Goal: Task Accomplishment & Management: Use online tool/utility

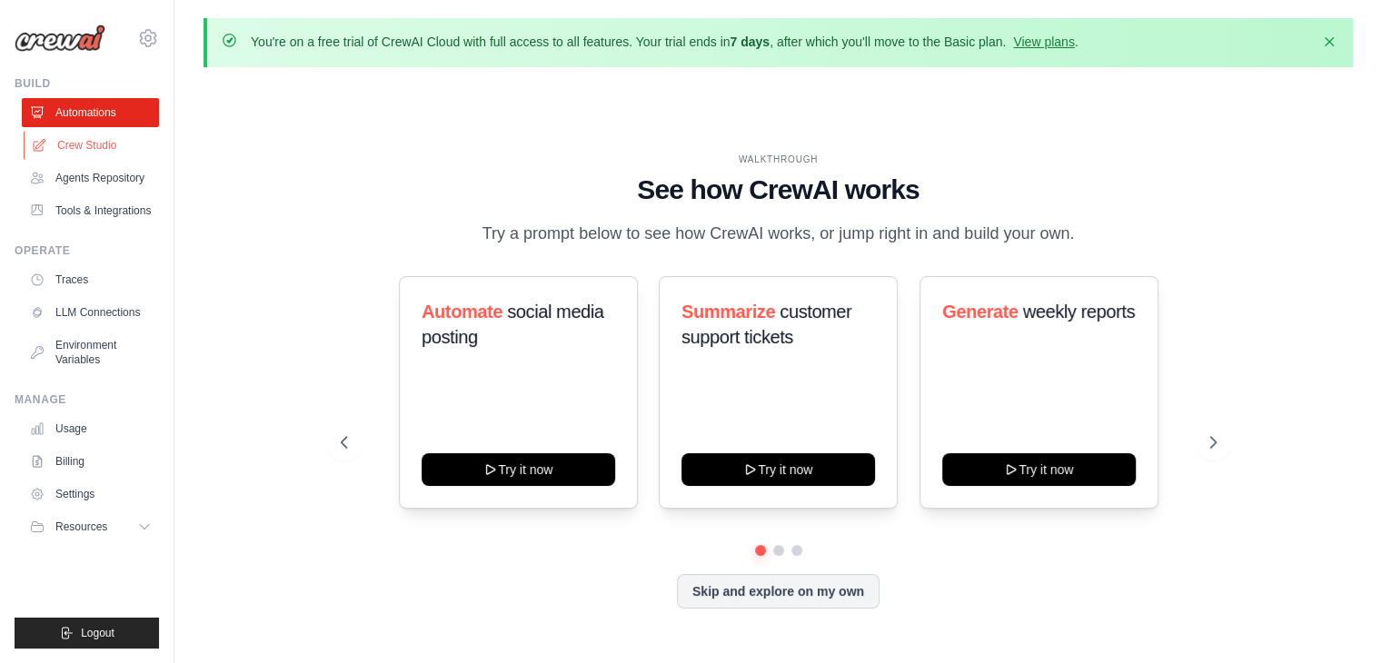
click at [83, 149] on link "Crew Studio" at bounding box center [92, 145] width 137 height 29
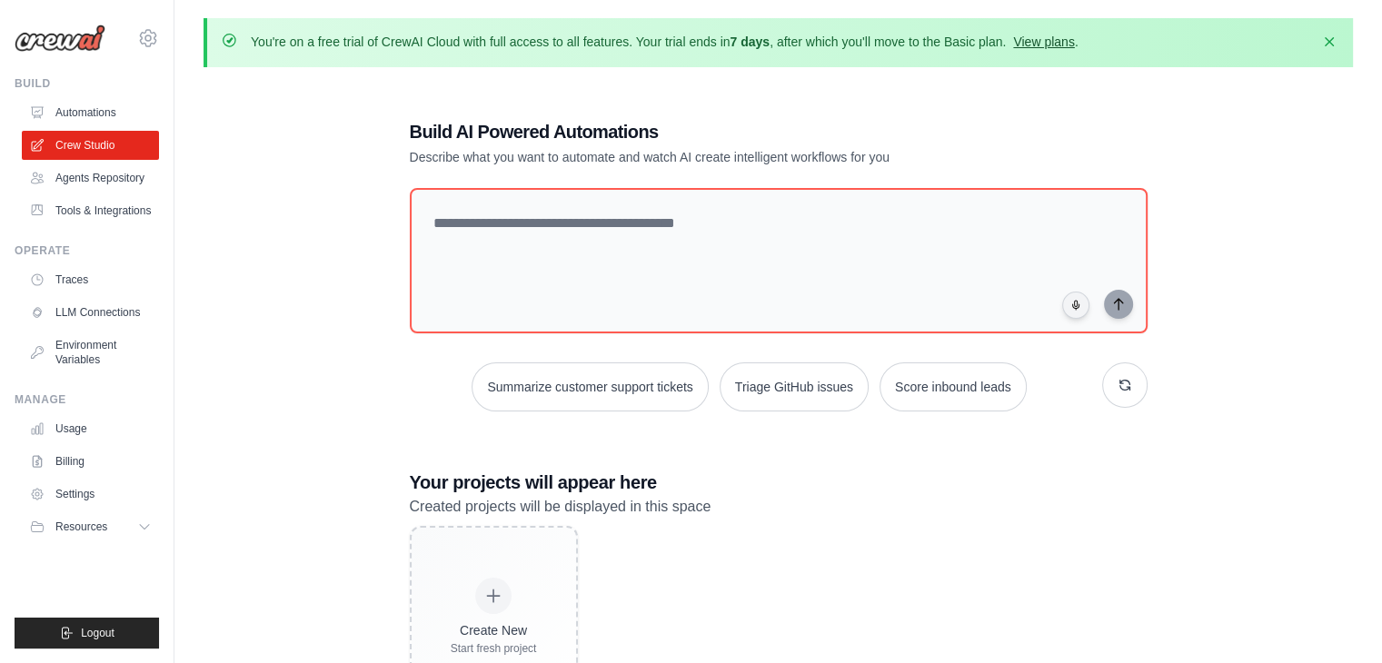
click at [1039, 39] on link "View plans" at bounding box center [1043, 42] width 61 height 15
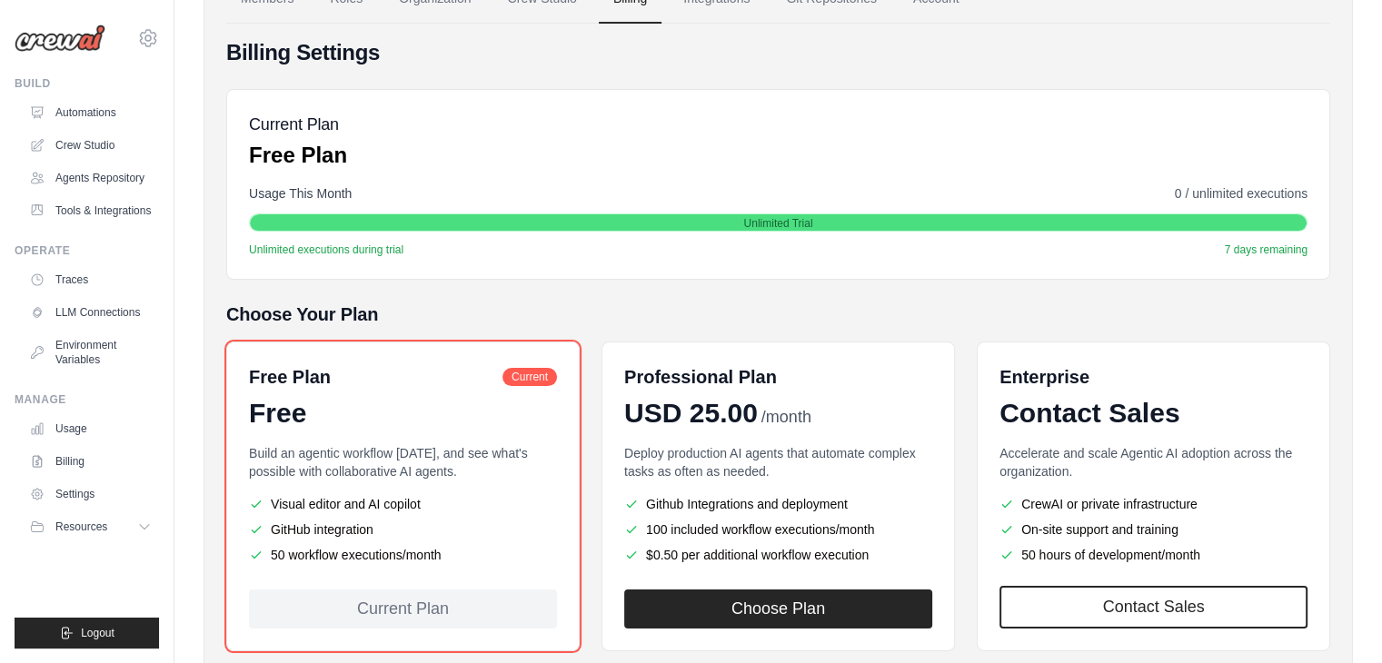
scroll to position [182, 0]
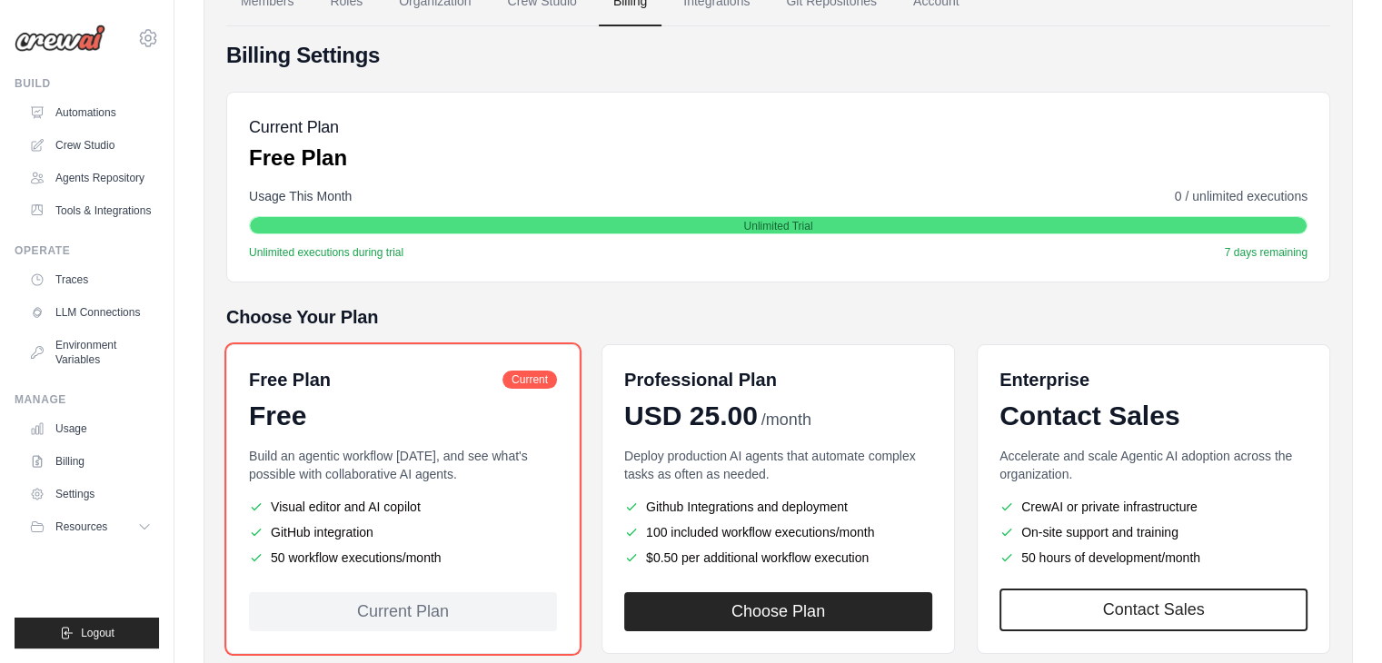
drag, startPoint x: 270, startPoint y: 553, endPoint x: 339, endPoint y: 557, distance: 69.2
click at [339, 557] on li "50 workflow executions/month" at bounding box center [403, 558] width 308 height 18
click at [375, 289] on div "Billing Settings Current Plan Free Plan Usage This Month 0 / unlimited executio…" at bounding box center [778, 371] width 1104 height 661
click at [109, 99] on link "Automations" at bounding box center [92, 112] width 137 height 29
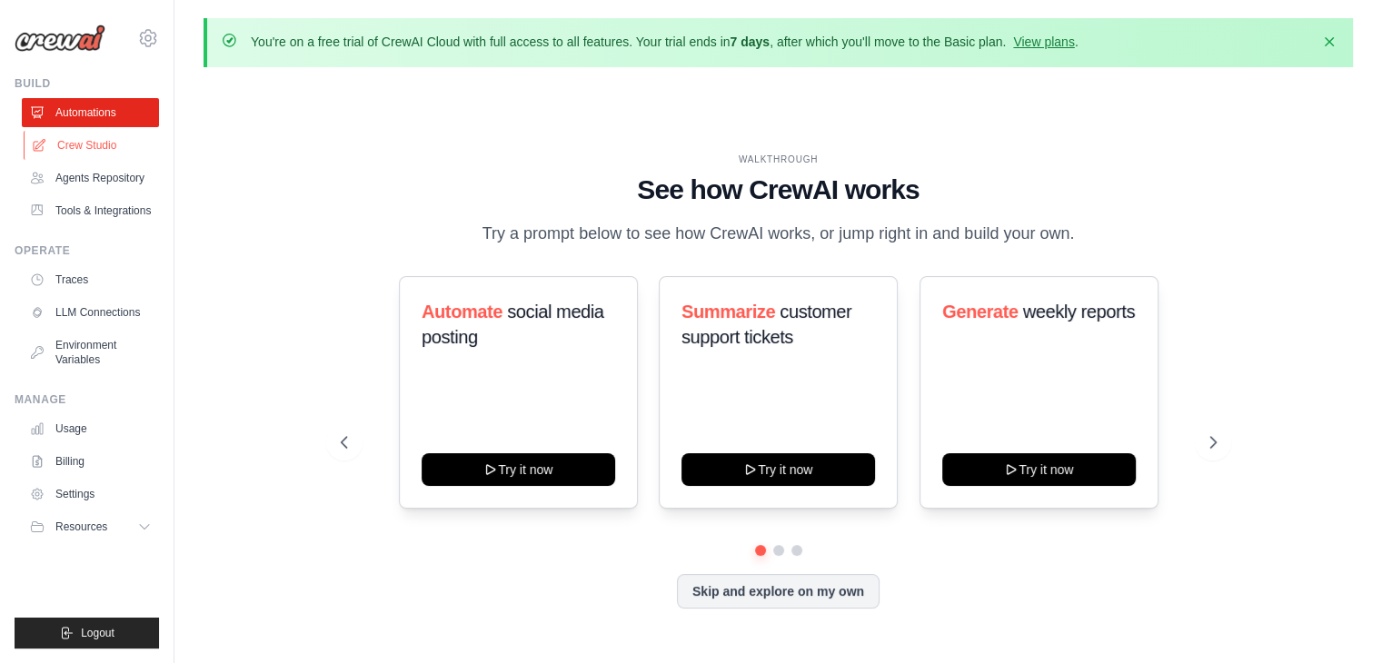
click at [94, 145] on link "Crew Studio" at bounding box center [92, 145] width 137 height 29
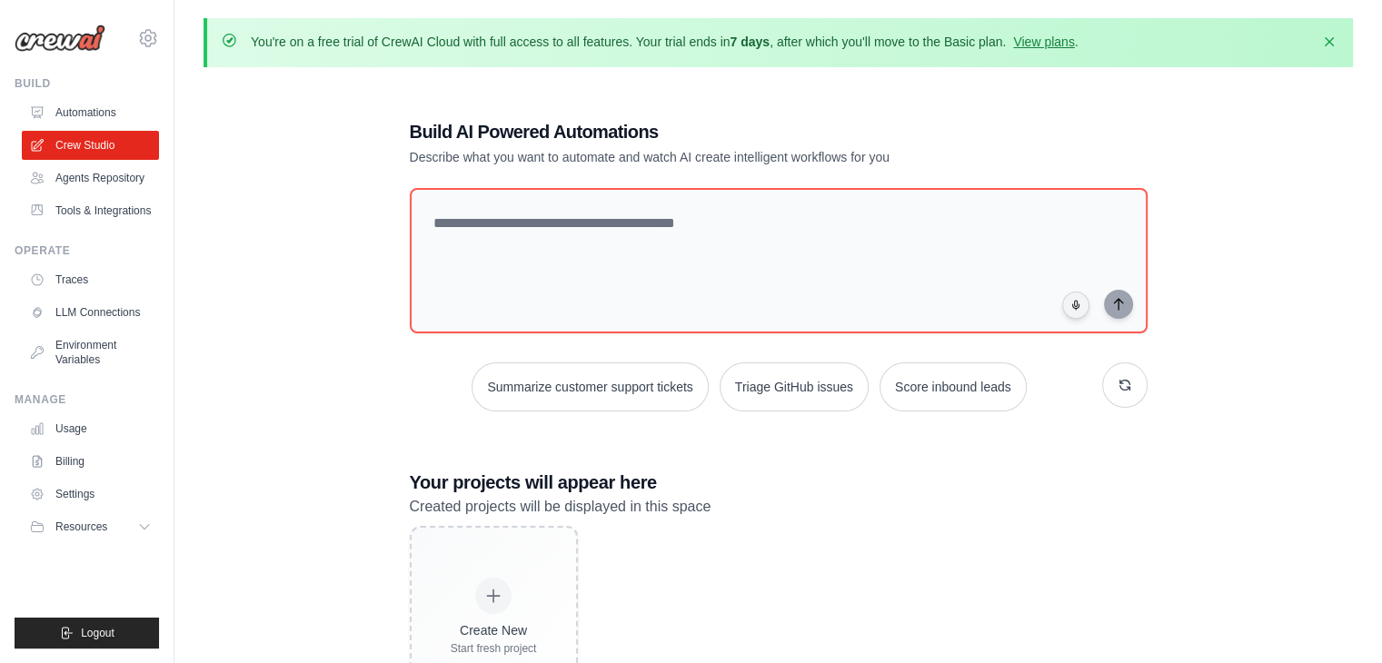
click at [407, 436] on div "Build AI Powered Automations Describe what you want to automate and watch AI cr…" at bounding box center [778, 413] width 781 height 647
click at [58, 120] on link "Automations" at bounding box center [92, 112] width 137 height 29
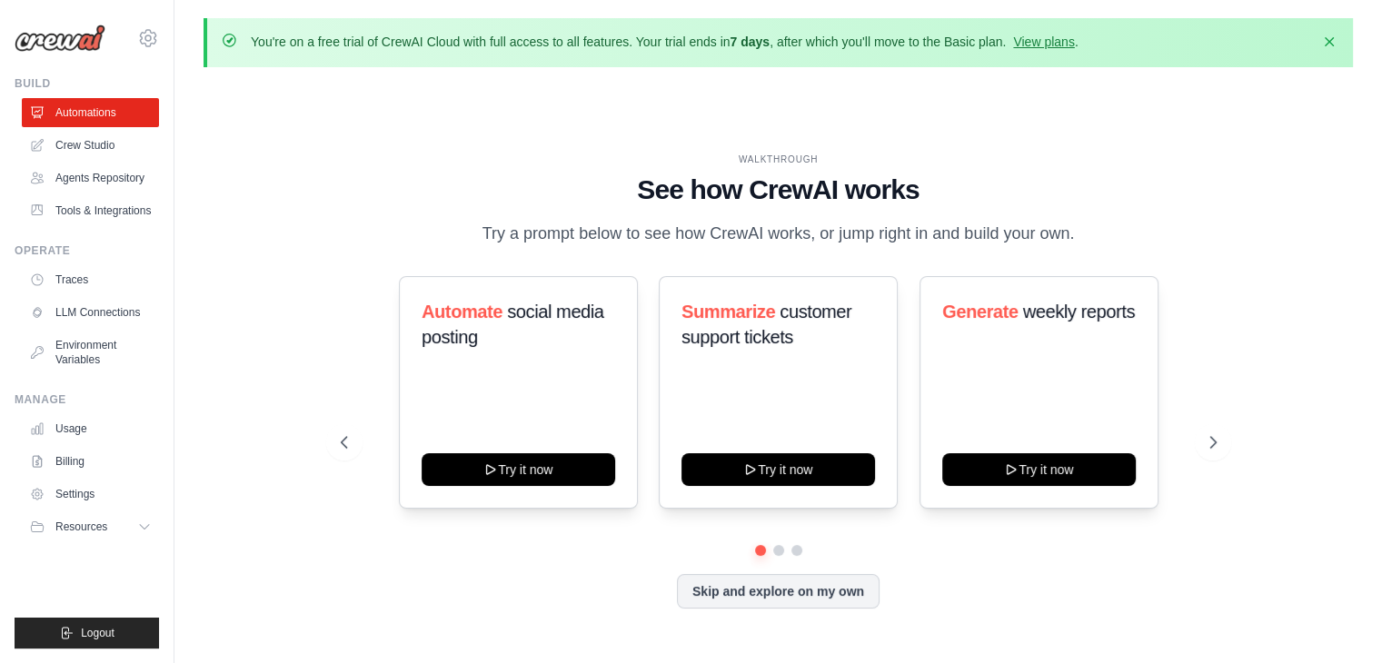
click at [525, 569] on div "Automate social media posting Try it now Summarize customer support tickets Try…" at bounding box center [779, 442] width 876 height 333
click at [1207, 433] on icon at bounding box center [1215, 442] width 18 height 18
click at [347, 435] on icon at bounding box center [342, 442] width 18 height 18
click at [1203, 441] on button at bounding box center [1213, 442] width 36 height 36
click at [1219, 446] on icon at bounding box center [1215, 442] width 18 height 18
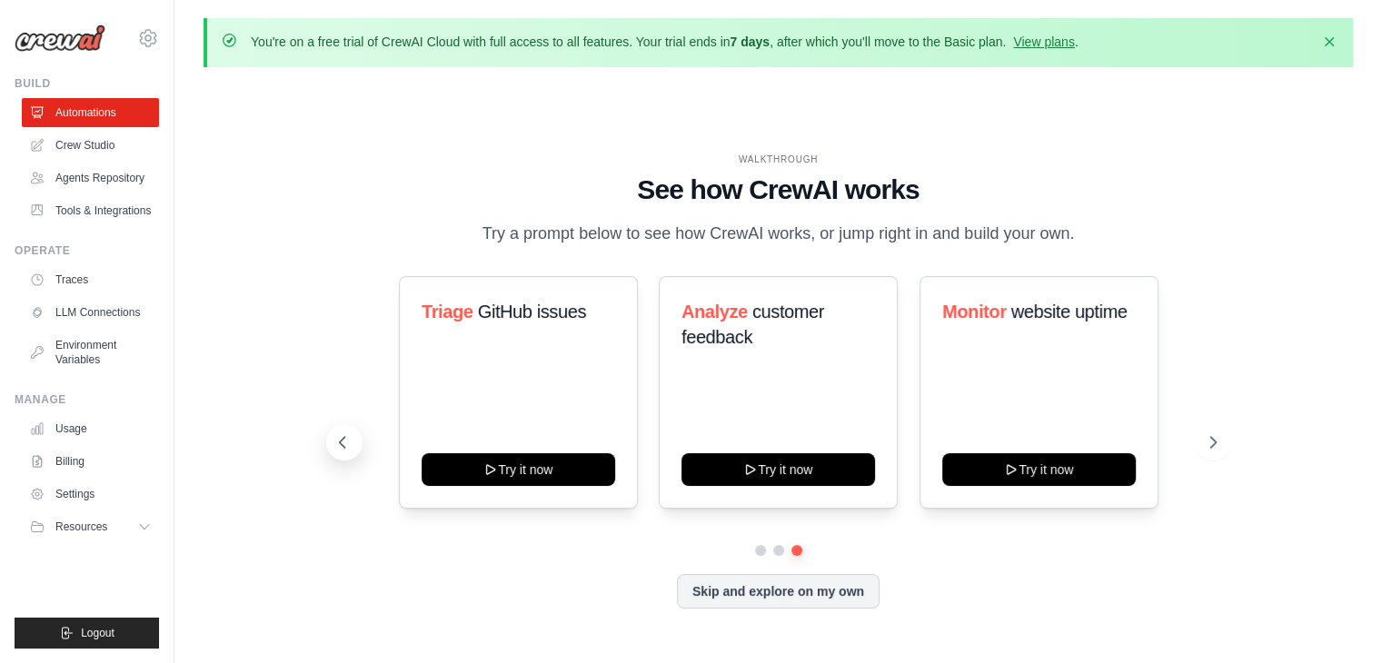
click at [353, 443] on button at bounding box center [344, 442] width 36 height 36
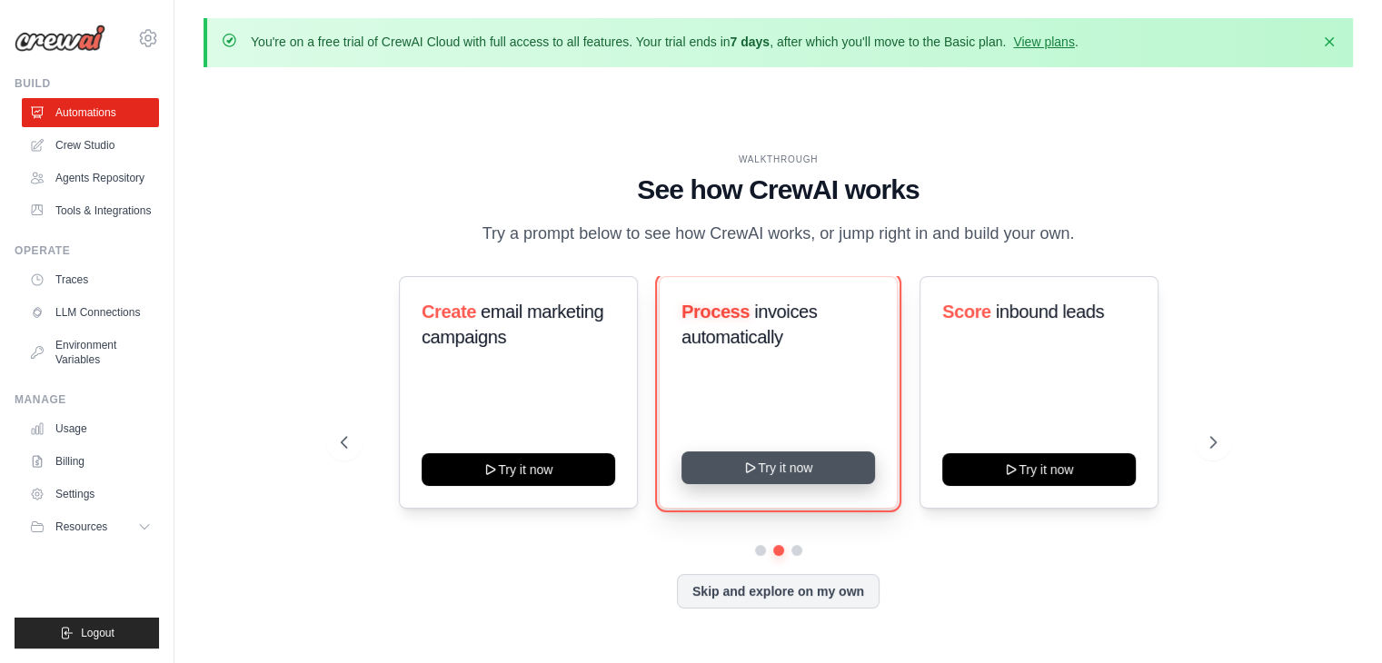
click at [823, 462] on button "Try it now" at bounding box center [778, 468] width 194 height 33
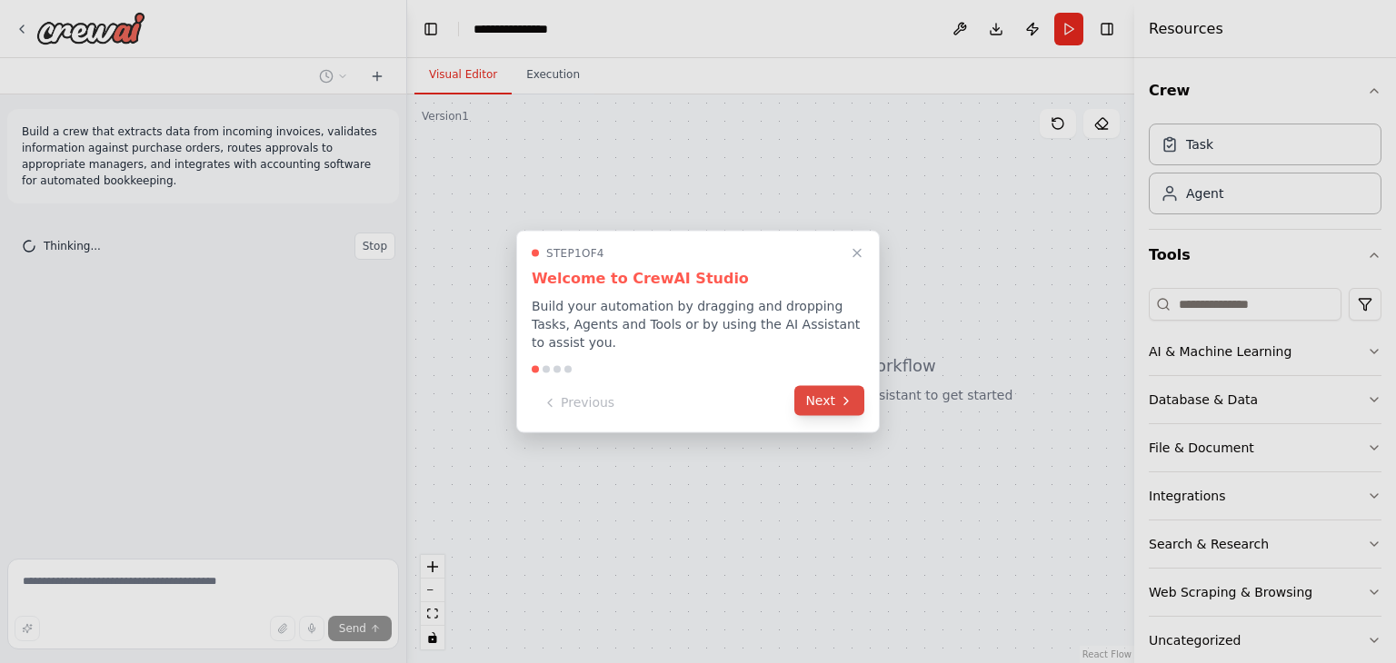
click at [847, 395] on icon at bounding box center [846, 400] width 15 height 15
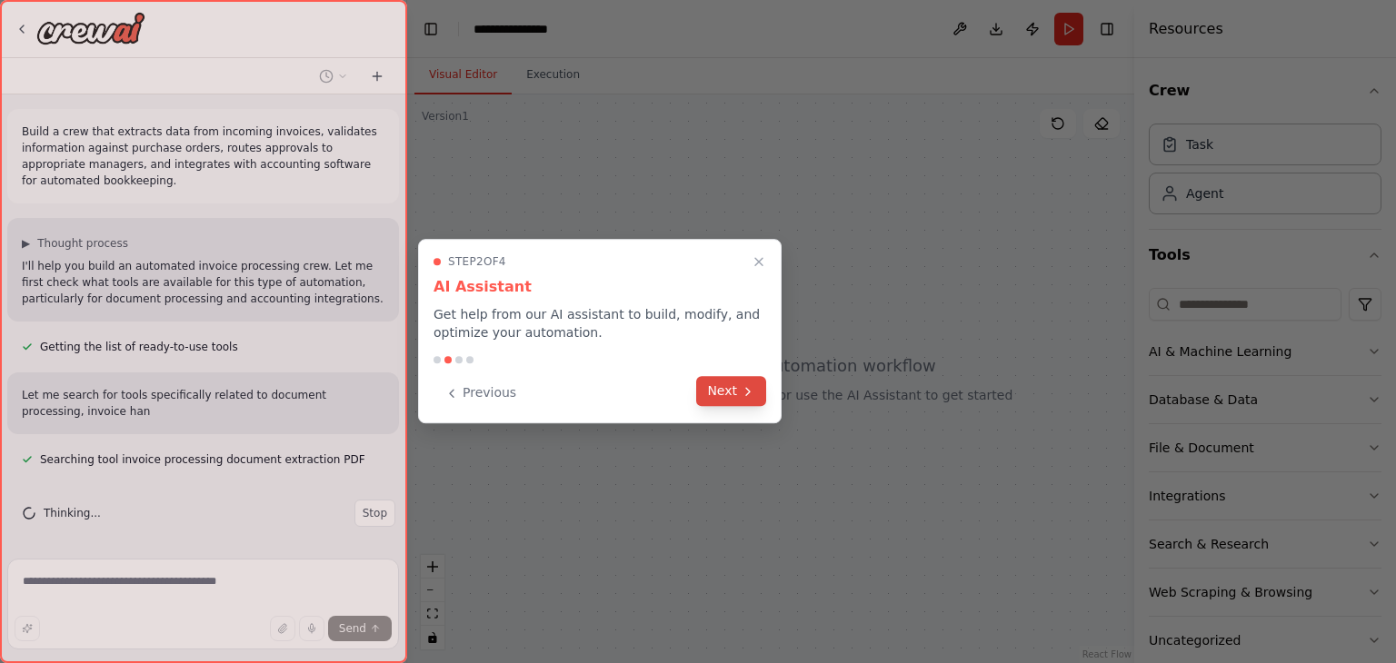
scroll to position [4, 0]
click at [741, 392] on icon at bounding box center [748, 391] width 15 height 15
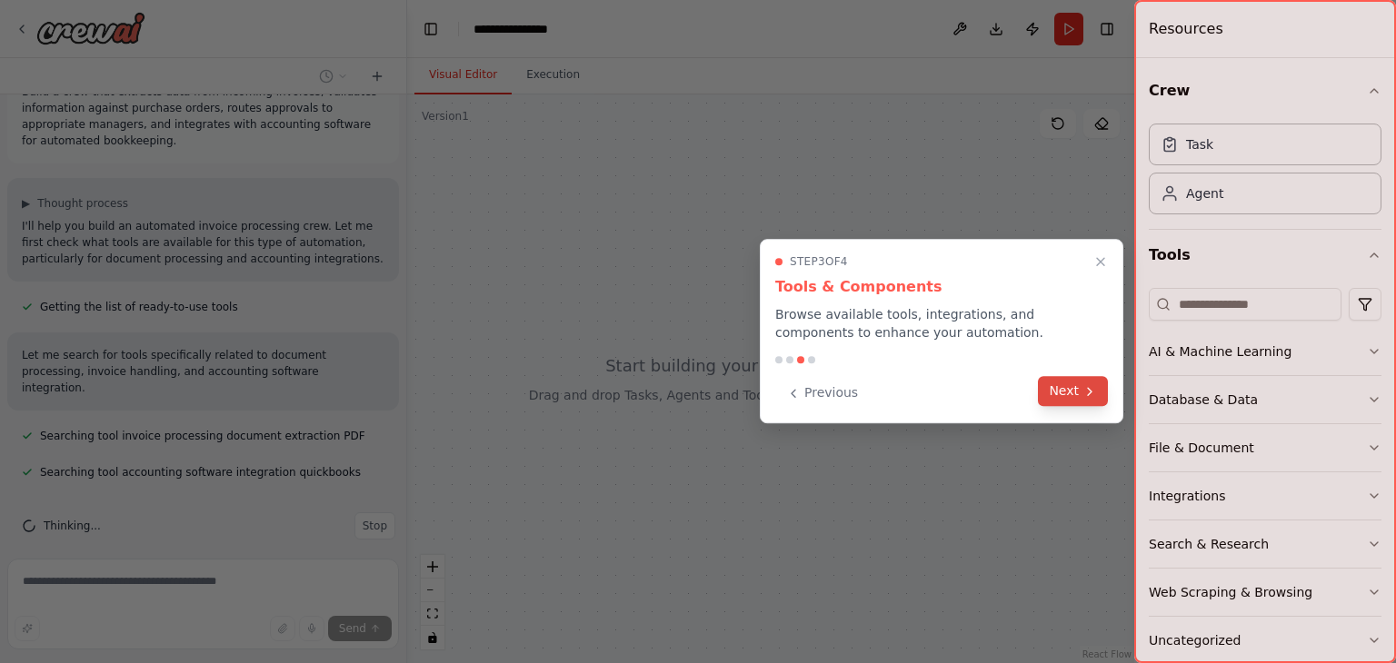
scroll to position [76, 0]
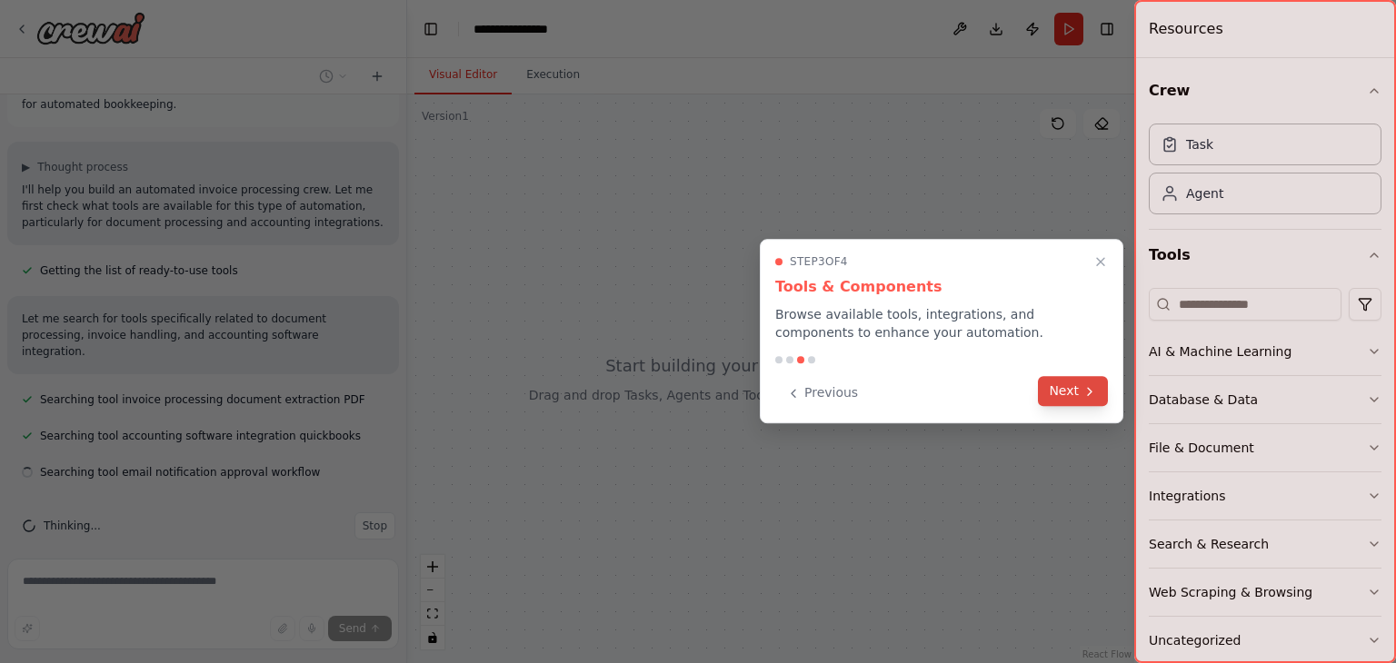
click at [1082, 386] on icon at bounding box center [1089, 391] width 15 height 15
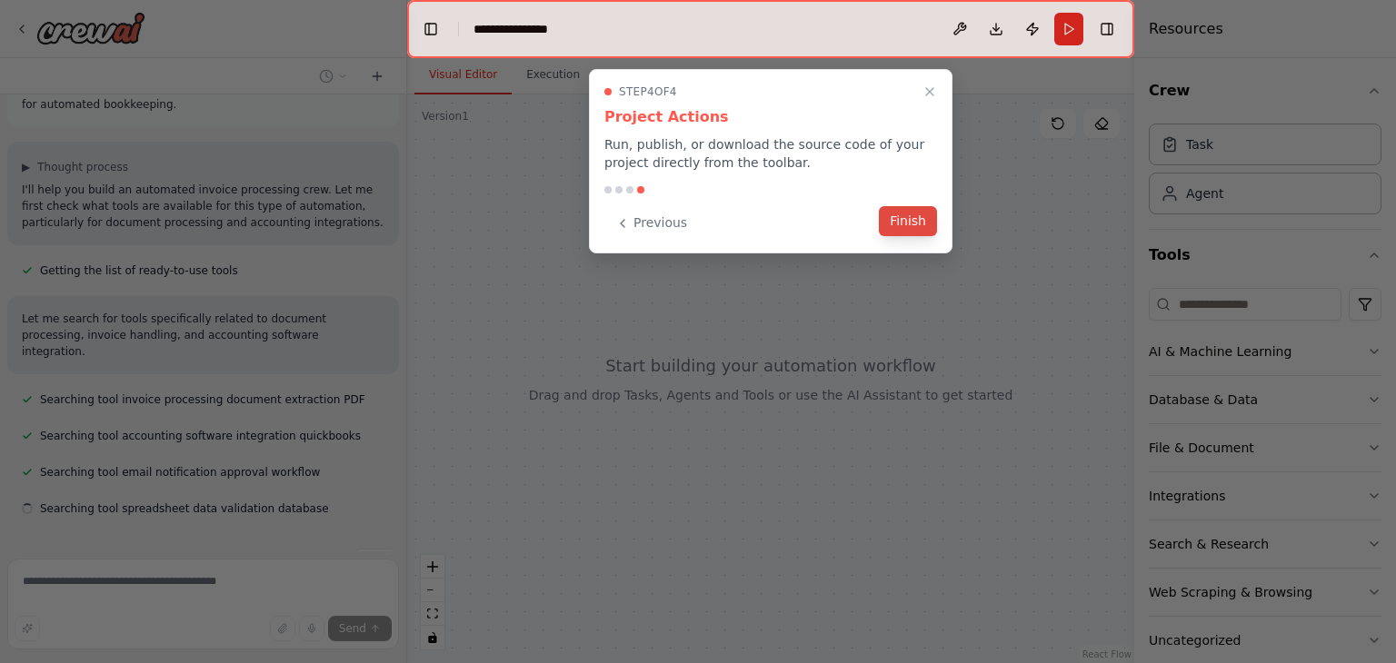
scroll to position [113, 0]
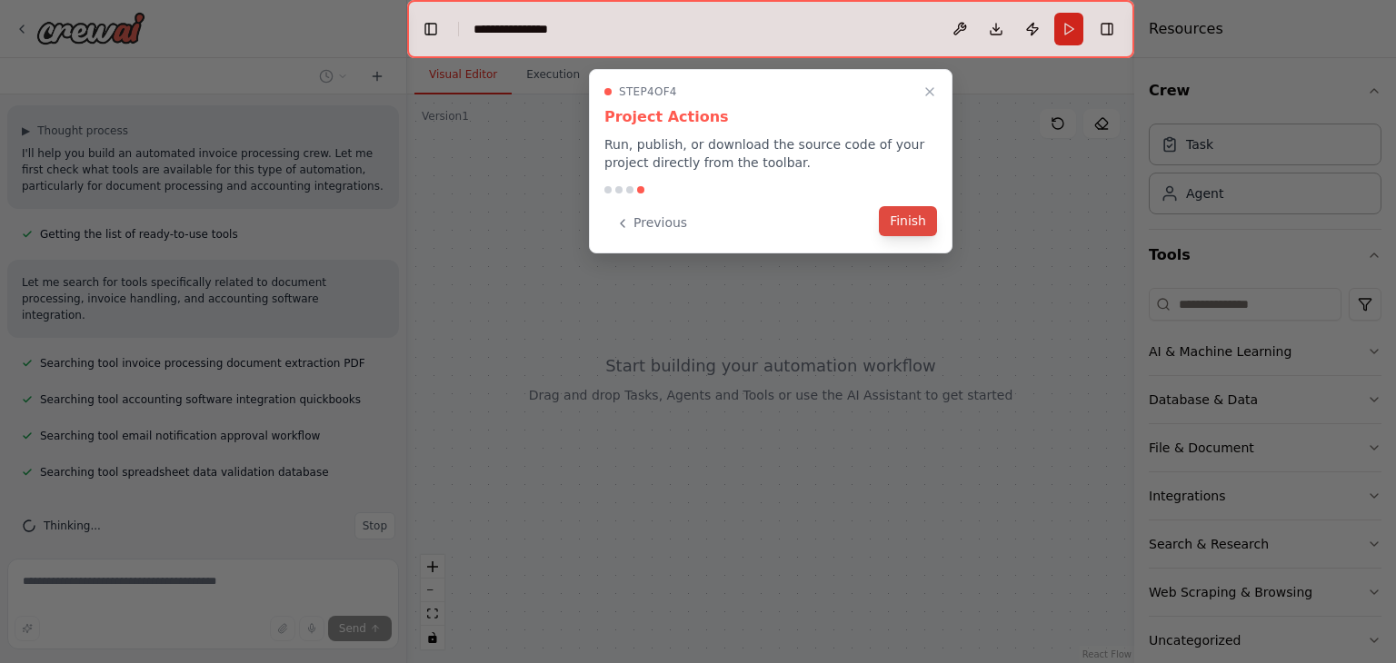
click at [918, 217] on button "Finish" at bounding box center [908, 221] width 58 height 30
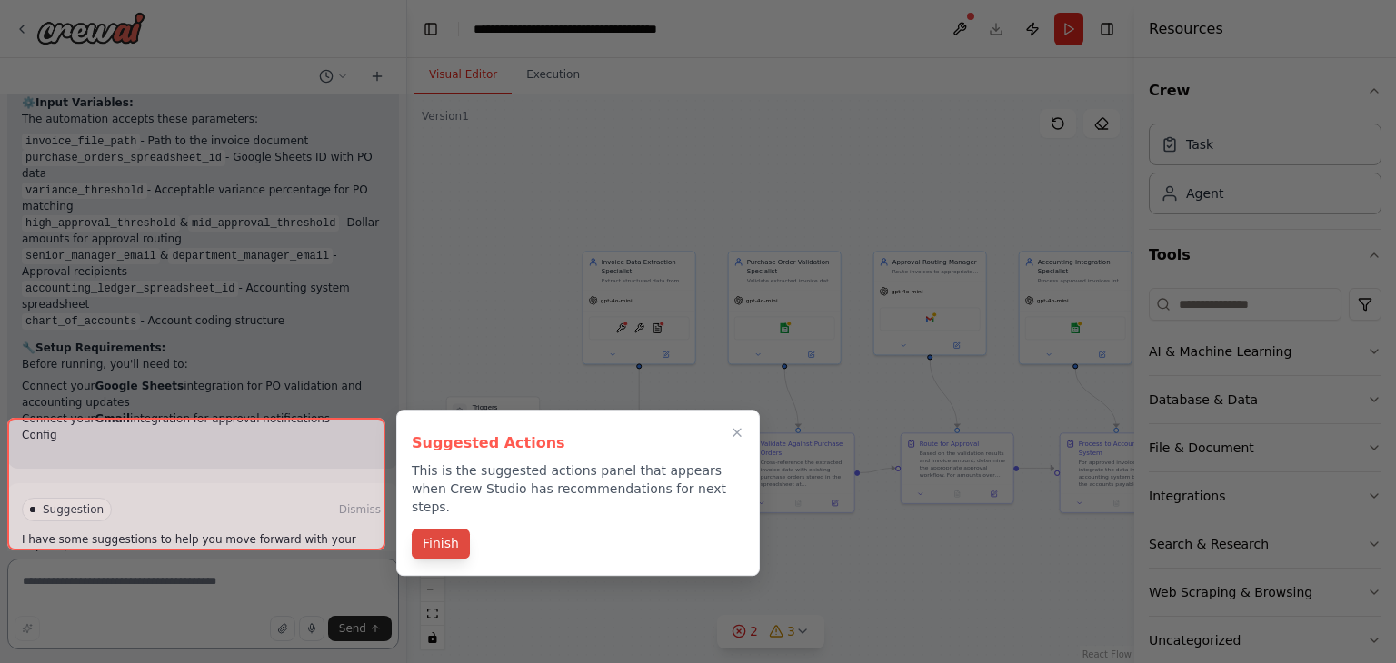
scroll to position [1767, 0]
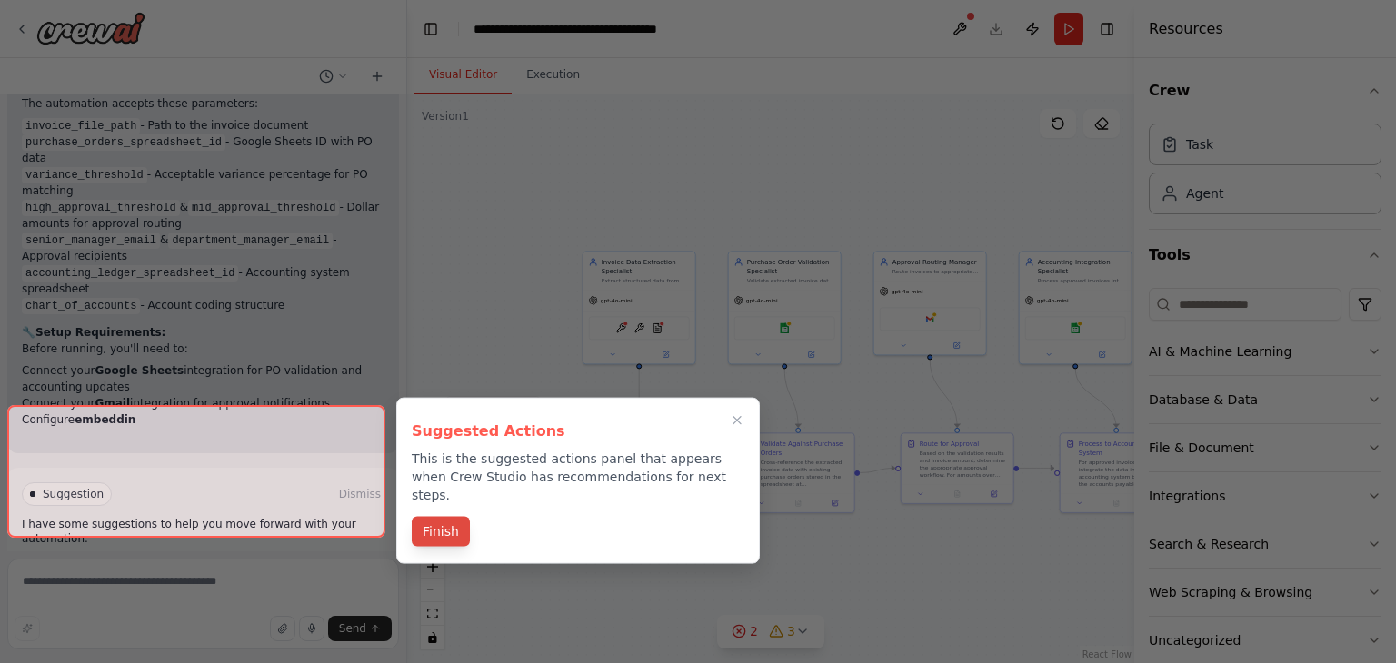
click at [432, 517] on button "Finish" at bounding box center [441, 532] width 58 height 30
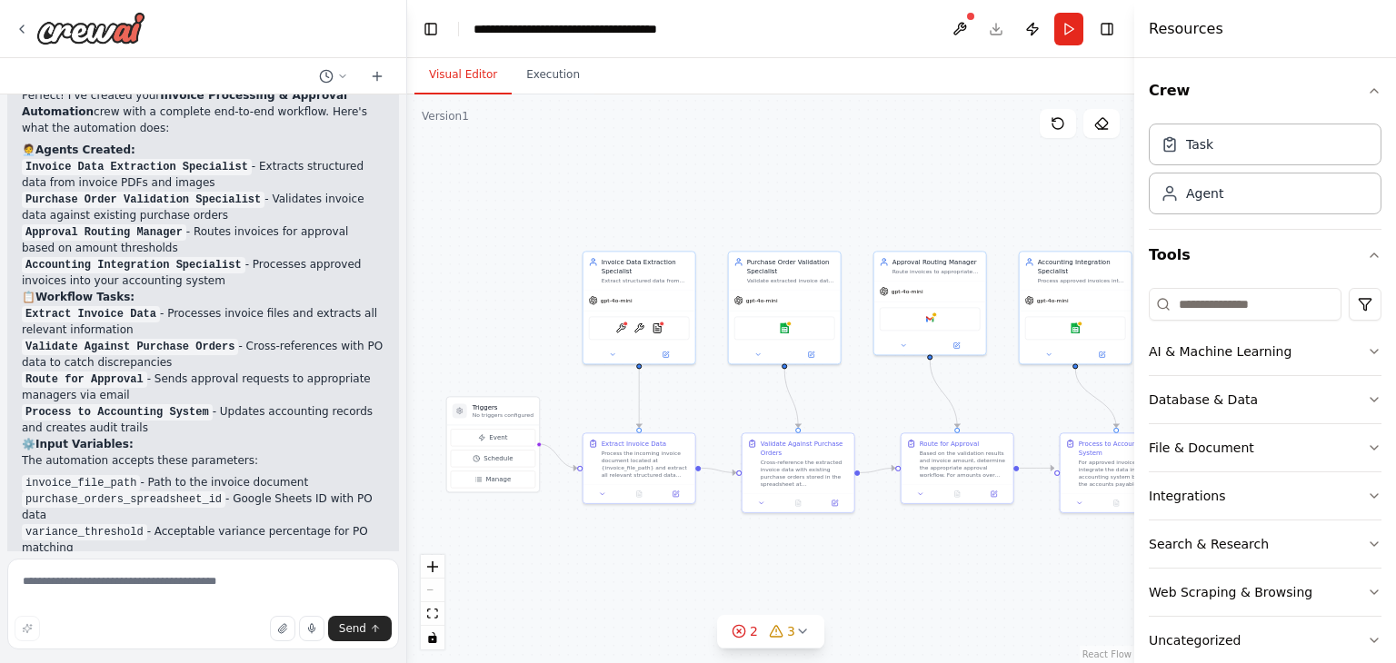
scroll to position [1410, 0]
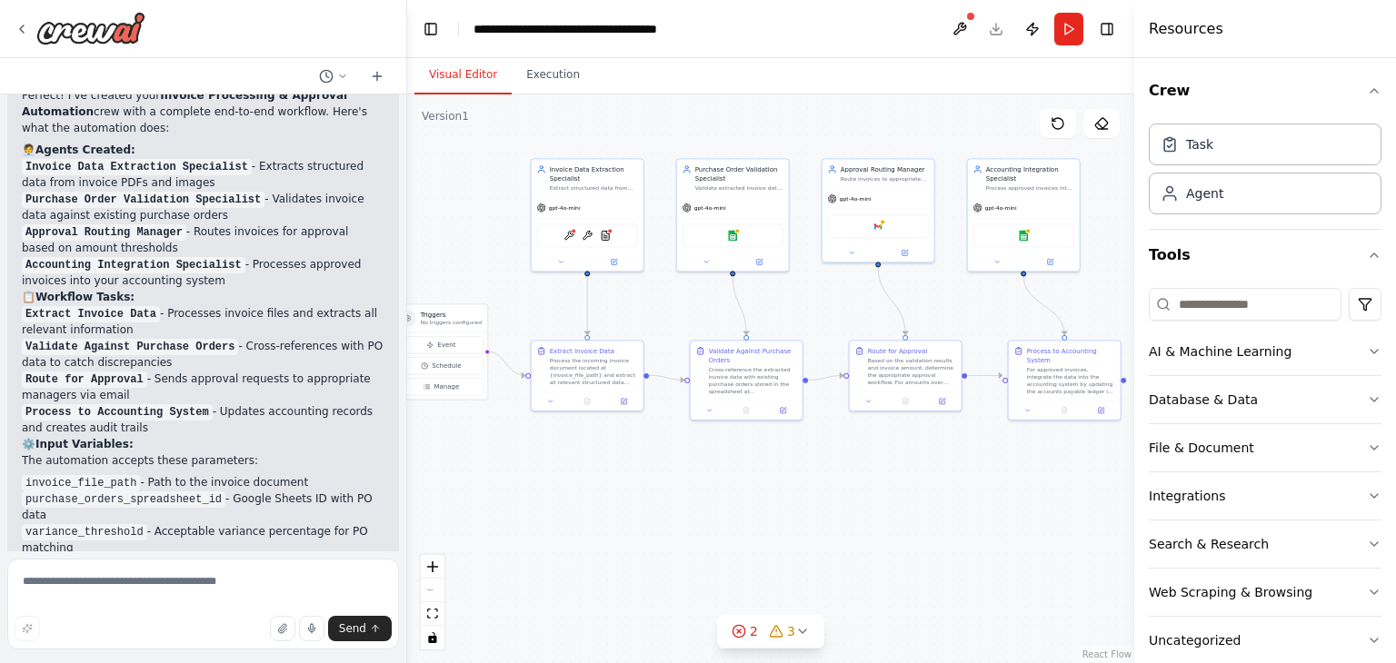
drag, startPoint x: 851, startPoint y: 604, endPoint x: 832, endPoint y: 534, distance: 72.5
click at [832, 534] on div ".deletable-edge-delete-btn { width: 20px; height: 20px; border: 0px solid #ffff…" at bounding box center [770, 378] width 727 height 569
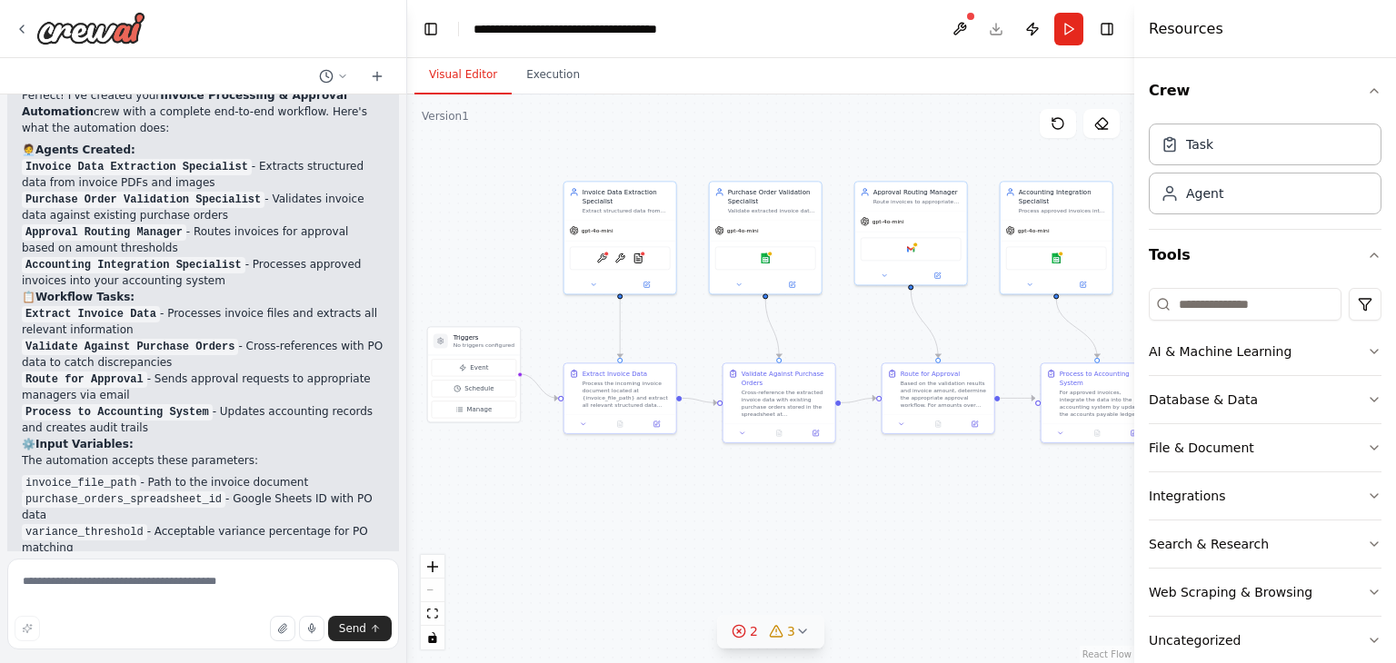
click at [802, 632] on icon at bounding box center [802, 632] width 7 height 4
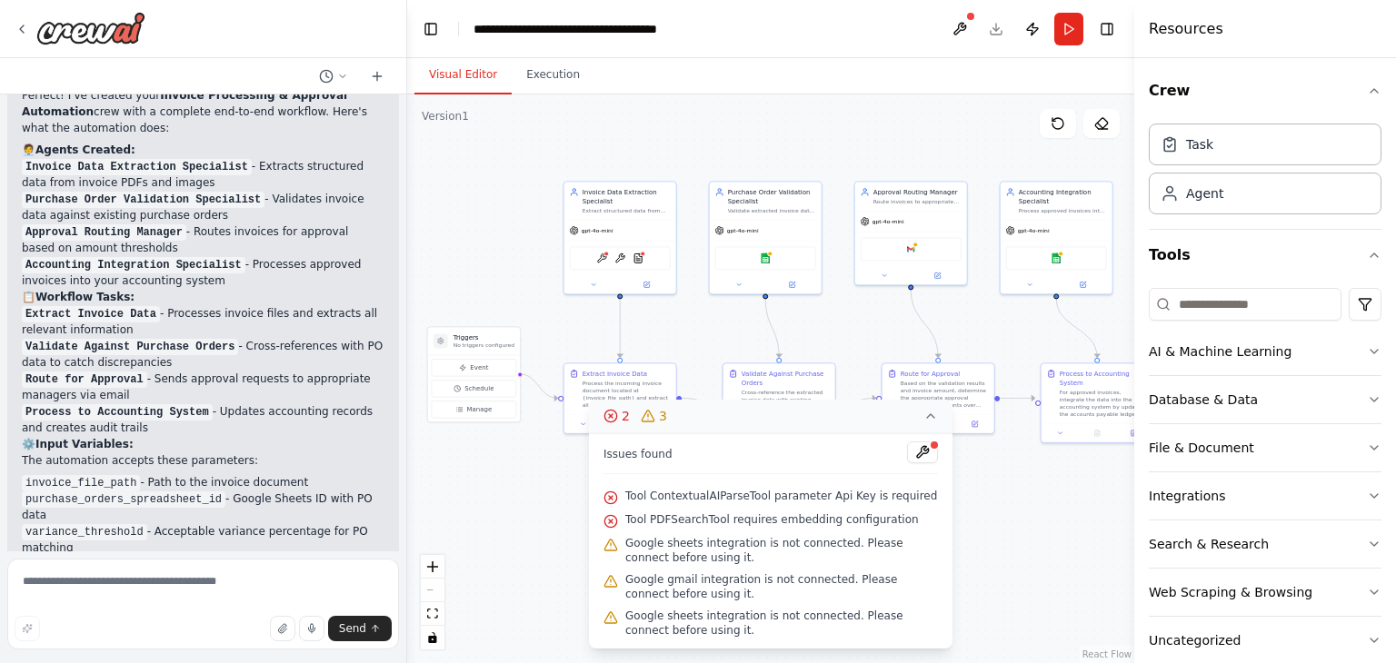
click at [1027, 522] on div ".deletable-edge-delete-btn { width: 20px; height: 20px; border: 0px solid #ffff…" at bounding box center [770, 378] width 727 height 569
click at [920, 407] on button "2 3" at bounding box center [770, 417] width 363 height 34
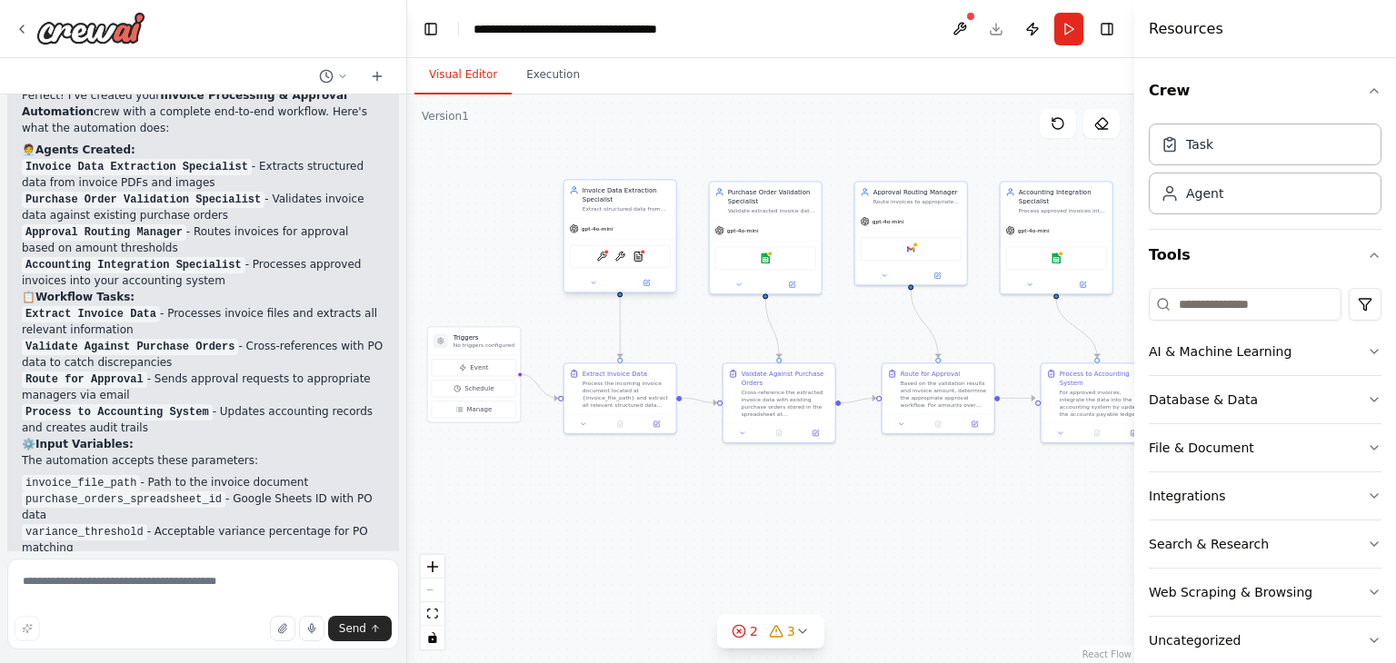
click at [640, 221] on div "gpt-4o-mini" at bounding box center [620, 229] width 112 height 20
click at [640, 223] on div "gpt-4o-mini" at bounding box center [620, 229] width 112 height 20
click at [589, 288] on div at bounding box center [620, 282] width 112 height 18
click at [596, 282] on icon at bounding box center [593, 282] width 7 height 7
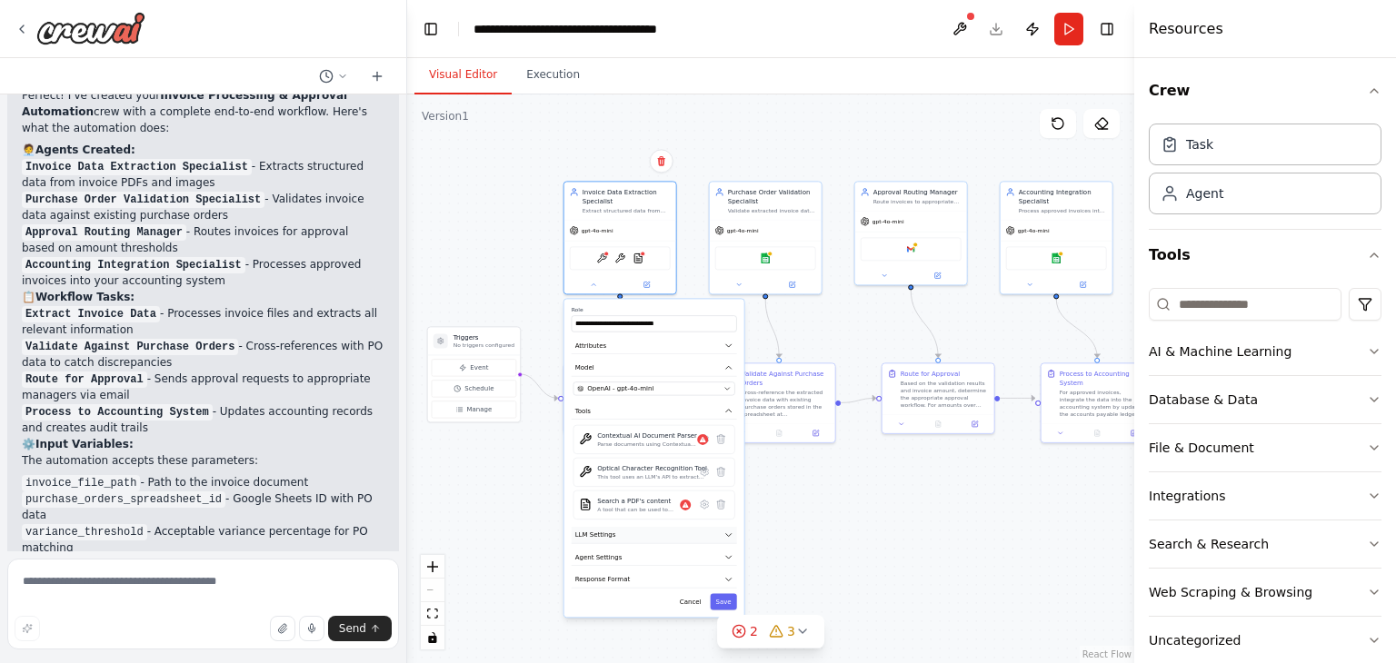
click at [695, 535] on button "LLM Settings" at bounding box center [654, 535] width 165 height 17
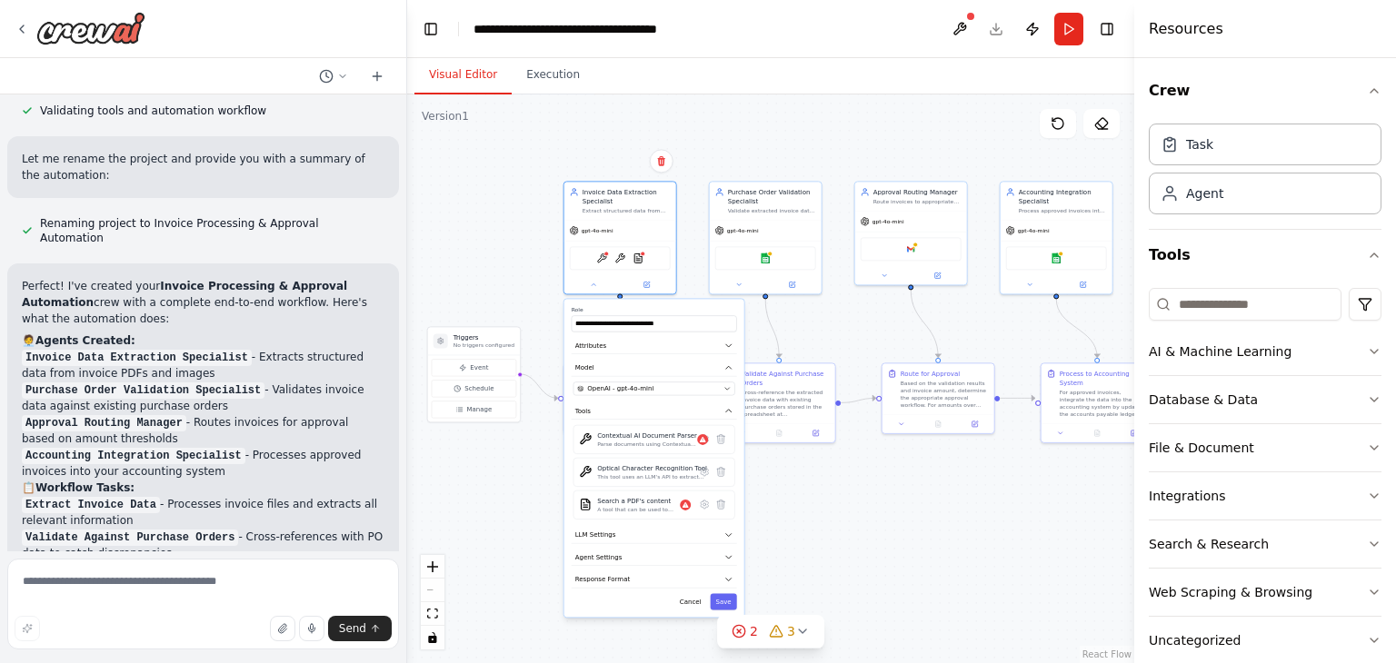
scroll to position [1230, 0]
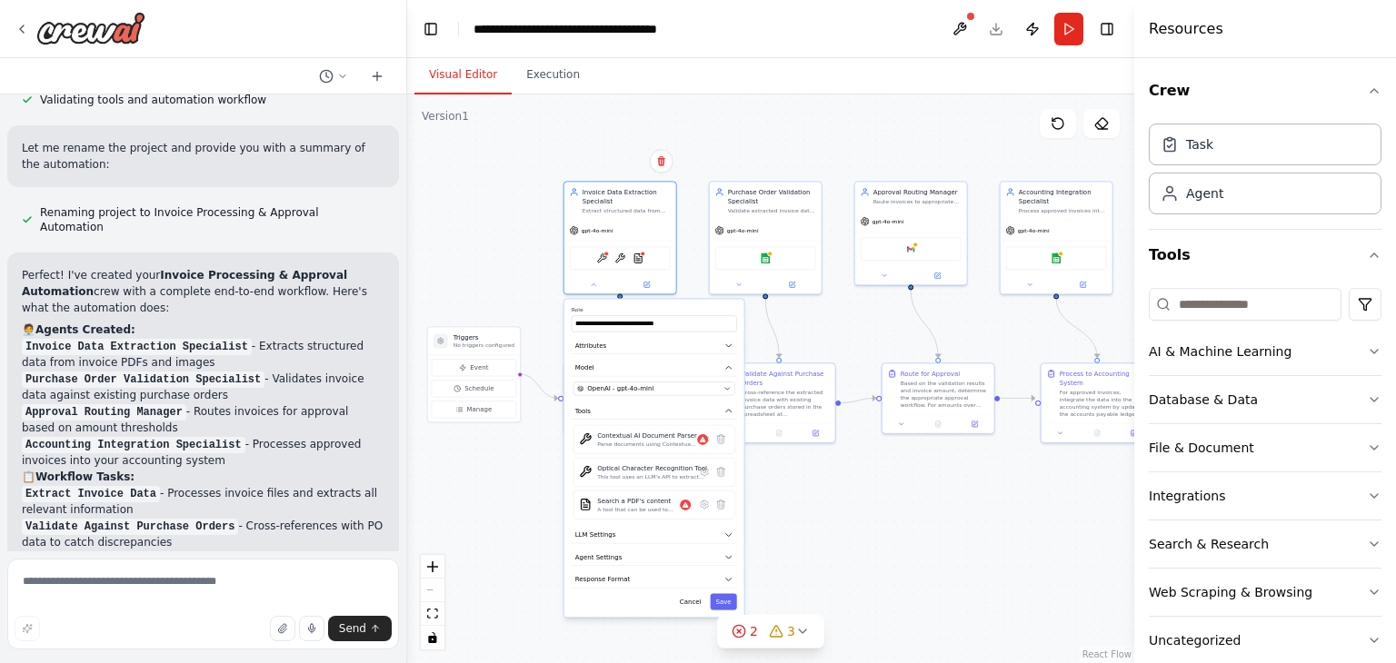
click at [881, 557] on div ".deletable-edge-delete-btn { width: 20px; height: 20px; border: 0px solid #ffff…" at bounding box center [770, 378] width 727 height 569
click at [531, 221] on div ".deletable-edge-delete-btn { width: 20px; height: 20px; border: 0px solid #ffff…" at bounding box center [770, 378] width 727 height 569
click at [519, 282] on div ".deletable-edge-delete-btn { width: 20px; height: 20px; border: 0px solid #ffff…" at bounding box center [770, 378] width 727 height 569
click at [592, 279] on icon at bounding box center [593, 282] width 7 height 7
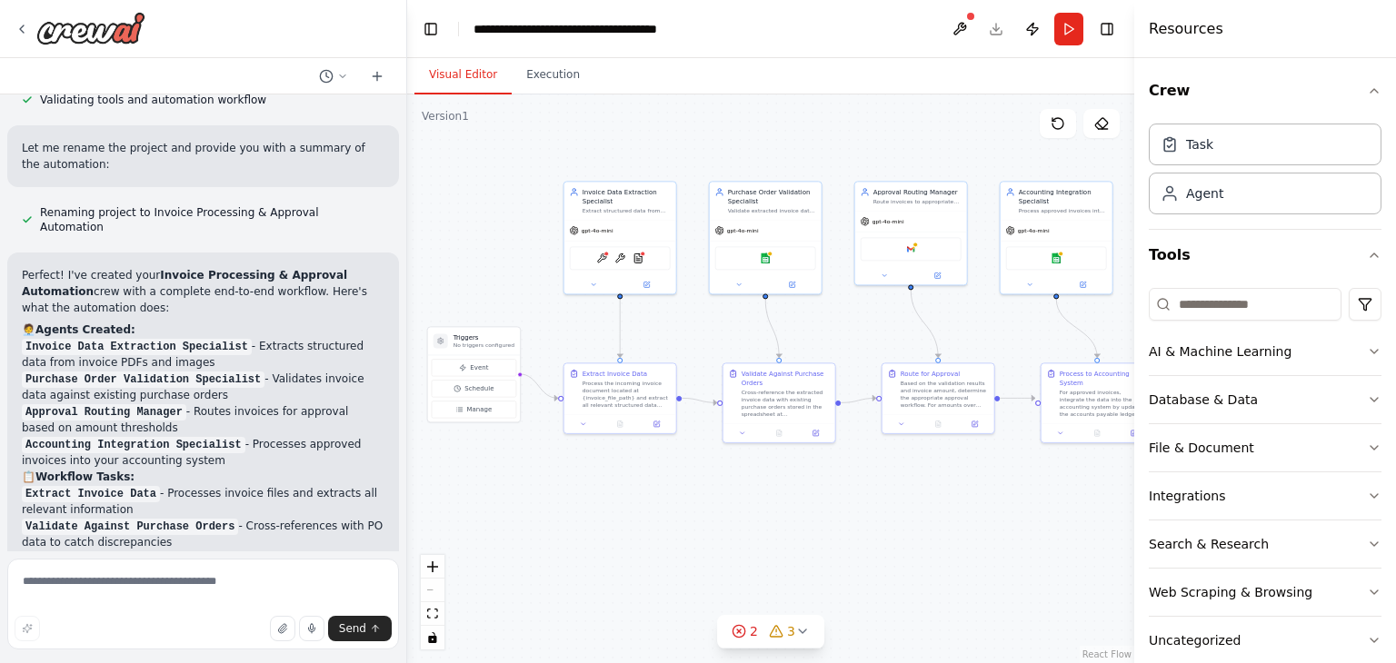
click at [669, 336] on div ".deletable-edge-delete-btn { width: 20px; height: 20px; border: 0px solid #ffff…" at bounding box center [770, 378] width 727 height 569
click at [590, 279] on icon at bounding box center [593, 282] width 7 height 7
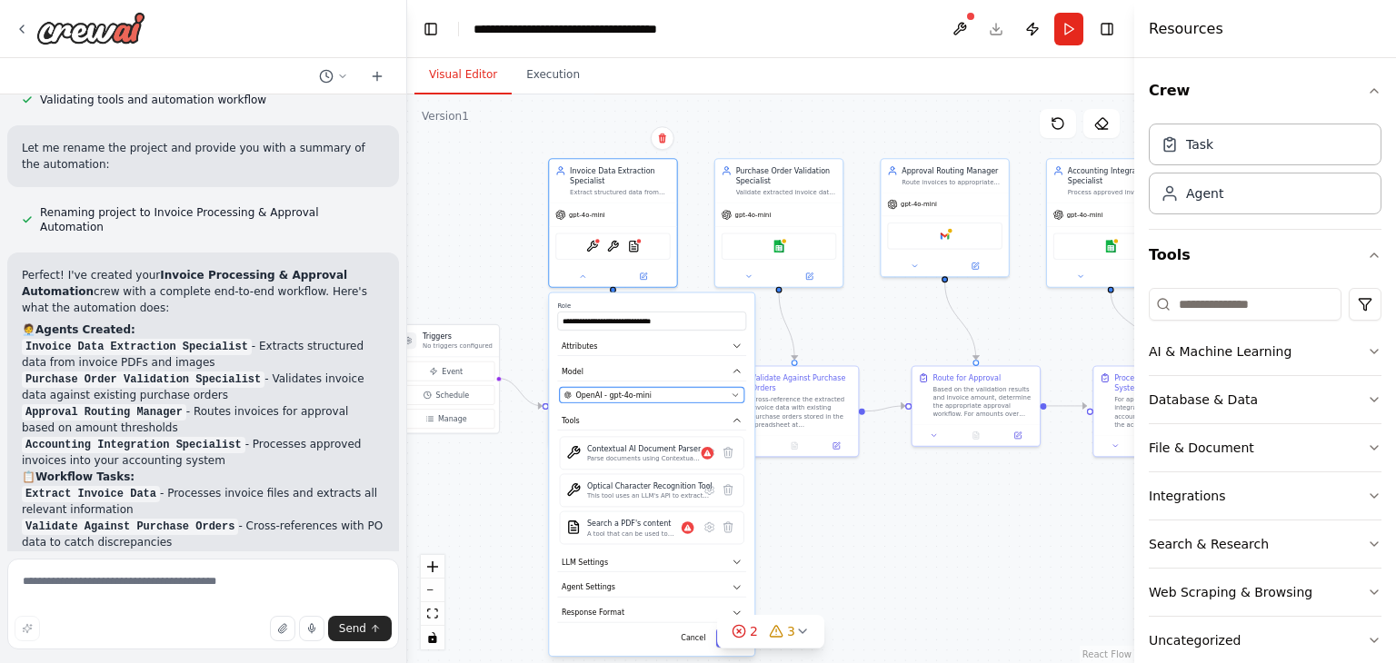
click at [737, 393] on icon "button" at bounding box center [735, 395] width 8 height 8
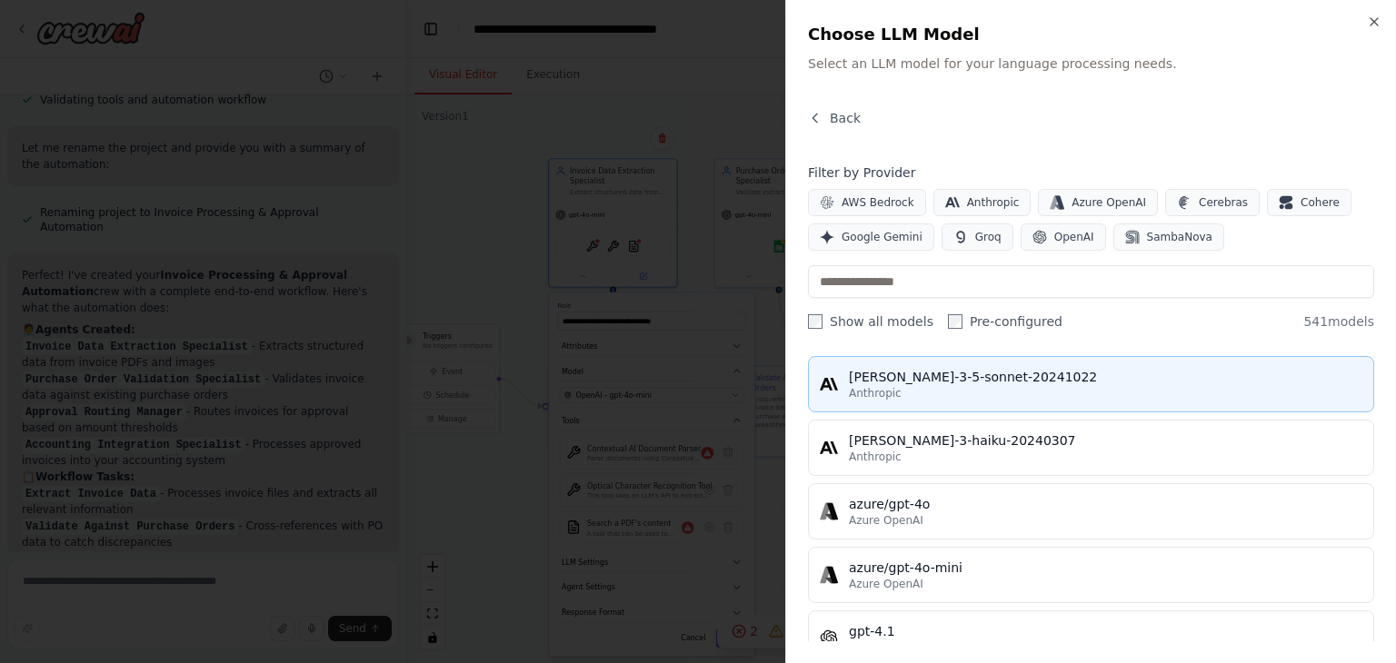
scroll to position [87, 0]
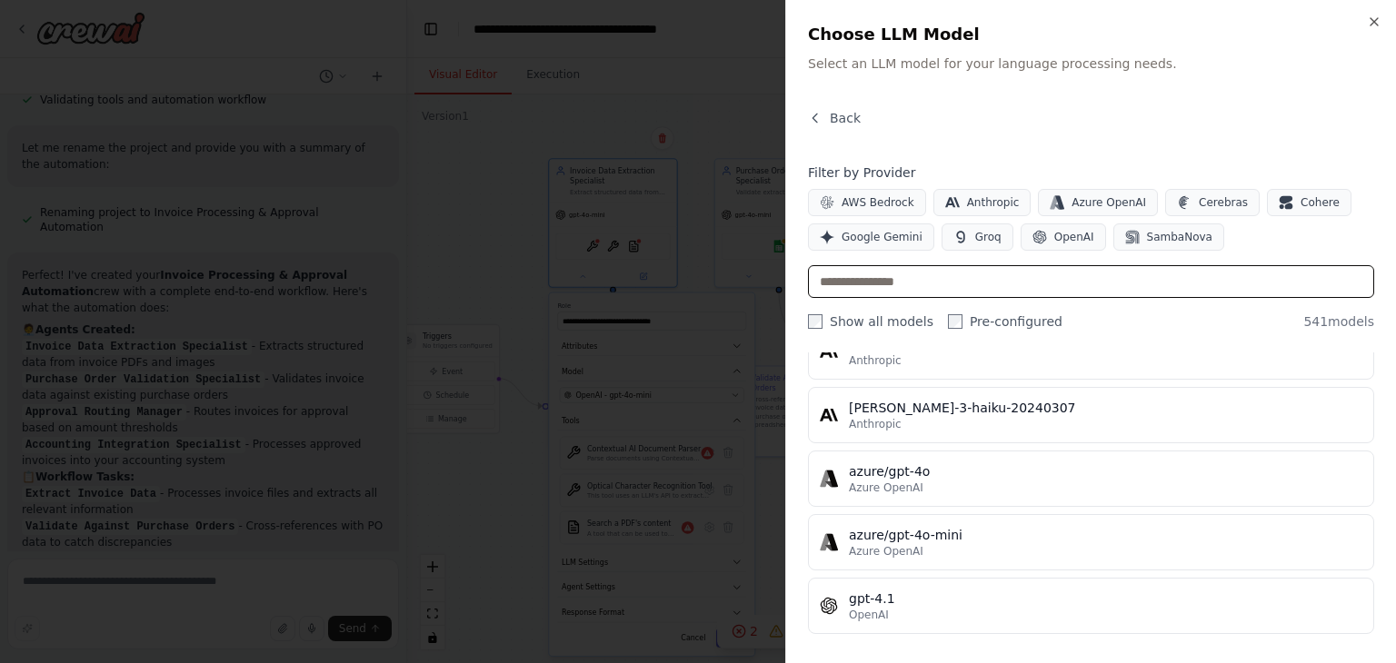
click at [1017, 287] on input "text" at bounding box center [1091, 281] width 566 height 33
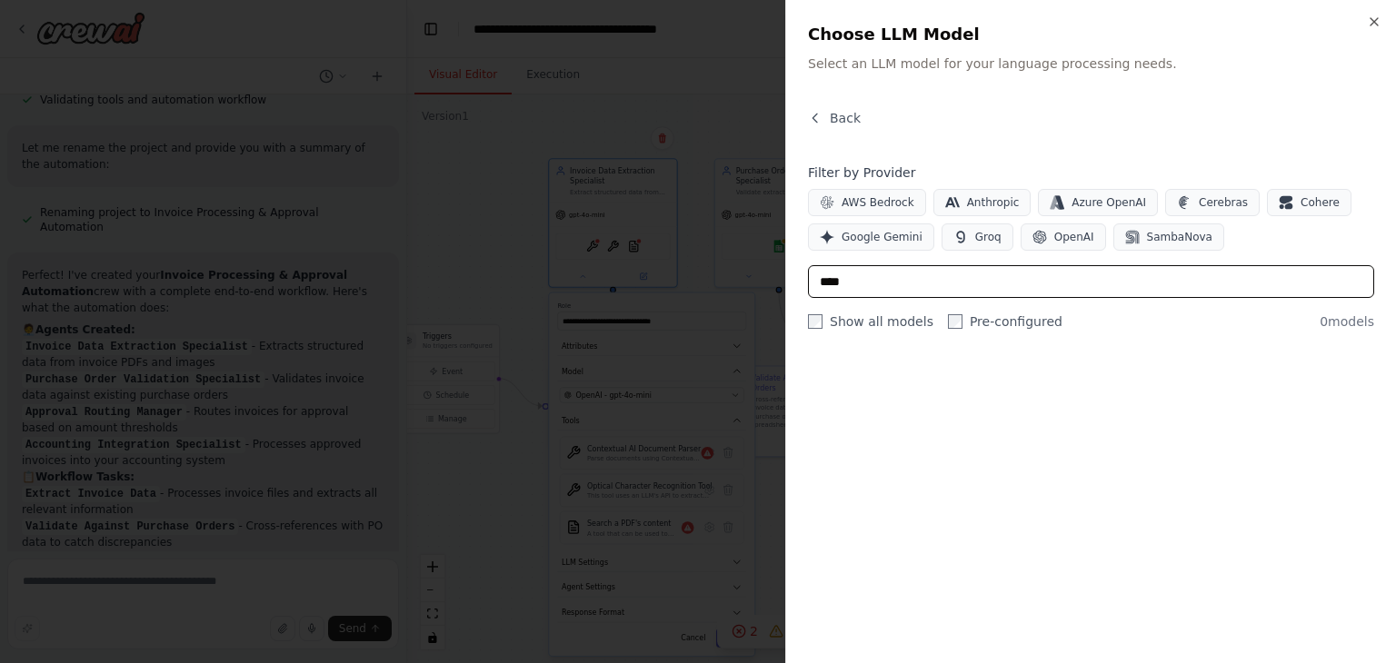
scroll to position [0, 0]
type input "***"
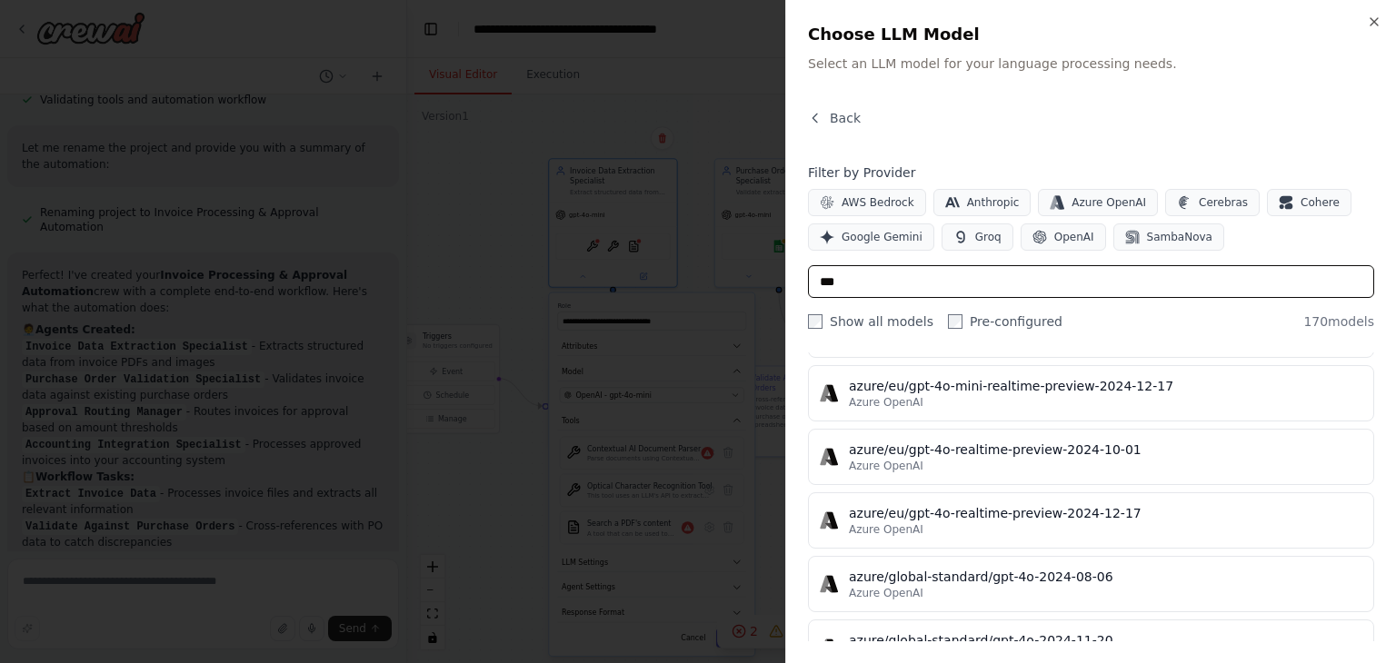
scroll to position [616, 0]
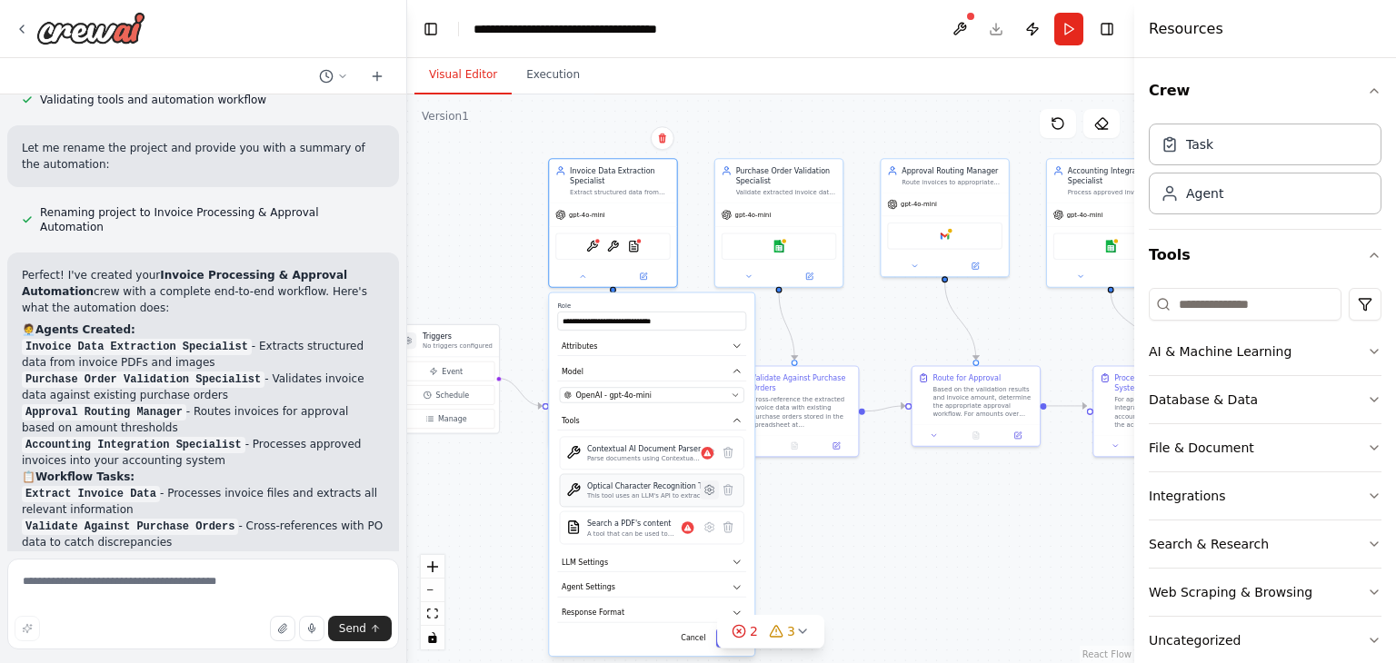
click at [710, 489] on icon at bounding box center [709, 490] width 3 height 3
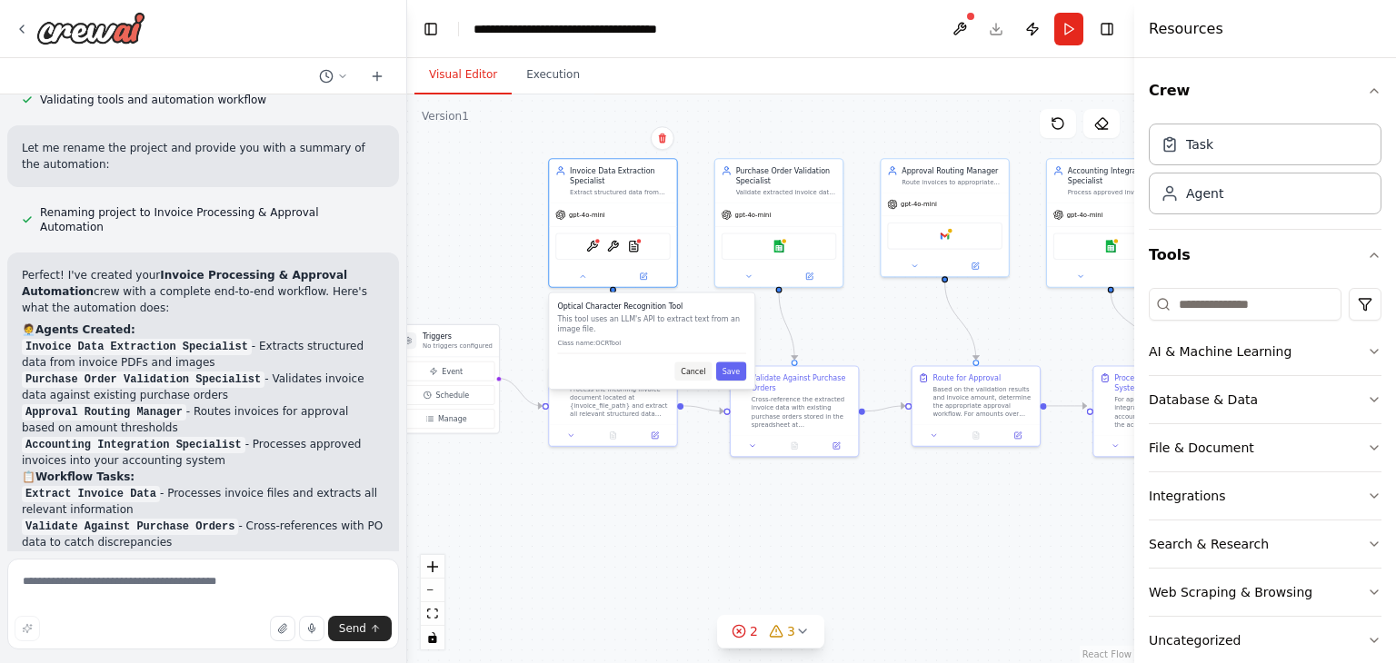
click at [694, 370] on button "Cancel" at bounding box center [692, 371] width 37 height 19
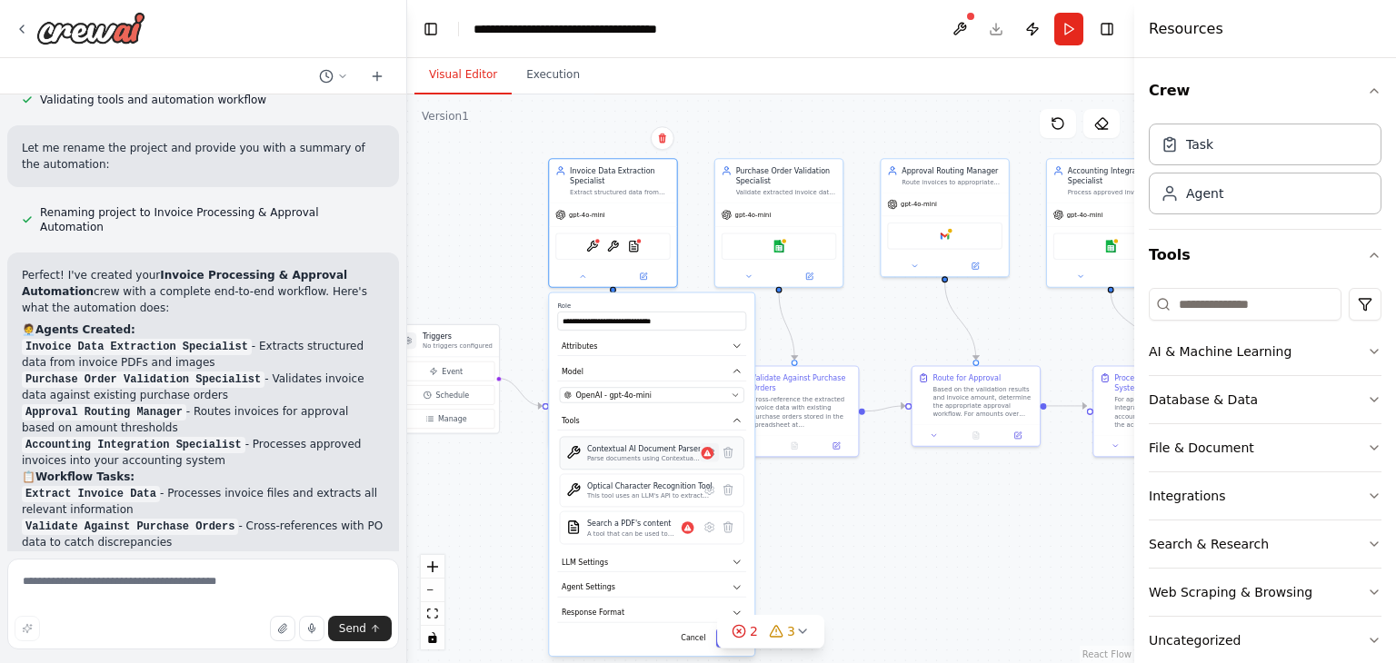
click at [713, 459] on button at bounding box center [709, 452] width 19 height 19
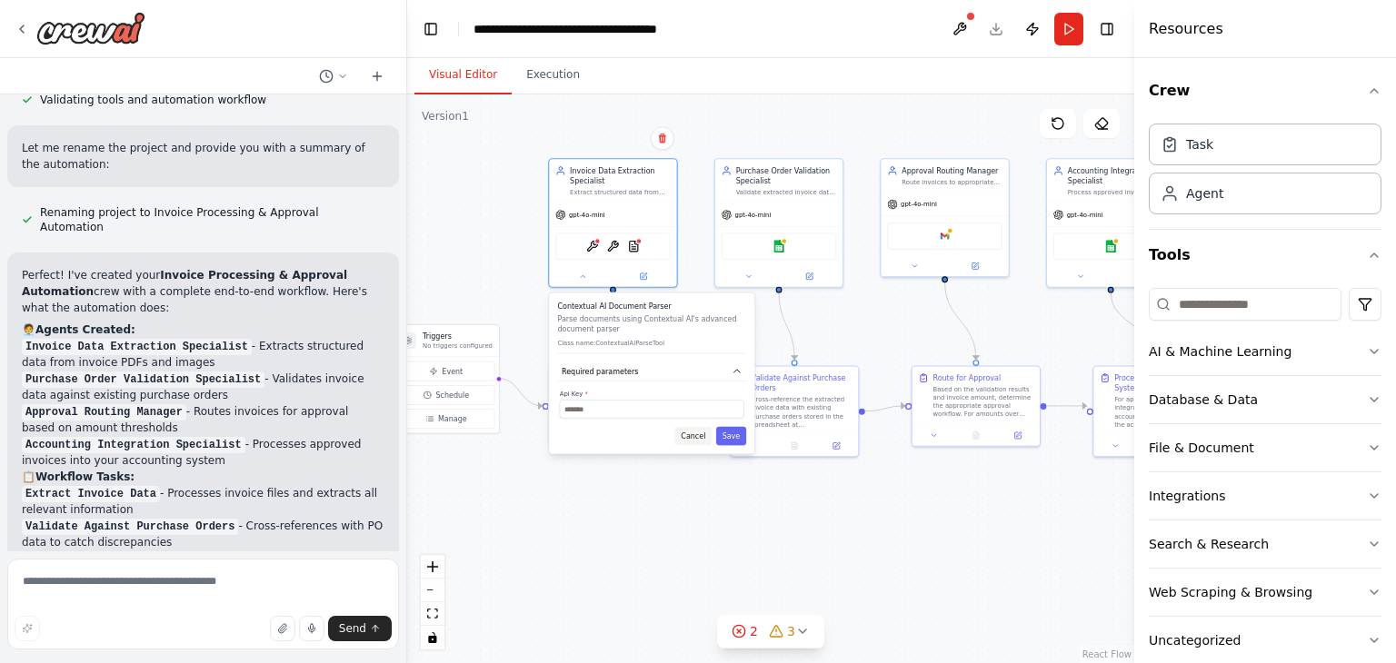
click at [697, 433] on button "Cancel" at bounding box center [692, 436] width 37 height 19
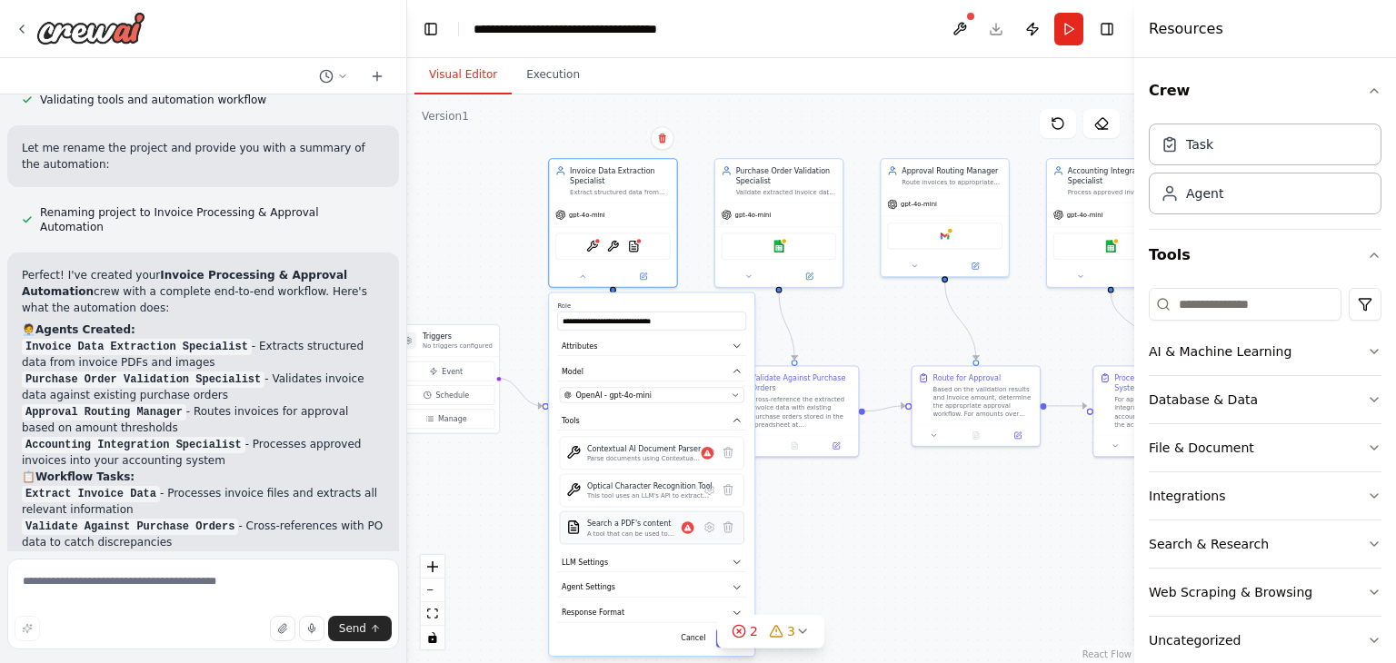
click at [711, 535] on div "Search a PDF's content A tool that can be used to semantic search a query from …" at bounding box center [651, 528] width 171 height 20
click at [711, 522] on icon at bounding box center [709, 526] width 9 height 9
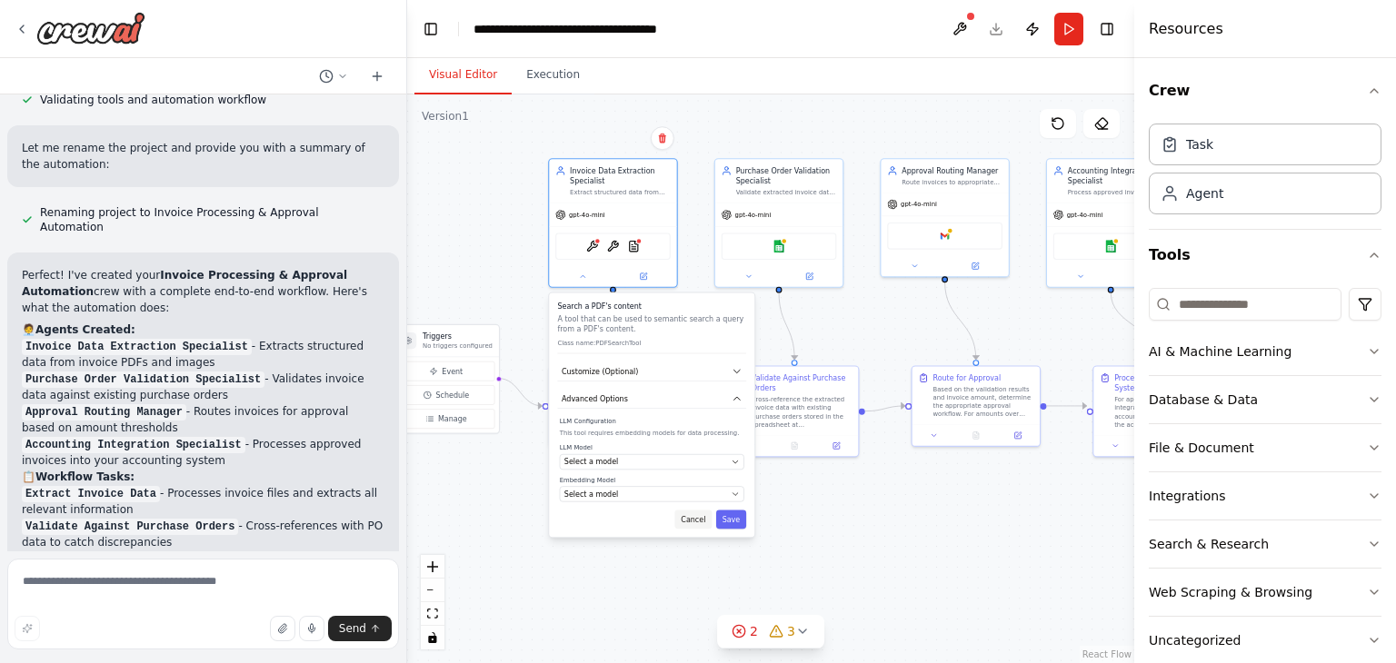
click at [699, 514] on button "Cancel" at bounding box center [692, 520] width 37 height 19
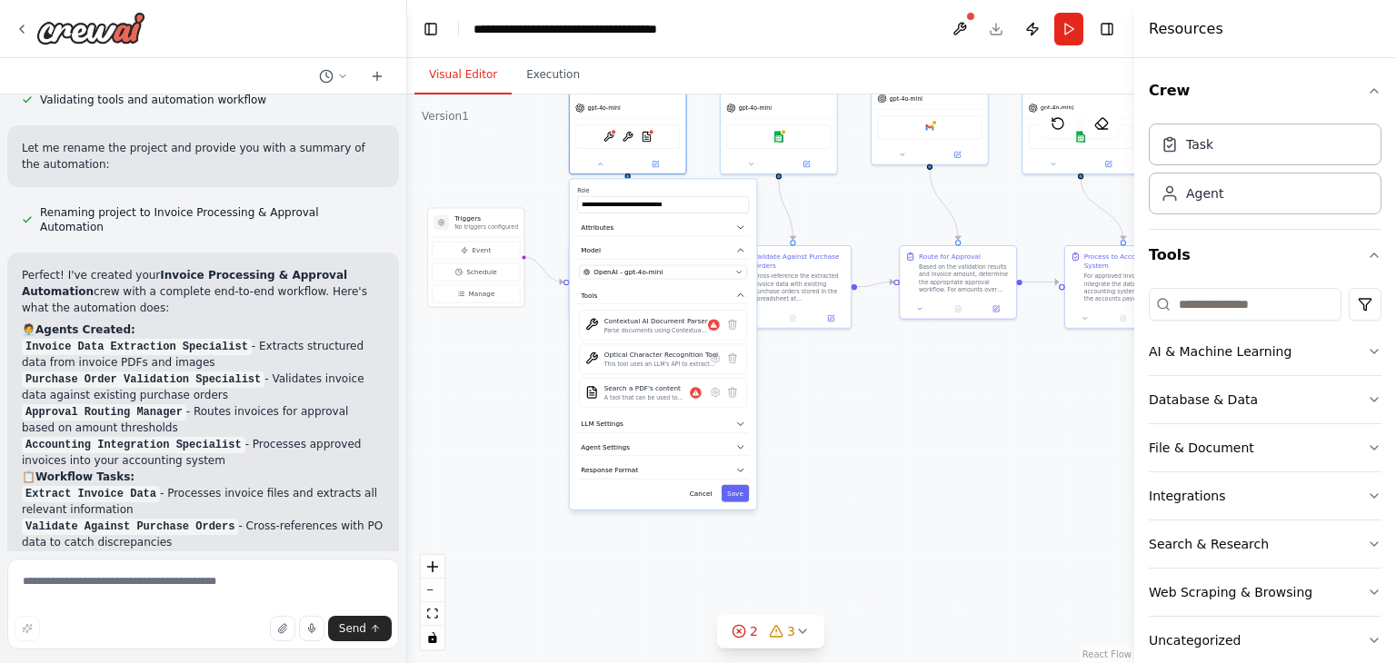
drag, startPoint x: 917, startPoint y: 499, endPoint x: 938, endPoint y: 328, distance: 172.1
click at [938, 328] on div ".deletable-edge-delete-btn { width: 20px; height: 20px; border: 0px solid #ffff…" at bounding box center [770, 378] width 727 height 569
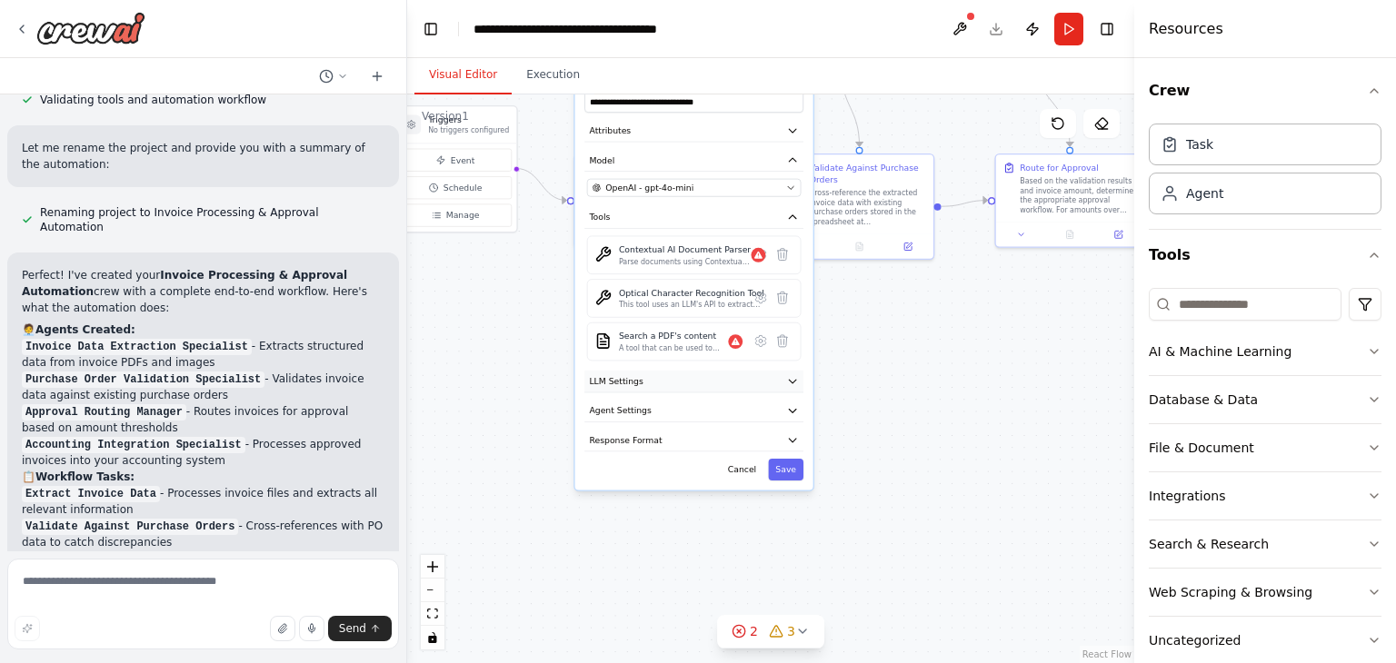
click at [795, 380] on icon "button" at bounding box center [792, 382] width 7 height 4
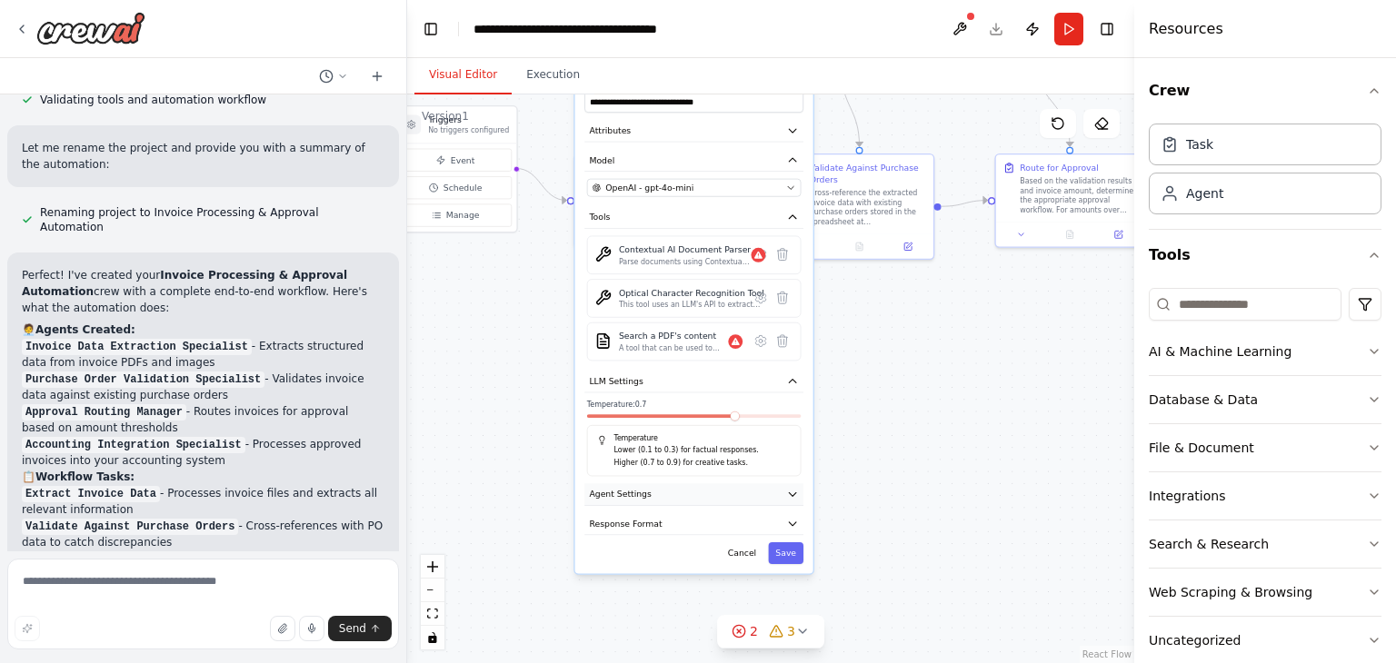
click at [782, 492] on button "Agent Settings" at bounding box center [693, 494] width 219 height 22
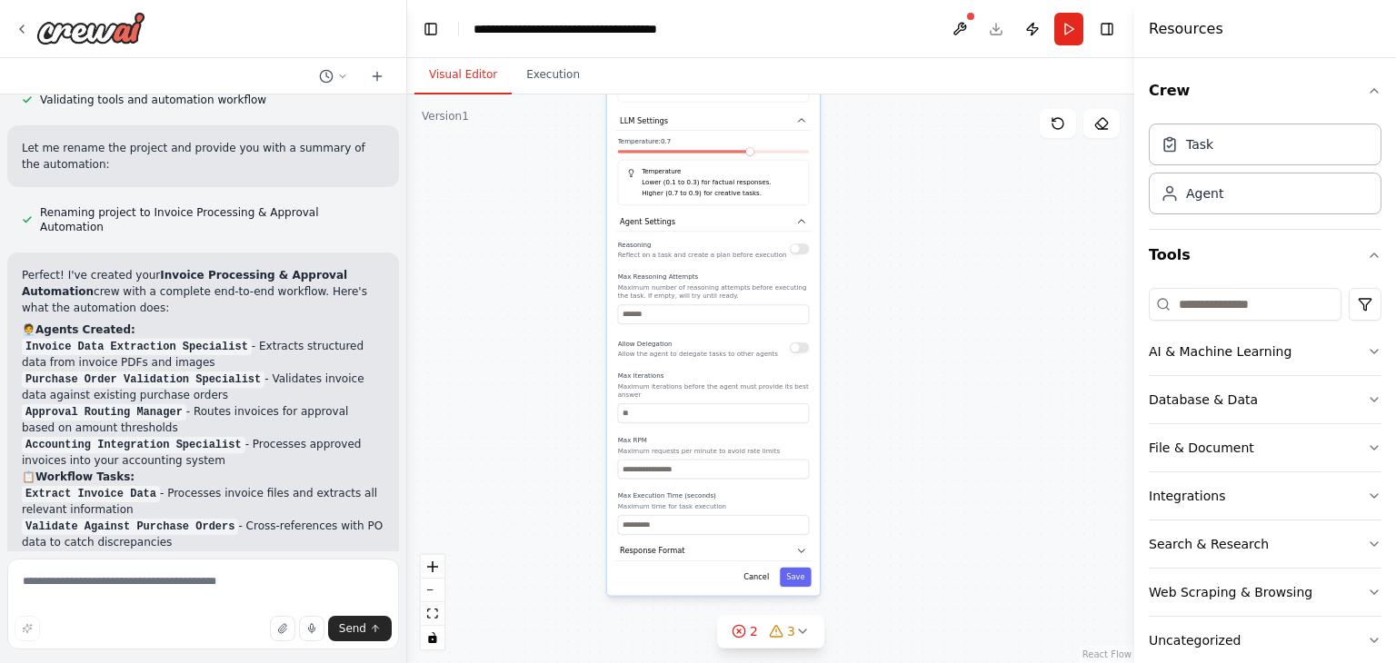
drag, startPoint x: 875, startPoint y: 517, endPoint x: 883, endPoint y: 244, distance: 273.6
click at [883, 244] on div ".deletable-edge-delete-btn { width: 20px; height: 20px; border: 0px solid #ffff…" at bounding box center [770, 378] width 727 height 569
click at [738, 541] on button "Response Format" at bounding box center [710, 551] width 195 height 20
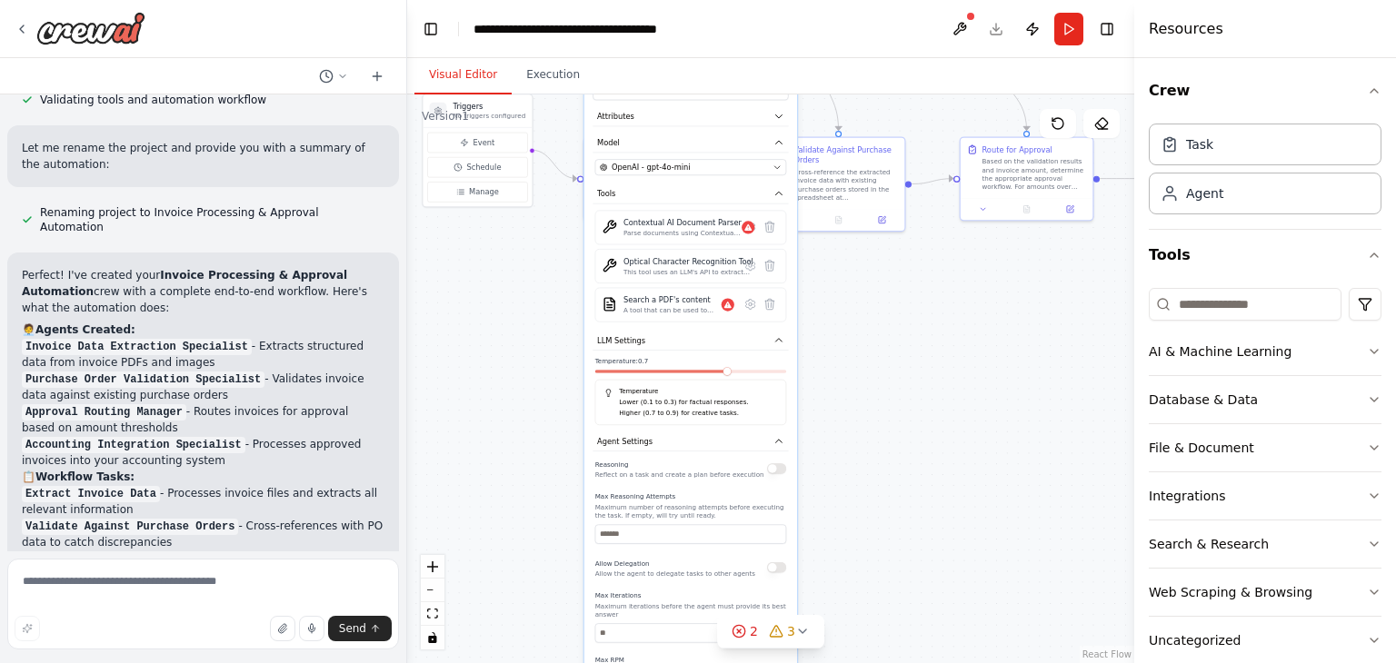
drag, startPoint x: 850, startPoint y: 350, endPoint x: 823, endPoint y: 658, distance: 309.1
click at [823, 658] on div ".deletable-edge-delete-btn { width: 20px; height: 20px; border: 0px solid #ffff…" at bounding box center [770, 378] width 727 height 569
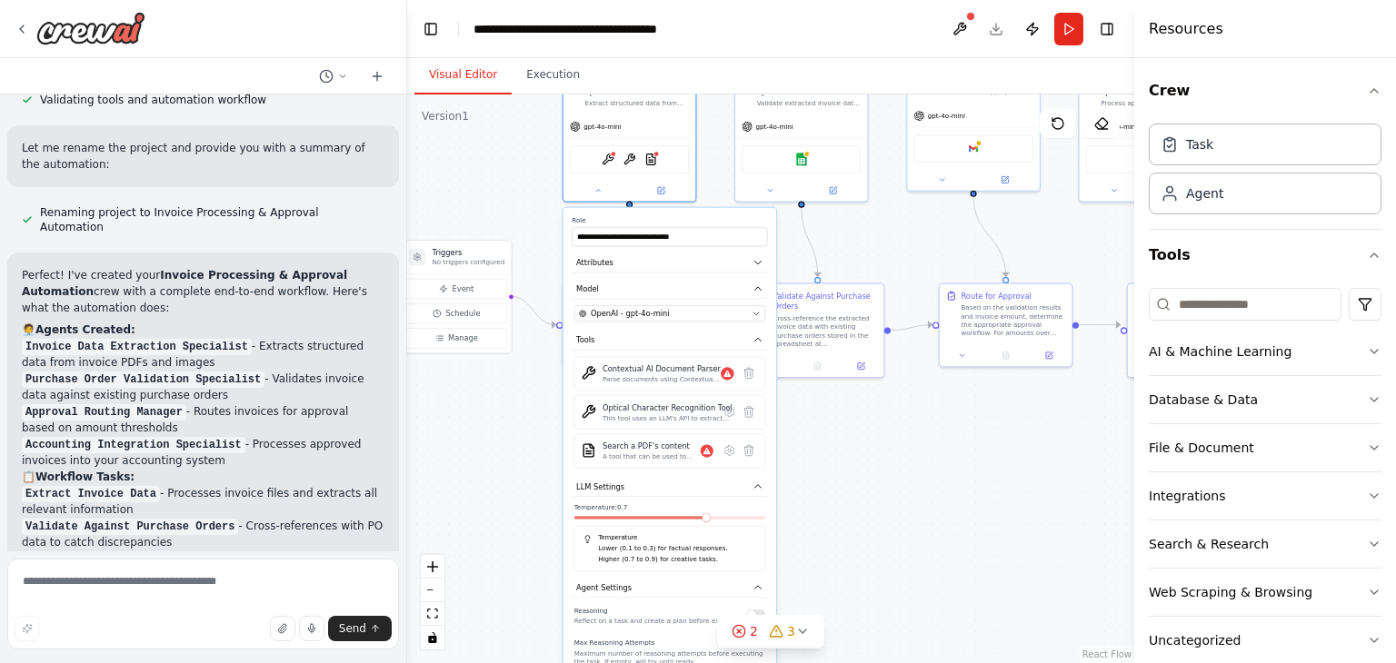
drag, startPoint x: 923, startPoint y: 379, endPoint x: 878, endPoint y: 564, distance: 190.8
click at [878, 564] on div ".deletable-edge-delete-btn { width: 20px; height: 20px; border: 0px solid #ffff…" at bounding box center [770, 378] width 727 height 569
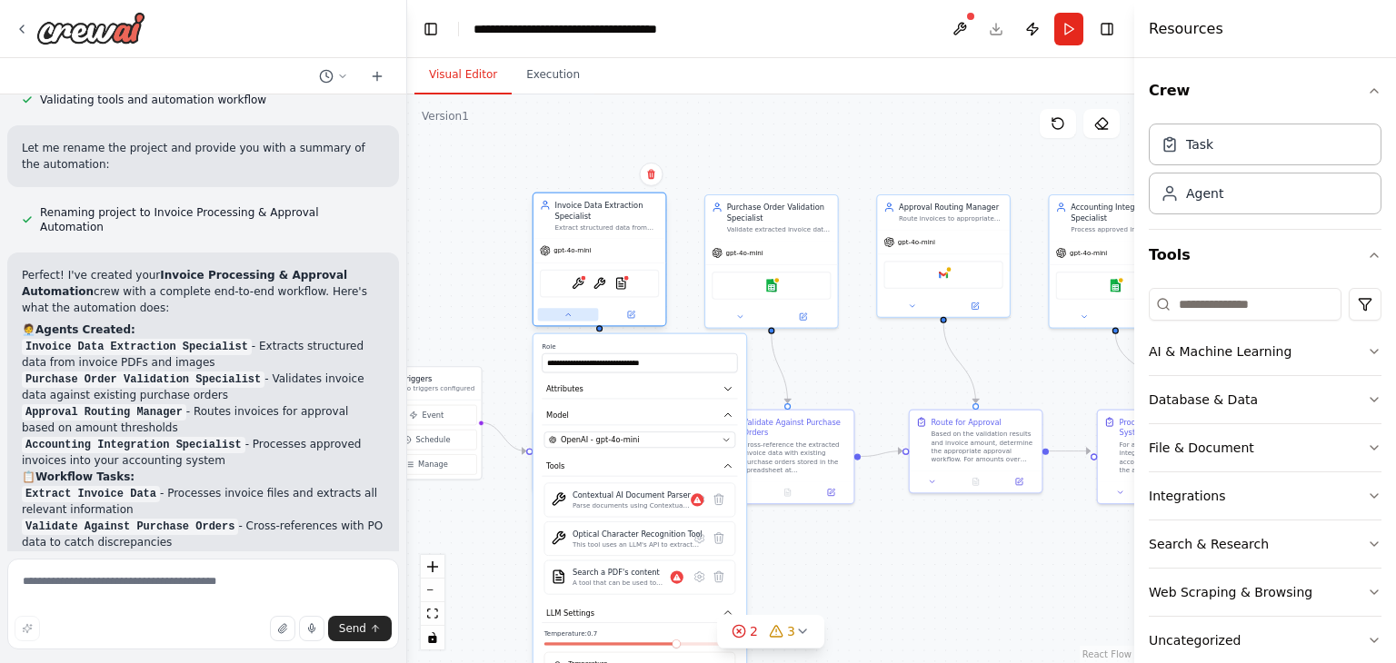
click at [566, 313] on icon at bounding box center [567, 315] width 8 height 8
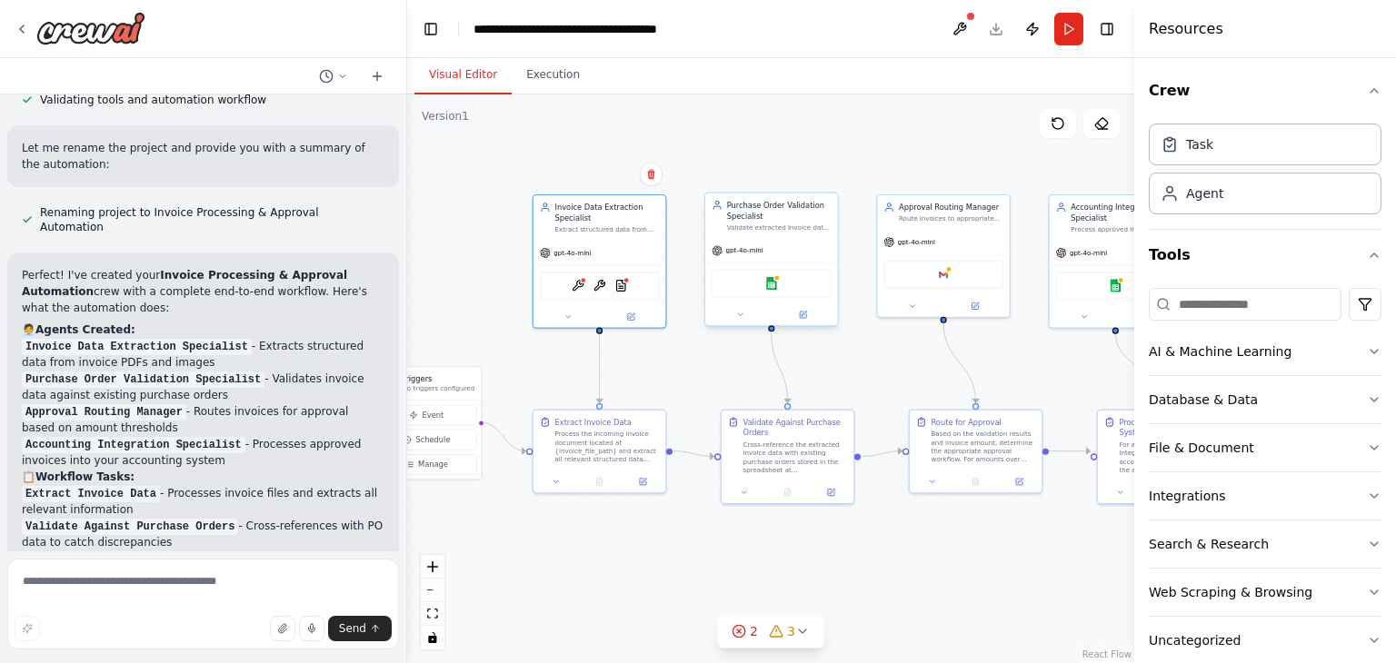
click at [741, 323] on div at bounding box center [771, 315] width 132 height 22
click at [734, 305] on div at bounding box center [771, 315] width 132 height 22
click at [723, 313] on button at bounding box center [740, 314] width 61 height 13
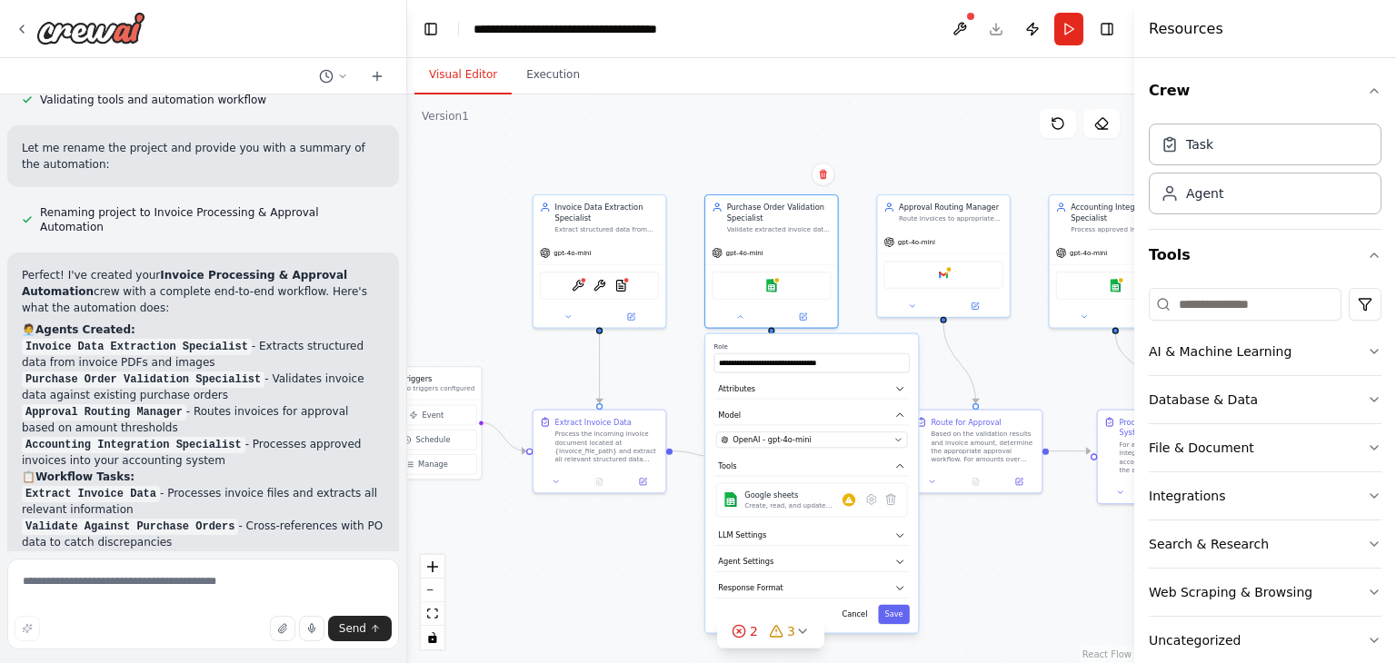
click at [993, 582] on div ".deletable-edge-delete-btn { width: 20px; height: 20px; border: 0px solid #ffff…" at bounding box center [770, 378] width 727 height 569
click at [741, 321] on div at bounding box center [771, 315] width 132 height 22
click at [741, 314] on icon at bounding box center [740, 314] width 5 height 2
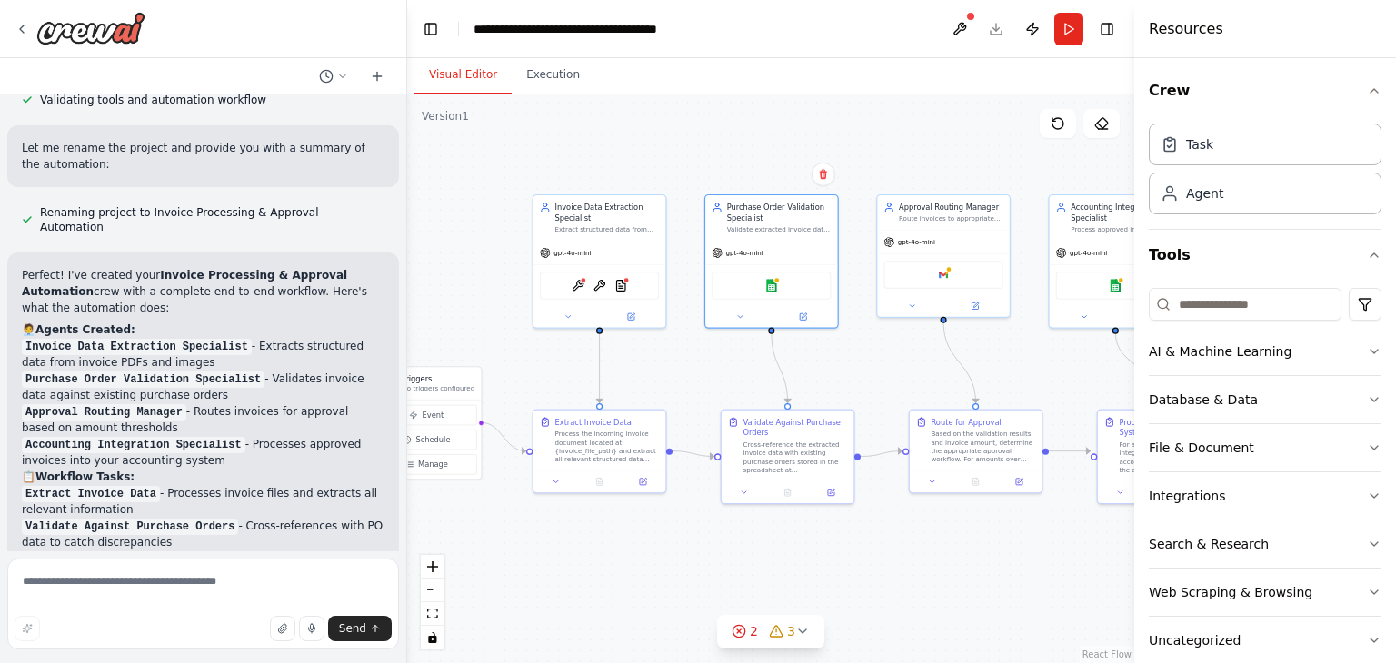
click at [596, 578] on div ".deletable-edge-delete-btn { width: 20px; height: 20px; border: 0px solid #ffff…" at bounding box center [770, 378] width 727 height 569
click at [586, 450] on div "Process the incoming invoice document located at {invoice_file_path} and extrac…" at bounding box center [606, 445] width 104 height 35
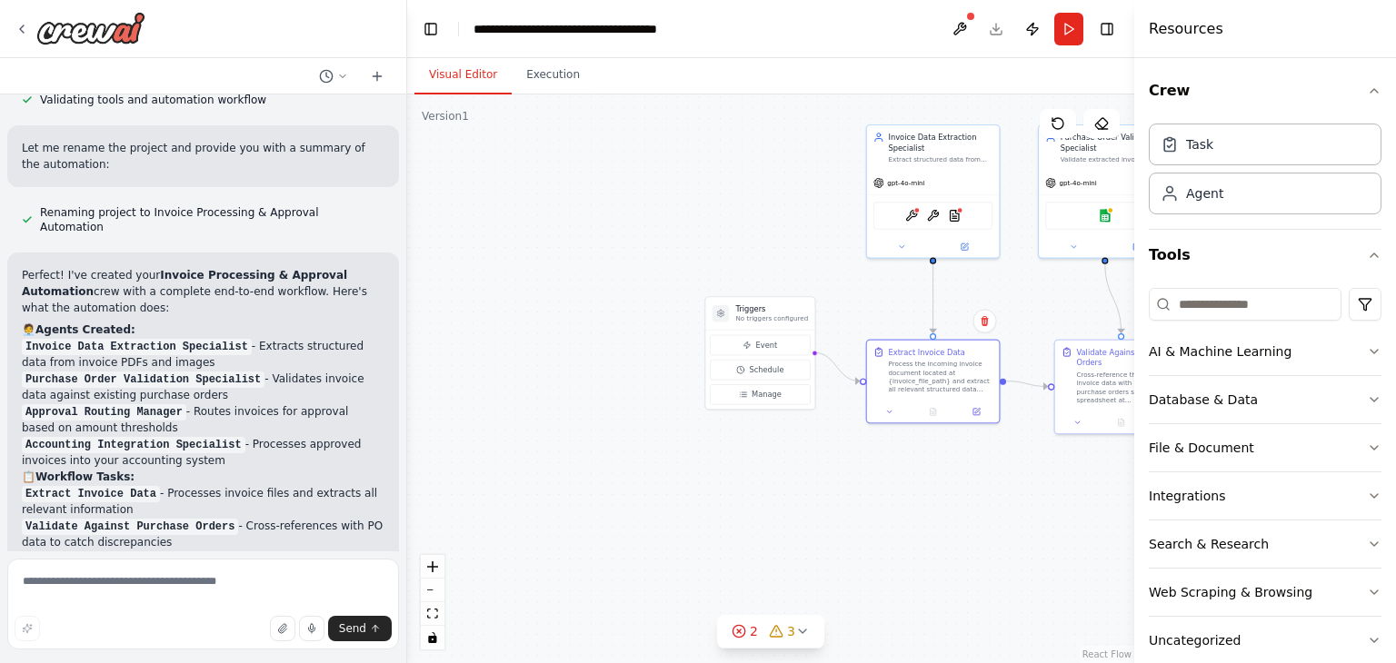
drag, startPoint x: 662, startPoint y: 586, endPoint x: 996, endPoint y: 516, distance: 340.7
click at [996, 516] on div ".deletable-edge-delete-btn { width: 20px; height: 20px; border: 0px solid #ffff…" at bounding box center [770, 378] width 727 height 569
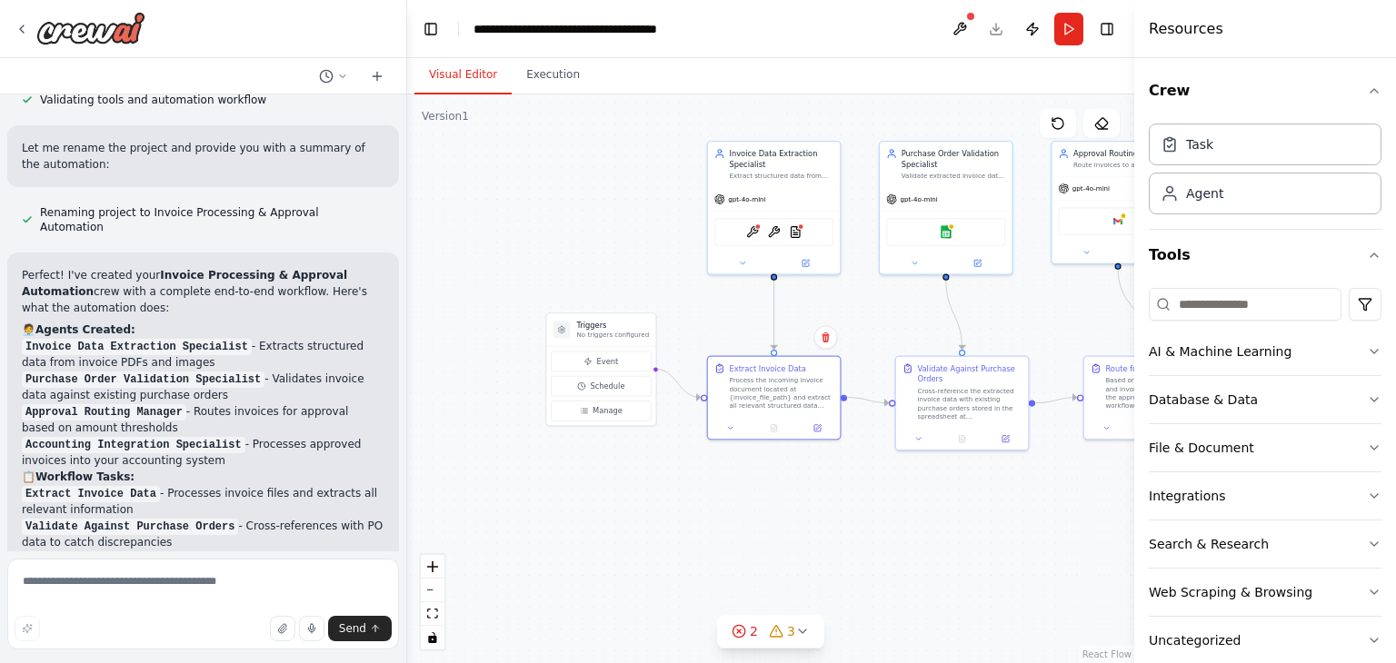
drag, startPoint x: 1029, startPoint y: 476, endPoint x: 865, endPoint y: 492, distance: 164.4
click at [865, 492] on div ".deletable-edge-delete-btn { width: 20px; height: 20px; border: 0px solid #ffff…" at bounding box center [770, 378] width 727 height 569
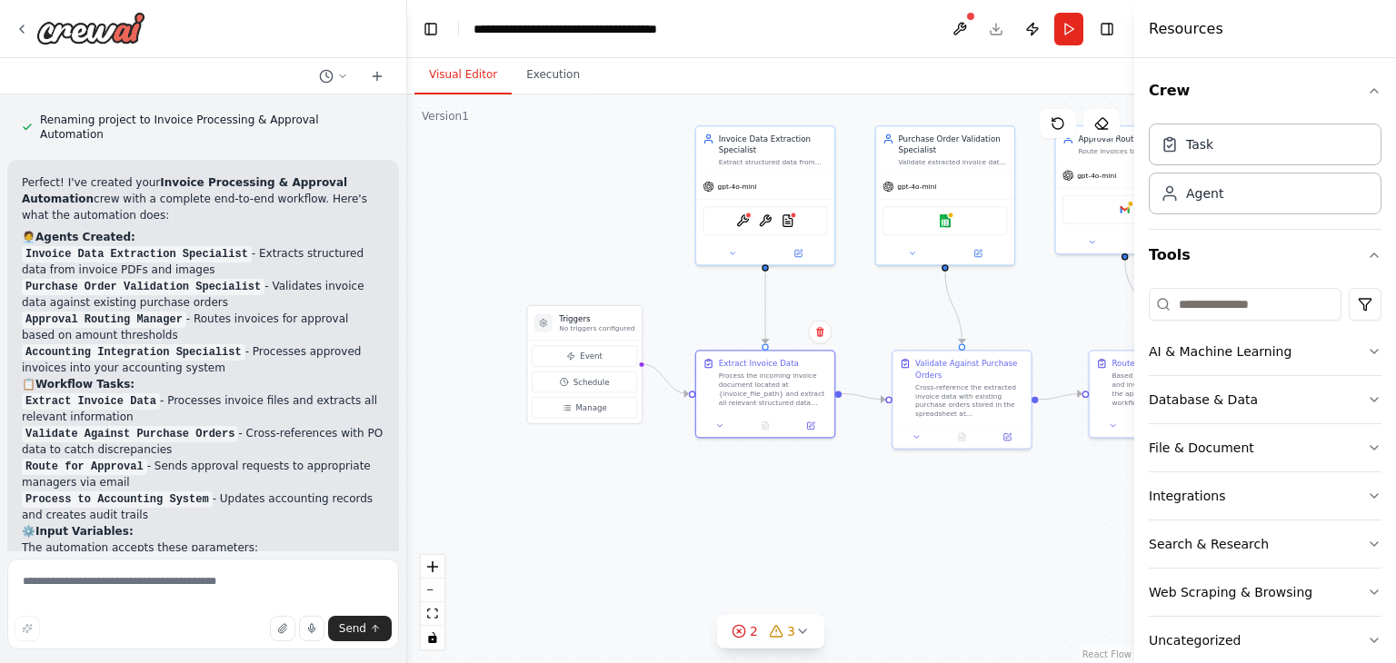
scroll to position [1326, 0]
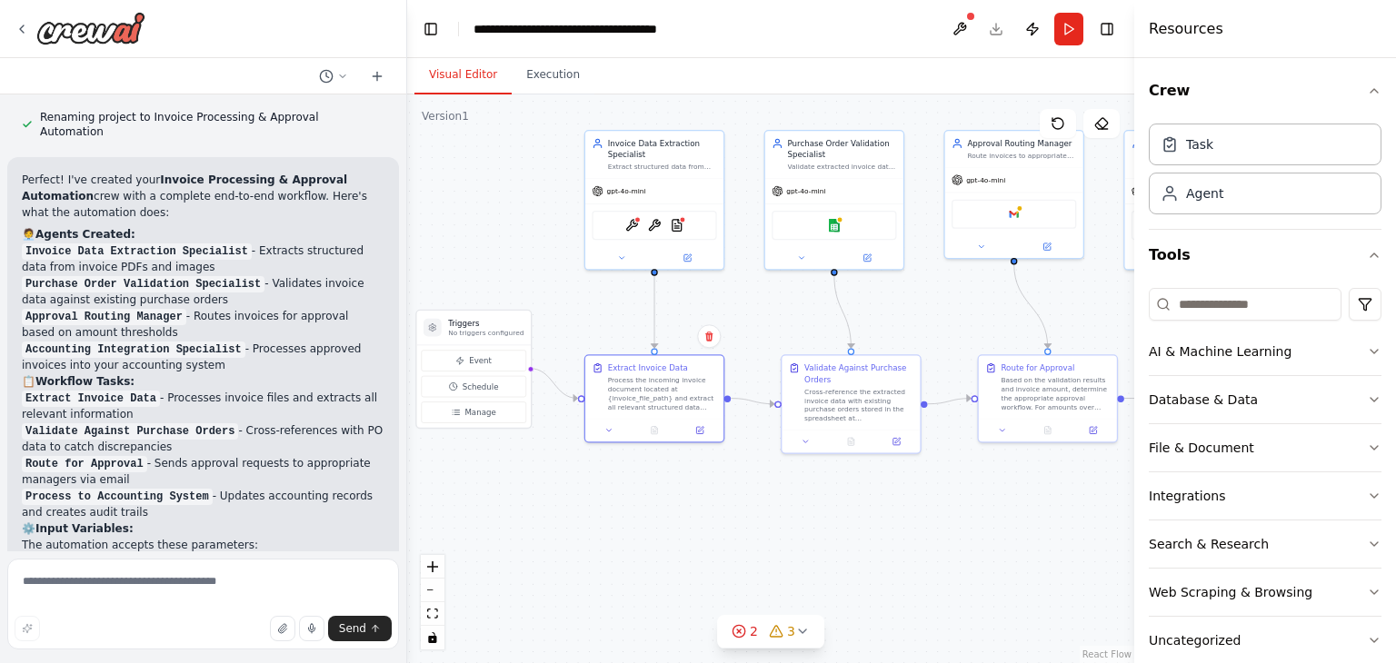
drag, startPoint x: 845, startPoint y: 532, endPoint x: 749, endPoint y: 537, distance: 96.5
click at [749, 537] on div ".deletable-edge-delete-btn { width: 20px; height: 20px; border: 0px solid #ffff…" at bounding box center [770, 378] width 727 height 569
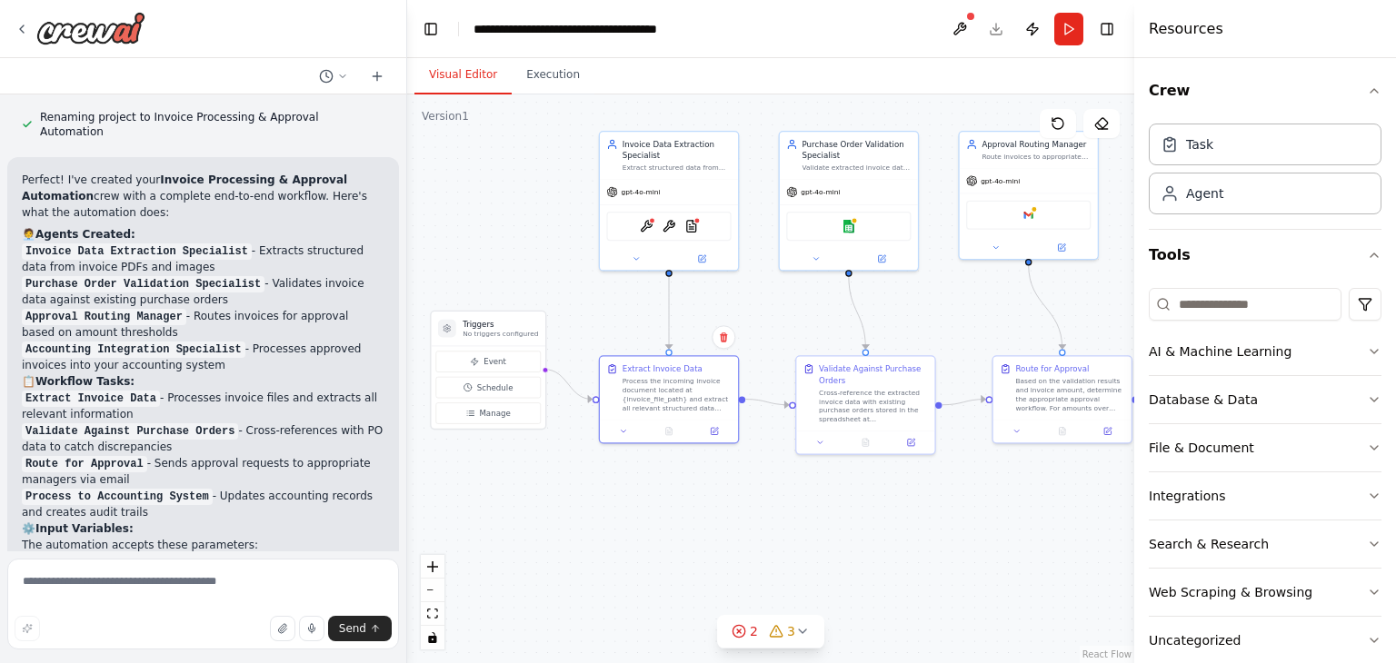
click at [708, 541] on div ".deletable-edge-delete-btn { width: 20px; height: 20px; border: 0px solid #ffff…" at bounding box center [770, 378] width 727 height 569
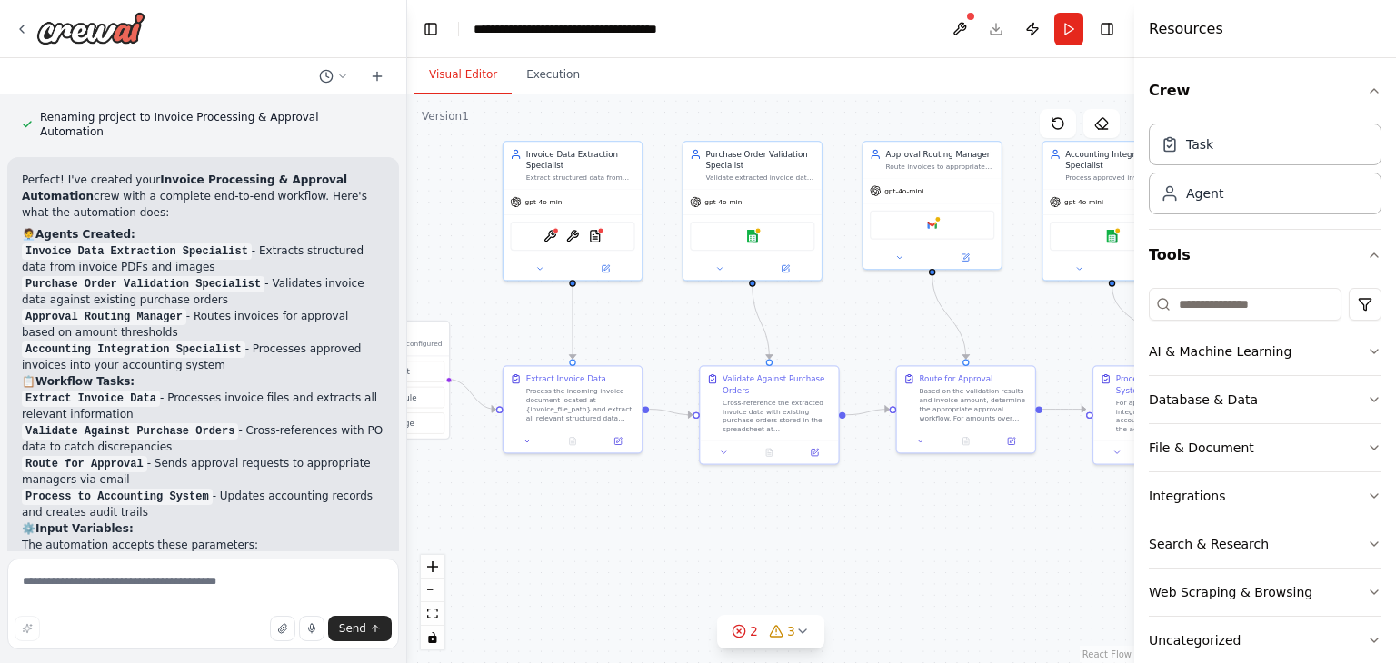
drag, startPoint x: 708, startPoint y: 541, endPoint x: 603, endPoint y: 556, distance: 105.6
click at [603, 556] on div ".deletable-edge-delete-btn { width: 20px; height: 20px; border: 0px solid #ffff…" at bounding box center [770, 378] width 727 height 569
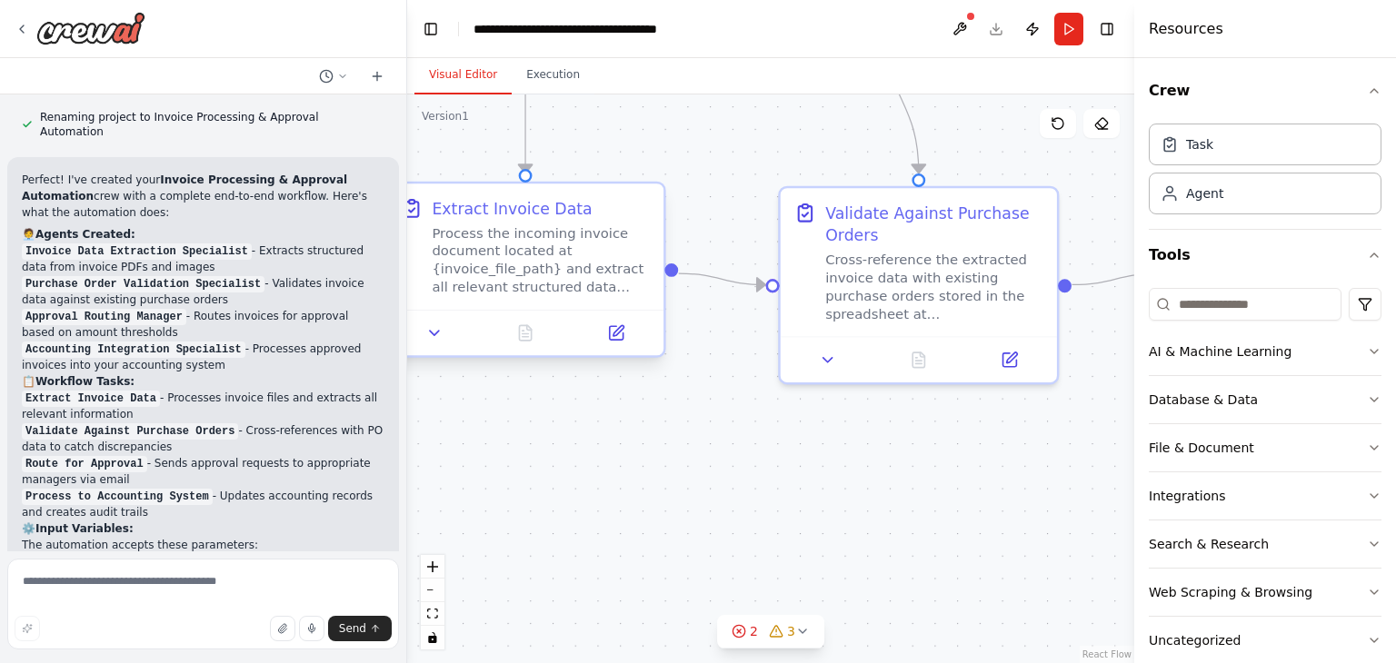
click at [526, 265] on div "Process the incoming invoice document located at {invoice_file_path} and extrac…" at bounding box center [541, 260] width 218 height 72
click at [447, 332] on button at bounding box center [434, 333] width 77 height 27
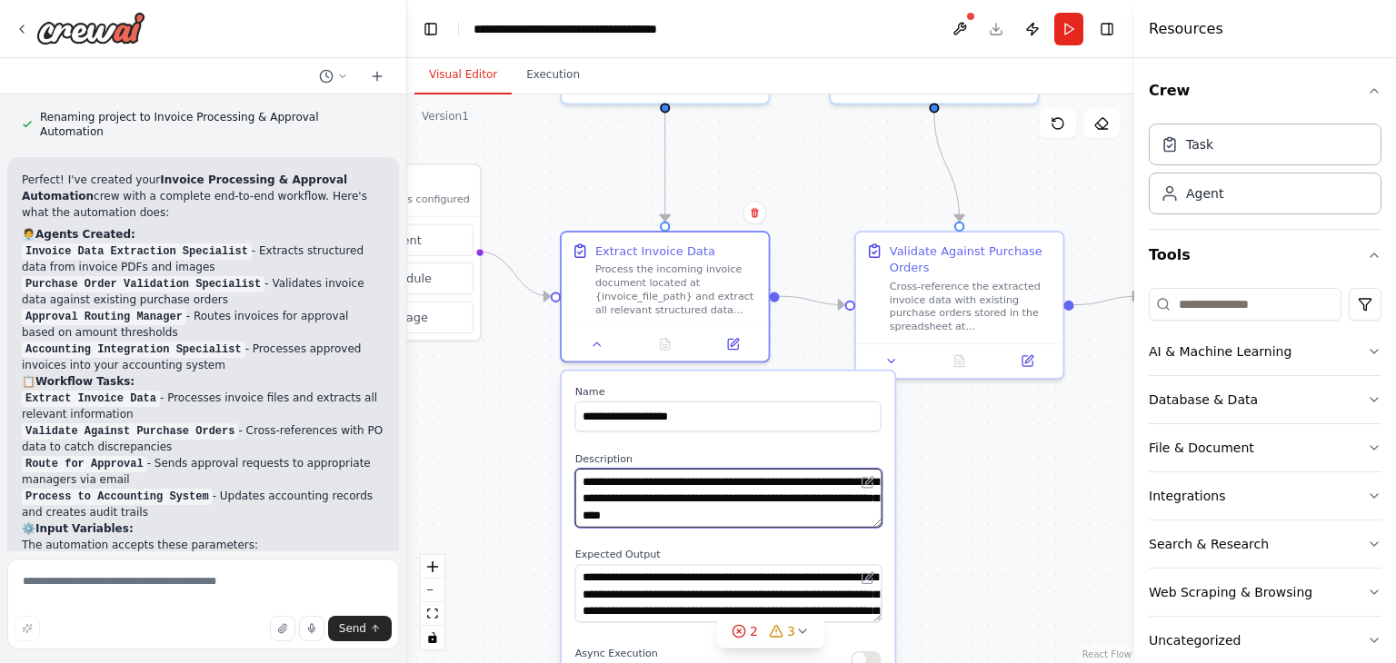
scroll to position [73, 0]
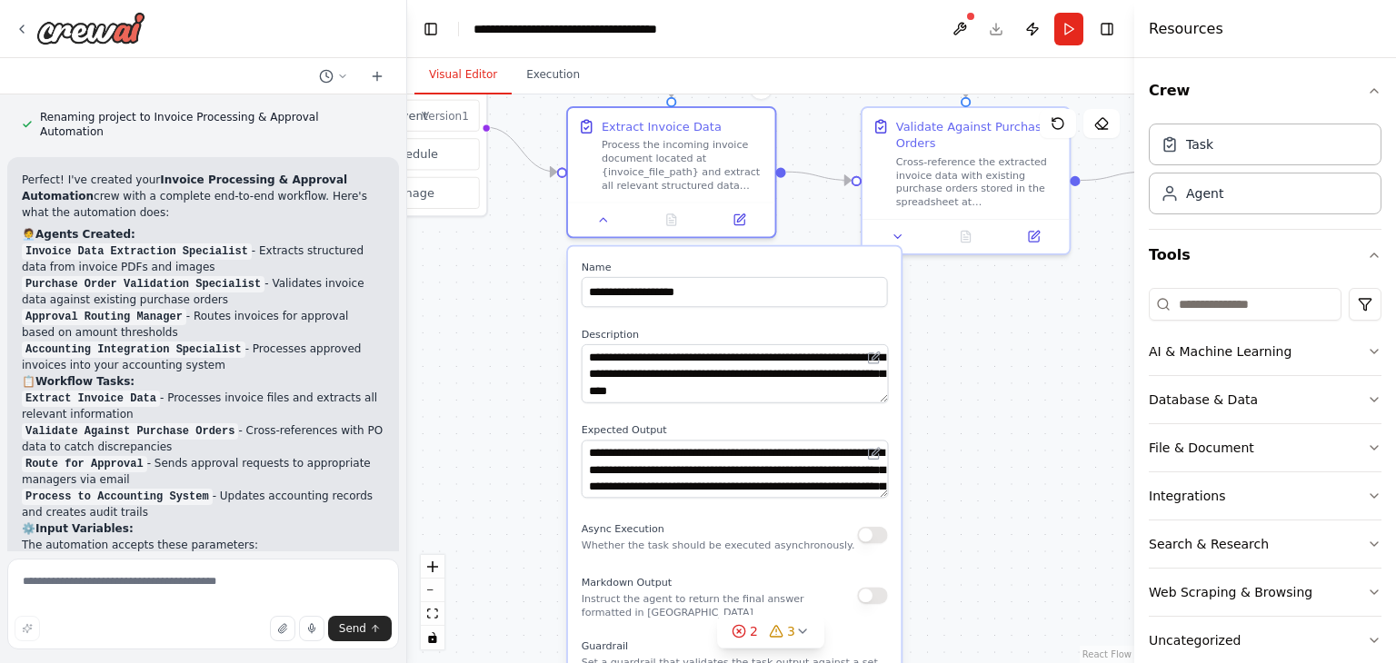
drag, startPoint x: 963, startPoint y: 503, endPoint x: 963, endPoint y: 343, distance: 159.9
click at [963, 343] on div ".deletable-edge-delete-btn { width: 20px; height: 20px; border: 0px solid #ffff…" at bounding box center [770, 378] width 727 height 569
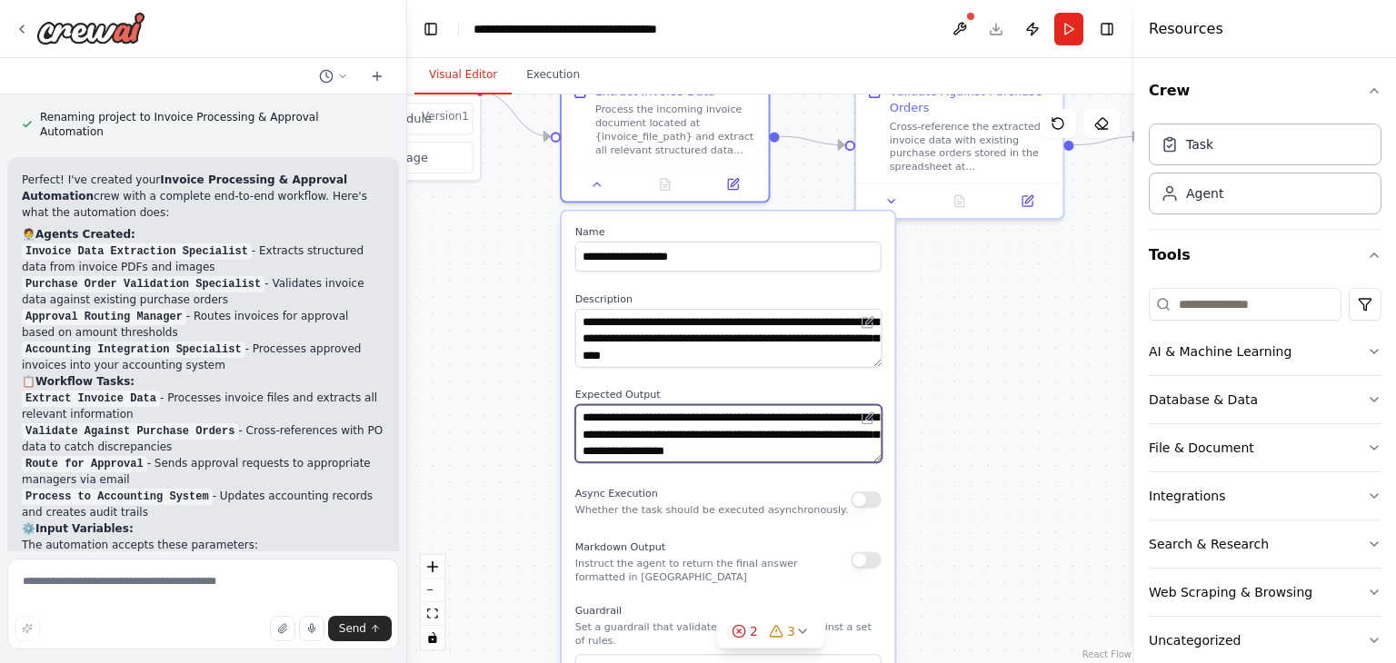
scroll to position [36, 0]
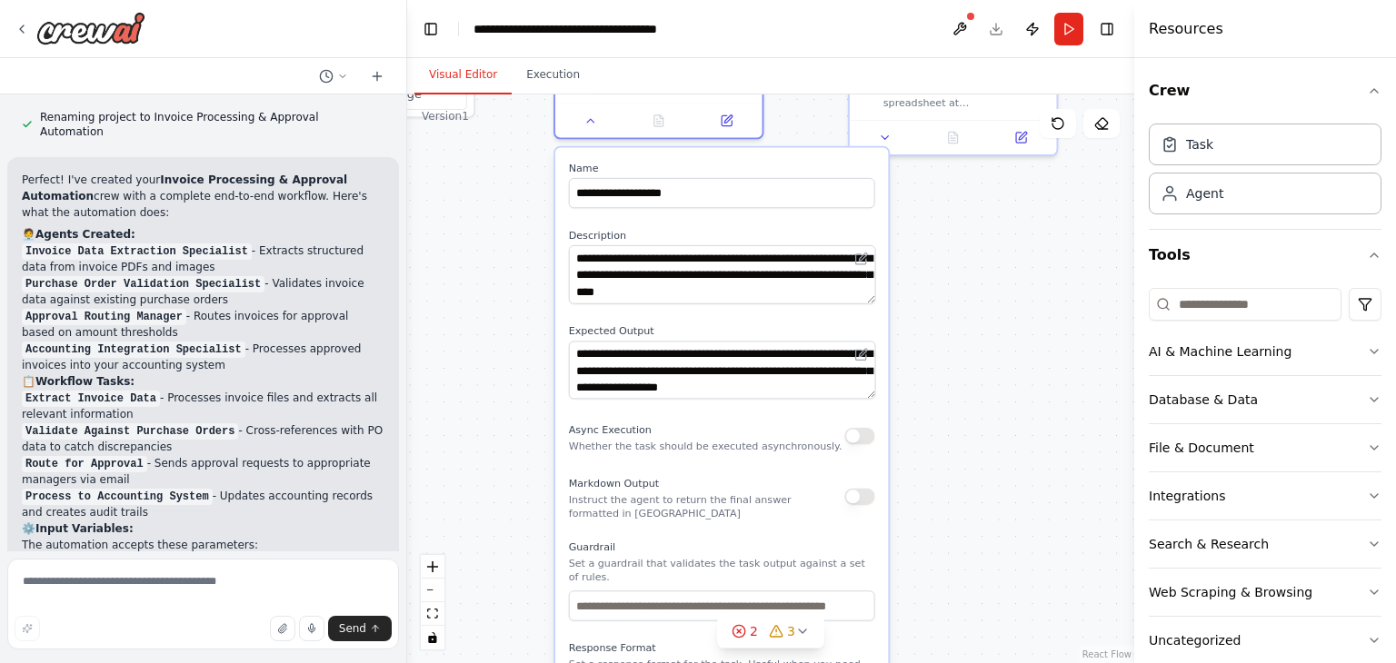
drag, startPoint x: 966, startPoint y: 557, endPoint x: 955, endPoint y: 700, distance: 143.1
click at [955, 662] on html "Build a crew that extracts data from incoming invoices, validates information a…" at bounding box center [698, 331] width 1396 height 663
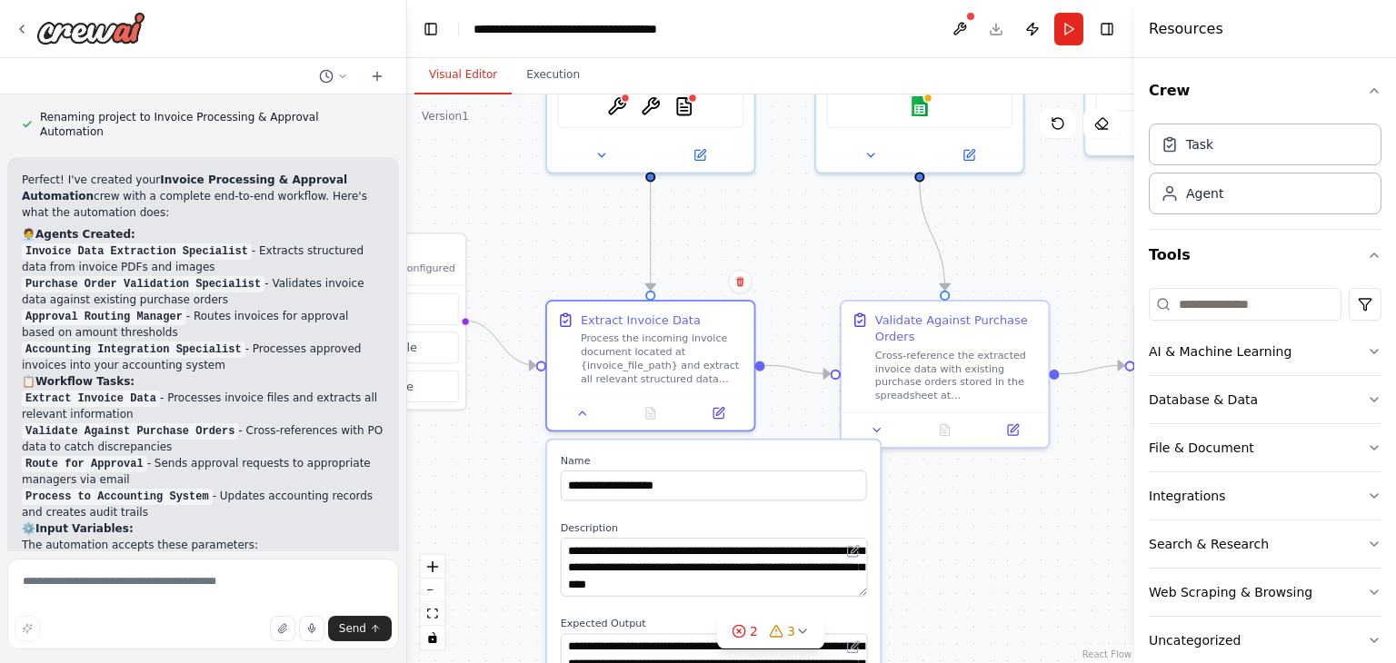
drag, startPoint x: 974, startPoint y: 495, endPoint x: 969, endPoint y: 600, distance: 104.6
click at [969, 600] on div ".deletable-edge-delete-btn { width: 20px; height: 20px; border: 0px solid #ffff…" at bounding box center [770, 378] width 727 height 569
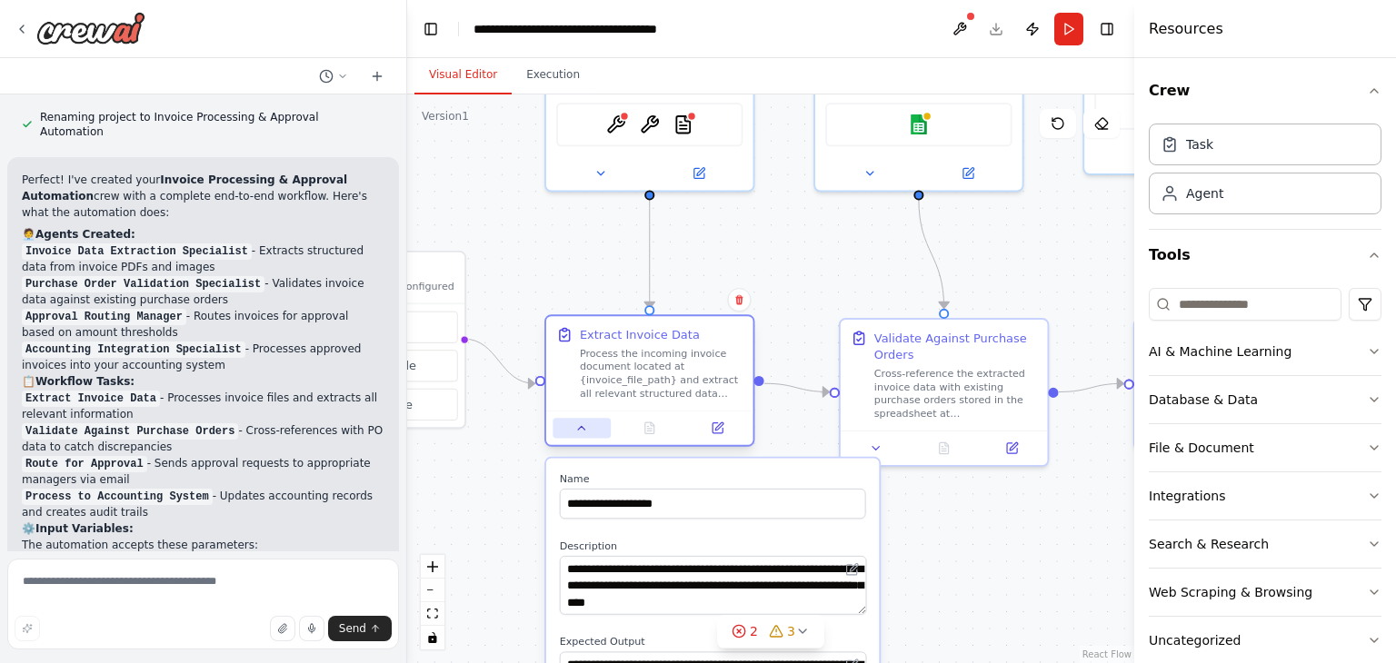
click at [585, 428] on icon at bounding box center [582, 429] width 14 height 14
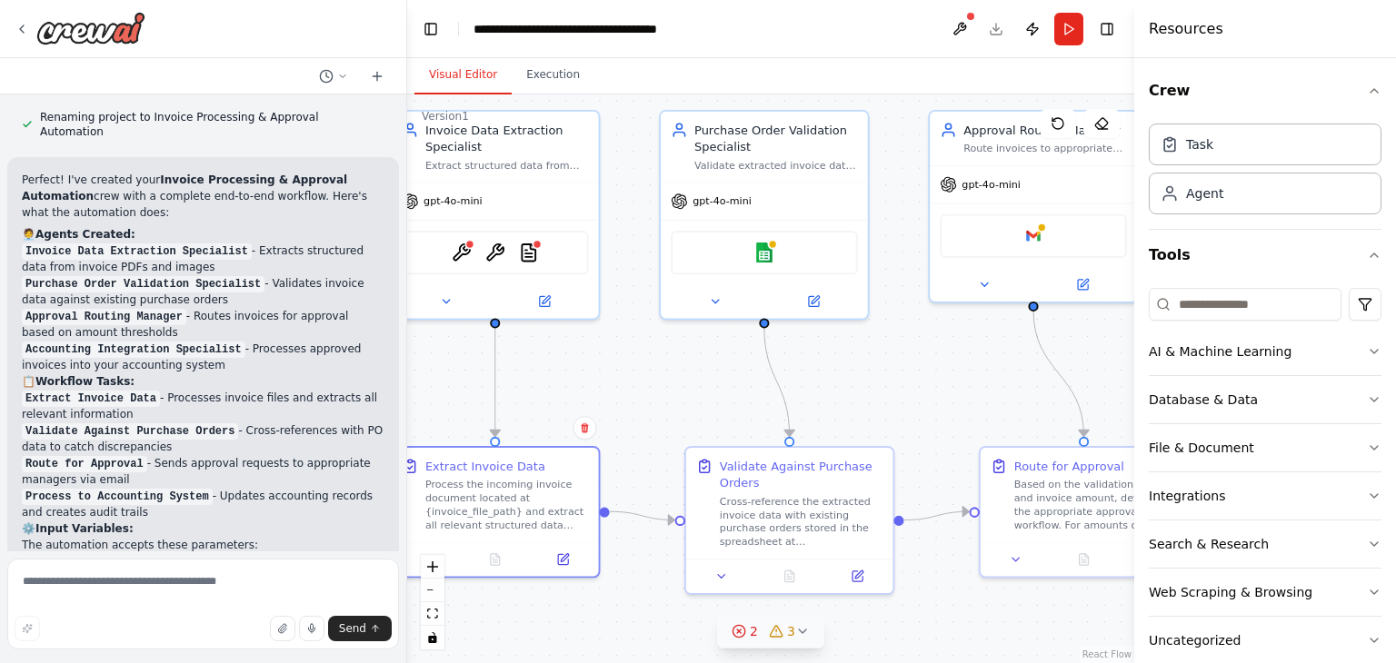
drag, startPoint x: 905, startPoint y: 519, endPoint x: 739, endPoint y: 644, distance: 208.3
click at [739, 644] on div "Version 1 Show Tools Hide Agents .deletable-edge-delete-btn { width: 20px; heig…" at bounding box center [770, 378] width 727 height 569
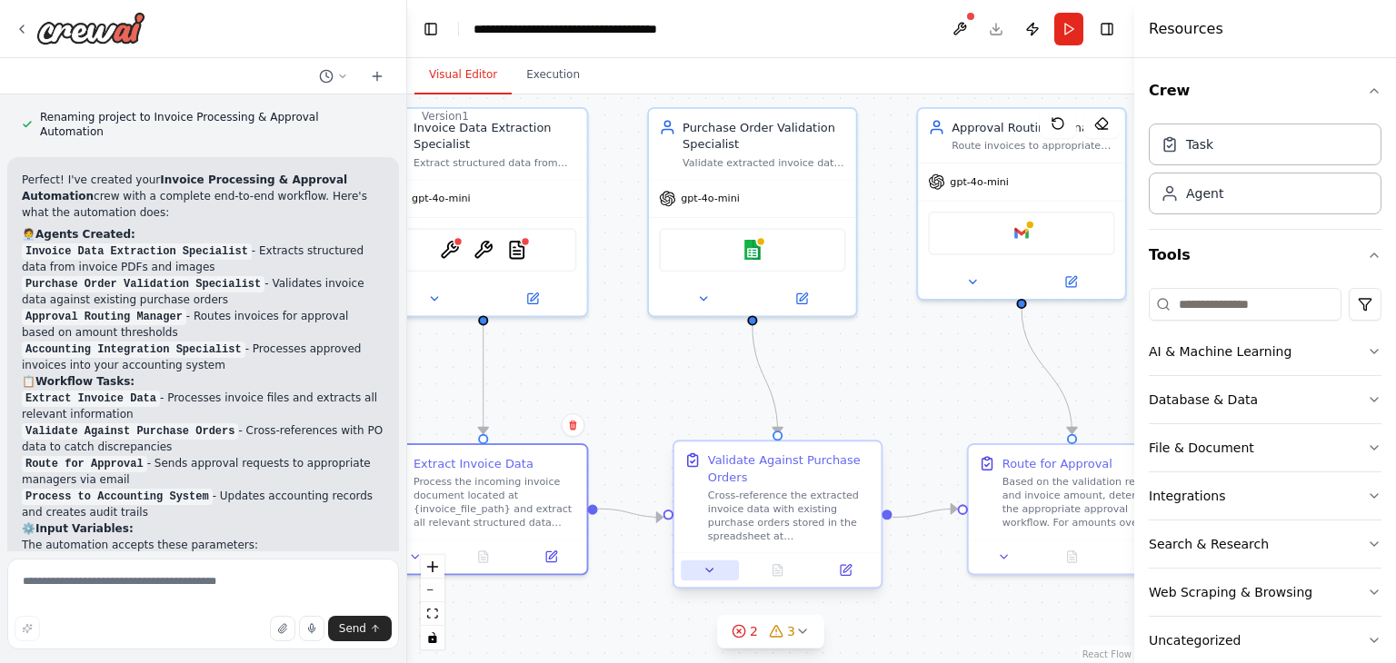
click at [704, 574] on icon at bounding box center [710, 570] width 14 height 14
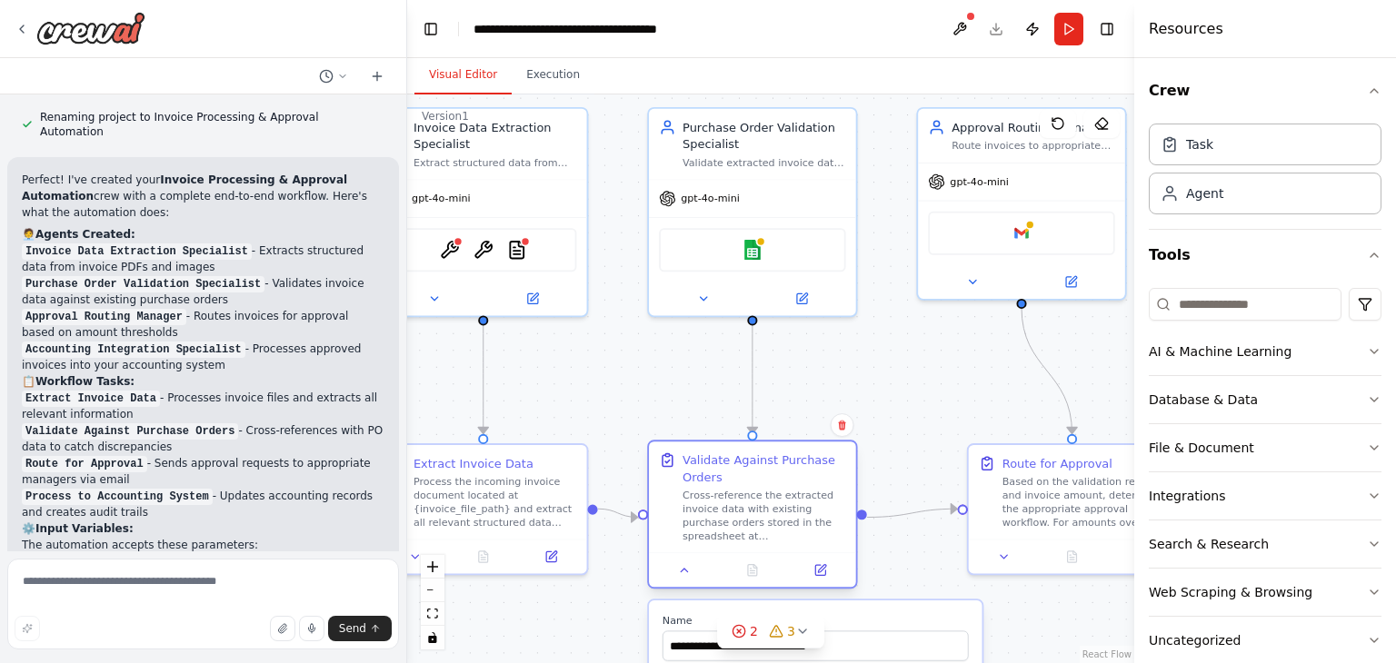
drag, startPoint x: 821, startPoint y: 495, endPoint x: 799, endPoint y: 481, distance: 27.0
click at [799, 481] on div "Validate Against Purchase Orders Cross-reference the extracted invoice data wit…" at bounding box center [764, 497] width 164 height 91
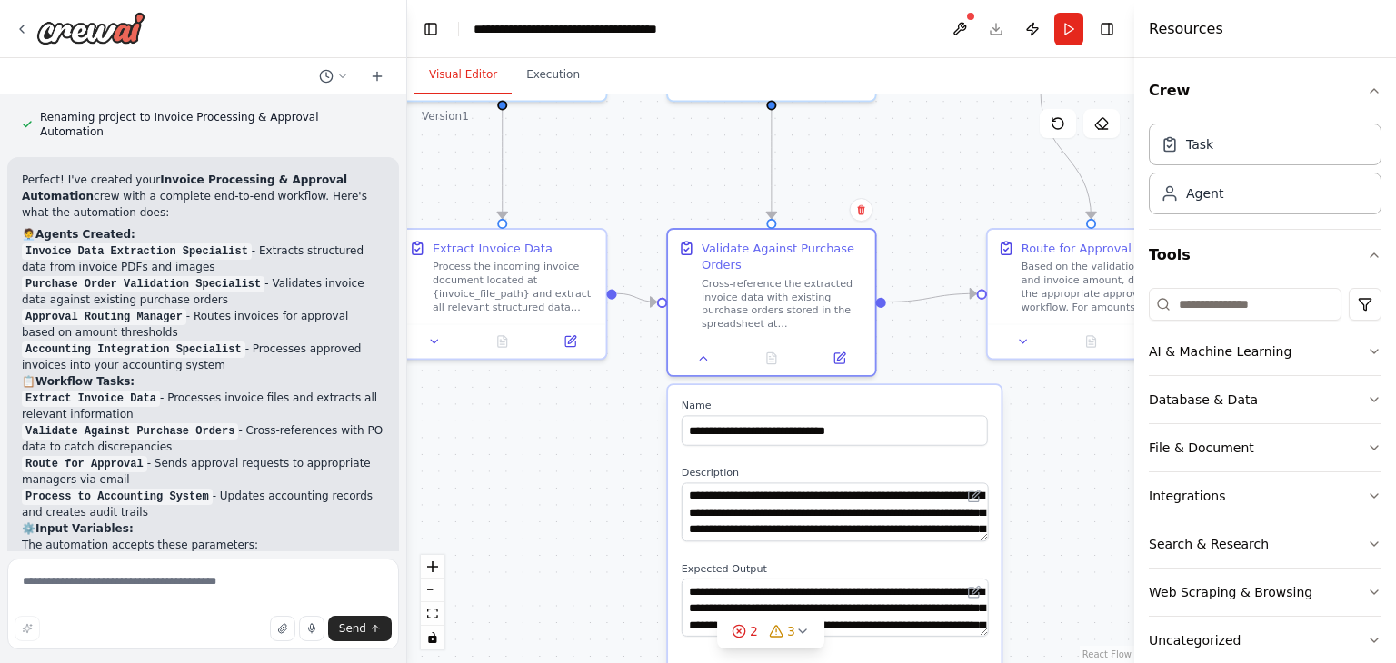
drag, startPoint x: 912, startPoint y: 394, endPoint x: 930, endPoint y: 114, distance: 281.3
click at [930, 114] on div ".deletable-edge-delete-btn { width: 20px; height: 20px; border: 0px solid #ffff…" at bounding box center [770, 378] width 727 height 569
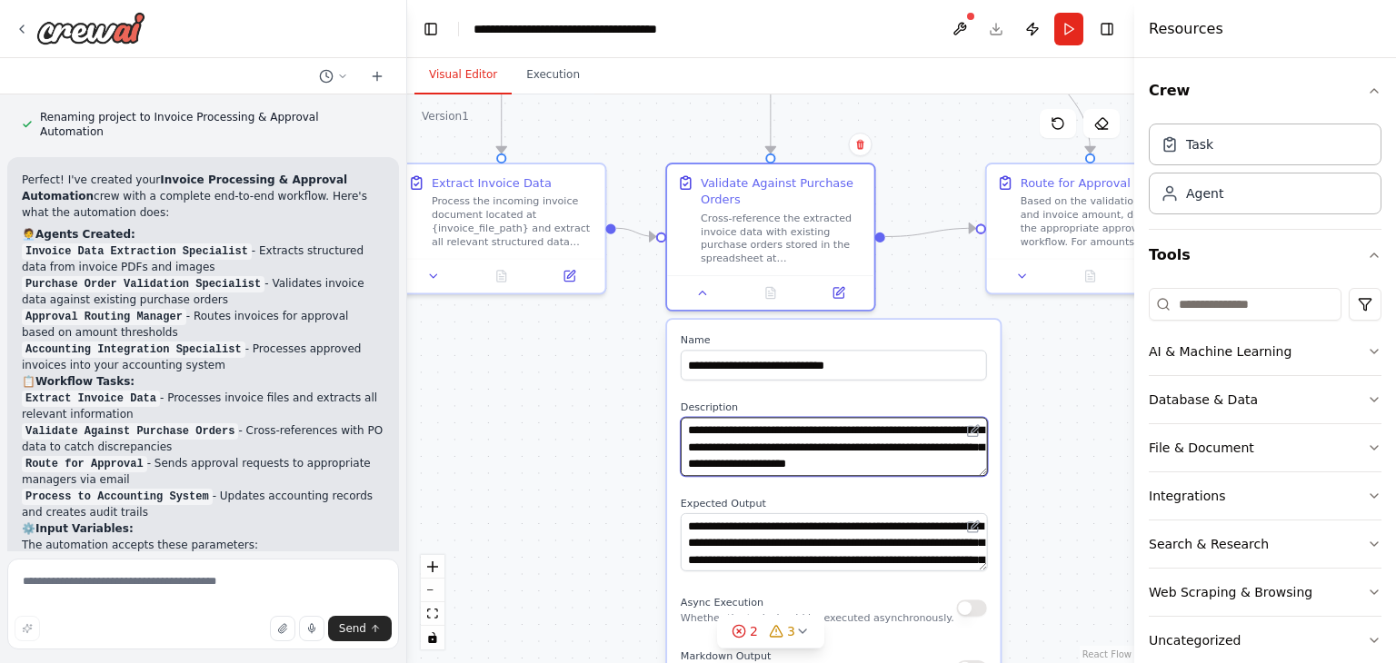
scroll to position [91, 0]
click at [1030, 483] on div ".deletable-edge-delete-btn { width: 20px; height: 20px; border: 0px solid #ffff…" at bounding box center [770, 378] width 727 height 569
click at [701, 292] on icon at bounding box center [703, 290] width 14 height 14
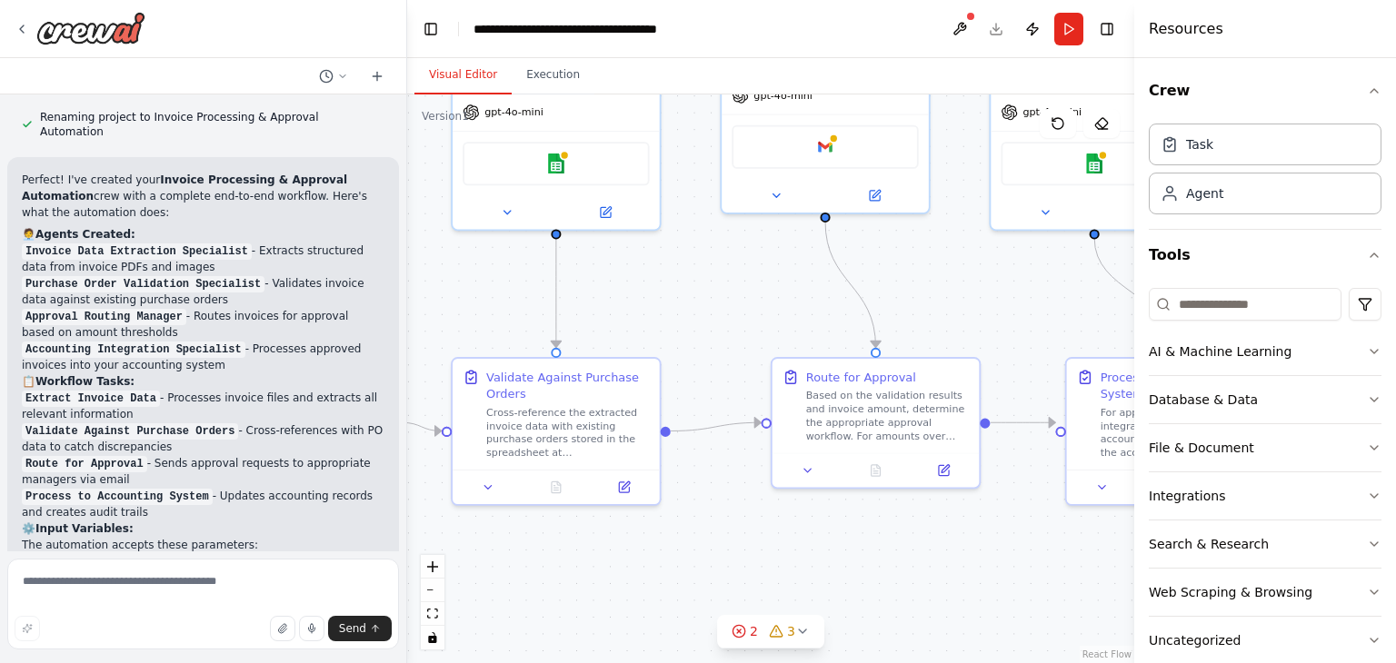
drag, startPoint x: 1059, startPoint y: 377, endPoint x: 843, endPoint y: 570, distance: 288.9
click at [843, 570] on div ".deletable-edge-delete-btn { width: 20px; height: 20px; border: 0px solid #ffff…" at bounding box center [770, 378] width 727 height 569
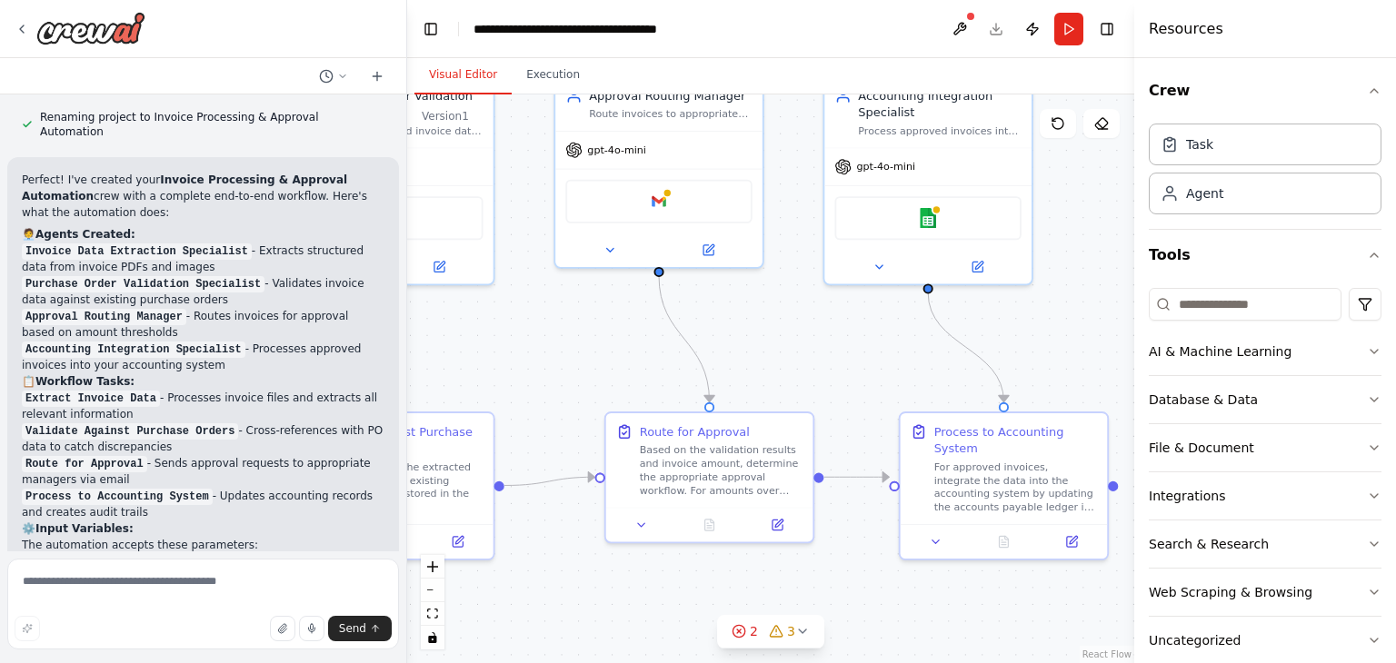
drag, startPoint x: 832, startPoint y: 526, endPoint x: 548, endPoint y: 618, distance: 298.8
click at [548, 618] on div ".deletable-edge-delete-btn { width: 20px; height: 20px; border: 0px solid #ffff…" at bounding box center [770, 378] width 727 height 569
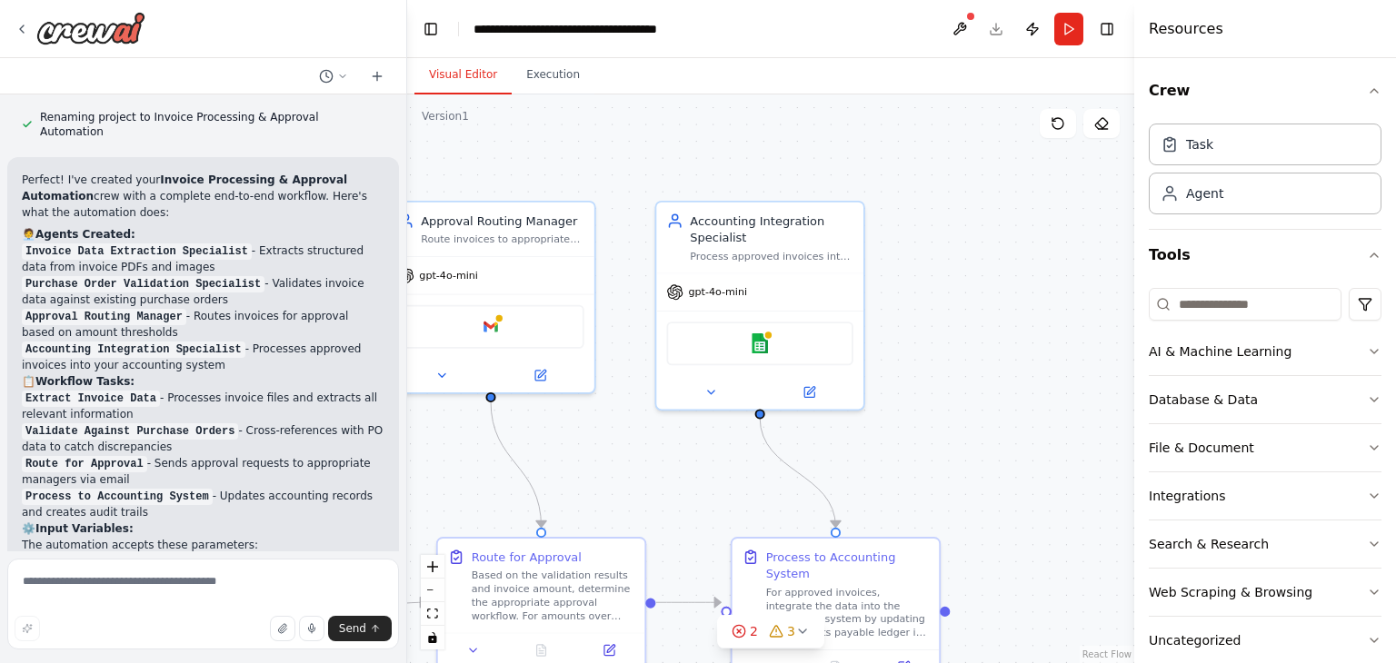
drag, startPoint x: 943, startPoint y: 327, endPoint x: 891, endPoint y: 421, distance: 107.0
click at [891, 421] on div ".deletable-edge-delete-btn { width: 20px; height: 20px; border: 0px solid #ffff…" at bounding box center [770, 378] width 727 height 569
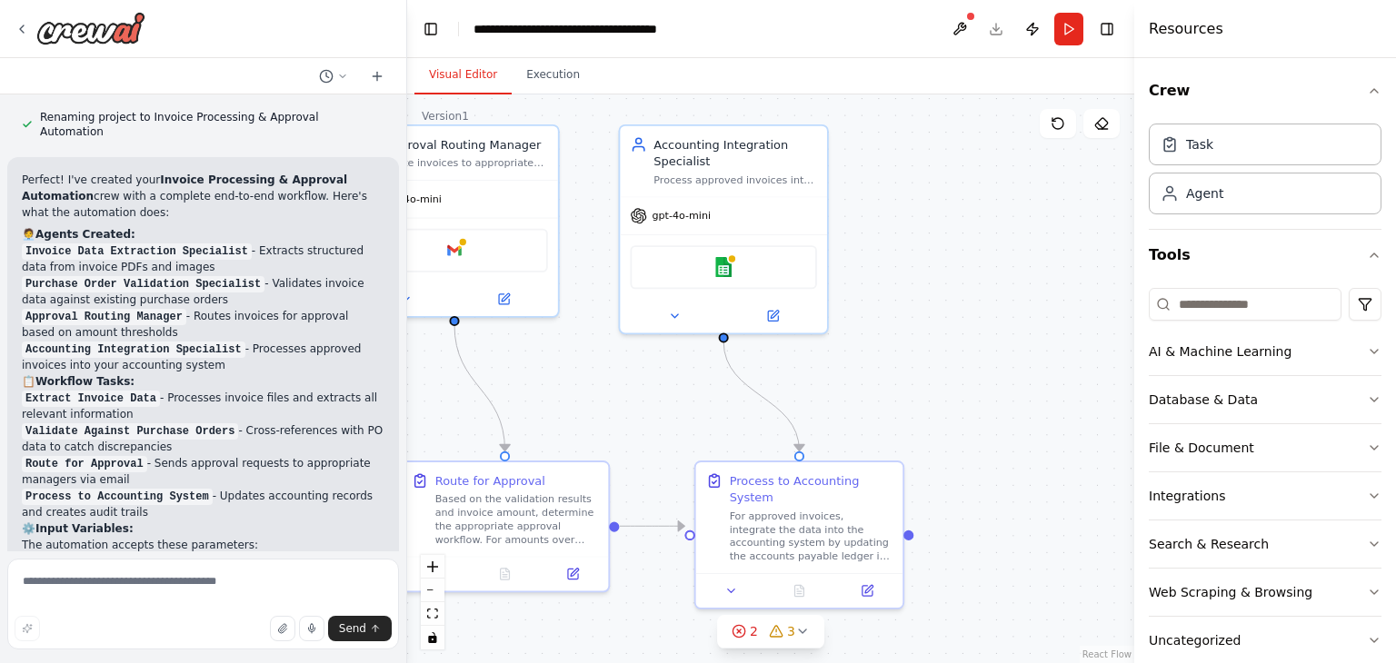
drag, startPoint x: 891, startPoint y: 421, endPoint x: 853, endPoint y: 343, distance: 87.0
click at [853, 343] on div ".deletable-edge-delete-btn { width: 20px; height: 20px; border: 0px solid #ffff…" at bounding box center [770, 378] width 727 height 569
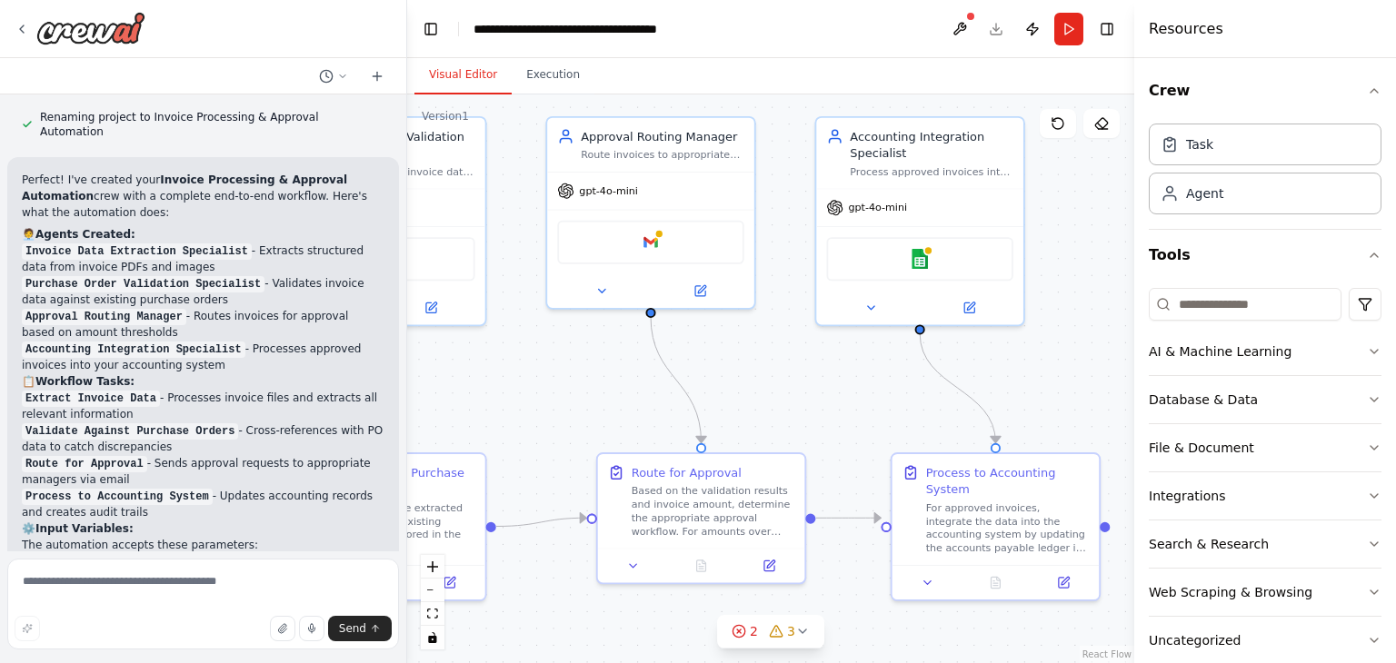
drag, startPoint x: 911, startPoint y: 360, endPoint x: 1123, endPoint y: 341, distance: 212.6
click at [1123, 341] on div ".deletable-edge-delete-btn { width: 20px; height: 20px; border: 0px solid #ffff…" at bounding box center [770, 378] width 727 height 569
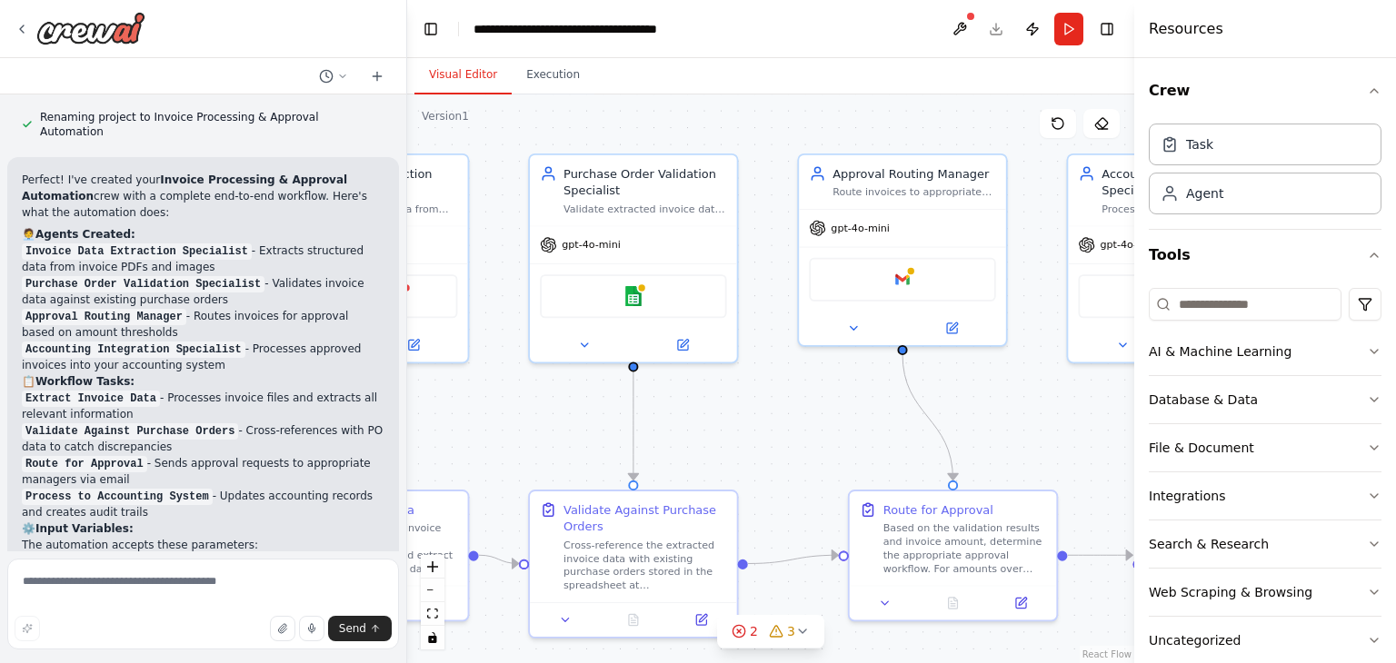
drag, startPoint x: 774, startPoint y: 370, endPoint x: 956, endPoint y: 433, distance: 192.5
click at [956, 433] on div ".deletable-edge-delete-btn { width: 20px; height: 20px; border: 0px solid #ffff…" at bounding box center [770, 378] width 727 height 569
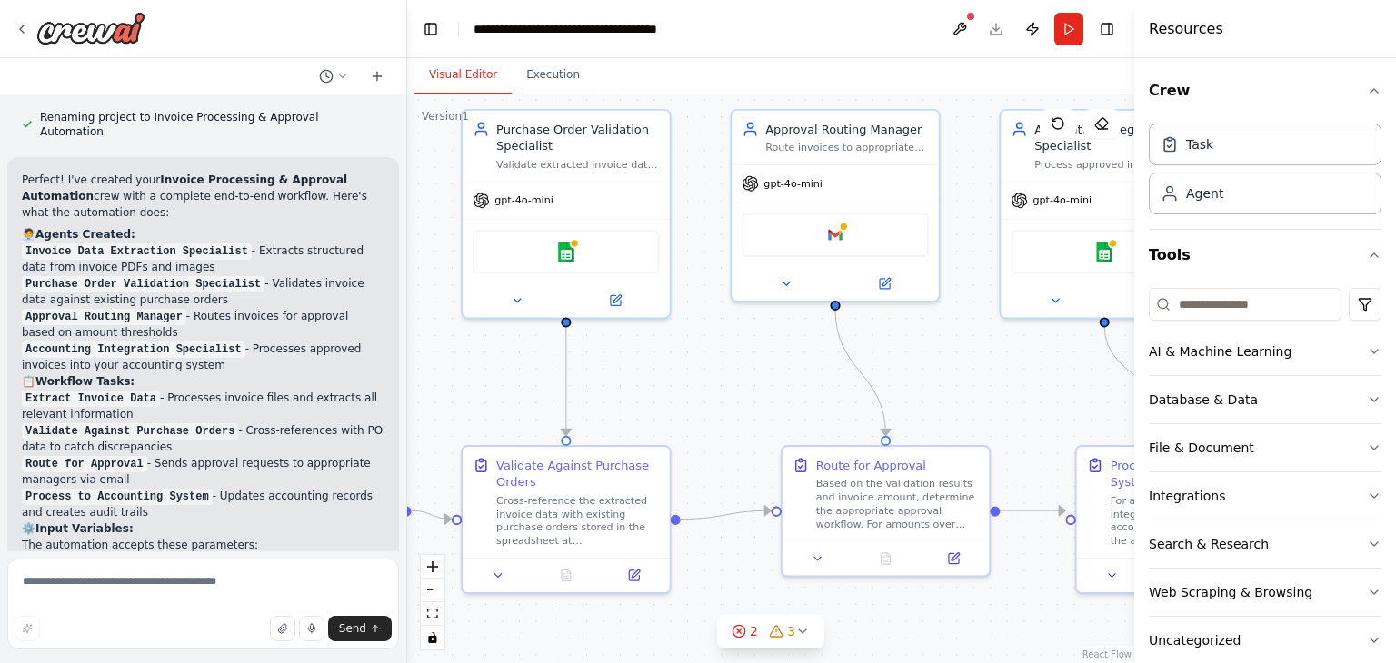
drag, startPoint x: 1047, startPoint y: 444, endPoint x: 975, endPoint y: 393, distance: 88.0
click at [975, 393] on div ".deletable-edge-delete-btn { width: 20px; height: 20px; border: 0px solid #ffff…" at bounding box center [770, 378] width 727 height 569
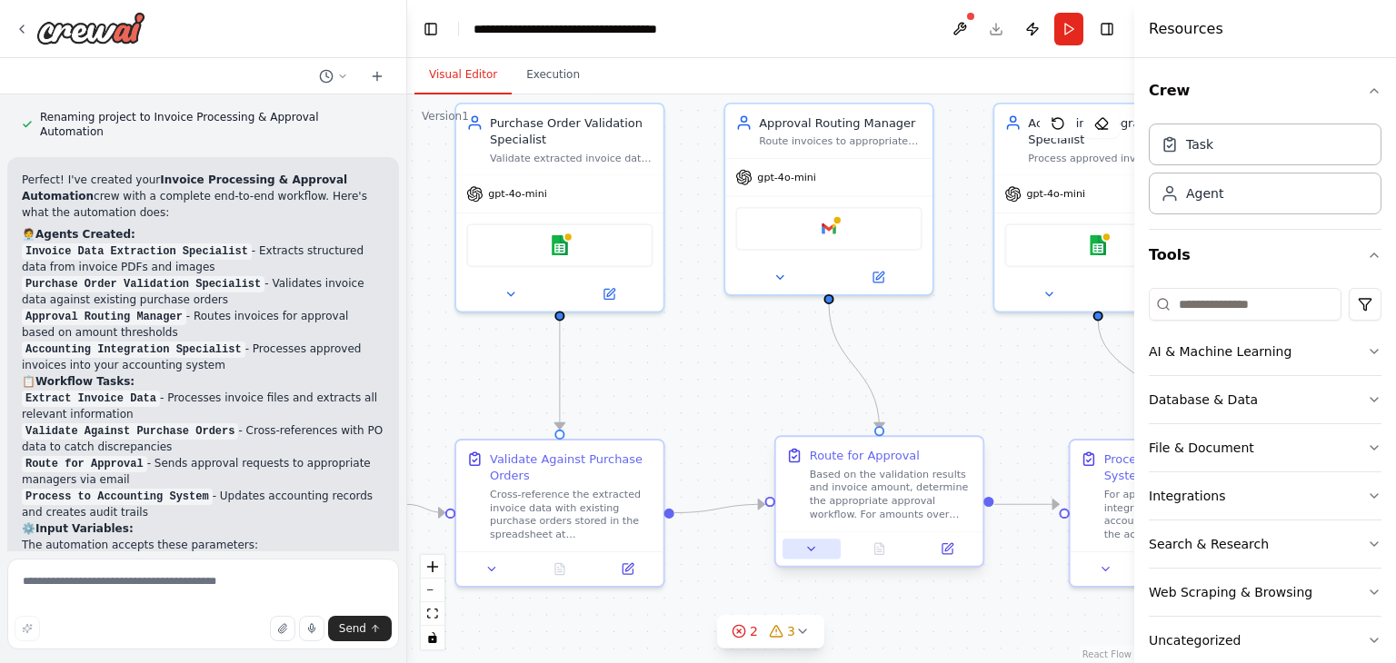
click at [816, 546] on icon at bounding box center [811, 549] width 14 height 14
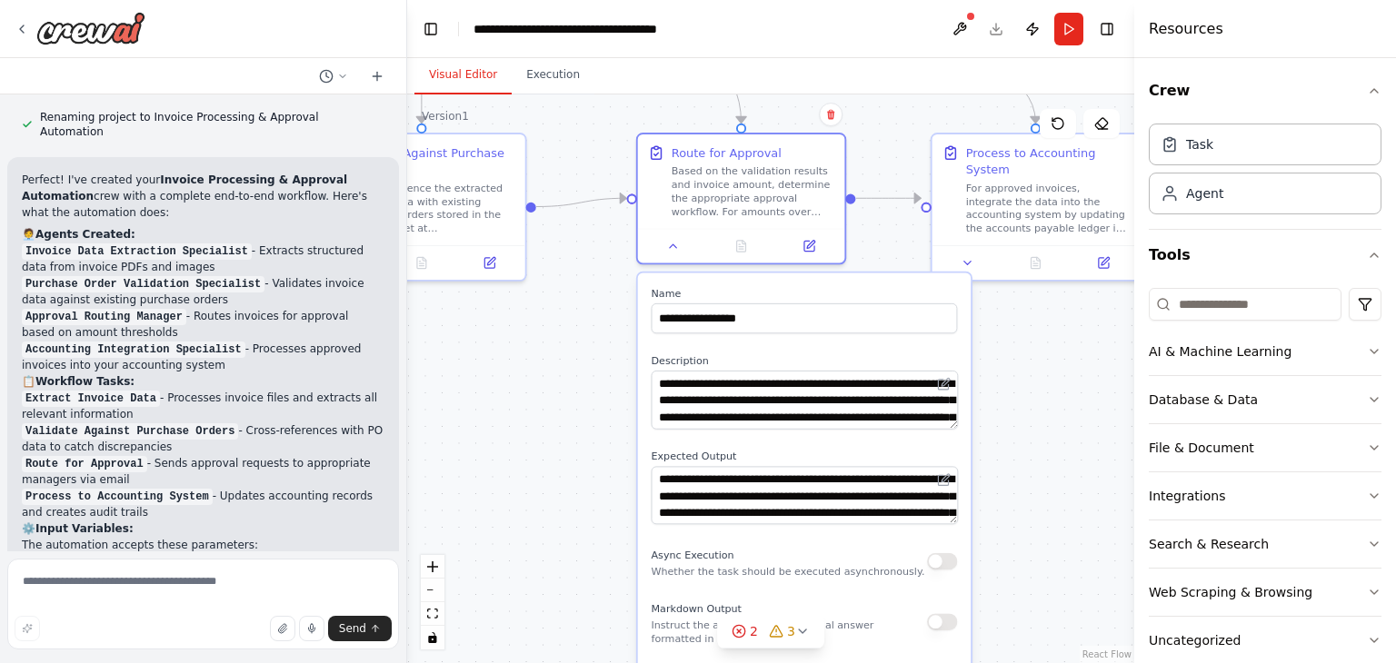
drag, startPoint x: 720, startPoint y: 571, endPoint x: 582, endPoint y: 264, distance: 335.9
click at [582, 264] on div ".deletable-edge-delete-btn { width: 20px; height: 20px; border: 0px solid #ffff…" at bounding box center [770, 378] width 727 height 569
click at [987, 415] on div ".deletable-edge-delete-btn { width: 20px; height: 20px; border: 0px solid #ffff…" at bounding box center [770, 378] width 727 height 569
click at [661, 249] on button at bounding box center [673, 243] width 58 height 20
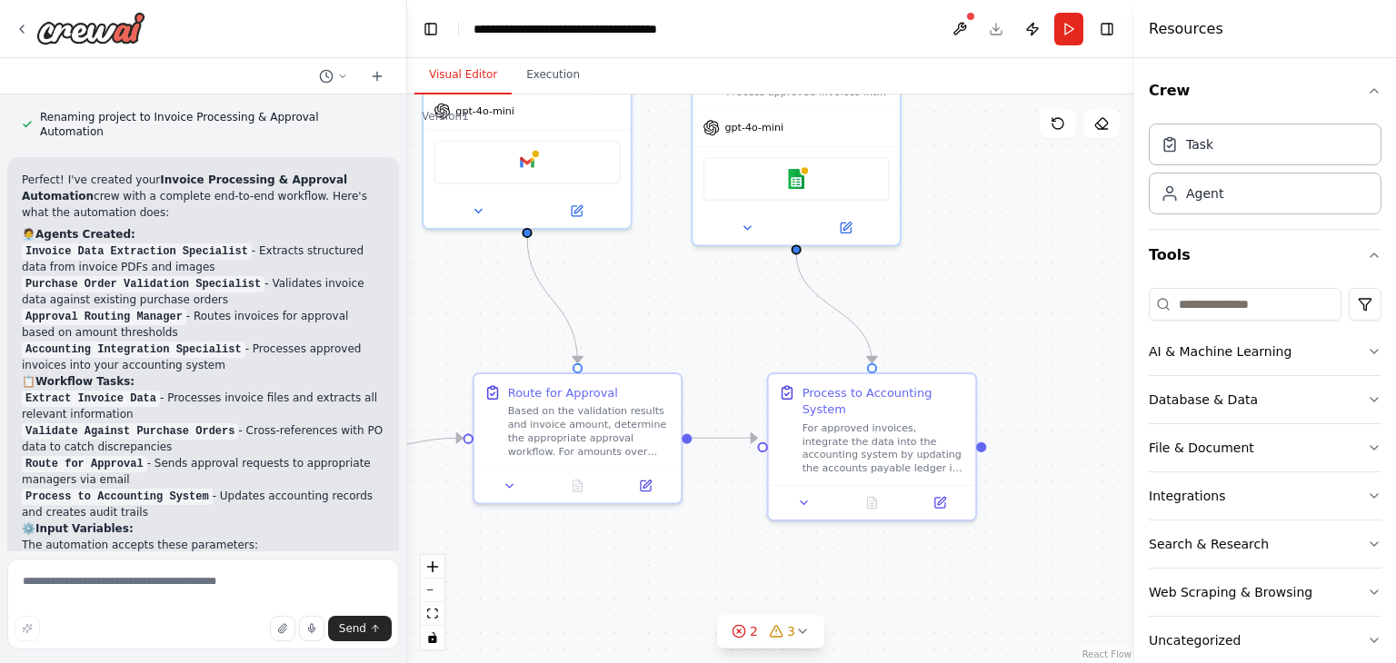
drag, startPoint x: 1043, startPoint y: 317, endPoint x: 894, endPoint y: 566, distance: 290.1
click at [894, 566] on div ".deletable-edge-delete-btn { width: 20px; height: 20px; border: 0px solid #ffff…" at bounding box center [770, 378] width 727 height 569
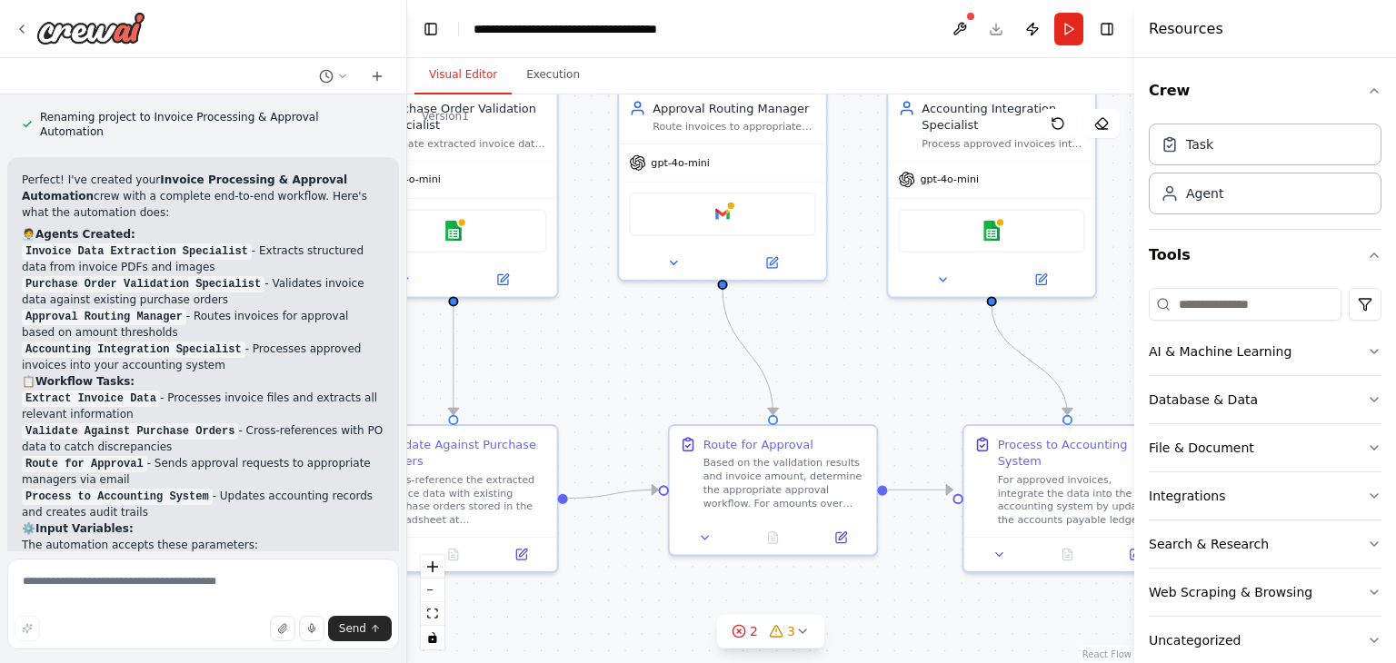
drag, startPoint x: 771, startPoint y: 564, endPoint x: 952, endPoint y: 608, distance: 186.9
click at [952, 608] on div ".deletable-edge-delete-btn { width: 20px; height: 20px; border: 0px solid #ffff…" at bounding box center [770, 378] width 727 height 569
click at [701, 550] on div at bounding box center [774, 535] width 207 height 35
click at [706, 532] on icon at bounding box center [706, 536] width 14 height 14
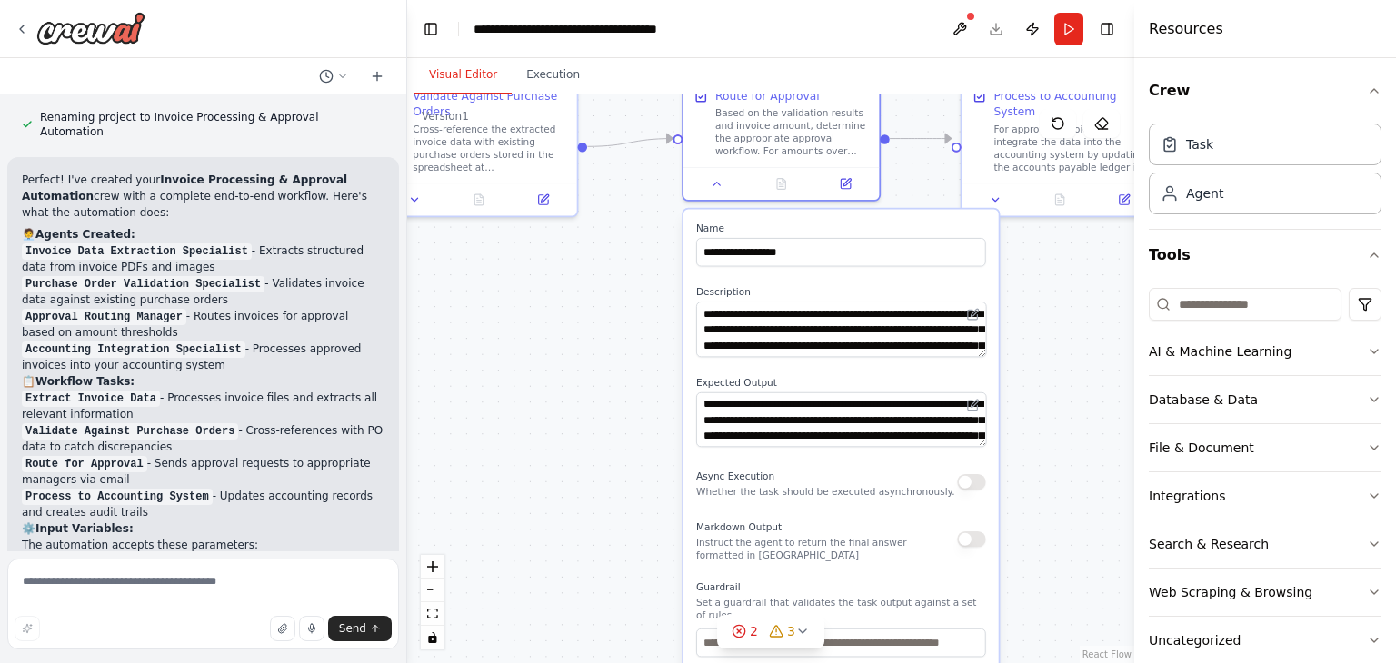
drag, startPoint x: 900, startPoint y: 455, endPoint x: 897, endPoint y: 106, distance: 348.9
click at [897, 106] on div ".deletable-edge-delete-btn { width: 20px; height: 20px; border: 0px solid #ffff…" at bounding box center [770, 378] width 727 height 569
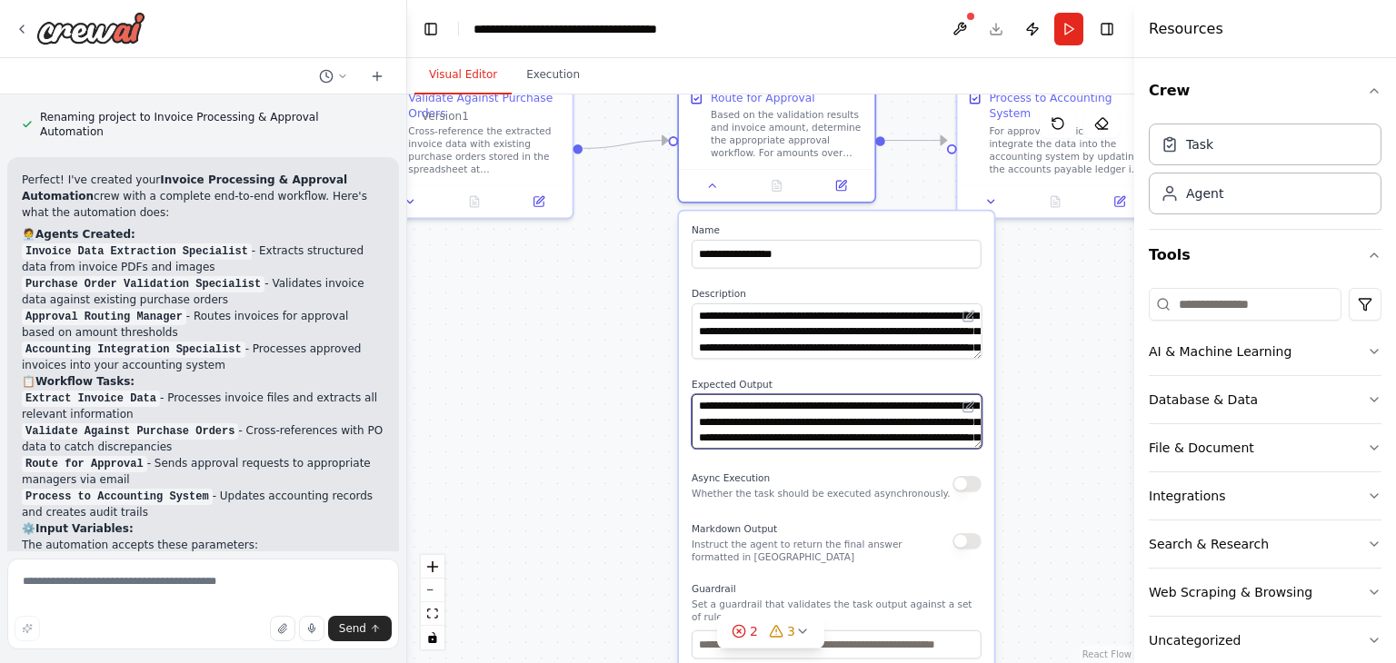
click at [698, 422] on textarea "**********" at bounding box center [836, 420] width 290 height 55
drag, startPoint x: 703, startPoint y: 420, endPoint x: 801, endPoint y: 428, distance: 98.5
click at [801, 428] on textarea "**********" at bounding box center [836, 420] width 290 height 55
click at [894, 415] on textarea "**********" at bounding box center [836, 420] width 290 height 55
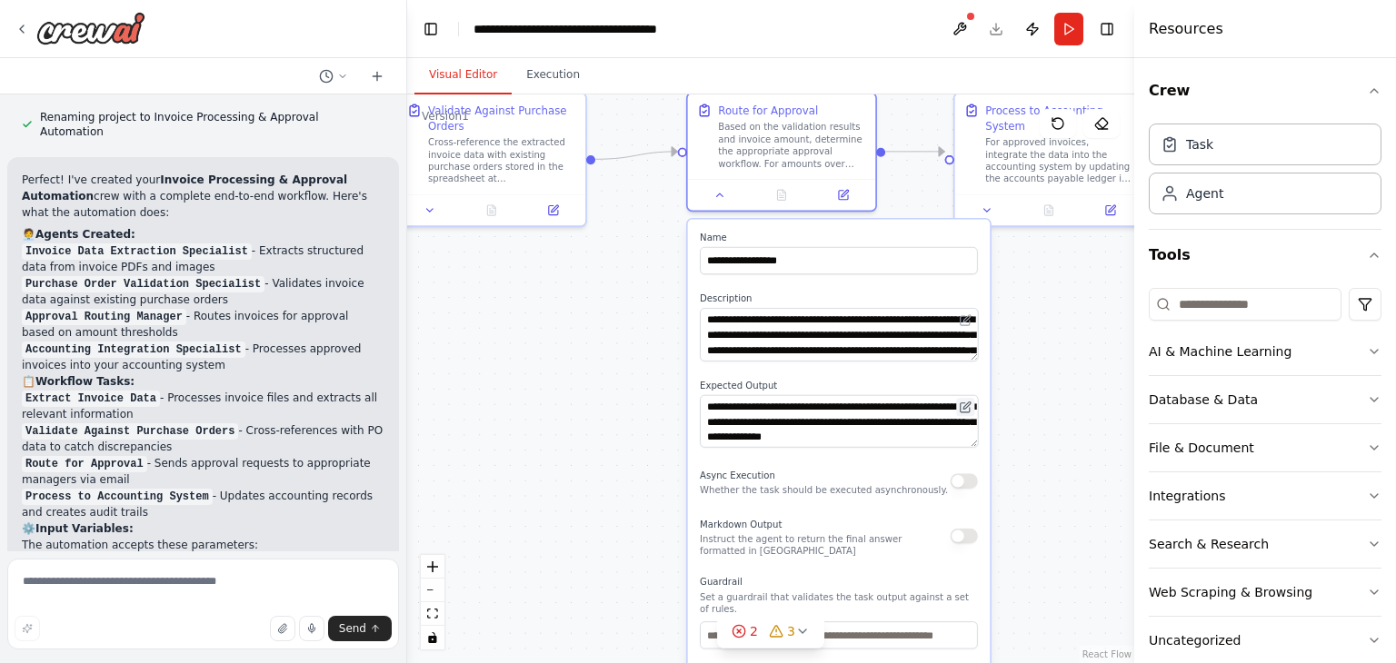
click at [971, 404] on button at bounding box center [965, 407] width 18 height 18
click at [974, 401] on button at bounding box center [965, 407] width 18 height 18
click at [861, 415] on textarea "**********" at bounding box center [839, 420] width 278 height 53
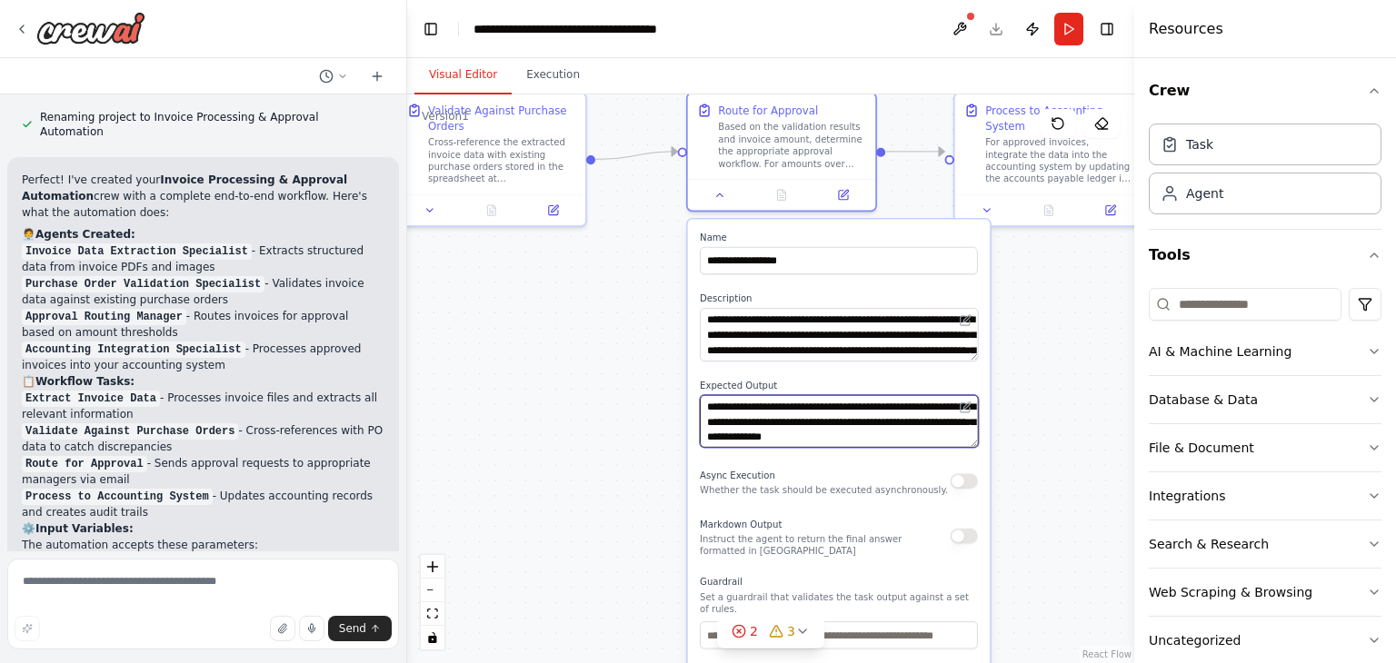
scroll to position [0, 0]
drag, startPoint x: 861, startPoint y: 415, endPoint x: 832, endPoint y: 360, distance: 62.6
click at [832, 360] on div "**********" at bounding box center [839, 515] width 303 height 590
click at [852, 428] on textarea "**********" at bounding box center [839, 420] width 278 height 53
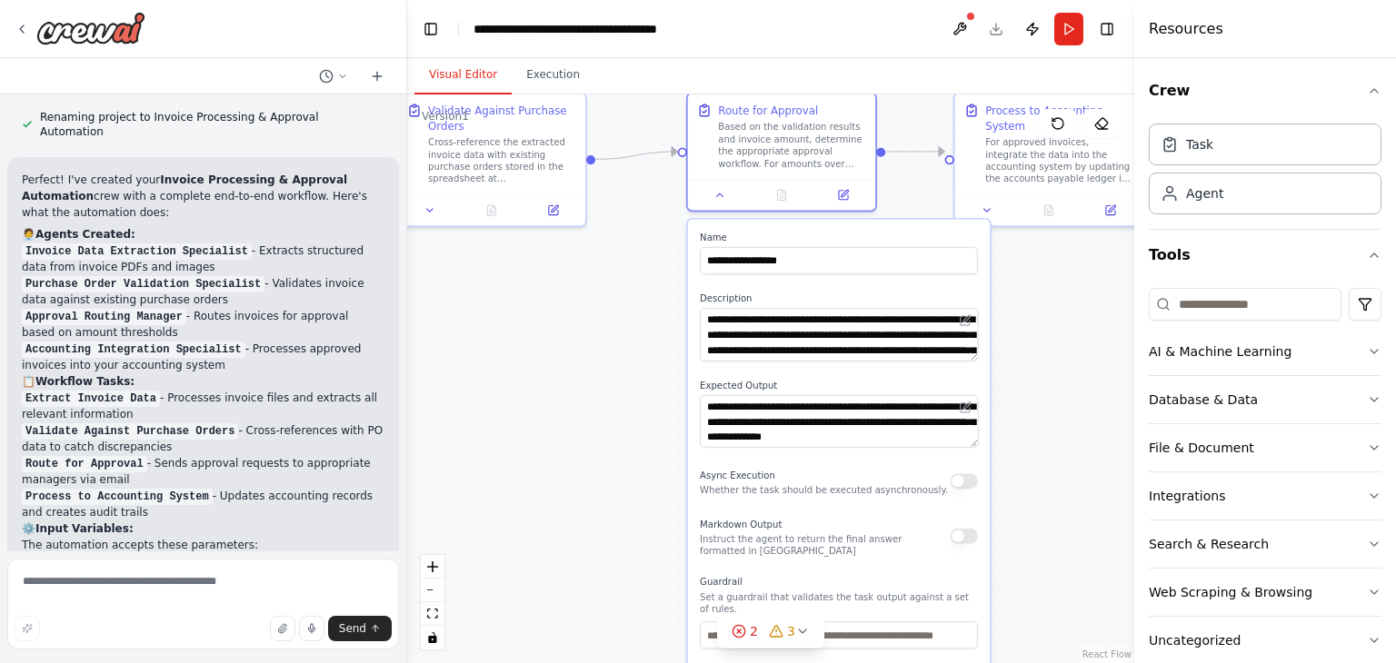
click at [1083, 424] on div ".deletable-edge-delete-btn { width: 20px; height: 20px; border: 0px solid #ffff…" at bounding box center [770, 378] width 727 height 569
drag, startPoint x: 720, startPoint y: 208, endPoint x: 716, endPoint y: 185, distance: 23.0
click at [716, 186] on icon at bounding box center [719, 192] width 12 height 12
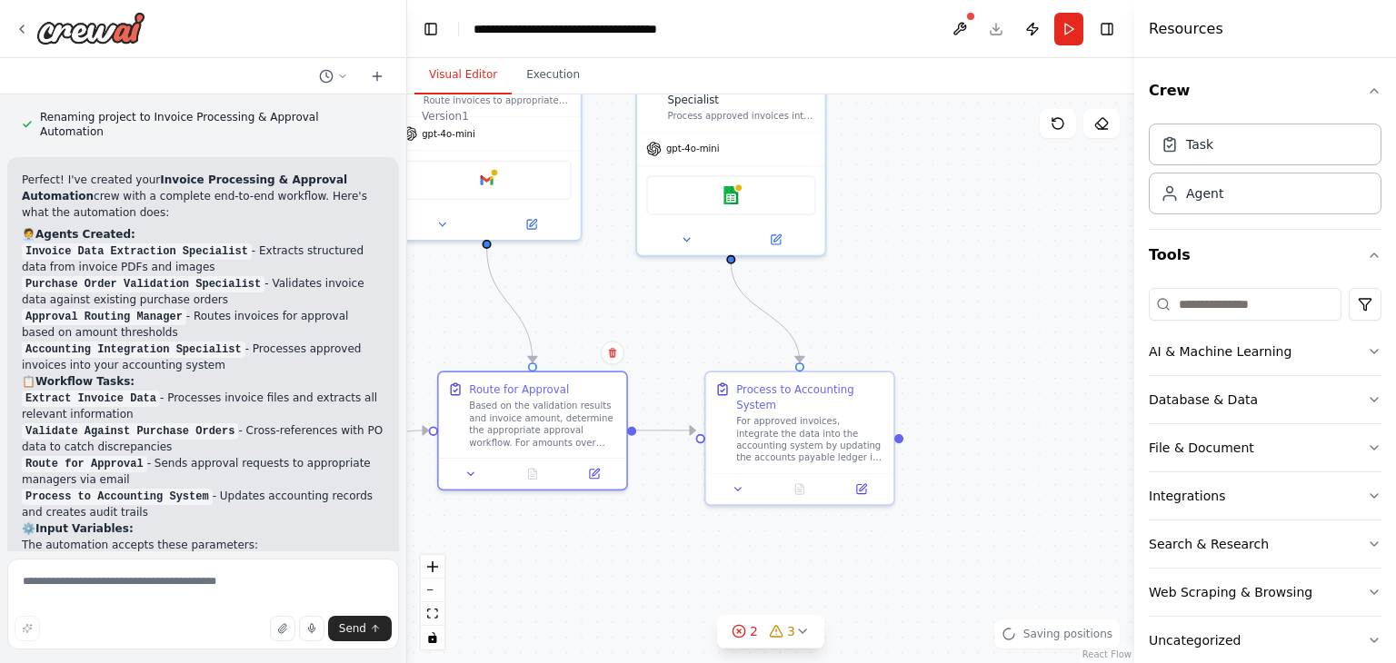
drag, startPoint x: 999, startPoint y: 358, endPoint x: 739, endPoint y: 691, distance: 422.8
click at [739, 662] on html "Build a crew that extracts data from incoming invoices, validates information a…" at bounding box center [698, 331] width 1396 height 663
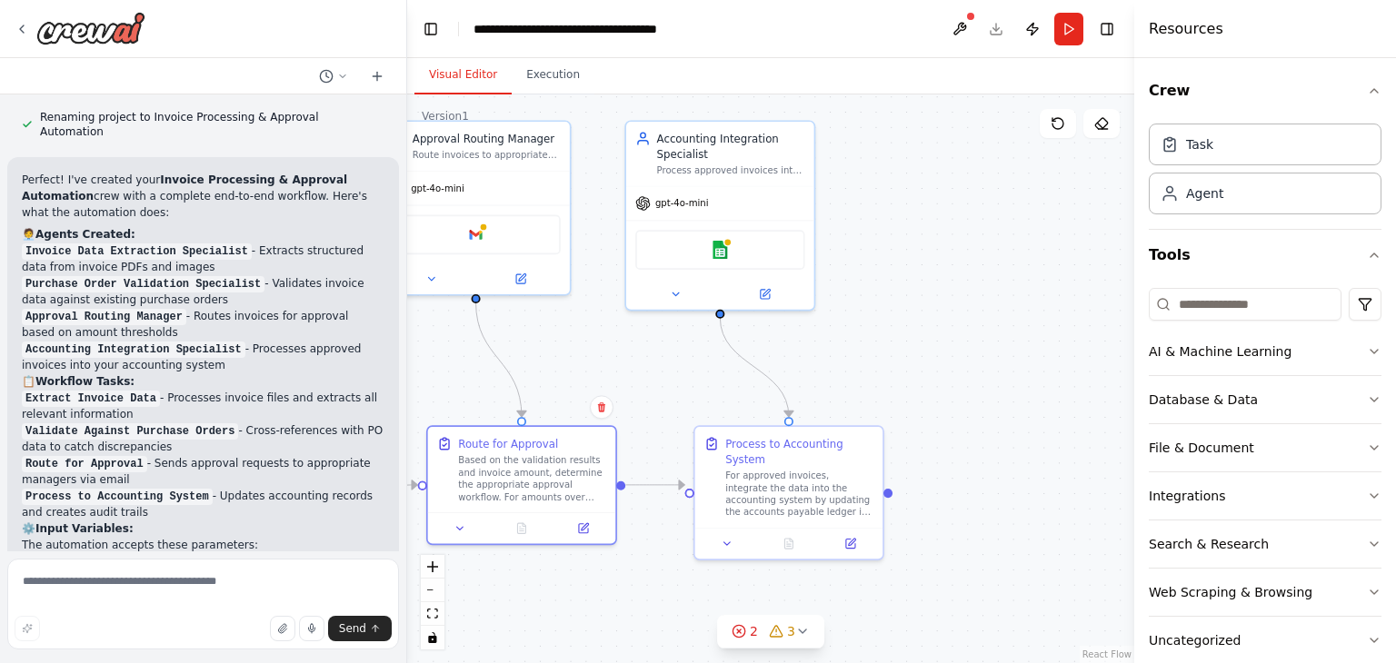
drag, startPoint x: 113, startPoint y: 467, endPoint x: 15, endPoint y: 451, distance: 98.6
click at [15, 451] on div "Perfect! I've created your Invoice Processing & Approval Automation crew with a…" at bounding box center [203, 567] width 392 height 820
click at [644, 568] on div ".deletable-edge-delete-btn { width: 20px; height: 20px; border: 0px solid #ffff…" at bounding box center [770, 378] width 727 height 569
click at [239, 537] on p "The automation accepts these parameters:" at bounding box center [203, 545] width 363 height 16
click at [723, 534] on icon at bounding box center [727, 540] width 12 height 12
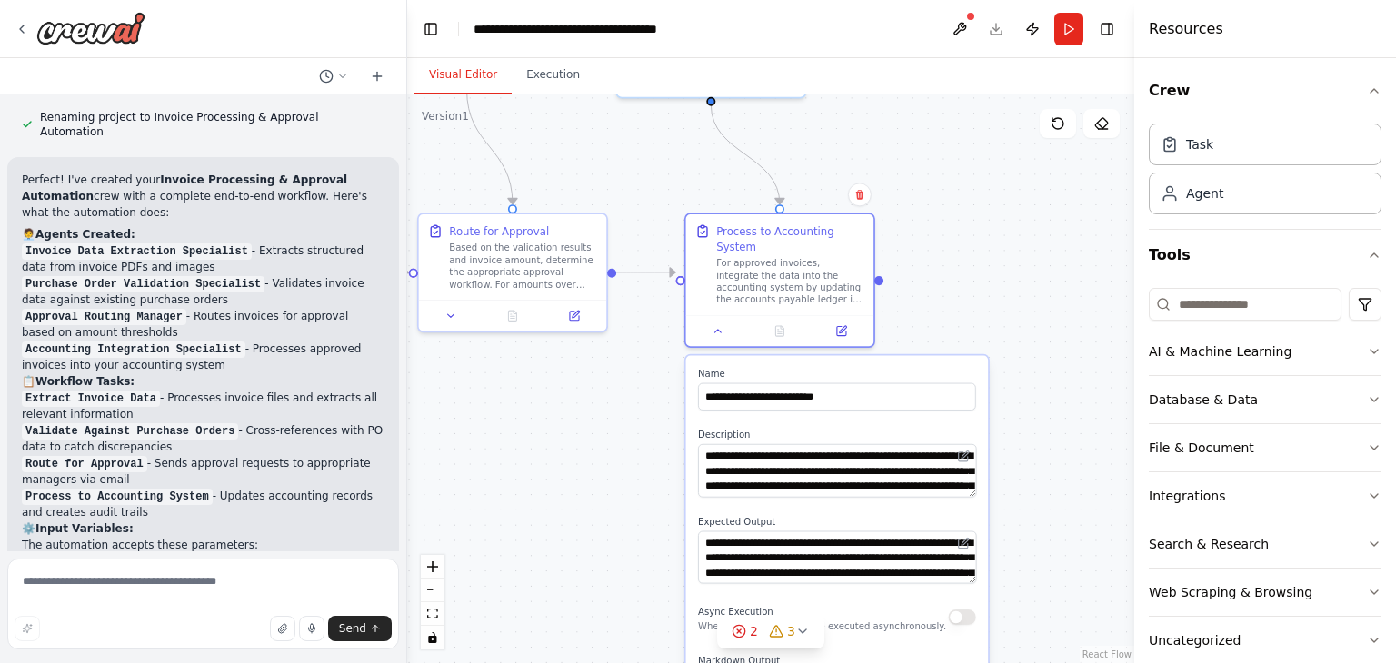
drag, startPoint x: 1009, startPoint y: 413, endPoint x: 979, endPoint y: 181, distance: 234.5
click at [979, 181] on div ".deletable-edge-delete-btn { width: 20px; height: 20px; border: 0px solid #ffff…" at bounding box center [770, 378] width 727 height 569
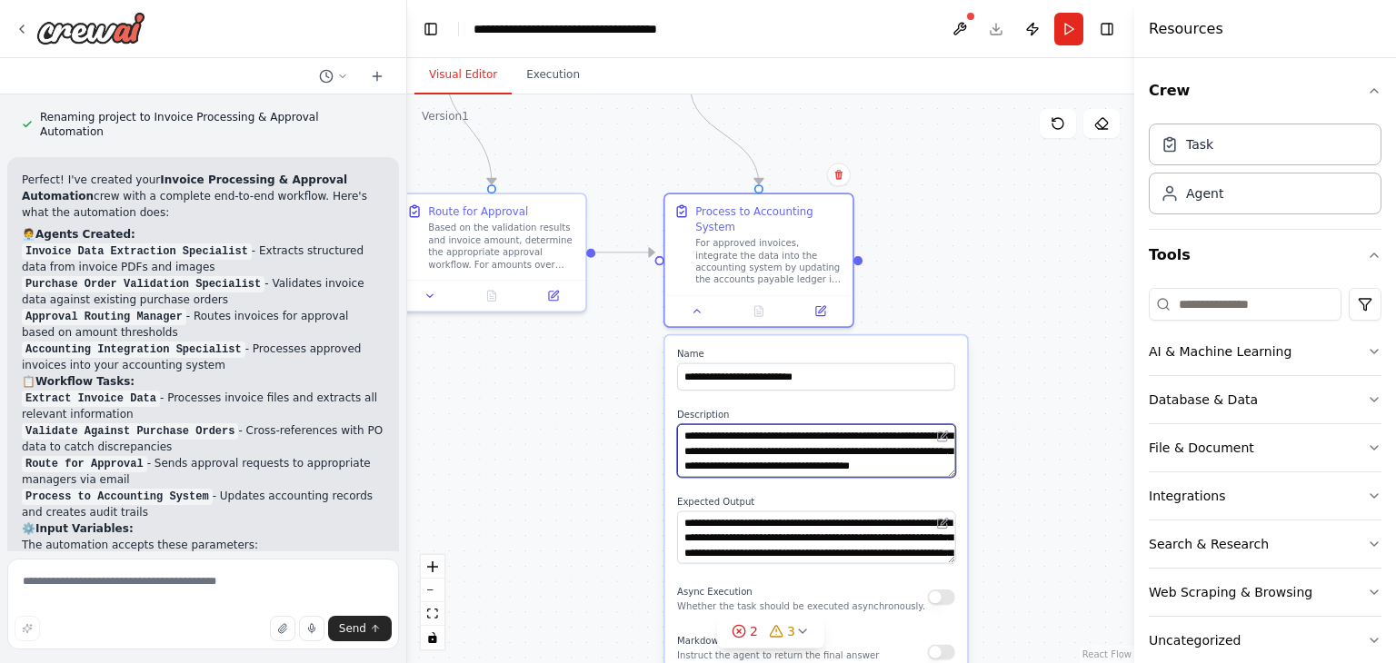
scroll to position [109, 0]
drag, startPoint x: 949, startPoint y: 542, endPoint x: 954, endPoint y: 614, distance: 72.9
click at [954, 614] on textarea "**********" at bounding box center [816, 573] width 278 height 125
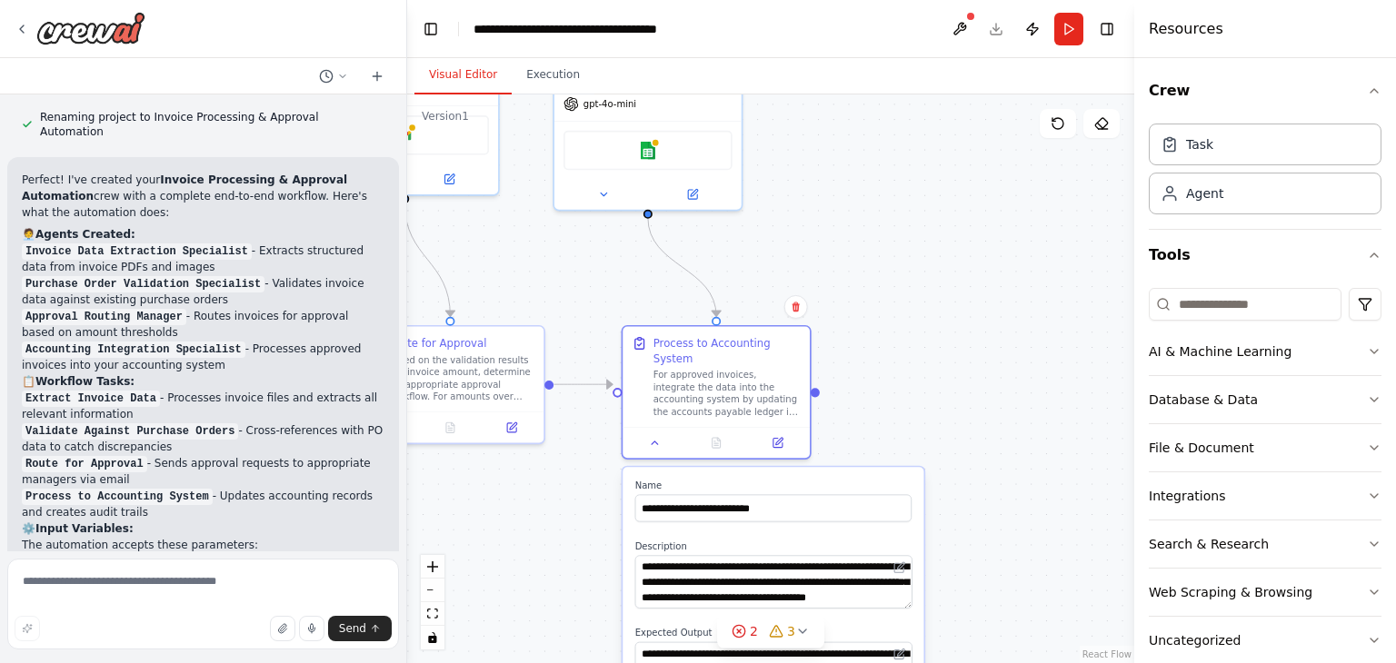
drag, startPoint x: 1029, startPoint y: 534, endPoint x: 985, endPoint y: 671, distance: 143.1
click at [985, 662] on html "Build a crew that extracts data from incoming invoices, validates information a…" at bounding box center [698, 331] width 1396 height 663
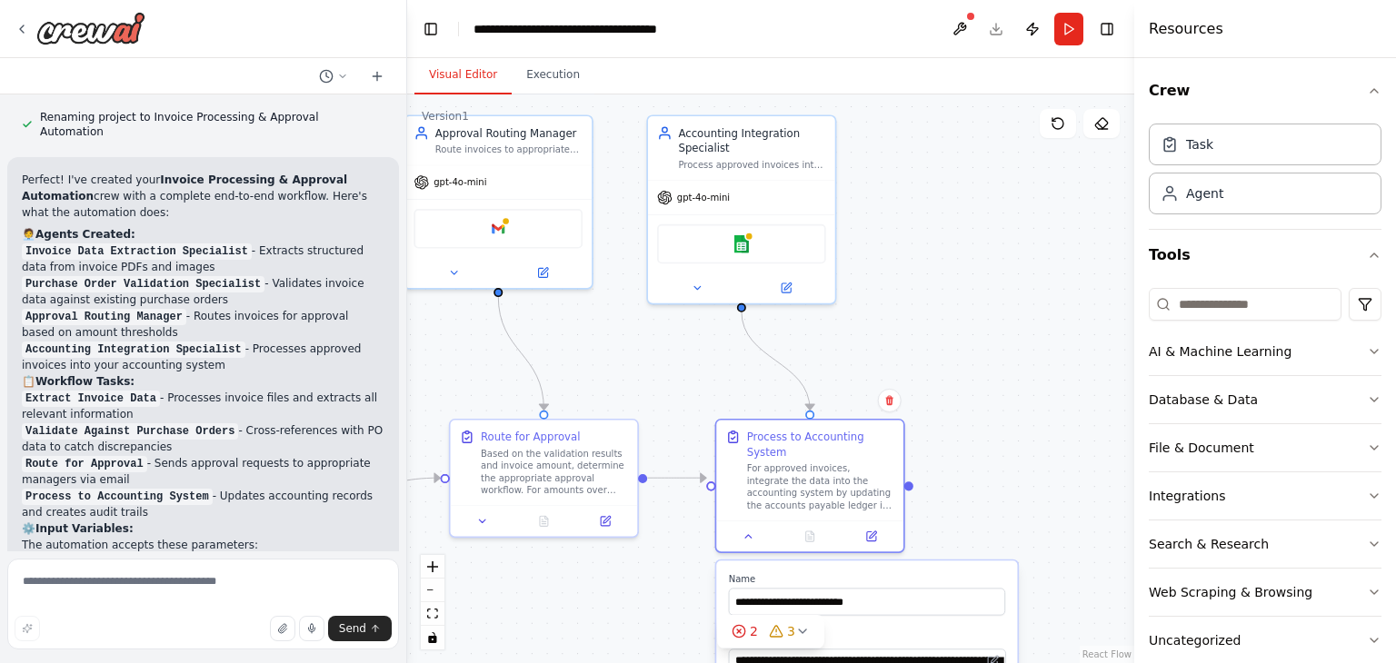
drag, startPoint x: 931, startPoint y: 350, endPoint x: 1025, endPoint y: 438, distance: 128.6
click at [1025, 438] on div ".deletable-edge-delete-btn { width: 20px; height: 20px; border: 0px solid #ffff…" at bounding box center [770, 378] width 727 height 569
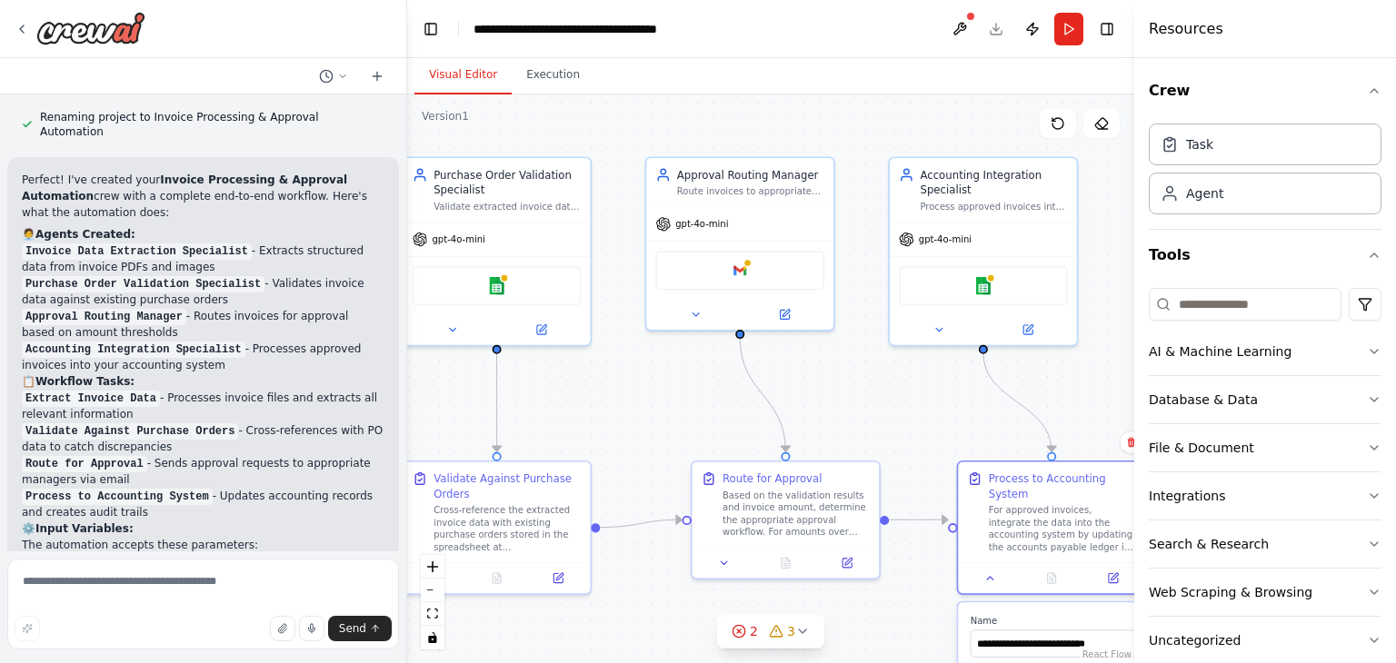
drag, startPoint x: 680, startPoint y: 339, endPoint x: 942, endPoint y: 382, distance: 266.0
click at [942, 382] on div ".deletable-edge-delete-btn { width: 20px; height: 20px; border: 0px solid #ffff…" at bounding box center [770, 378] width 727 height 569
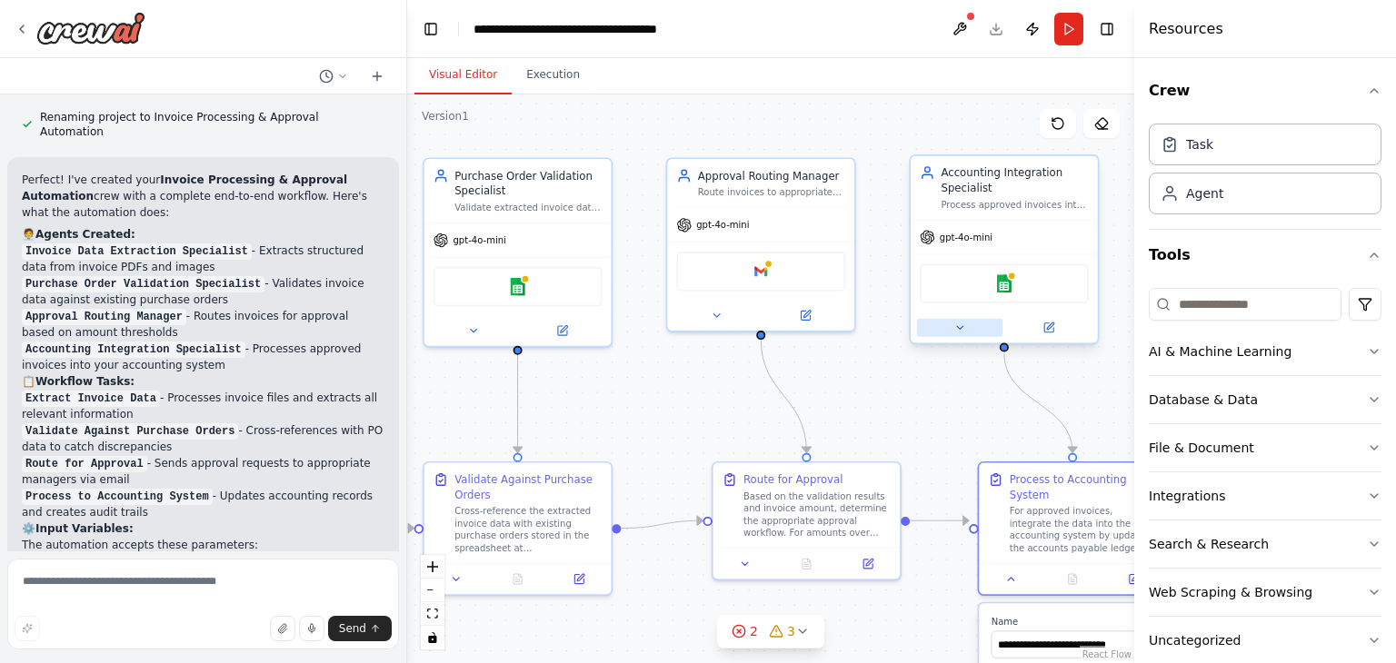
click at [948, 331] on button at bounding box center [960, 328] width 86 height 18
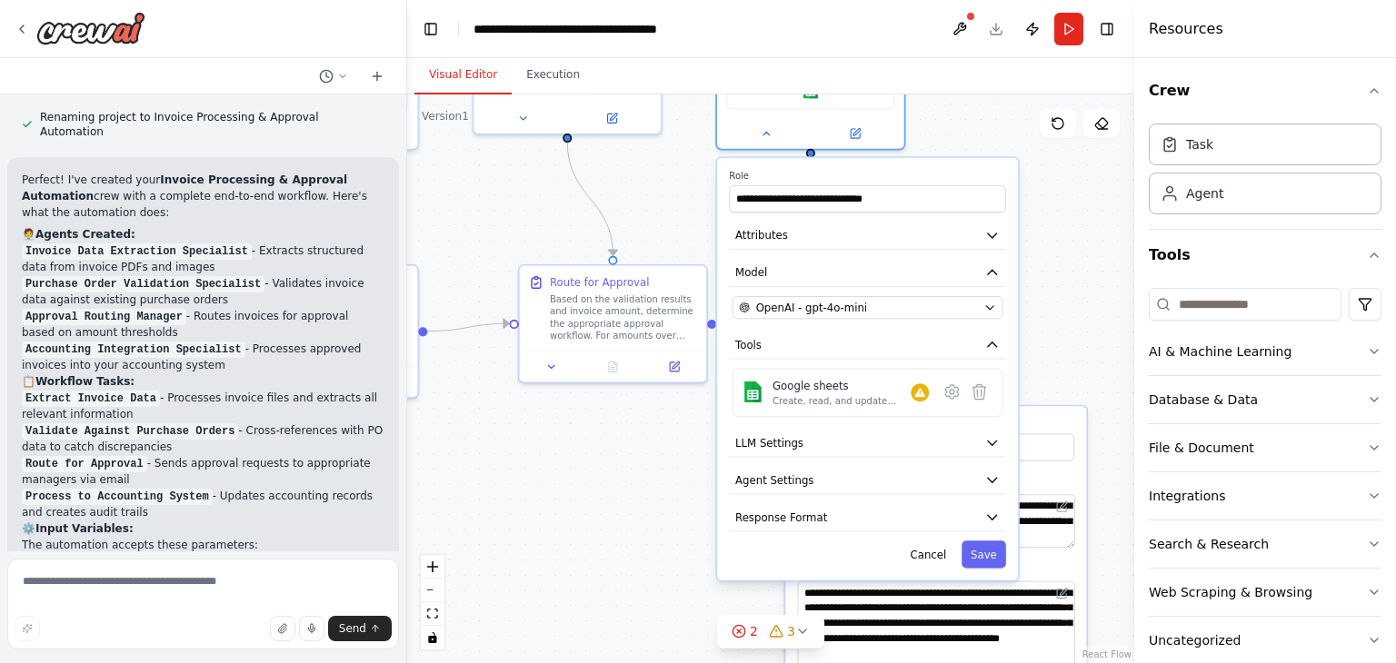
drag, startPoint x: 884, startPoint y: 430, endPoint x: 691, endPoint y: 233, distance: 276.3
click at [691, 233] on div ".deletable-edge-delete-btn { width: 20px; height: 20px; border: 0px solid #ffff…" at bounding box center [770, 378] width 727 height 569
click at [785, 134] on button at bounding box center [766, 131] width 86 height 18
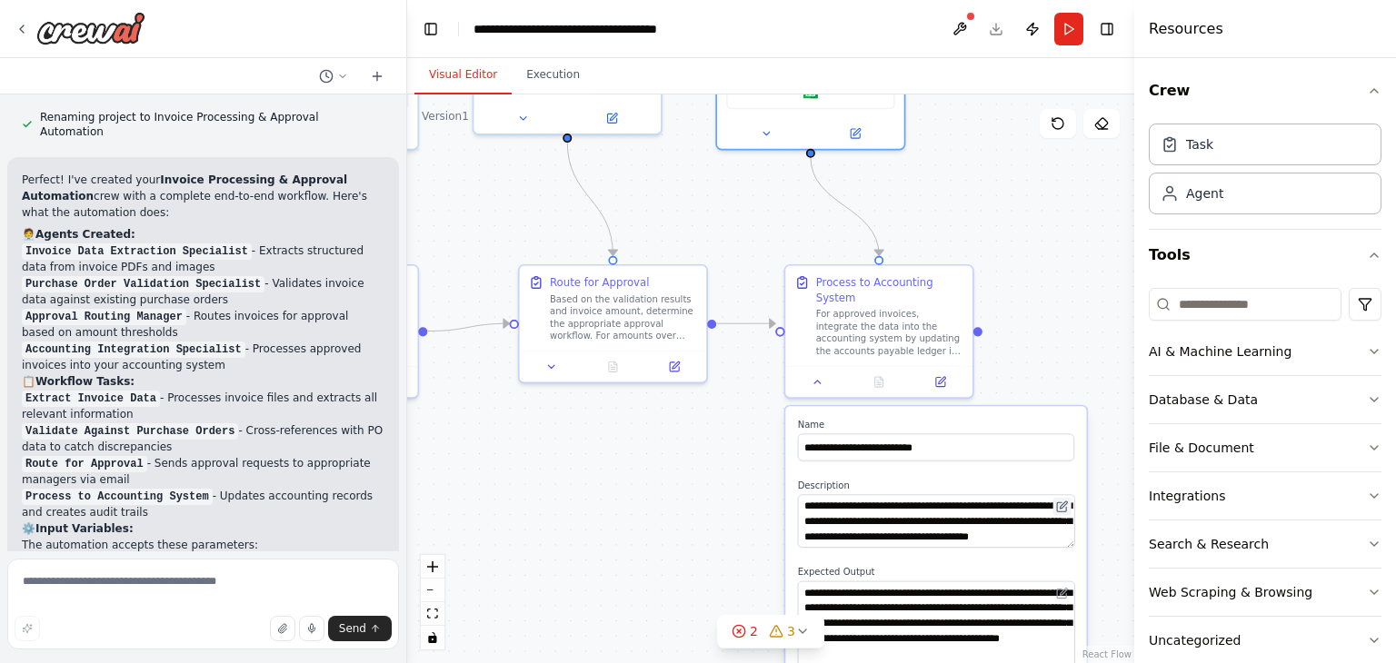
click at [1068, 501] on icon at bounding box center [1062, 507] width 12 height 12
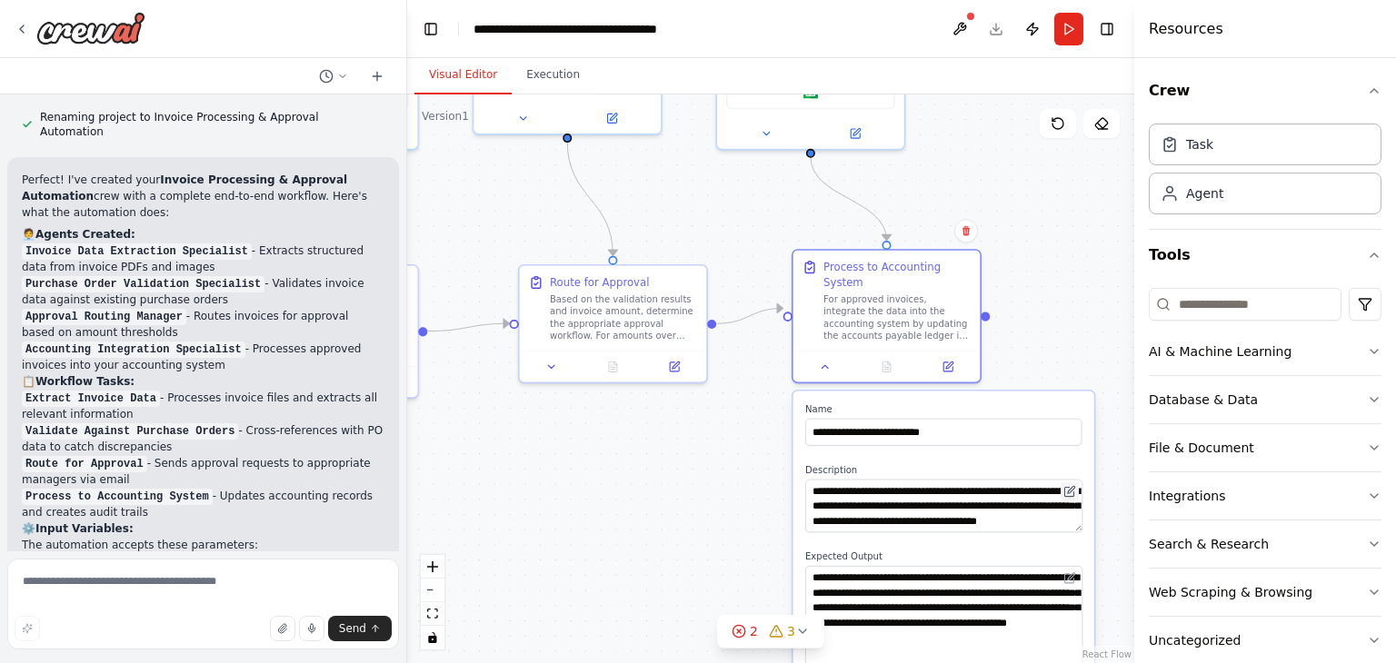
drag, startPoint x: 1069, startPoint y: 497, endPoint x: 1070, endPoint y: 475, distance: 21.9
click at [1070, 482] on button at bounding box center [1069, 491] width 18 height 18
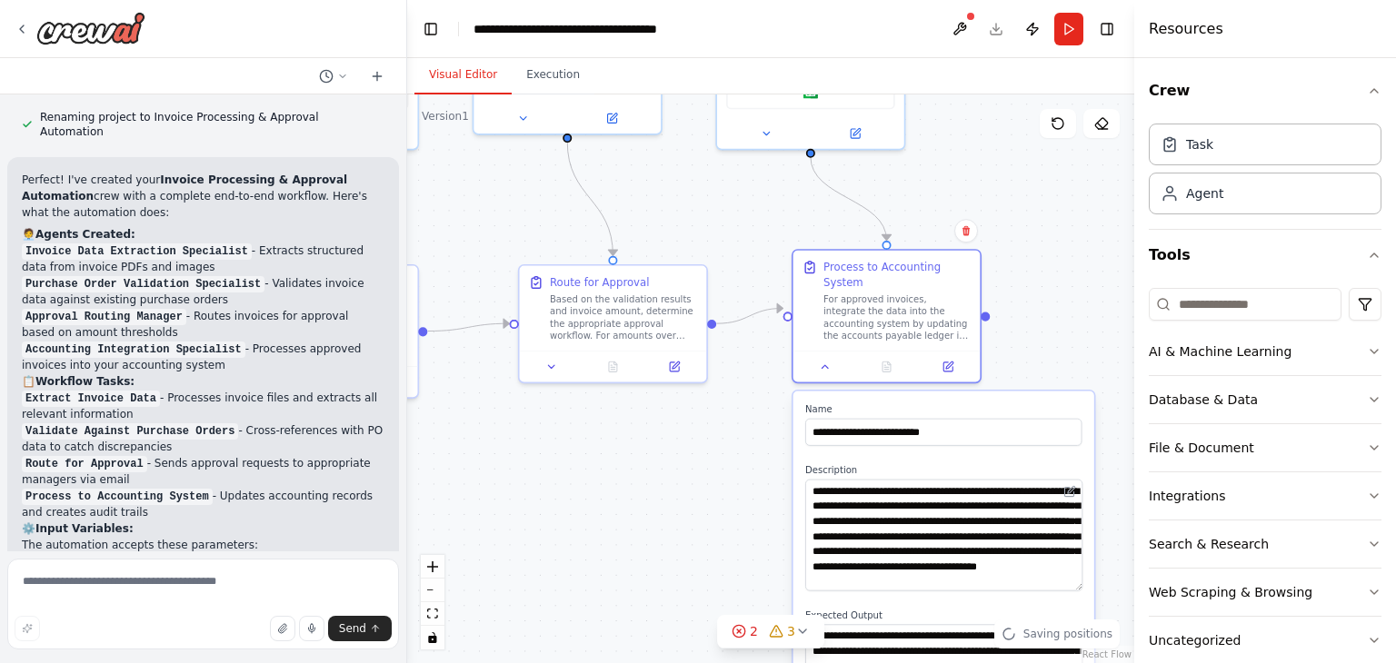
scroll to position [0, 0]
drag, startPoint x: 1076, startPoint y: 505, endPoint x: 1069, endPoint y: 615, distance: 110.2
click at [1069, 615] on textarea "**********" at bounding box center [943, 560] width 277 height 160
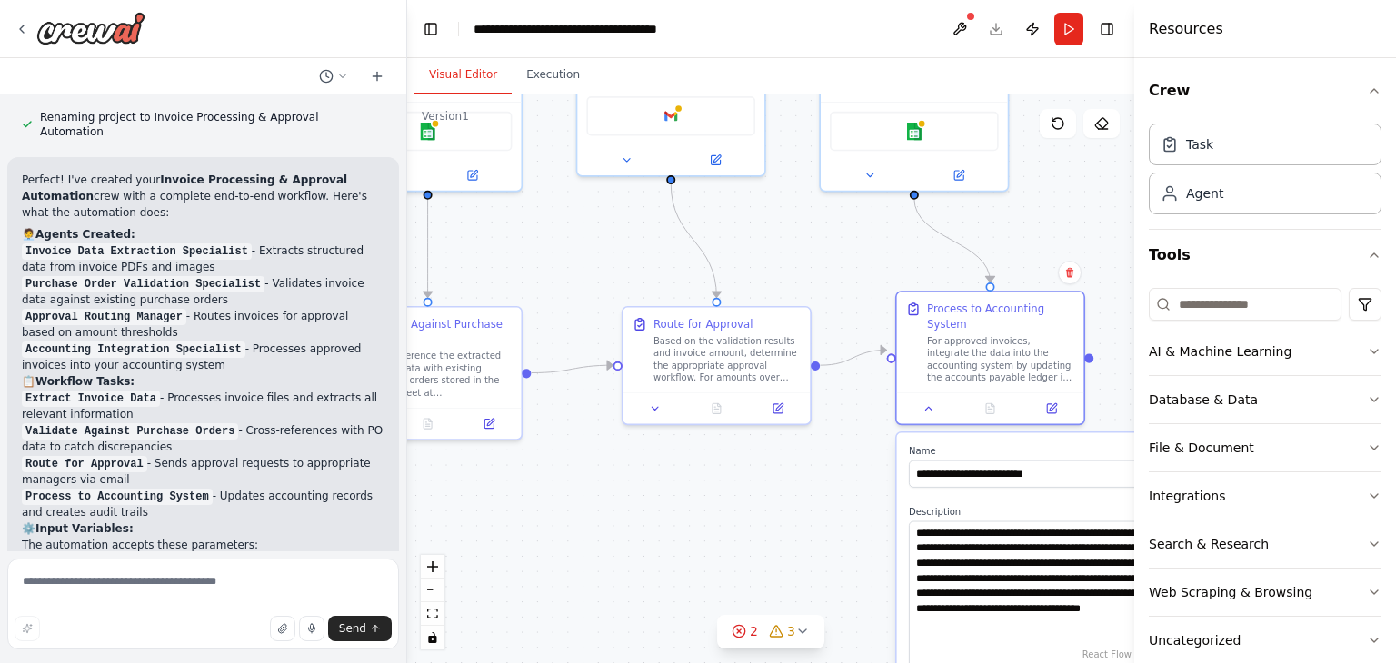
drag, startPoint x: 607, startPoint y: 509, endPoint x: 712, endPoint y: 551, distance: 113.4
click at [712, 551] on div ".deletable-edge-delete-btn { width: 20px; height: 20px; border: 0px solid #ffff…" at bounding box center [770, 378] width 727 height 569
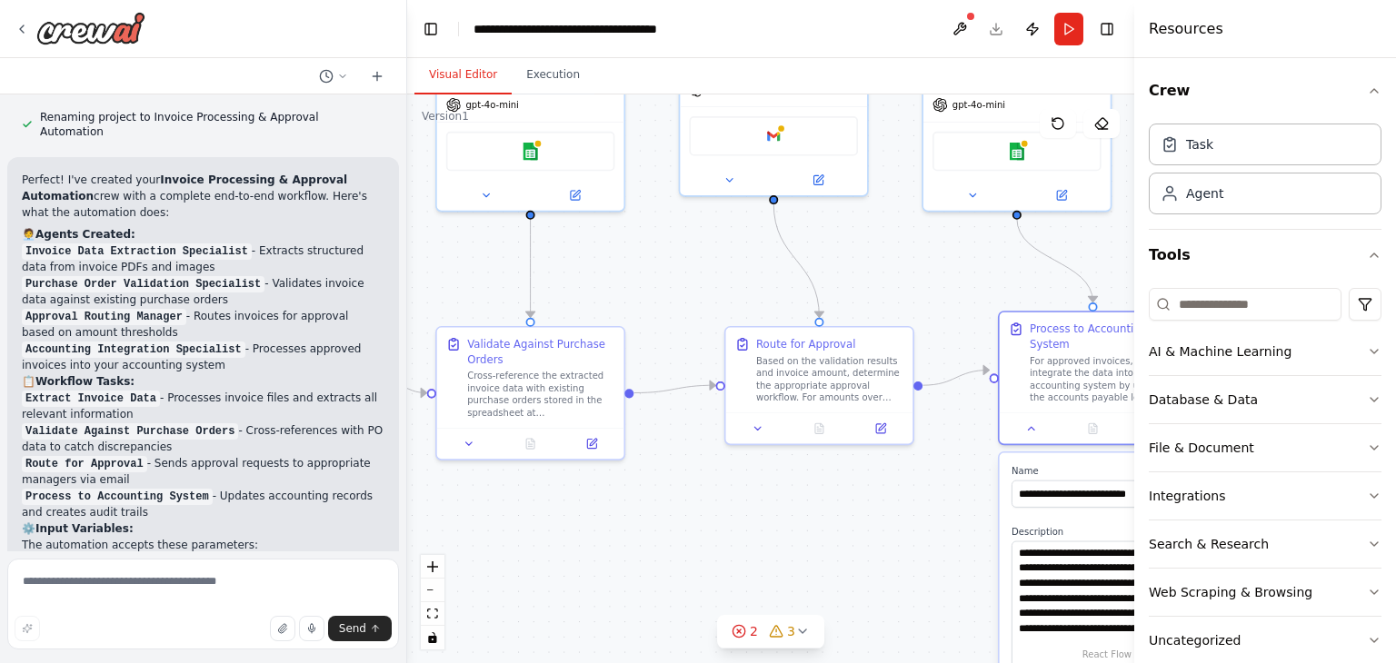
drag, startPoint x: 541, startPoint y: 275, endPoint x: 666, endPoint y: 303, distance: 128.3
click at [666, 303] on div ".deletable-edge-delete-btn { width: 20px; height: 20px; border: 0px solid #ffff…" at bounding box center [770, 378] width 727 height 569
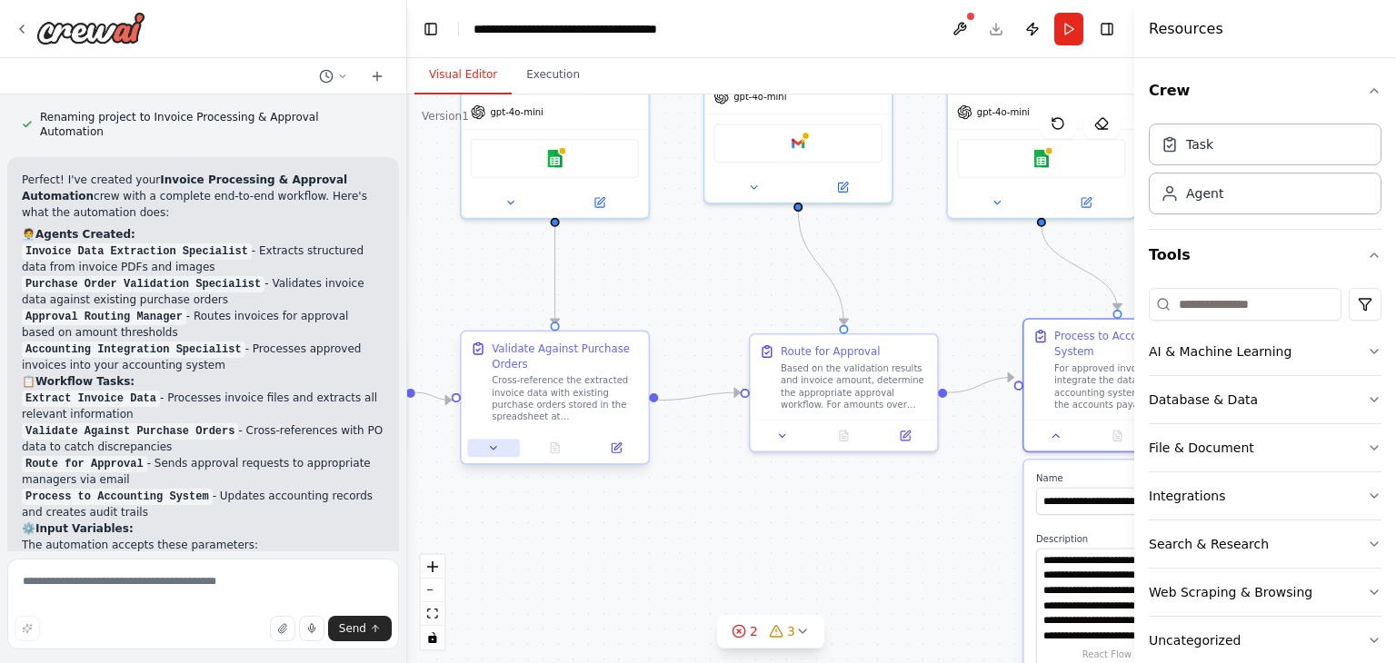
click at [484, 455] on button at bounding box center [493, 448] width 52 height 18
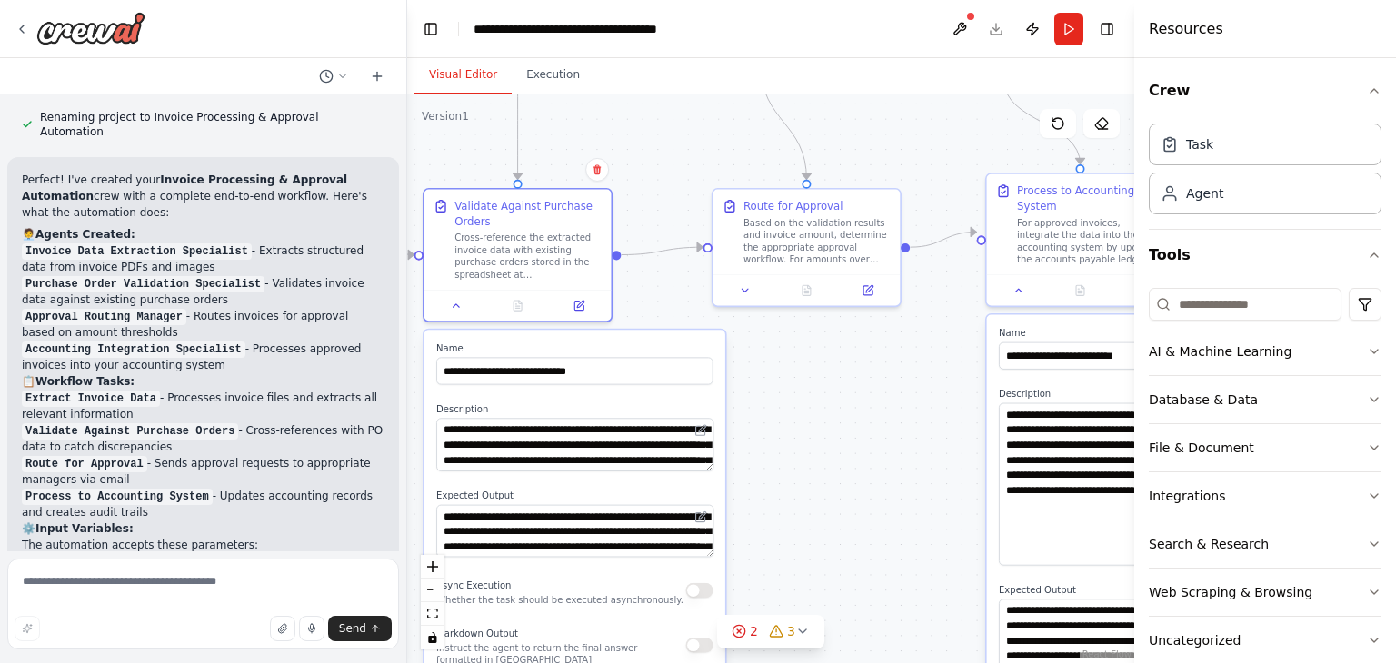
drag, startPoint x: 869, startPoint y: 564, endPoint x: 836, endPoint y: 419, distance: 149.0
click at [836, 419] on div ".deletable-edge-delete-btn { width: 20px; height: 20px; border: 0px solid #ffff…" at bounding box center [770, 378] width 727 height 569
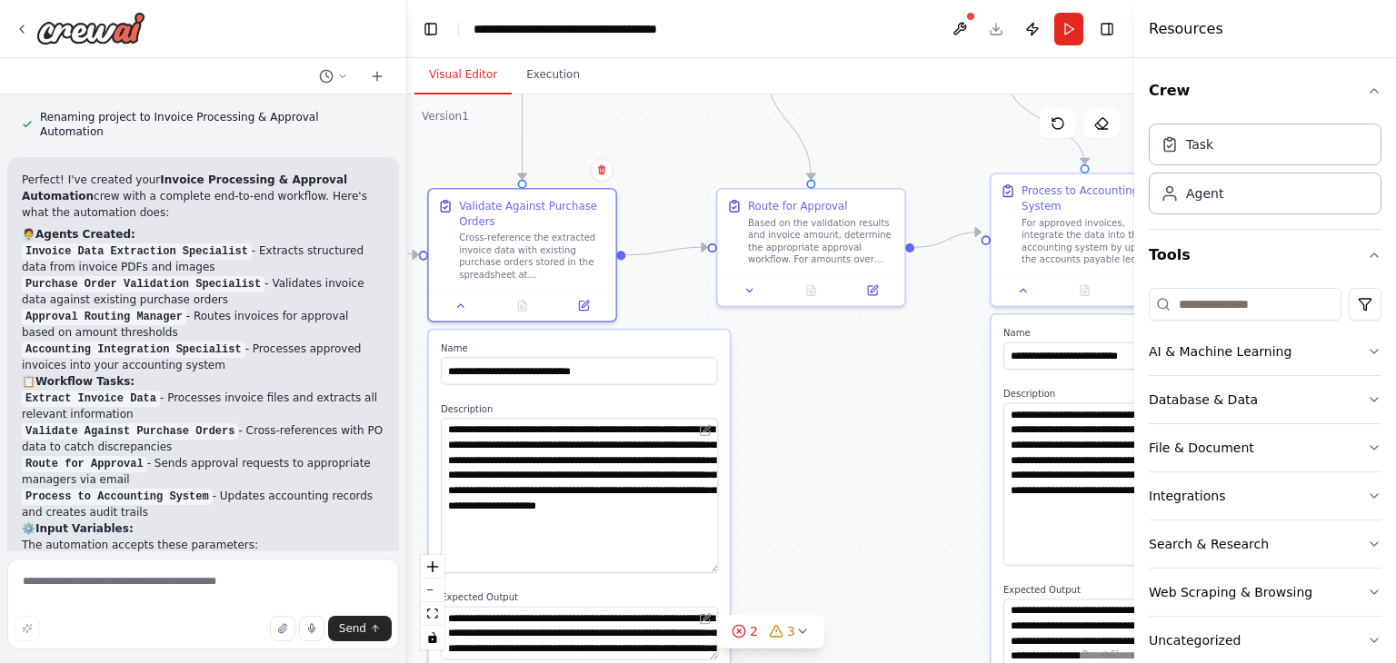
drag, startPoint x: 713, startPoint y: 462, endPoint x: 714, endPoint y: 564, distance: 101.8
click at [714, 564] on textarea "**********" at bounding box center [579, 495] width 277 height 155
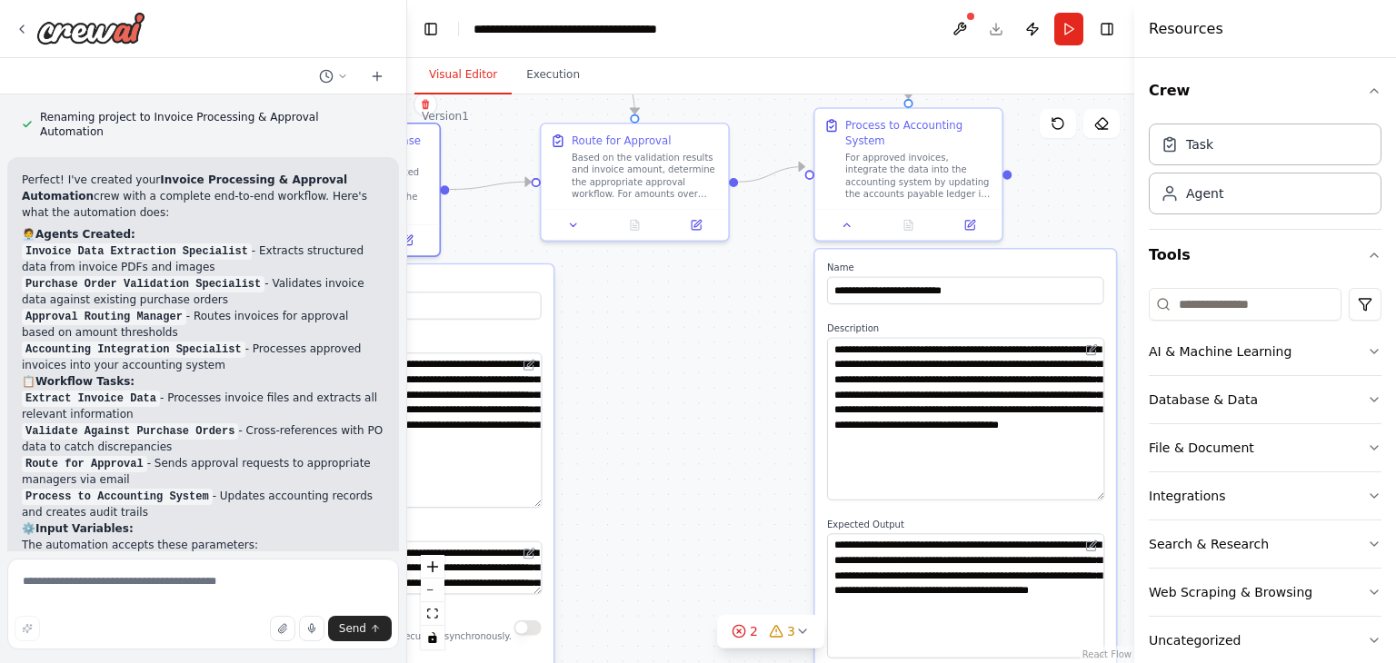
drag, startPoint x: 820, startPoint y: 479, endPoint x: 641, endPoint y: 414, distance: 191.1
click at [641, 414] on div ".deletable-edge-delete-btn { width: 20px; height: 20px; border: 0px solid #ffff…" at bounding box center [770, 378] width 727 height 569
click at [89, 25] on img at bounding box center [90, 28] width 109 height 33
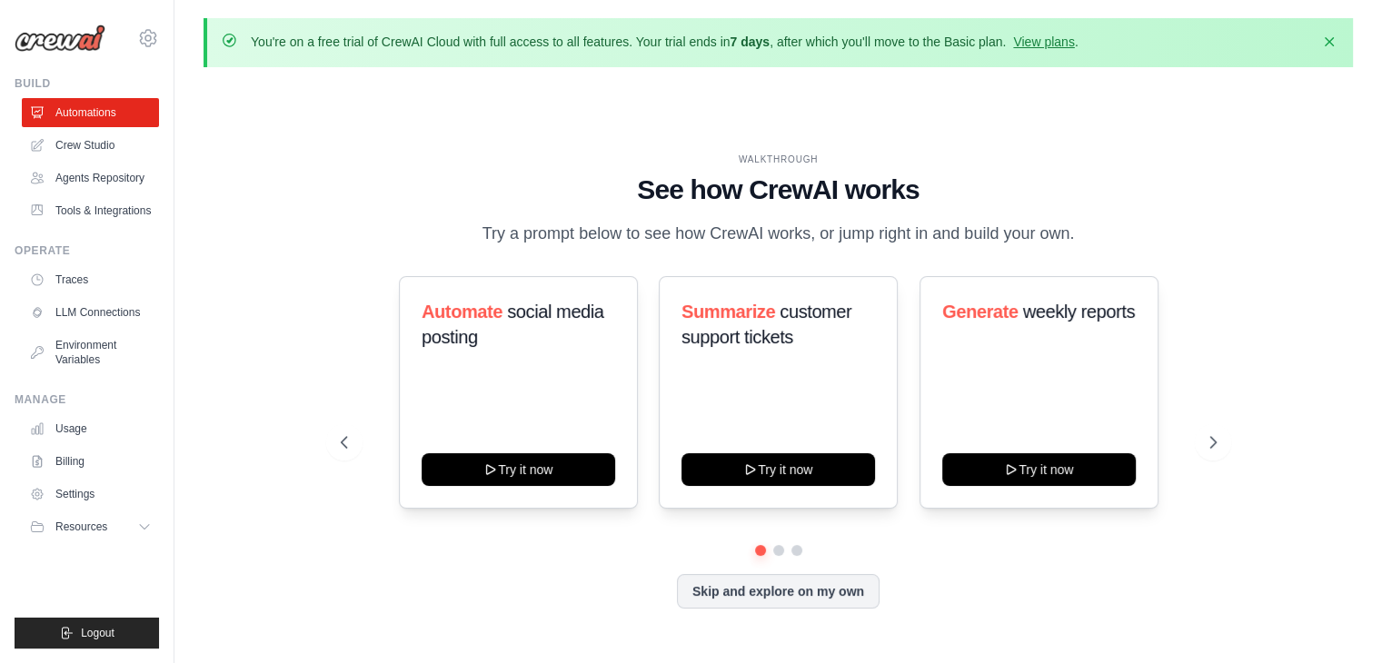
click at [341, 200] on h1 "See how CrewAI works" at bounding box center [779, 190] width 876 height 33
click at [63, 141] on link "Crew Studio" at bounding box center [92, 145] width 137 height 29
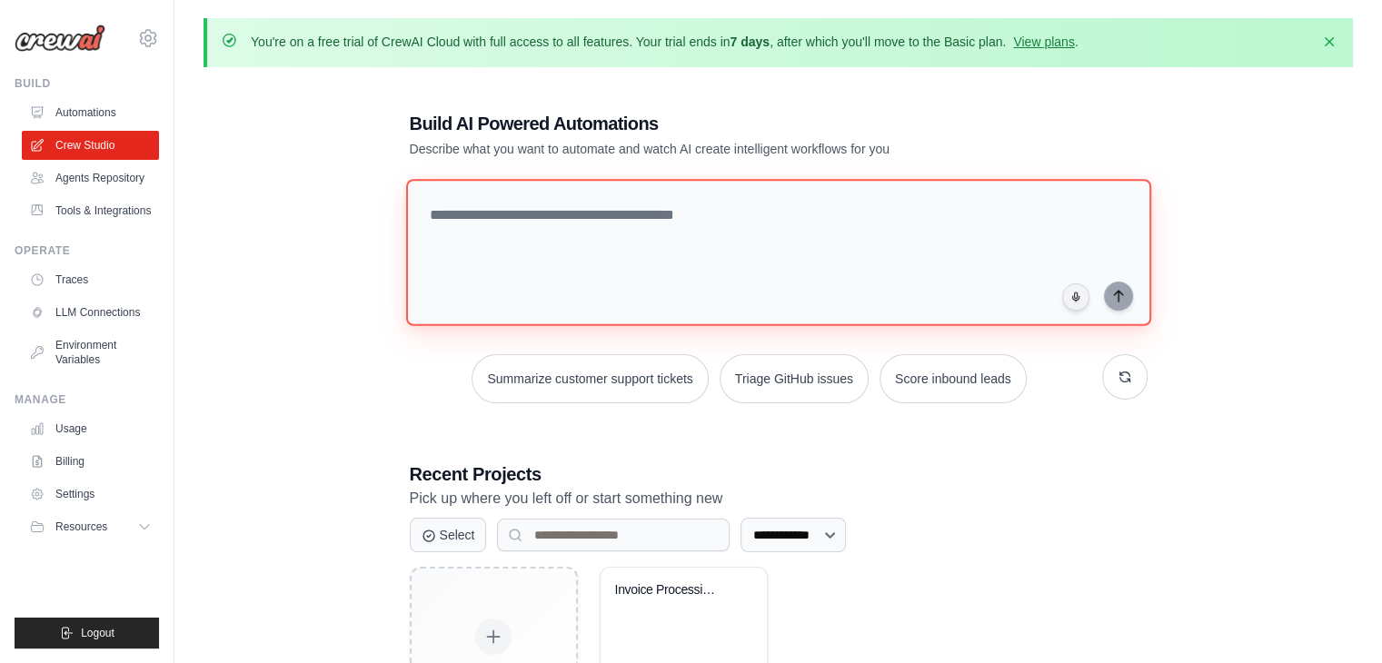
click at [447, 248] on textarea at bounding box center [777, 252] width 745 height 147
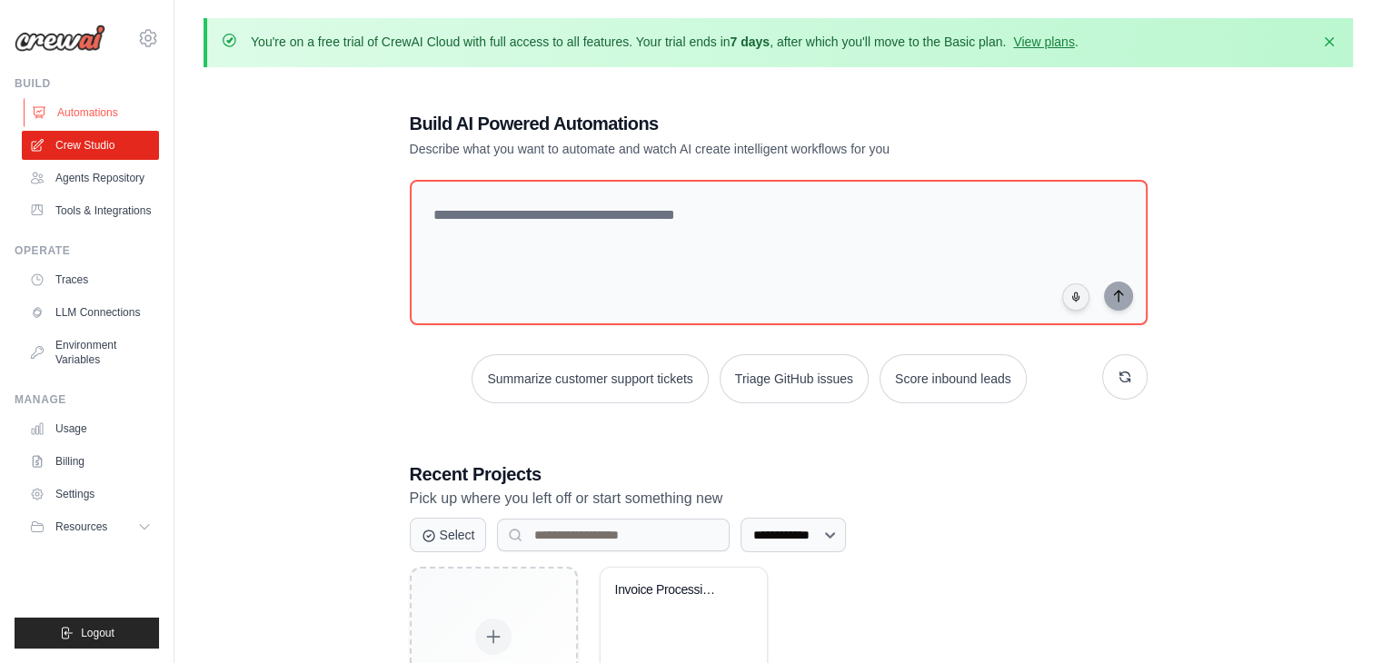
click at [85, 113] on link "Automations" at bounding box center [92, 112] width 137 height 29
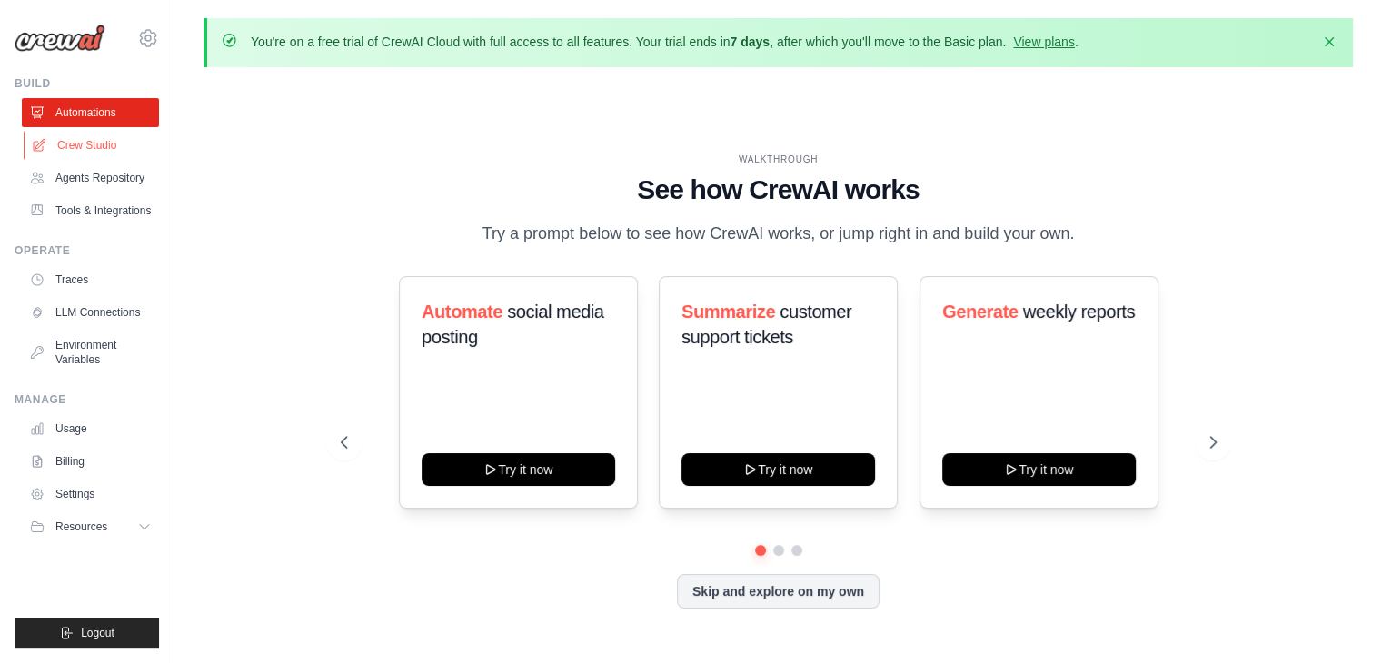
click at [112, 141] on link "Crew Studio" at bounding box center [92, 145] width 137 height 29
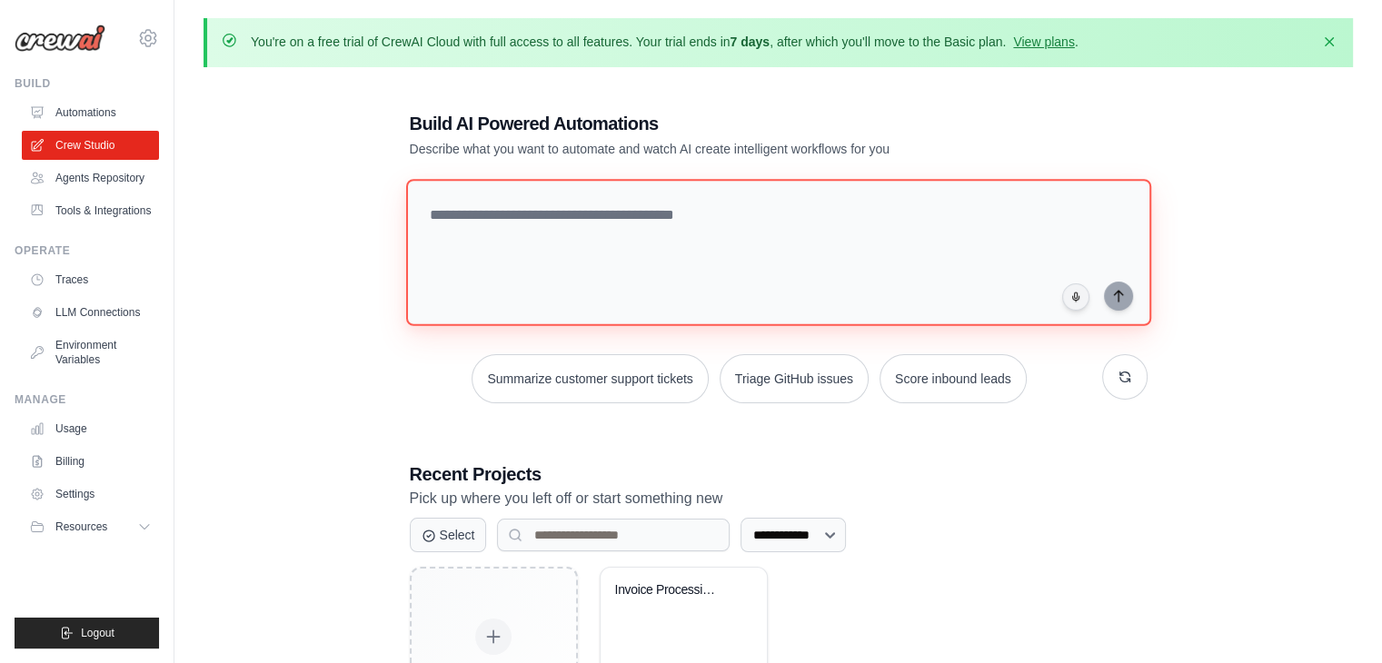
click at [642, 218] on textarea at bounding box center [777, 252] width 745 height 147
paste textarea "**********"
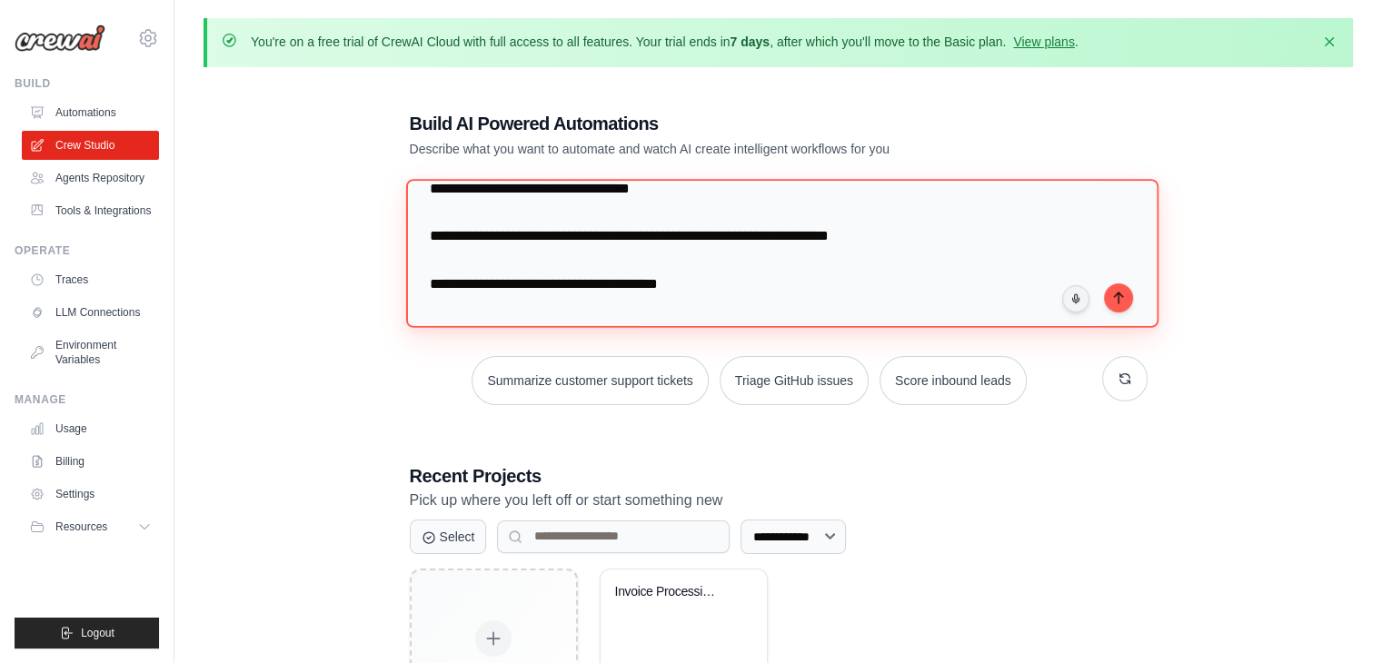
scroll to position [1397, 0]
click at [545, 254] on textarea at bounding box center [781, 253] width 752 height 148
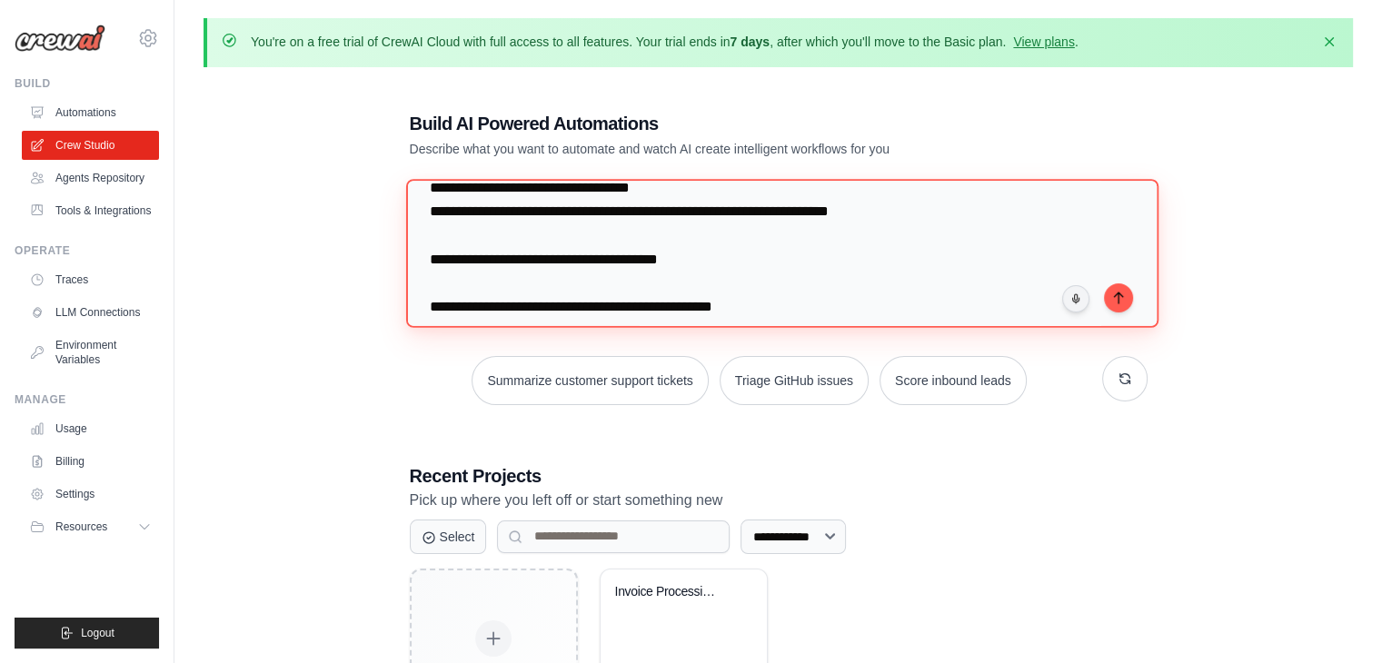
click at [516, 273] on textarea at bounding box center [781, 253] width 752 height 148
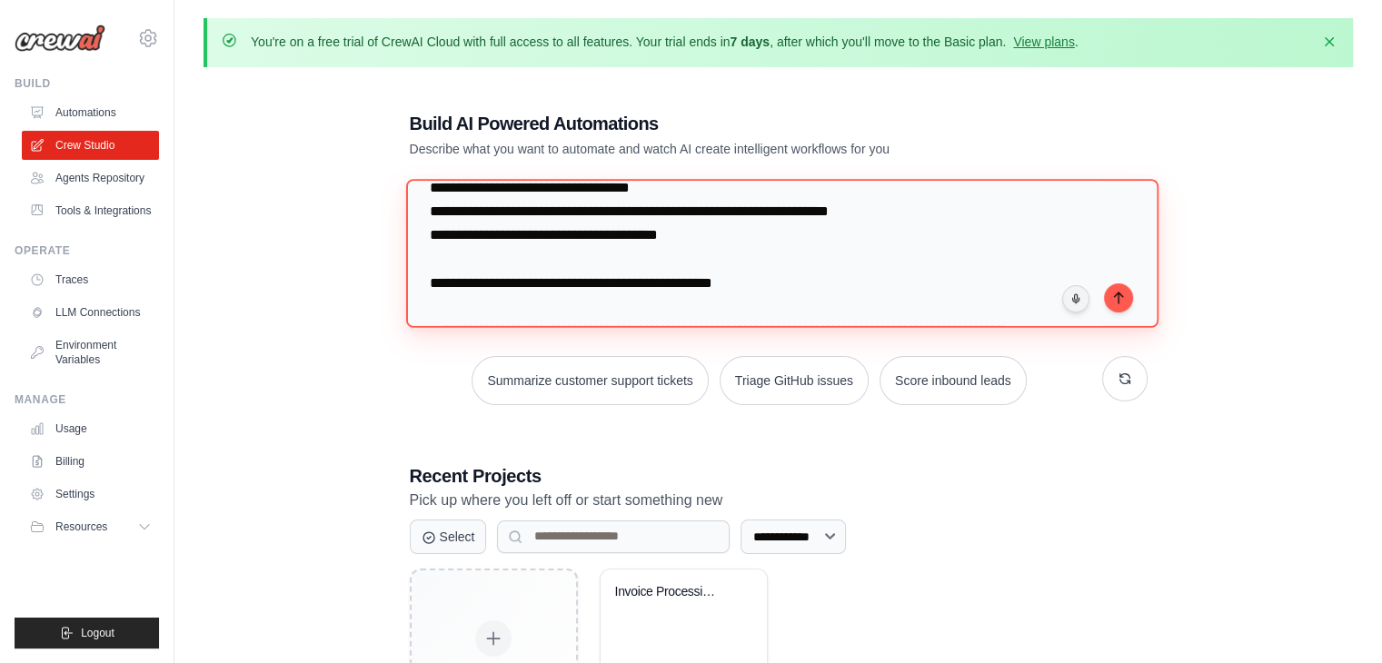
click at [491, 303] on textarea at bounding box center [781, 253] width 752 height 148
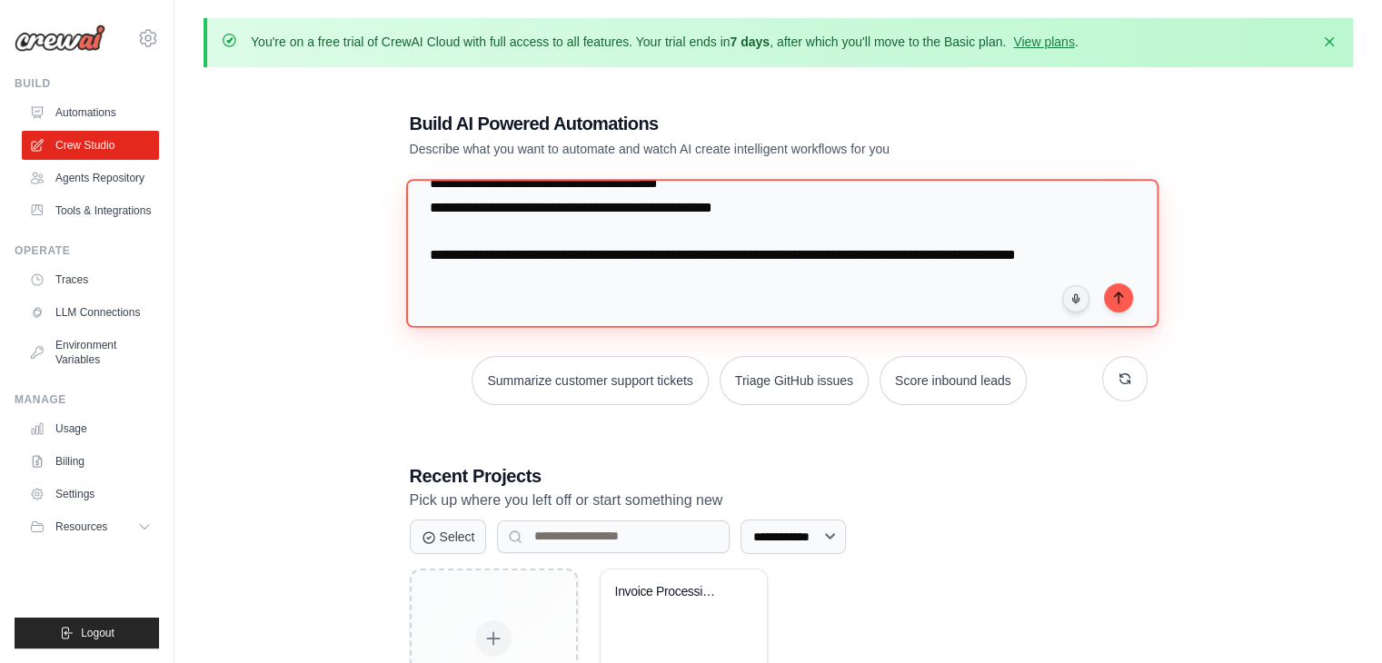
scroll to position [1454, 0]
click at [483, 285] on textarea at bounding box center [781, 253] width 752 height 148
click at [482, 265] on textarea at bounding box center [781, 253] width 752 height 148
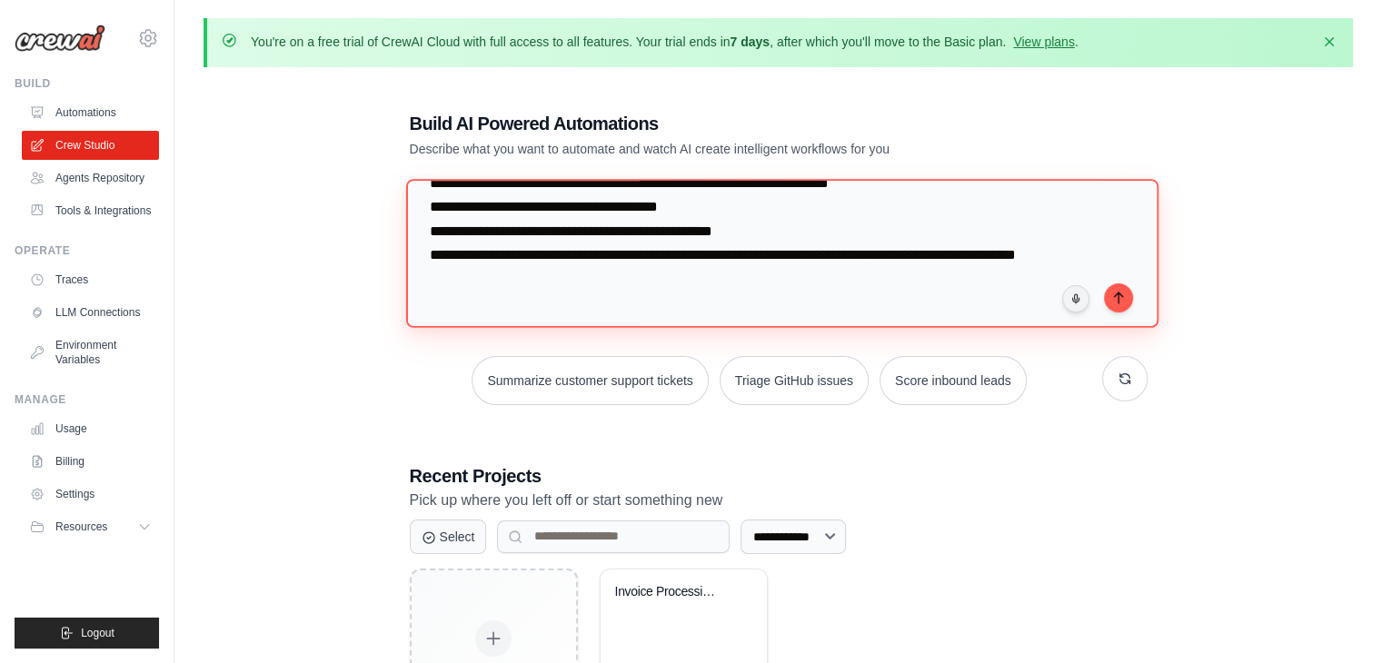
scroll to position [1496, 0]
click at [480, 273] on textarea at bounding box center [781, 253] width 752 height 148
click at [462, 288] on textarea at bounding box center [781, 253] width 752 height 148
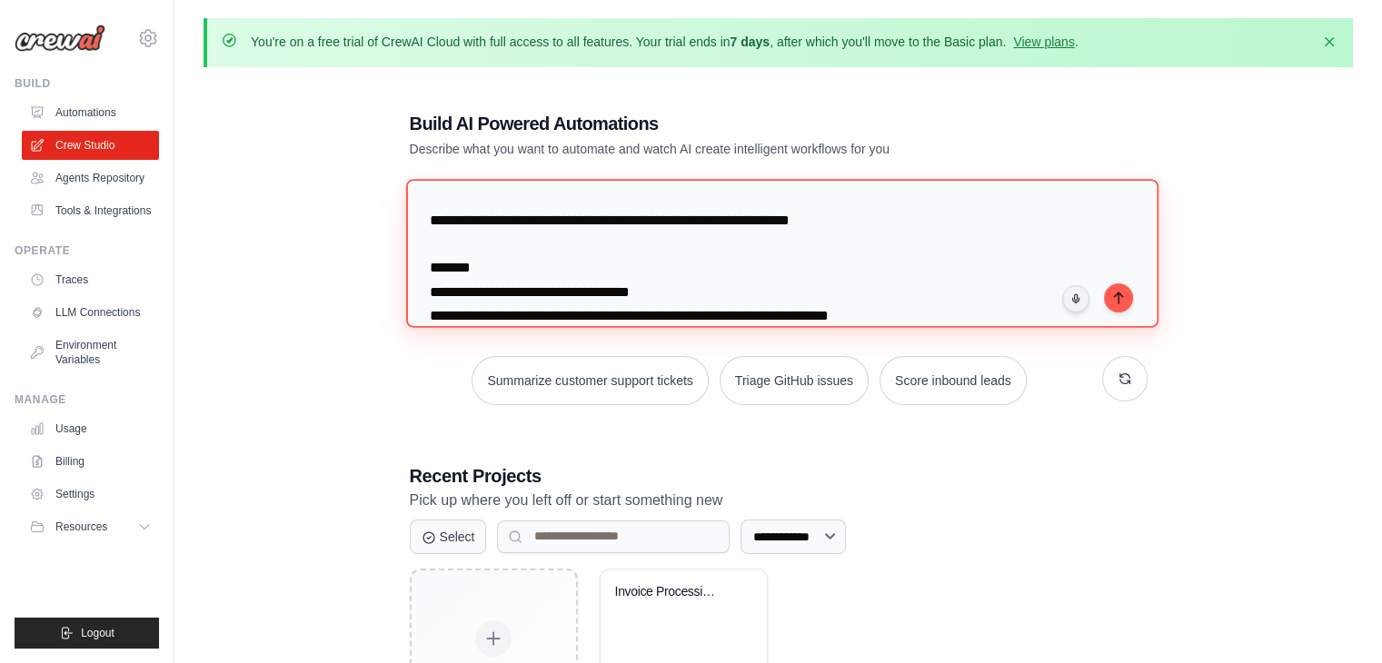
scroll to position [1294, 0]
click at [468, 244] on textarea at bounding box center [781, 253] width 752 height 148
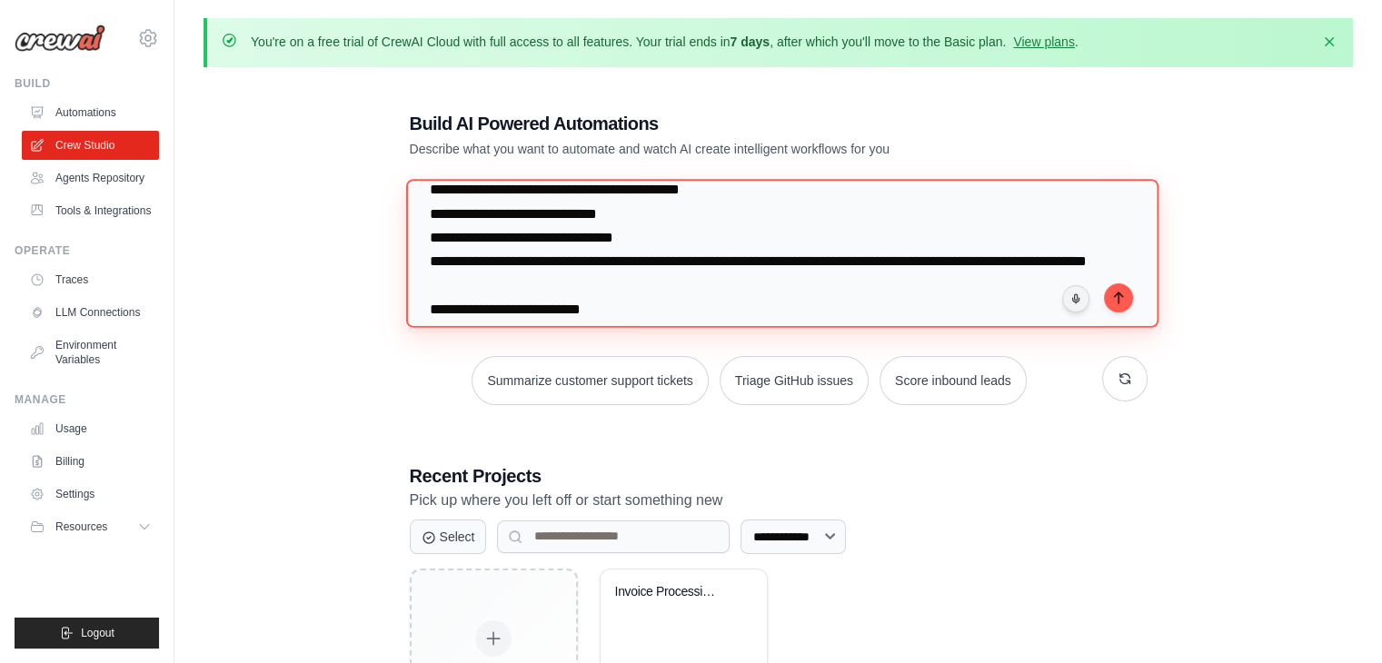
scroll to position [710, 0]
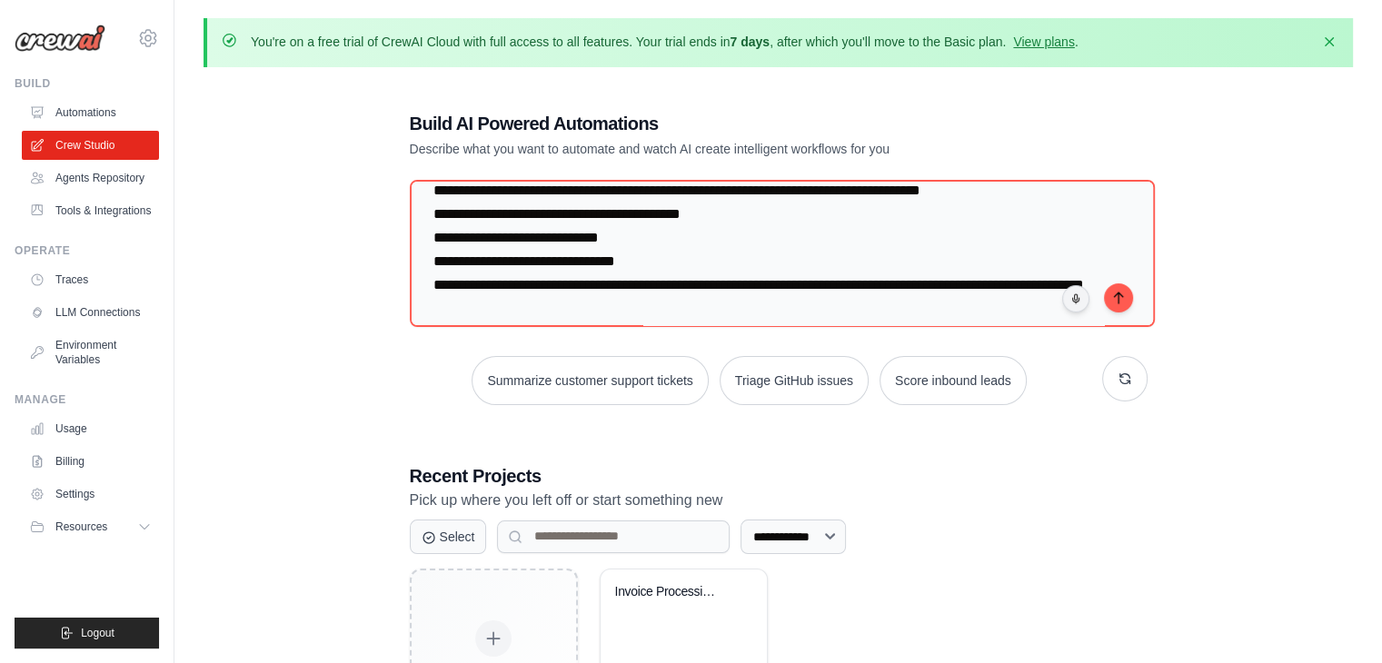
click at [437, 351] on div "Summarize customer support tickets Triage GitHub issues Score inbound leads" at bounding box center [779, 292] width 738 height 225
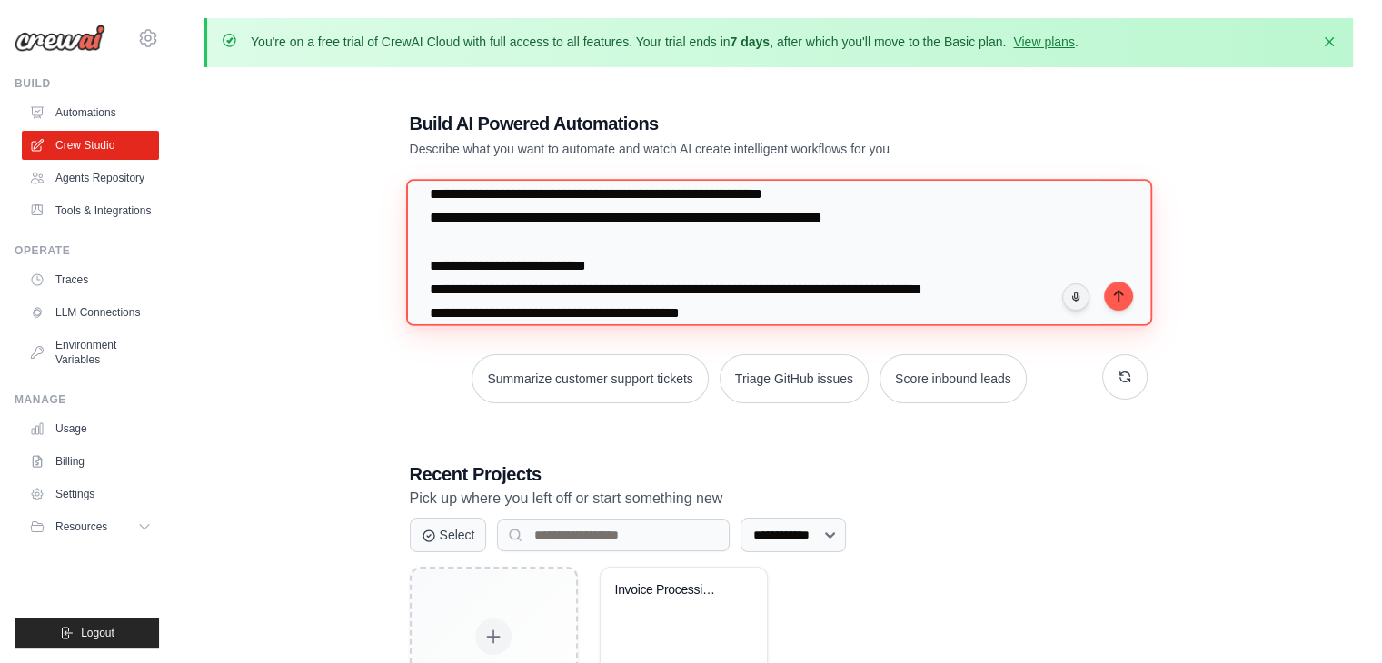
scroll to position [610, 0]
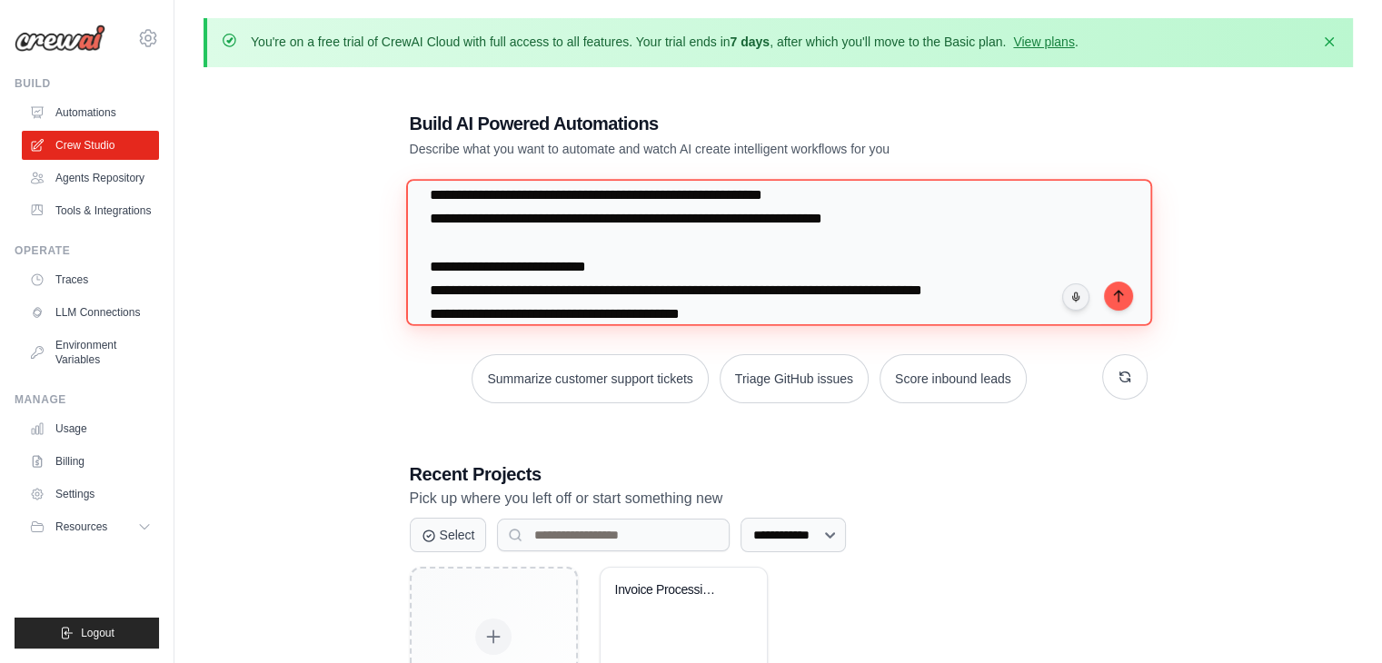
click at [572, 262] on textarea at bounding box center [778, 252] width 746 height 147
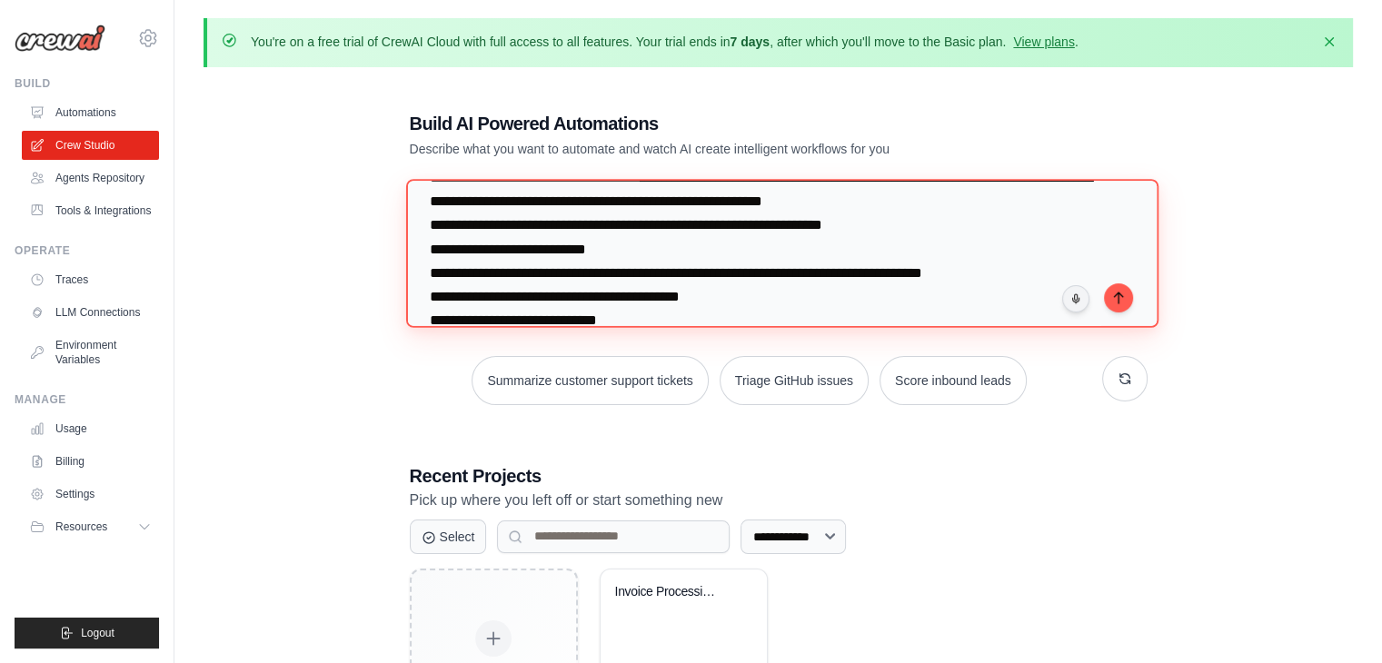
scroll to position [604, 0]
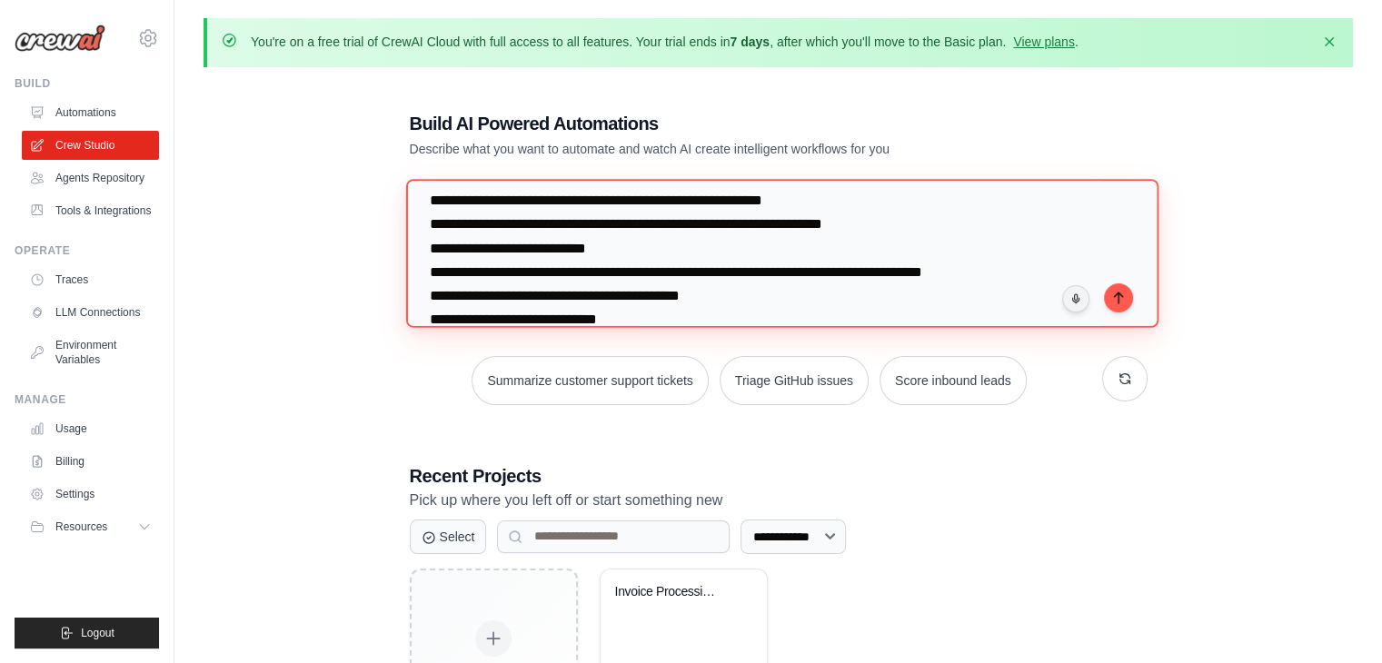
click at [434, 277] on textarea at bounding box center [781, 253] width 752 height 148
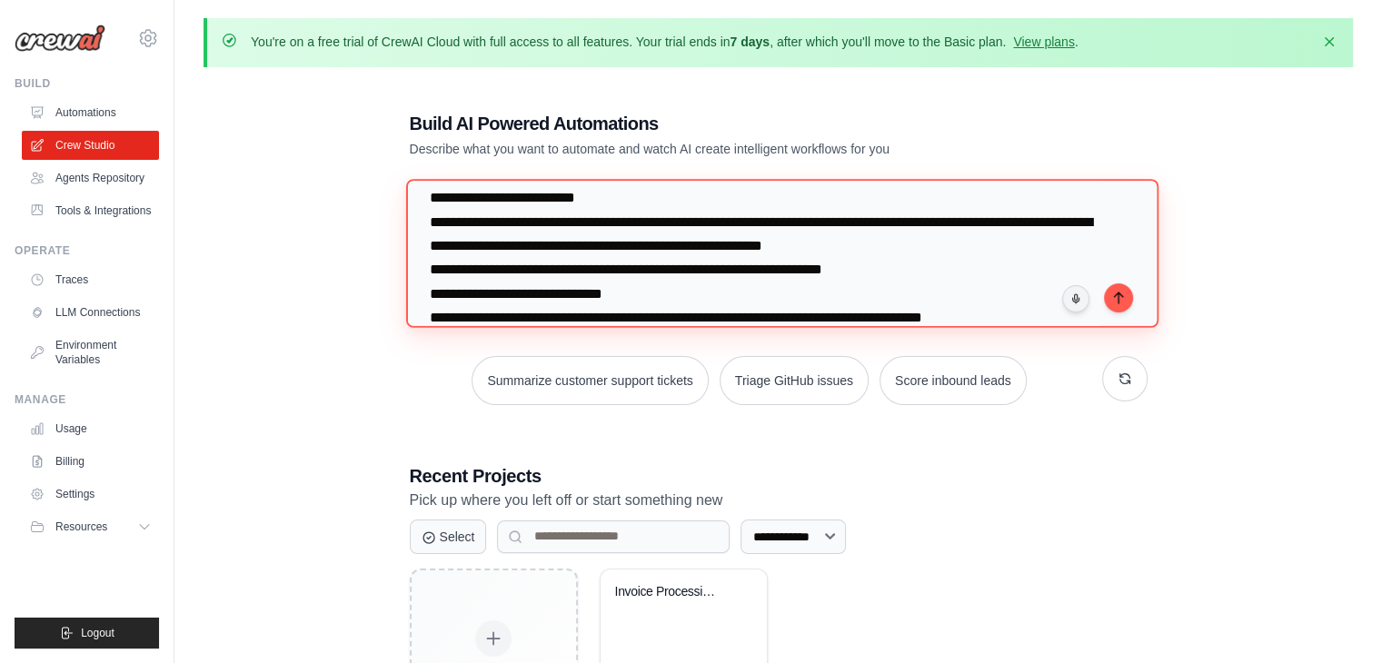
scroll to position [560, 0]
click at [436, 221] on textarea at bounding box center [781, 253] width 752 height 148
click at [428, 213] on textarea at bounding box center [781, 253] width 752 height 148
click at [459, 200] on textarea at bounding box center [781, 253] width 752 height 148
click at [438, 222] on textarea at bounding box center [781, 253] width 752 height 148
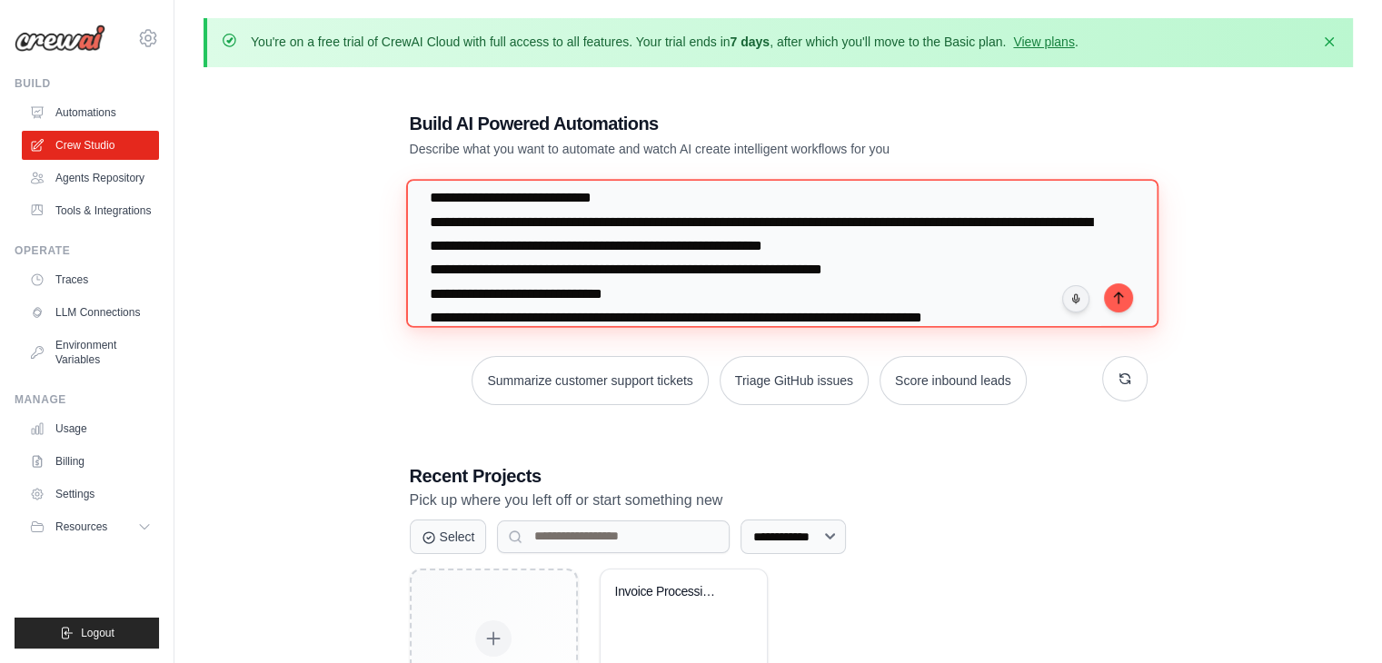
click at [441, 192] on textarea at bounding box center [781, 253] width 752 height 148
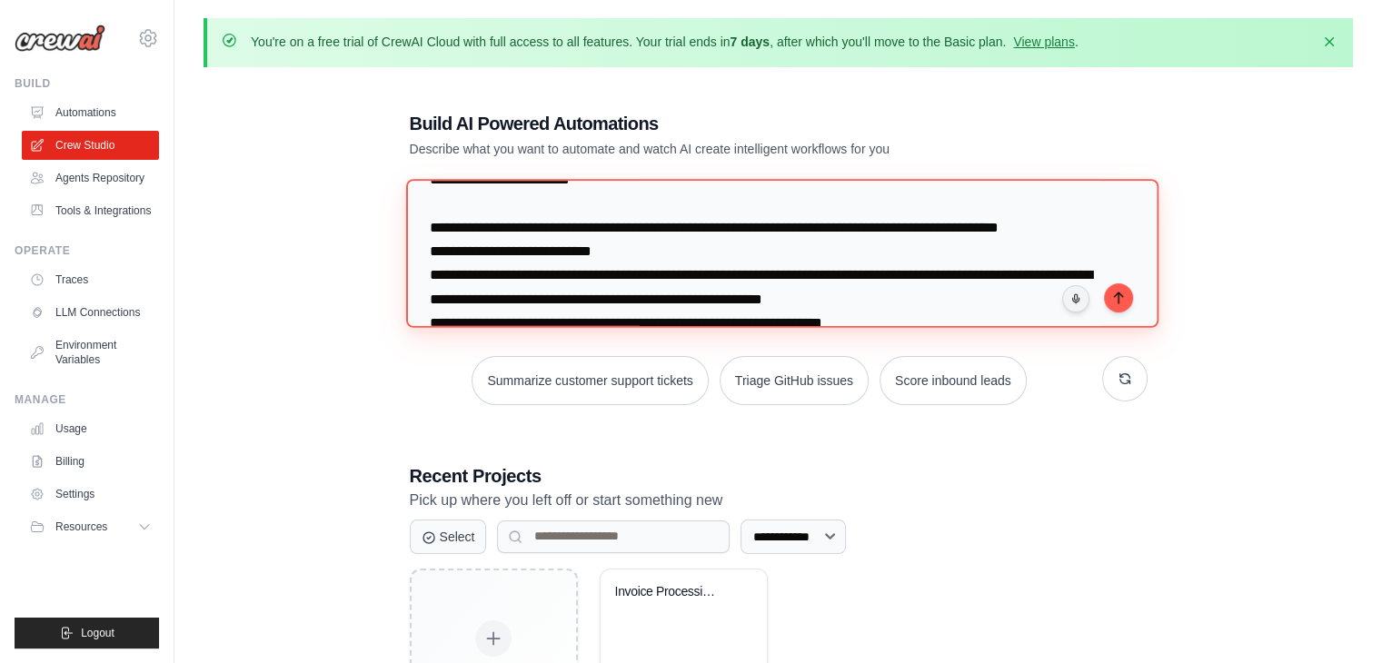
scroll to position [450, 0]
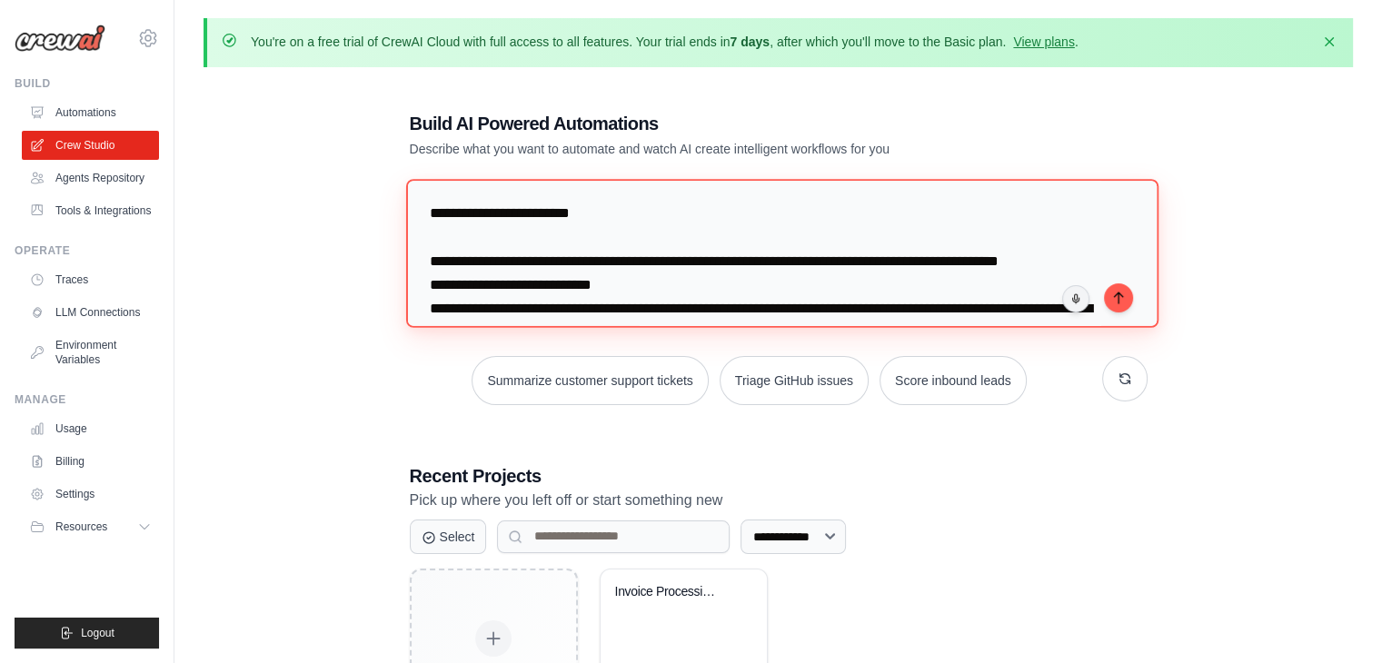
click at [430, 237] on textarea at bounding box center [781, 253] width 752 height 148
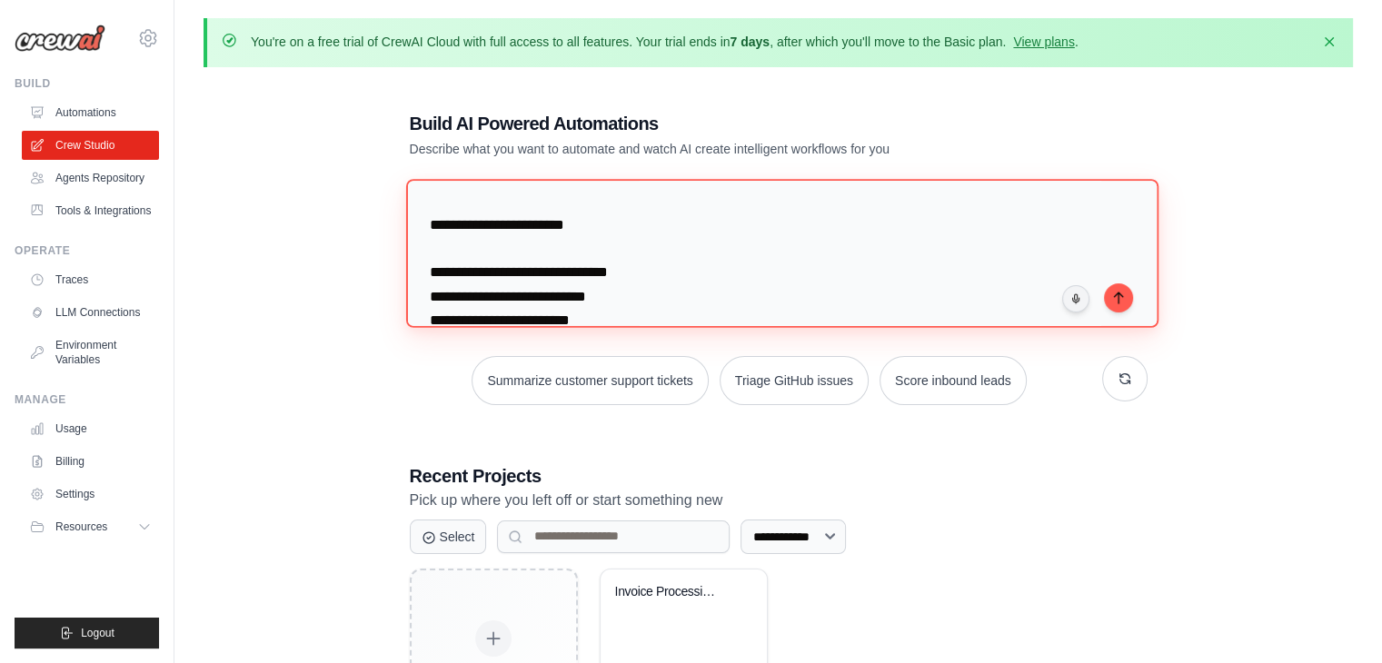
scroll to position [292, 0]
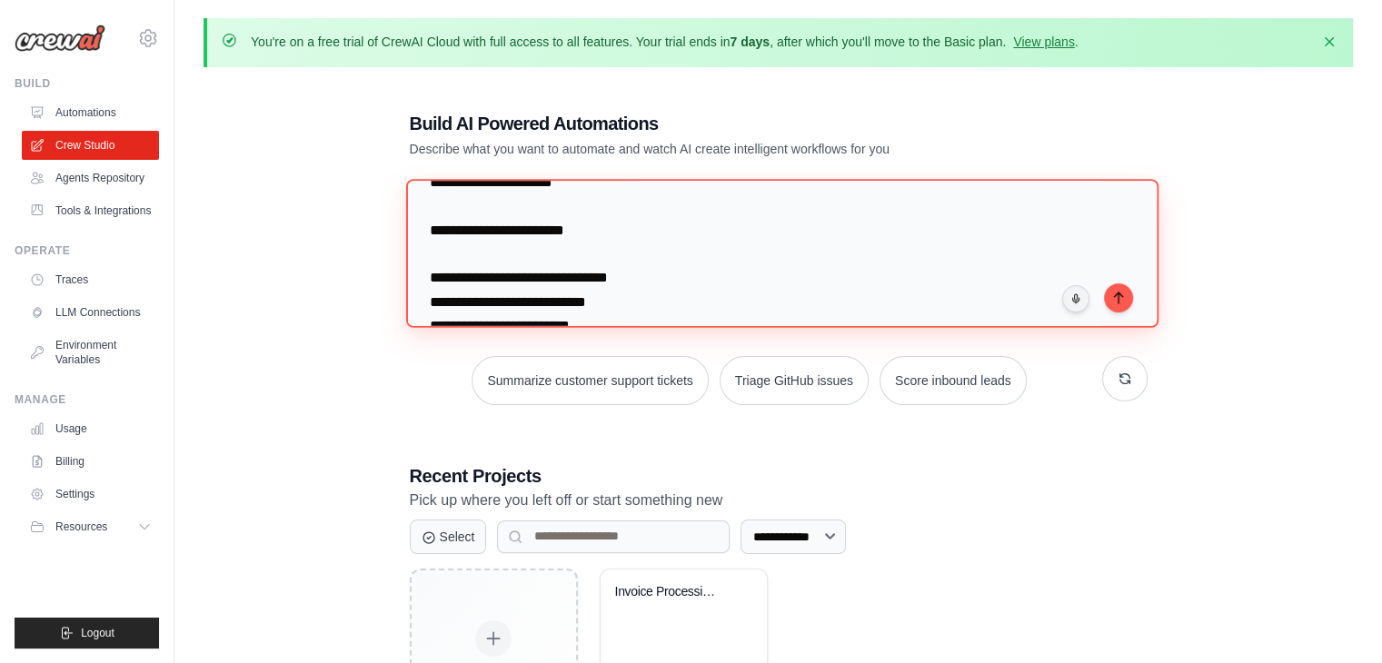
click at [436, 248] on textarea at bounding box center [781, 253] width 752 height 148
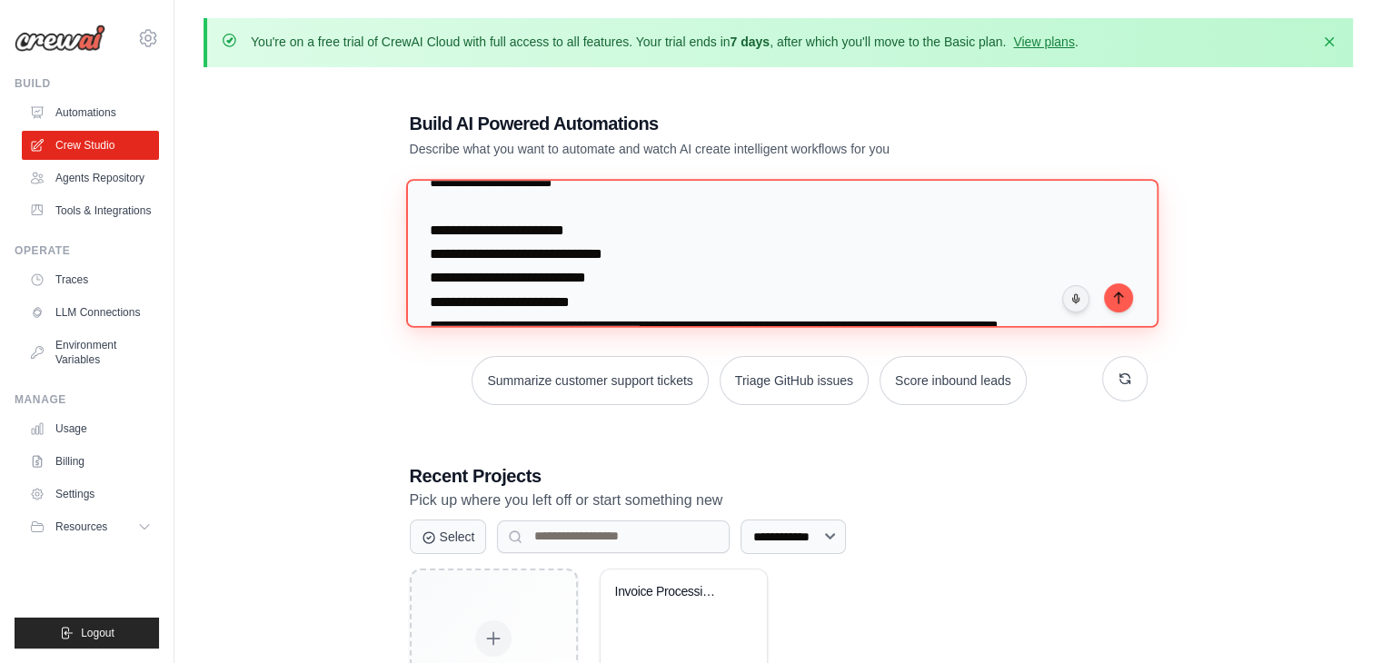
drag, startPoint x: 436, startPoint y: 248, endPoint x: 444, endPoint y: 241, distance: 10.9
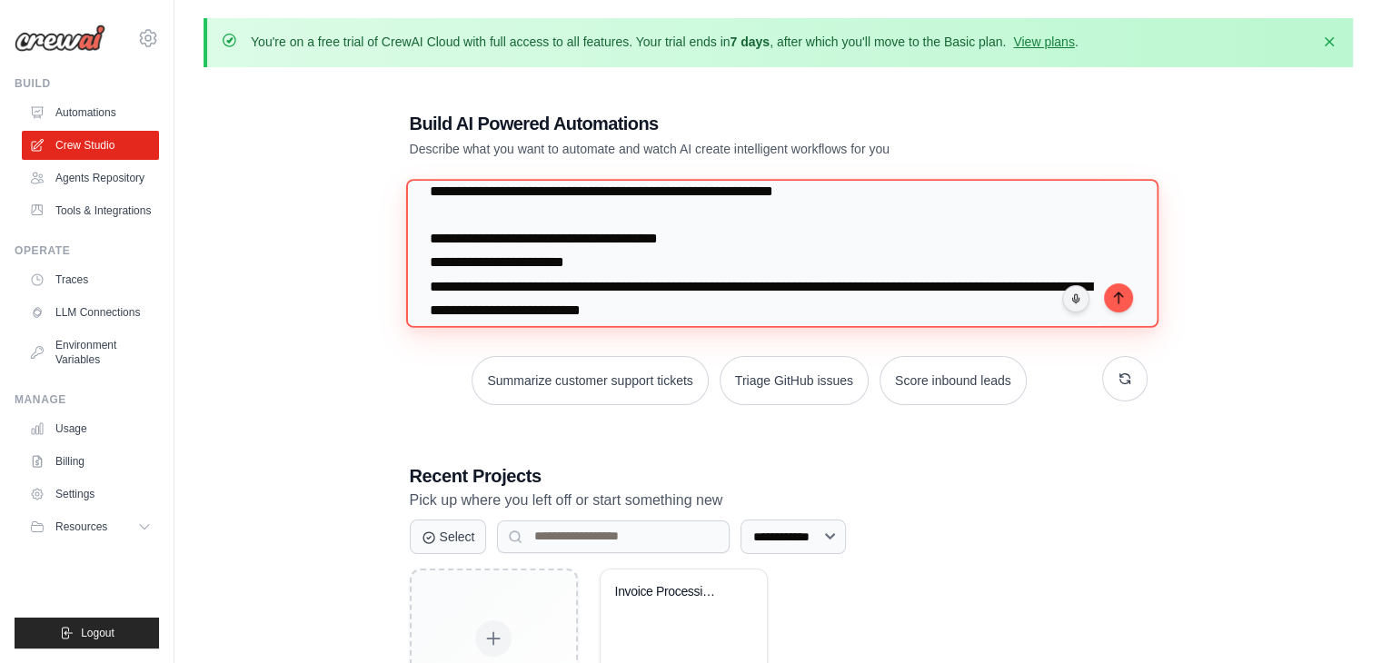
scroll to position [25, 0]
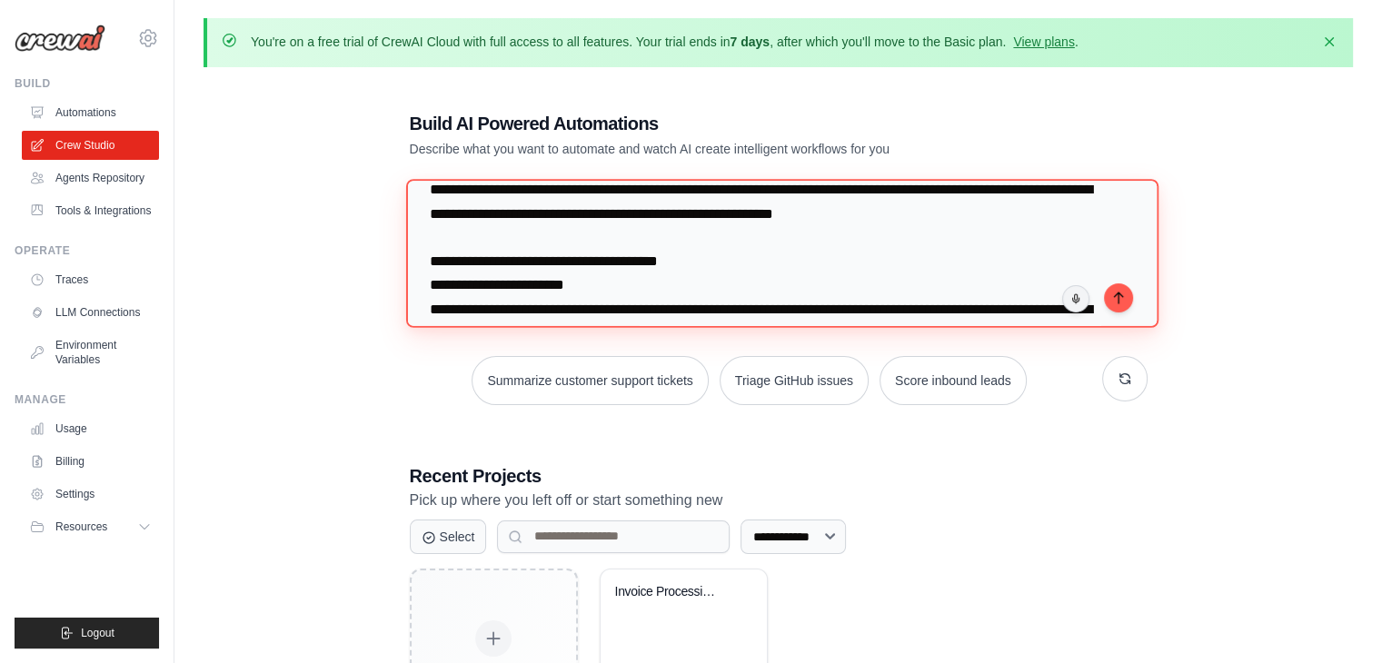
click at [472, 252] on textarea at bounding box center [781, 253] width 752 height 148
type textarea "**********"
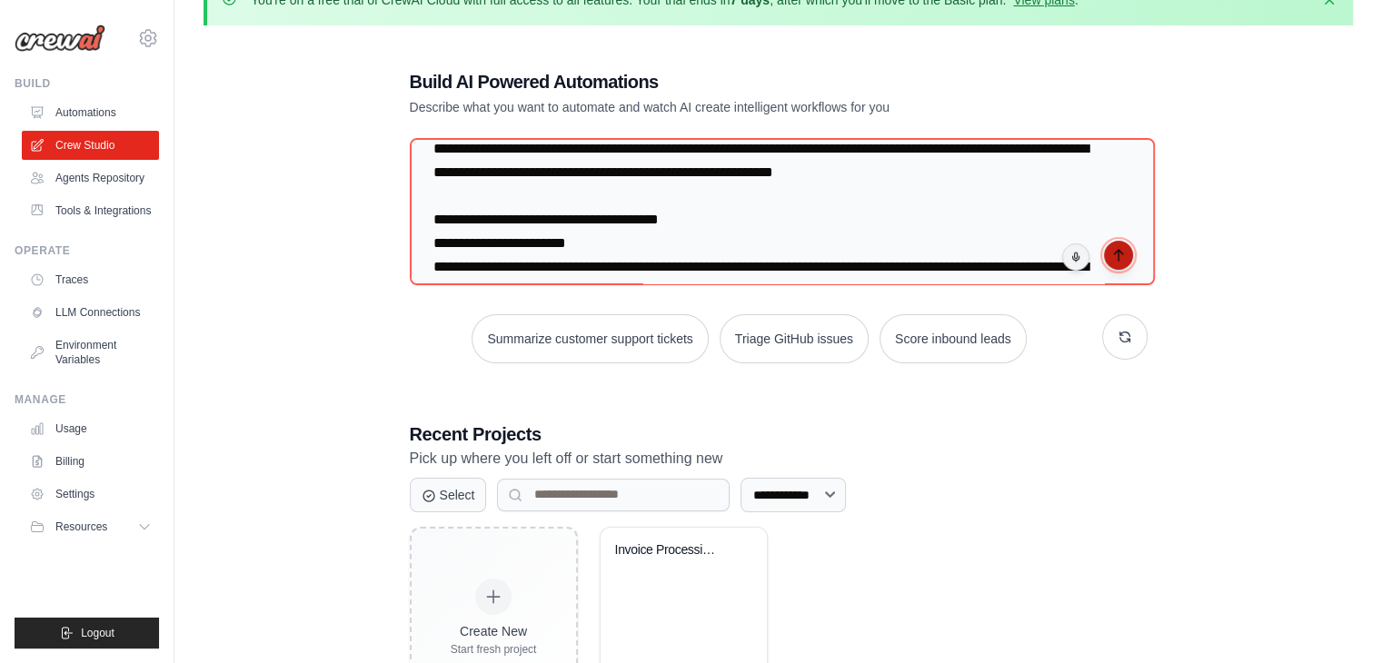
click at [1116, 253] on icon "submit" at bounding box center [1118, 255] width 15 height 15
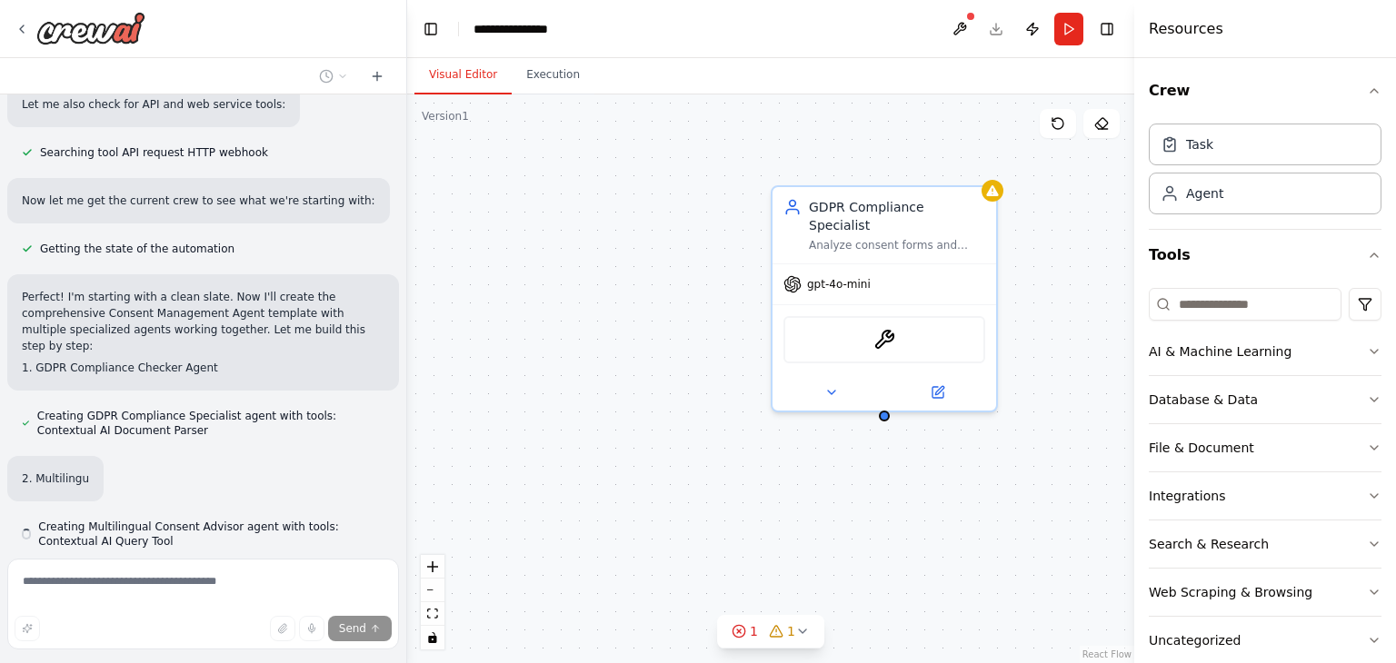
scroll to position [1069, 0]
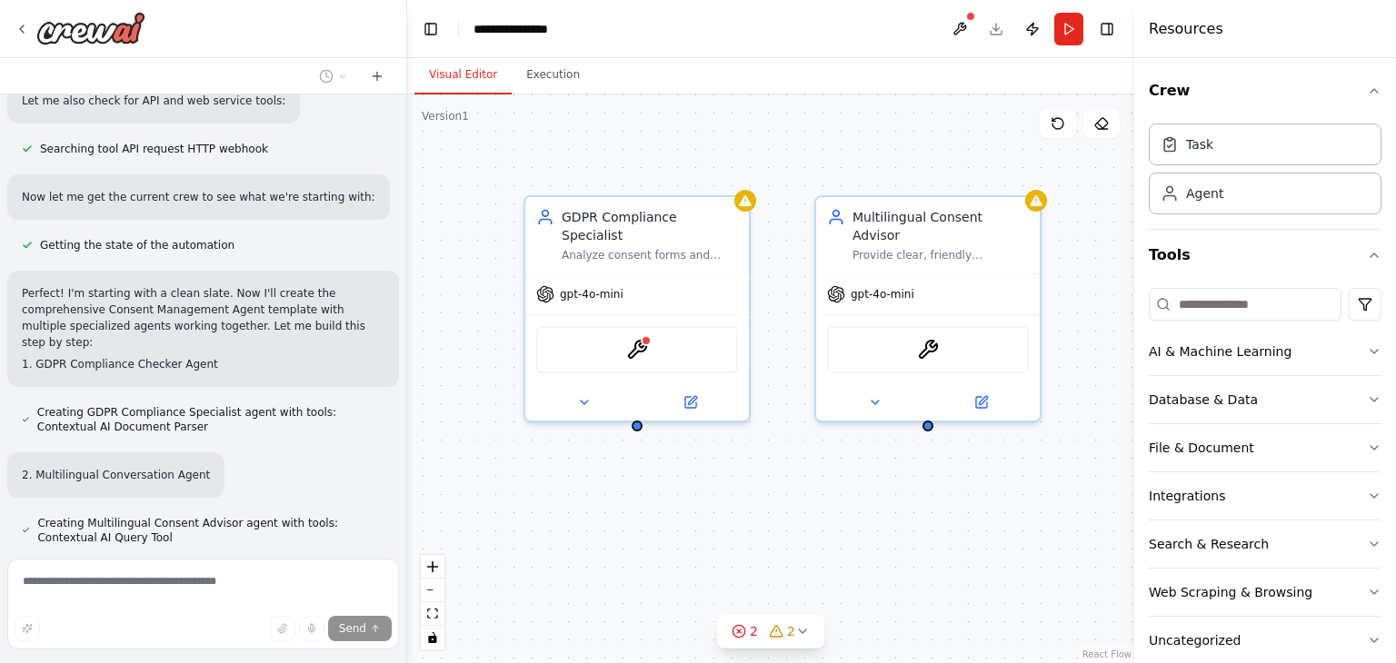
drag, startPoint x: 949, startPoint y: 431, endPoint x: 701, endPoint y: 441, distance: 247.3
click at [701, 441] on div "GDPR Compliance Specialist Analyze consent forms and documentation to ensure fu…" at bounding box center [770, 378] width 727 height 569
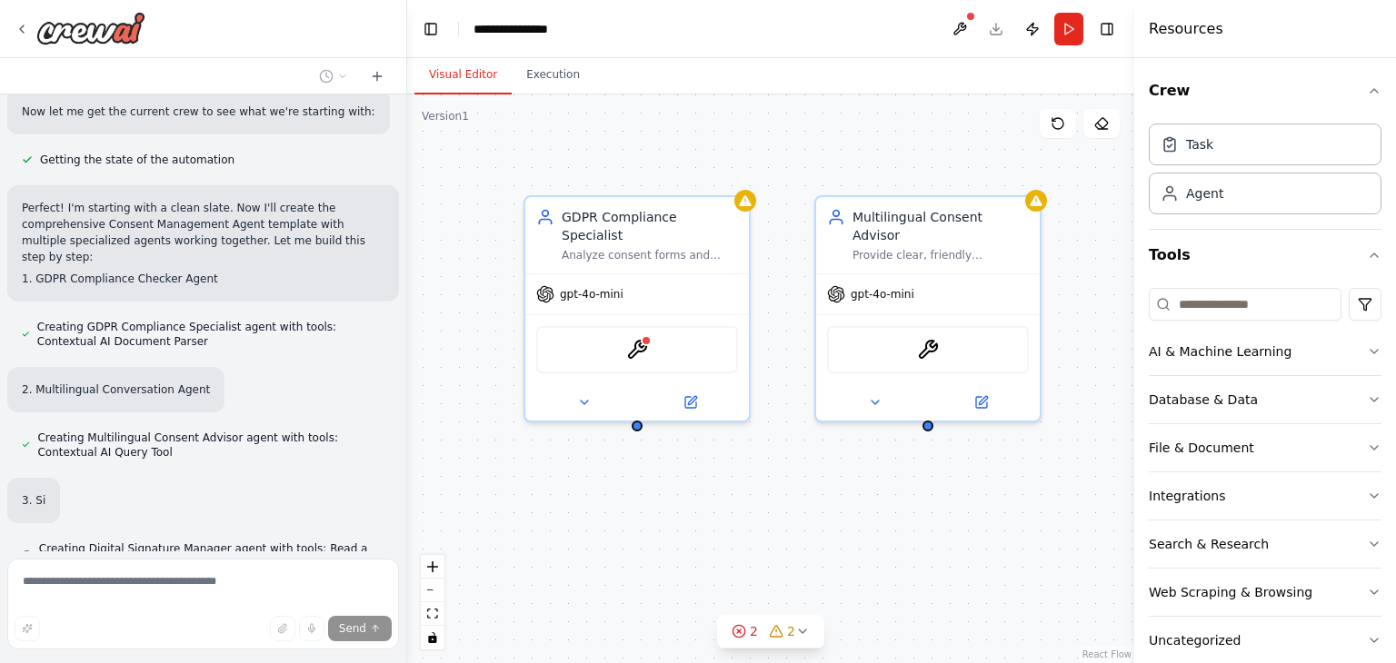
scroll to position [1178, 0]
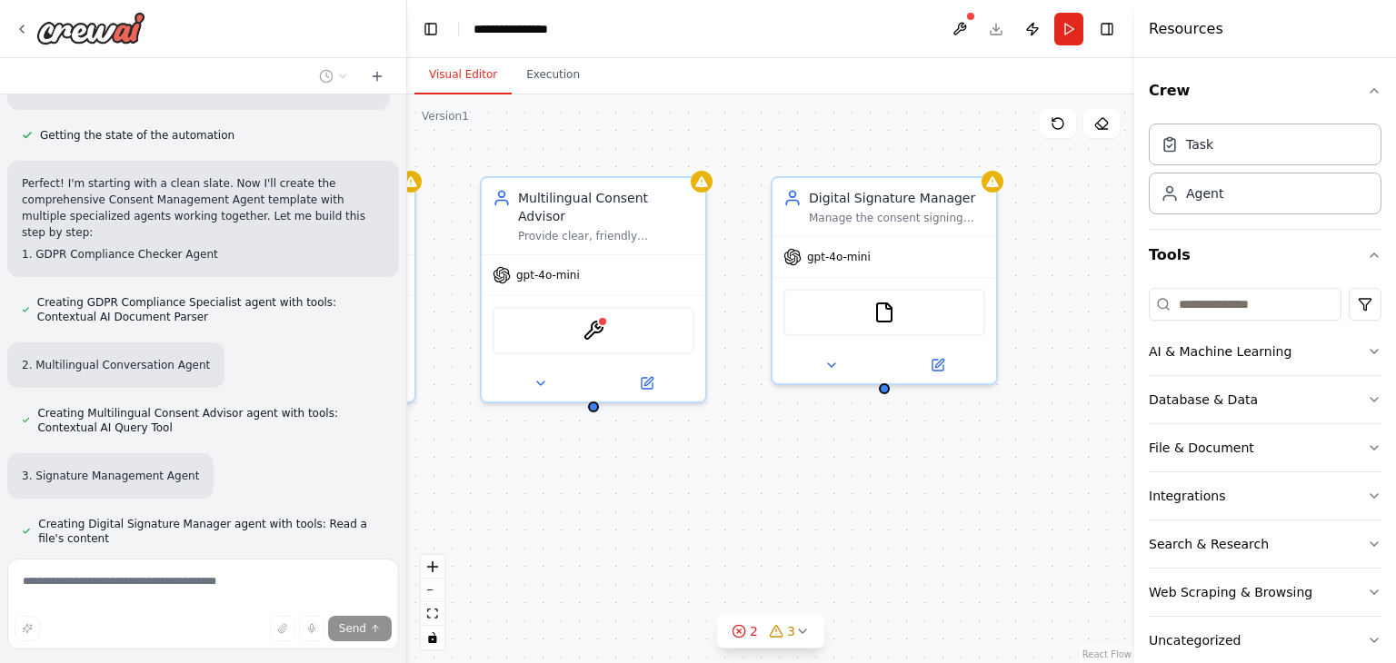
drag, startPoint x: 791, startPoint y: 569, endPoint x: 452, endPoint y: 549, distance: 340.4
click at [452, 549] on div "GDPR Compliance Specialist Analyze consent forms and documentation to ensure fu…" at bounding box center [770, 378] width 727 height 569
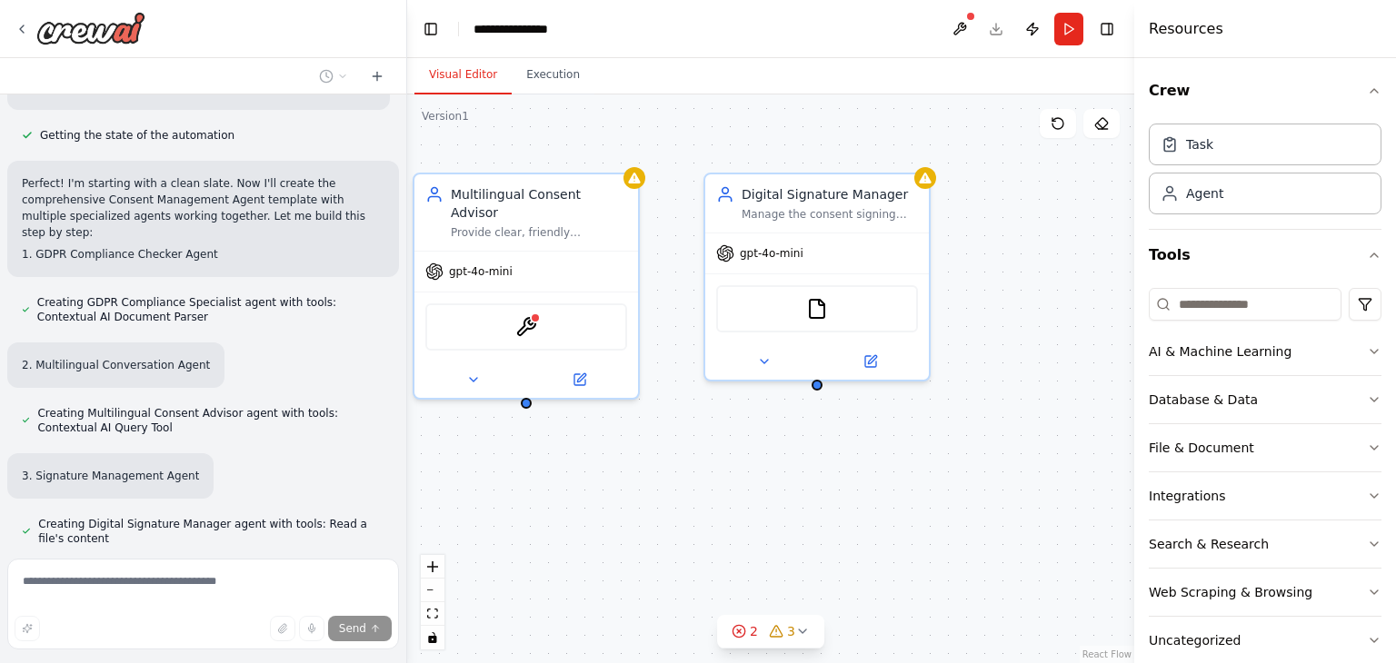
drag, startPoint x: 876, startPoint y: 502, endPoint x: 792, endPoint y: 500, distance: 83.6
click at [792, 500] on div "GDPR Compliance Specialist Analyze consent forms and documentation to ensure fu…" at bounding box center [770, 378] width 727 height 569
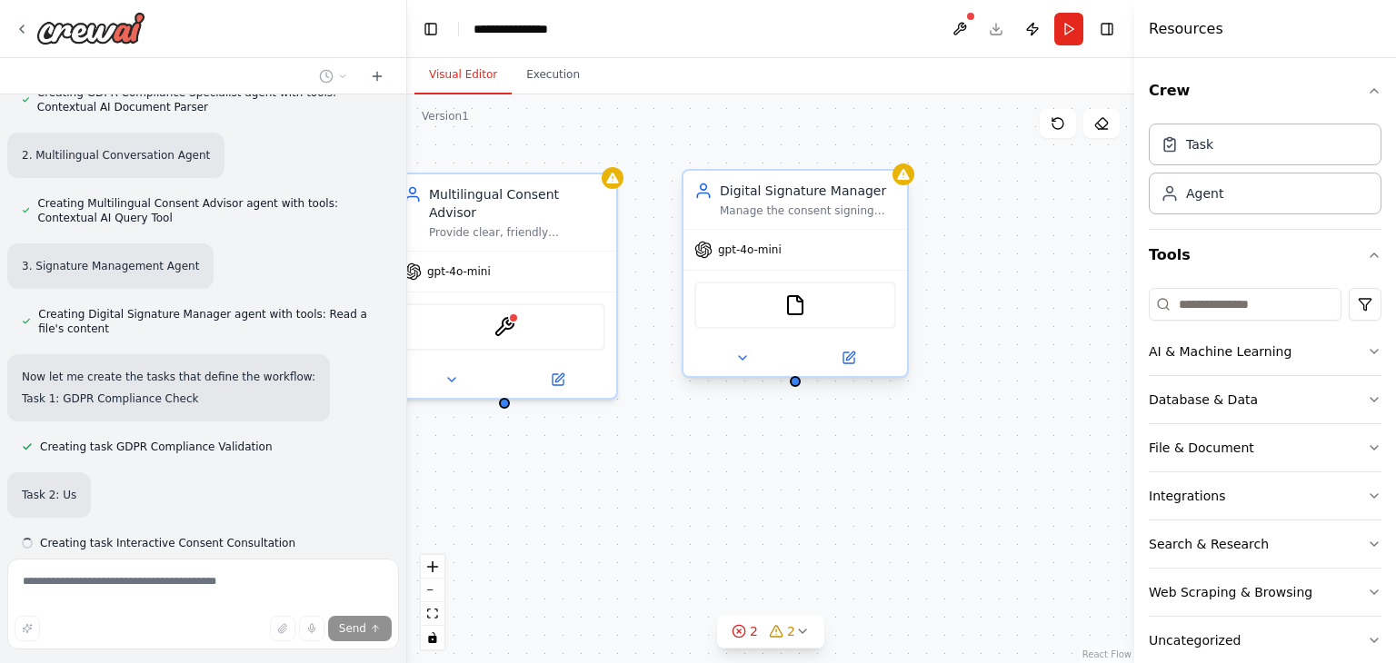
scroll to position [1393, 0]
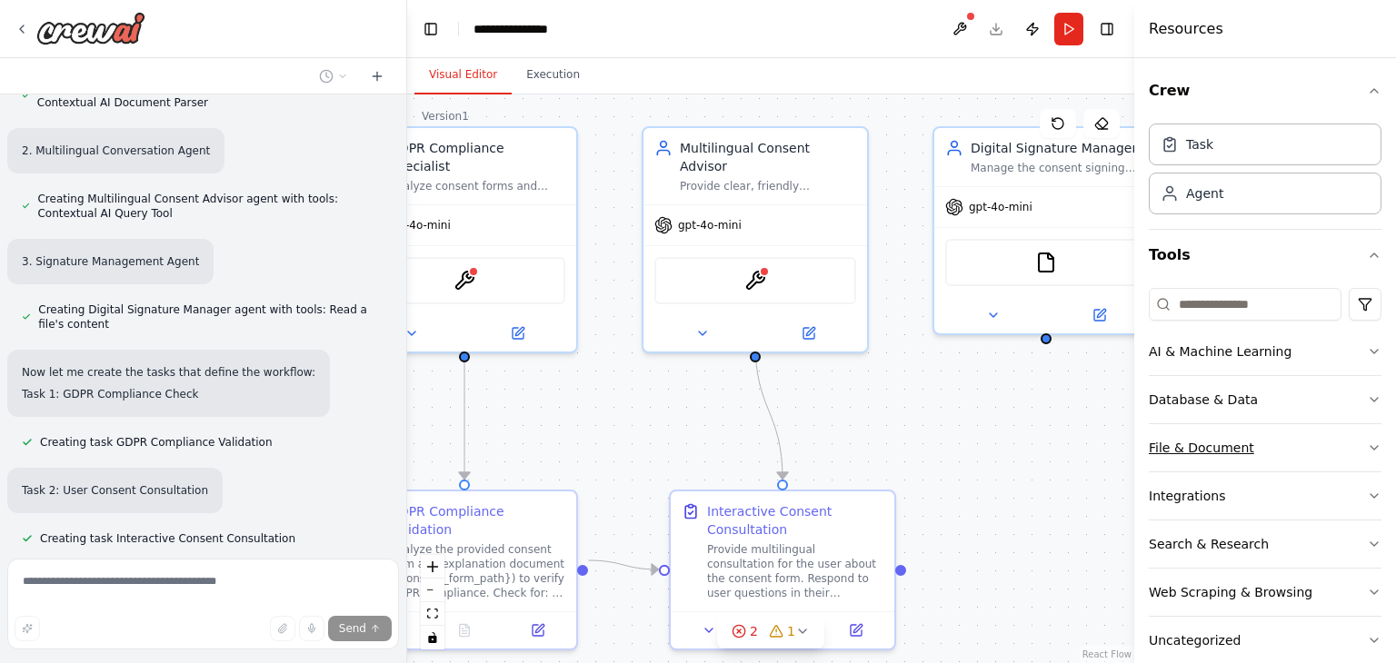
drag, startPoint x: 909, startPoint y: 483, endPoint x: 1159, endPoint y: 437, distance: 255.0
click at [1159, 437] on div "I want to create a Consent Management Agent template that helps individuals rec…" at bounding box center [698, 331] width 1396 height 663
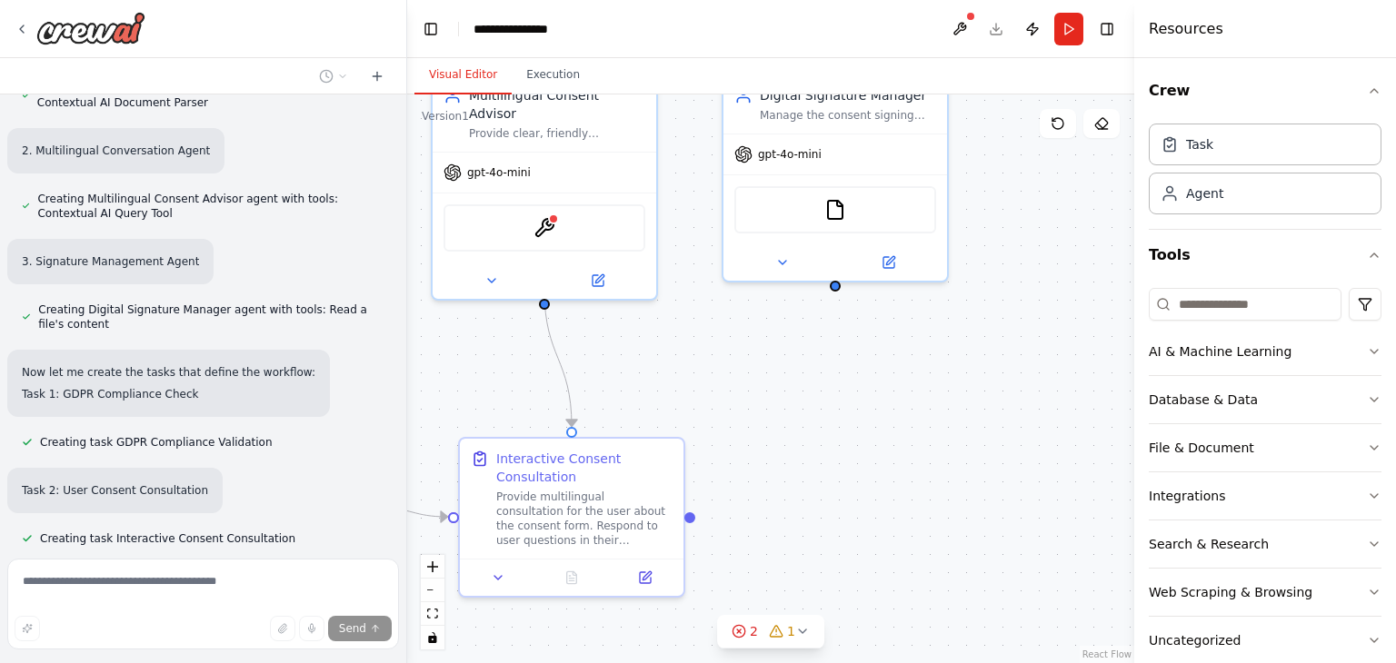
scroll to position [1437, 0]
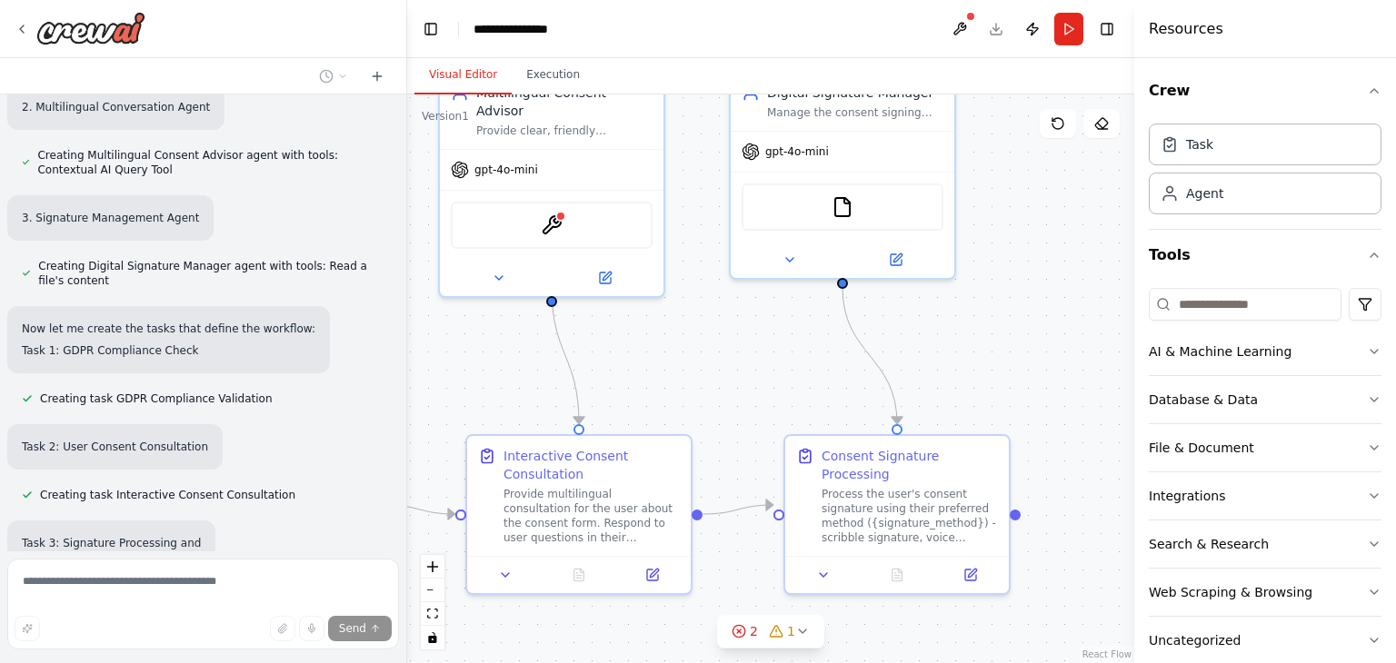
drag, startPoint x: 912, startPoint y: 434, endPoint x: 709, endPoint y: 379, distance: 210.9
click at [709, 379] on div ".deletable-edge-delete-btn { width: 20px; height: 20px; border: 0px solid #ffff…" at bounding box center [770, 378] width 727 height 569
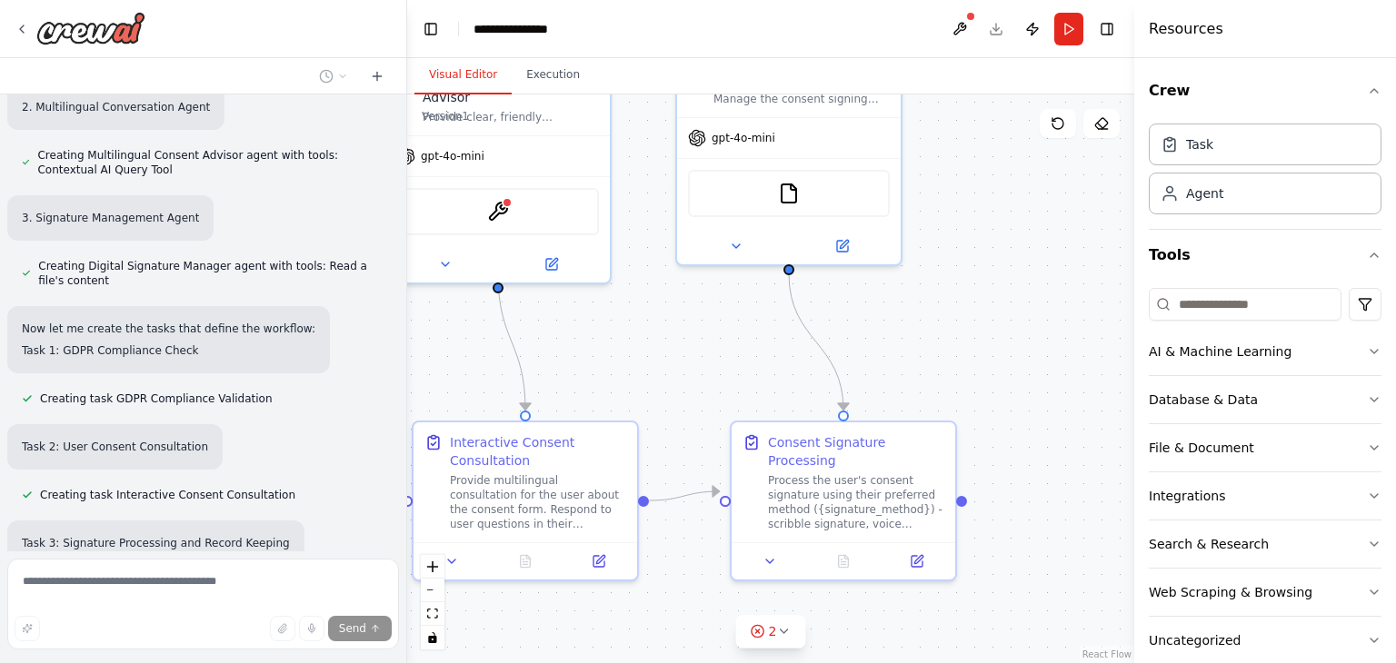
drag, startPoint x: 734, startPoint y: 381, endPoint x: 673, endPoint y: 364, distance: 63.0
click at [673, 364] on div ".deletable-edge-delete-btn { width: 20px; height: 20px; border: 0px solid #ffff…" at bounding box center [770, 378] width 727 height 569
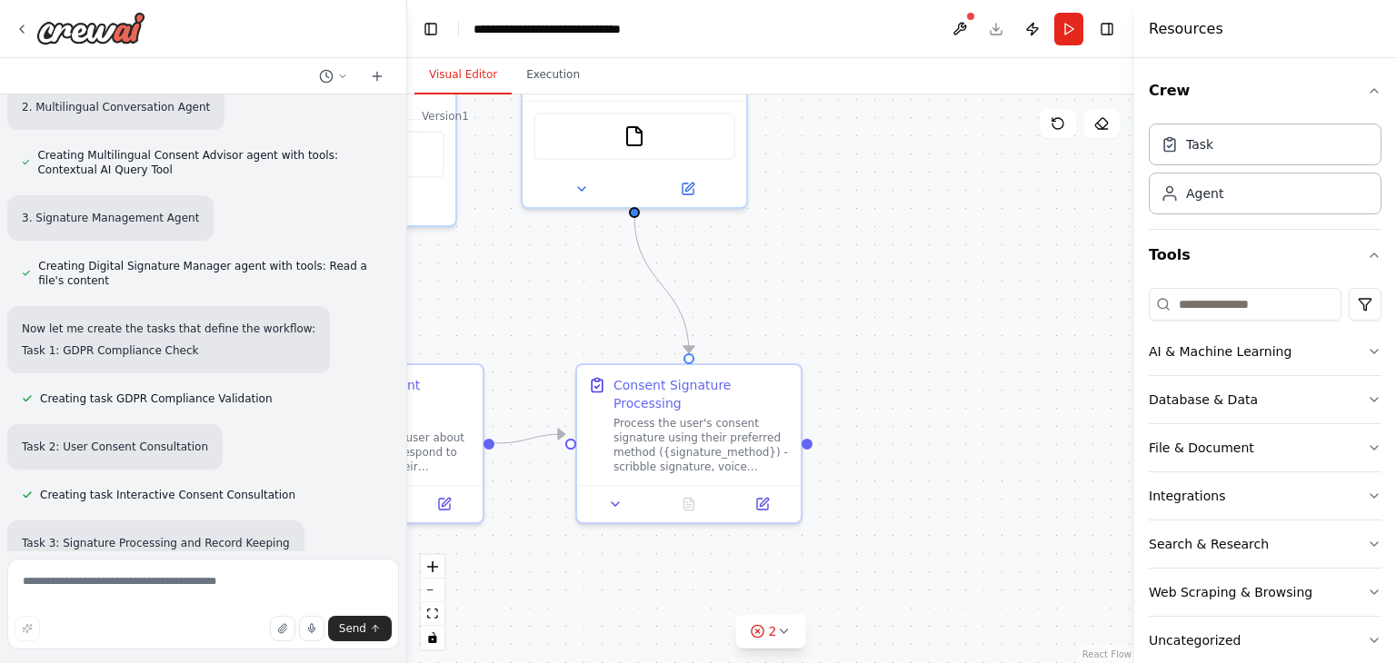
drag, startPoint x: 887, startPoint y: 357, endPoint x: 756, endPoint y: 300, distance: 142.8
click at [756, 300] on div ".deletable-edge-delete-btn { width: 20px; height: 20px; border: 0px solid #ffff…" at bounding box center [770, 378] width 727 height 569
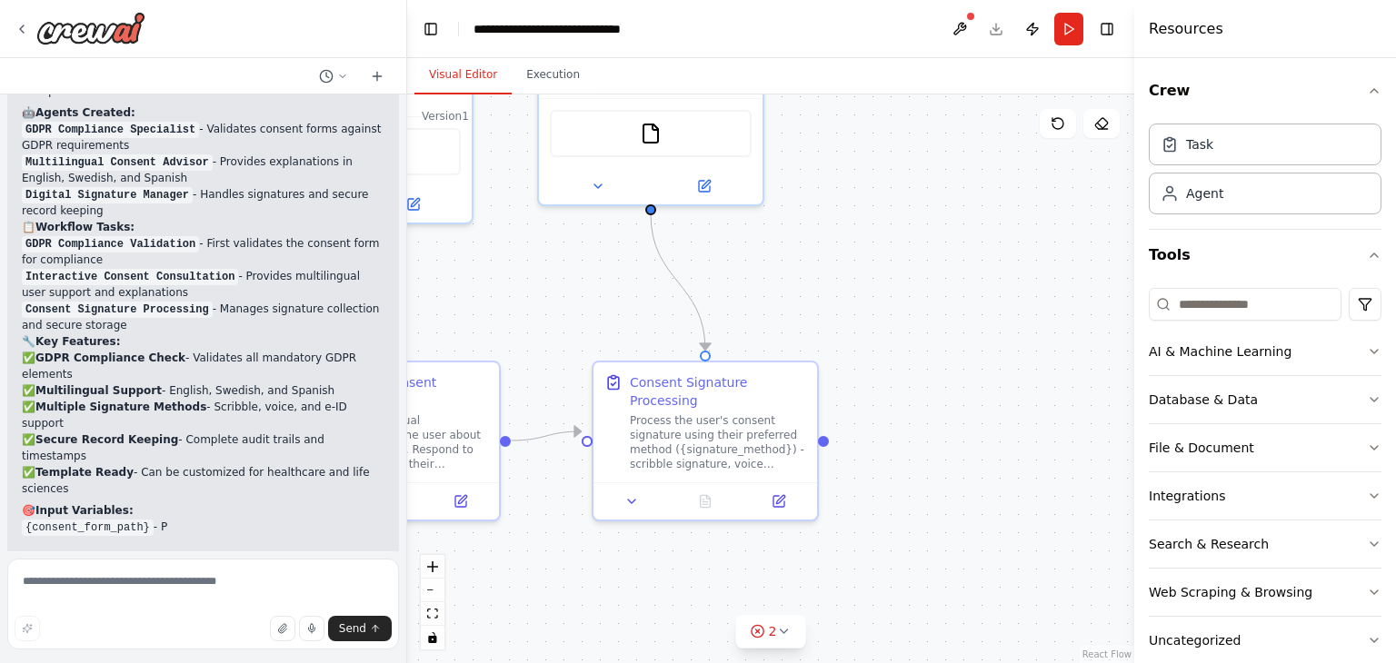
scroll to position [2243, 0]
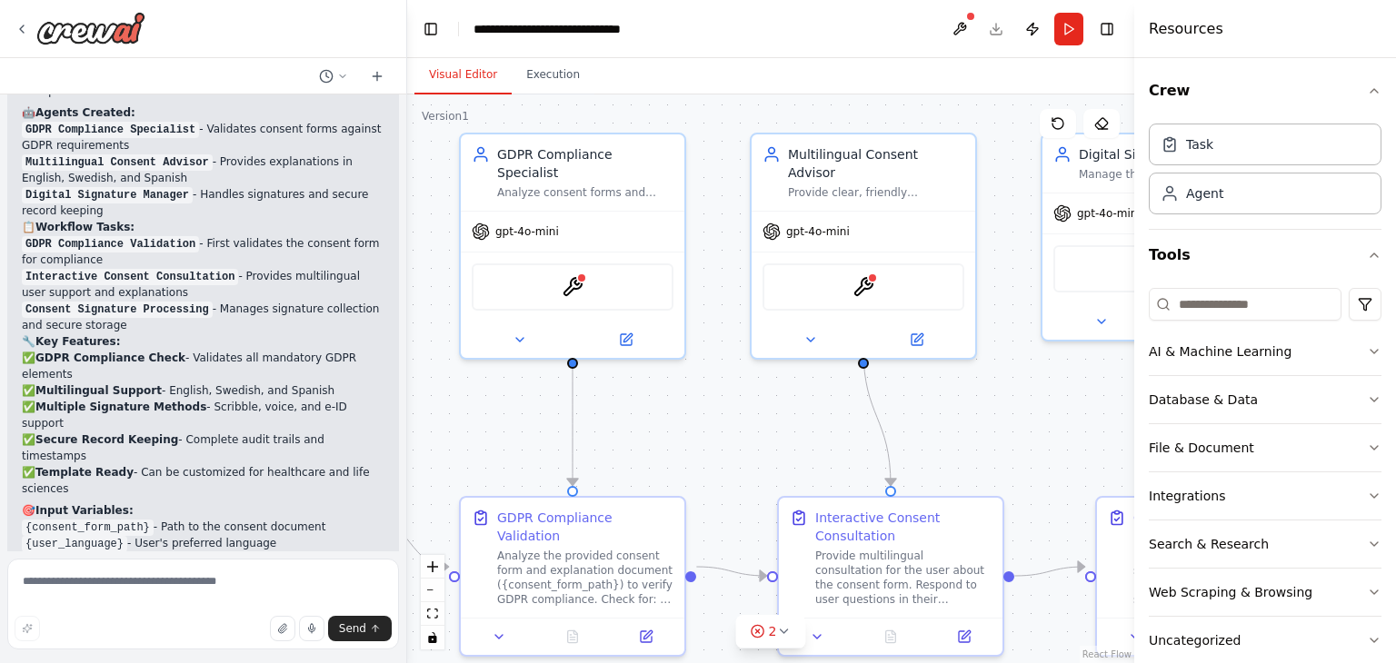
drag, startPoint x: 608, startPoint y: 252, endPoint x: 1127, endPoint y: 396, distance: 538.6
click at [1127, 396] on div "I want to create a Consent Management Agent template that helps individuals rec…" at bounding box center [698, 331] width 1396 height 663
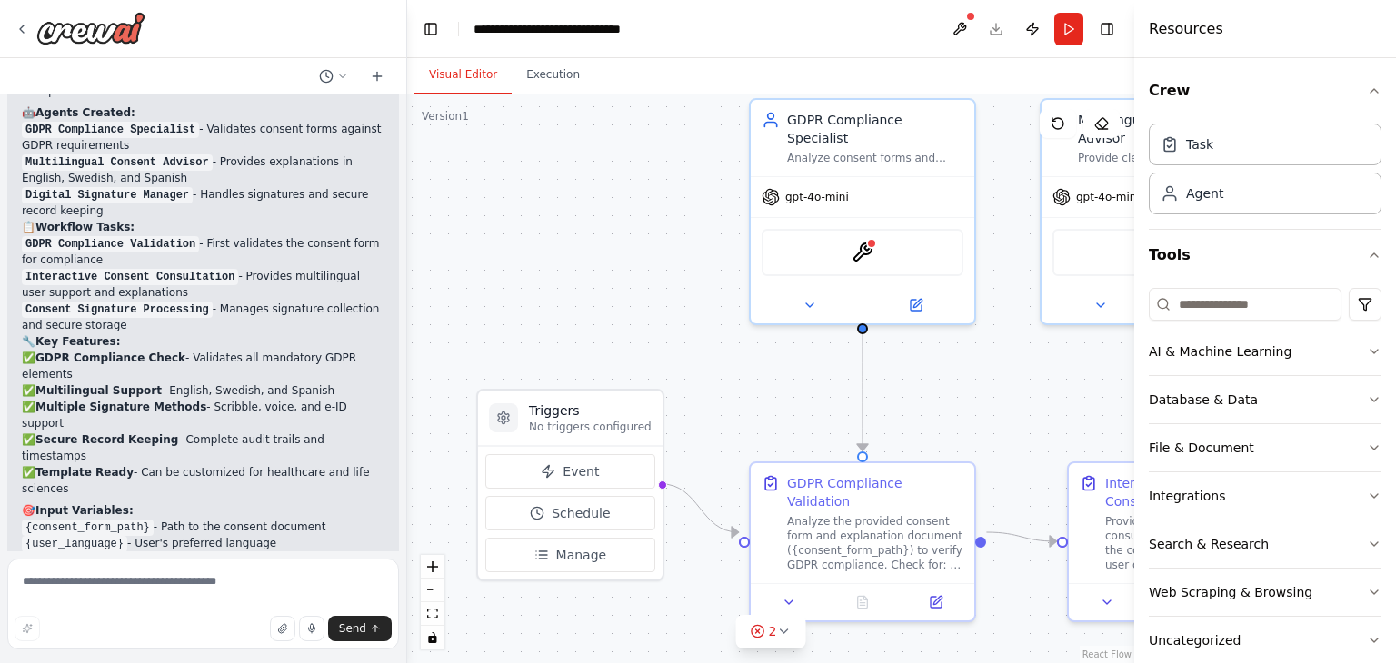
drag, startPoint x: 546, startPoint y: 416, endPoint x: 825, endPoint y: 372, distance: 282.5
click at [825, 372] on div ".deletable-edge-delete-btn { width: 20px; height: 20px; border: 0px solid #ffff…" at bounding box center [770, 378] width 727 height 569
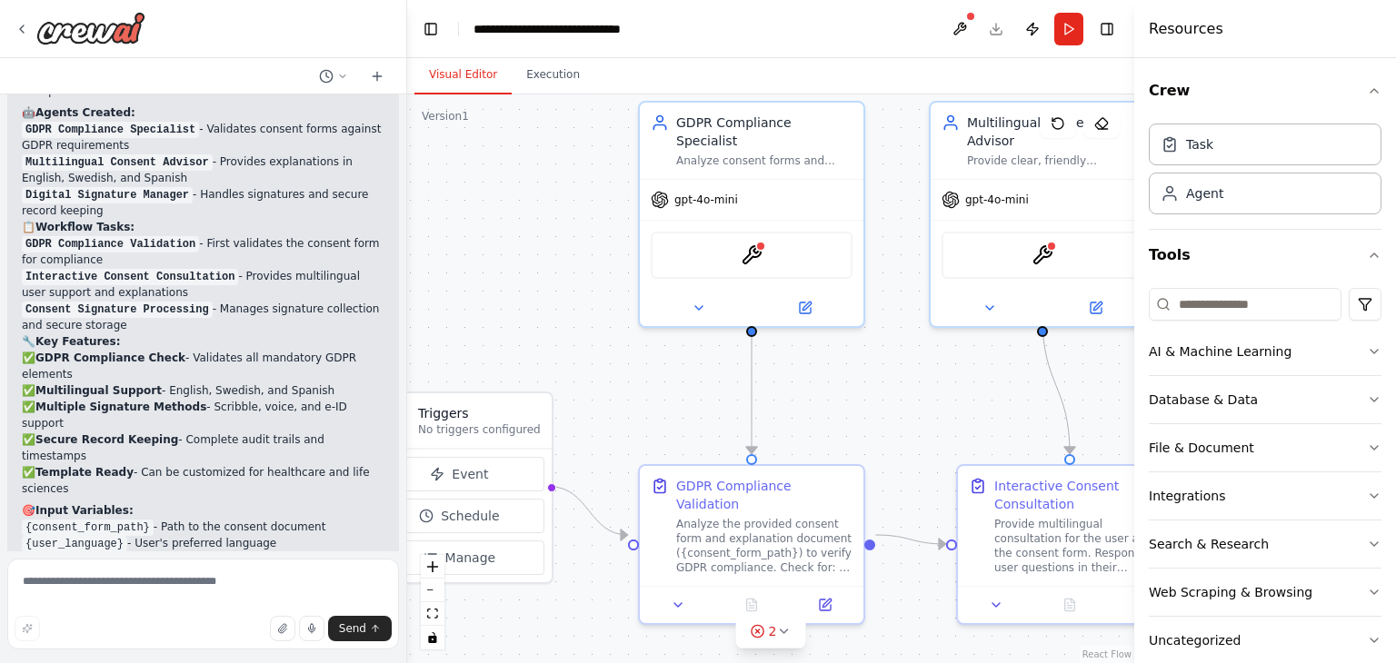
drag, startPoint x: 776, startPoint y: 353, endPoint x: 651, endPoint y: 355, distance: 125.4
click at [651, 355] on div ".deletable-edge-delete-btn { width: 20px; height: 20px; border: 0px solid #ffff…" at bounding box center [770, 378] width 727 height 569
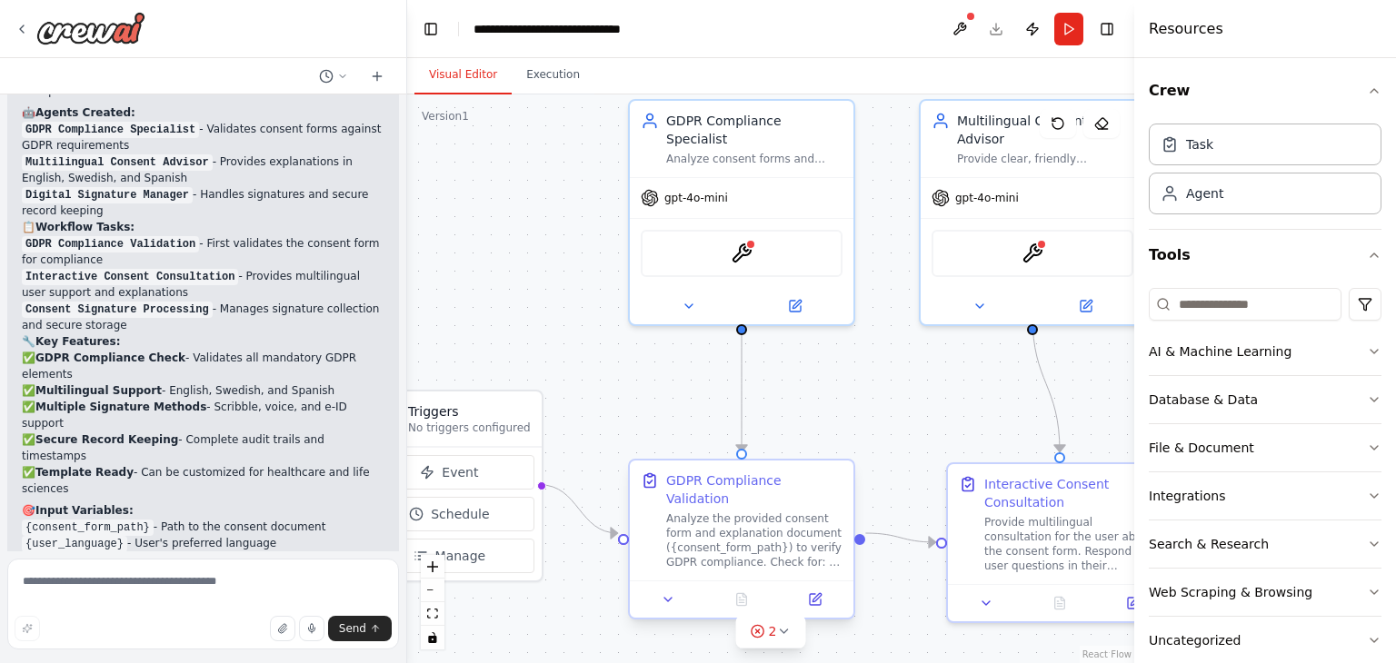
click at [705, 527] on div "Analyze the provided consent form and explanation document ({consent_form_path}…" at bounding box center [754, 541] width 176 height 58
click at [676, 589] on button at bounding box center [668, 600] width 63 height 22
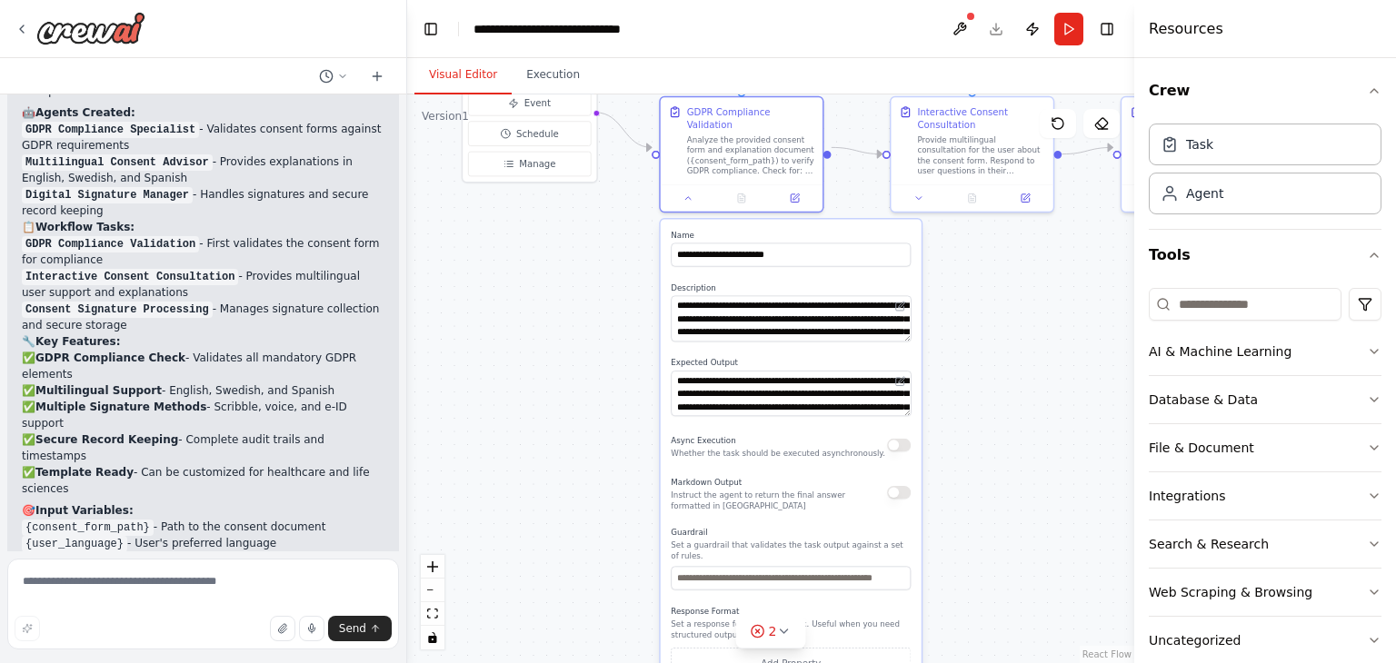
drag, startPoint x: 800, startPoint y: 393, endPoint x: 782, endPoint y: 48, distance: 344.8
click at [782, 48] on main "**********" at bounding box center [770, 331] width 727 height 663
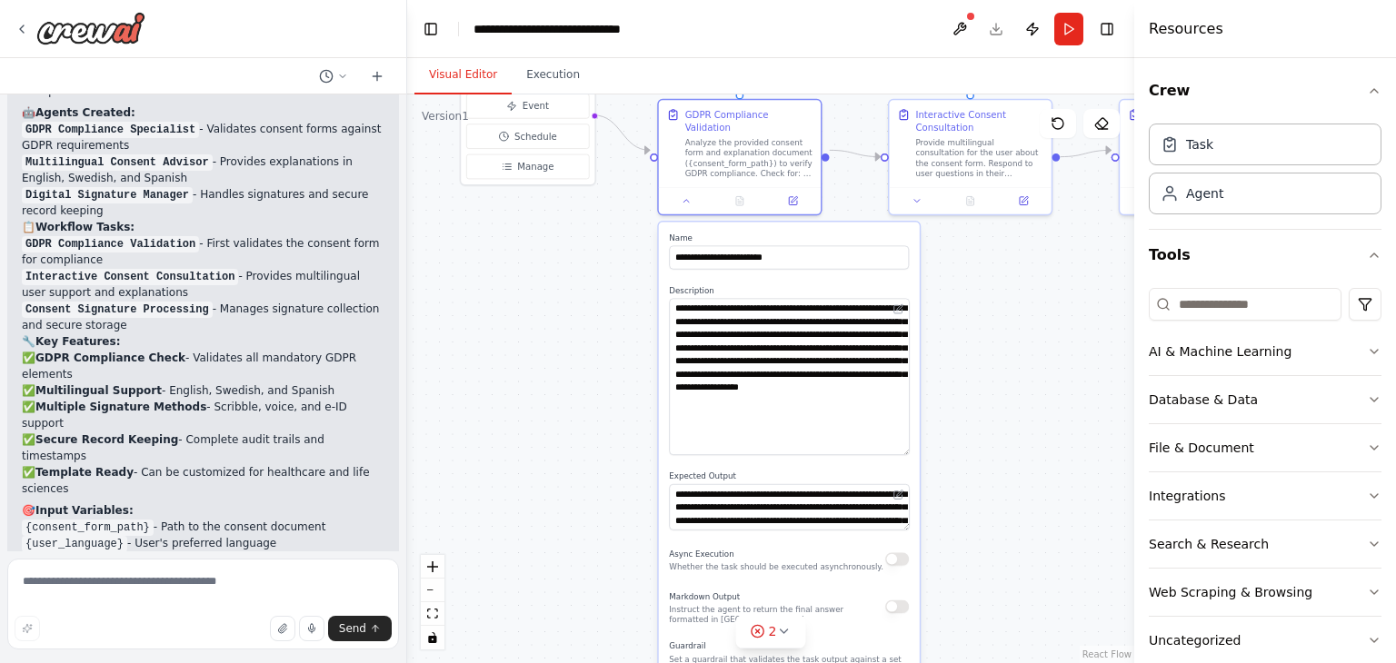
drag, startPoint x: 905, startPoint y: 324, endPoint x: 904, endPoint y: 441, distance: 116.3
click at [904, 441] on textarea "**********" at bounding box center [789, 376] width 240 height 157
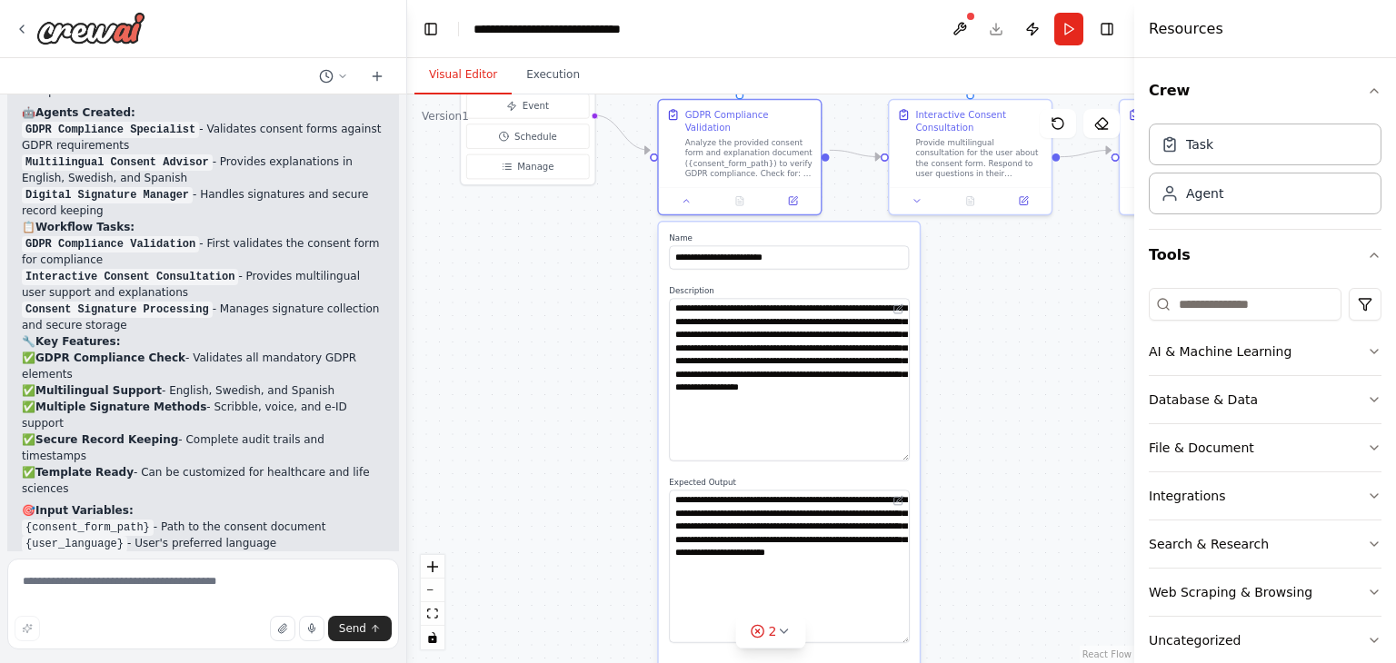
drag, startPoint x: 905, startPoint y: 517, endPoint x: 890, endPoint y: 648, distance: 131.7
click at [890, 642] on textarea "**********" at bounding box center [789, 566] width 240 height 153
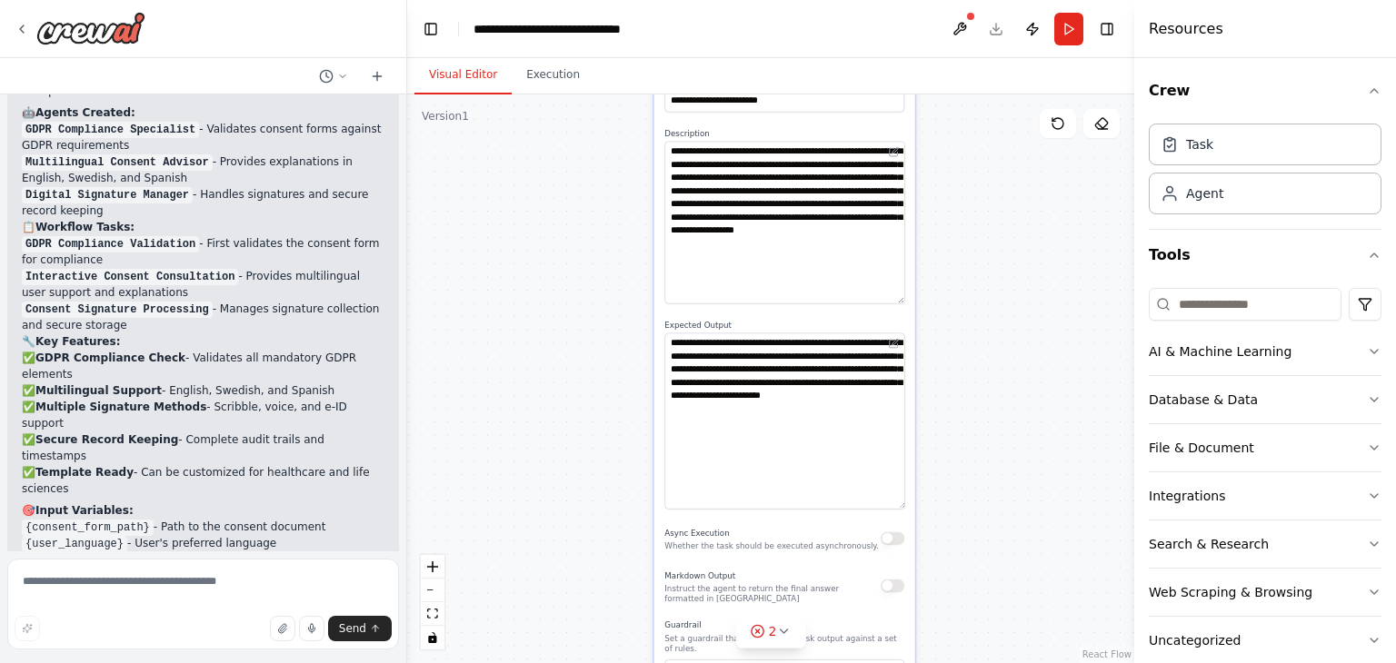
drag, startPoint x: 981, startPoint y: 522, endPoint x: 959, endPoint y: 361, distance: 163.2
click at [959, 361] on div ".deletable-edge-delete-btn { width: 20px; height: 20px; border: 0px solid #ffff…" at bounding box center [770, 378] width 727 height 569
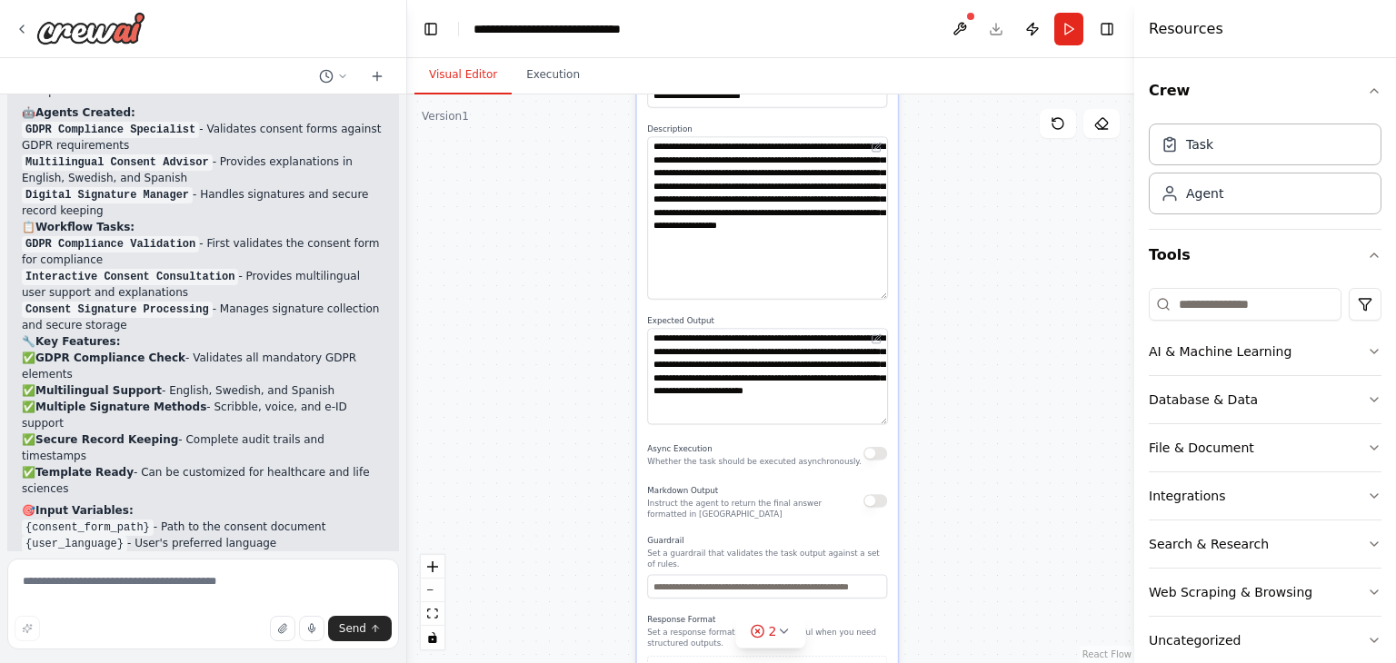
drag, startPoint x: 885, startPoint y: 485, endPoint x: 883, endPoint y: 406, distance: 79.1
click at [883, 406] on textarea "**********" at bounding box center [767, 376] width 240 height 96
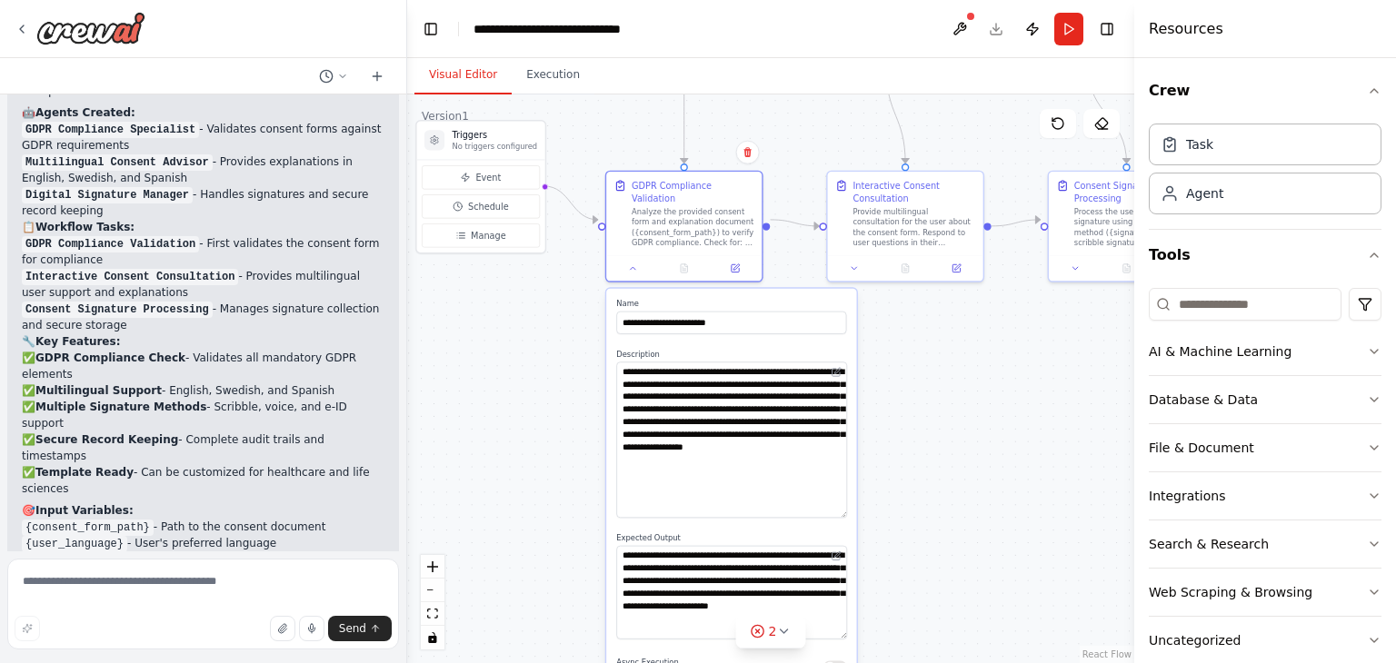
drag, startPoint x: 981, startPoint y: 335, endPoint x: 937, endPoint y: 562, distance: 230.6
click at [937, 562] on div ".deletable-edge-delete-btn { width: 20px; height: 20px; border: 0px solid #ffff…" at bounding box center [770, 378] width 727 height 569
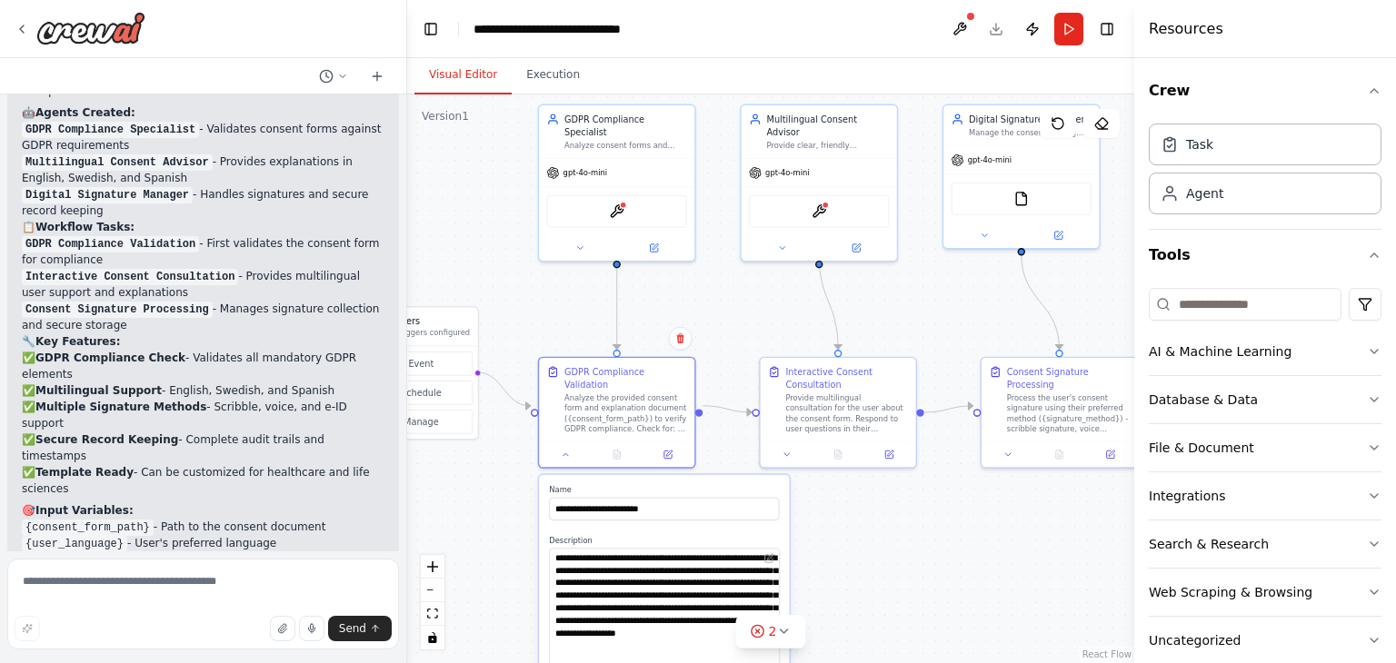
drag, startPoint x: 1007, startPoint y: 281, endPoint x: 935, endPoint y: 461, distance: 193.7
click at [935, 461] on div ".deletable-edge-delete-btn { width: 20px; height: 20px; border: 0px solid #ffff…" at bounding box center [770, 378] width 727 height 569
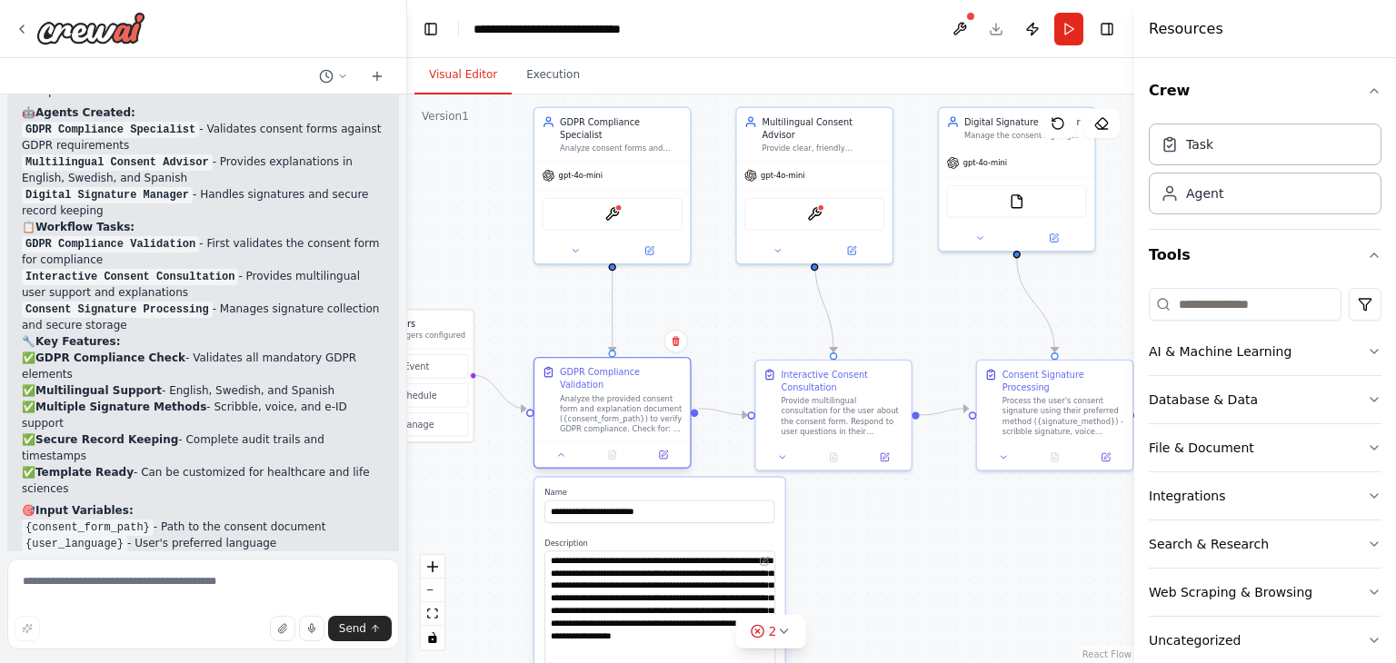
click at [563, 451] on div at bounding box center [611, 455] width 155 height 26
click at [566, 447] on button at bounding box center [562, 454] width 44 height 15
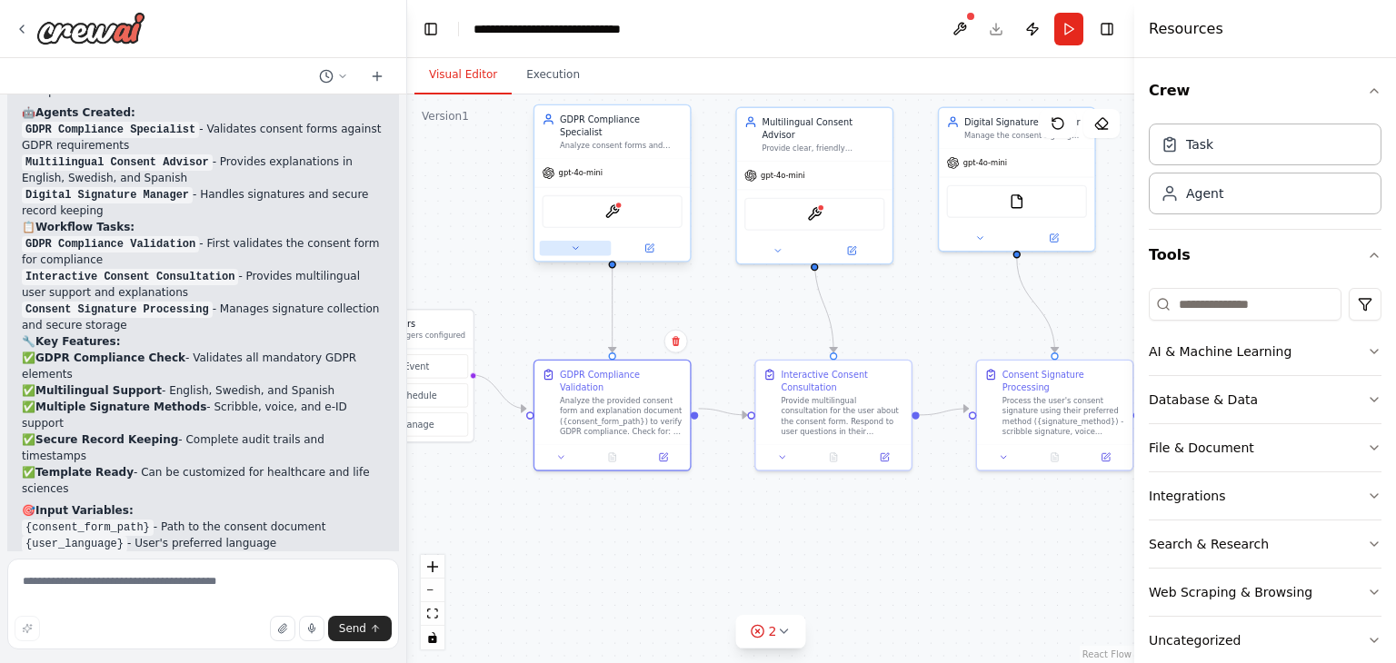
click at [578, 244] on icon at bounding box center [575, 249] width 10 height 10
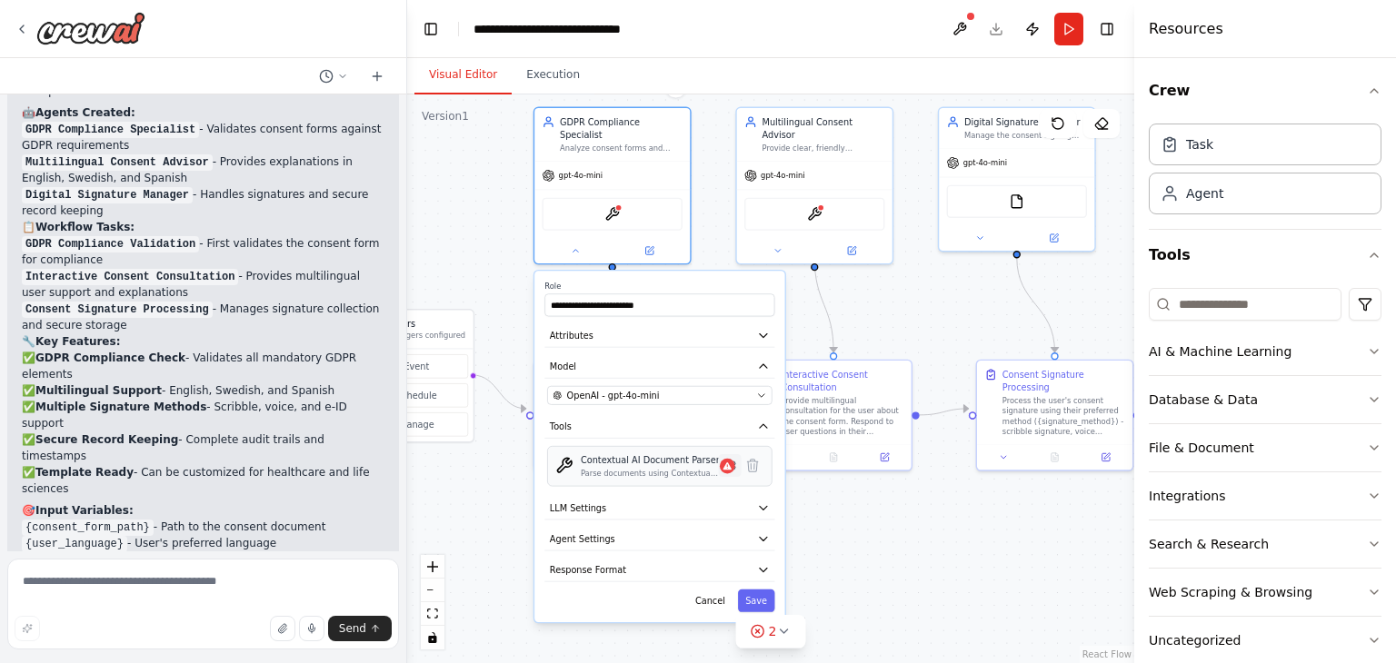
click at [731, 460] on icon at bounding box center [729, 466] width 11 height 12
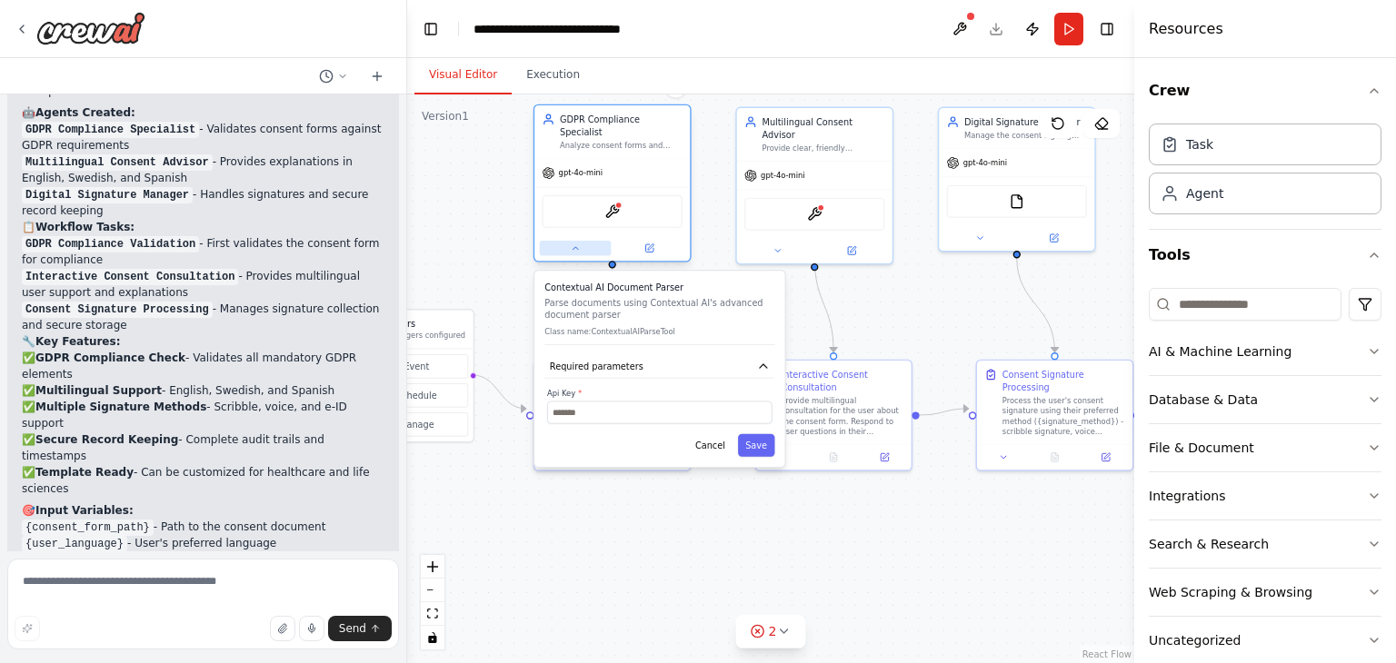
click at [571, 244] on icon at bounding box center [575, 249] width 10 height 10
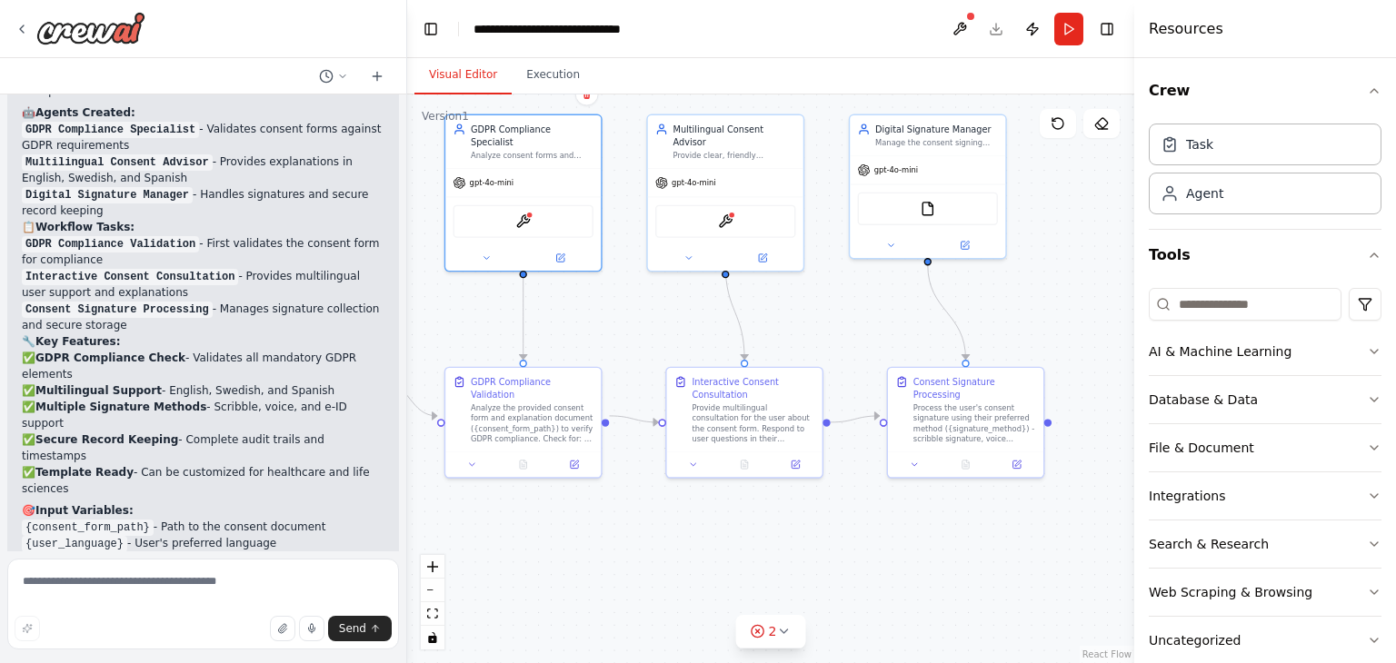
drag, startPoint x: 743, startPoint y: 309, endPoint x: 641, endPoint y: 318, distance: 102.2
click at [641, 318] on div ".deletable-edge-delete-btn { width: 20px; height: 20px; border: 0px solid #ffff…" at bounding box center [770, 378] width 727 height 569
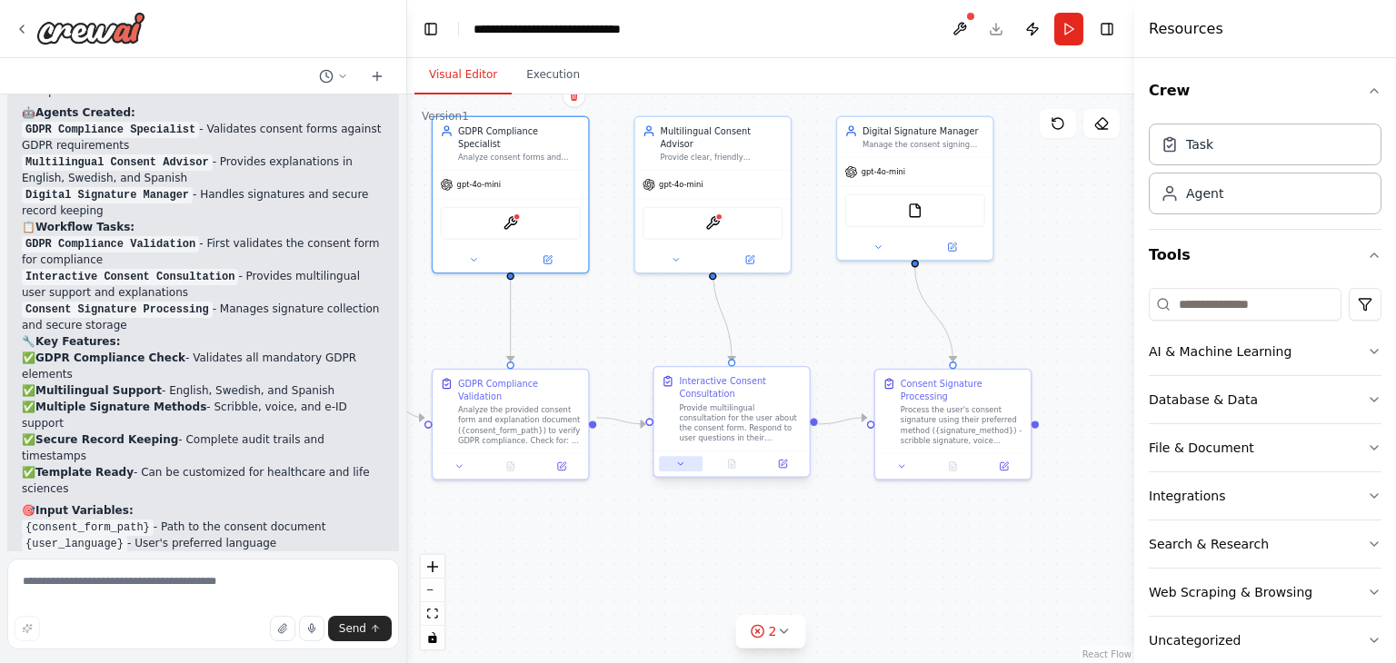
click at [685, 465] on button at bounding box center [681, 463] width 44 height 15
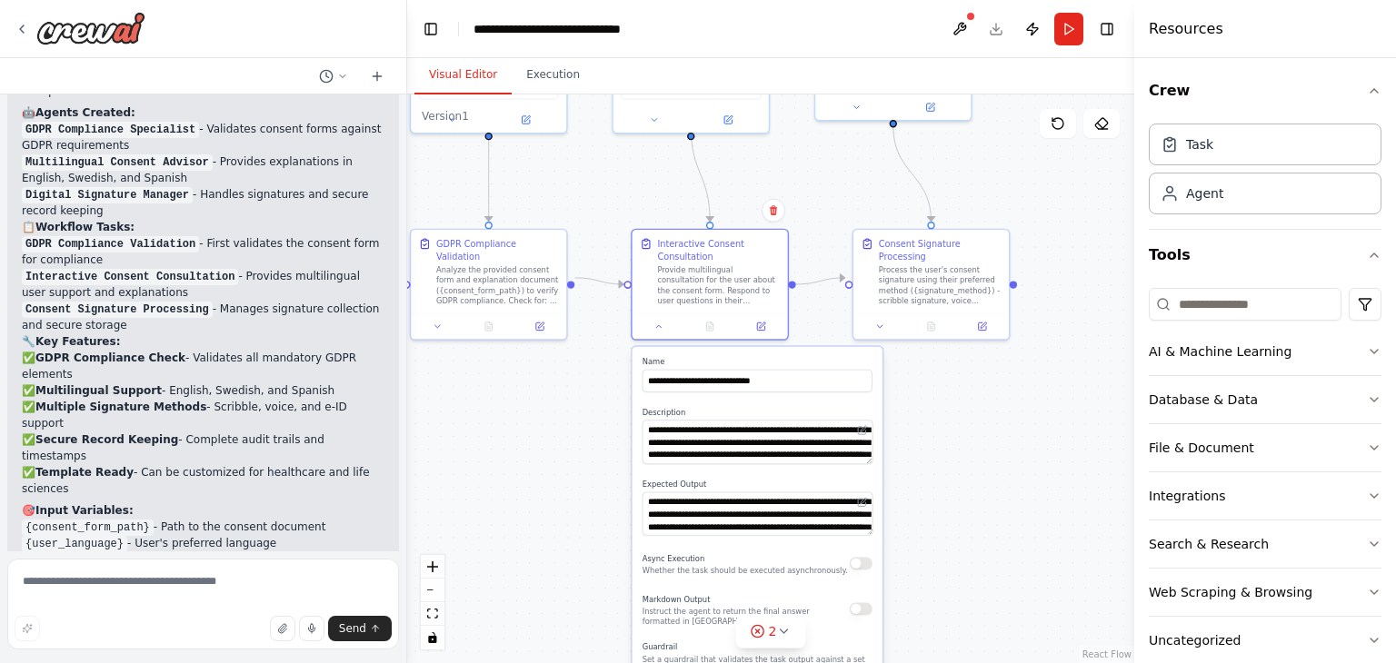
drag, startPoint x: 967, startPoint y: 565, endPoint x: 945, endPoint y: 413, distance: 153.3
click at [945, 413] on div ".deletable-edge-delete-btn { width: 20px; height: 20px; border: 0px solid #ffff…" at bounding box center [770, 378] width 727 height 569
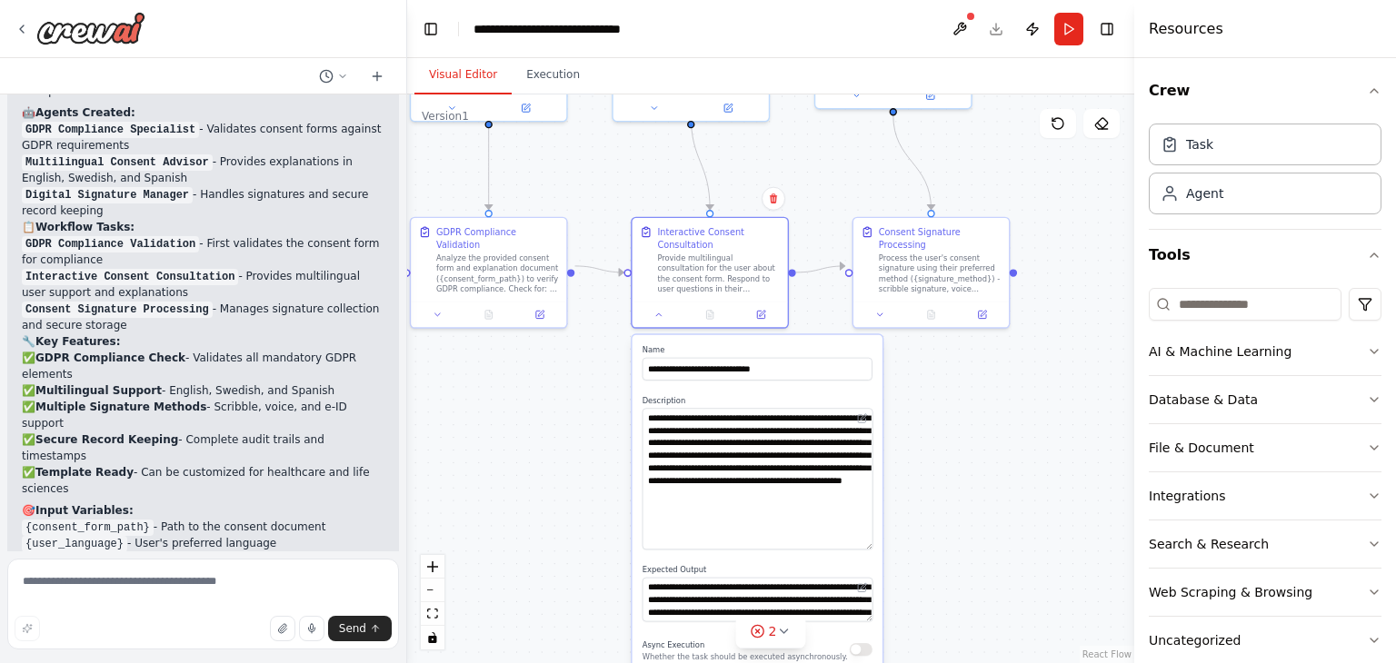
drag, startPoint x: 865, startPoint y: 450, endPoint x: 867, endPoint y: 542, distance: 92.7
click at [867, 542] on textarea "**********" at bounding box center [757, 479] width 231 height 142
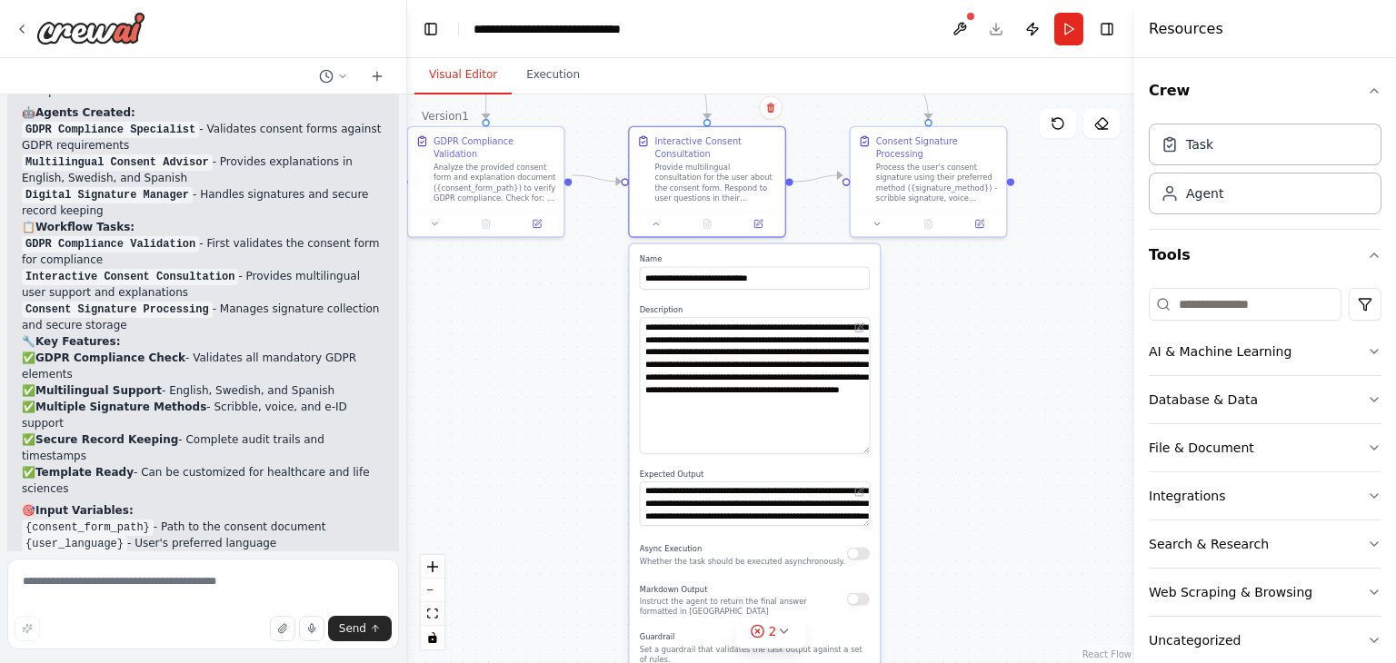
drag, startPoint x: 930, startPoint y: 518, endPoint x: 928, endPoint y: 427, distance: 90.9
click at [928, 427] on div ".deletable-edge-delete-btn { width: 20px; height: 20px; border: 0px solid #ffff…" at bounding box center [770, 378] width 727 height 569
drag, startPoint x: 722, startPoint y: 353, endPoint x: 790, endPoint y: 350, distance: 67.3
click at [790, 350] on textarea "**********" at bounding box center [755, 385] width 231 height 136
click at [982, 471] on div ".deletable-edge-delete-btn { width: 20px; height: 20px; border: 0px solid #ffff…" at bounding box center [770, 378] width 727 height 569
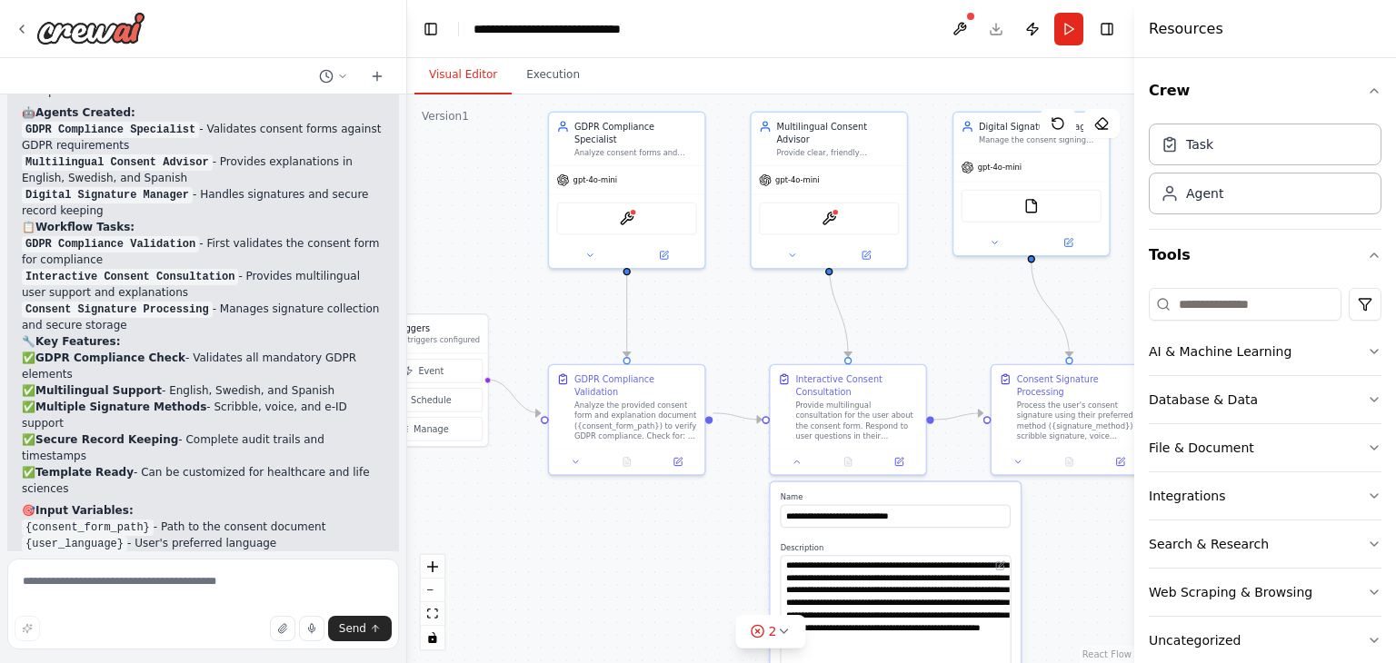
drag, startPoint x: 899, startPoint y: 288, endPoint x: 1039, endPoint y: 528, distance: 277.7
click at [1039, 528] on div ".deletable-edge-delete-btn { width: 20px; height: 20px; border: 0px solid #ffff…" at bounding box center [770, 378] width 727 height 569
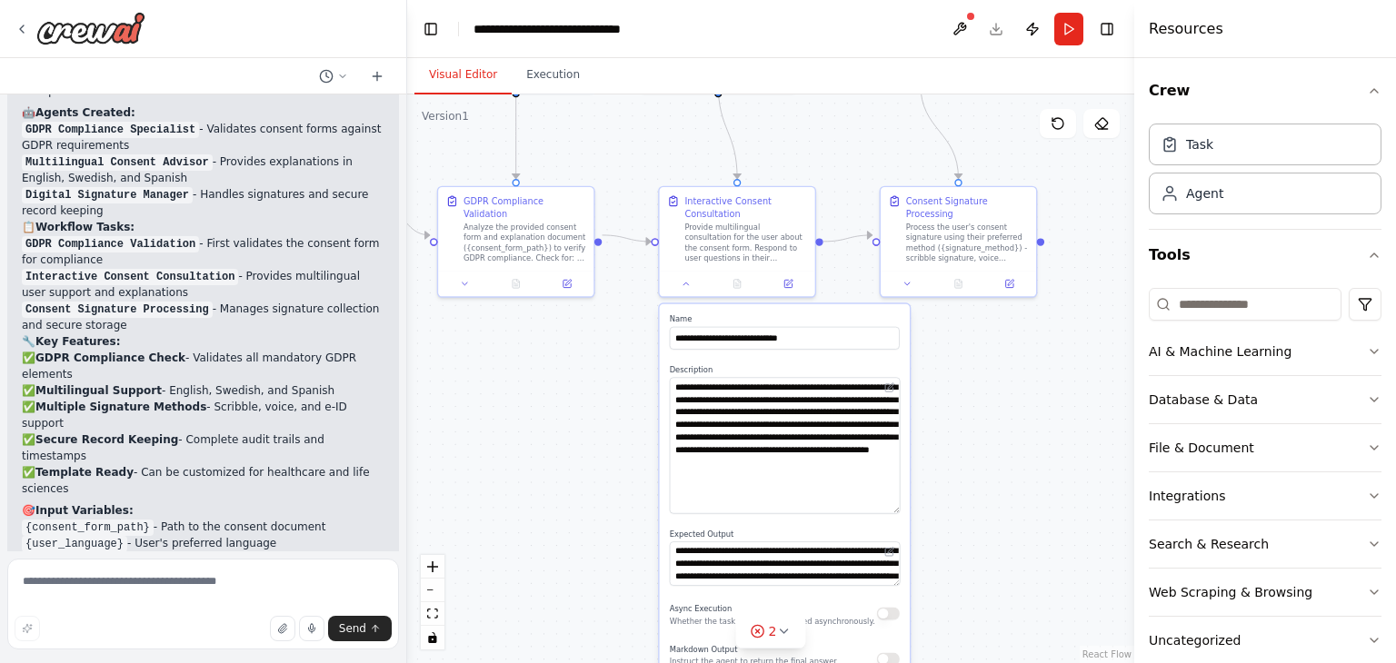
drag, startPoint x: 934, startPoint y: 322, endPoint x: 821, endPoint y: 119, distance: 231.8
click at [821, 119] on div ".deletable-edge-delete-btn { width: 20px; height: 20px; border: 0px solid #ffff…" at bounding box center [770, 378] width 727 height 569
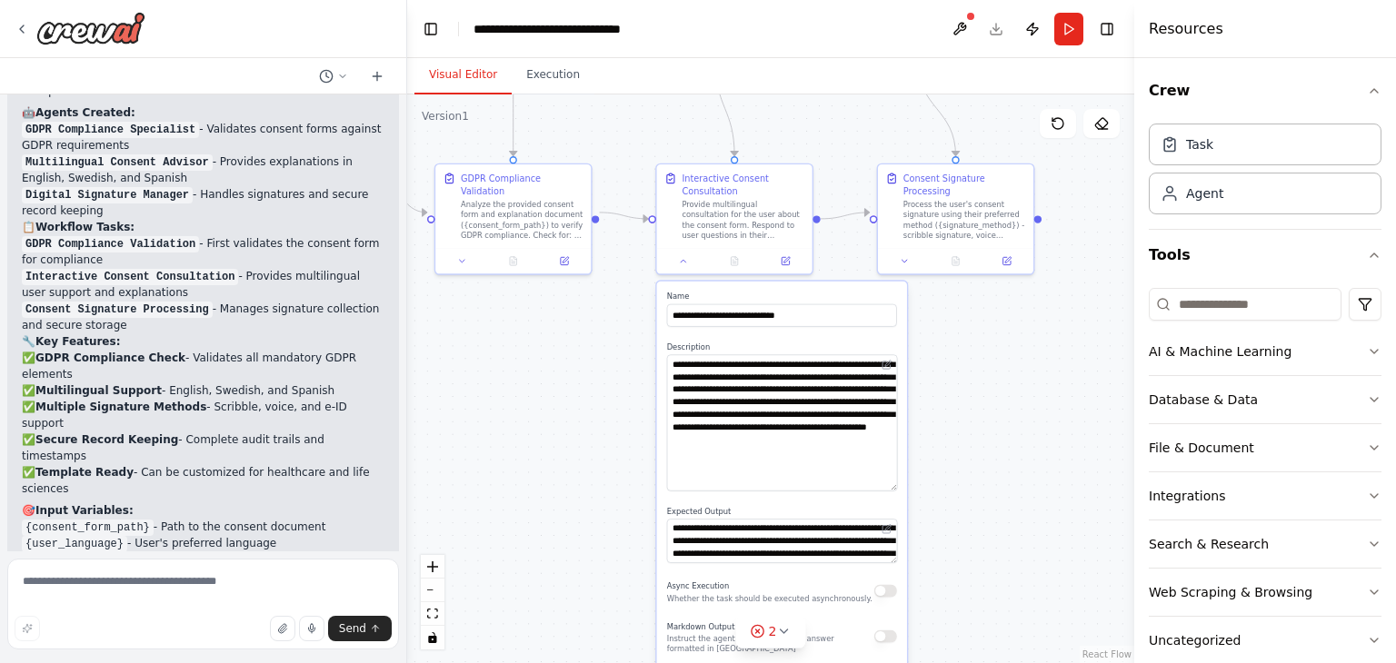
click at [945, 476] on div ".deletable-edge-delete-btn { width: 20px; height: 20px; border: 0px solid #ffff…" at bounding box center [770, 378] width 727 height 569
click at [688, 263] on button at bounding box center [683, 258] width 44 height 15
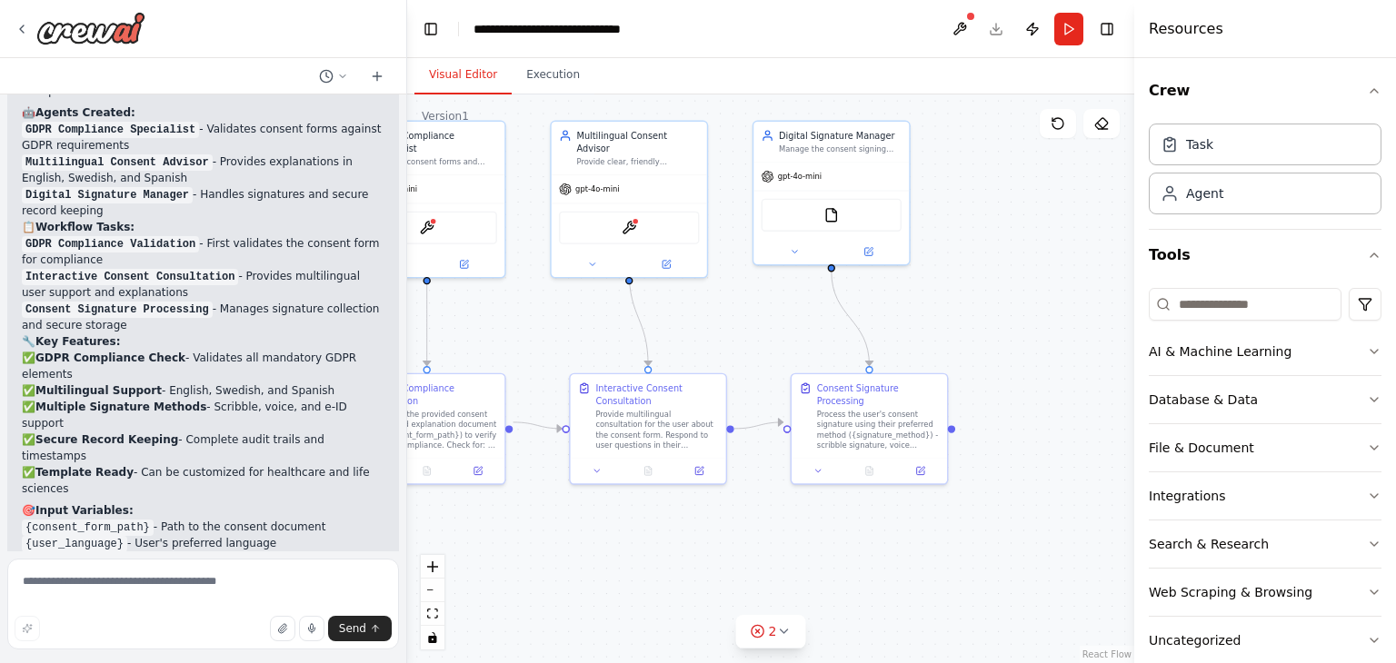
drag, startPoint x: 1019, startPoint y: 303, endPoint x: 928, endPoint y: 529, distance: 243.8
click at [928, 529] on div ".deletable-edge-delete-btn { width: 20px; height: 20px; border: 0px solid #ffff…" at bounding box center [770, 378] width 727 height 569
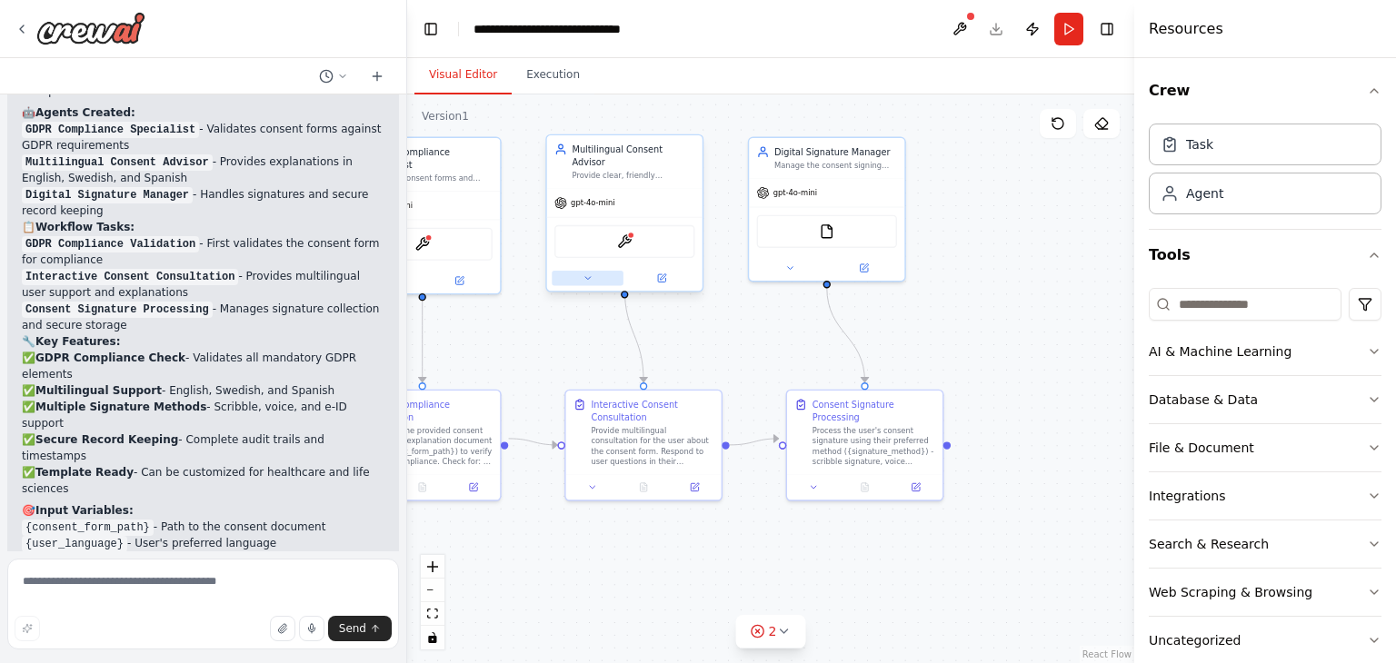
click at [583, 273] on icon at bounding box center [587, 278] width 10 height 10
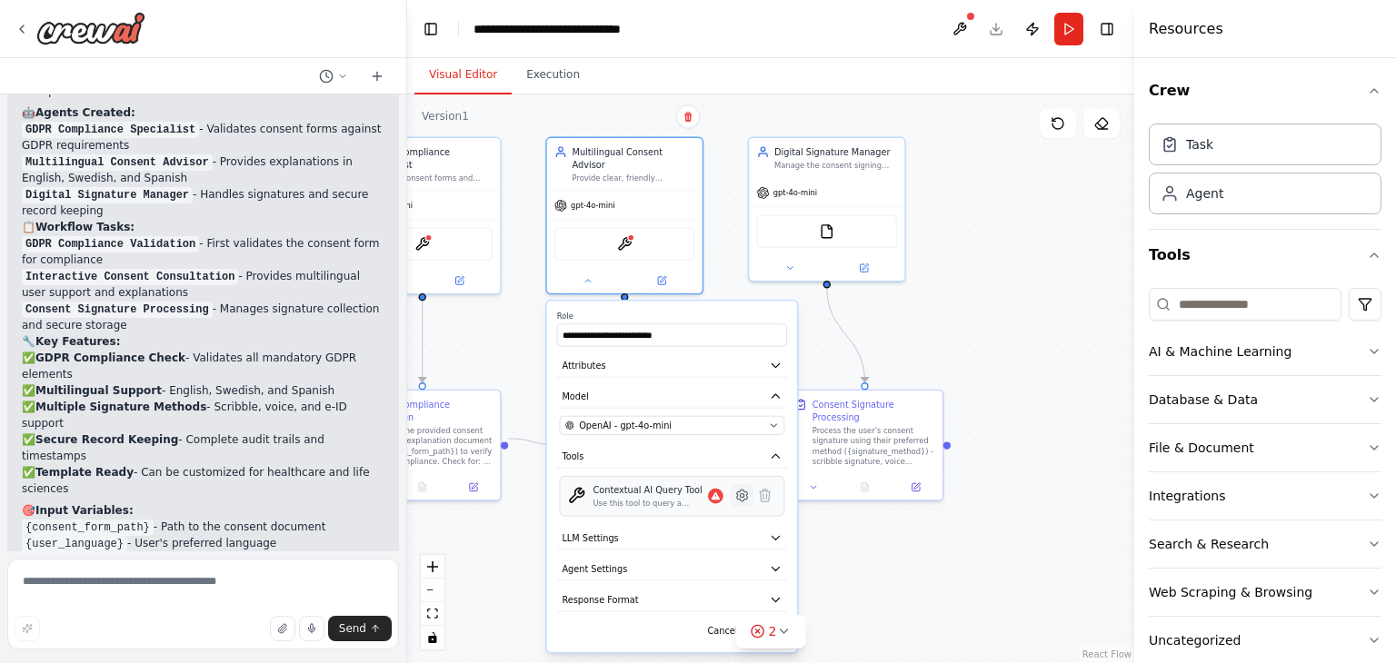
click at [741, 490] on icon at bounding box center [742, 496] width 11 height 12
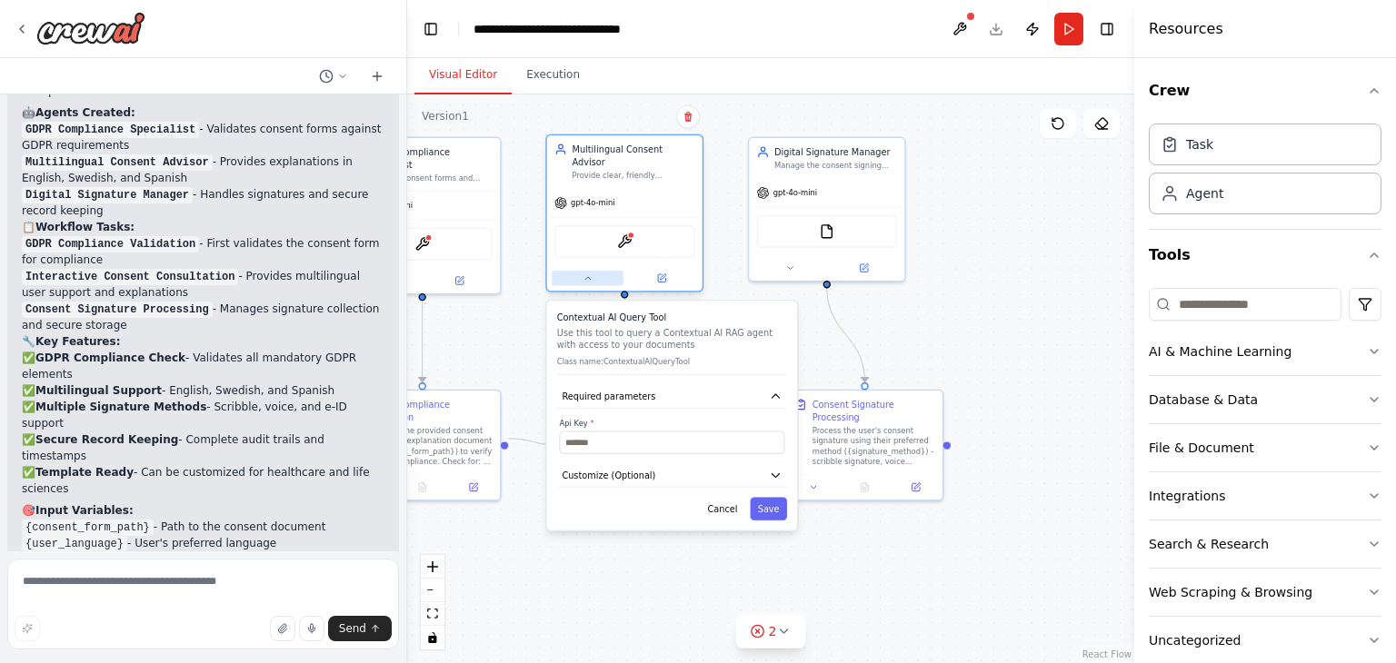
click at [590, 273] on icon at bounding box center [587, 278] width 10 height 10
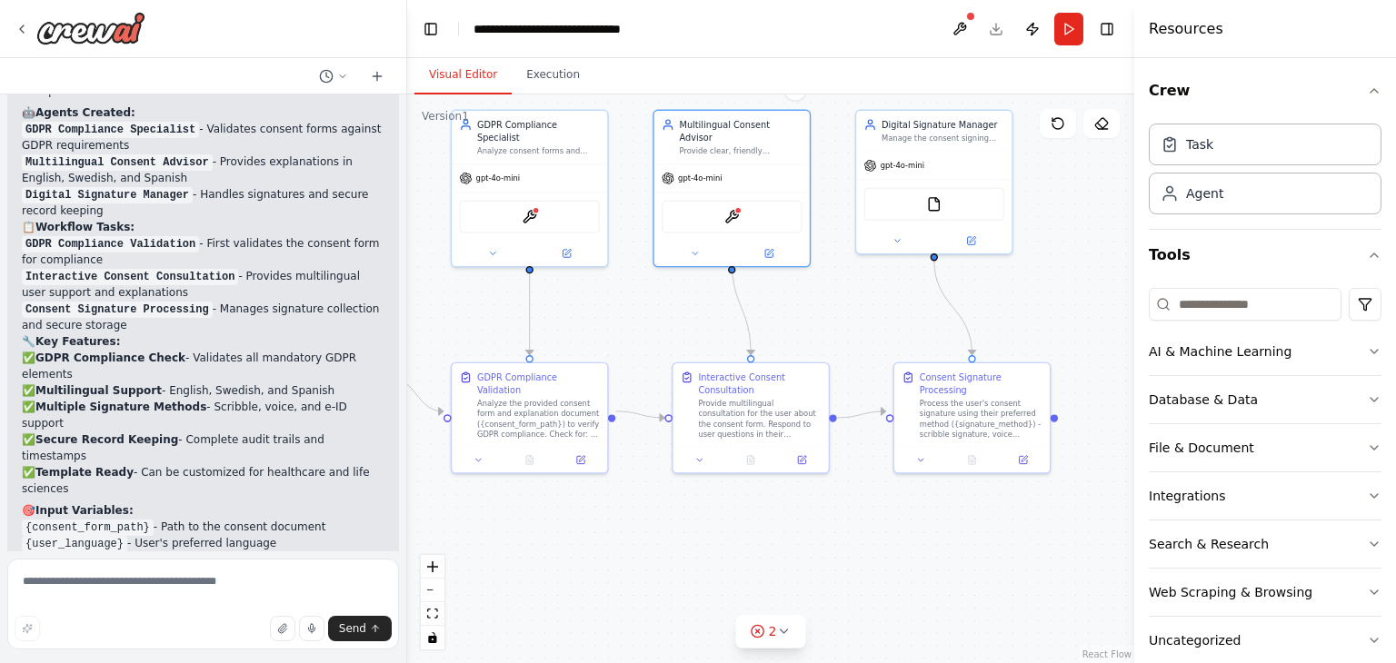
drag, startPoint x: 545, startPoint y: 320, endPoint x: 661, endPoint y: 289, distance: 120.3
click at [661, 289] on div ".deletable-edge-delete-btn { width: 20px; height: 20px; border: 0px solid #ffff…" at bounding box center [770, 378] width 727 height 569
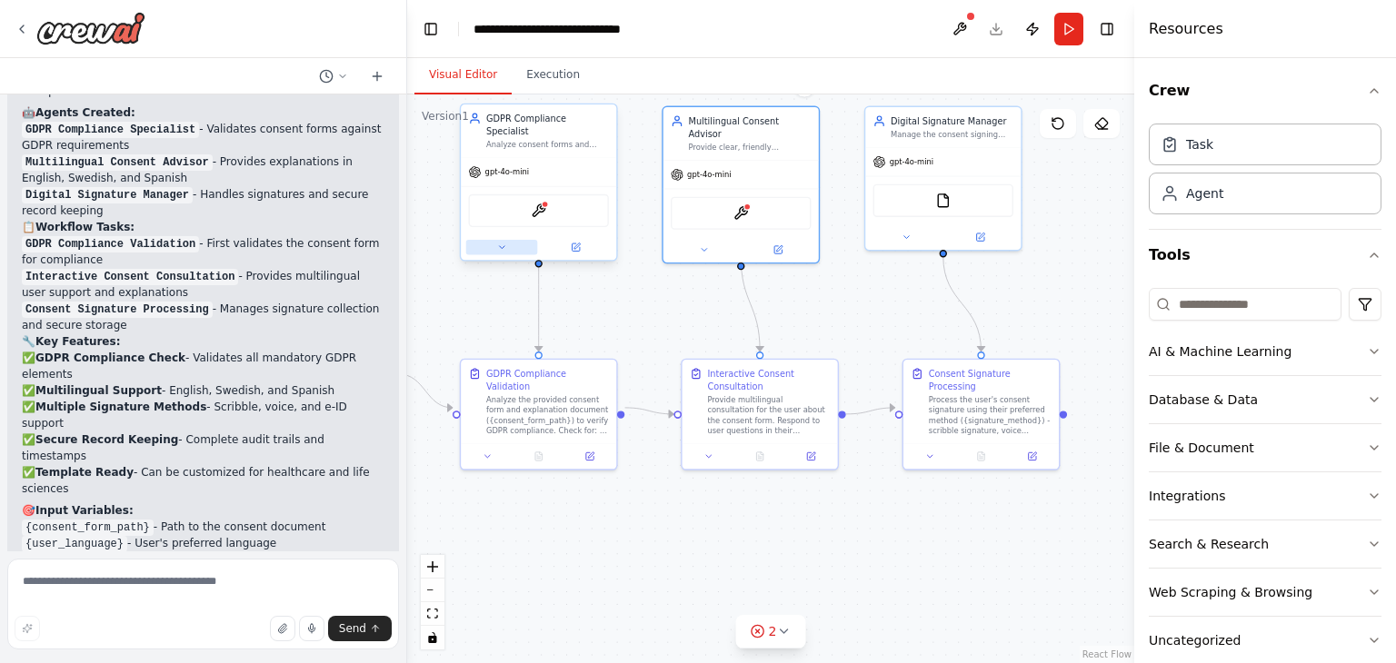
click at [494, 240] on button at bounding box center [502, 247] width 72 height 15
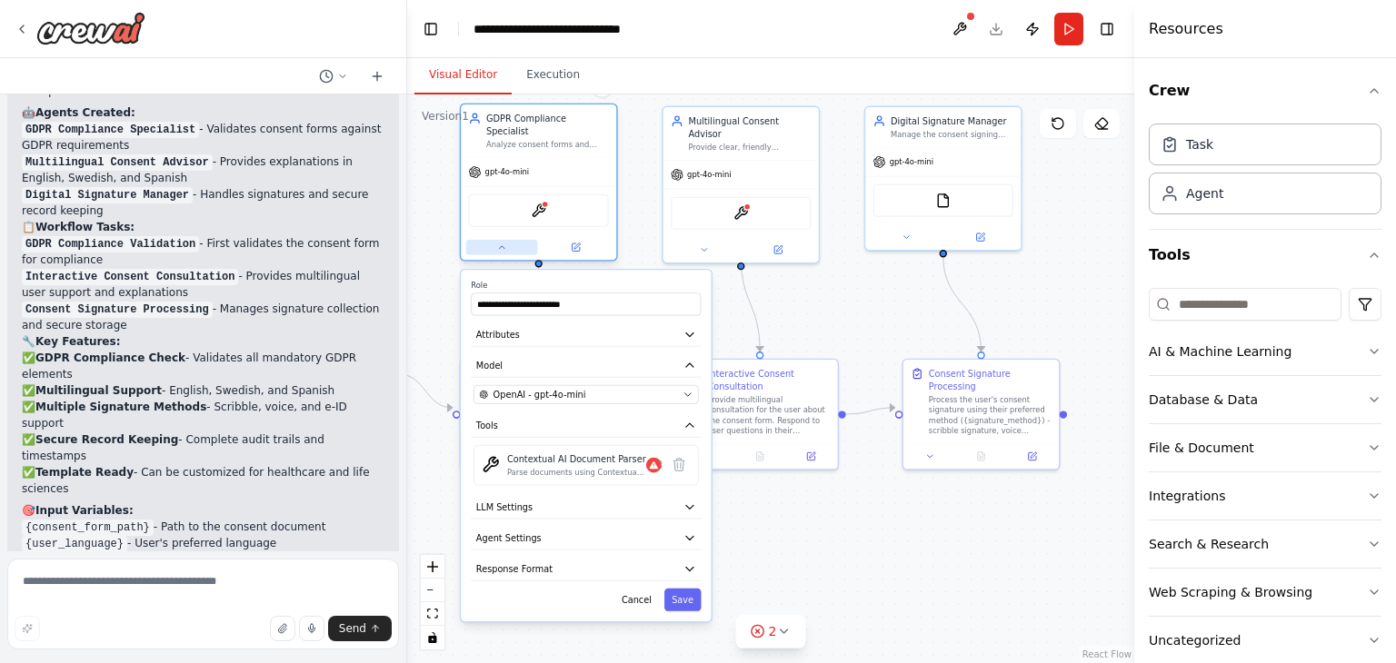
click at [494, 240] on button at bounding box center [502, 247] width 72 height 15
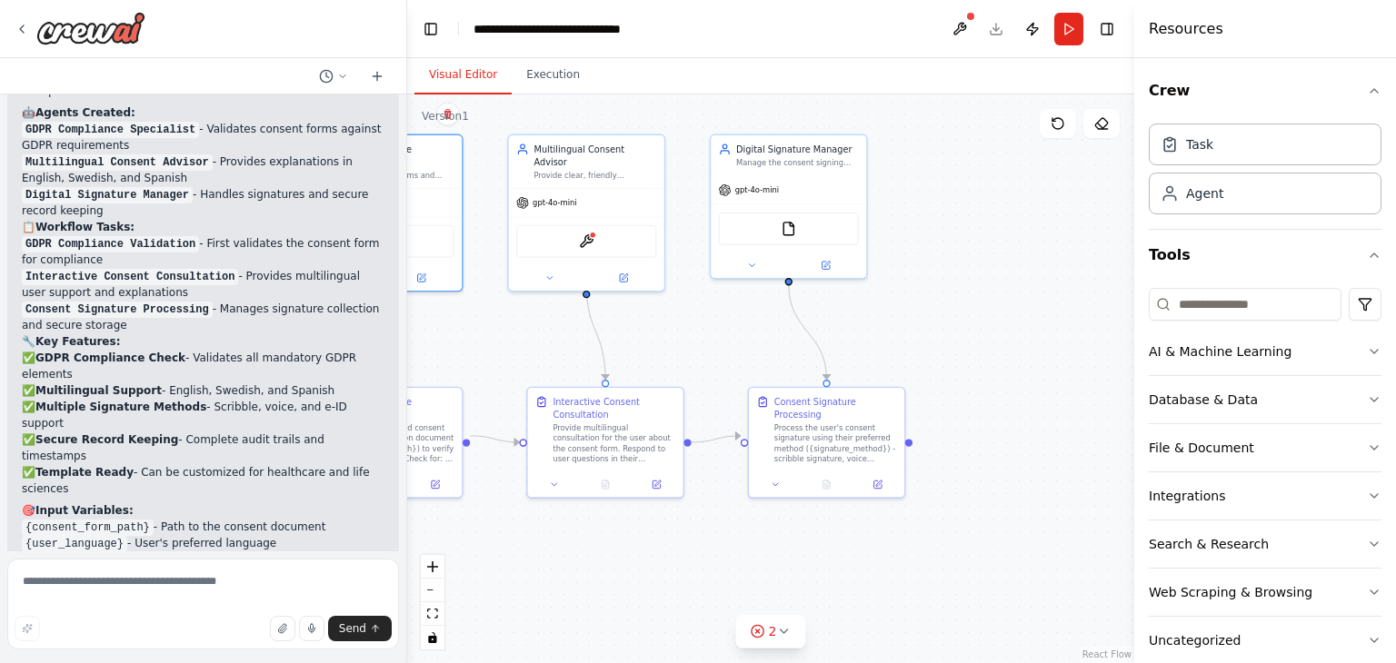
drag, startPoint x: 910, startPoint y: 314, endPoint x: 756, endPoint y: 343, distance: 157.0
click at [756, 343] on div ".deletable-edge-delete-btn { width: 20px; height: 20px; border: 0px solid #ffff…" at bounding box center [770, 378] width 727 height 569
click at [775, 476] on button at bounding box center [776, 481] width 44 height 15
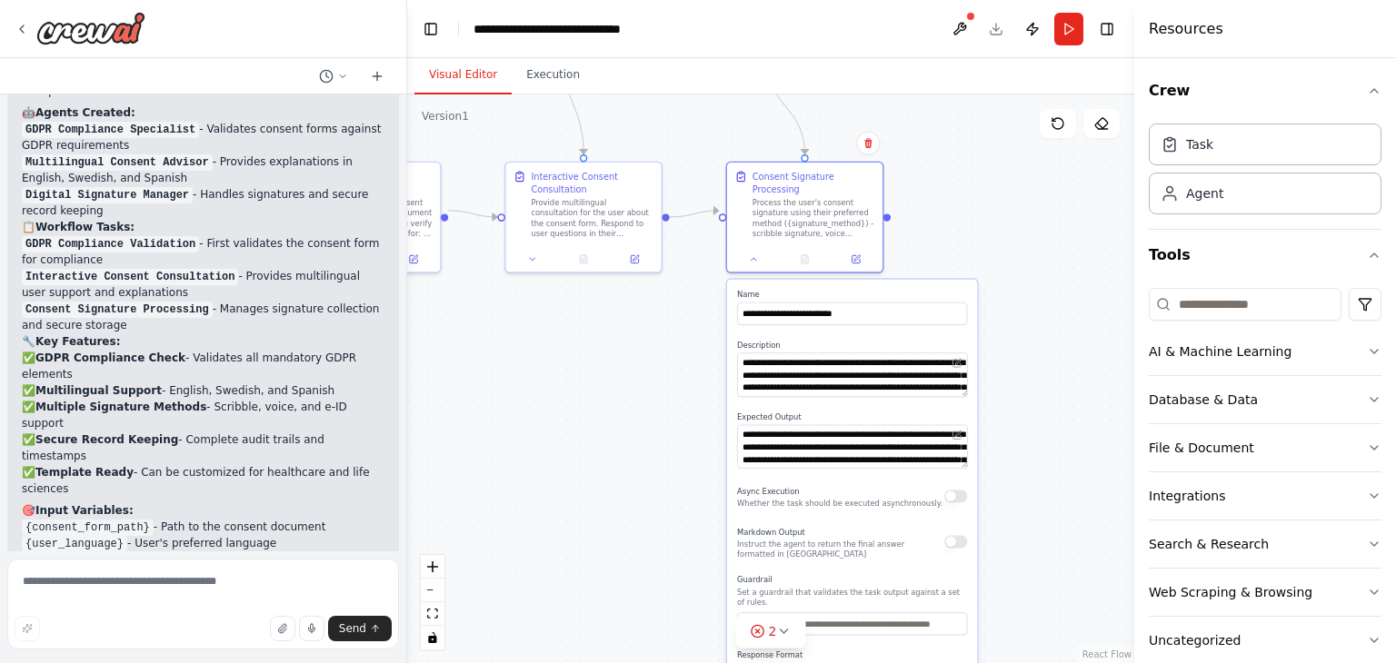
drag, startPoint x: 998, startPoint y: 448, endPoint x: 974, endPoint y: 205, distance: 243.7
click at [974, 205] on div ".deletable-edge-delete-btn { width: 20px; height: 20px; border: 0px solid #ffff…" at bounding box center [770, 378] width 727 height 569
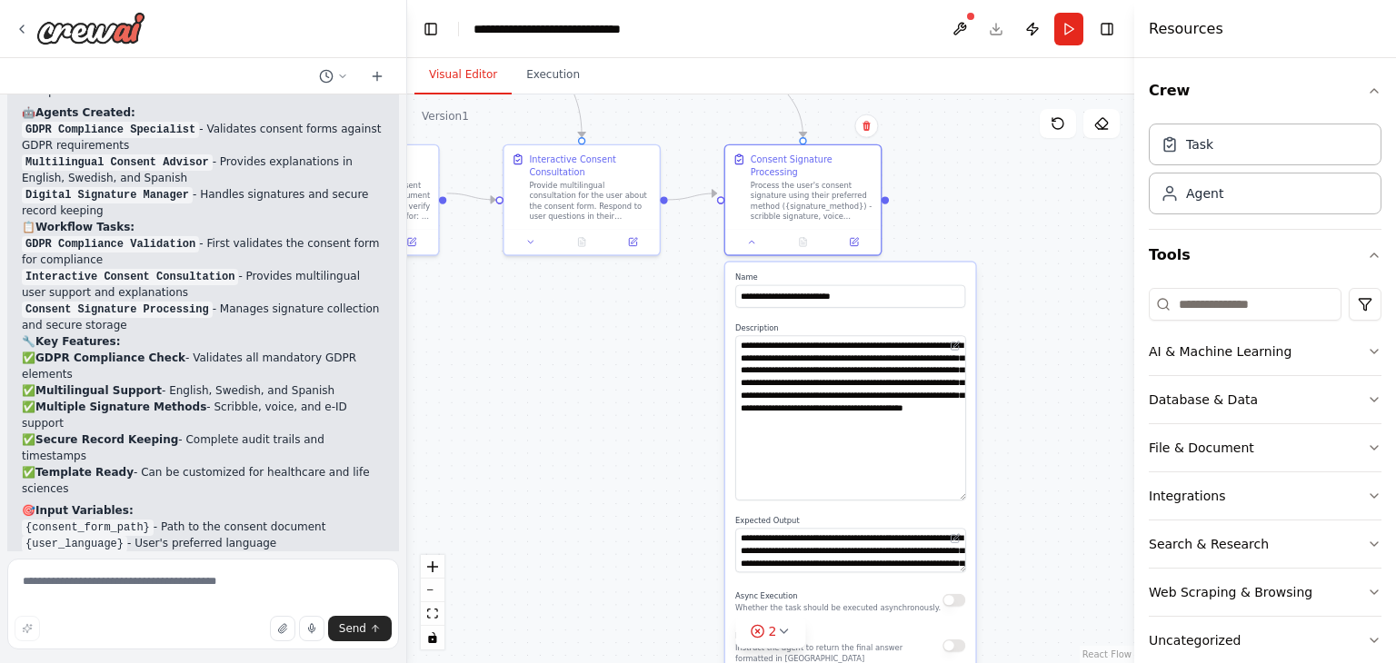
drag, startPoint x: 963, startPoint y: 362, endPoint x: 953, endPoint y: 487, distance: 125.8
click at [953, 487] on textarea "**********" at bounding box center [850, 417] width 231 height 165
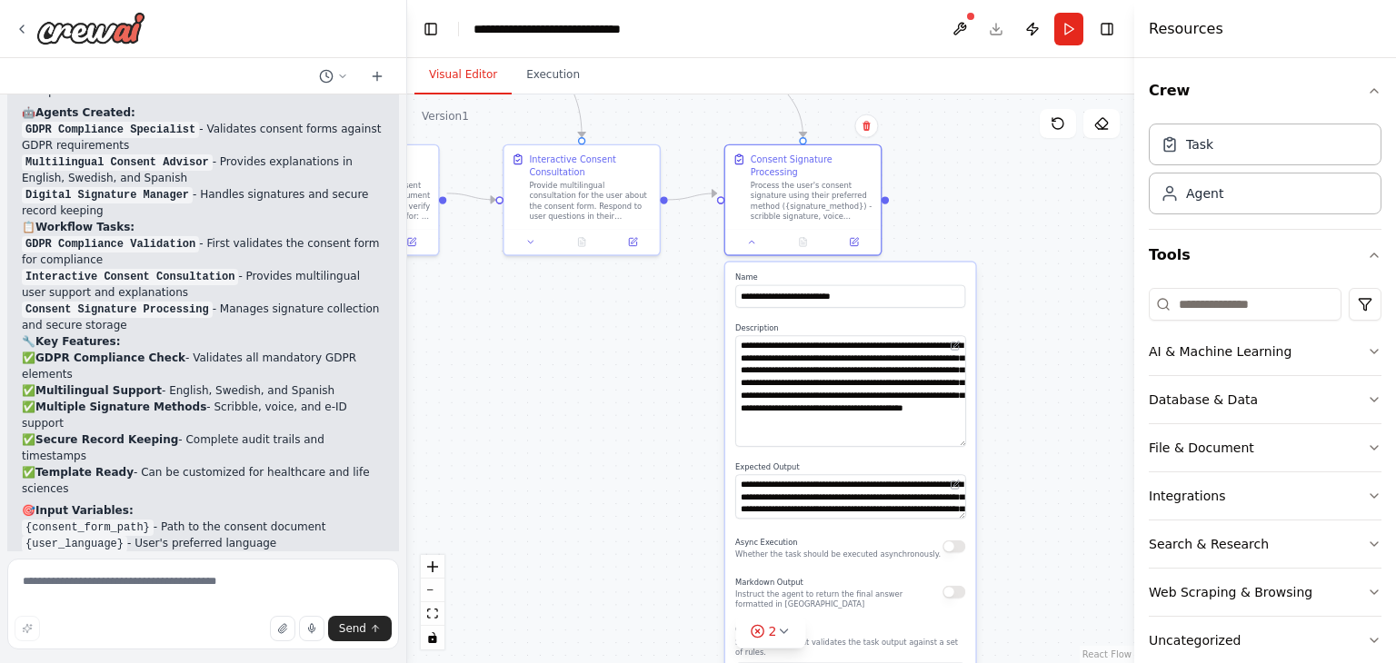
drag, startPoint x: 960, startPoint y: 488, endPoint x: 945, endPoint y: 431, distance: 59.3
click at [945, 431] on textarea "**********" at bounding box center [850, 390] width 231 height 111
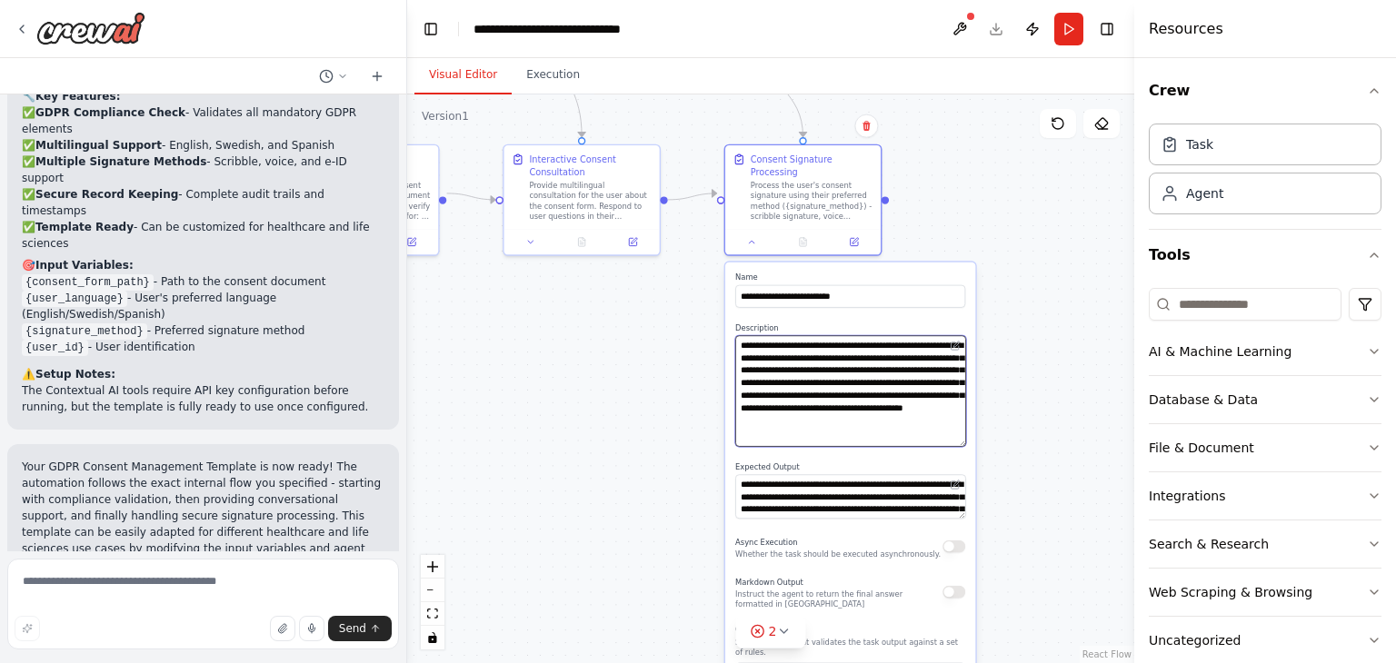
scroll to position [2479, 0]
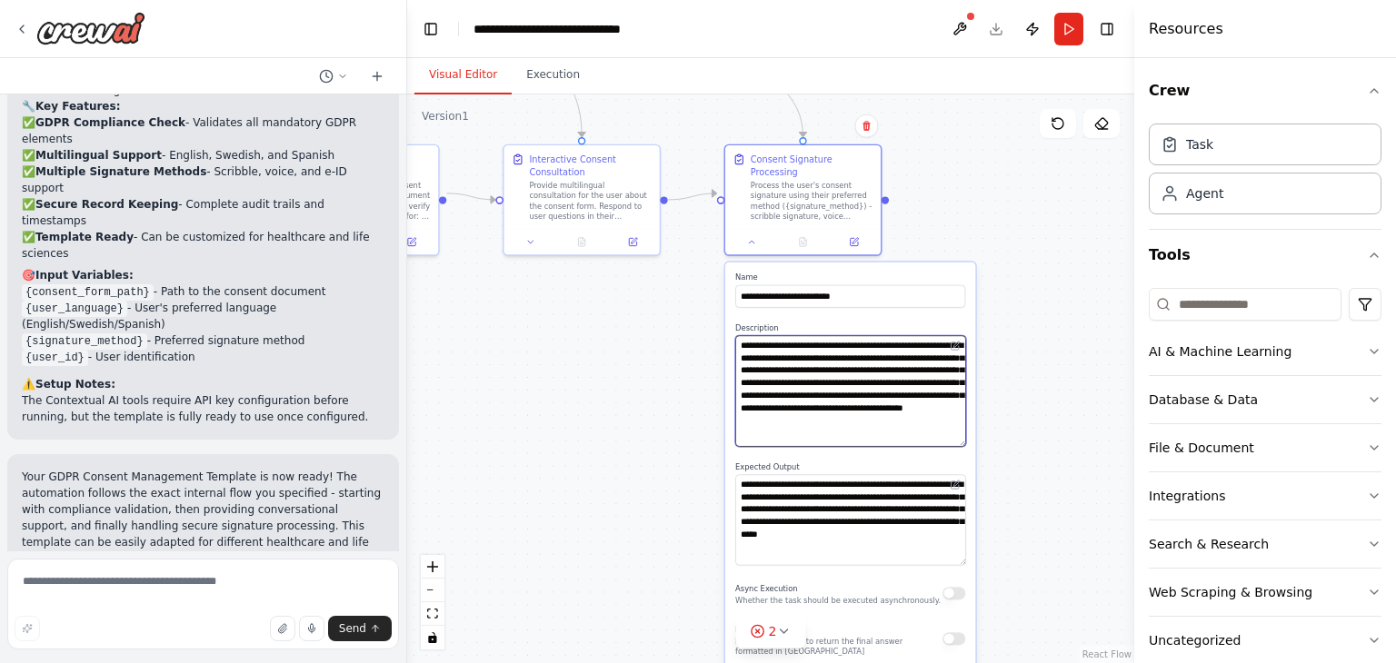
drag, startPoint x: 960, startPoint y: 499, endPoint x: 958, endPoint y: 546, distance: 47.3
click at [958, 546] on textarea "**********" at bounding box center [850, 519] width 231 height 91
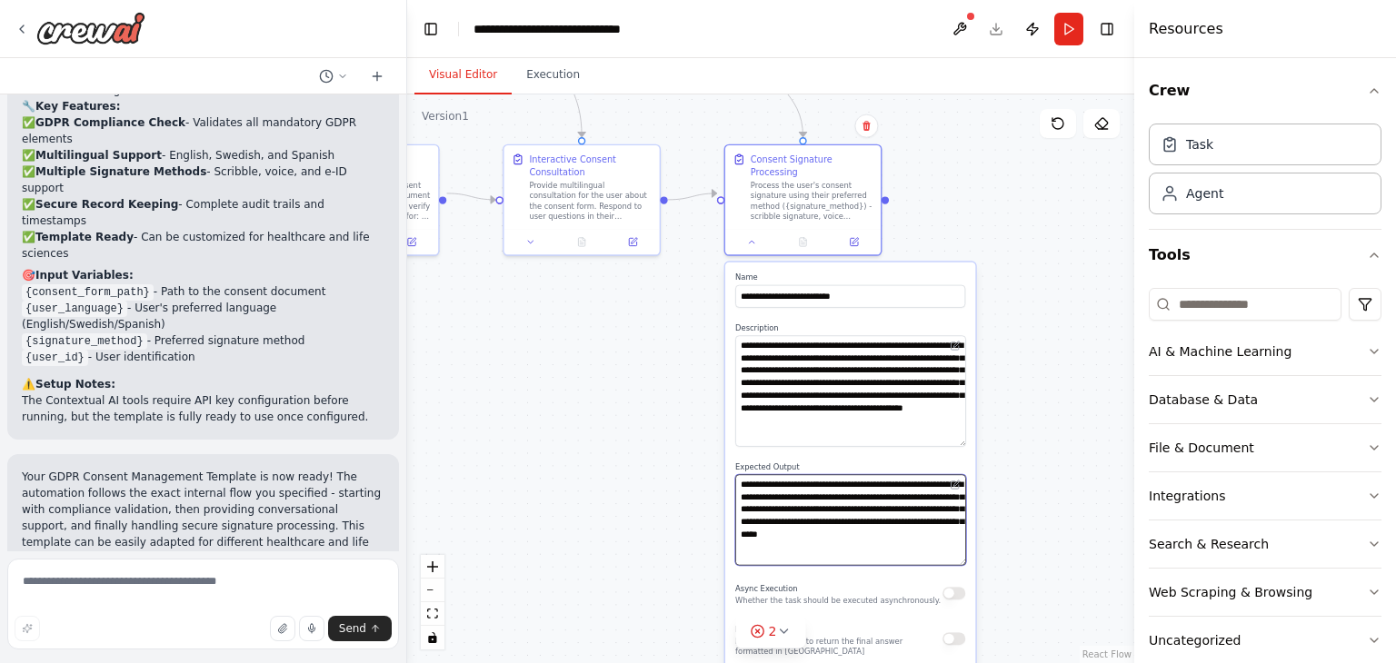
drag, startPoint x: 830, startPoint y: 510, endPoint x: 731, endPoint y: 506, distance: 98.2
click at [731, 506] on div "**********" at bounding box center [850, 564] width 250 height 602
click at [919, 535] on textarea "**********" at bounding box center [850, 519] width 231 height 91
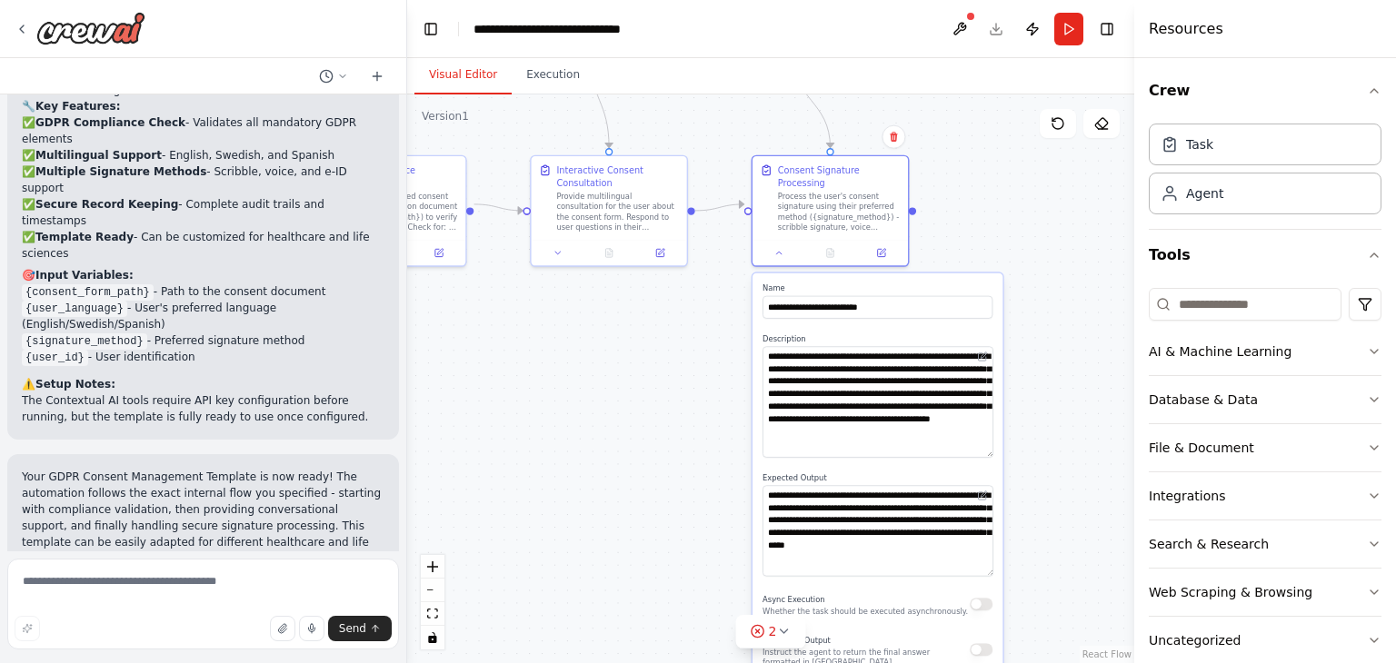
drag, startPoint x: 999, startPoint y: 536, endPoint x: 1025, endPoint y: 552, distance: 30.2
click at [1025, 552] on div ".deletable-edge-delete-btn { width: 20px; height: 20px; border: 0px solid #ffff…" at bounding box center [770, 378] width 727 height 569
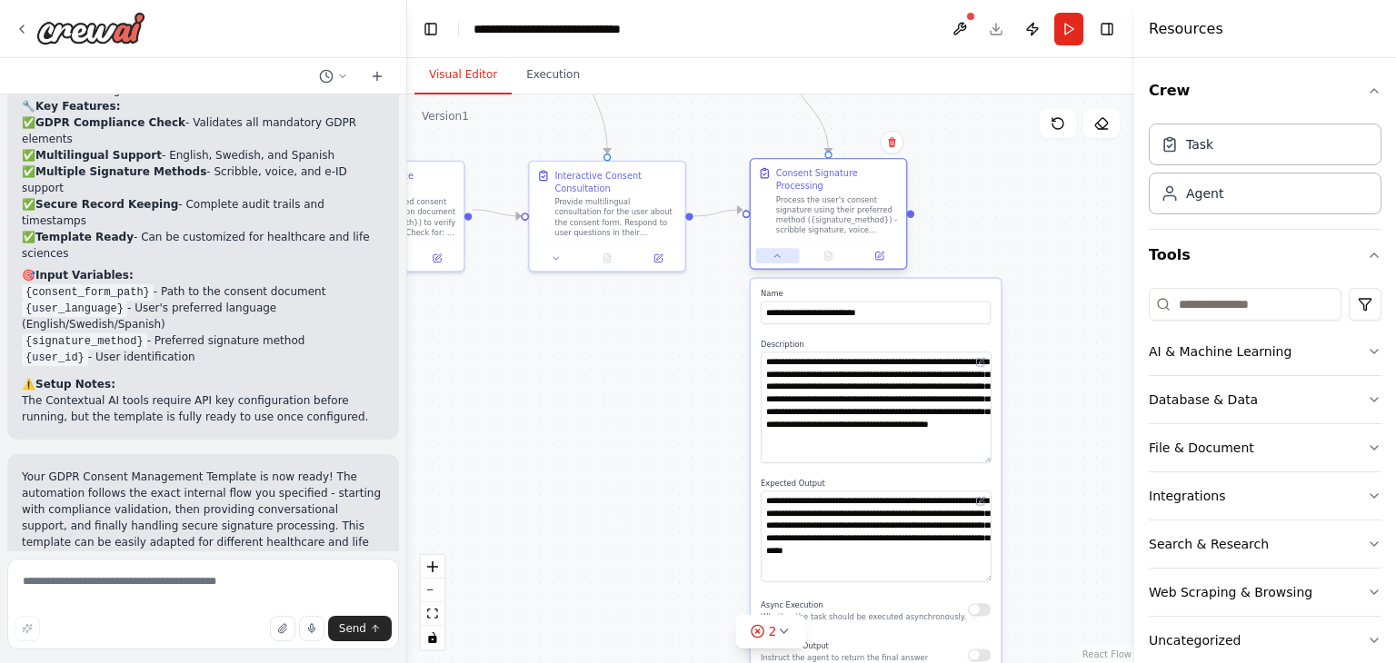
click at [776, 251] on icon at bounding box center [777, 256] width 10 height 10
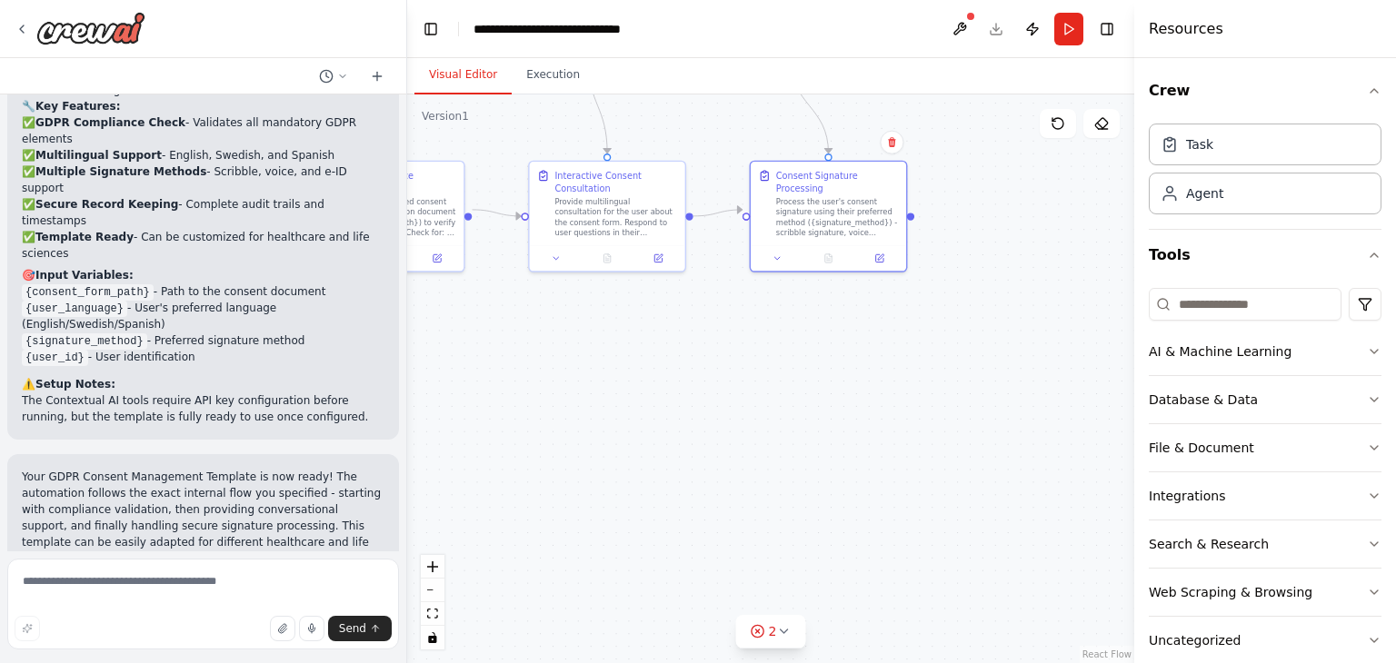
click at [830, 386] on div ".deletable-edge-delete-btn { width: 20px; height: 20px; border: 0px solid #ffff…" at bounding box center [770, 378] width 727 height 569
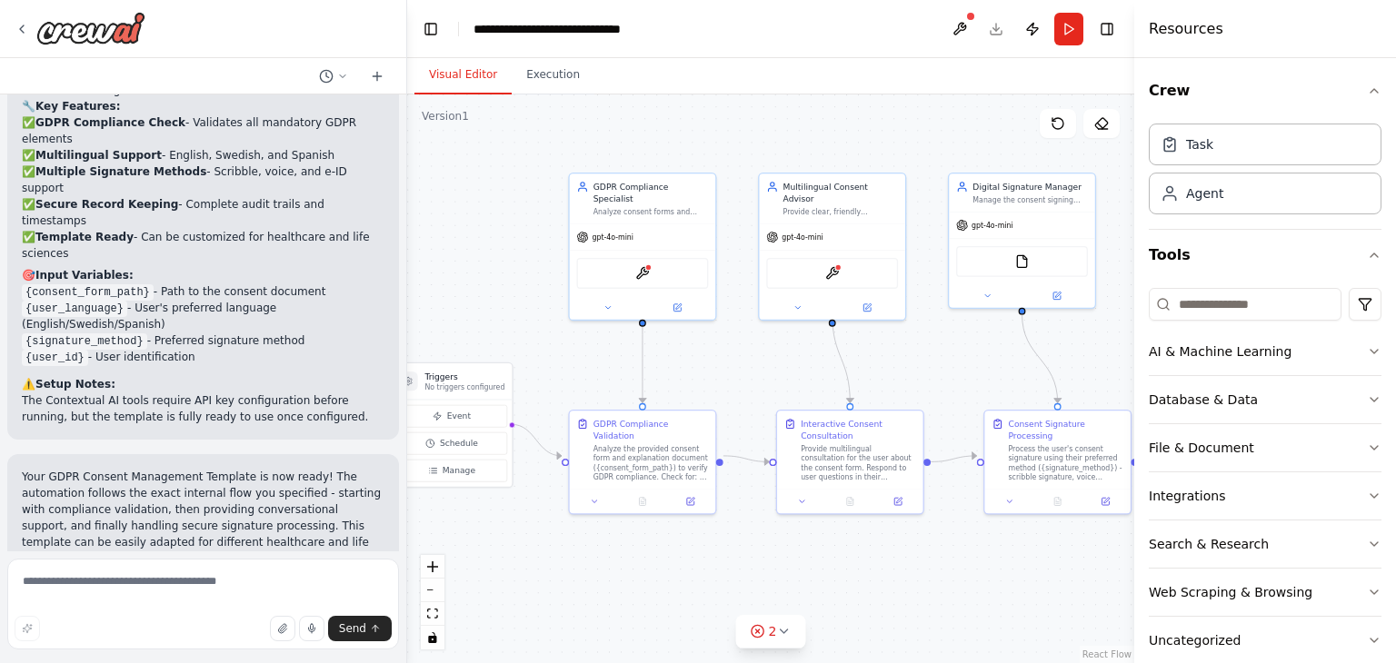
drag, startPoint x: 830, startPoint y: 386, endPoint x: 1039, endPoint y: 601, distance: 299.4
click at [1039, 601] on div ".deletable-edge-delete-btn { width: 20px; height: 20px; border: 0px solid #ffff…" at bounding box center [770, 378] width 727 height 569
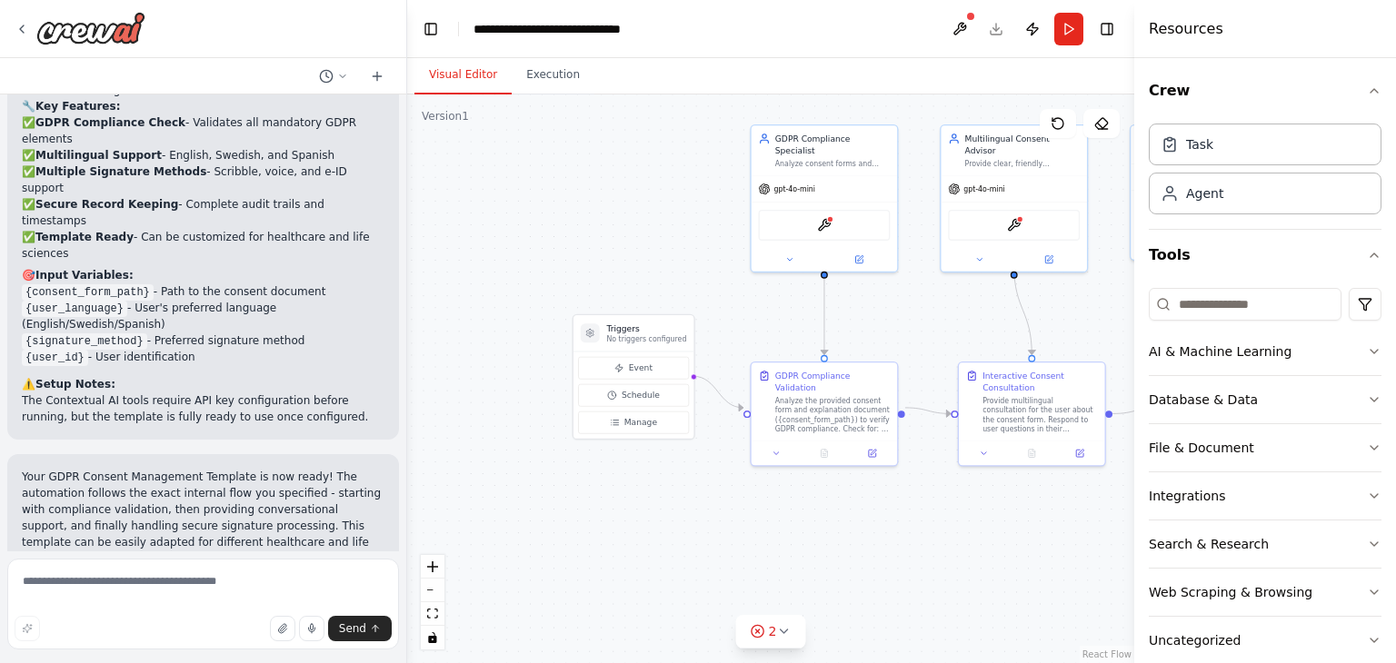
drag, startPoint x: 563, startPoint y: 540, endPoint x: 770, endPoint y: 512, distance: 208.0
click at [770, 512] on div ".deletable-edge-delete-btn { width: 20px; height: 20px; border: 0px solid #ffff…" at bounding box center [770, 378] width 727 height 569
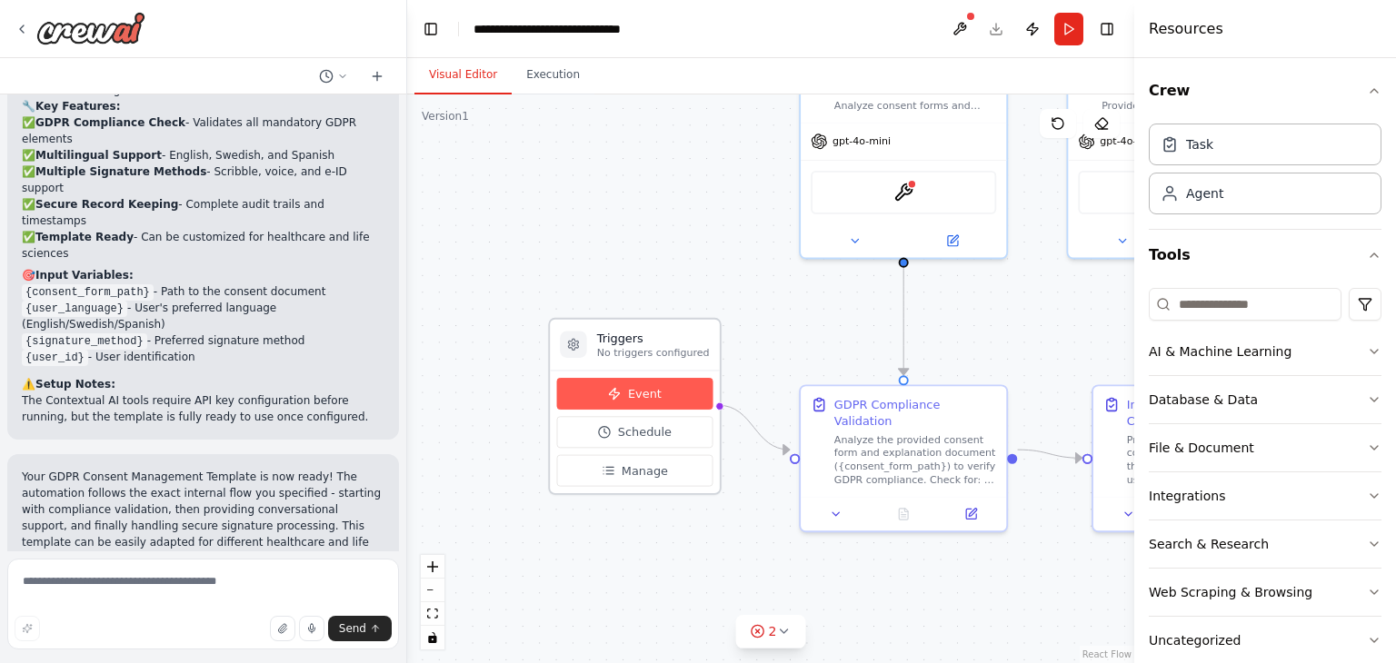
click at [650, 389] on span "Event" at bounding box center [645, 393] width 34 height 16
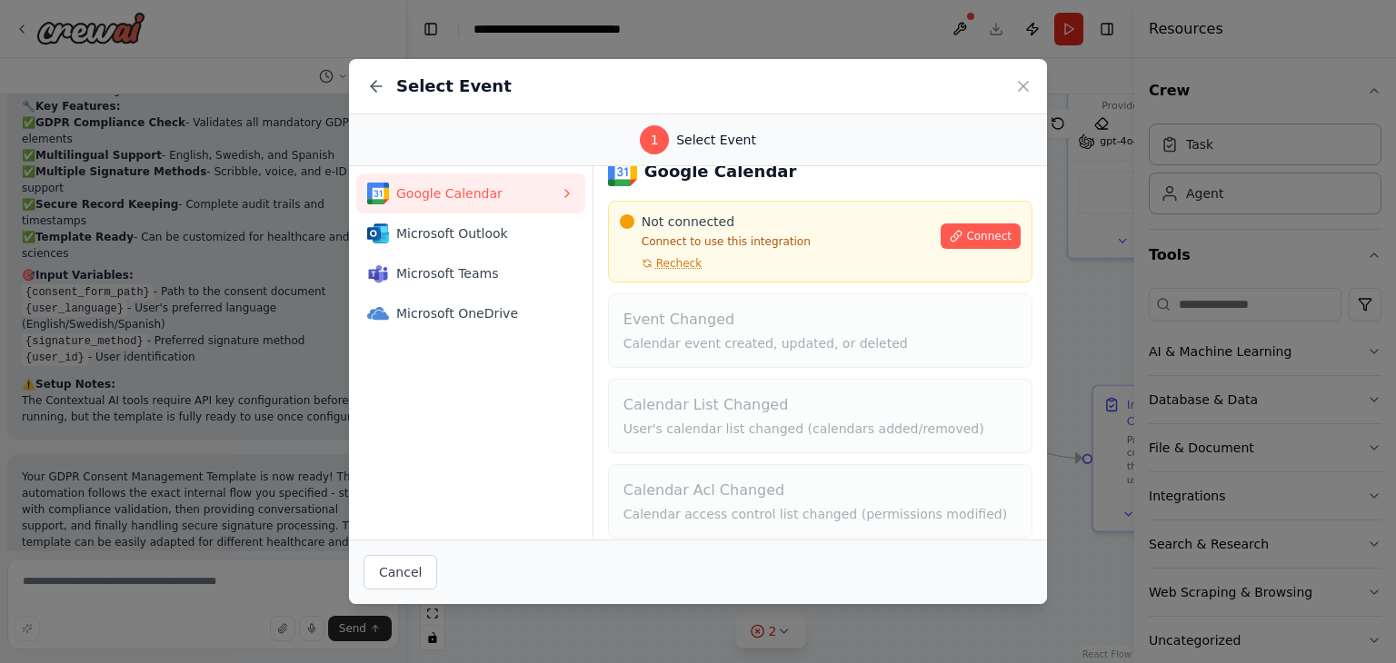
scroll to position [0, 0]
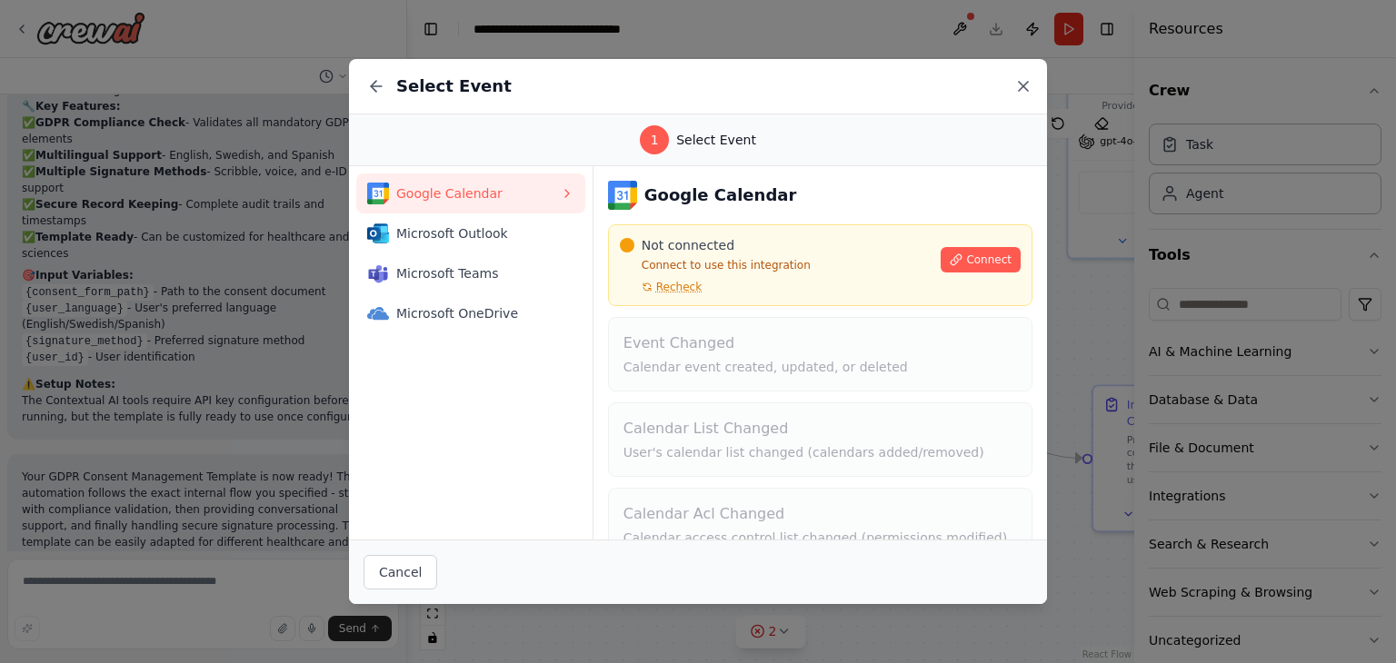
click at [1024, 84] on icon at bounding box center [1023, 86] width 18 height 18
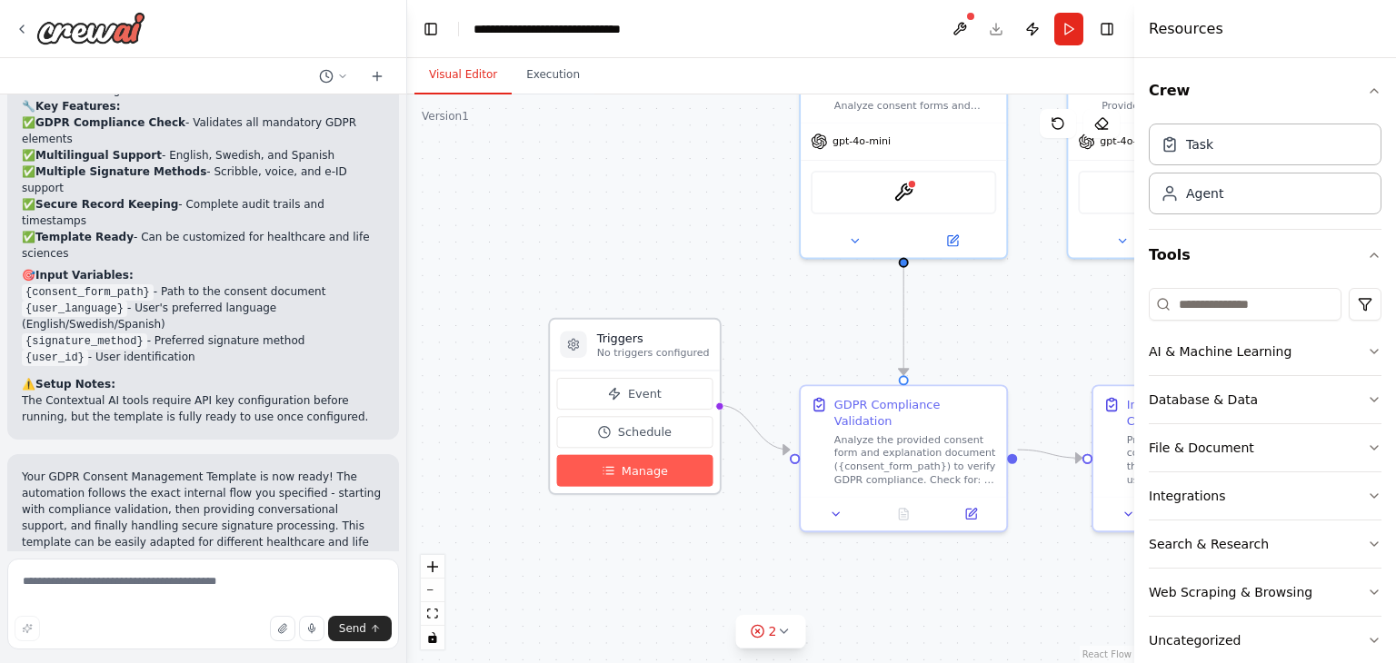
click at [658, 467] on span "Manage" at bounding box center [644, 470] width 46 height 16
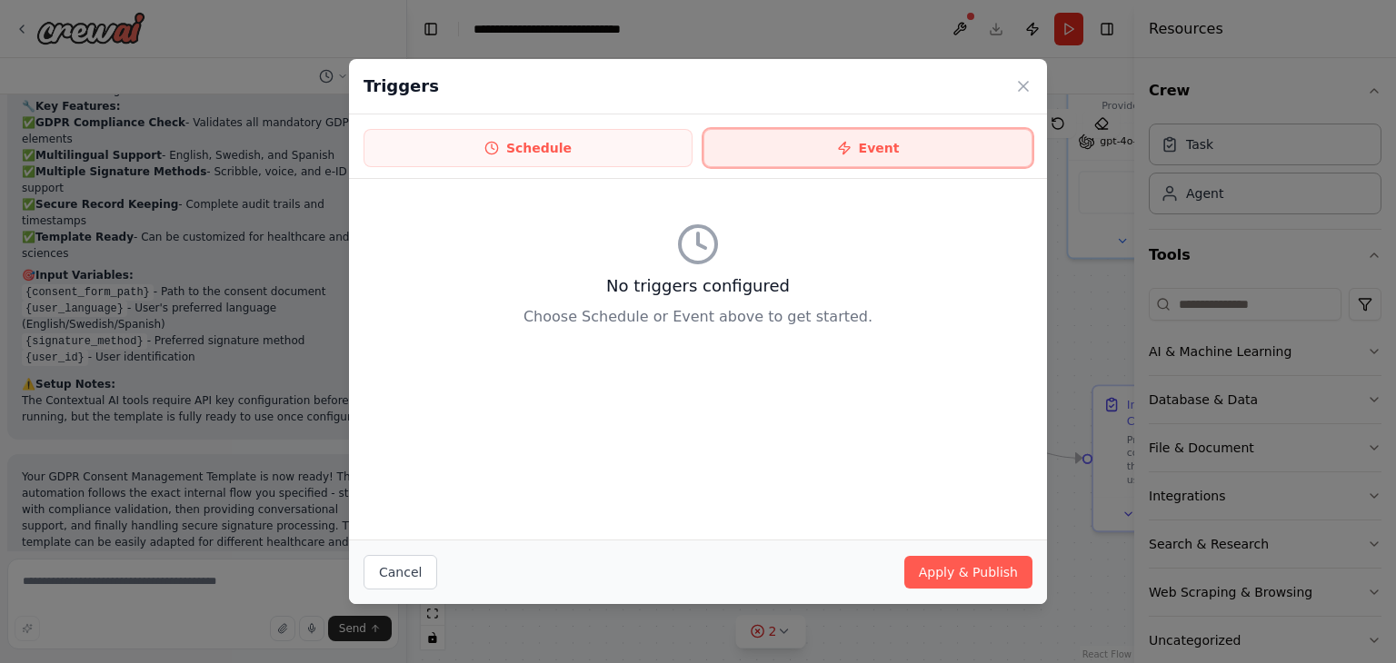
click at [836, 150] on button "Event" at bounding box center [867, 148] width 329 height 38
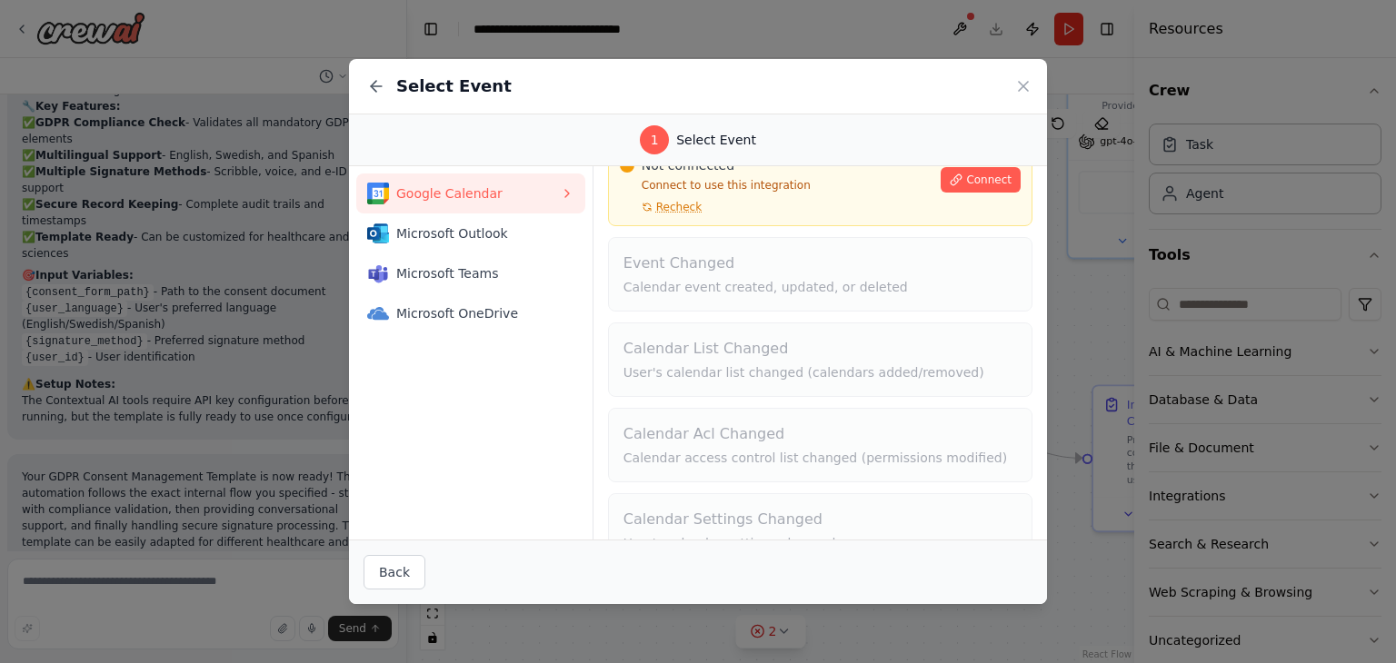
scroll to position [120, 0]
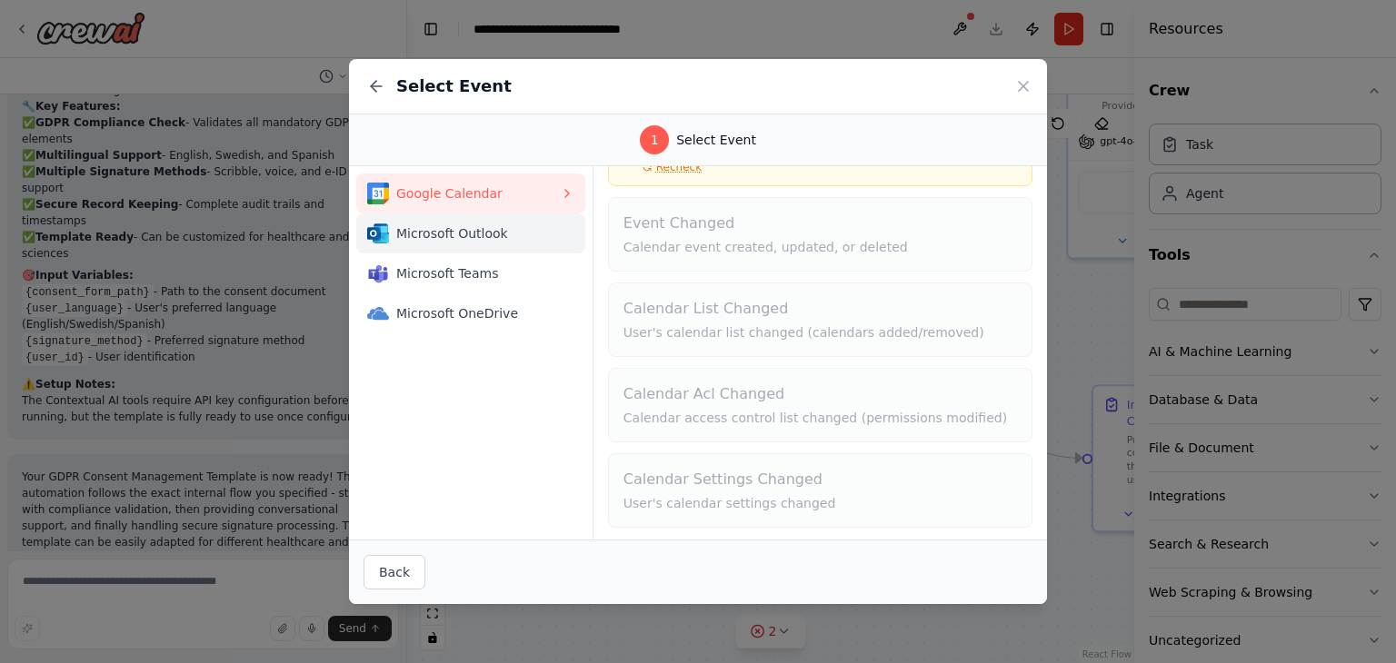
click at [459, 239] on span "Microsoft Outlook" at bounding box center [478, 233] width 164 height 18
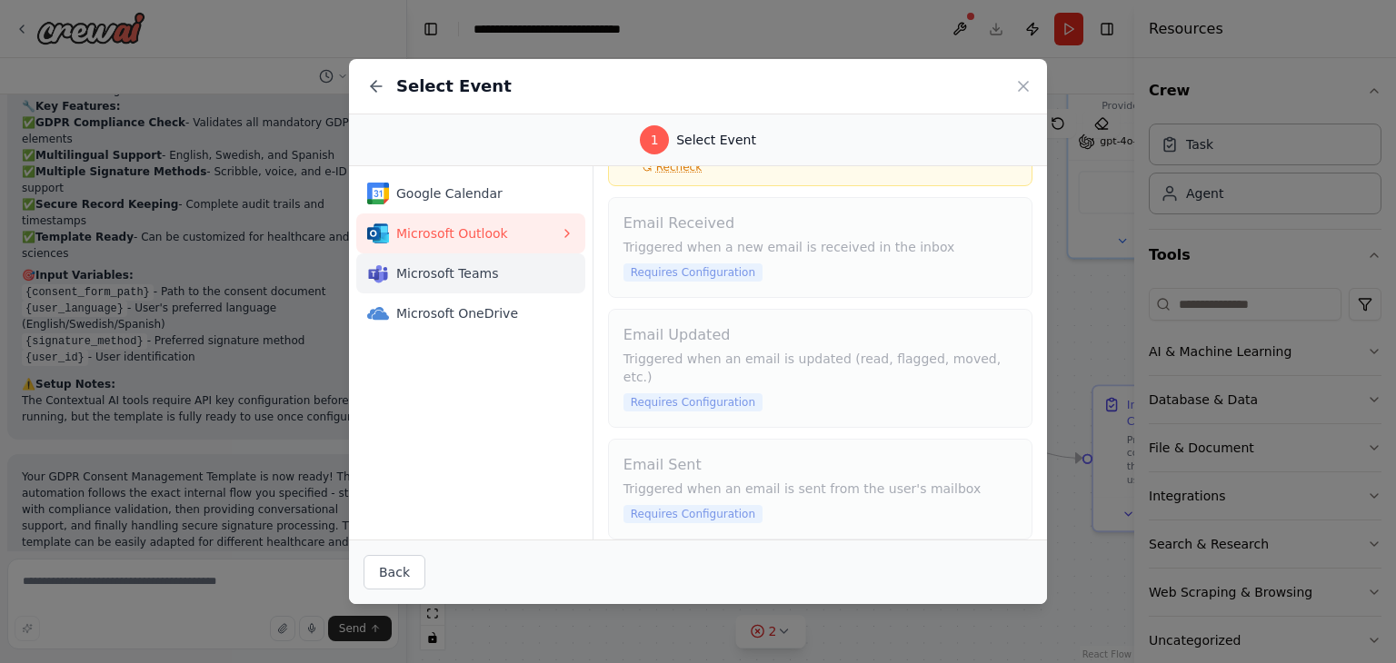
click at [443, 285] on button "Microsoft Teams" at bounding box center [470, 274] width 229 height 40
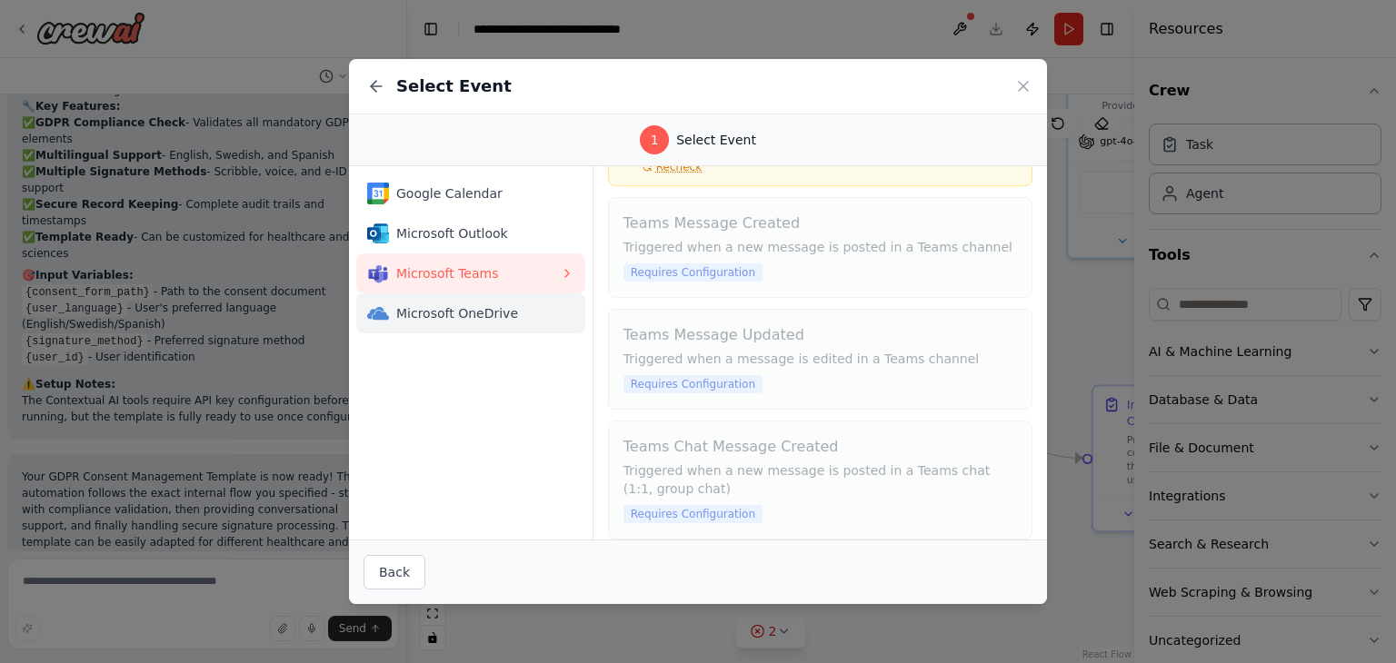
click at [407, 320] on span "Microsoft OneDrive" at bounding box center [478, 313] width 164 height 18
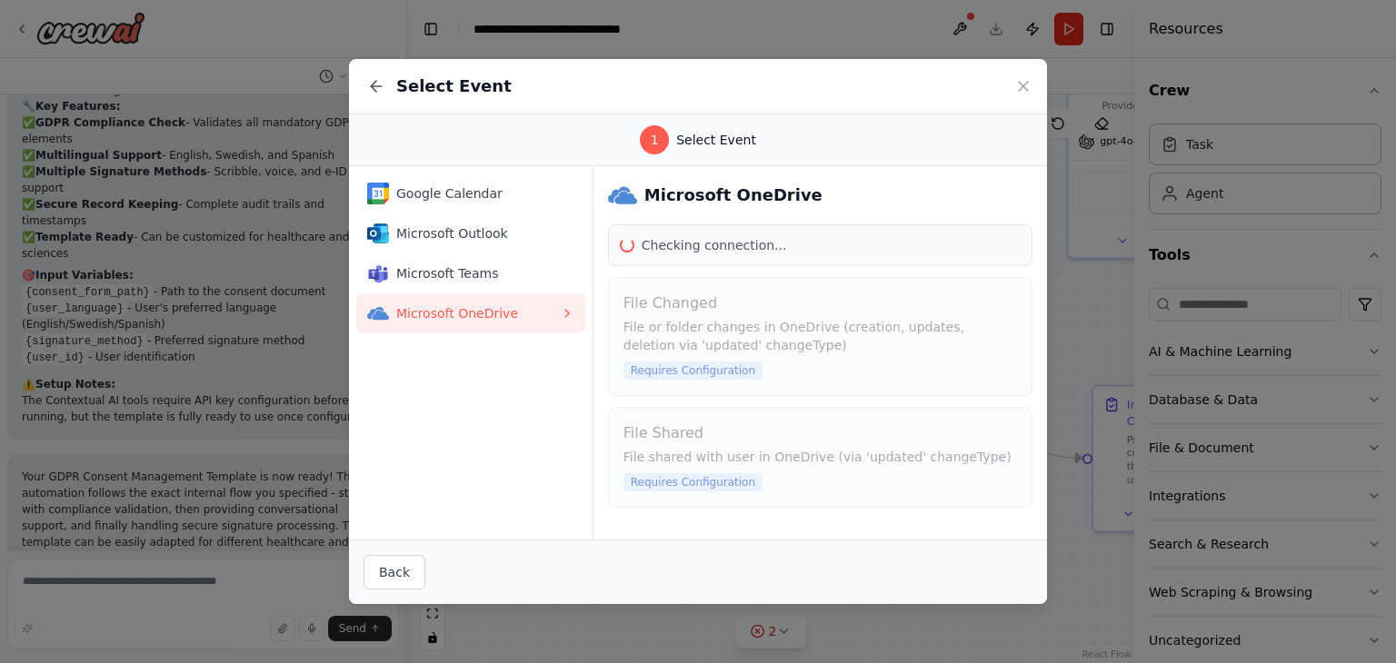
scroll to position [0, 0]
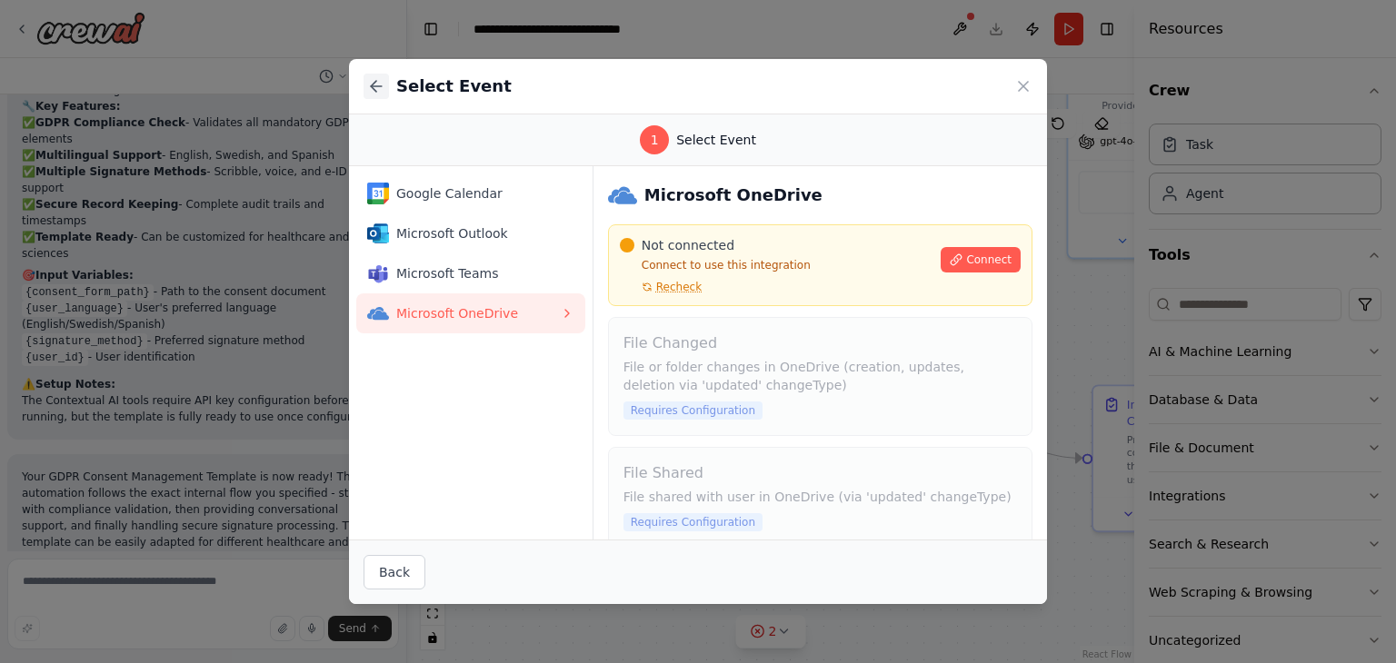
click at [376, 90] on icon at bounding box center [376, 86] width 18 height 18
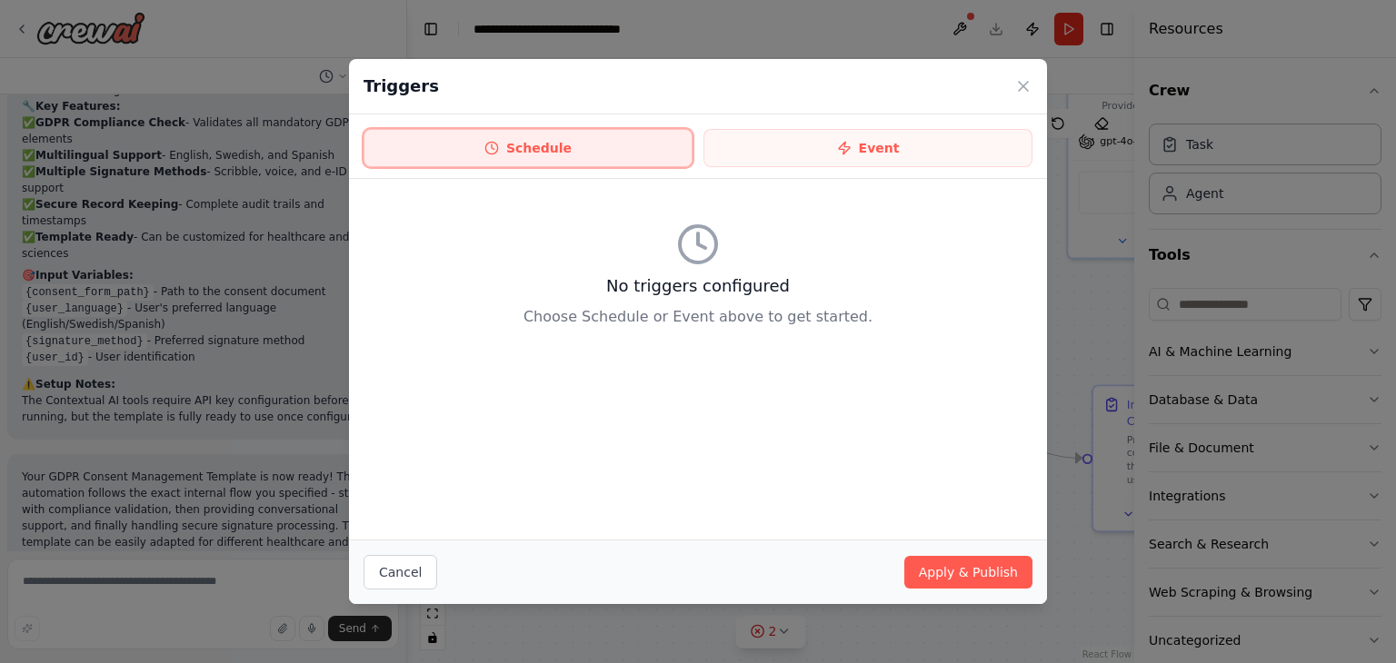
click at [469, 142] on button "Schedule" at bounding box center [527, 148] width 329 height 38
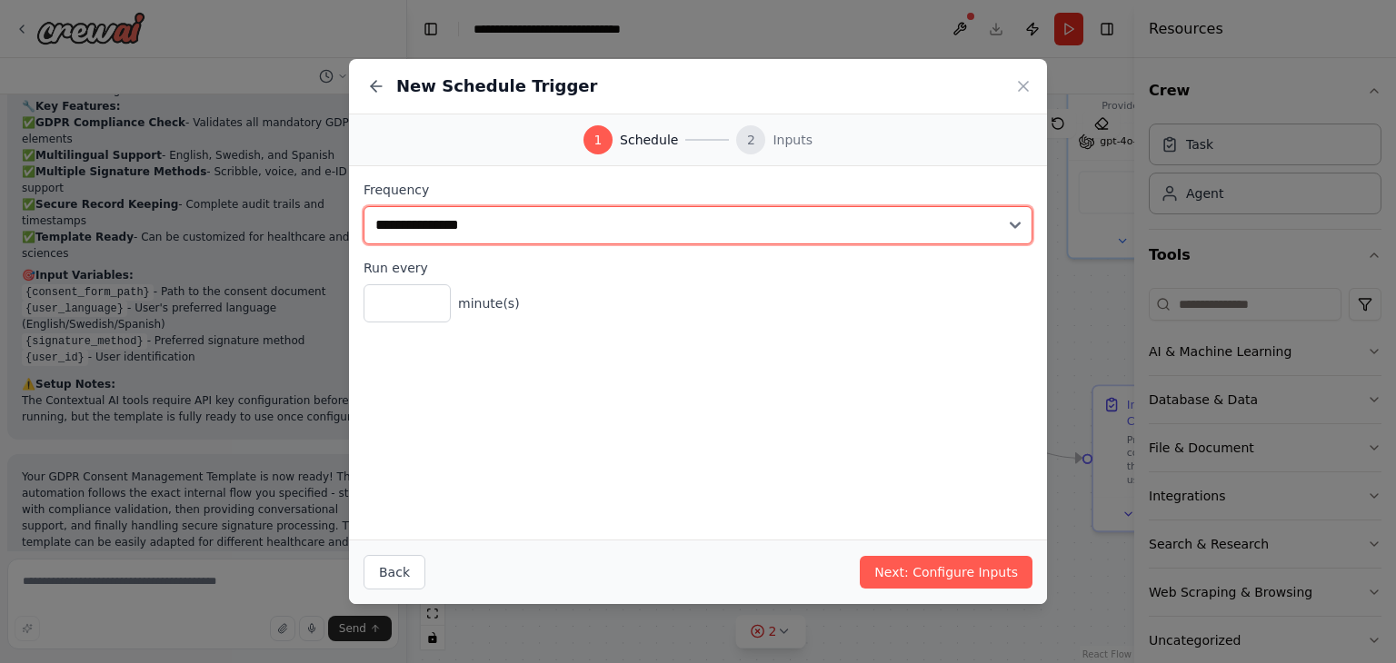
click at [482, 229] on select "**********" at bounding box center [697, 225] width 669 height 38
click at [503, 228] on select "**********" at bounding box center [697, 225] width 669 height 38
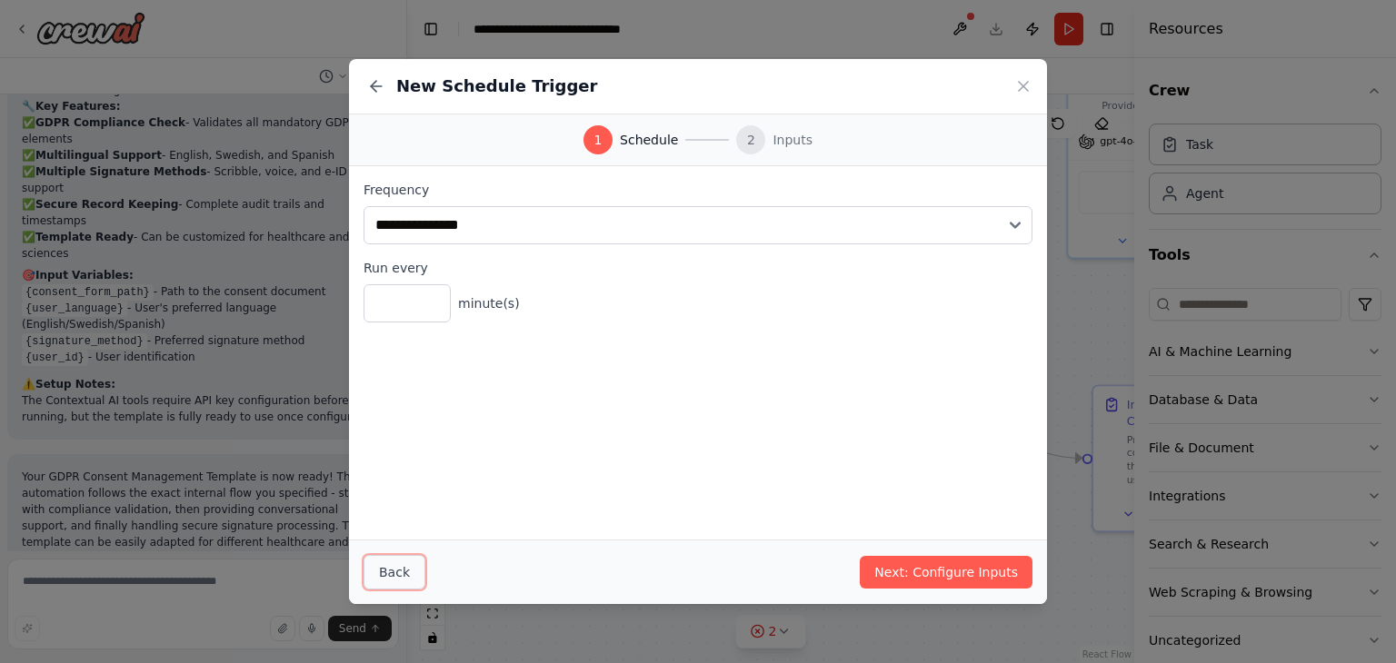
click at [400, 571] on button "Back" at bounding box center [394, 572] width 62 height 35
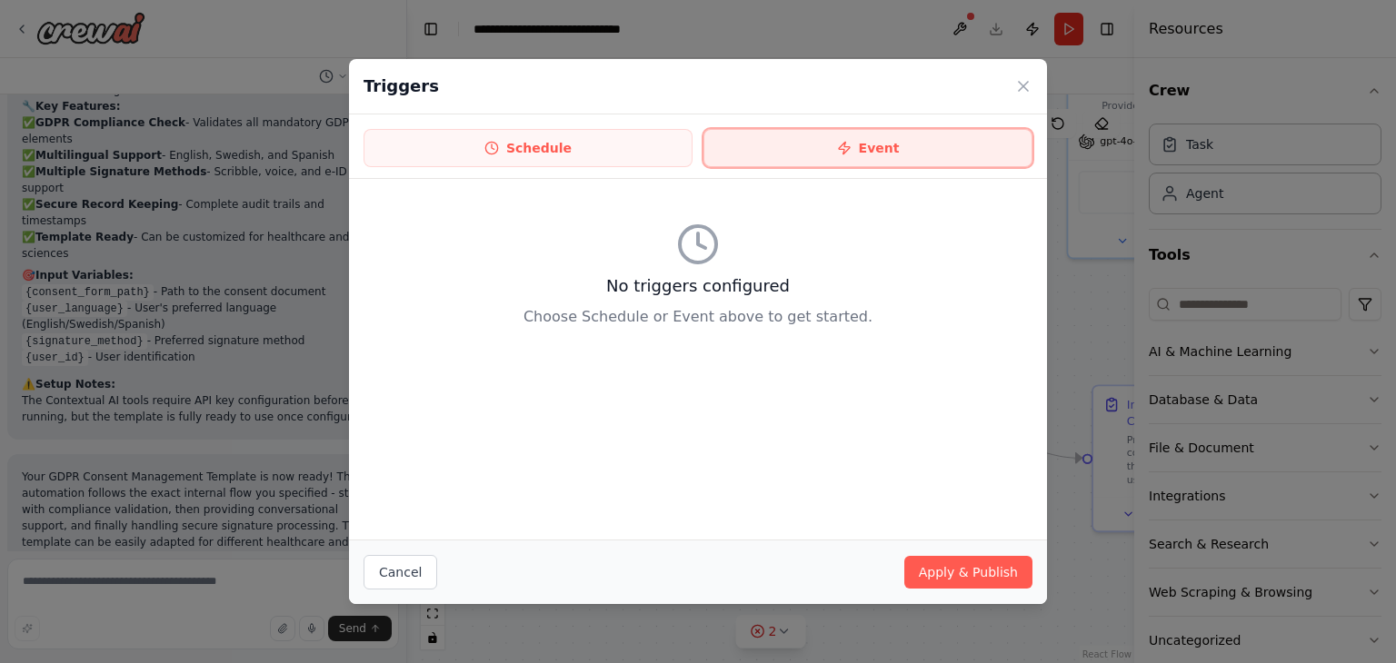
click at [850, 143] on icon at bounding box center [844, 148] width 15 height 15
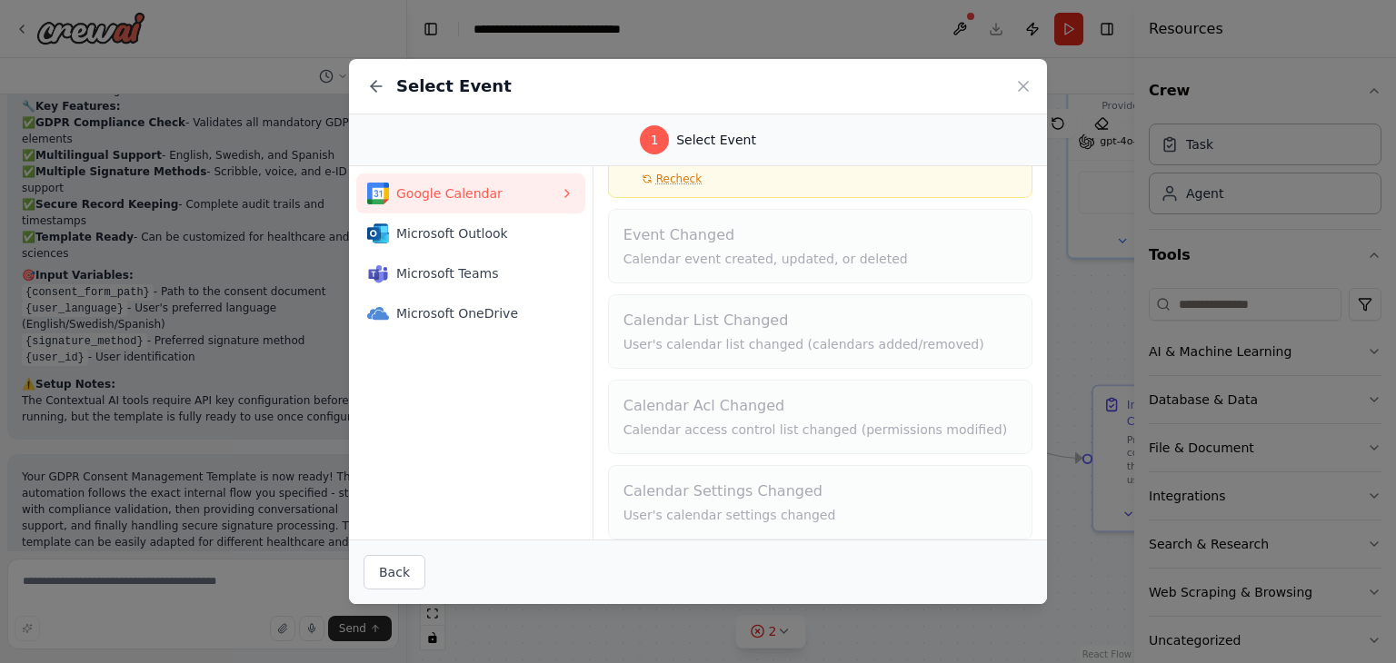
scroll to position [120, 0]
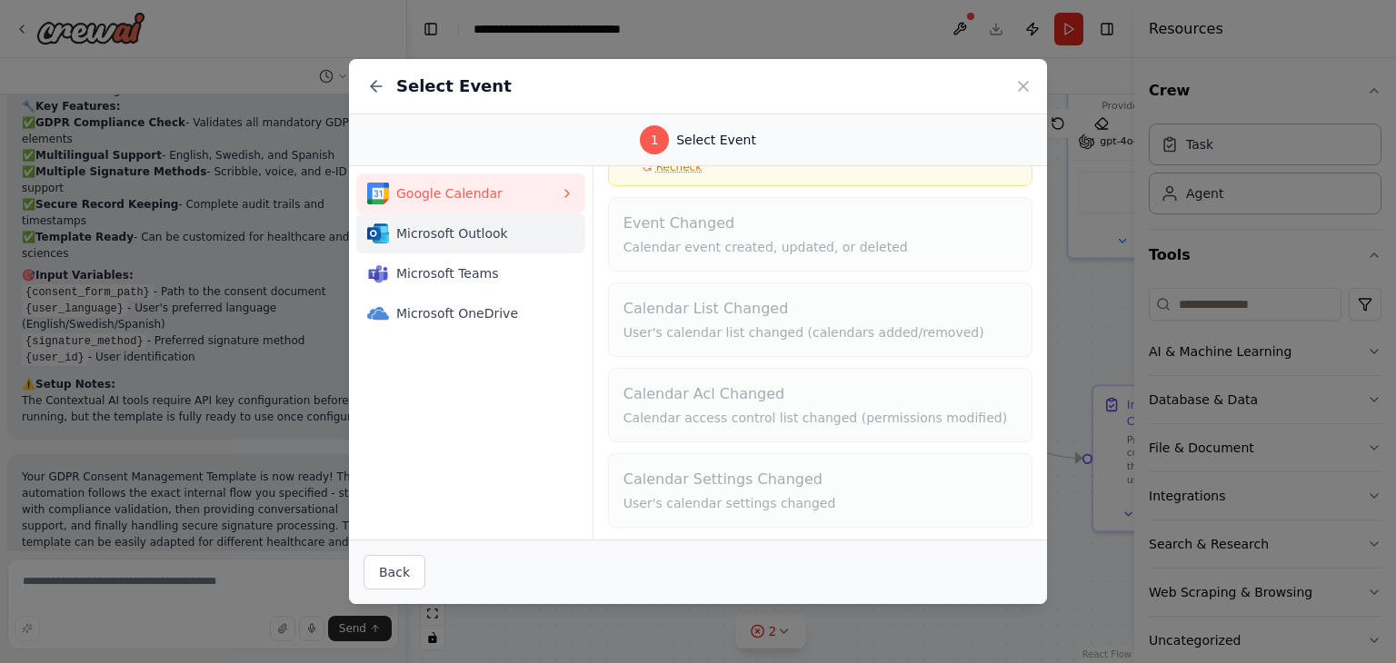
click at [509, 215] on button "Microsoft Outlook" at bounding box center [470, 234] width 229 height 40
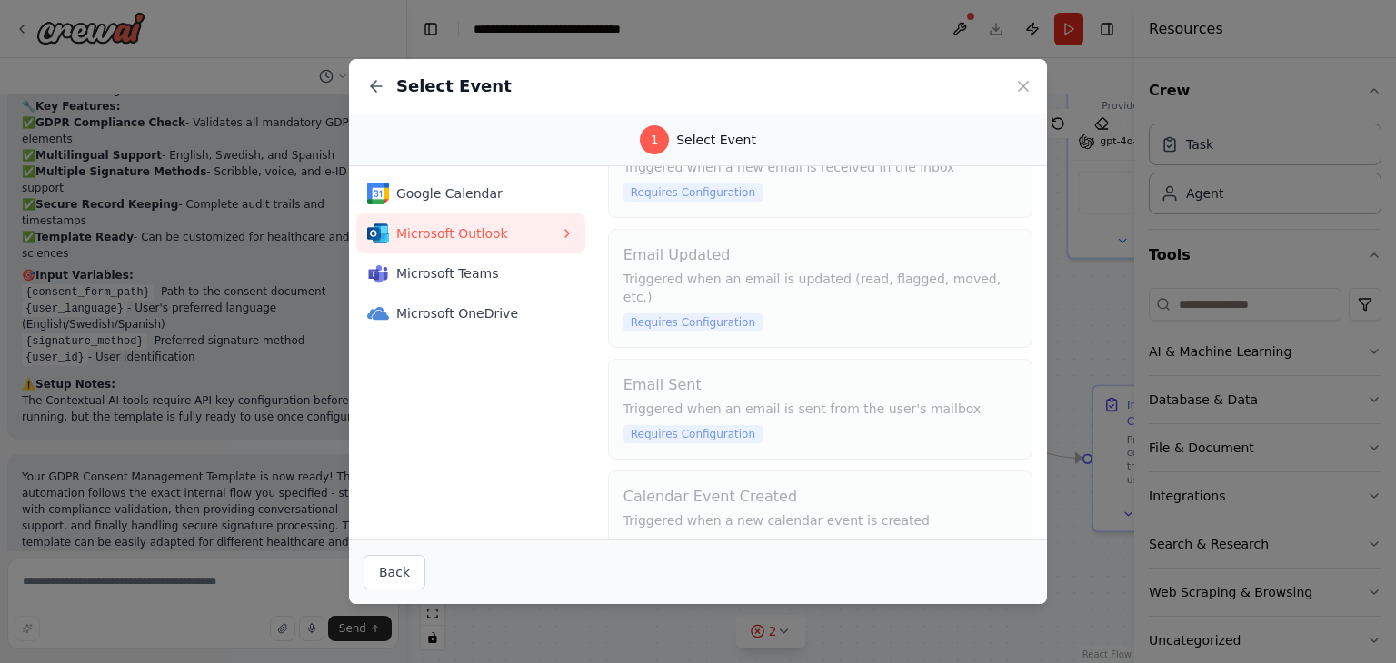
scroll to position [393, 0]
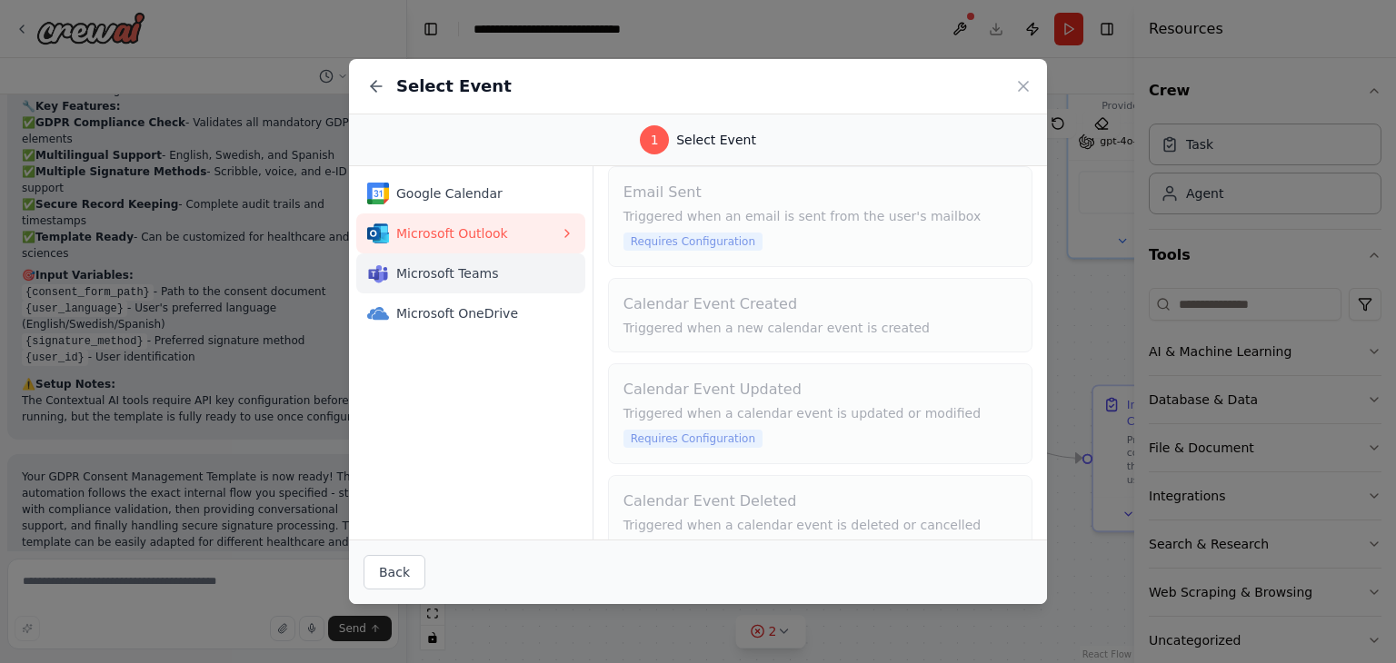
click at [504, 269] on span "Microsoft Teams" at bounding box center [478, 273] width 164 height 18
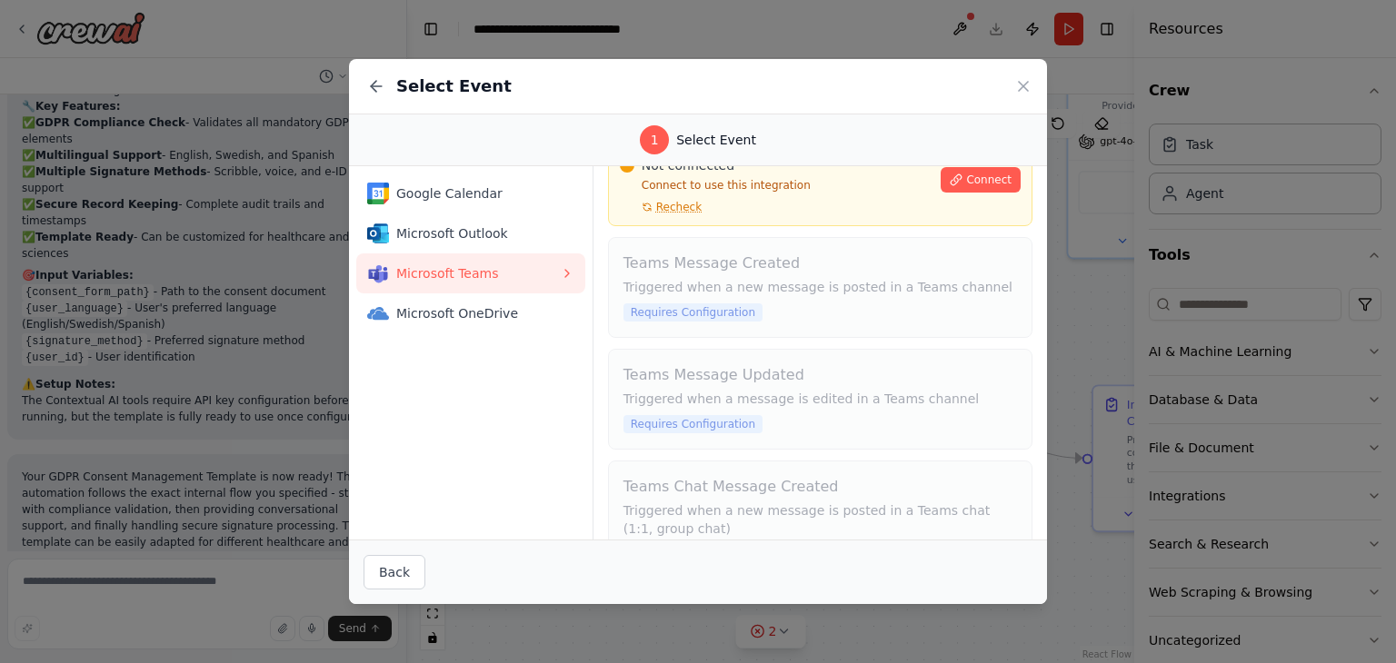
scroll to position [131, 0]
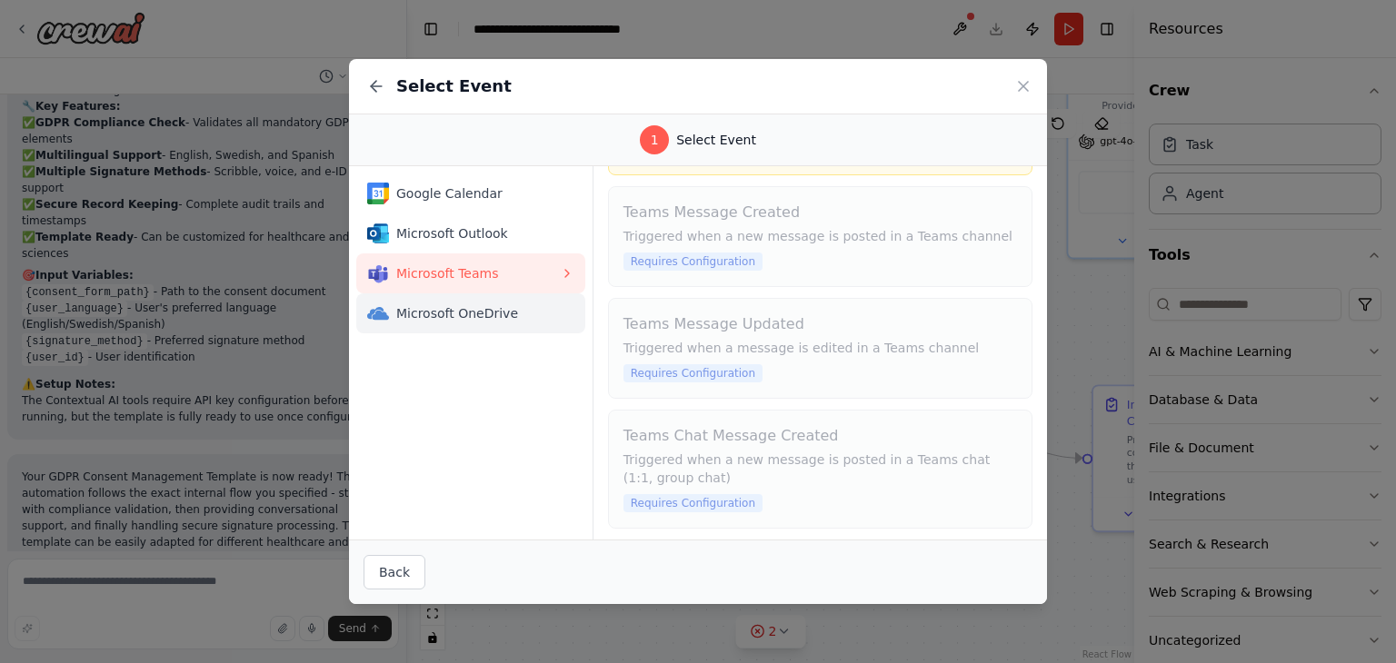
click at [502, 309] on span "Microsoft OneDrive" at bounding box center [478, 313] width 164 height 18
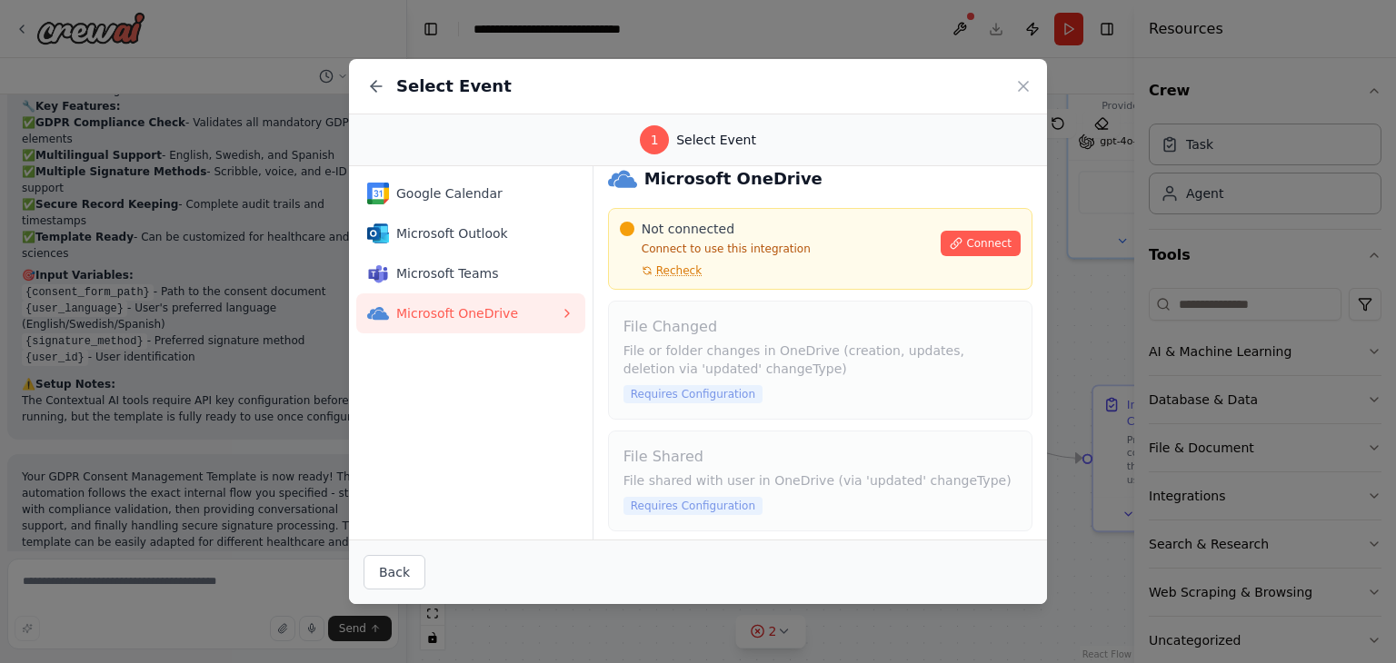
scroll to position [19, 0]
click at [1028, 88] on icon at bounding box center [1023, 86] width 18 height 18
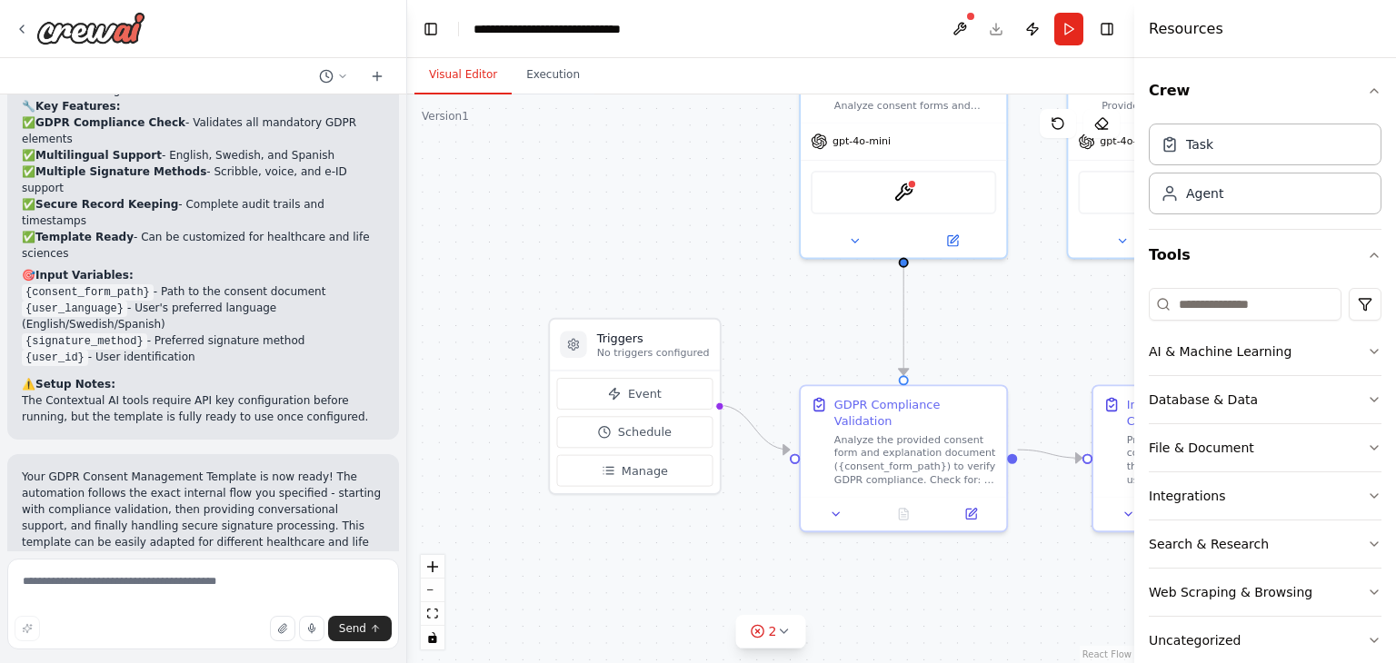
click at [830, 293] on div ".deletable-edge-delete-btn { width: 20px; height: 20px; border: 0px solid #ffff…" at bounding box center [770, 378] width 727 height 569
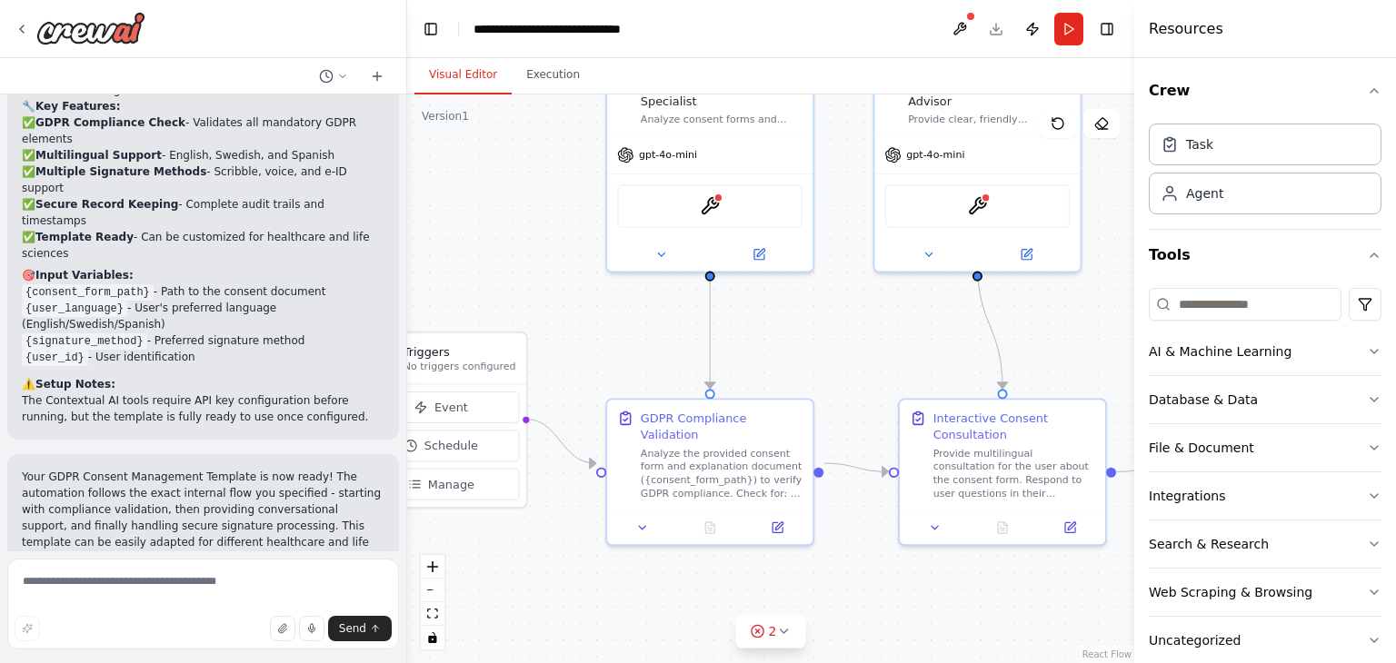
drag, startPoint x: 830, startPoint y: 293, endPoint x: 642, endPoint y: 307, distance: 188.6
click at [642, 307] on div ".deletable-edge-delete-btn { width: 20px; height: 20px; border: 0px solid #ffff…" at bounding box center [770, 378] width 727 height 569
click at [1239, 485] on button "Integrations" at bounding box center [1264, 495] width 233 height 47
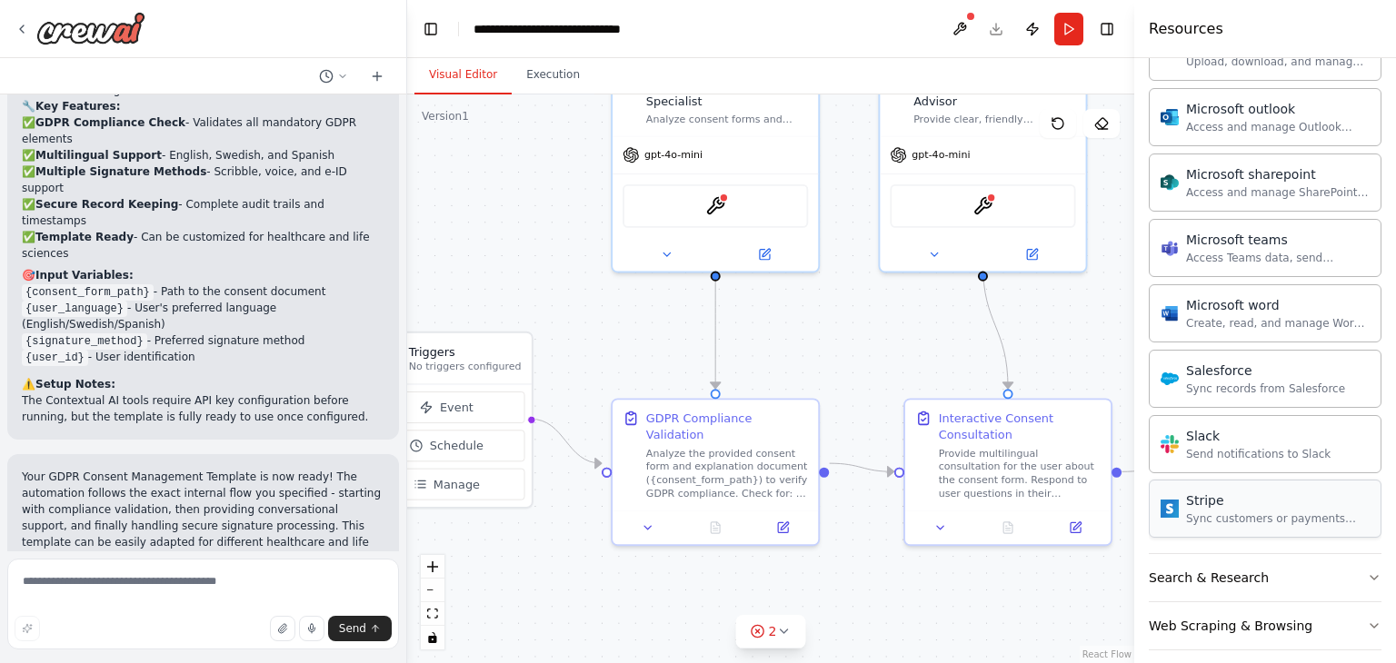
scroll to position [1065, 0]
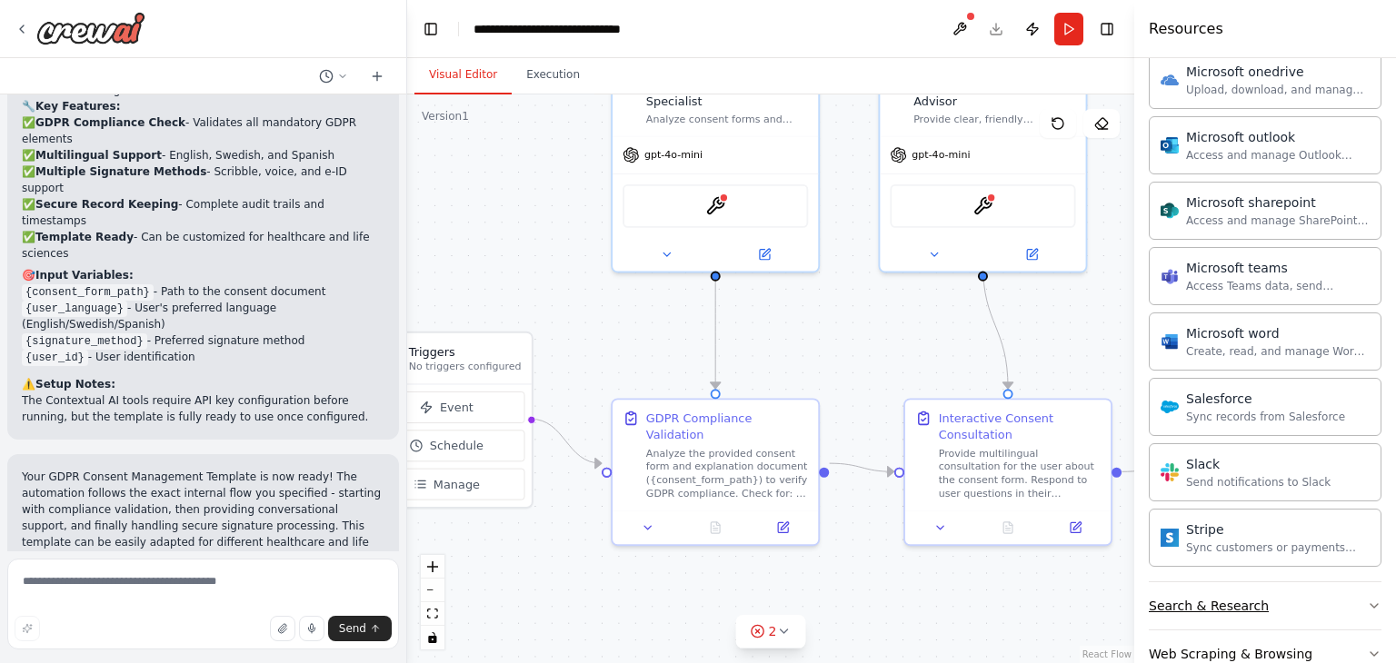
click at [1258, 614] on button "Search & Research" at bounding box center [1264, 605] width 233 height 47
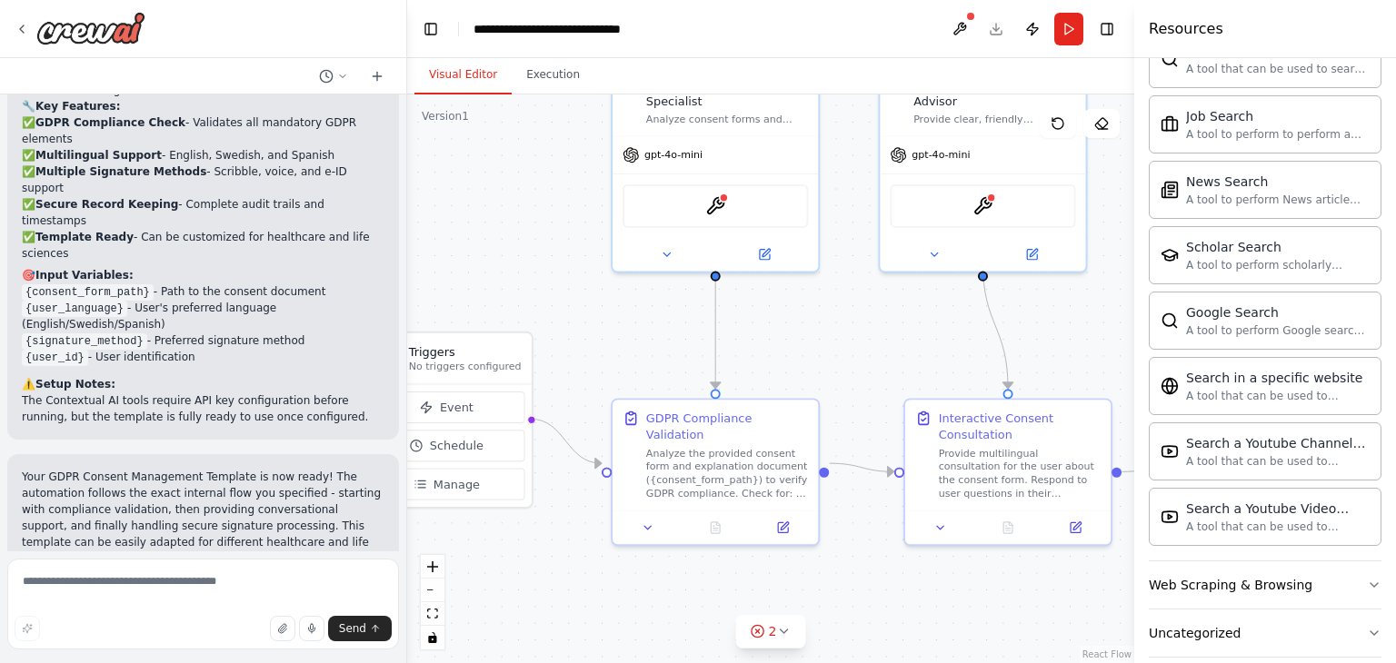
scroll to position [2075, 0]
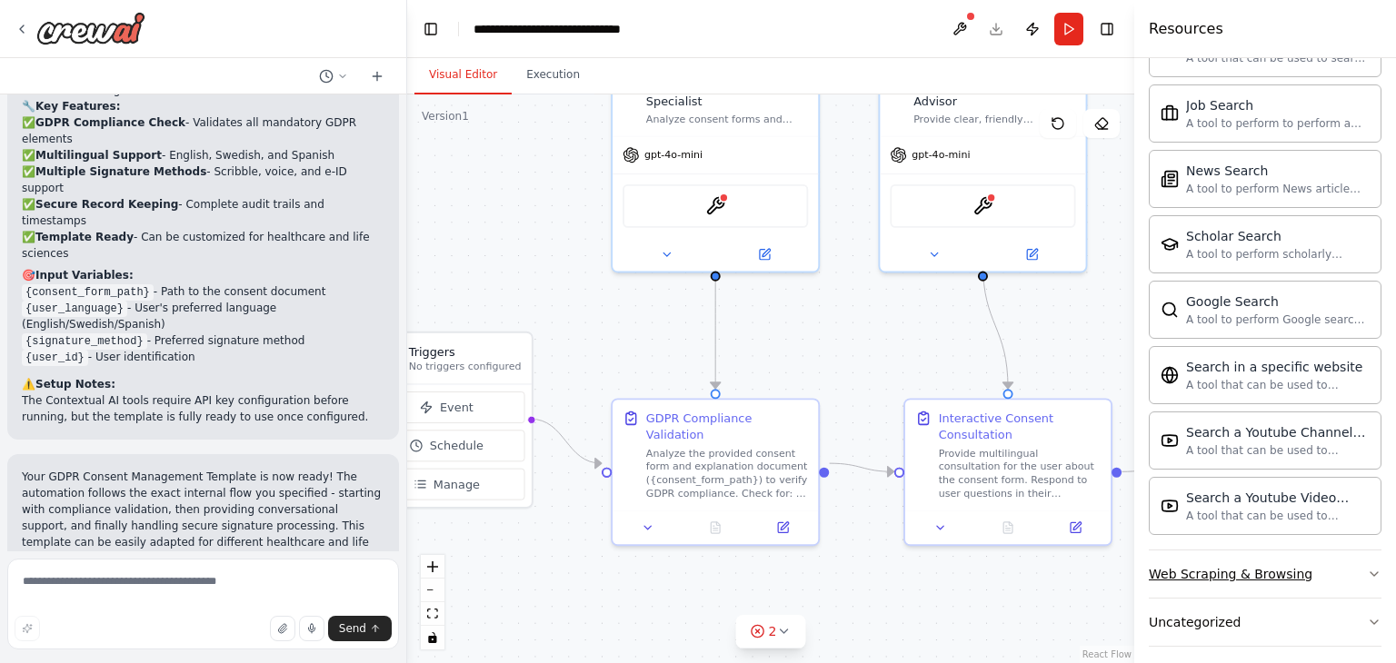
click at [1277, 565] on div "Web Scraping & Browsing" at bounding box center [1230, 574] width 164 height 18
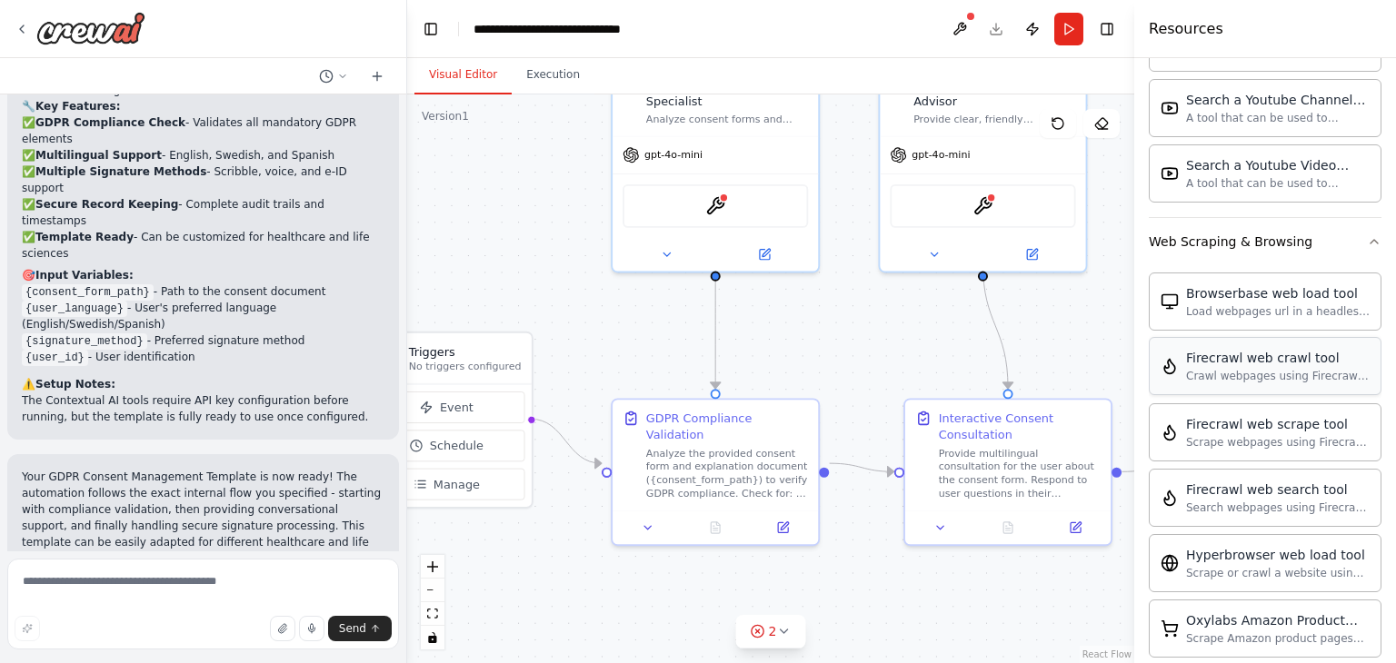
scroll to position [2410, 0]
click at [1137, 365] on div at bounding box center [1137, 331] width 7 height 663
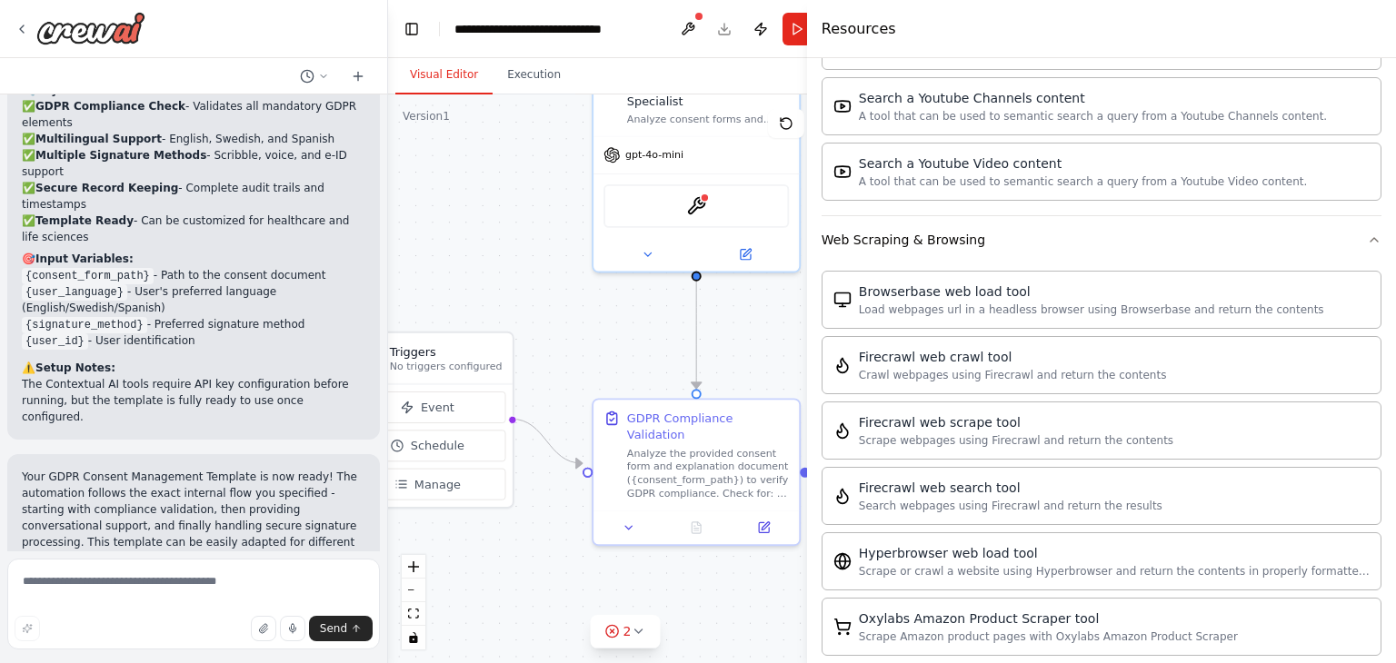
scroll to position [2511, 0]
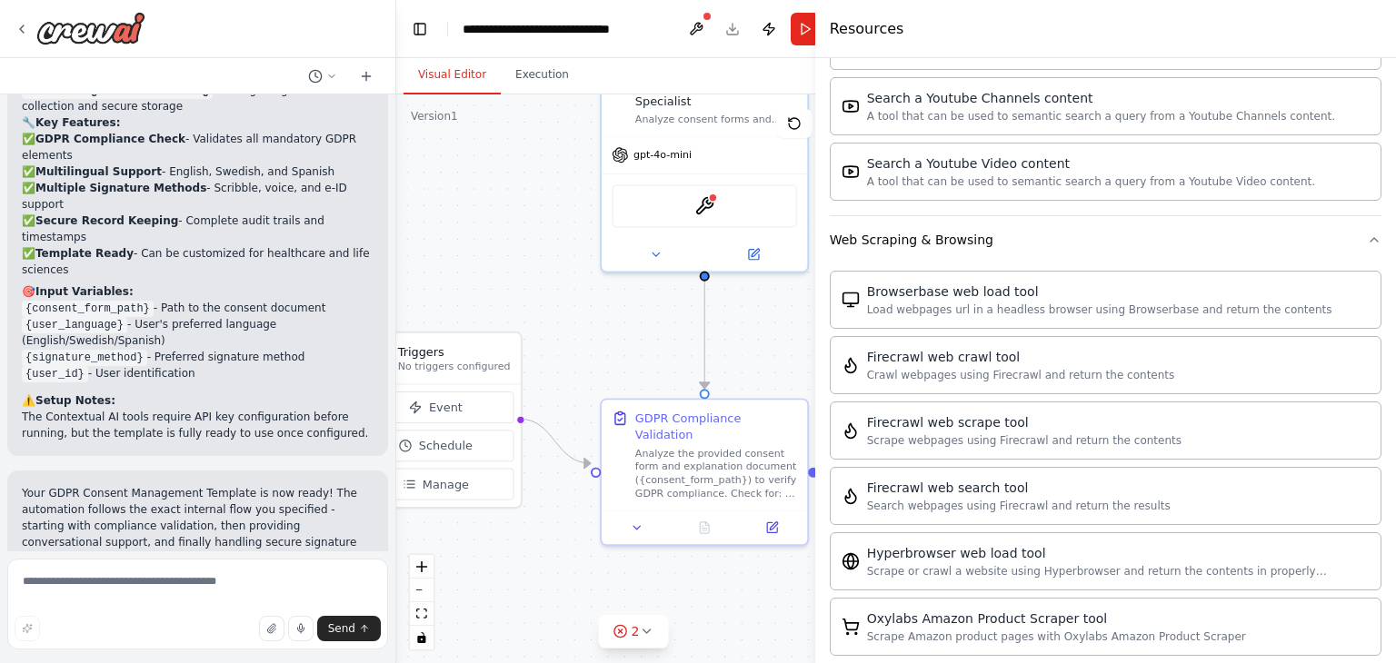
drag, startPoint x: 1137, startPoint y: 365, endPoint x: 799, endPoint y: 363, distance: 338.0
click at [799, 363] on div "I want to create a Consent Management Agent template that helps individuals rec…" at bounding box center [698, 331] width 1396 height 663
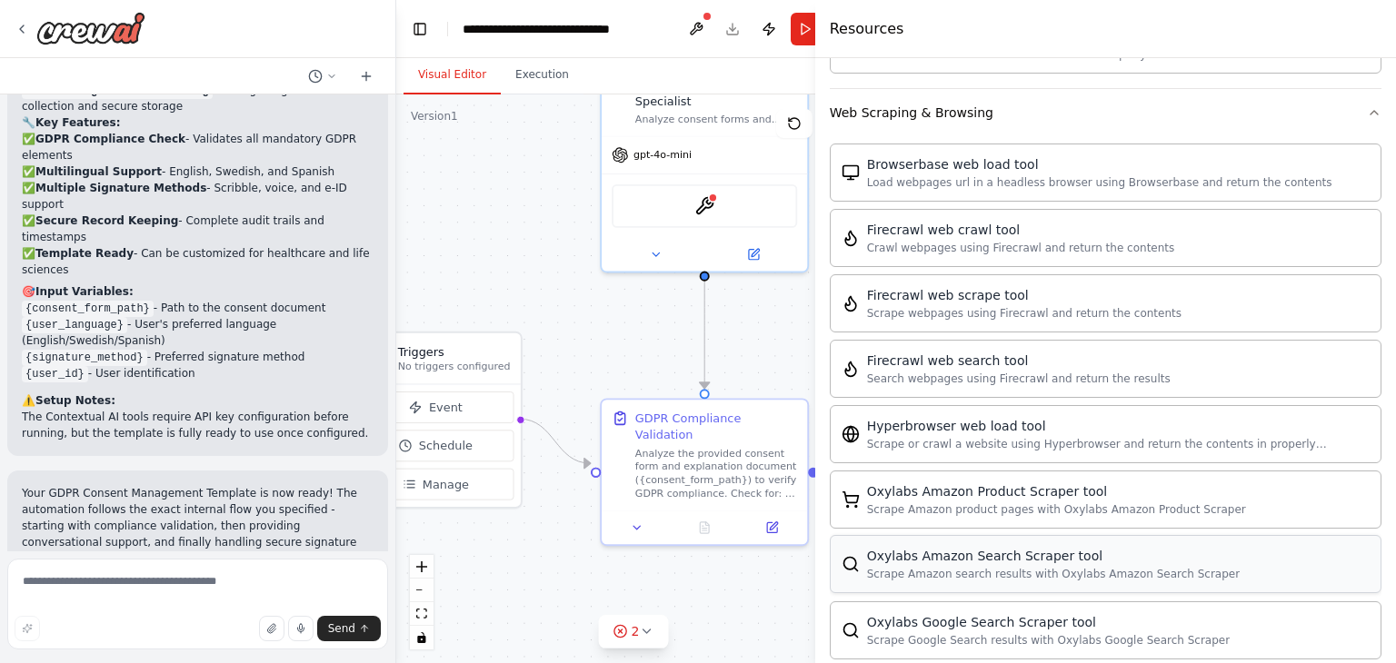
scroll to position [3065, 0]
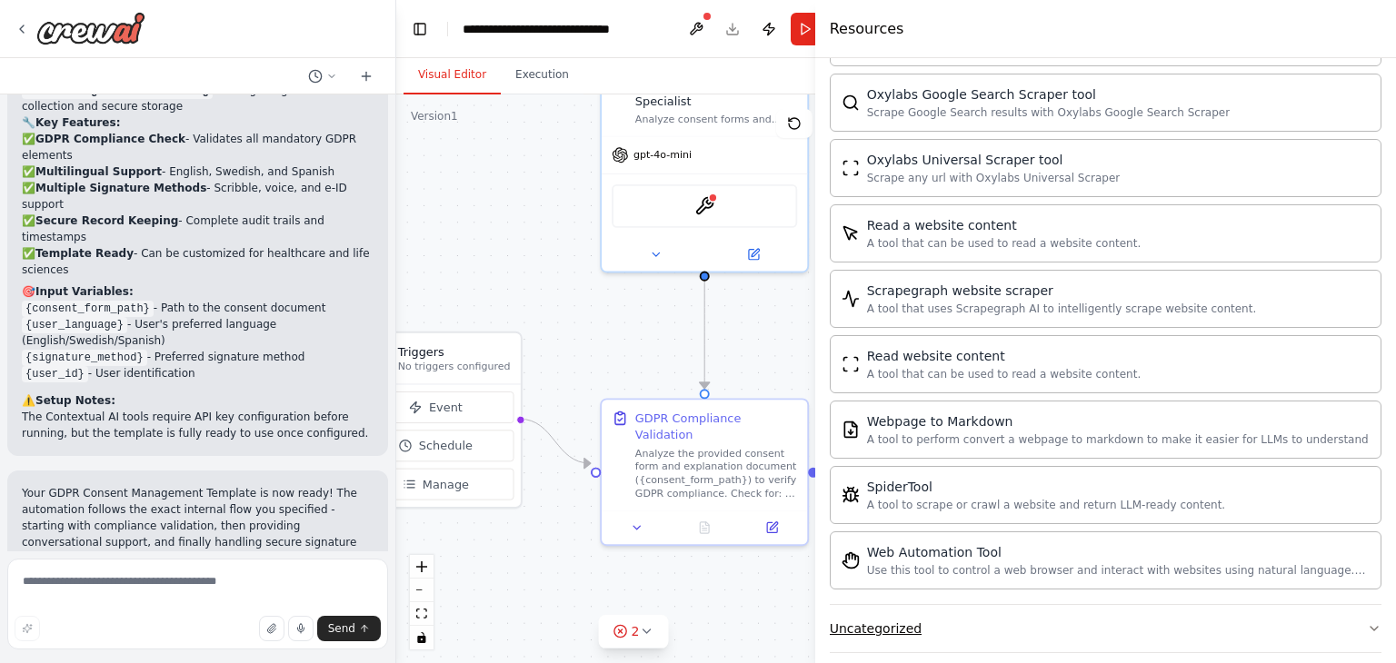
click at [1094, 614] on button "Uncategorized" at bounding box center [1106, 628] width 552 height 47
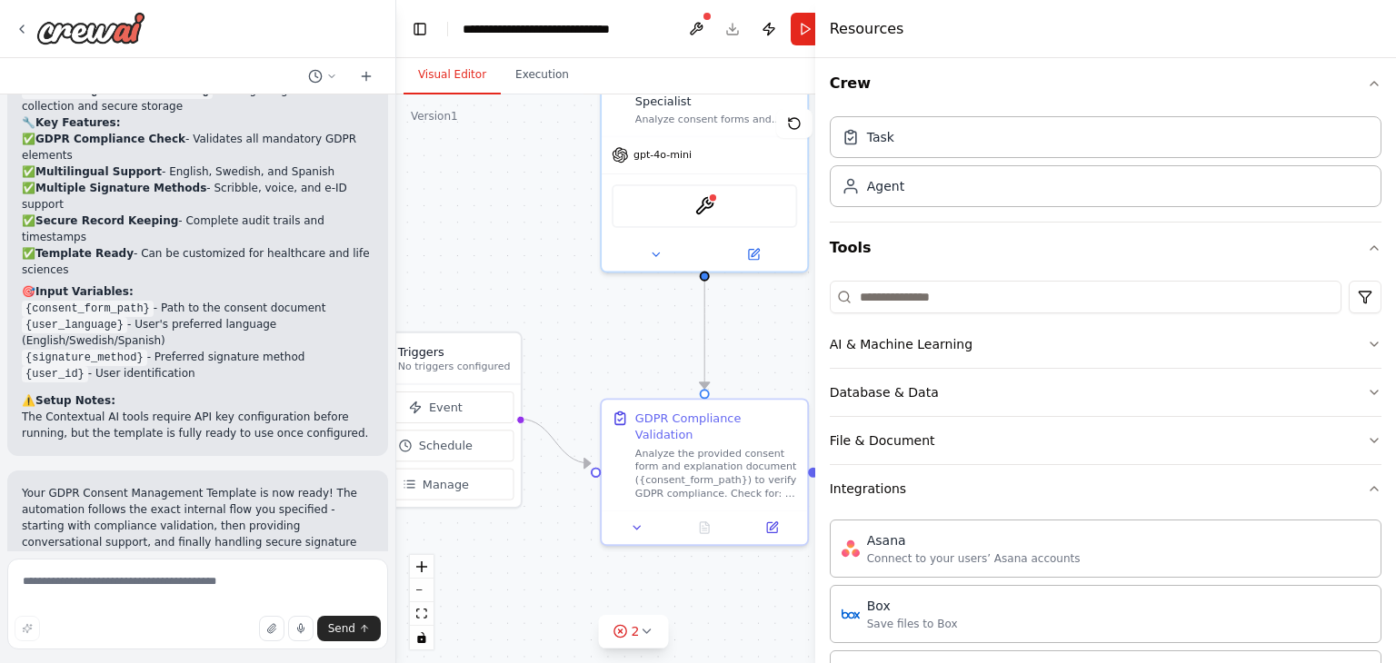
scroll to position [0, 0]
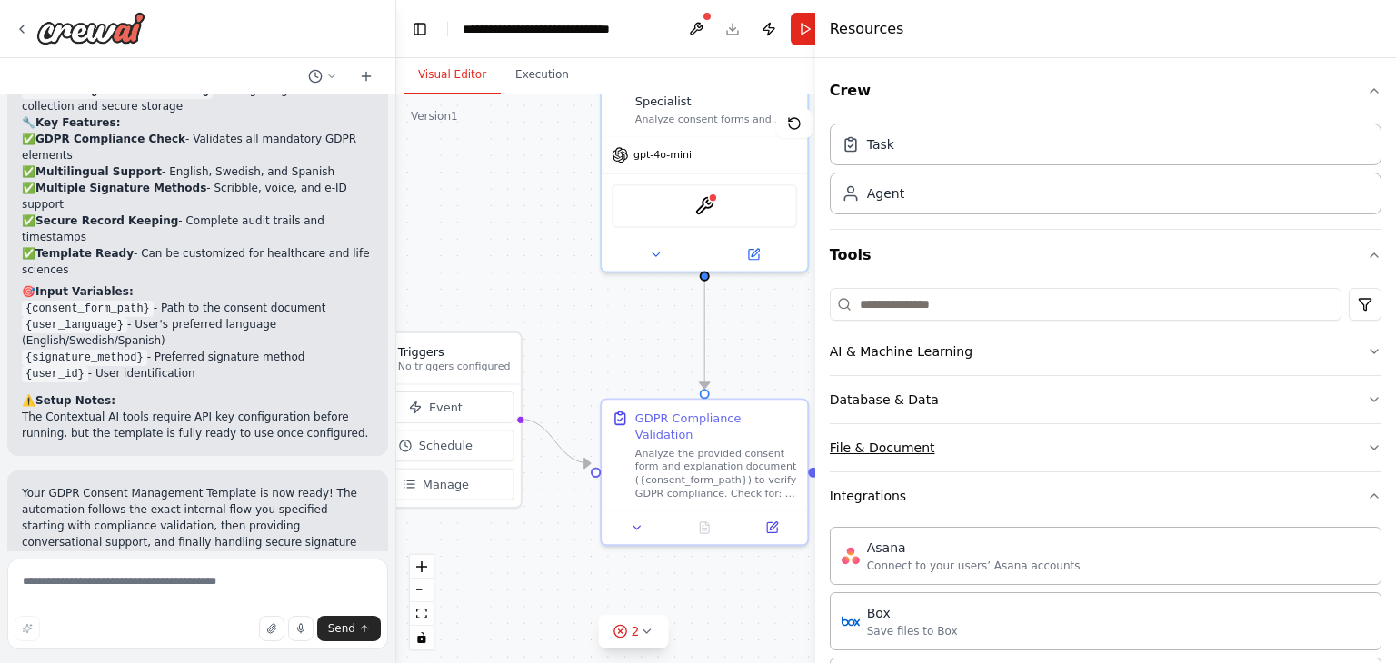
click at [1039, 455] on button "File & Document" at bounding box center [1106, 447] width 552 height 47
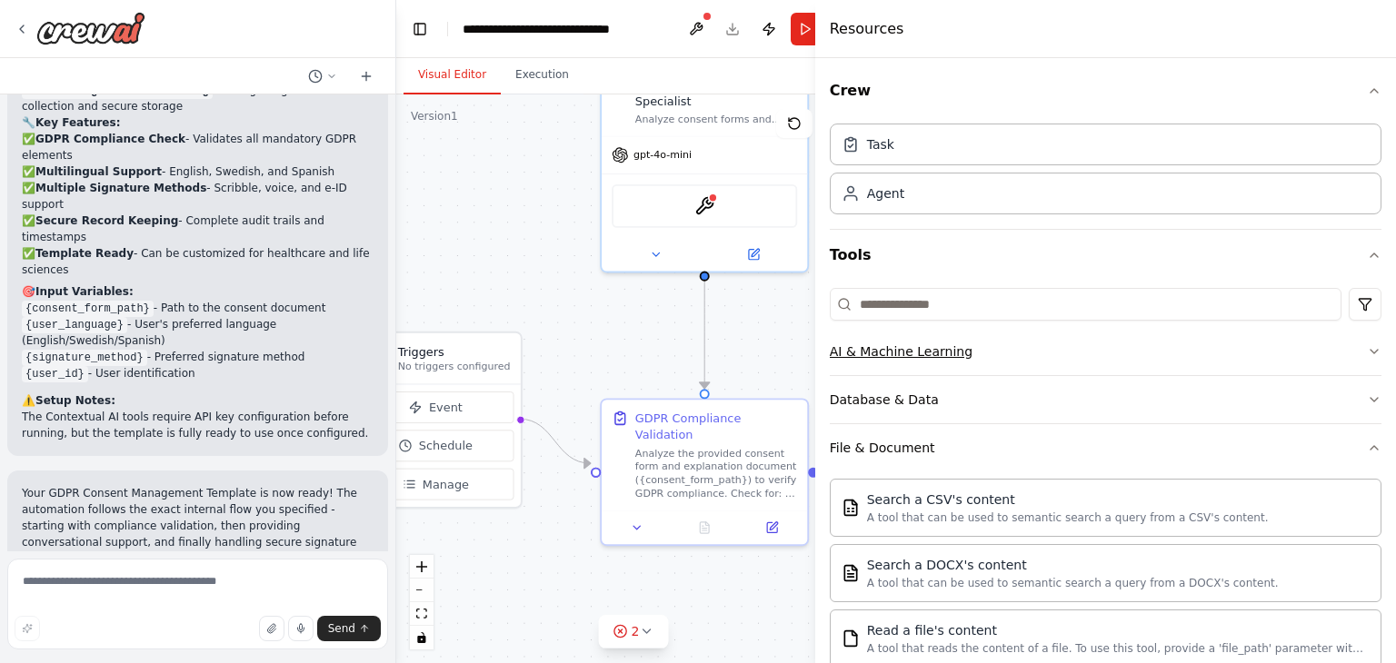
click at [1021, 353] on button "AI & Machine Learning" at bounding box center [1106, 351] width 552 height 47
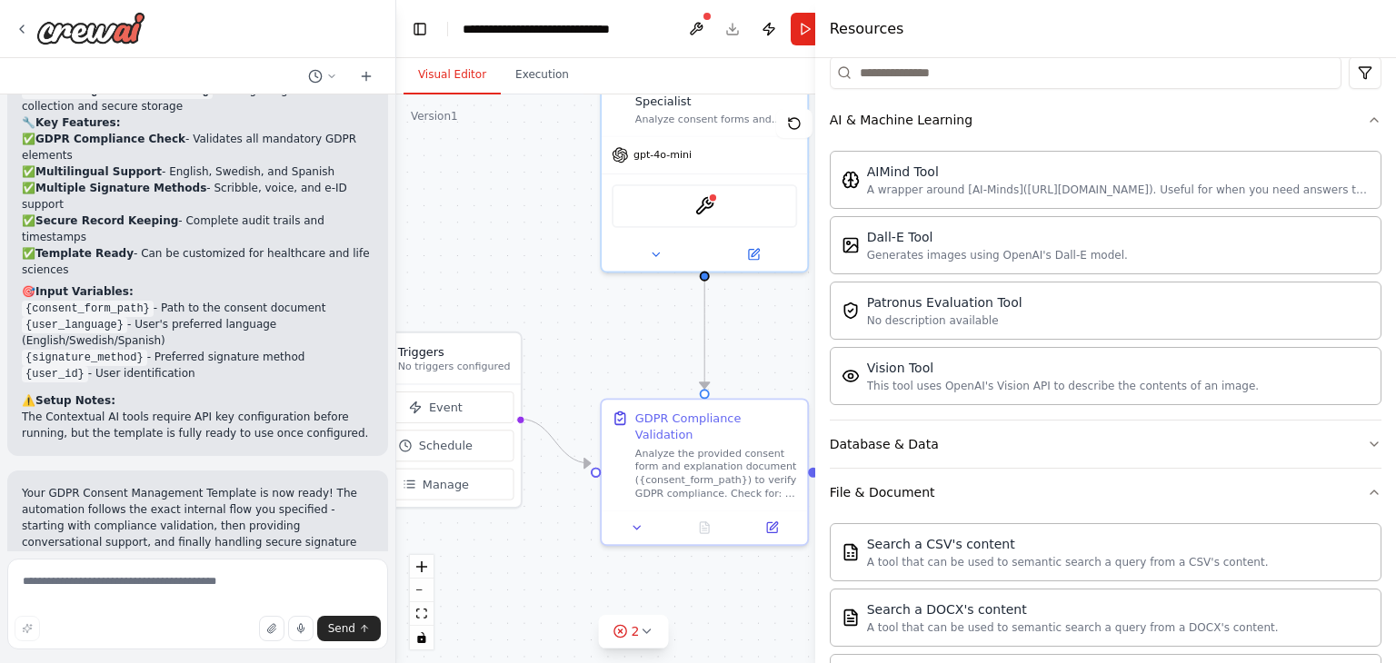
scroll to position [224, 0]
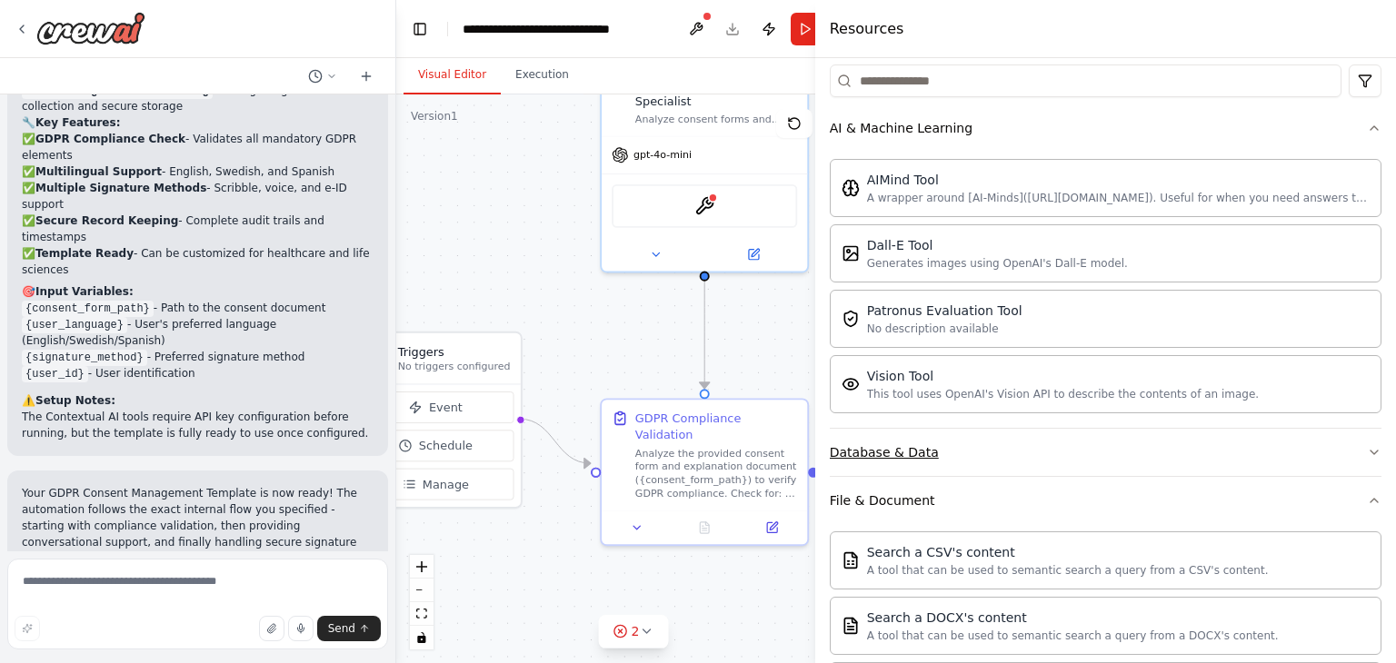
click at [974, 456] on button "Database & Data" at bounding box center [1106, 452] width 552 height 47
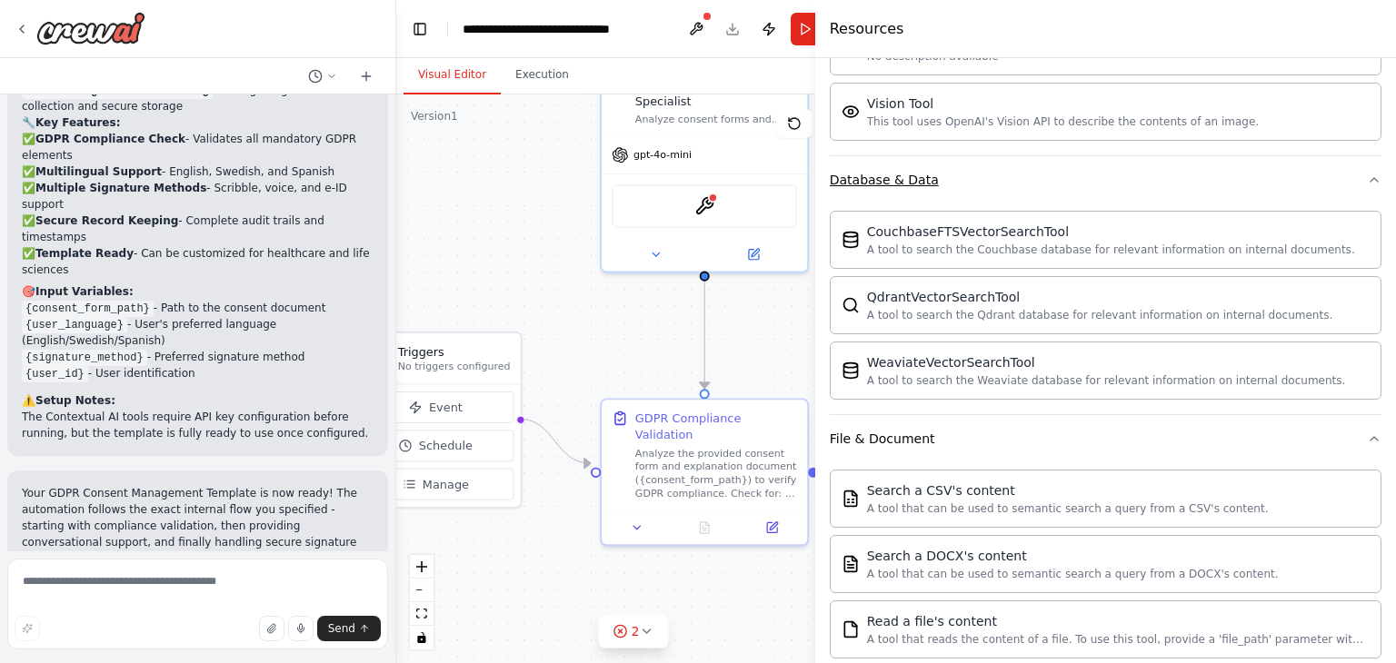
scroll to position [498, 0]
click at [626, 336] on div ".deletable-edge-delete-btn { width: 20px; height: 20px; border: 0px solid #ffff…" at bounding box center [633, 378] width 474 height 569
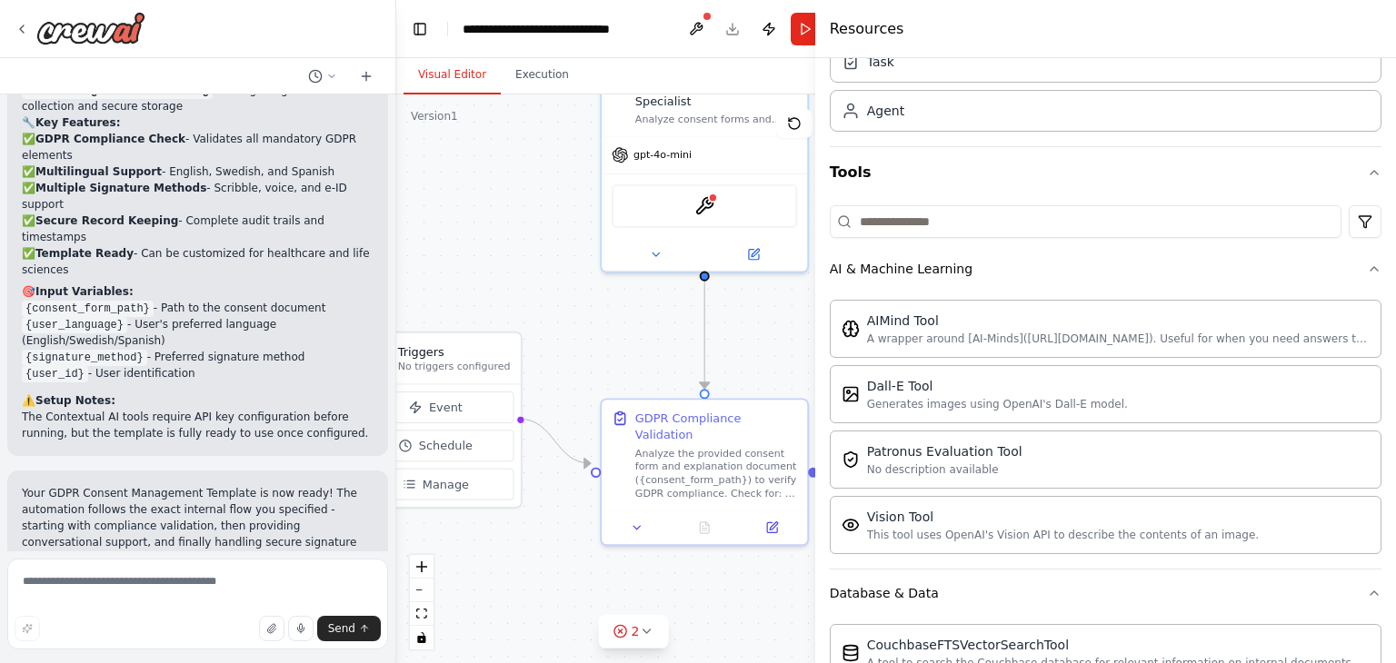
scroll to position [0, 0]
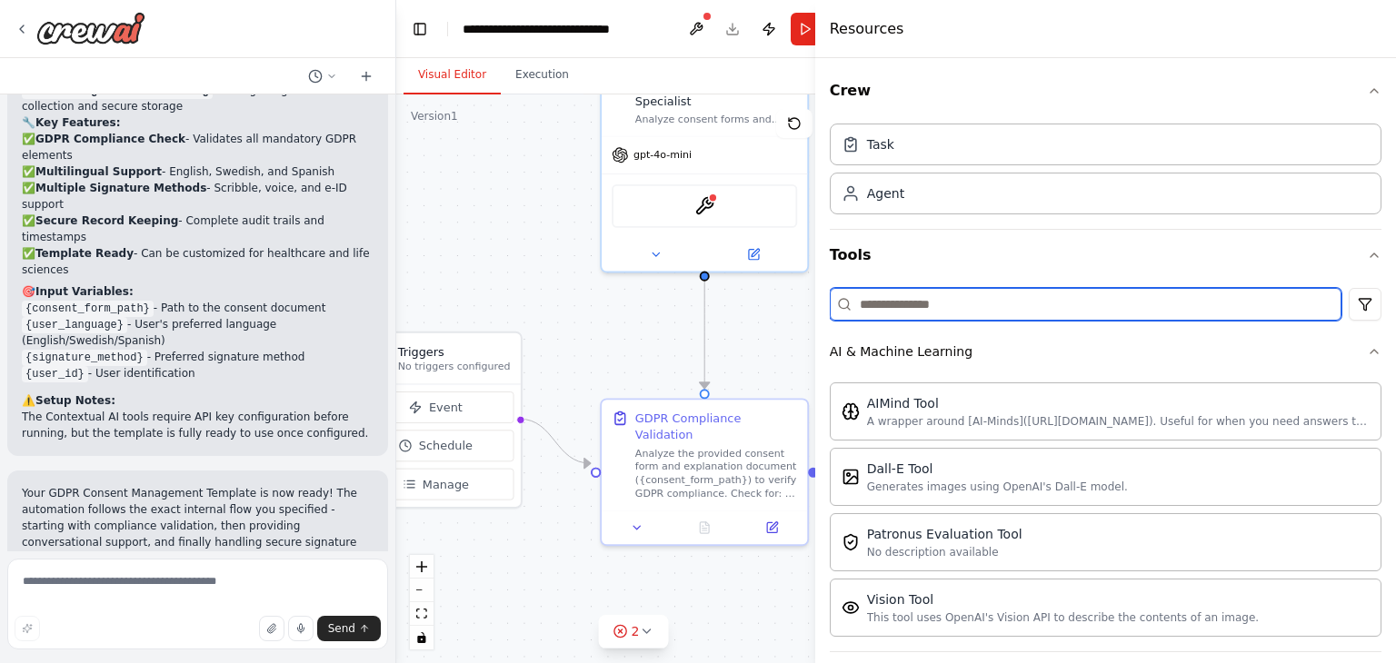
click at [928, 299] on input at bounding box center [1086, 304] width 512 height 33
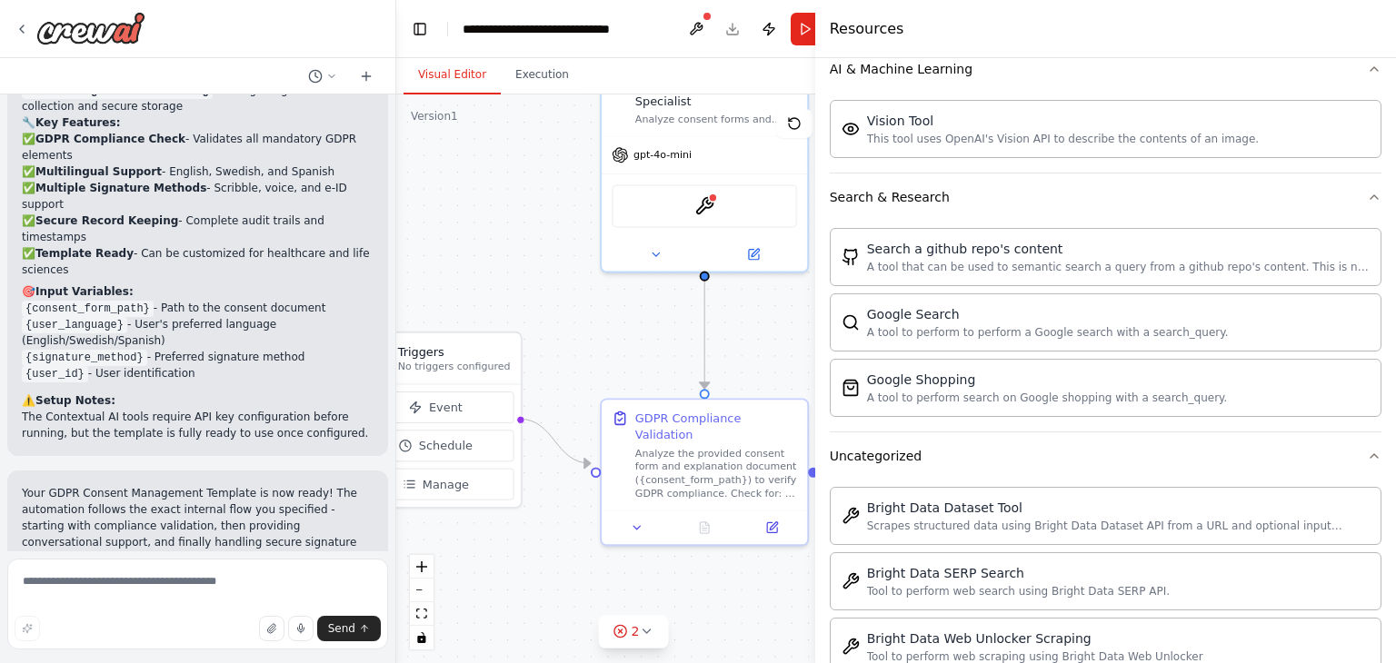
scroll to position [78, 0]
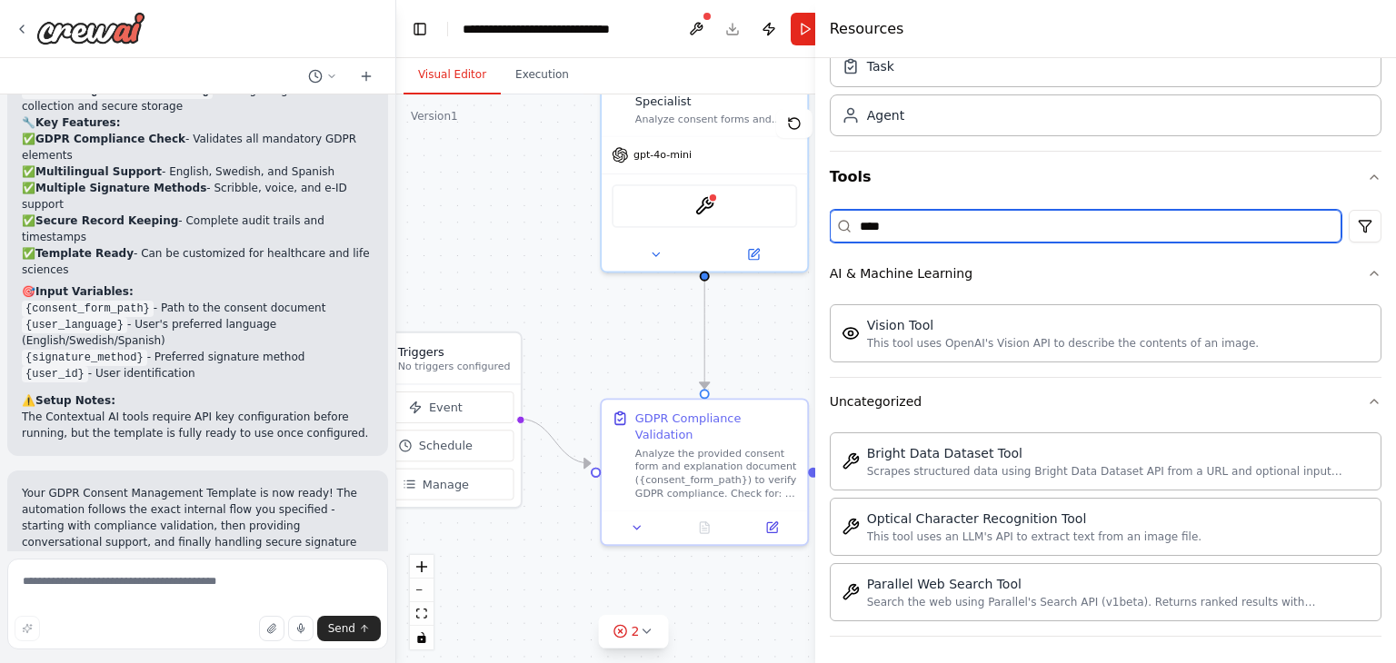
type input "***"
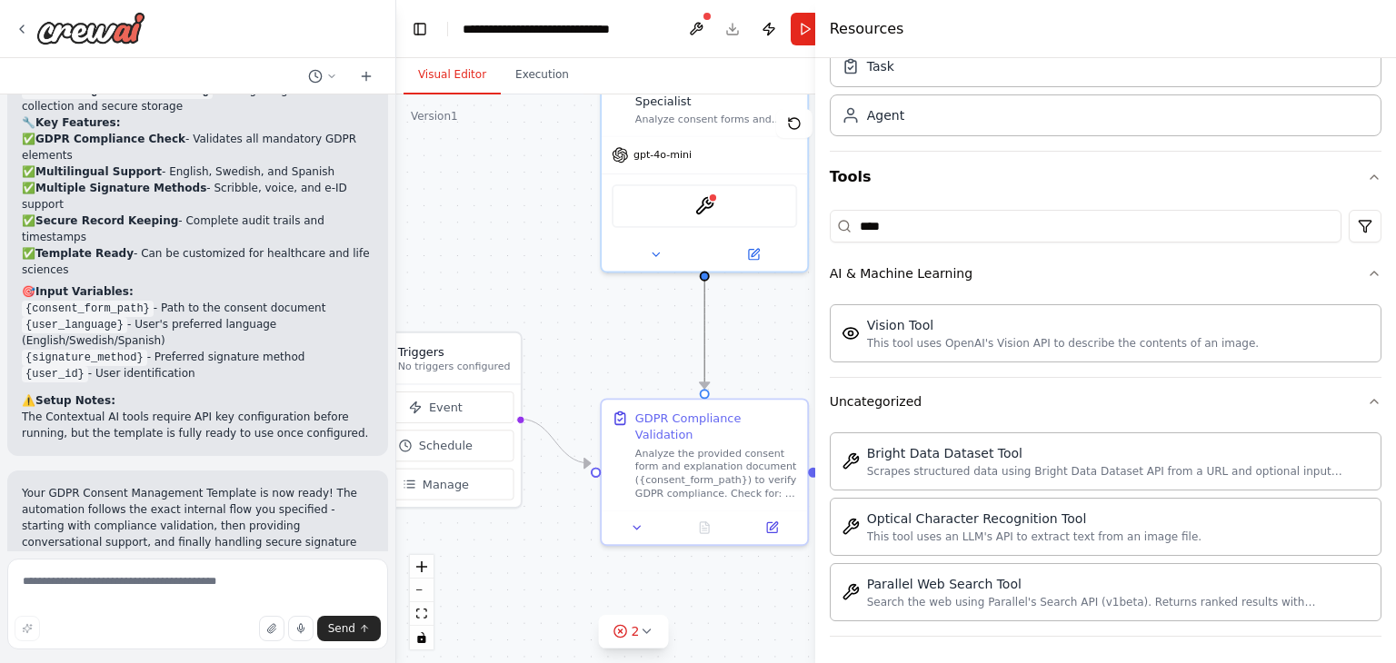
click at [704, 346] on icon "Edge from d55f3ca7-7b91-4d67-91f6-bced483f55e8 to 57b1f0b1-37b4-4b63-86df-84a95…" at bounding box center [704, 325] width 0 height 125
click at [695, 29] on button at bounding box center [695, 29] width 29 height 33
click at [695, 29] on div at bounding box center [695, 29] width 29 height 33
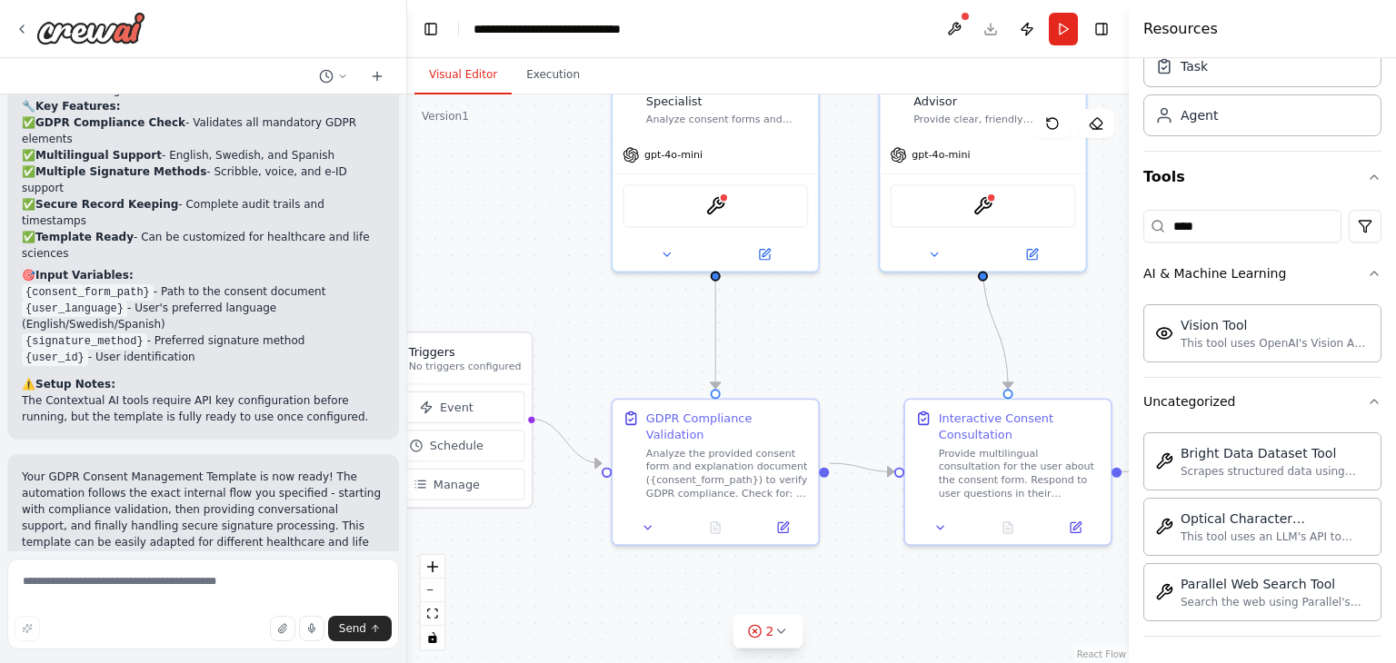
drag, startPoint x: 817, startPoint y: 64, endPoint x: 1174, endPoint y: 129, distance: 363.0
click at [1136, 129] on div at bounding box center [1131, 331] width 7 height 663
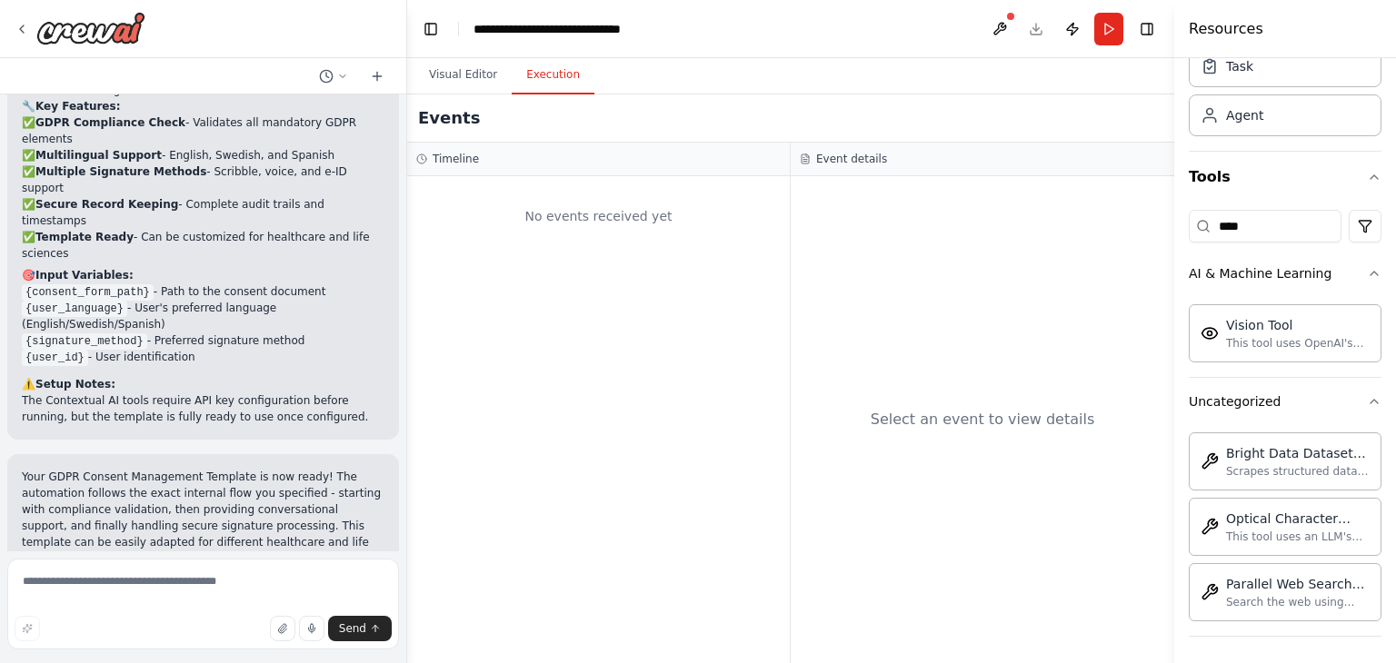
click at [556, 65] on button "Execution" at bounding box center [553, 75] width 83 height 38
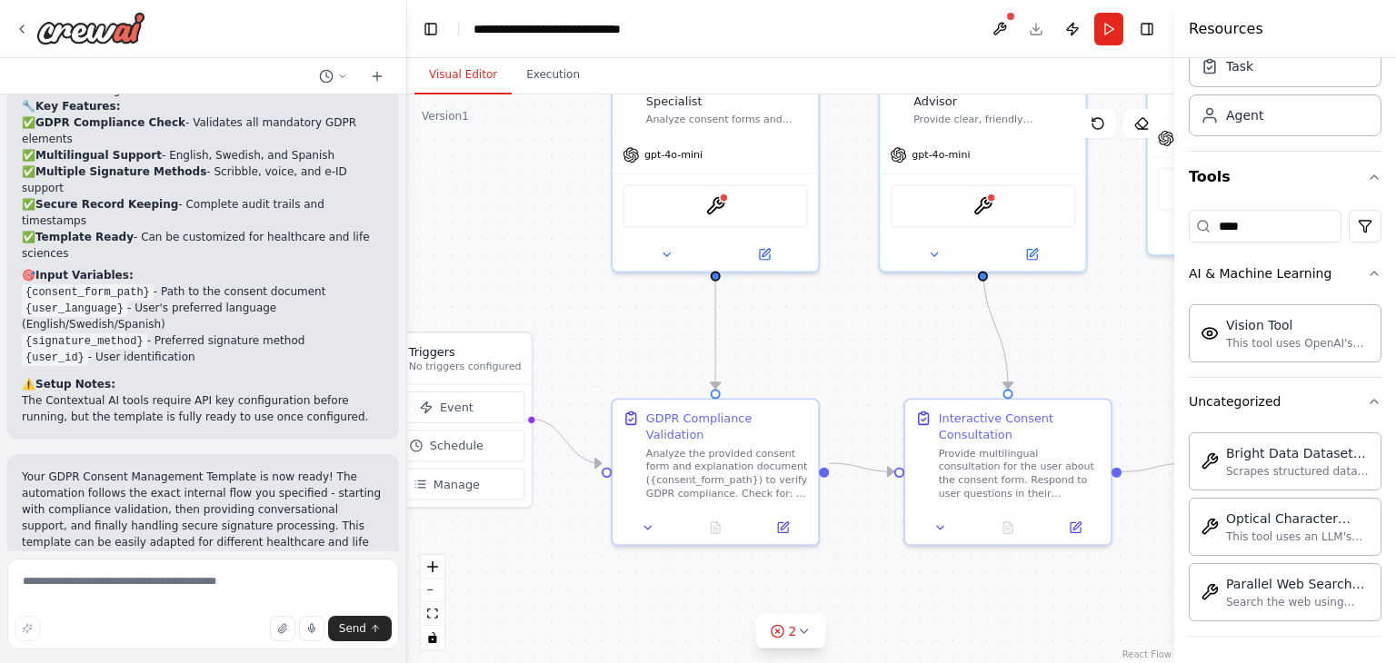
click at [454, 66] on button "Visual Editor" at bounding box center [462, 75] width 97 height 38
click at [1145, 28] on button "Toggle Right Sidebar" at bounding box center [1146, 28] width 25 height 25
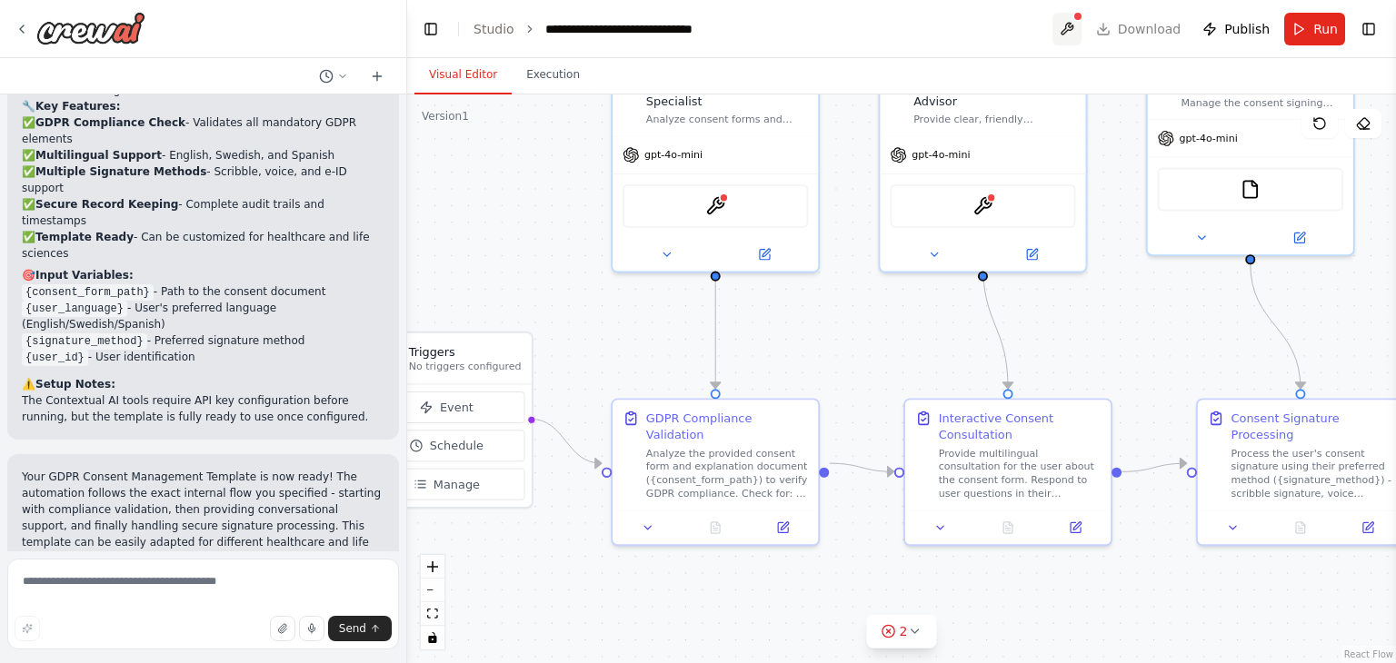
click at [1069, 23] on button at bounding box center [1066, 29] width 29 height 33
click at [128, 34] on img at bounding box center [90, 28] width 109 height 33
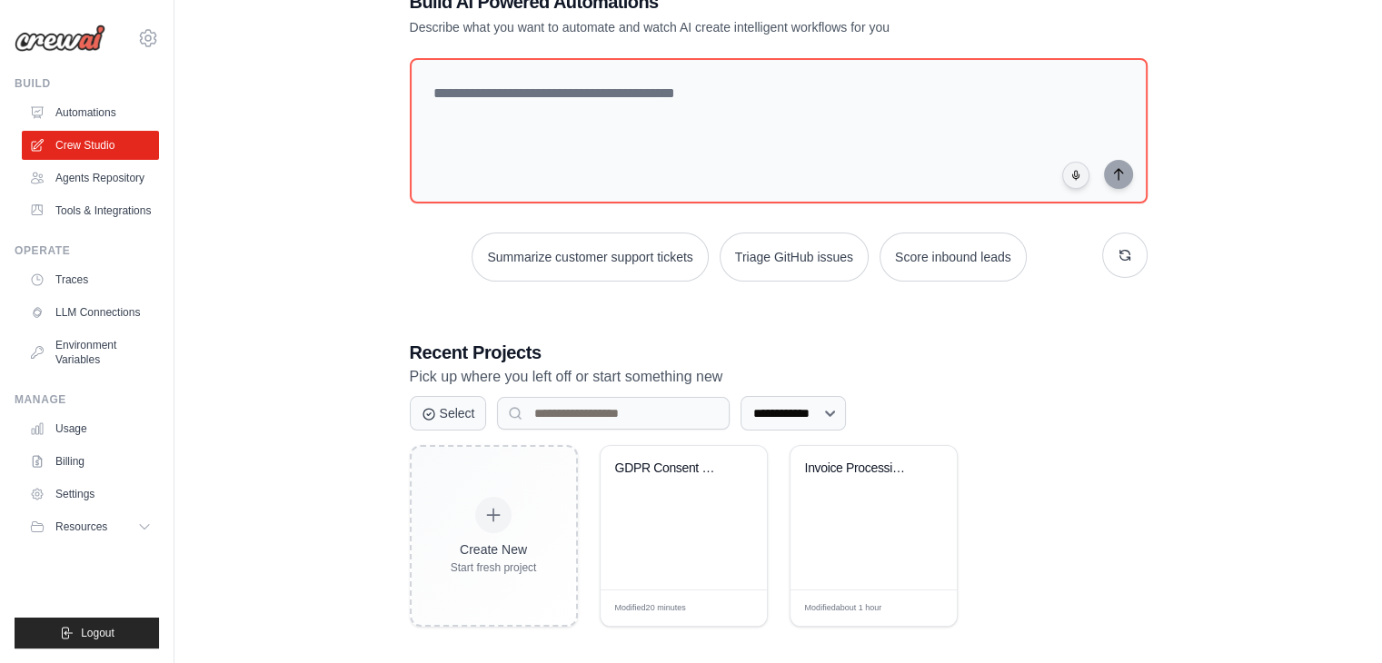
scroll to position [132, 0]
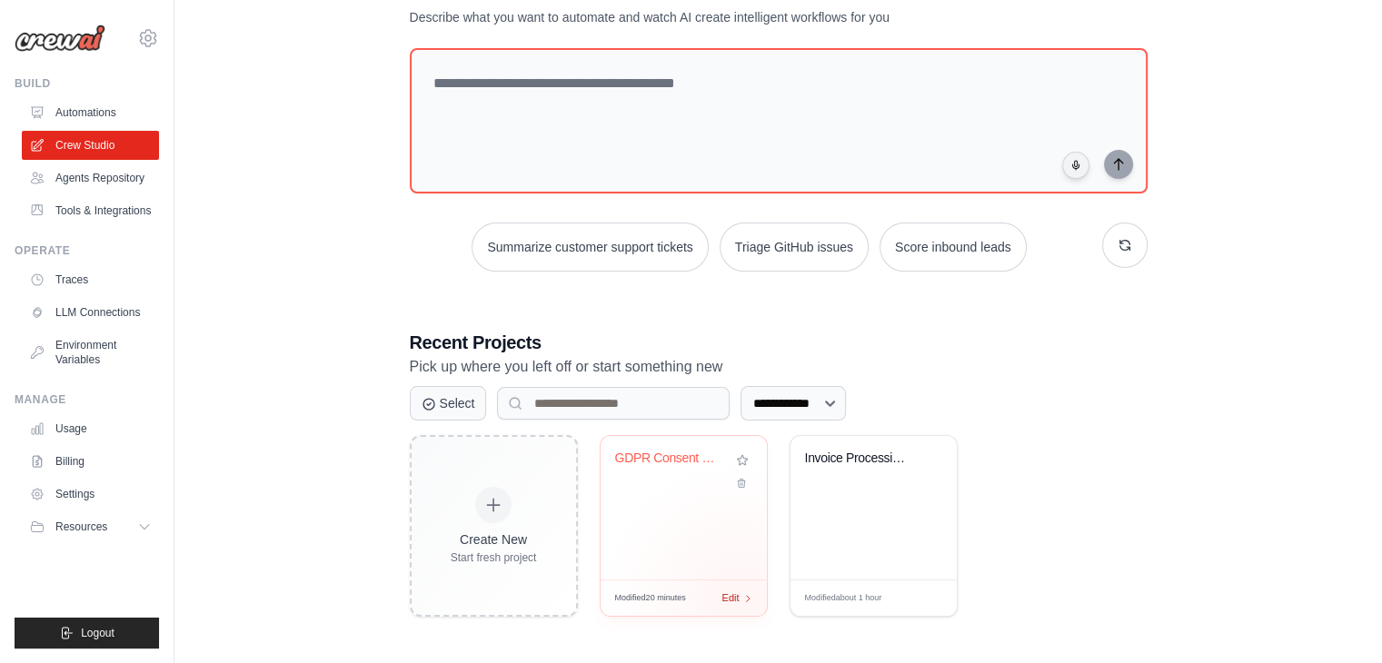
click at [737, 595] on span "Edit" at bounding box center [730, 598] width 17 height 15
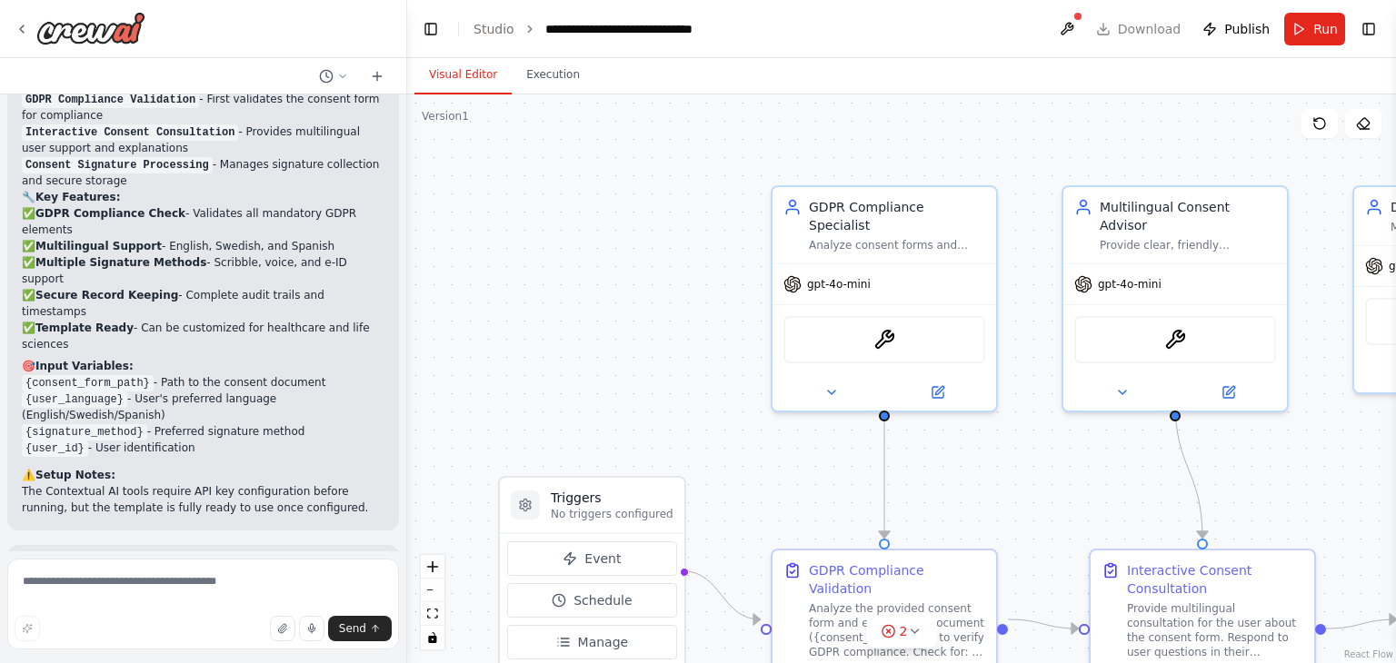
scroll to position [2391, 0]
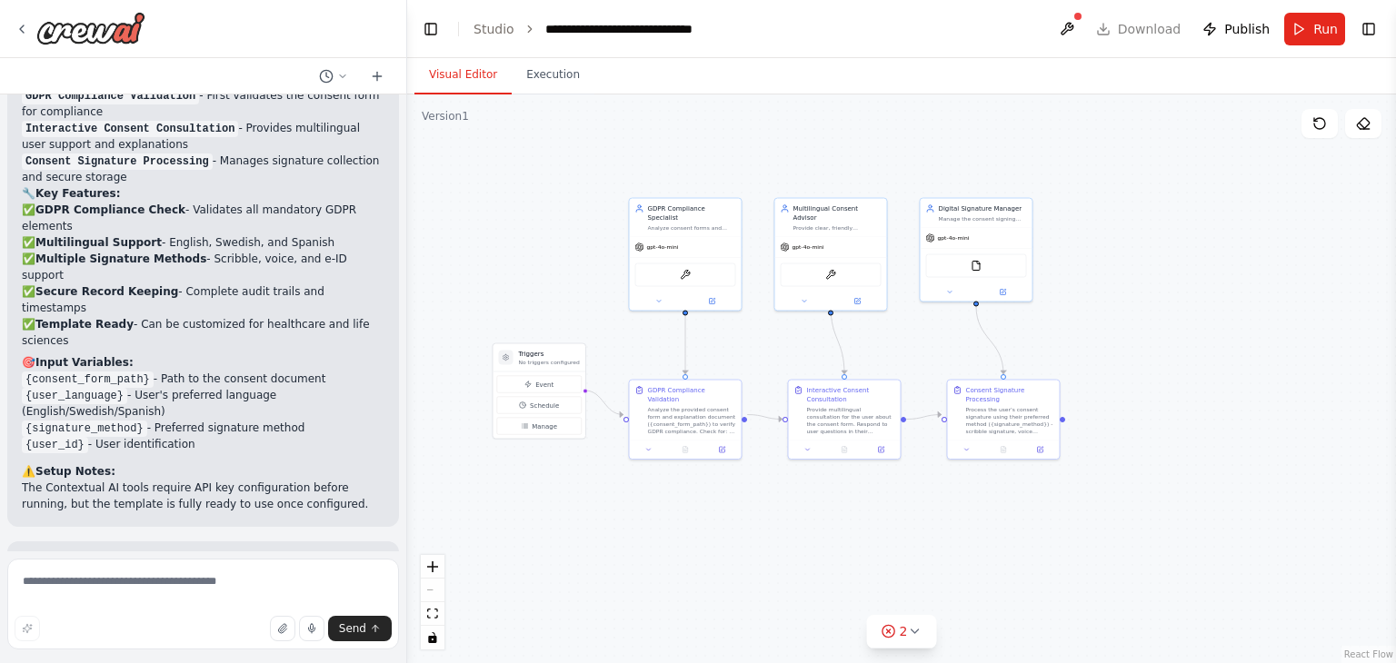
drag, startPoint x: 731, startPoint y: 433, endPoint x: 622, endPoint y: 326, distance: 152.9
click at [622, 326] on div ".deletable-edge-delete-btn { width: 20px; height: 20px; border: 0px solid #ffff…" at bounding box center [901, 378] width 989 height 569
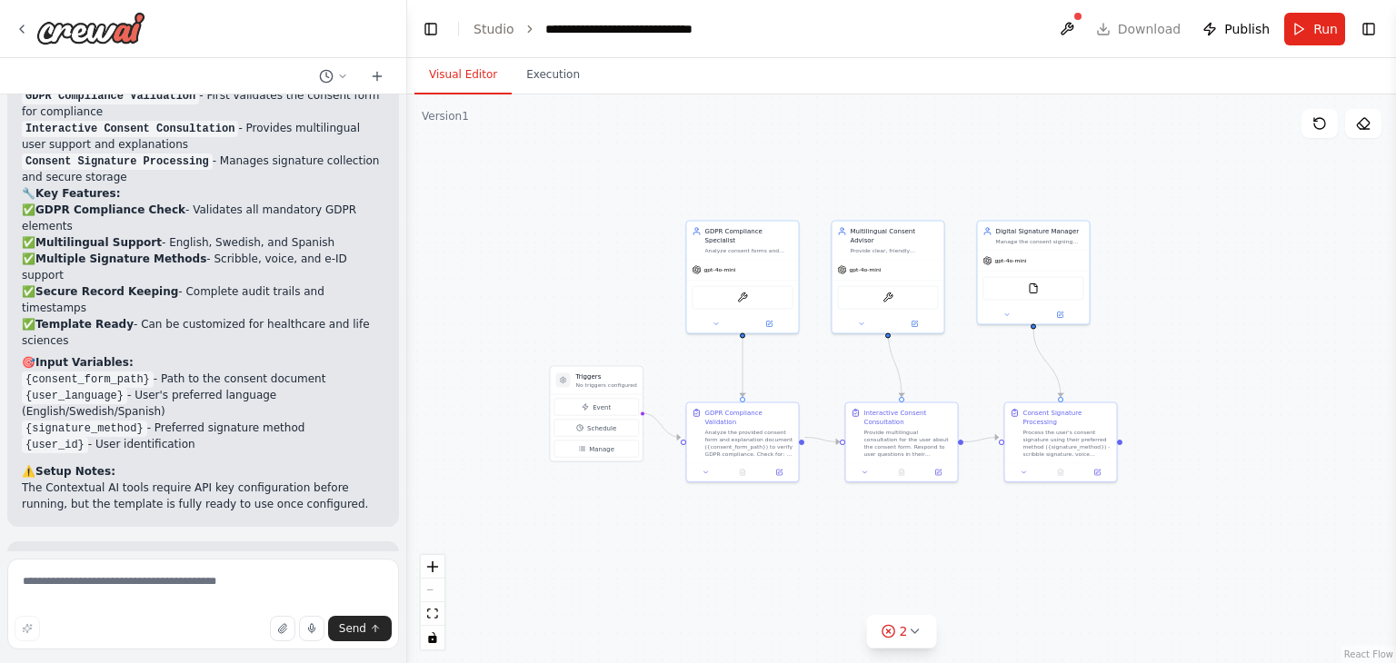
drag, startPoint x: 610, startPoint y: 316, endPoint x: 654, endPoint y: 335, distance: 48.4
click at [654, 335] on div ".deletable-edge-delete-btn { width: 20px; height: 20px; border: 0px solid #ffff…" at bounding box center [901, 378] width 989 height 569
click at [1374, 34] on button "Toggle Right Sidebar" at bounding box center [1368, 28] width 25 height 25
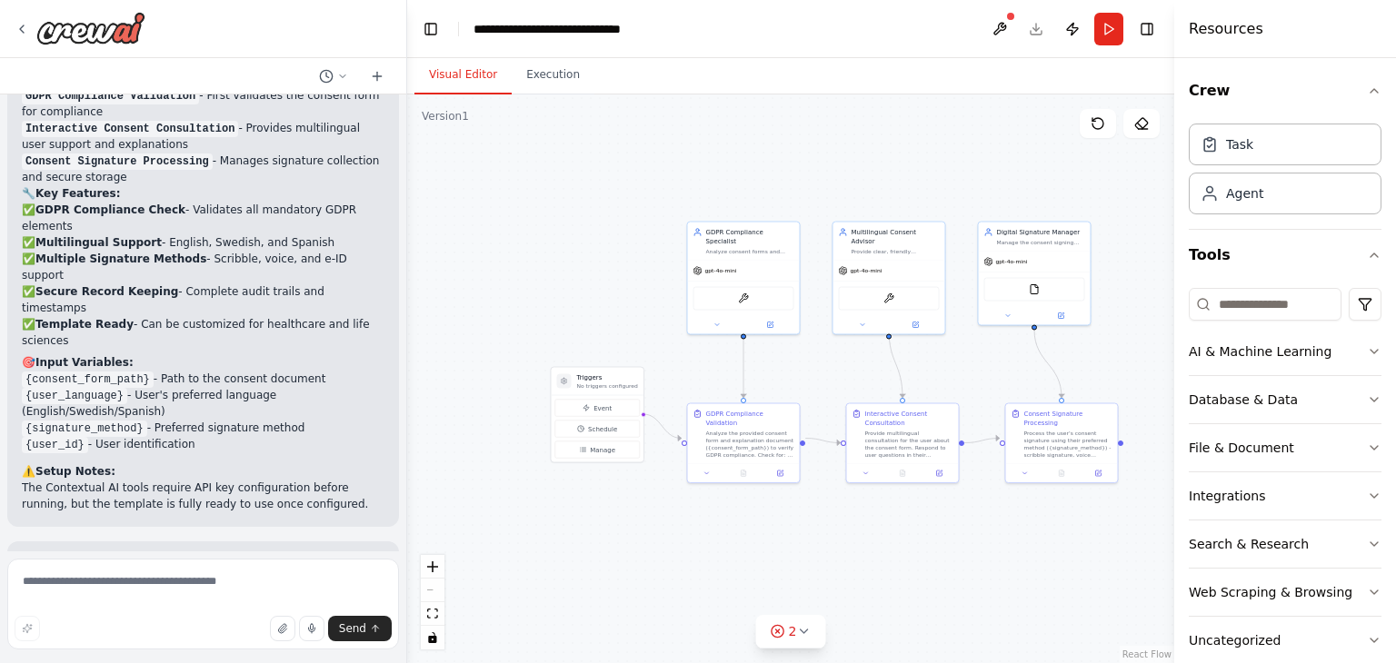
click at [1368, 26] on div "Resources" at bounding box center [1285, 29] width 222 height 58
click at [1225, 27] on h4 "Resources" at bounding box center [1225, 29] width 75 height 22
click at [690, 492] on div ".deletable-edge-delete-btn { width: 20px; height: 20px; border: 0px solid #ffff…" at bounding box center [790, 378] width 767 height 569
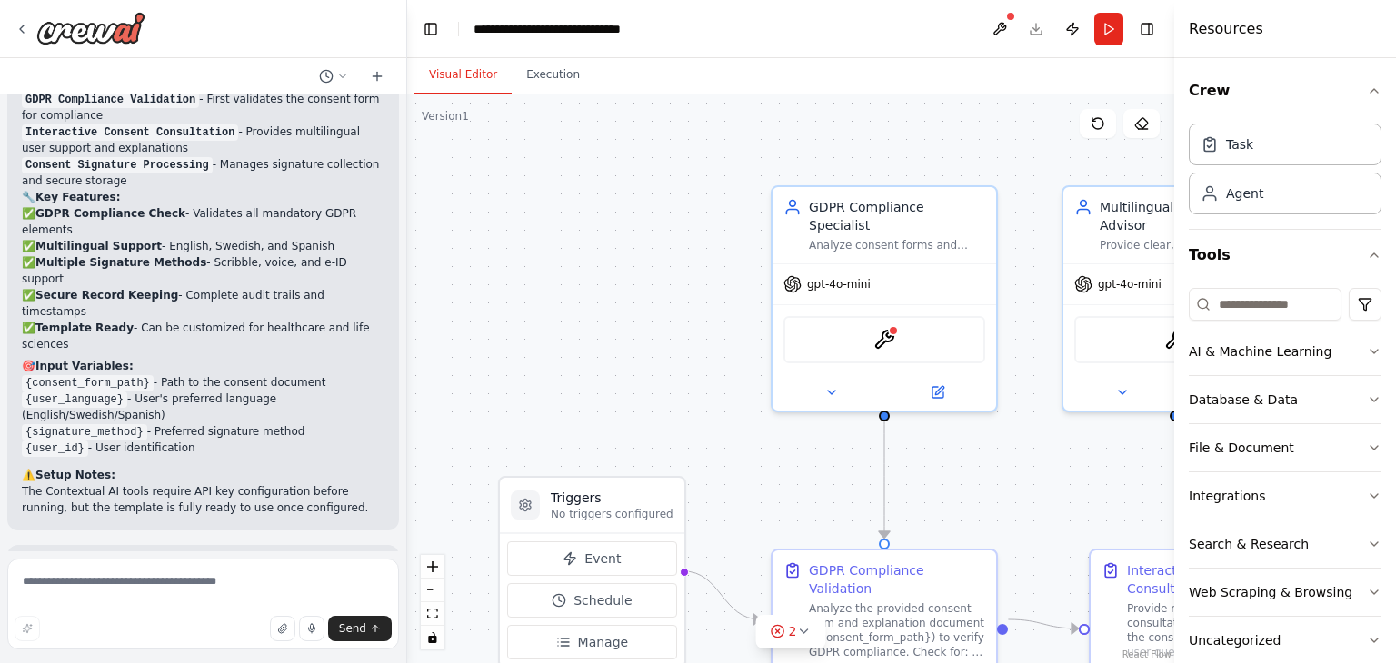
scroll to position [2391, 0]
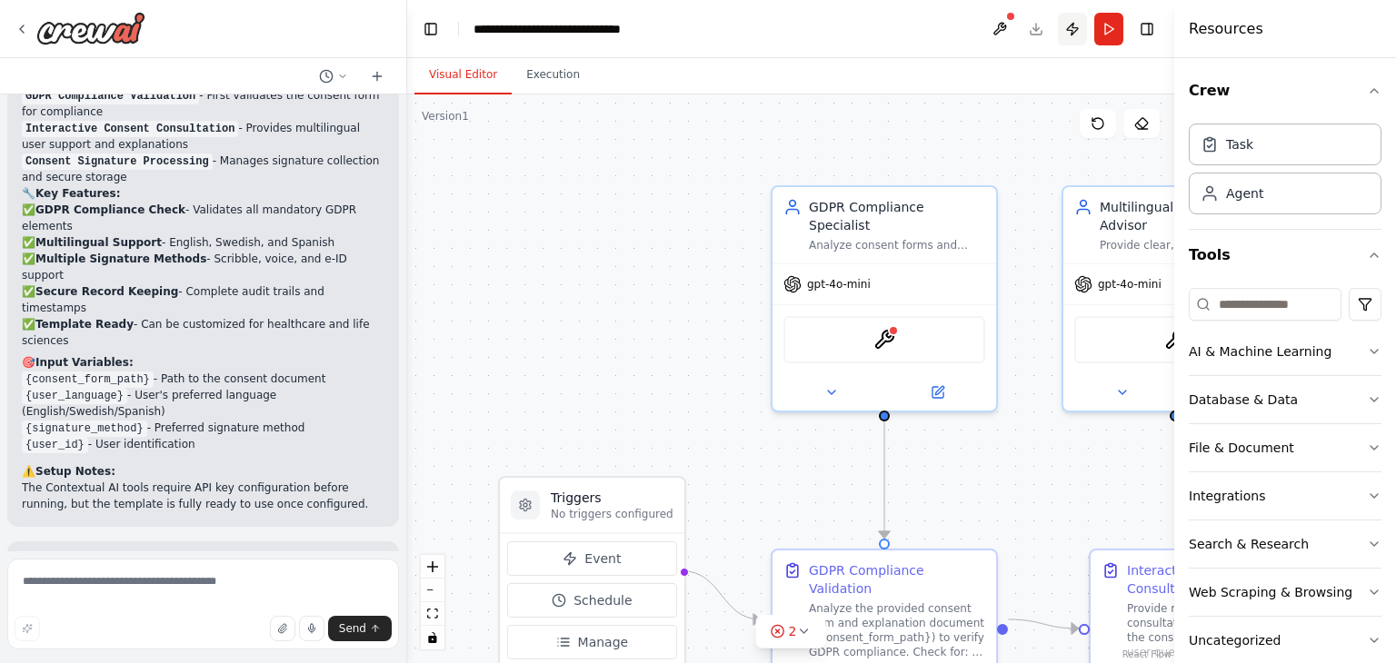
click at [1071, 29] on button "Publish" at bounding box center [1072, 29] width 29 height 33
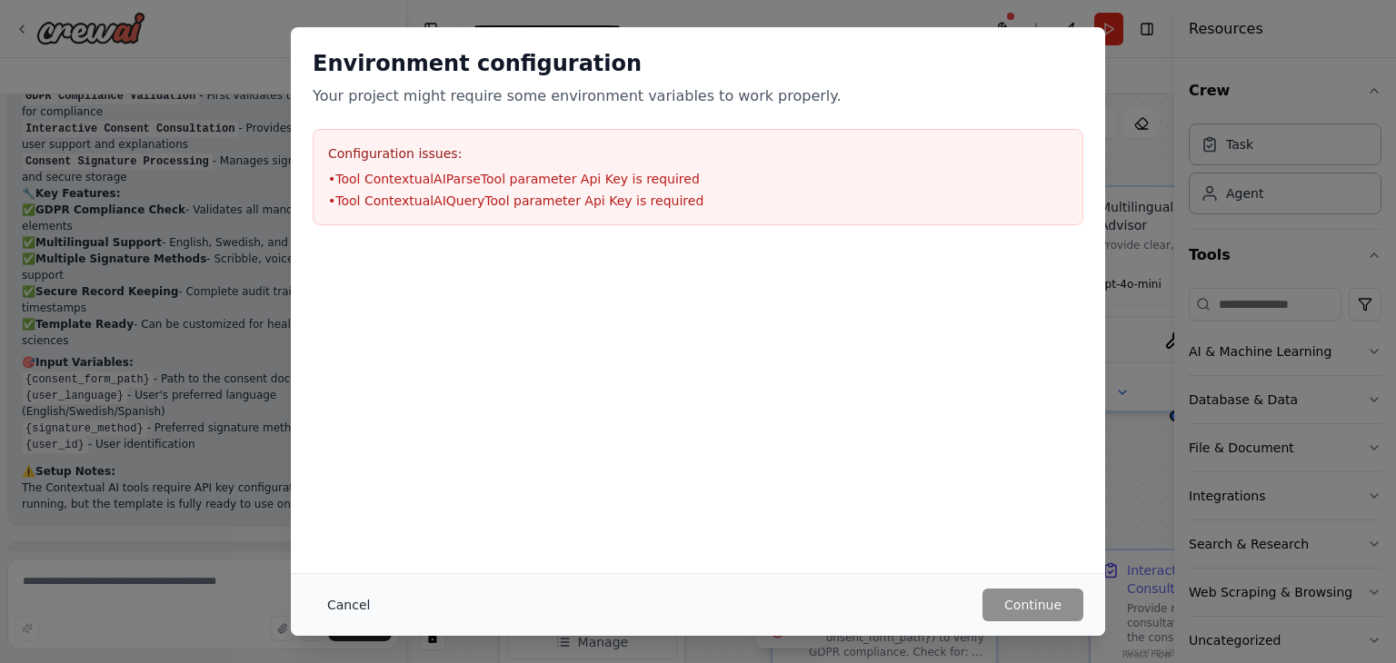
click at [332, 602] on button "Cancel" at bounding box center [349, 605] width 72 height 33
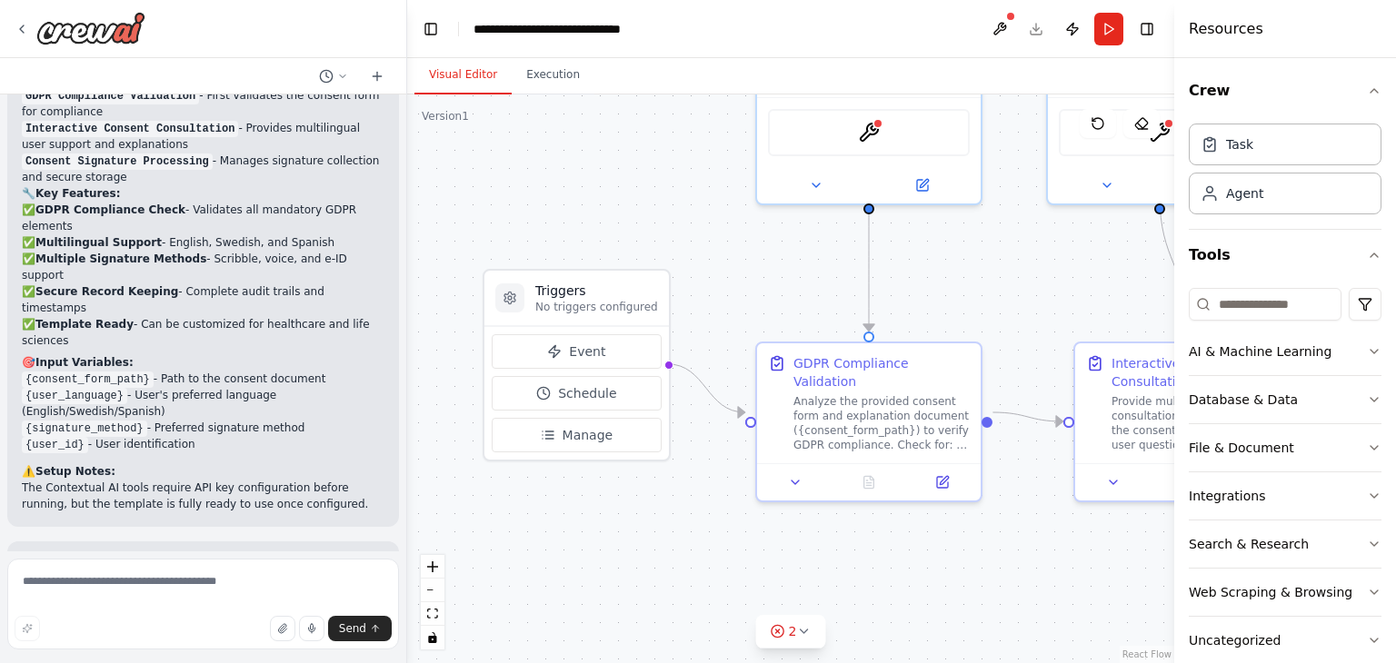
drag, startPoint x: 581, startPoint y: 451, endPoint x: 565, endPoint y: 244, distance: 207.7
click at [565, 244] on div ".deletable-edge-delete-btn { width: 20px; height: 20px; border: 0px solid #ffff…" at bounding box center [790, 378] width 767 height 569
click at [625, 350] on button "Event" at bounding box center [577, 351] width 170 height 35
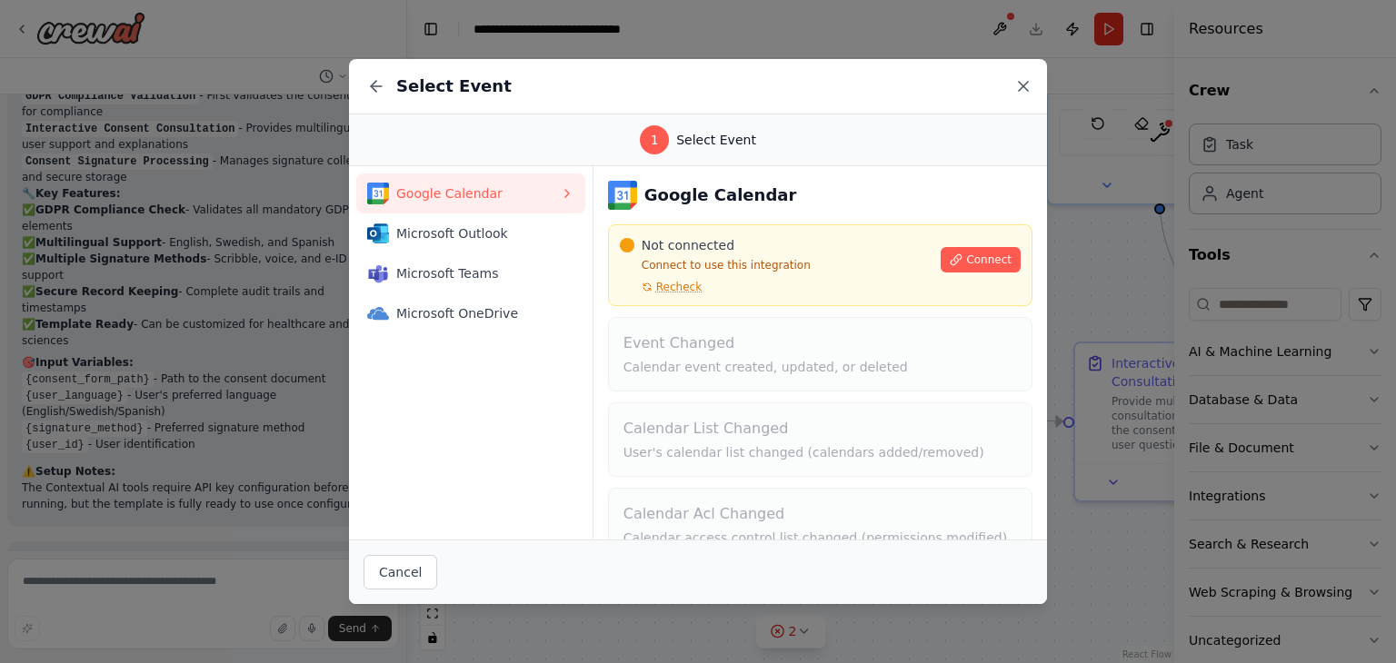
click at [1015, 88] on icon at bounding box center [1023, 86] width 18 height 18
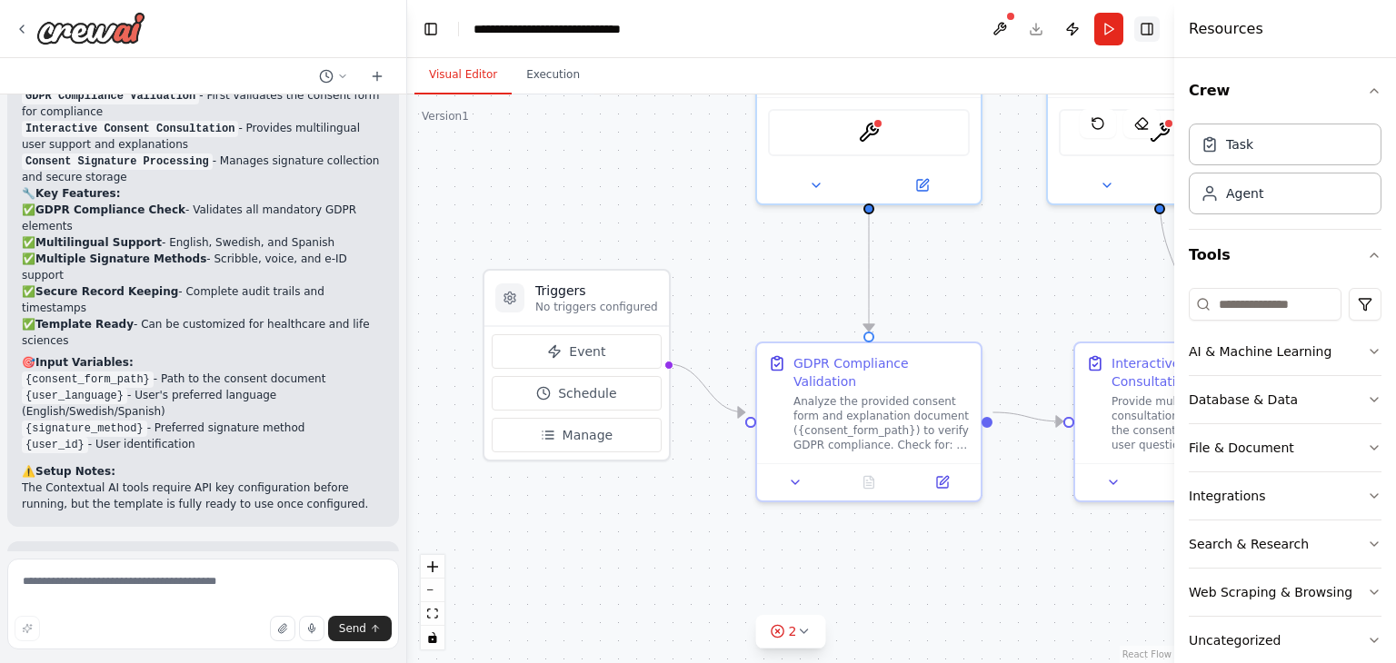
click at [1146, 35] on button "Toggle Right Sidebar" at bounding box center [1146, 28] width 25 height 25
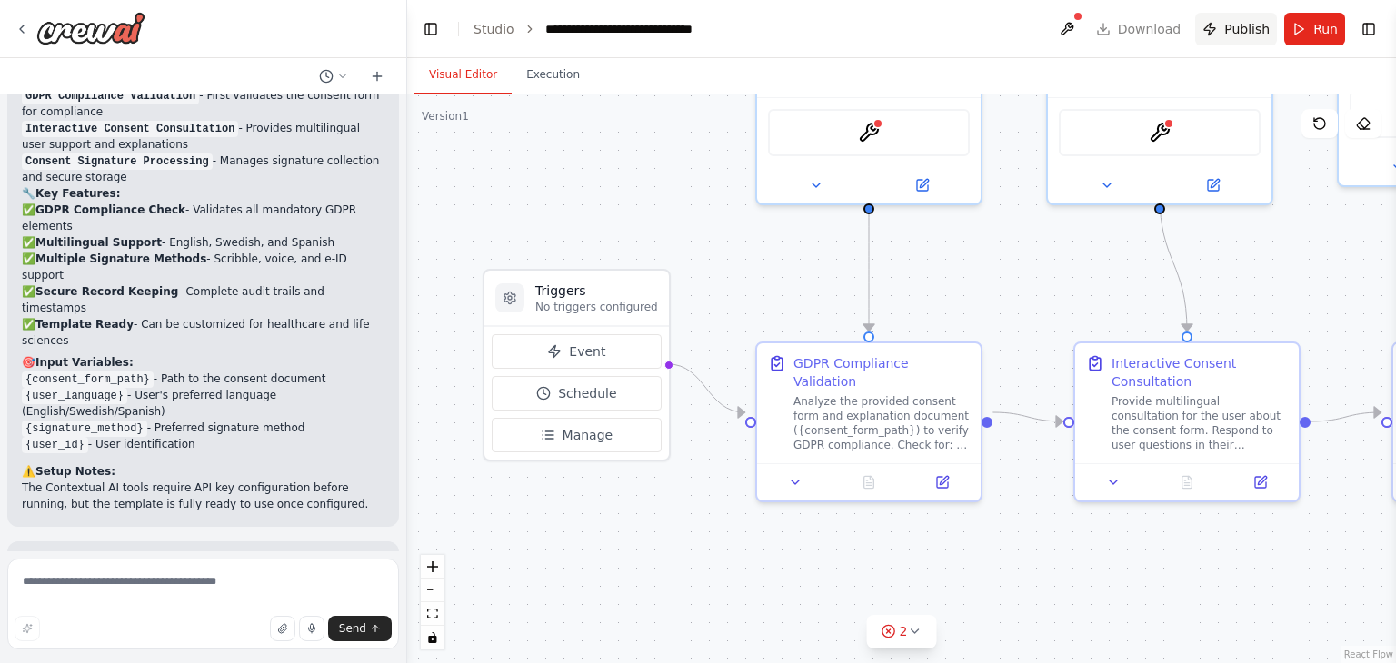
click at [1238, 27] on span "Publish" at bounding box center [1246, 29] width 45 height 18
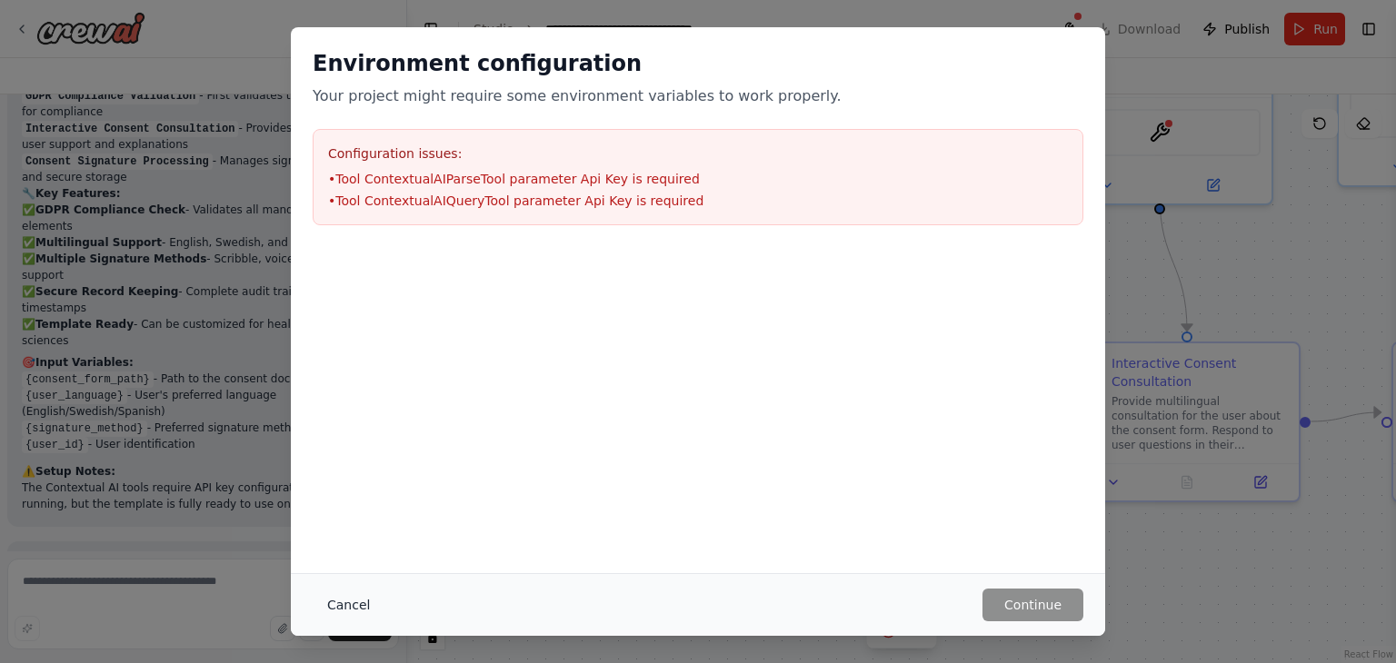
click at [360, 609] on button "Cancel" at bounding box center [349, 605] width 72 height 33
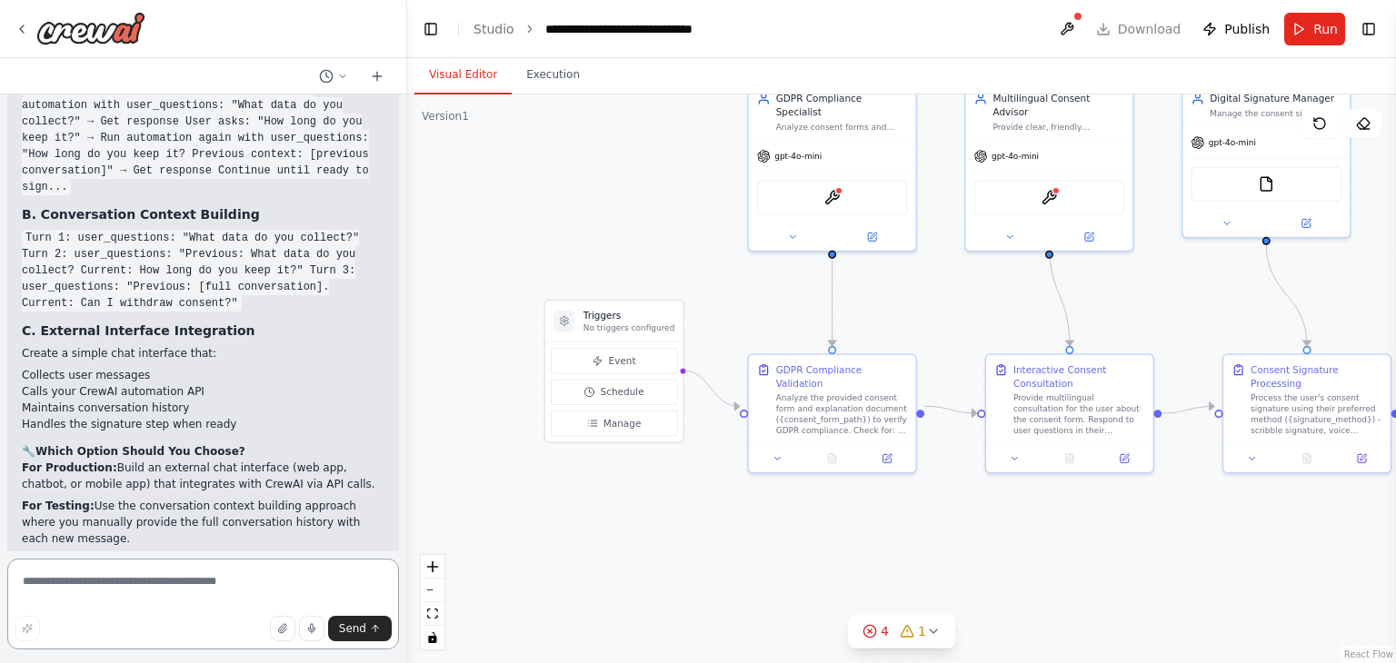
scroll to position [5198, 0]
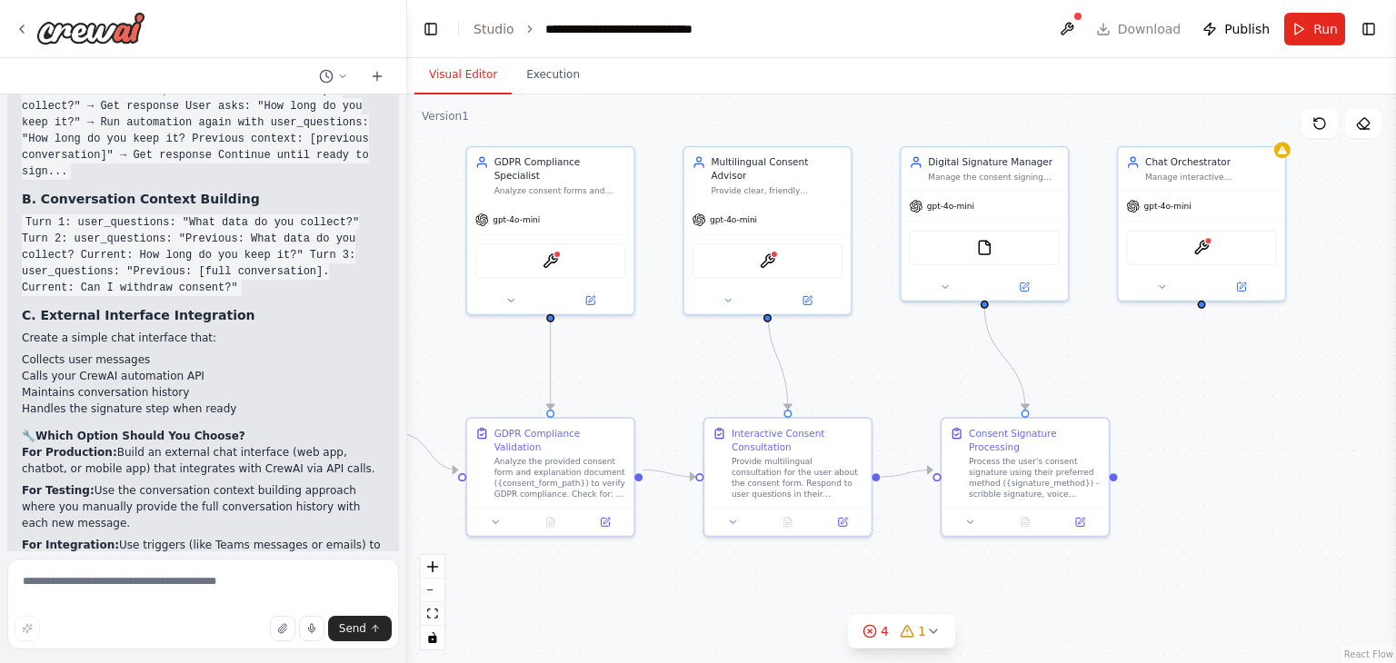
drag, startPoint x: 1112, startPoint y: 528, endPoint x: 830, endPoint y: 592, distance: 288.8
click at [830, 592] on div ".deletable-edge-delete-btn { width: 20px; height: 20px; border: 0px solid #ffff…" at bounding box center [901, 378] width 989 height 569
click at [1200, 396] on div ".deletable-edge-delete-btn { width: 20px; height: 20px; border: 0px solid #ffff…" at bounding box center [901, 378] width 989 height 569
click at [1218, 245] on div "InvokeCrewAIAutomationTool" at bounding box center [1202, 244] width 151 height 35
click at [1304, 183] on div ".deletable-edge-delete-btn { width: 20px; height: 20px; border: 0px solid #ffff…" at bounding box center [901, 378] width 989 height 569
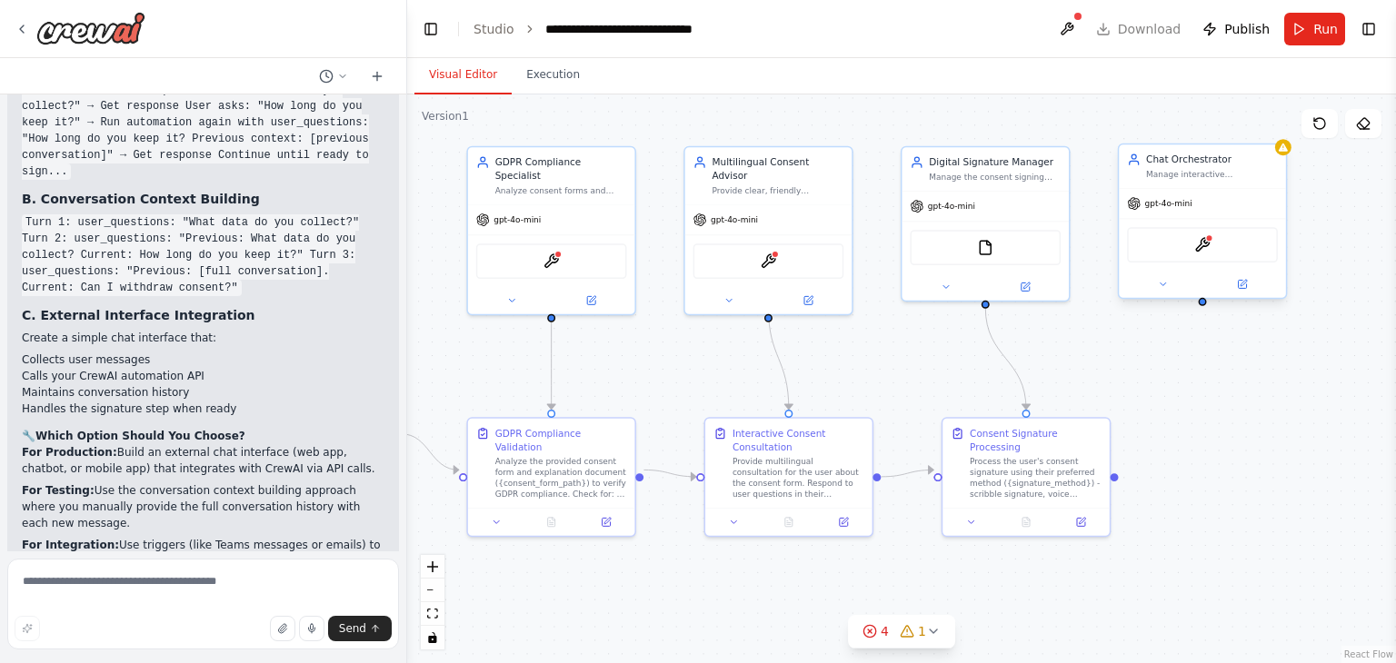
click at [1272, 166] on div "Chat Orchestrator Manage interactive conversations with users by collecting the…" at bounding box center [1212, 166] width 132 height 27
click at [1188, 250] on div "InvokeCrewAIAutomationTool" at bounding box center [1202, 244] width 151 height 35
click at [1167, 284] on icon at bounding box center [1162, 284] width 11 height 11
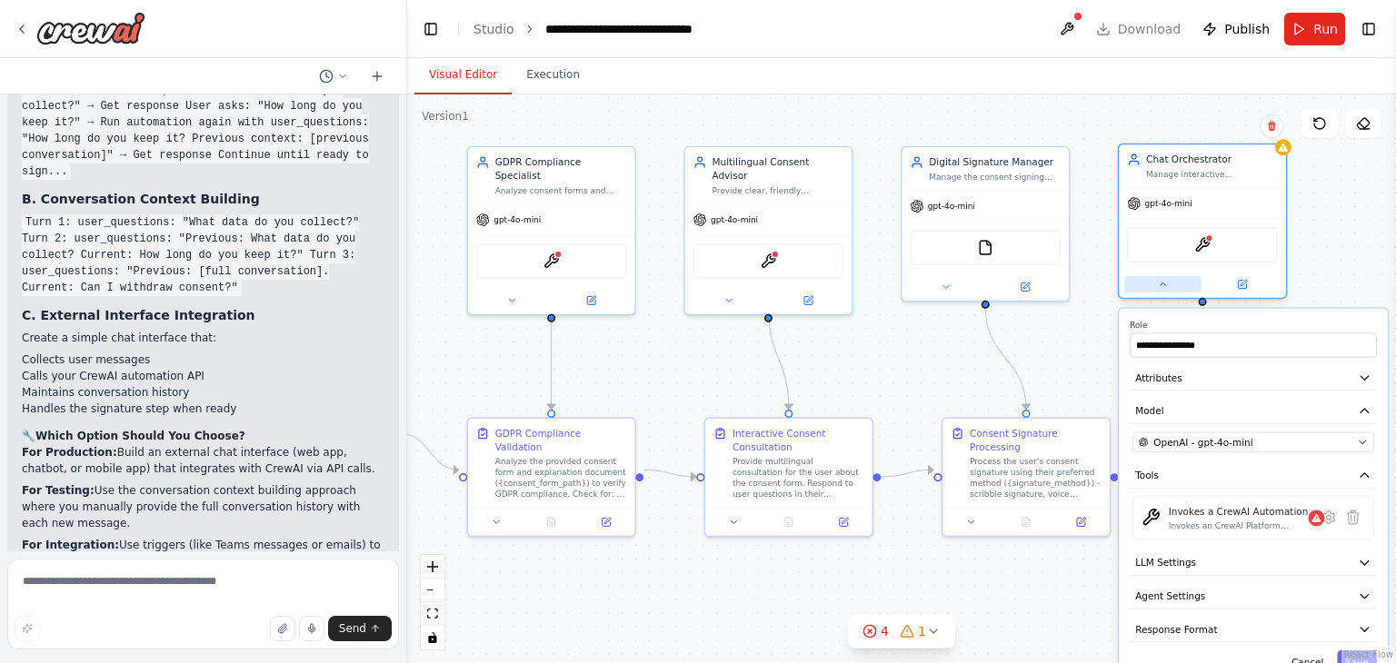
click at [1168, 283] on button at bounding box center [1162, 284] width 76 height 16
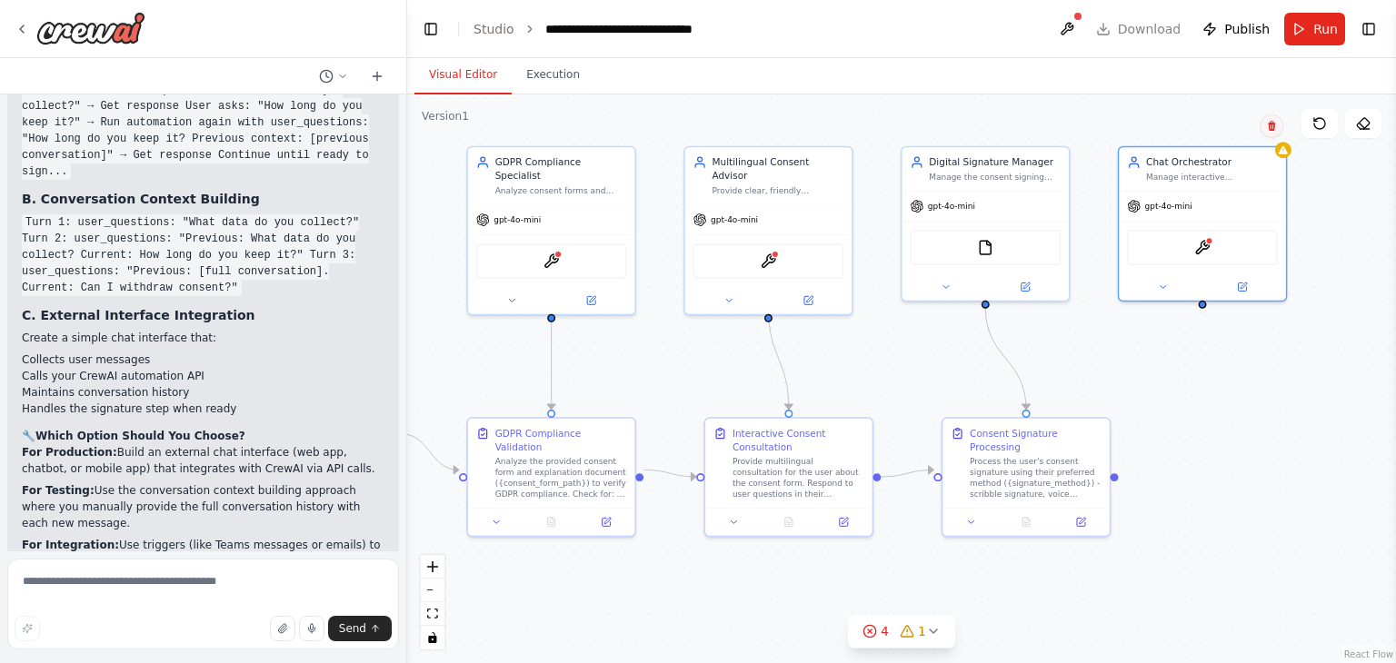
click at [1276, 125] on icon at bounding box center [1271, 126] width 11 height 11
click at [1239, 133] on button "Confirm" at bounding box center [1220, 126] width 65 height 22
click at [1375, 30] on button "Toggle Right Sidebar" at bounding box center [1368, 28] width 25 height 25
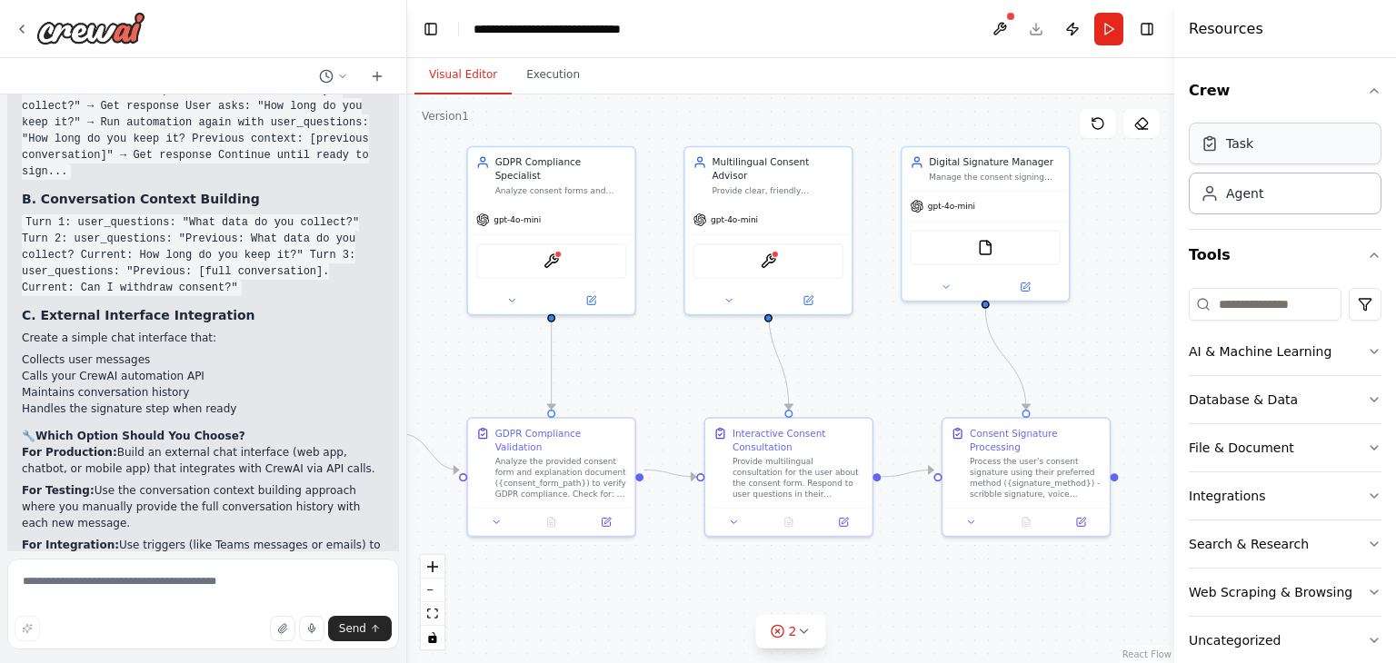
click at [1276, 153] on div "Task" at bounding box center [1284, 144] width 193 height 42
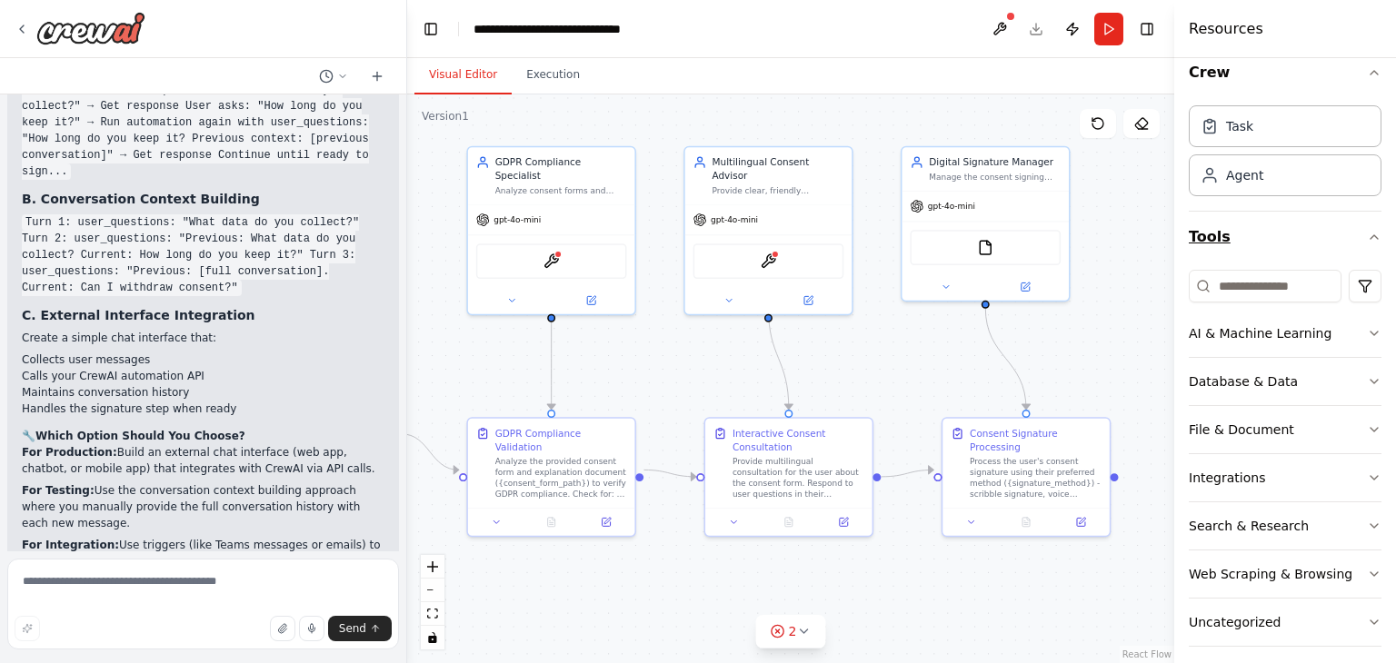
scroll to position [29, 0]
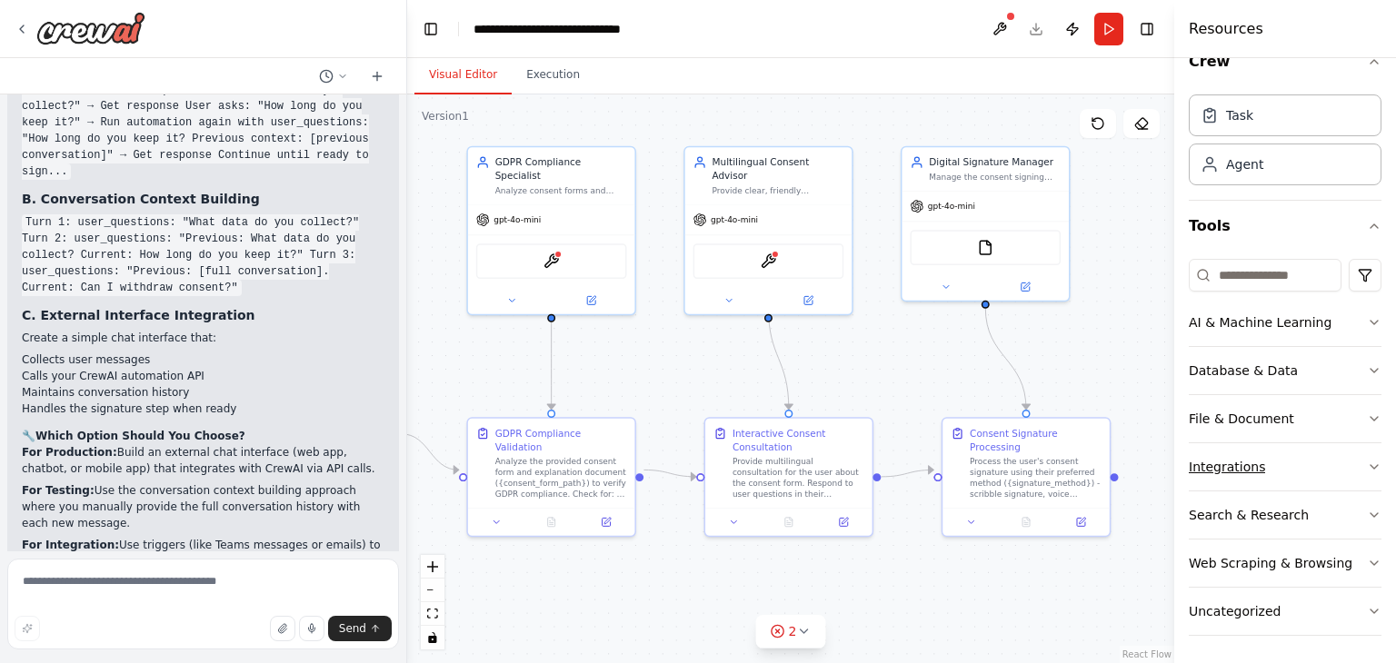
click at [1251, 465] on div "Integrations" at bounding box center [1226, 467] width 76 height 18
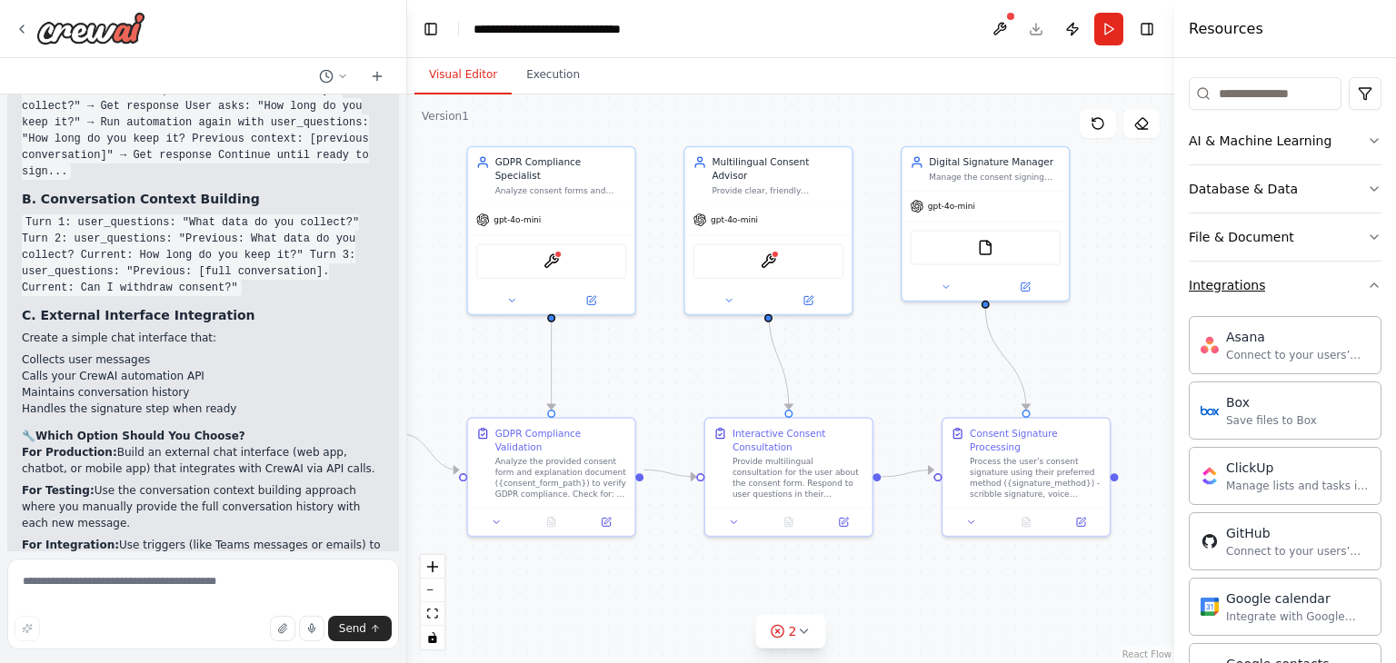
click at [1251, 270] on button "Integrations" at bounding box center [1284, 285] width 193 height 47
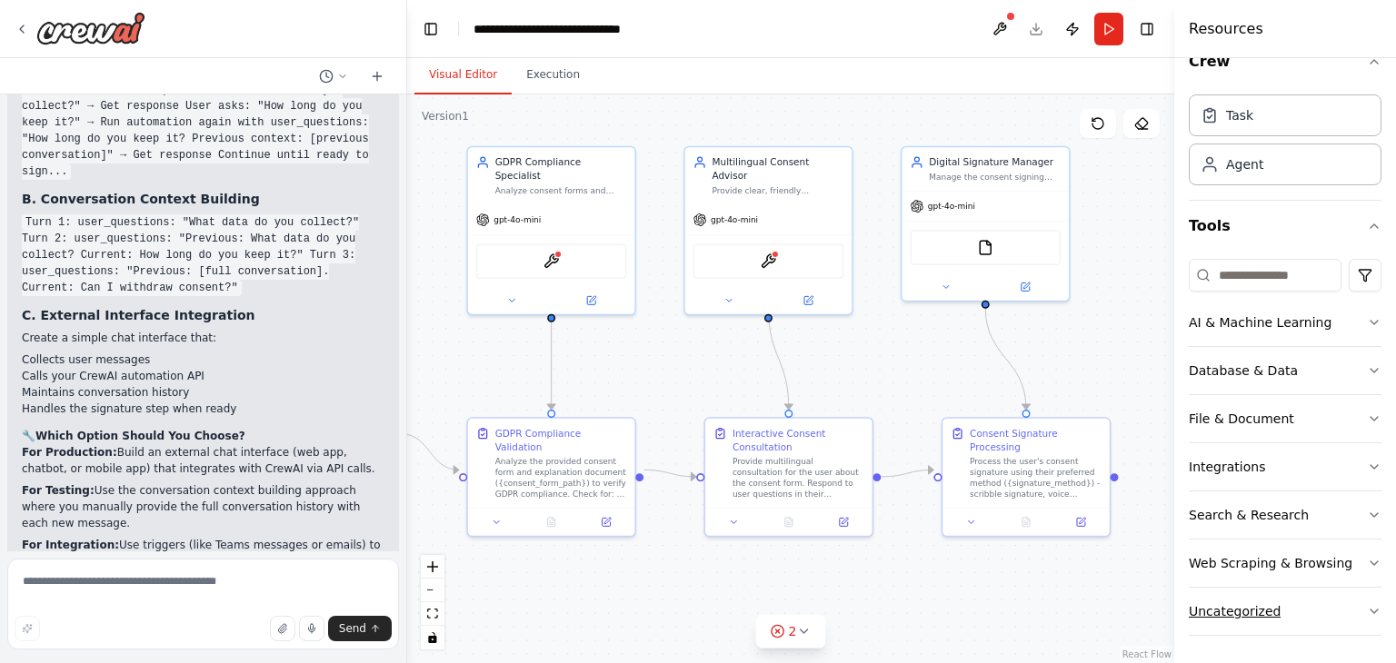
click at [1286, 600] on button "Uncategorized" at bounding box center [1284, 611] width 193 height 47
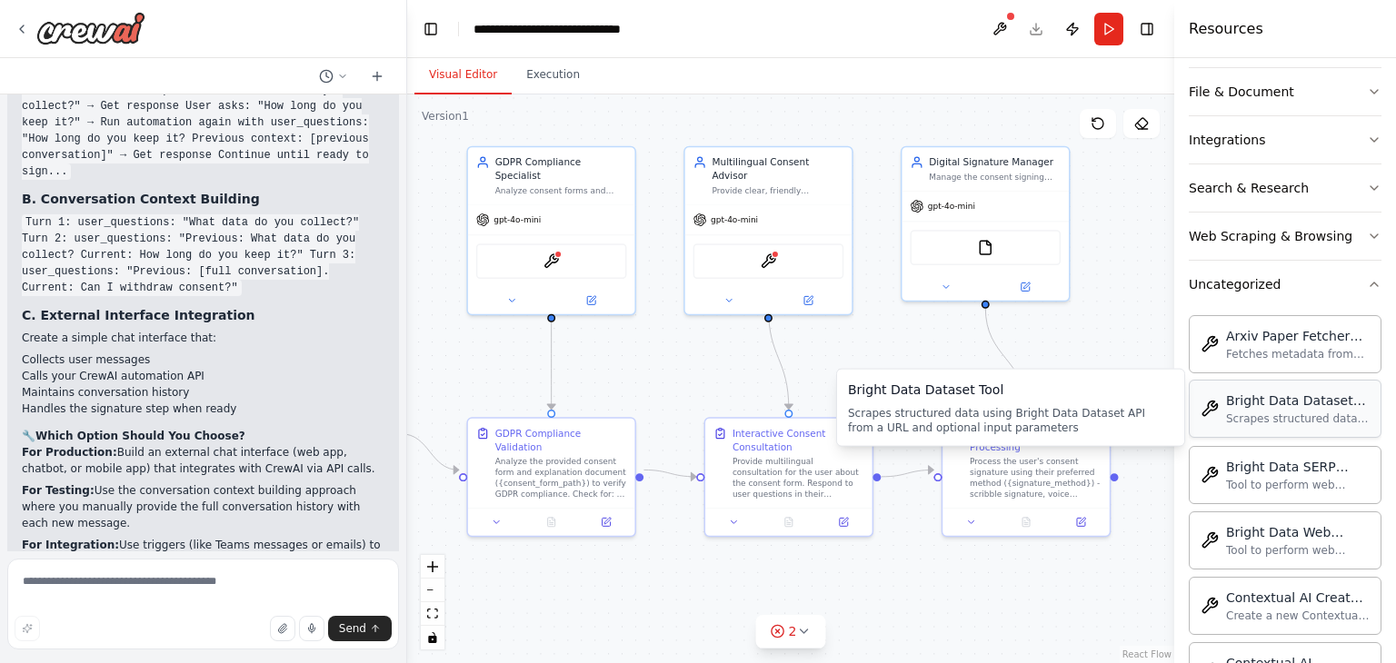
scroll to position [393, 0]
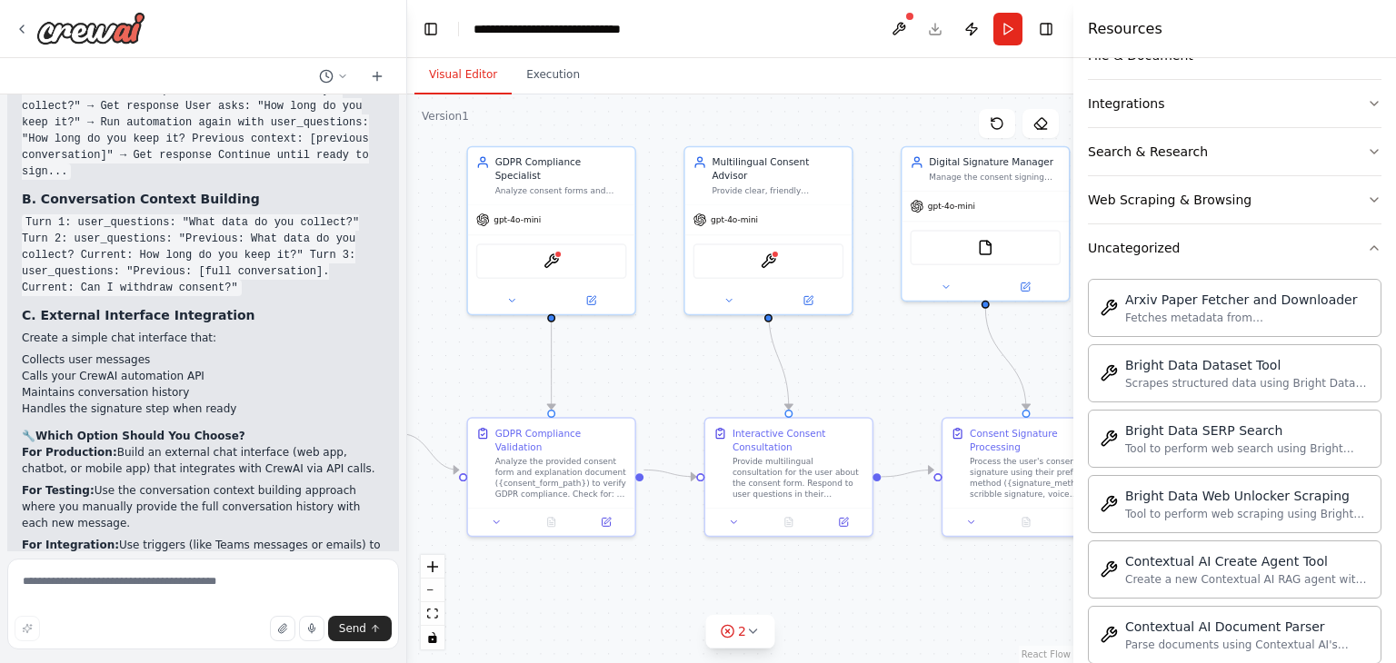
drag, startPoint x: 1175, startPoint y: 419, endPoint x: 1073, endPoint y: 430, distance: 102.3
click at [1073, 430] on div at bounding box center [1076, 331] width 7 height 663
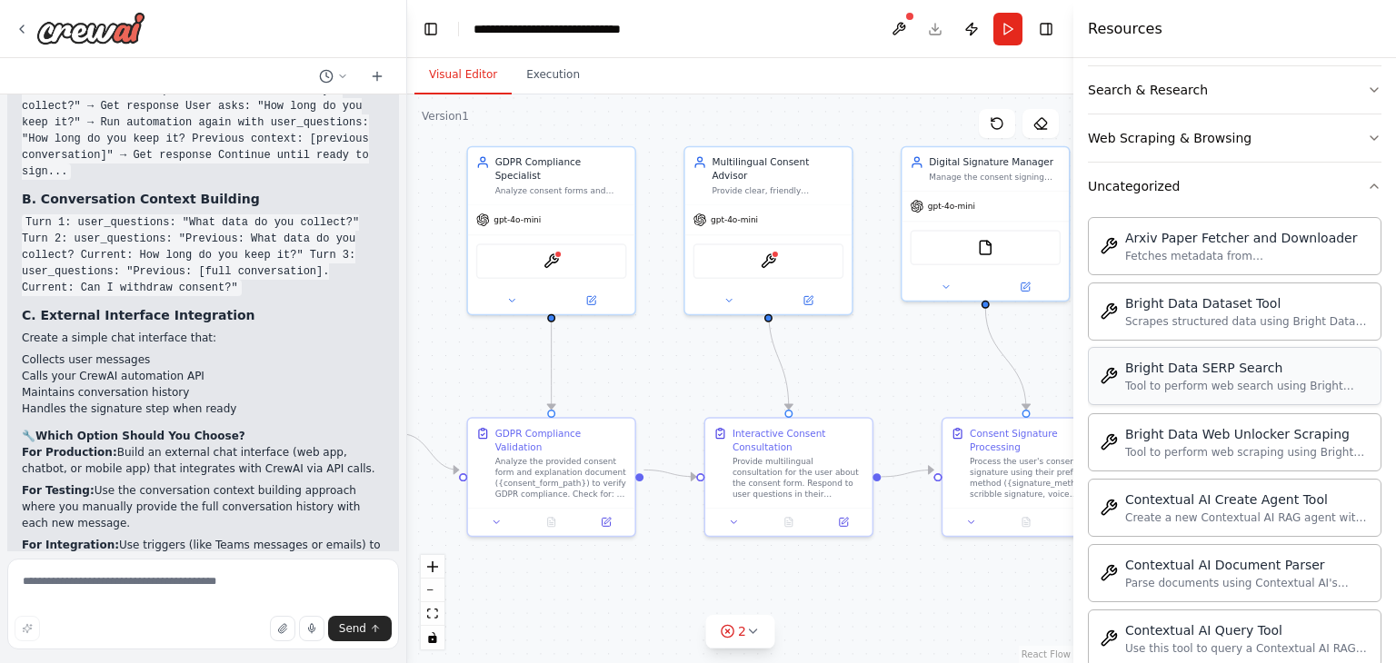
scroll to position [483, 0]
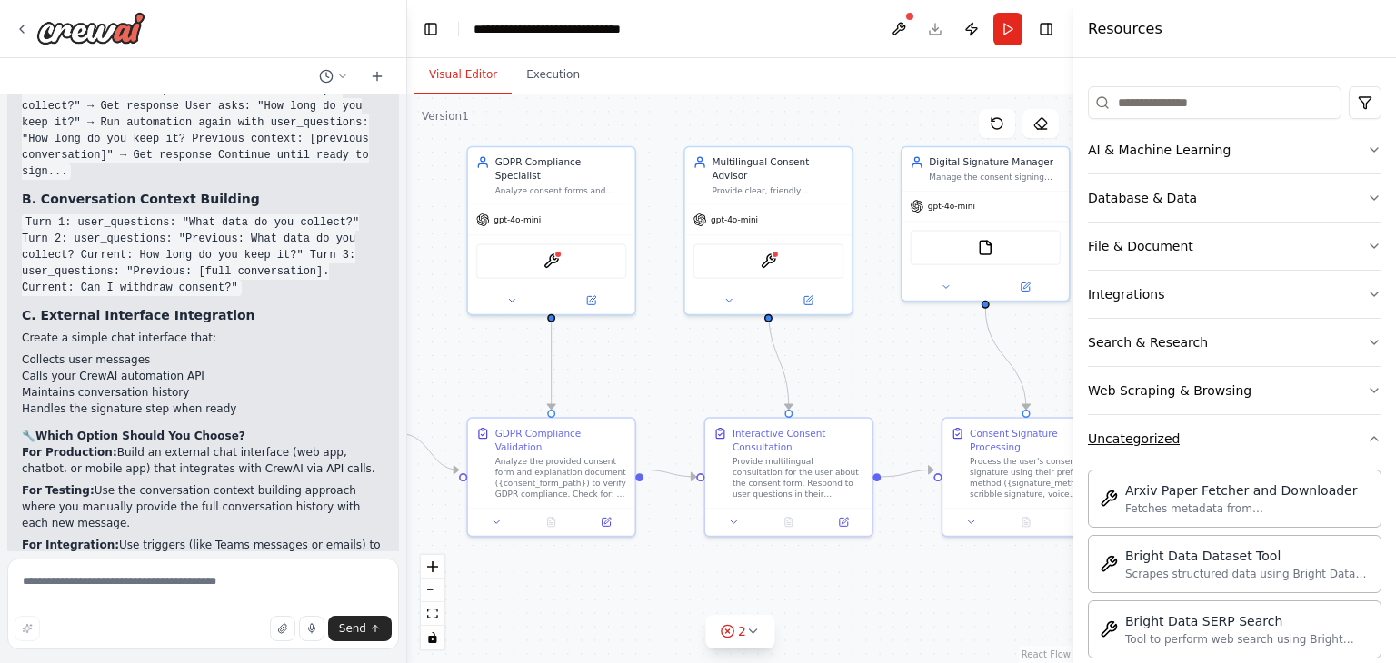
click at [1242, 454] on button "Uncategorized" at bounding box center [1234, 438] width 293 height 47
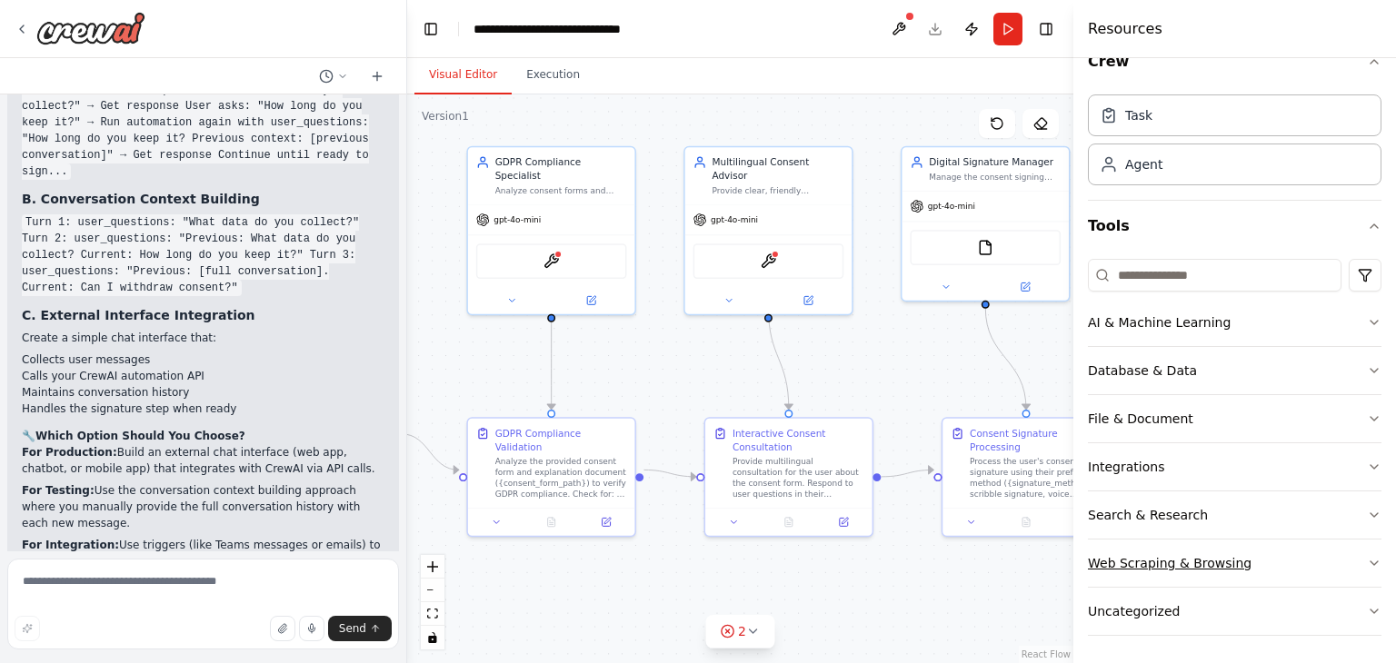
click at [1243, 550] on button "Web Scraping & Browsing" at bounding box center [1234, 563] width 293 height 47
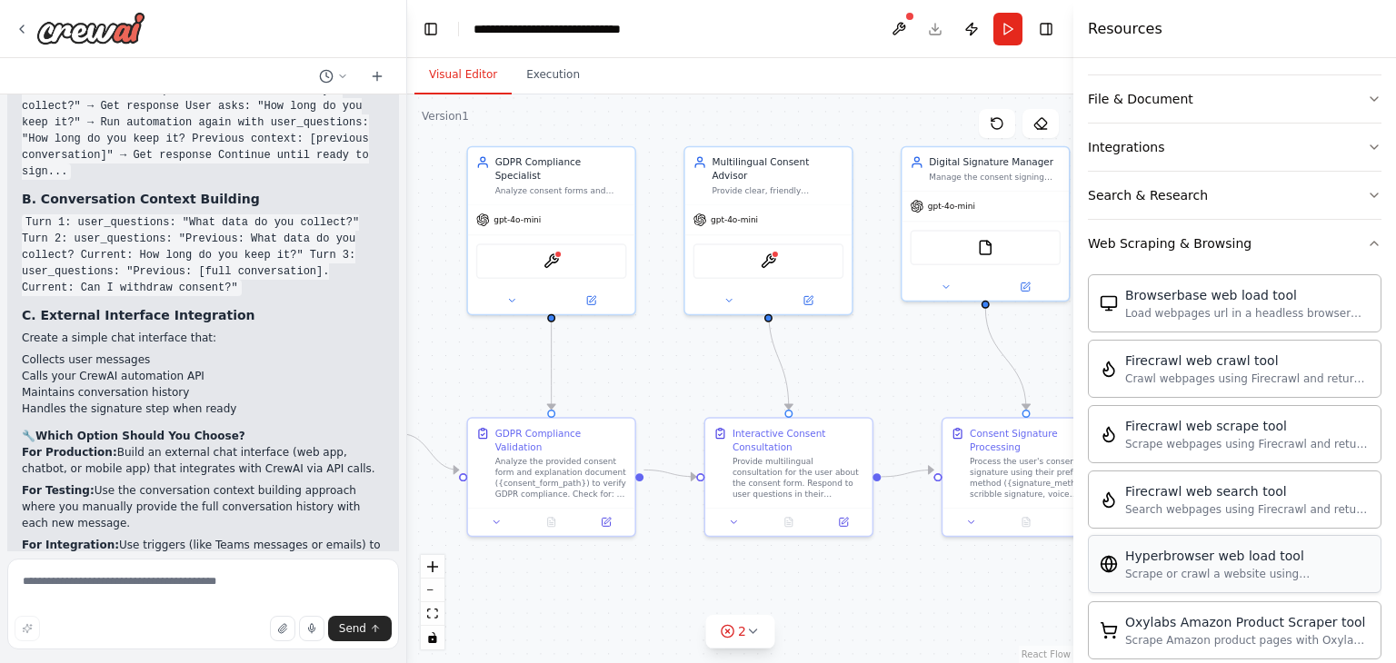
scroll to position [393, 0]
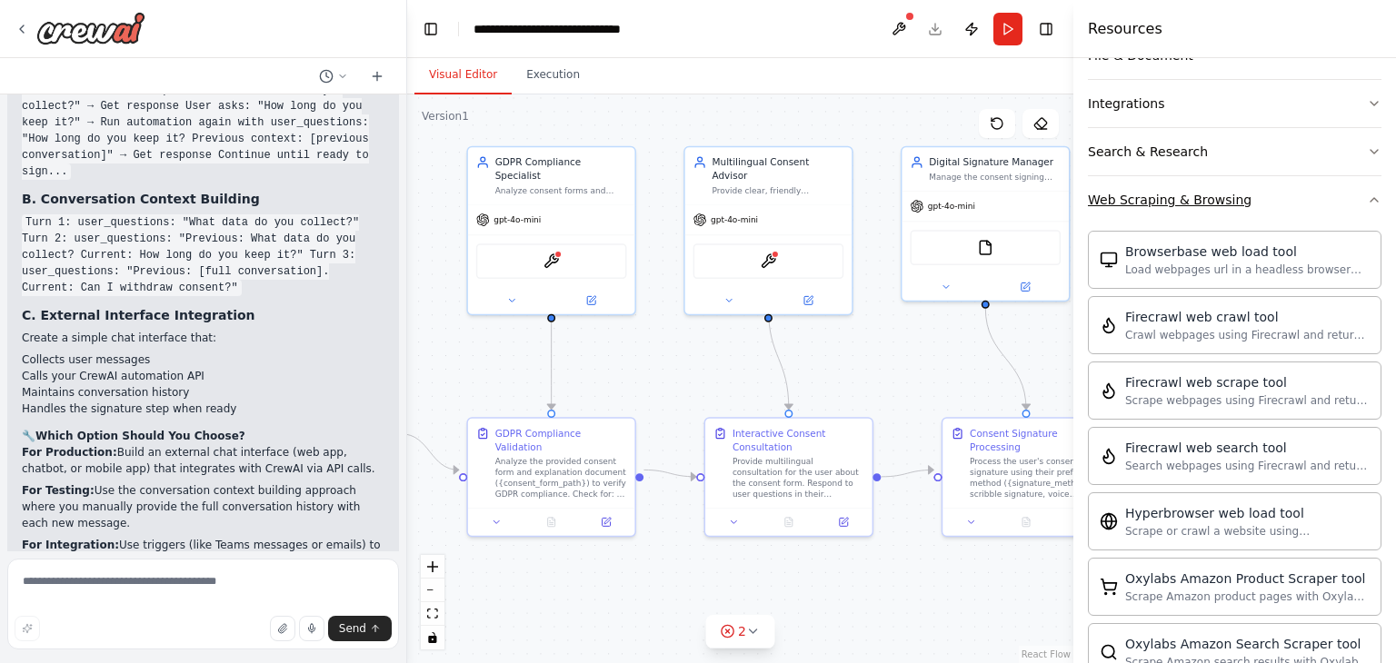
click at [1254, 208] on button "Web Scraping & Browsing" at bounding box center [1234, 199] width 293 height 47
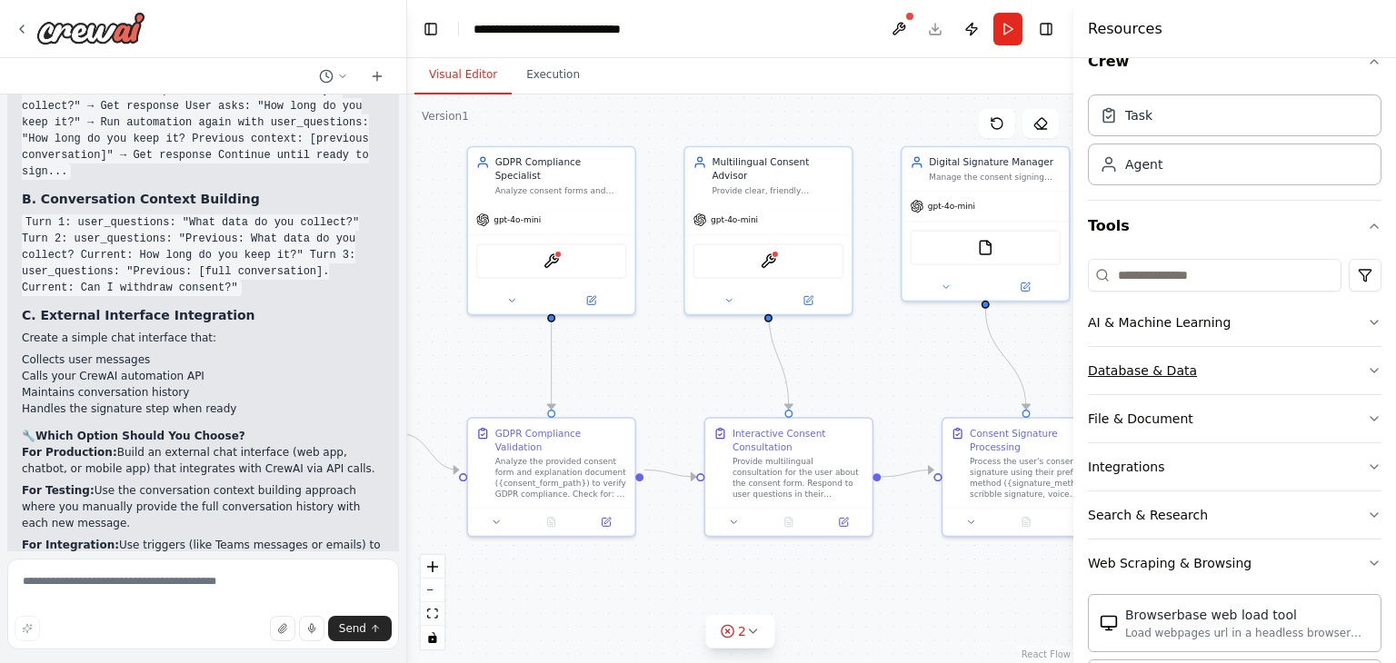
scroll to position [29, 0]
click at [1200, 621] on button "Uncategorized" at bounding box center [1234, 611] width 293 height 47
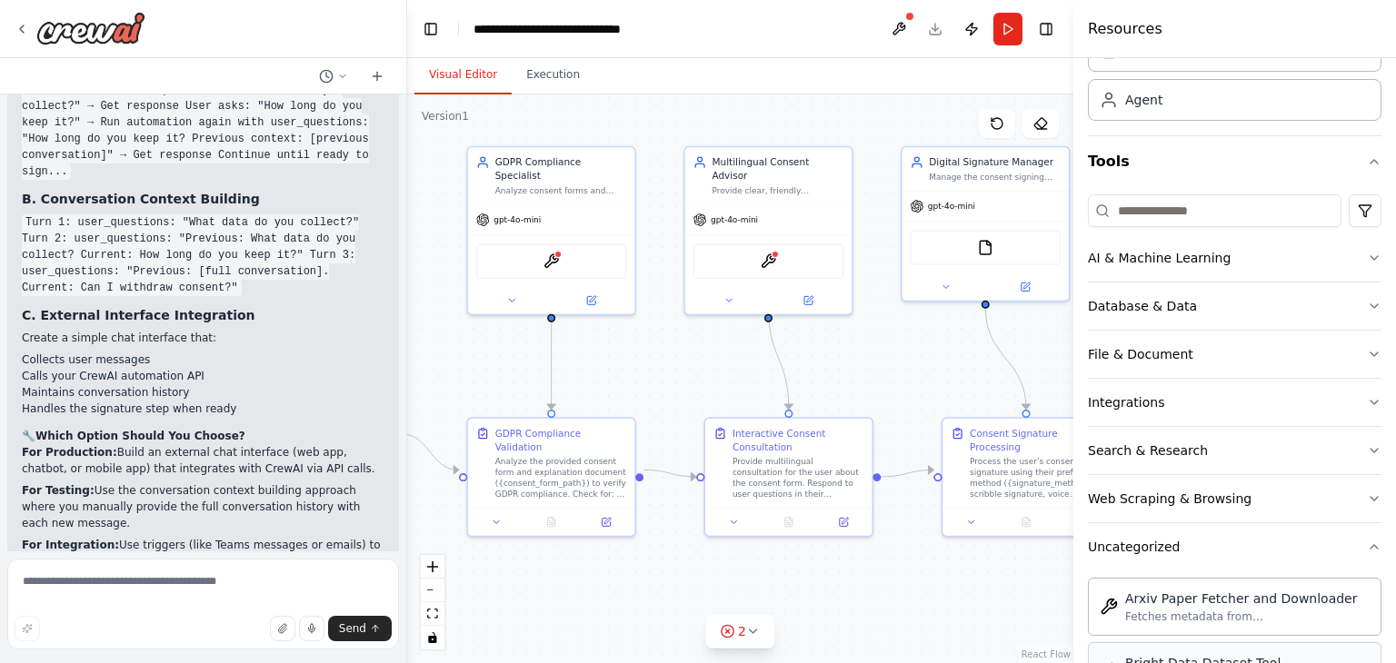
scroll to position [483, 0]
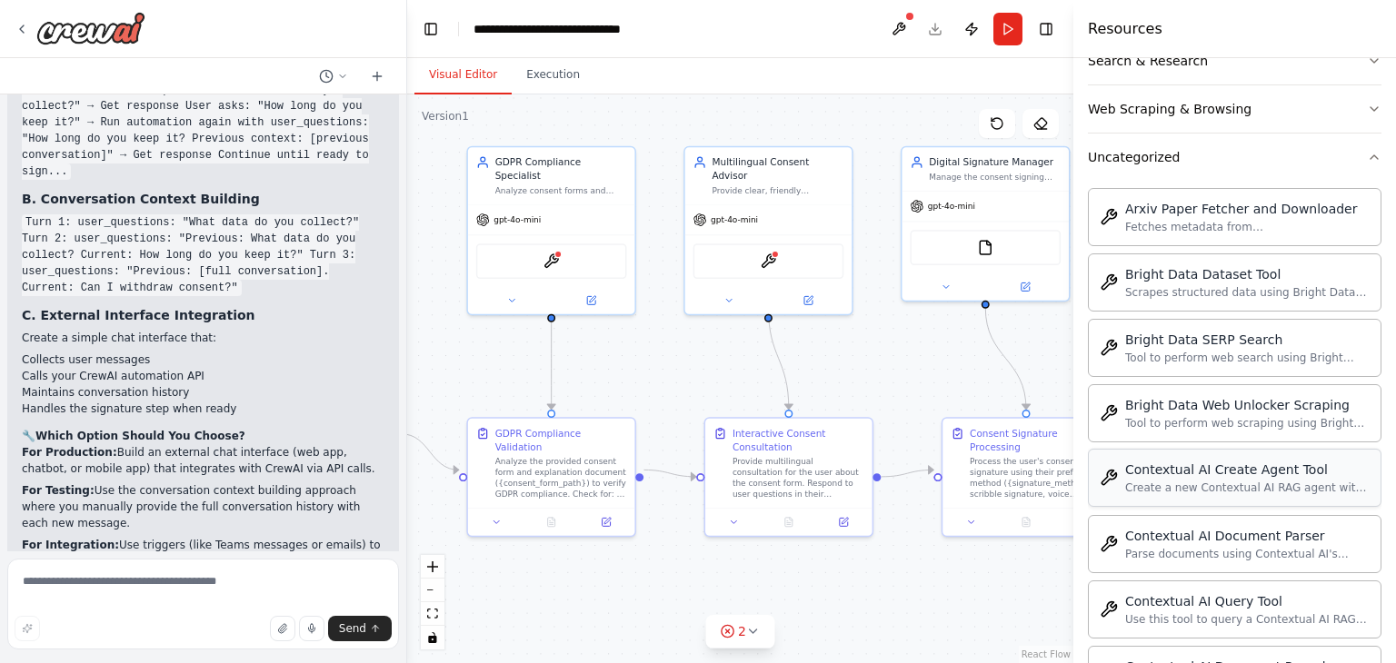
click at [1207, 490] on div "Create a new Contextual AI RAG agent with documents and datastore" at bounding box center [1247, 488] width 244 height 15
click at [818, 593] on div ".deletable-edge-delete-btn { width: 20px; height: 20px; border: 0px solid #ffff…" at bounding box center [740, 378] width 666 height 569
drag, startPoint x: 1147, startPoint y: 503, endPoint x: 848, endPoint y: 349, distance: 336.5
click at [848, 349] on div "I want to create a Consent Management Agent template that helps individuals rec…" at bounding box center [698, 331] width 1396 height 663
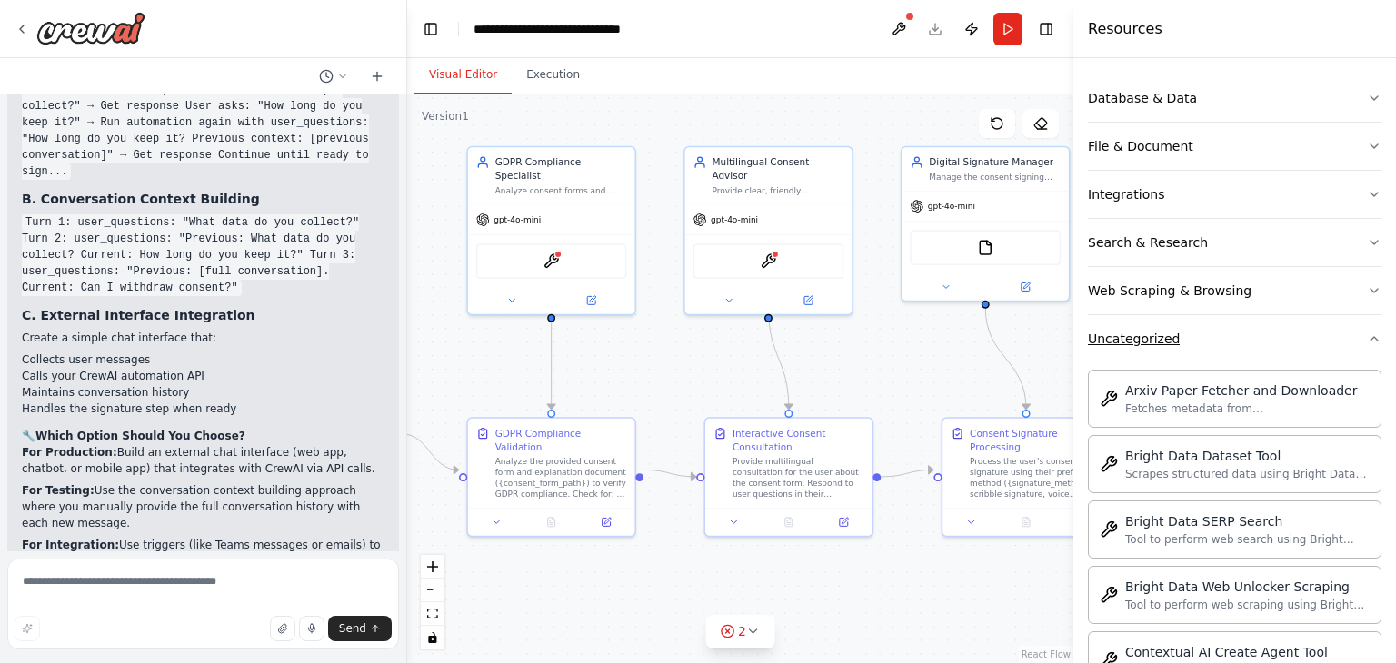
click at [1213, 343] on button "Uncategorized" at bounding box center [1234, 338] width 293 height 47
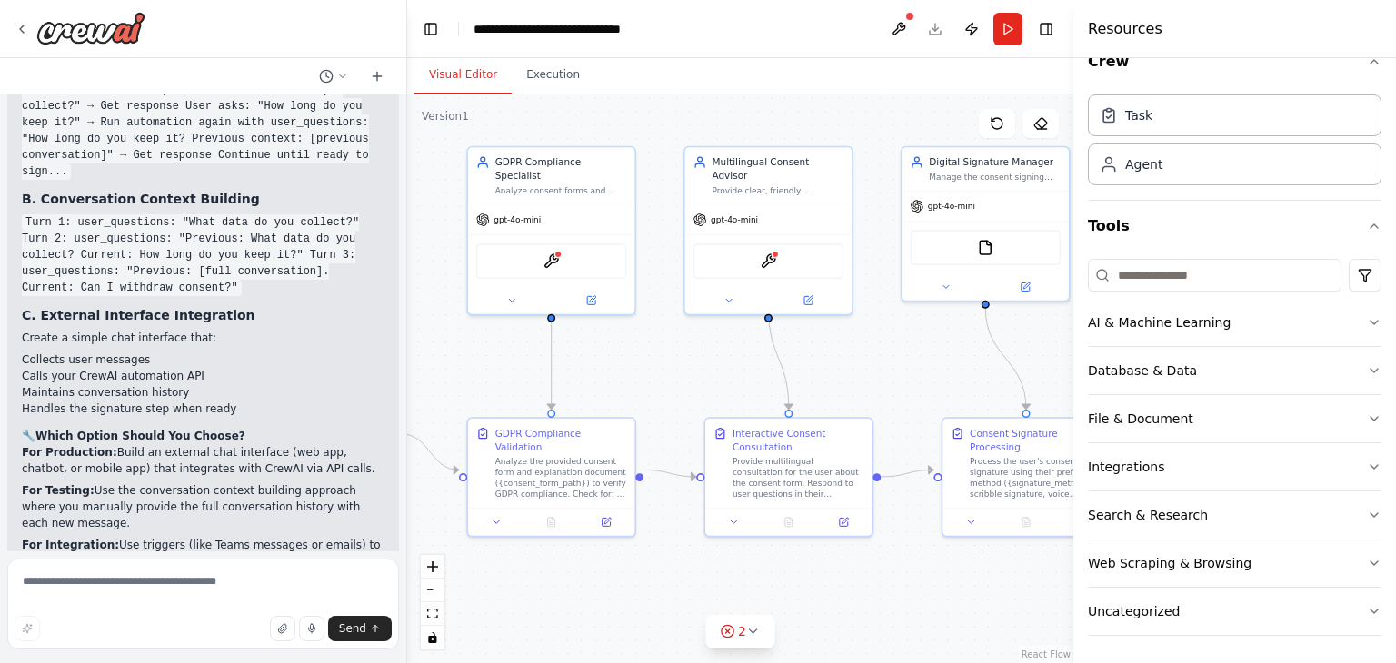
click at [1196, 561] on div "Web Scraping & Browsing" at bounding box center [1170, 563] width 164 height 18
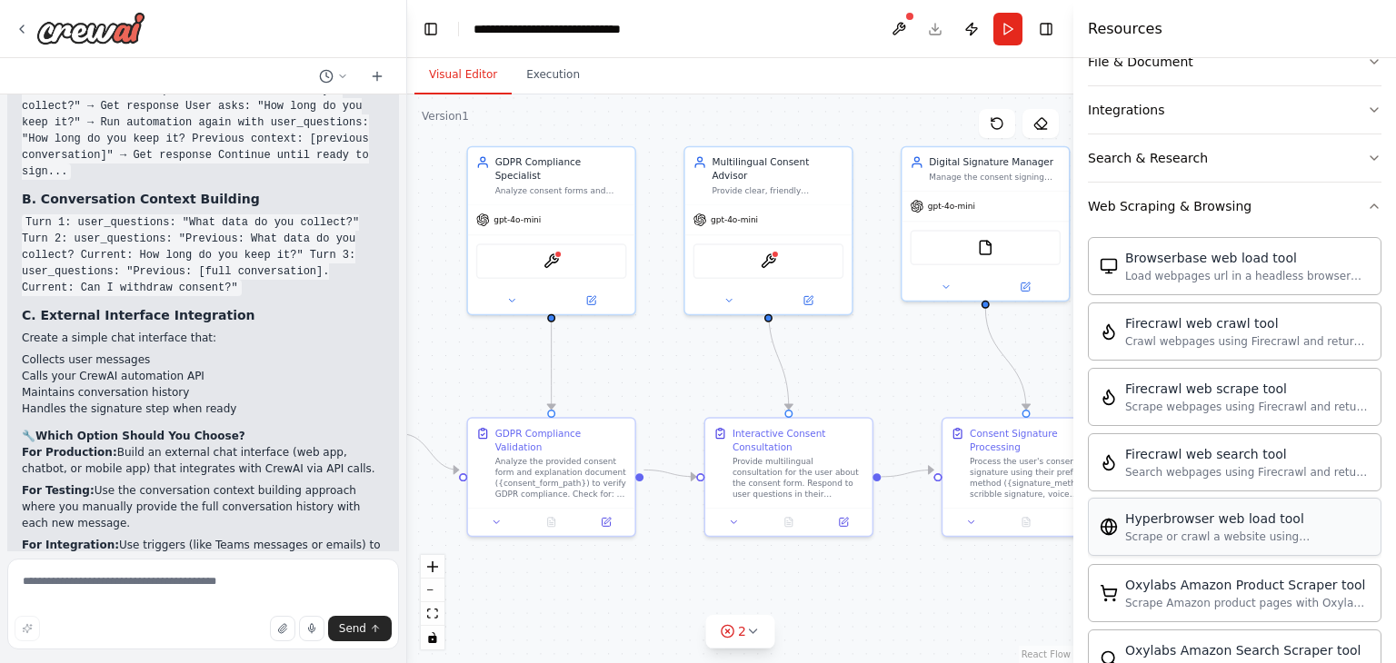
scroll to position [393, 0]
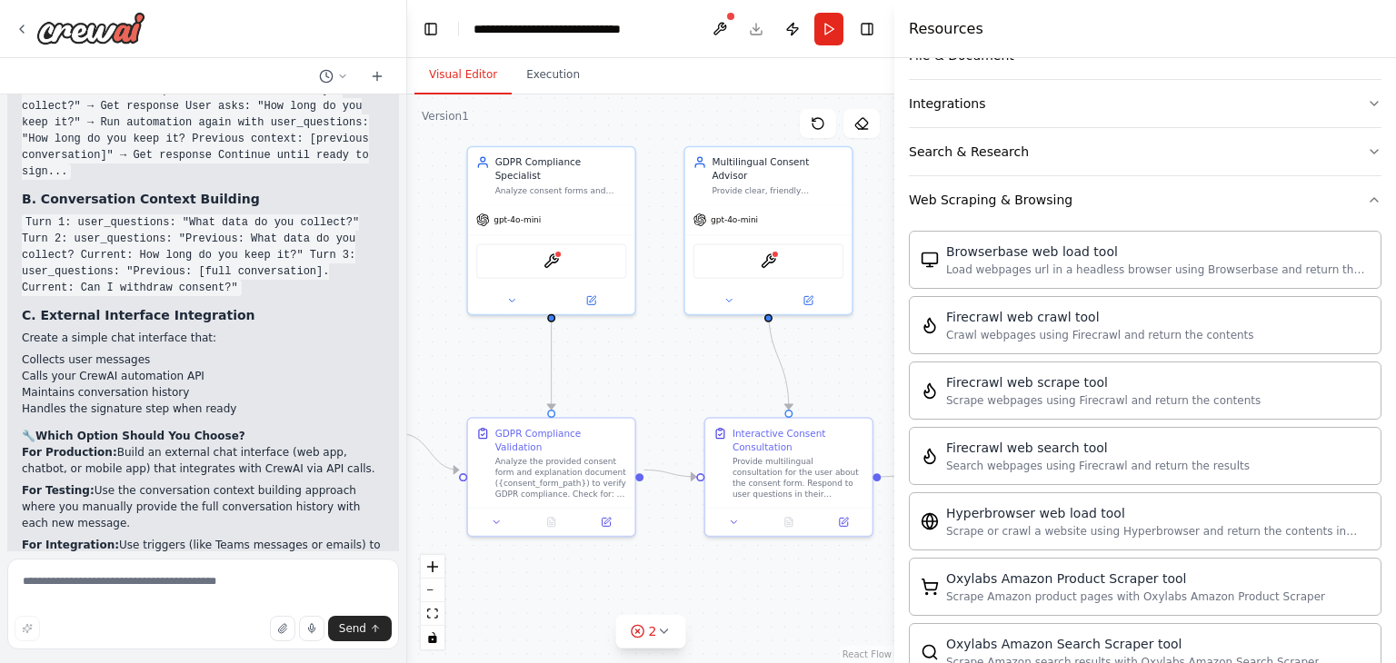
drag, startPoint x: 1078, startPoint y: 351, endPoint x: 894, endPoint y: 378, distance: 185.6
click at [894, 378] on div at bounding box center [897, 331] width 7 height 663
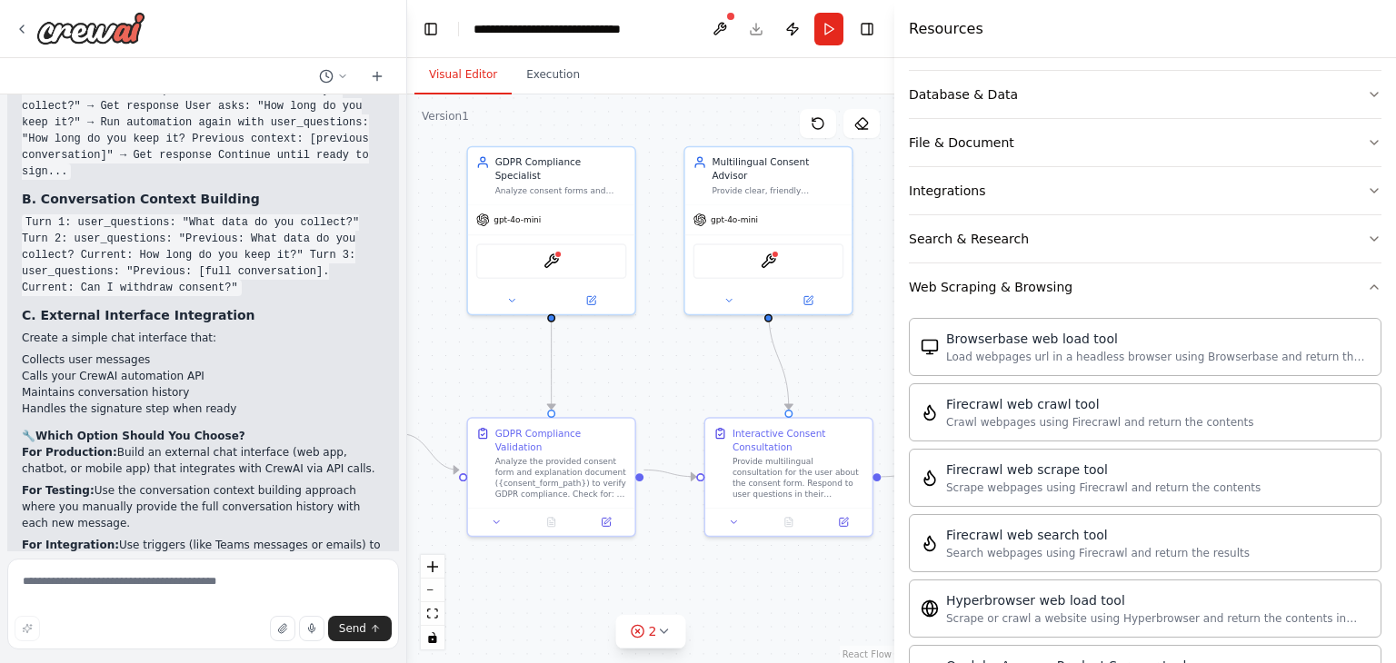
scroll to position [293, 0]
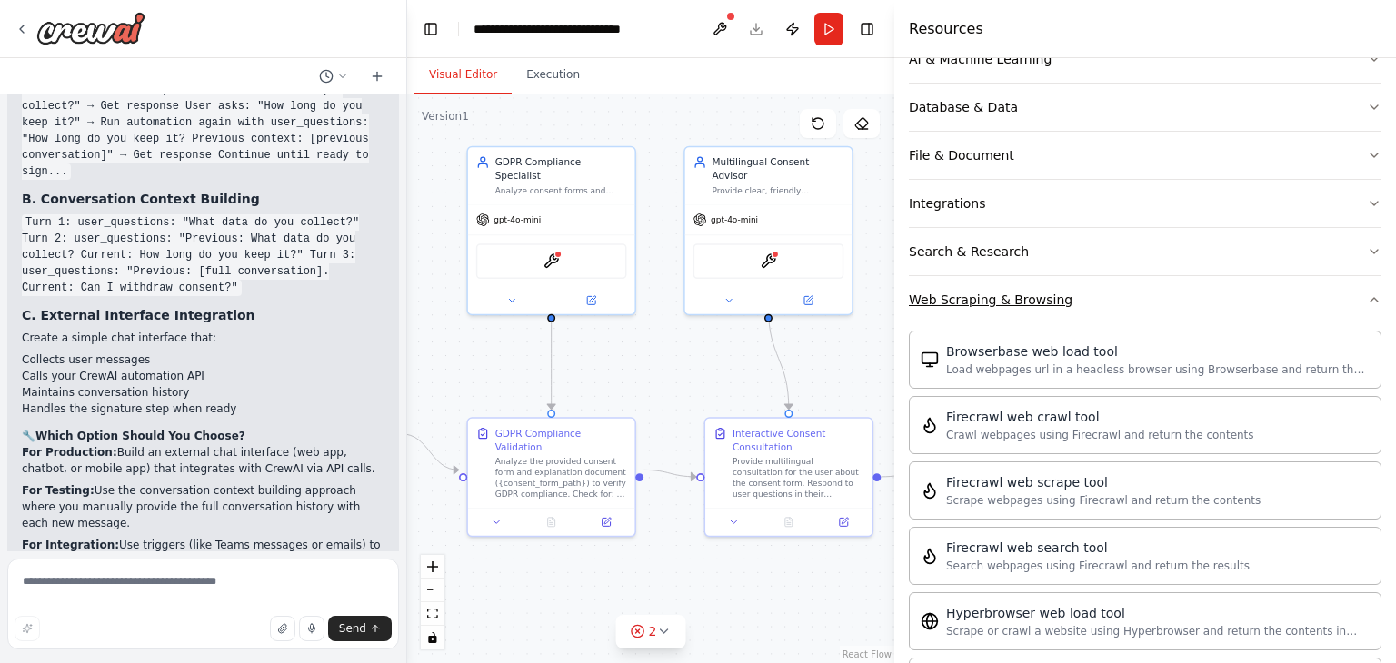
click at [1085, 311] on button "Web Scraping & Browsing" at bounding box center [1145, 299] width 472 height 47
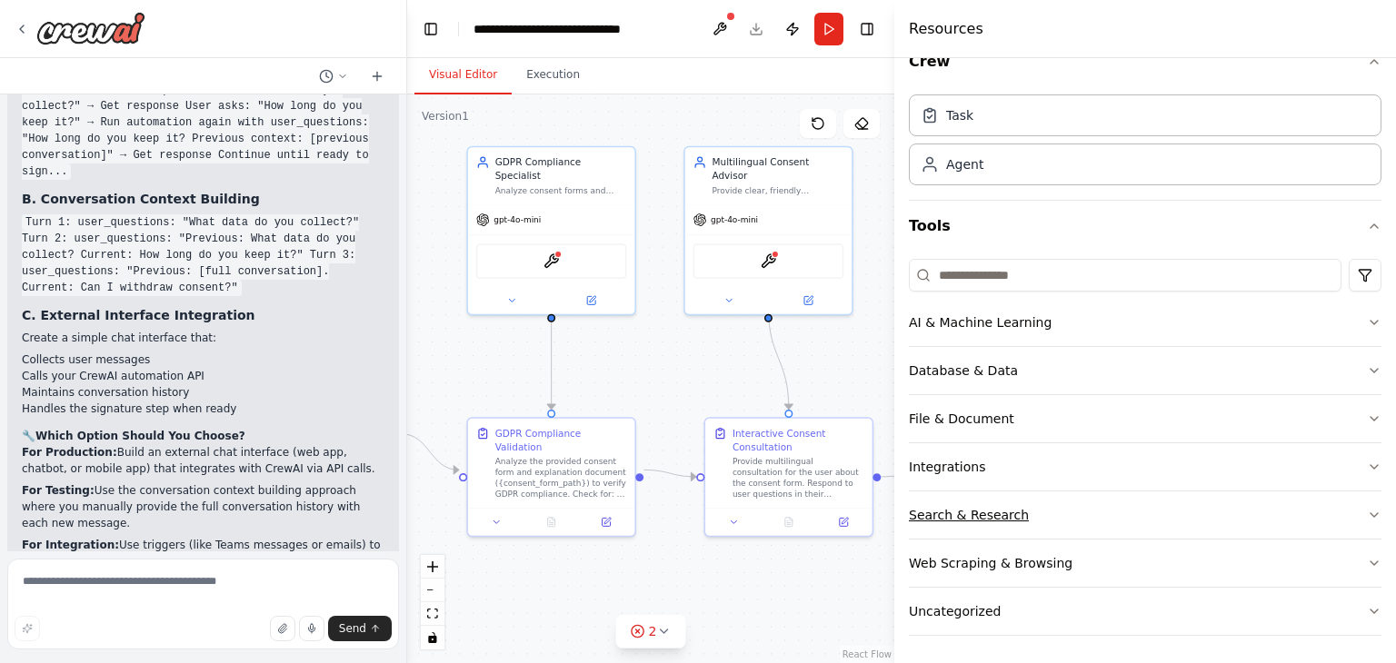
click at [1087, 510] on button "Search & Research" at bounding box center [1145, 515] width 472 height 47
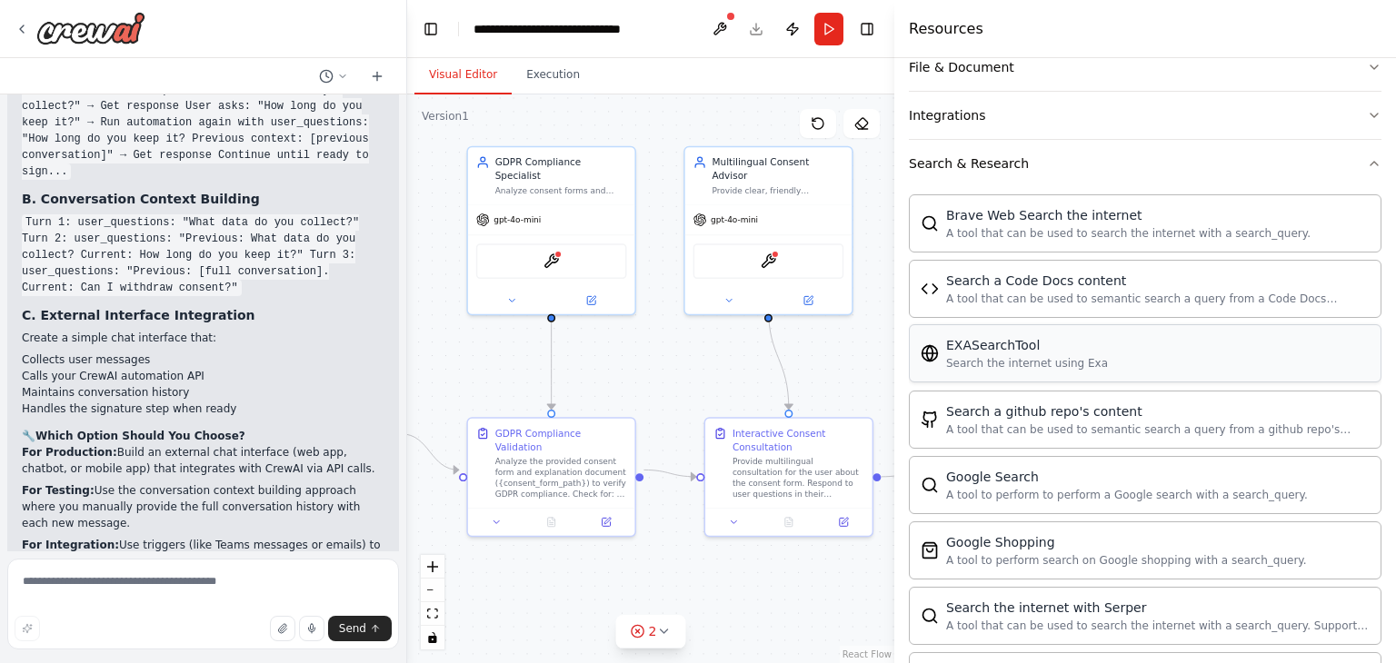
scroll to position [393, 0]
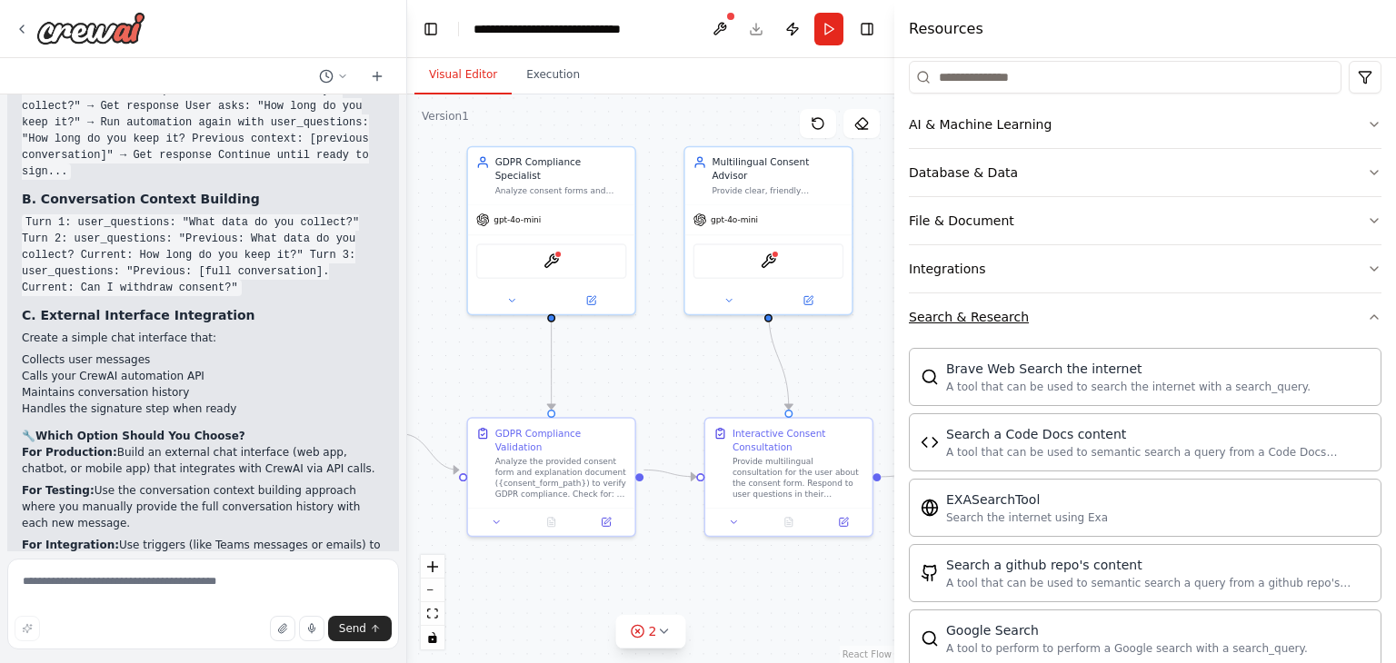
click at [1094, 317] on button "Search & Research" at bounding box center [1145, 316] width 472 height 47
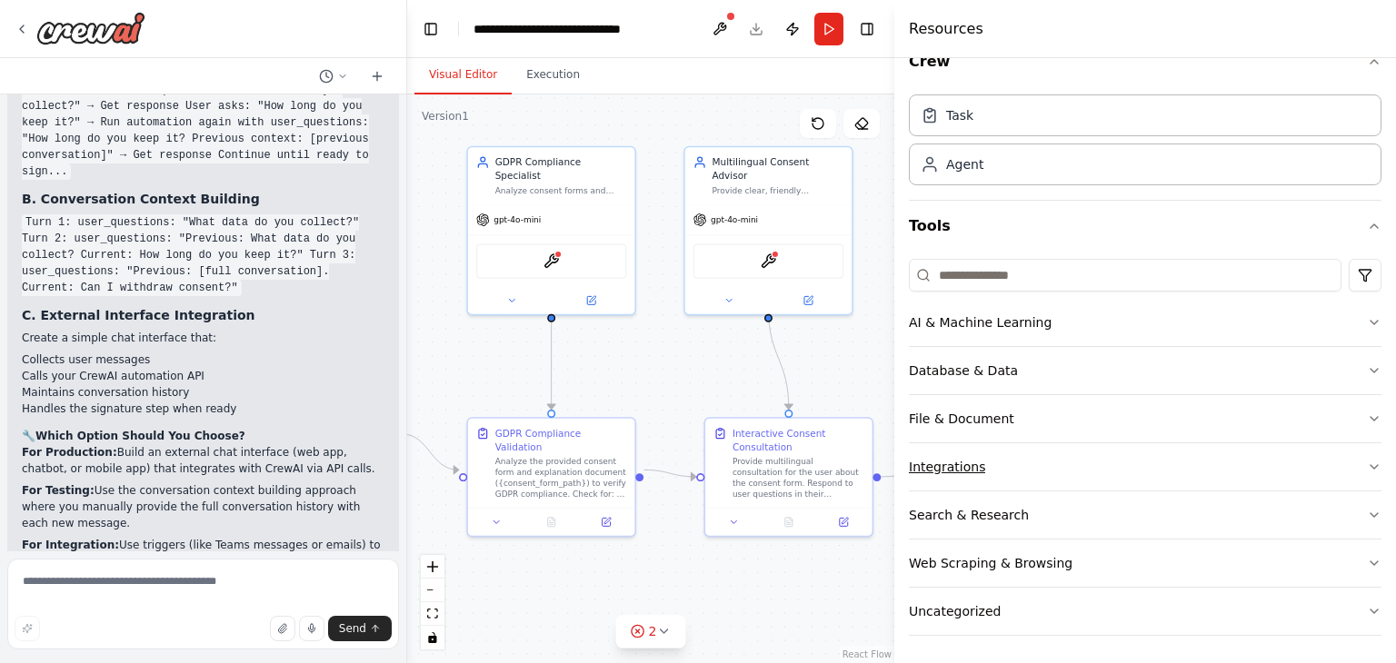
click at [1122, 466] on button "Integrations" at bounding box center [1145, 466] width 472 height 47
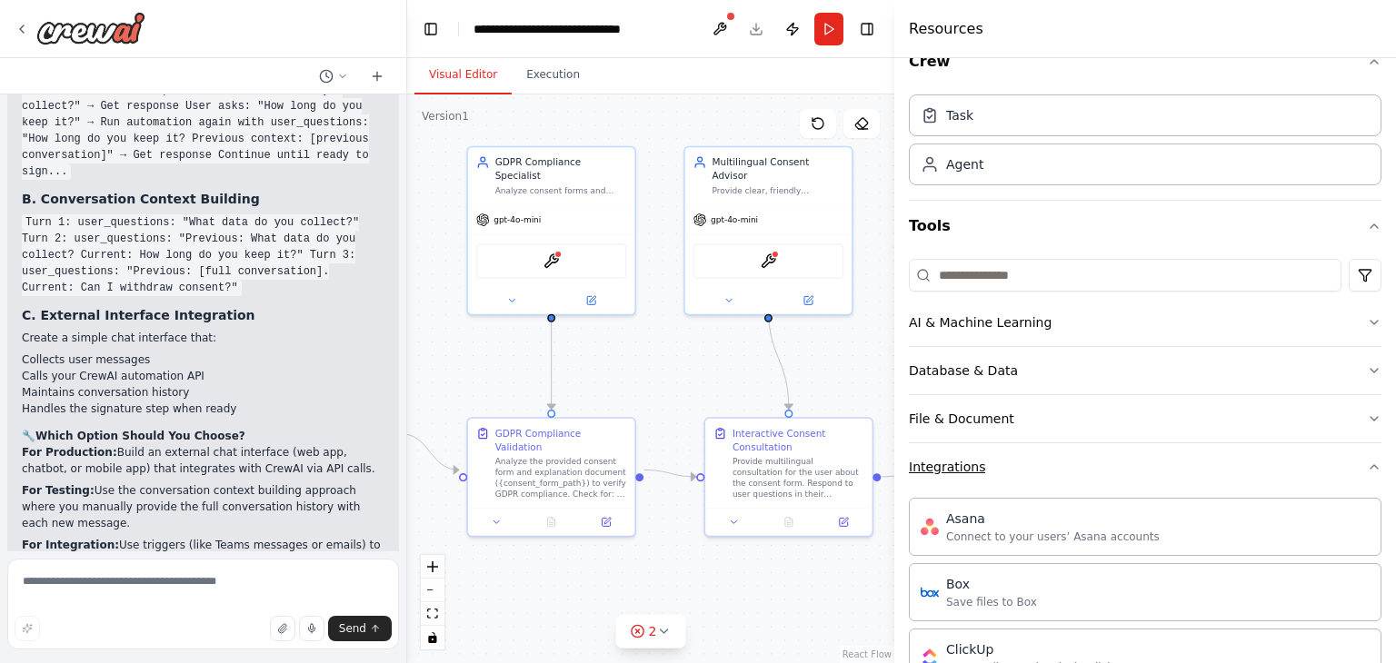
scroll to position [211, 0]
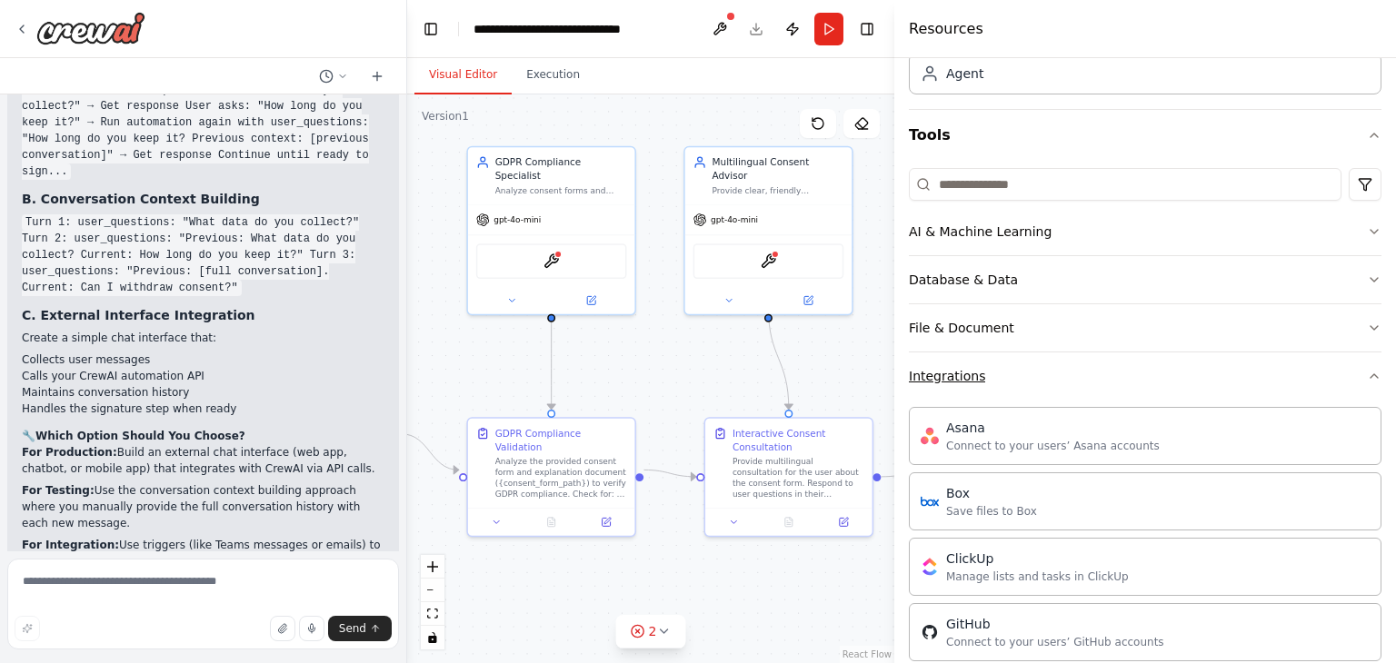
click at [1078, 373] on button "Integrations" at bounding box center [1145, 376] width 472 height 47
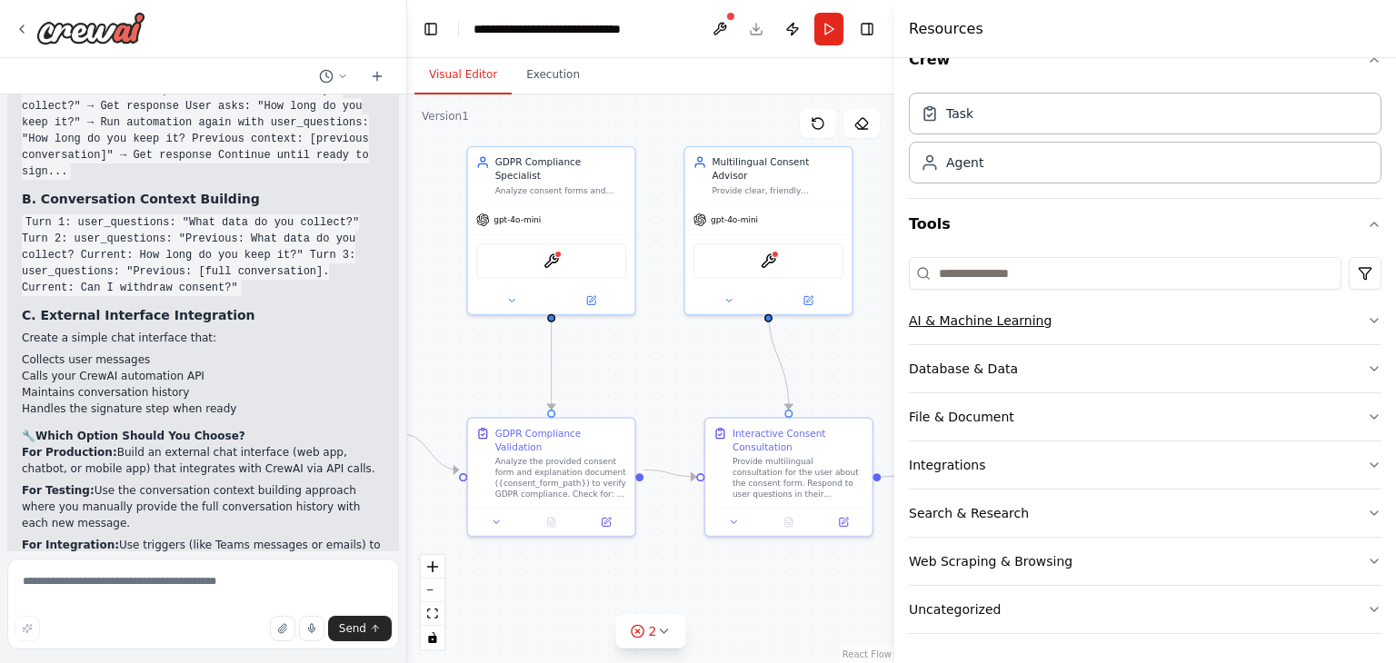
scroll to position [29, 0]
click at [1079, 330] on button "AI & Machine Learning" at bounding box center [1145, 322] width 472 height 47
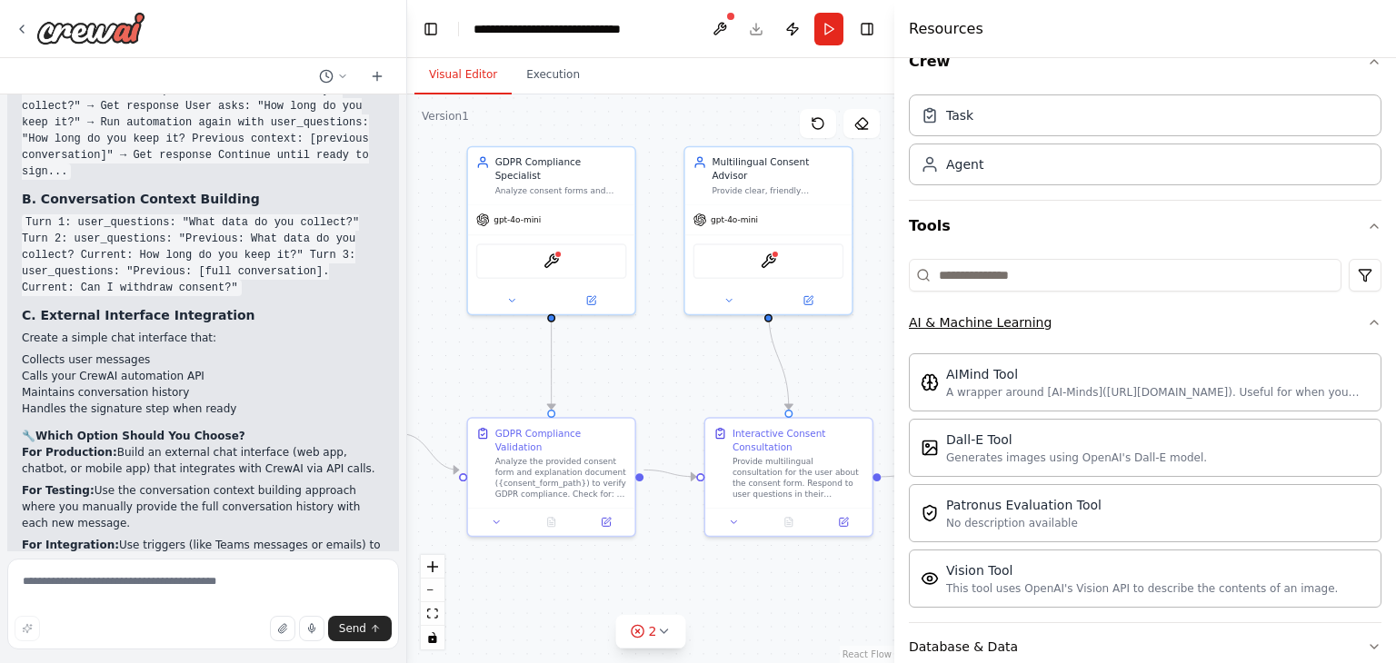
click at [1085, 329] on button "AI & Machine Learning" at bounding box center [1145, 322] width 472 height 47
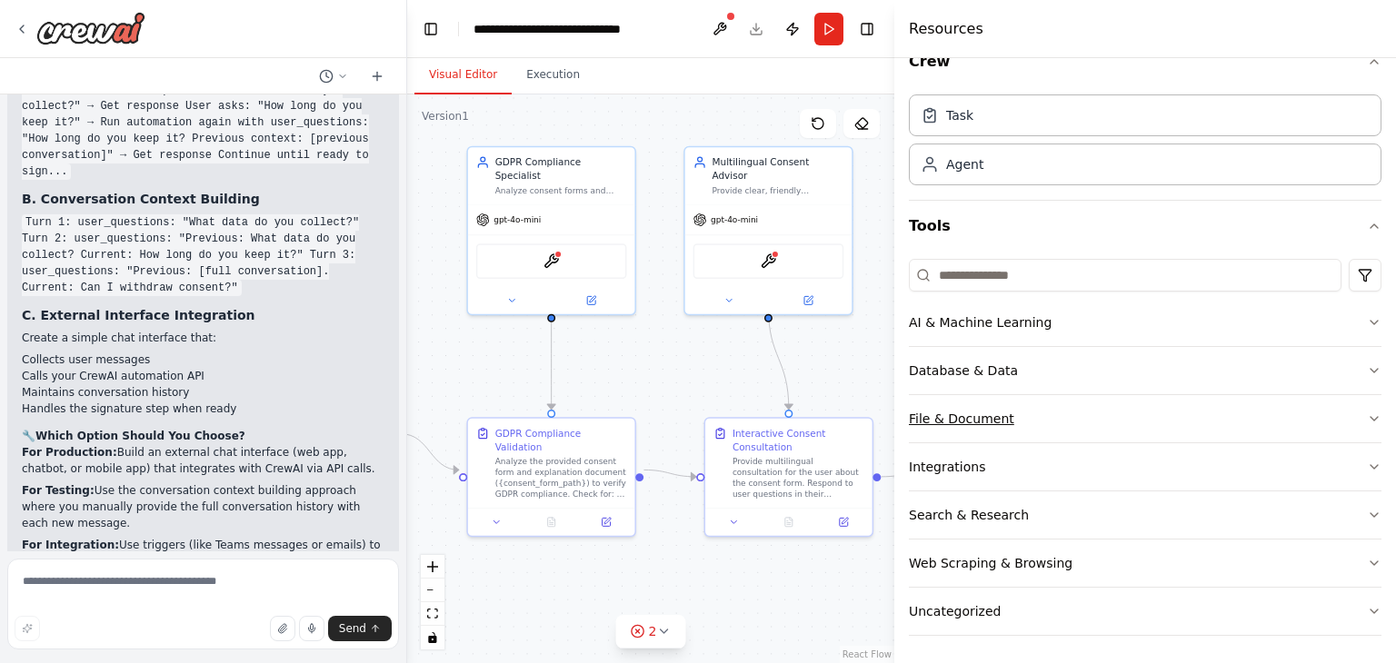
click at [1074, 420] on button "File & Document" at bounding box center [1145, 418] width 472 height 47
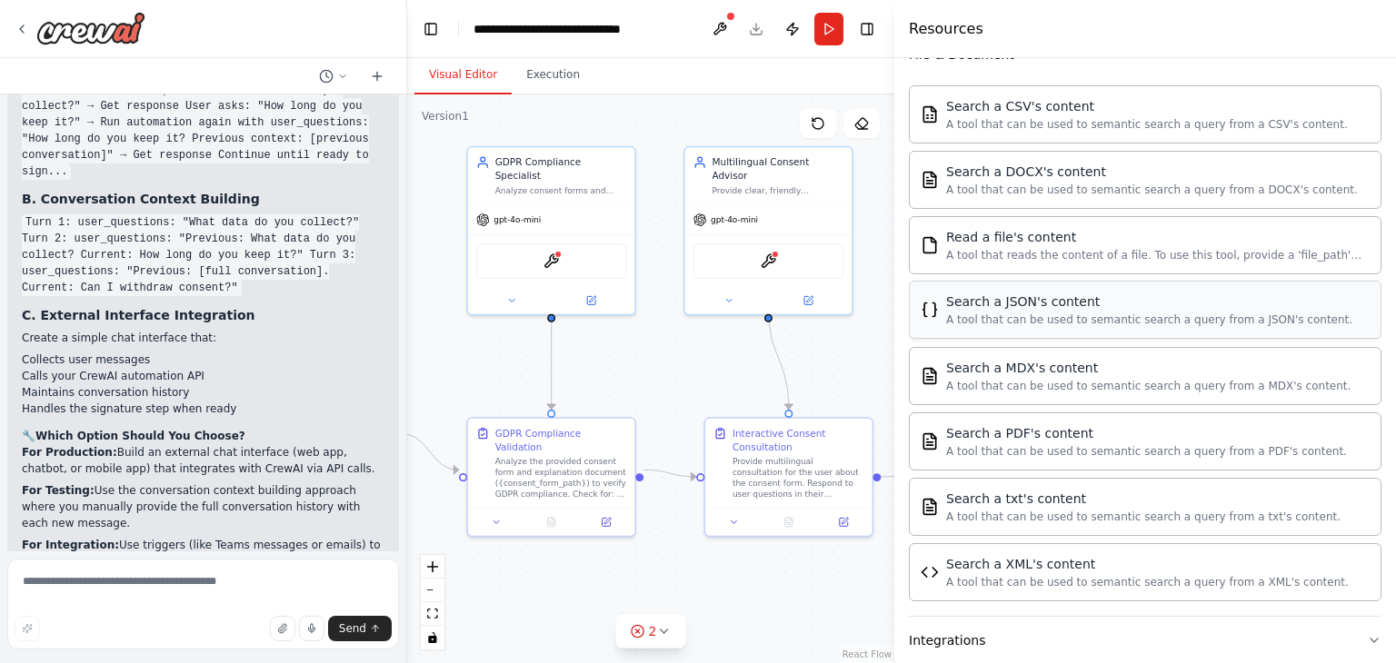
scroll to position [483, 0]
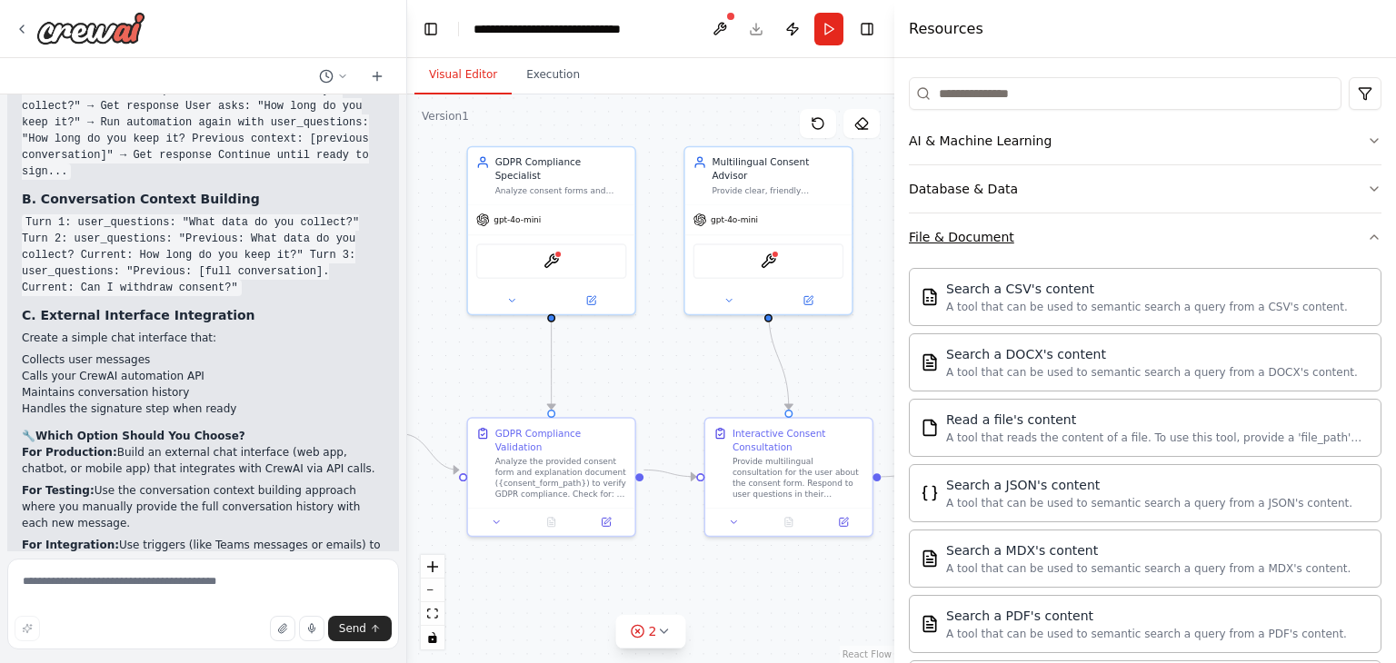
click at [1047, 231] on button "File & Document" at bounding box center [1145, 237] width 472 height 47
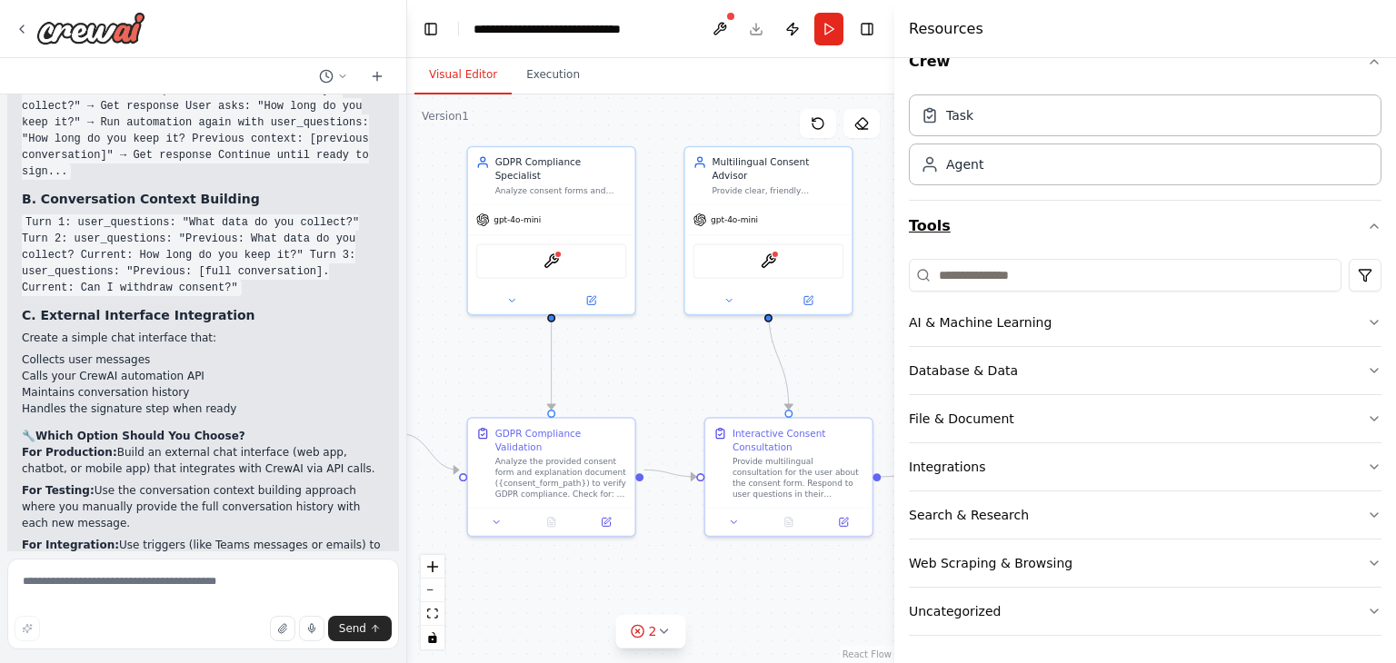
scroll to position [29, 0]
click at [1079, 372] on button "Database & Data" at bounding box center [1145, 370] width 472 height 47
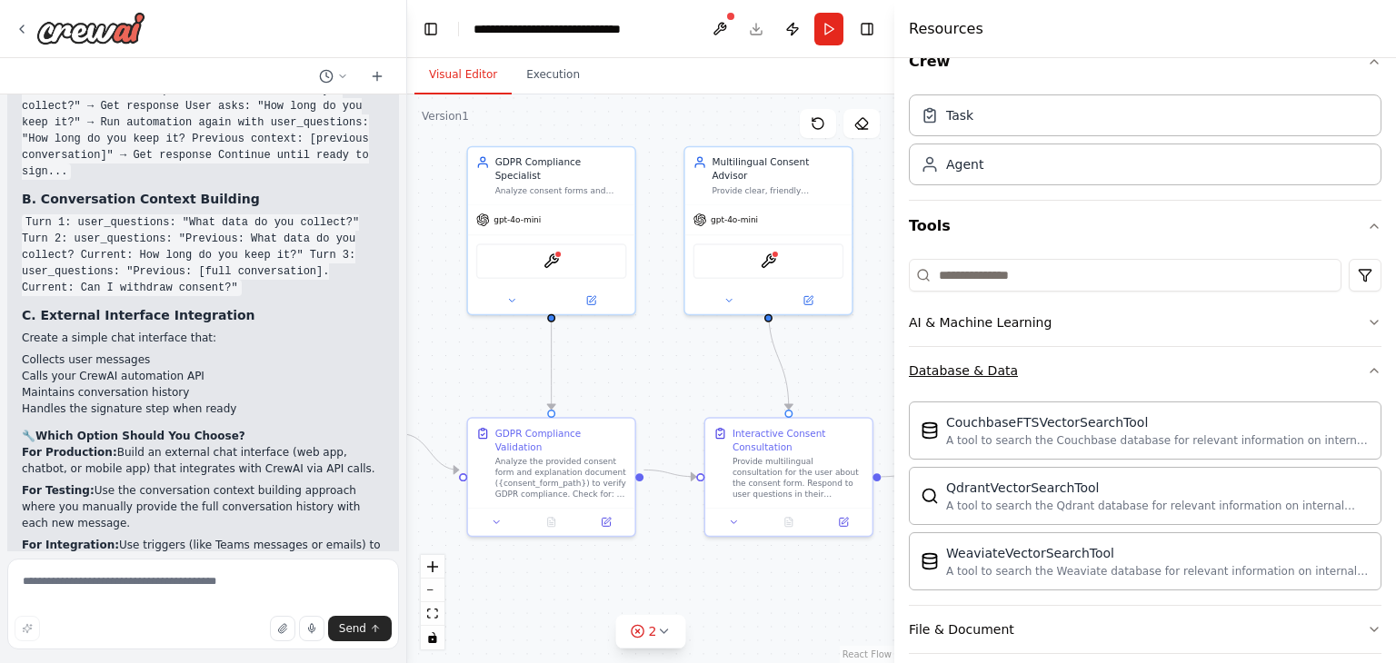
click at [1074, 373] on button "Database & Data" at bounding box center [1145, 370] width 472 height 47
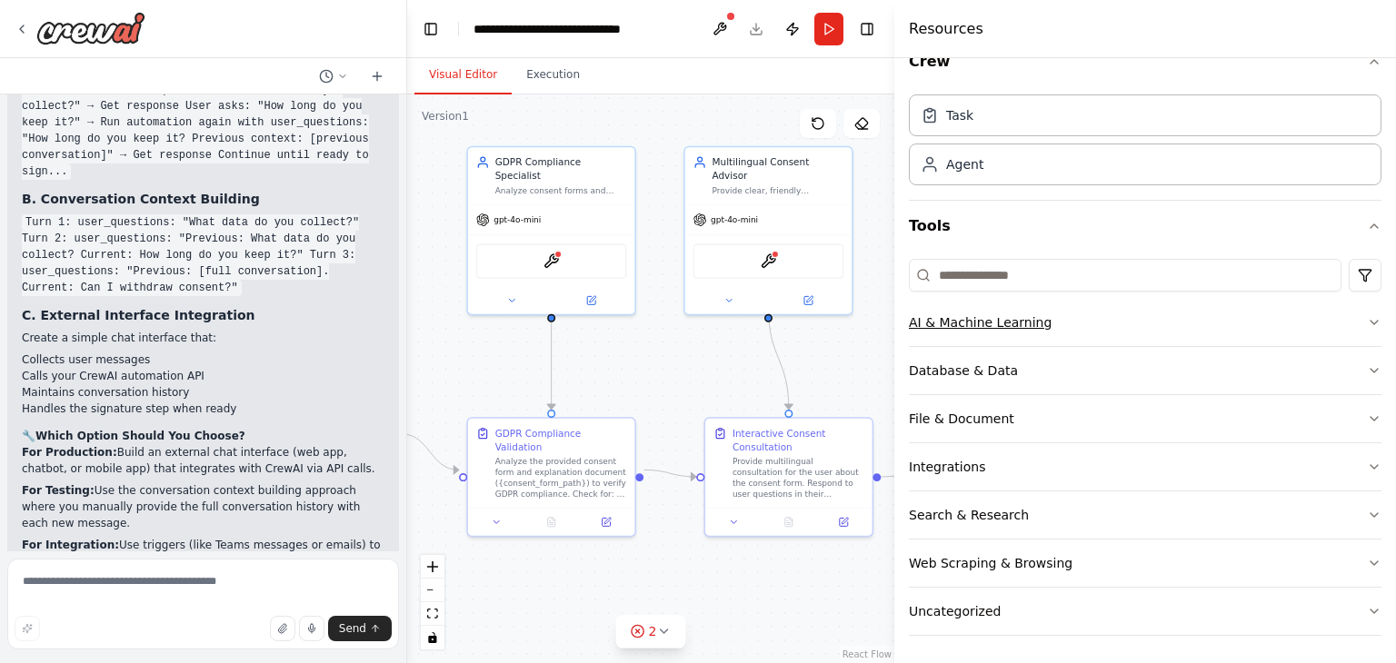
click at [1098, 321] on button "AI & Machine Learning" at bounding box center [1145, 322] width 472 height 47
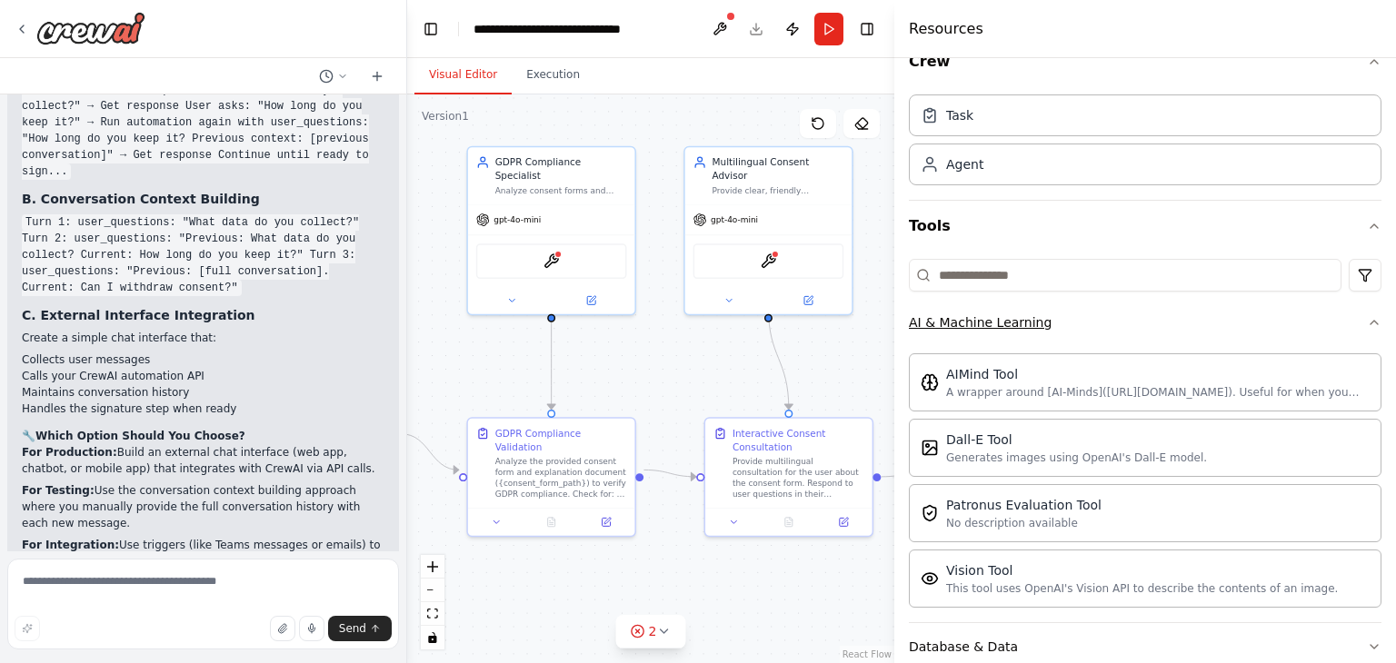
click at [1109, 314] on button "AI & Machine Learning" at bounding box center [1145, 322] width 472 height 47
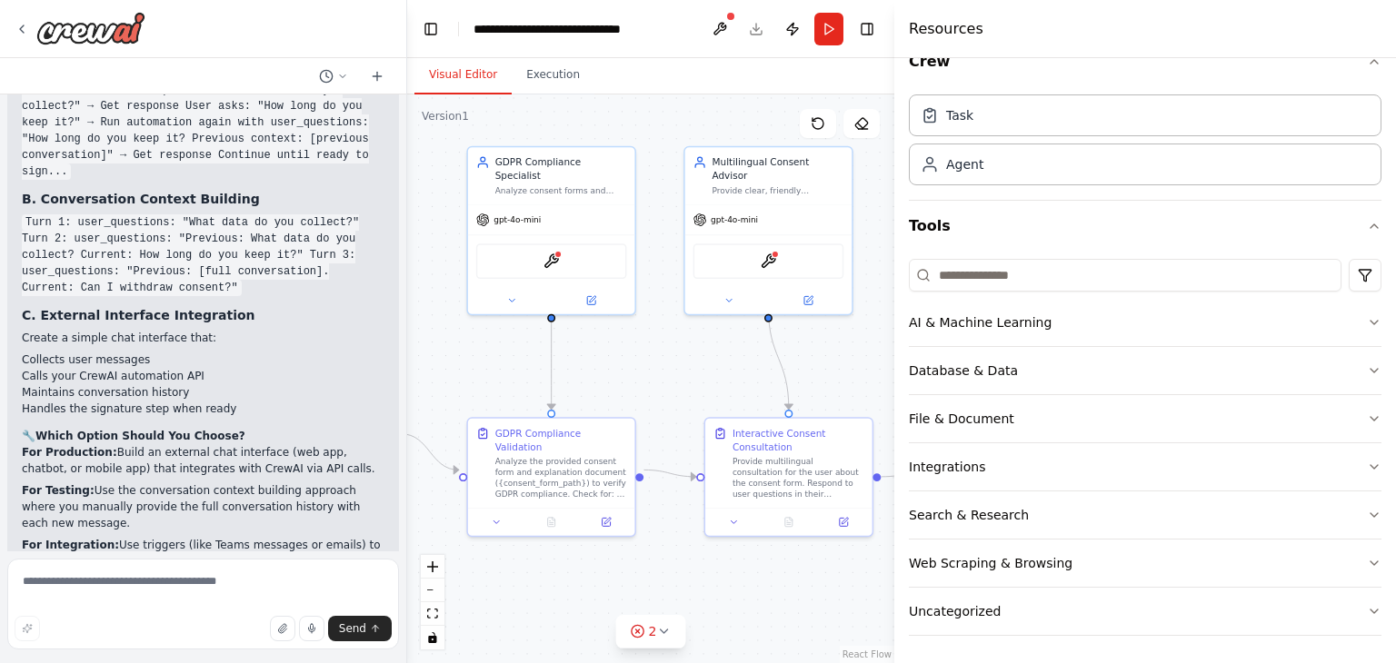
click at [847, 356] on div ".deletable-edge-delete-btn { width: 20px; height: 20px; border: 0px solid #ffff…" at bounding box center [650, 378] width 487 height 569
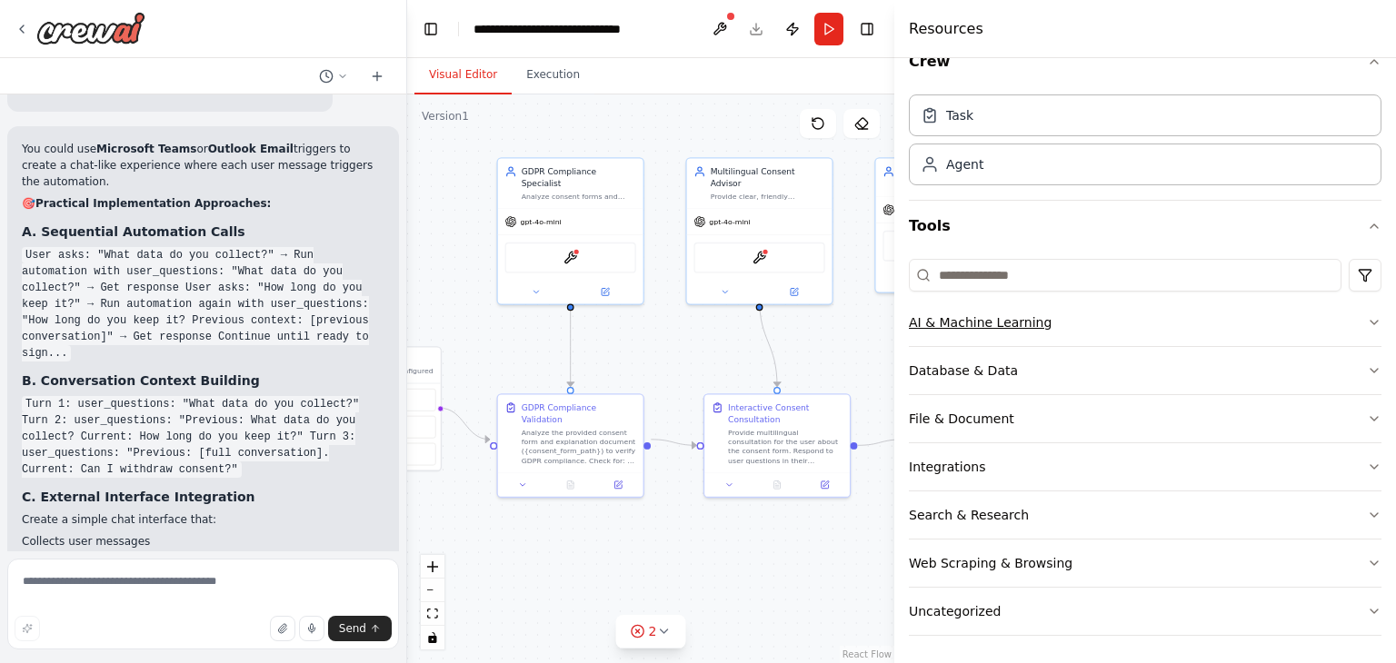
scroll to position [0, 0]
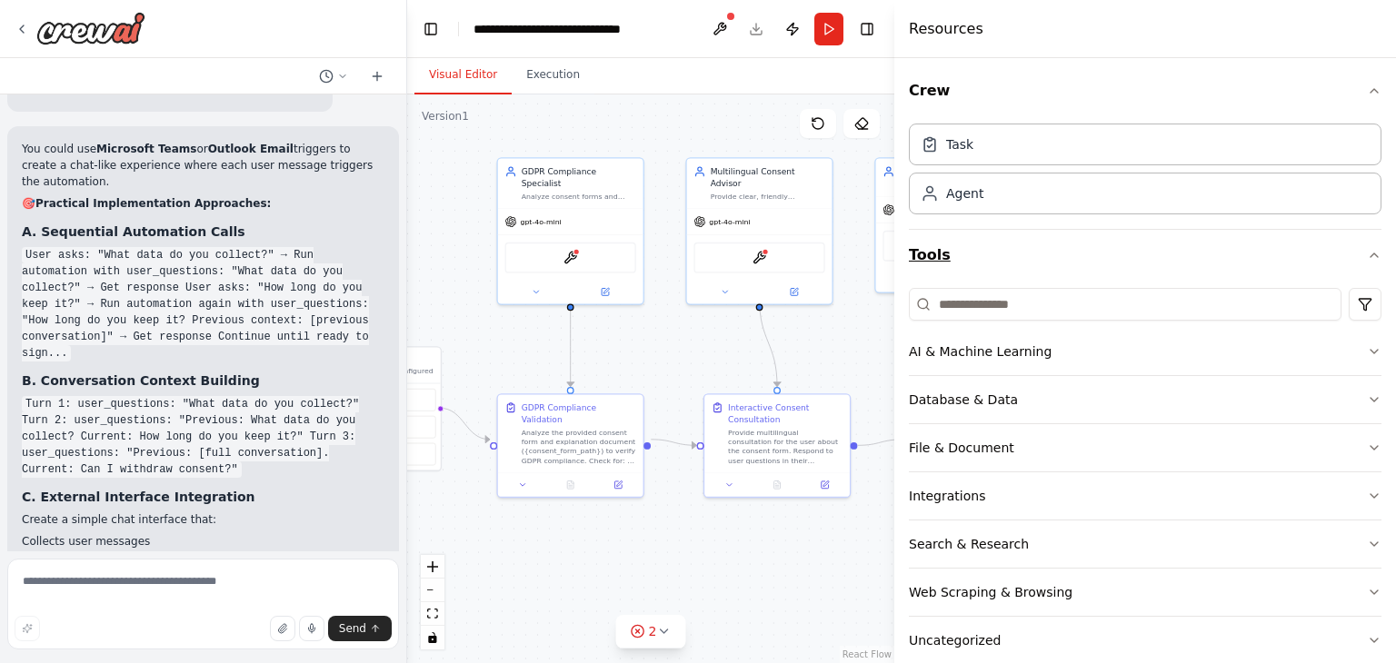
click at [1050, 254] on button "Tools" at bounding box center [1145, 255] width 472 height 51
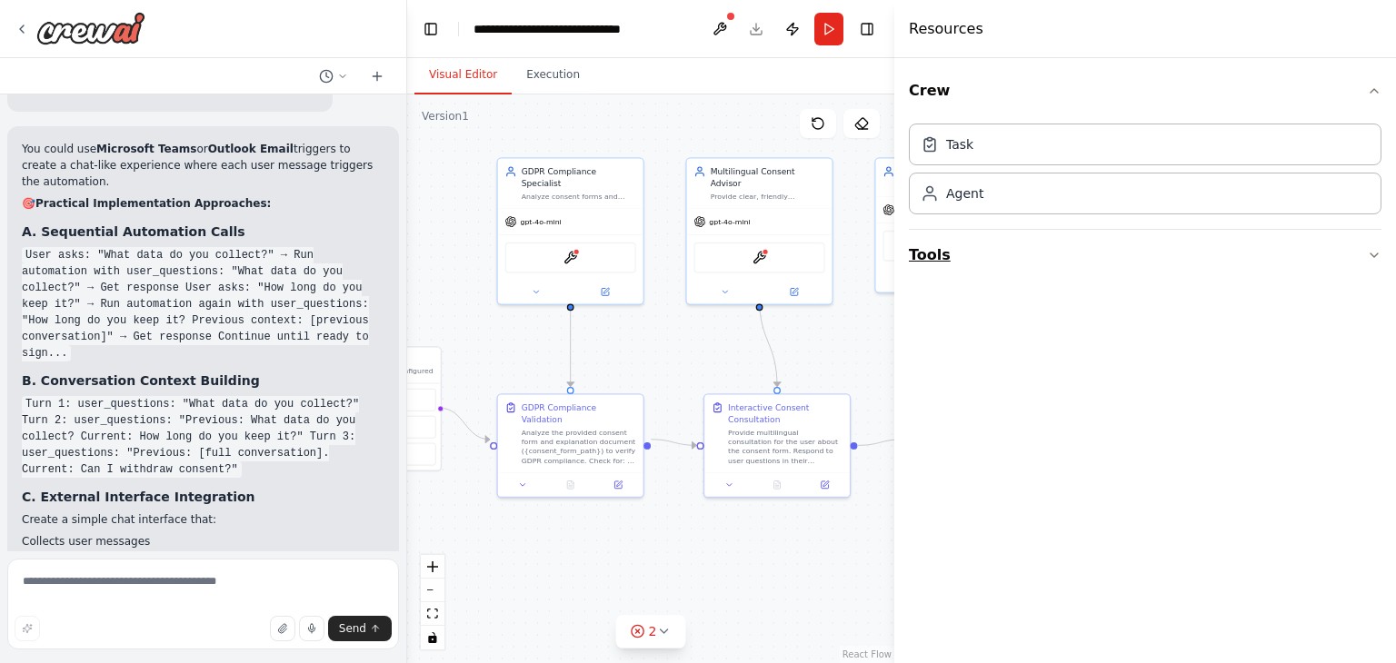
click at [1050, 254] on button "Tools" at bounding box center [1145, 255] width 472 height 51
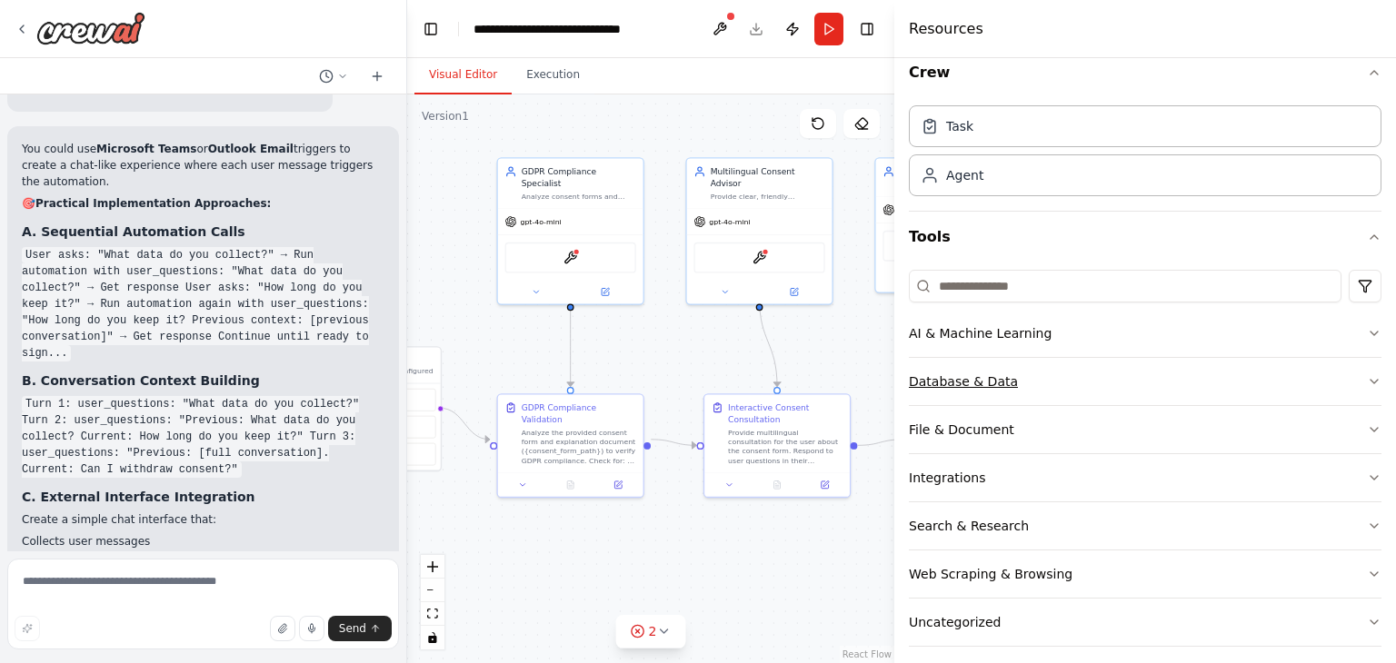
scroll to position [29, 0]
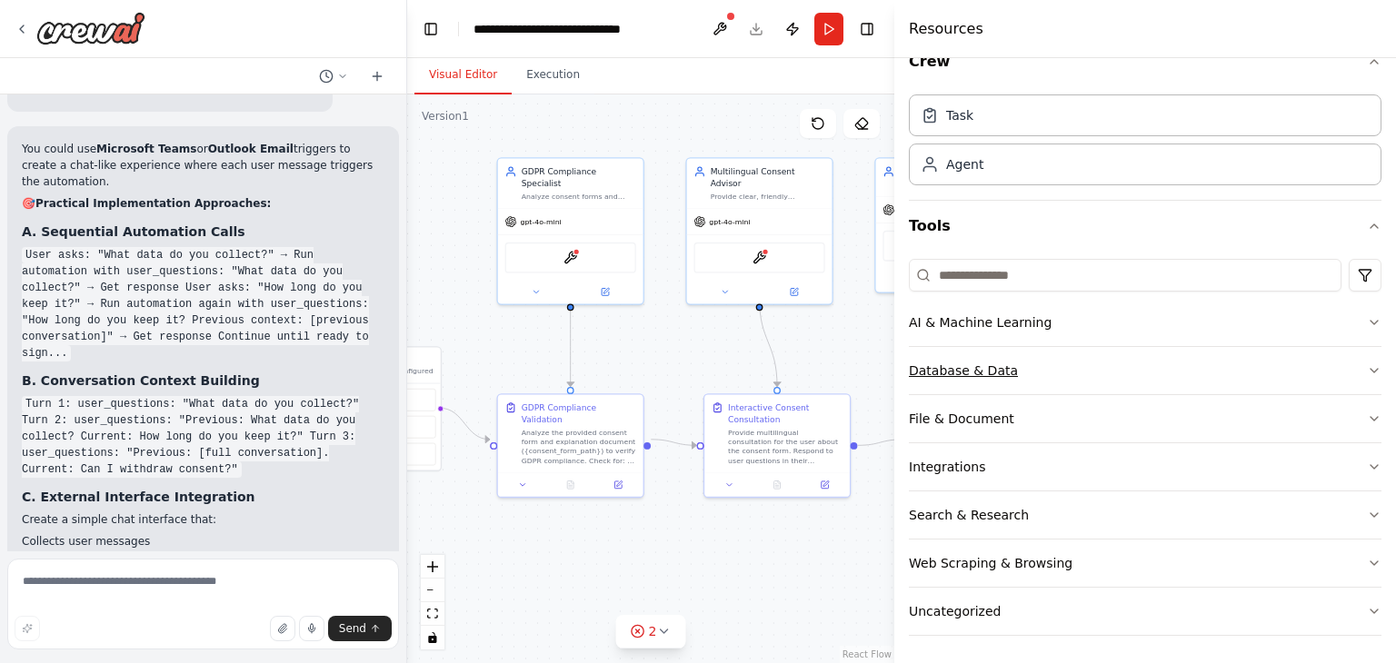
click at [1025, 361] on button "Database & Data" at bounding box center [1145, 370] width 472 height 47
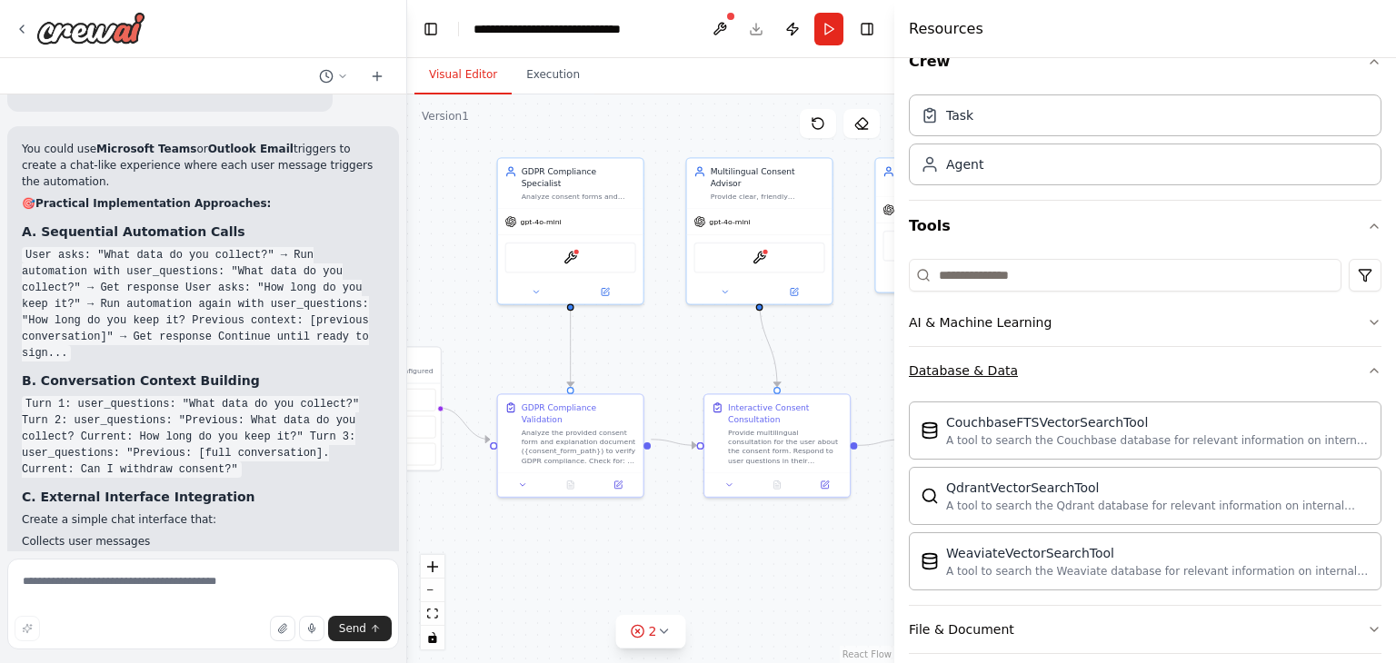
click at [1045, 368] on button "Database & Data" at bounding box center [1145, 370] width 472 height 47
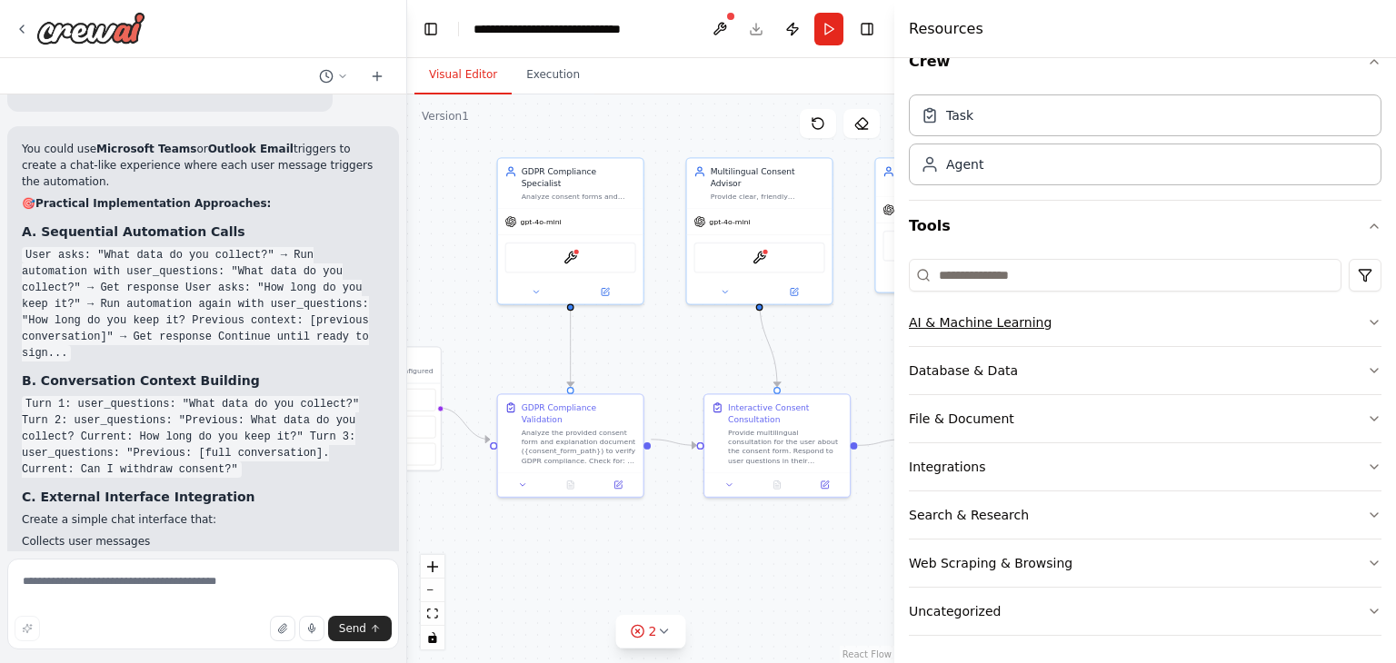
click at [1039, 330] on div "AI & Machine Learning" at bounding box center [980, 322] width 143 height 18
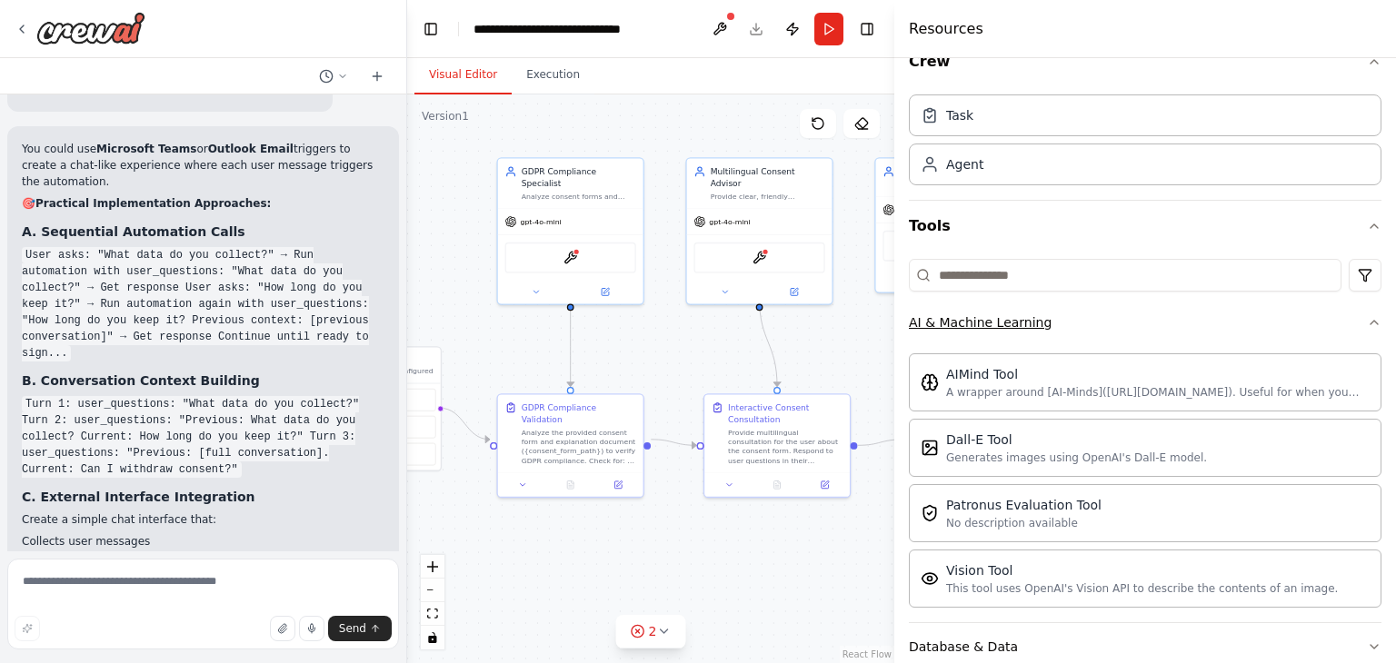
click at [1039, 323] on button "AI & Machine Learning" at bounding box center [1145, 322] width 472 height 47
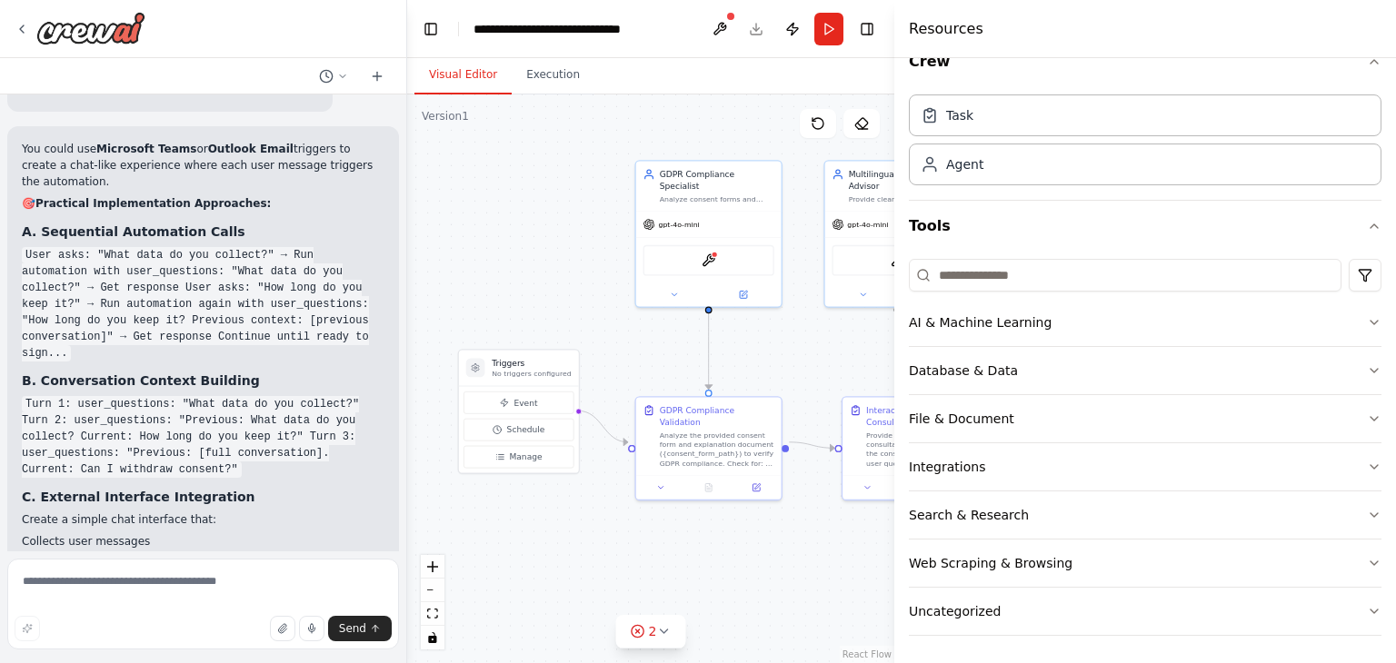
drag, startPoint x: 678, startPoint y: 340, endPoint x: 787, endPoint y: 340, distance: 109.0
click at [788, 341] on div ".deletable-edge-delete-btn { width: 20px; height: 20px; border: 0px solid #ffff…" at bounding box center [650, 378] width 487 height 569
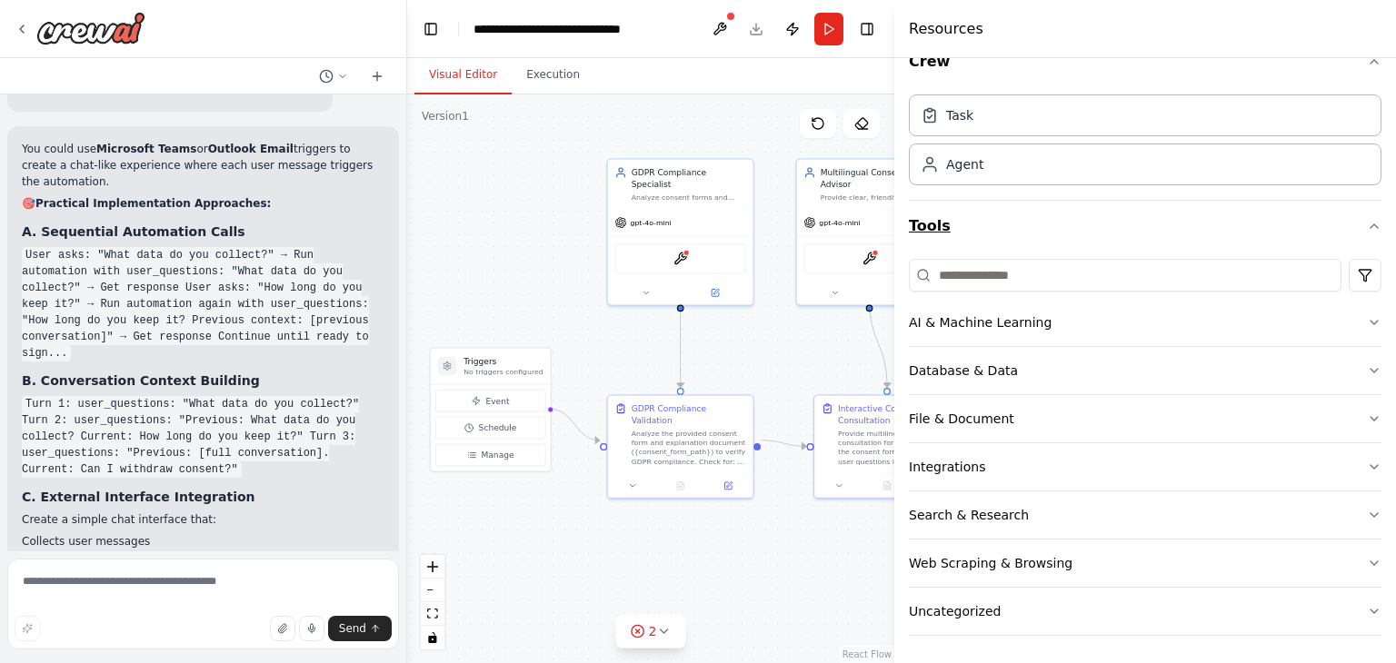
click at [1003, 224] on button "Tools" at bounding box center [1145, 226] width 472 height 51
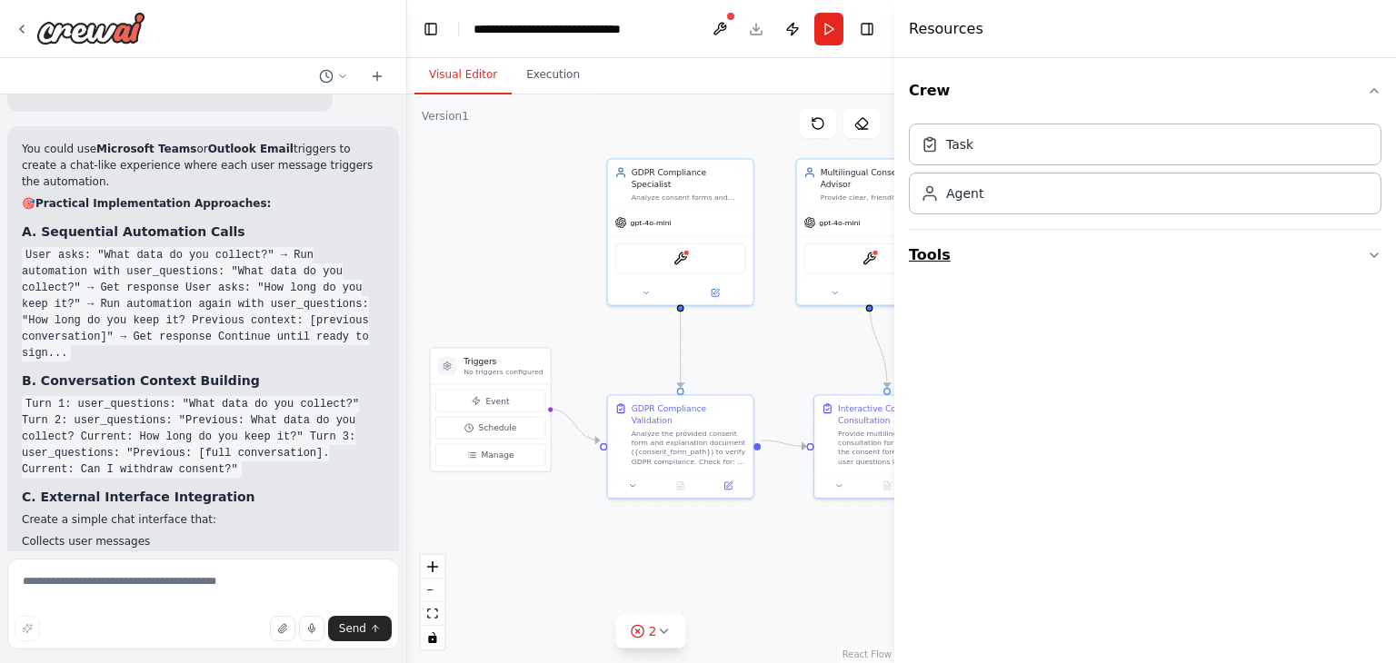
click at [1005, 248] on button "Tools" at bounding box center [1145, 255] width 472 height 51
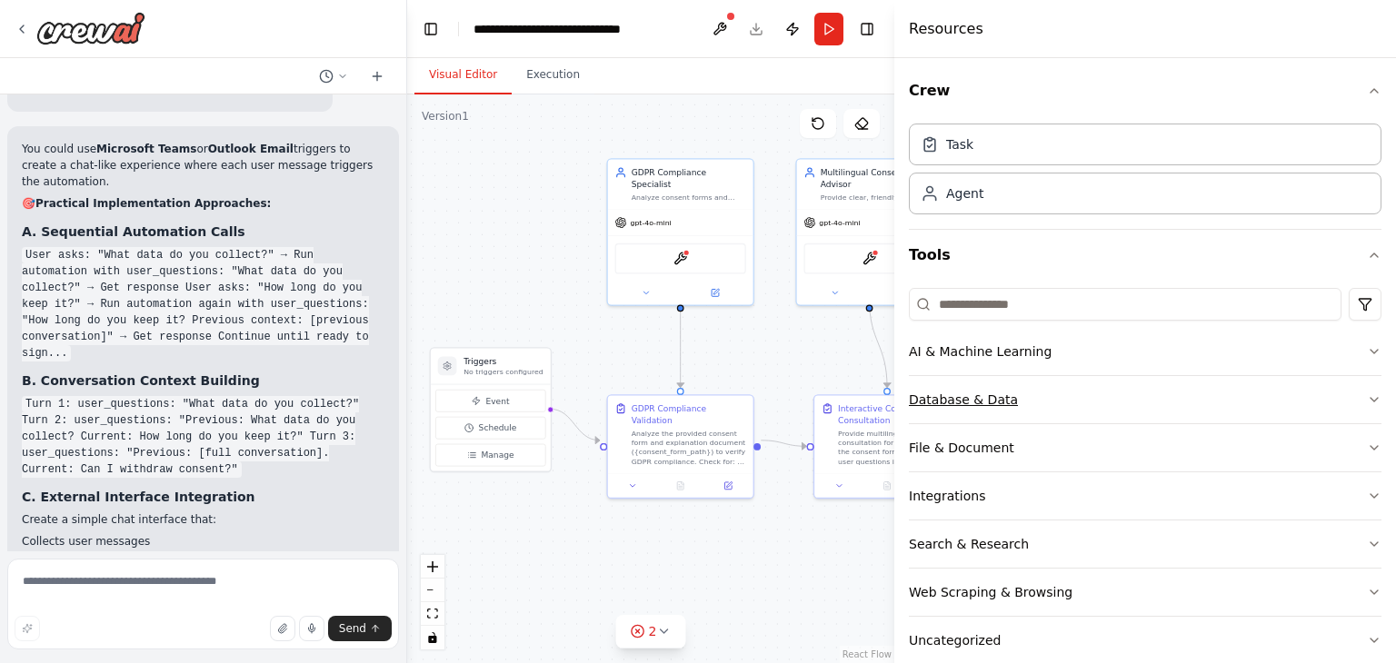
click at [1010, 390] on button "Database & Data" at bounding box center [1145, 399] width 472 height 47
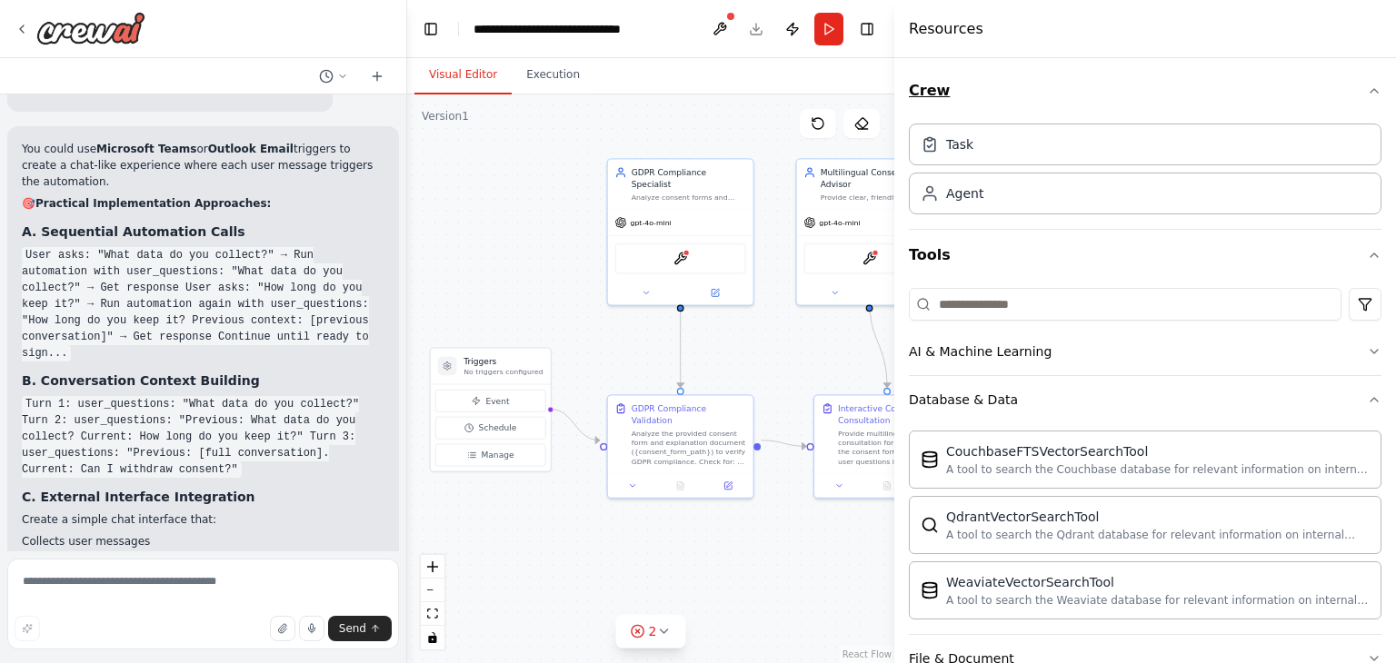
click at [1367, 91] on icon "button" at bounding box center [1374, 91] width 15 height 15
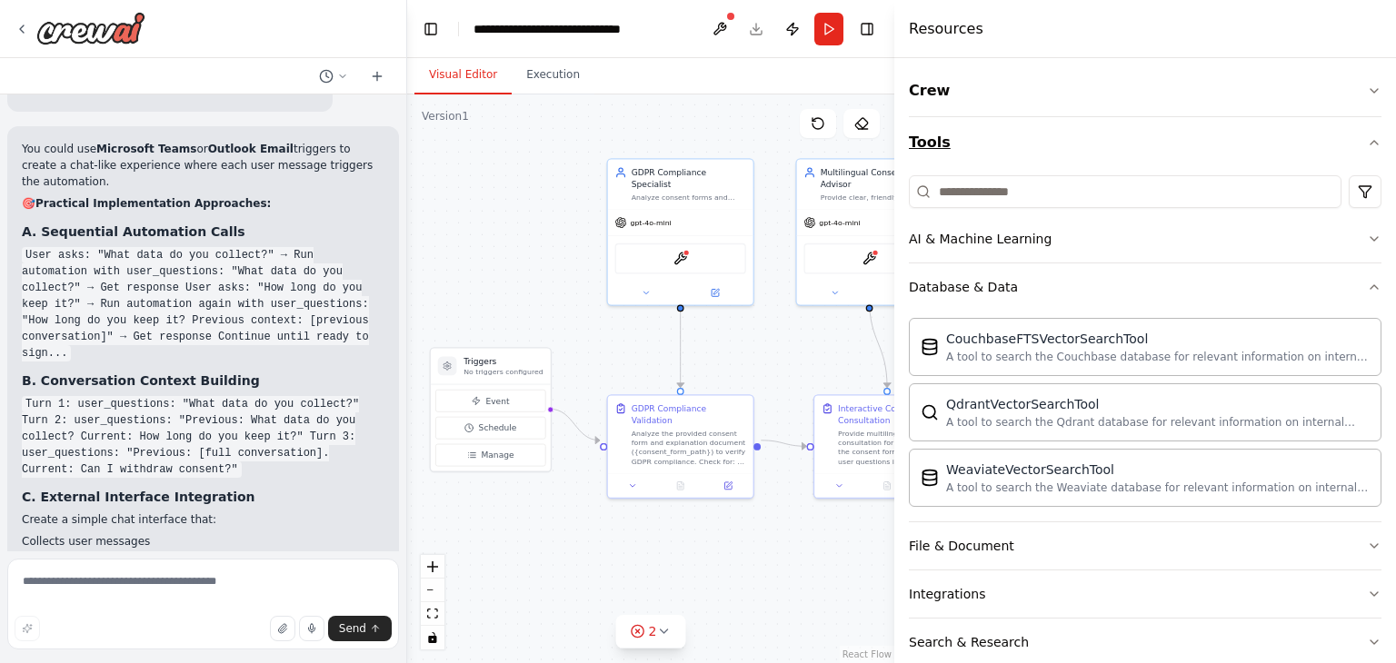
click at [1336, 136] on button "Tools" at bounding box center [1145, 142] width 472 height 51
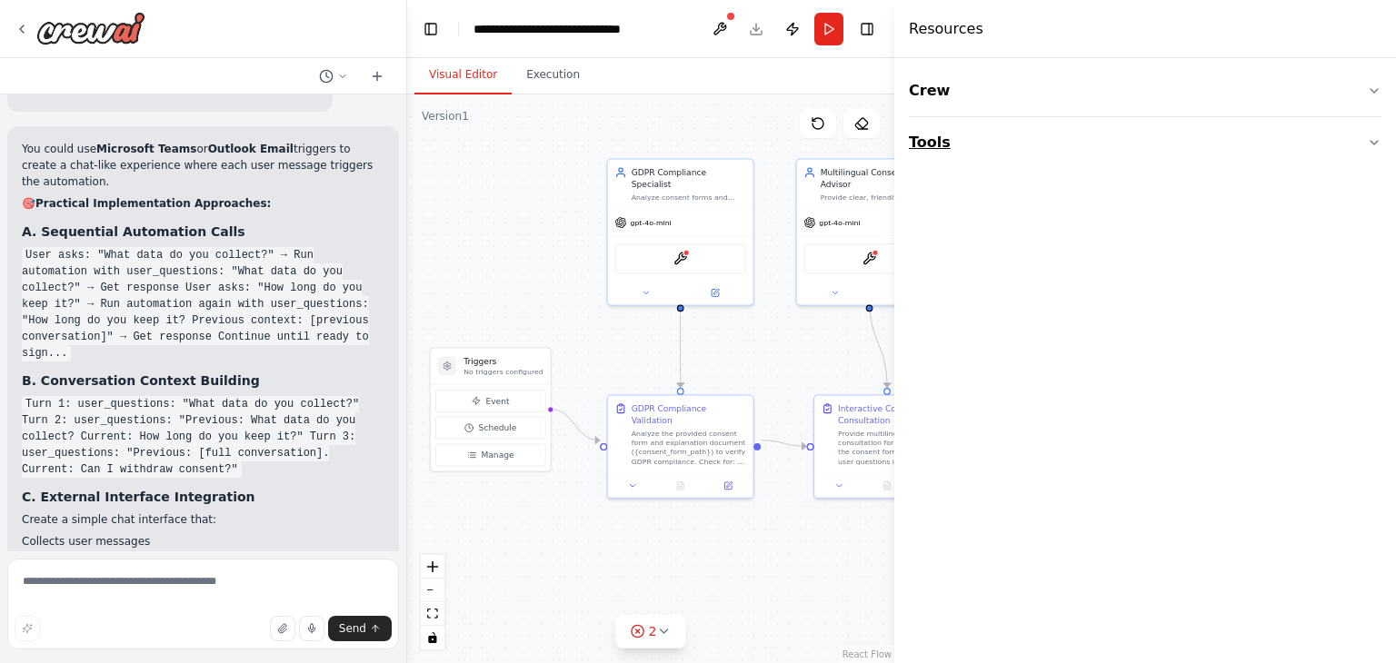
click at [1341, 144] on button "Tools" at bounding box center [1145, 142] width 472 height 51
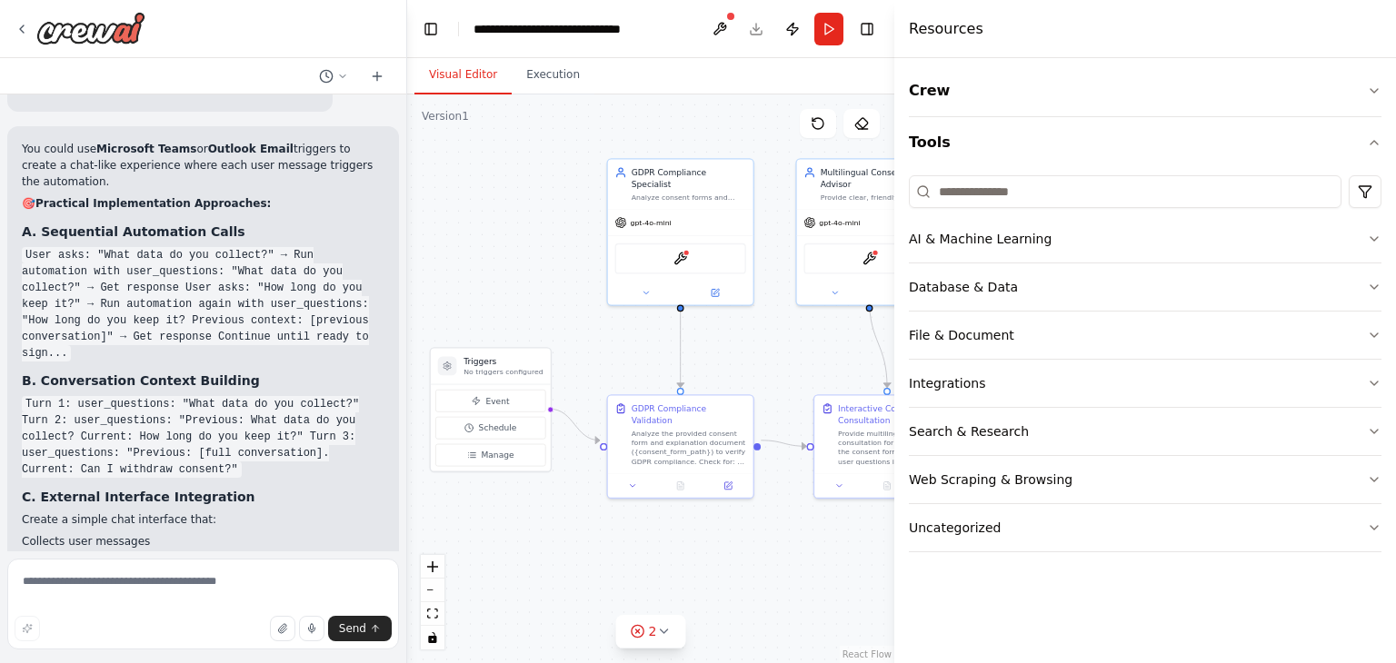
click at [512, 212] on div ".deletable-edge-delete-btn { width: 20px; height: 20px; border: 0px solid #ffff…" at bounding box center [650, 378] width 487 height 569
click at [134, 611] on strong "Which Option Should You Choose?" at bounding box center [140, 617] width 210 height 13
drag, startPoint x: 113, startPoint y: 310, endPoint x: 179, endPoint y: 309, distance: 66.3
click at [171, 512] on p "Create a simple chat interface that:" at bounding box center [203, 520] width 363 height 16
click at [179, 512] on p "Create a simple chat interface that:" at bounding box center [203, 520] width 363 height 16
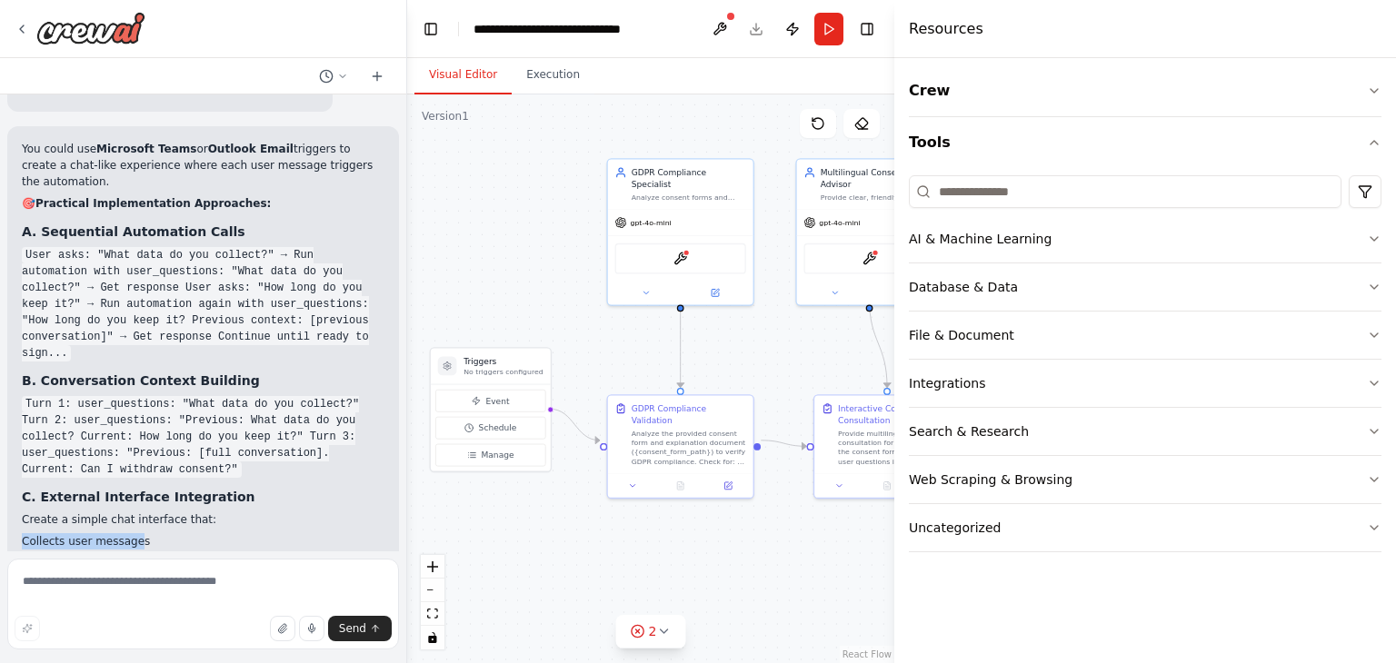
drag, startPoint x: 124, startPoint y: 324, endPoint x: 24, endPoint y: 325, distance: 100.9
click at [24, 533] on li "Collects user messages" at bounding box center [203, 541] width 363 height 16
click at [23, 533] on li "Collects user messages" at bounding box center [203, 541] width 363 height 16
click at [154, 533] on li "Collects user messages" at bounding box center [203, 541] width 363 height 16
drag, startPoint x: 141, startPoint y: 324, endPoint x: 22, endPoint y: 328, distance: 119.1
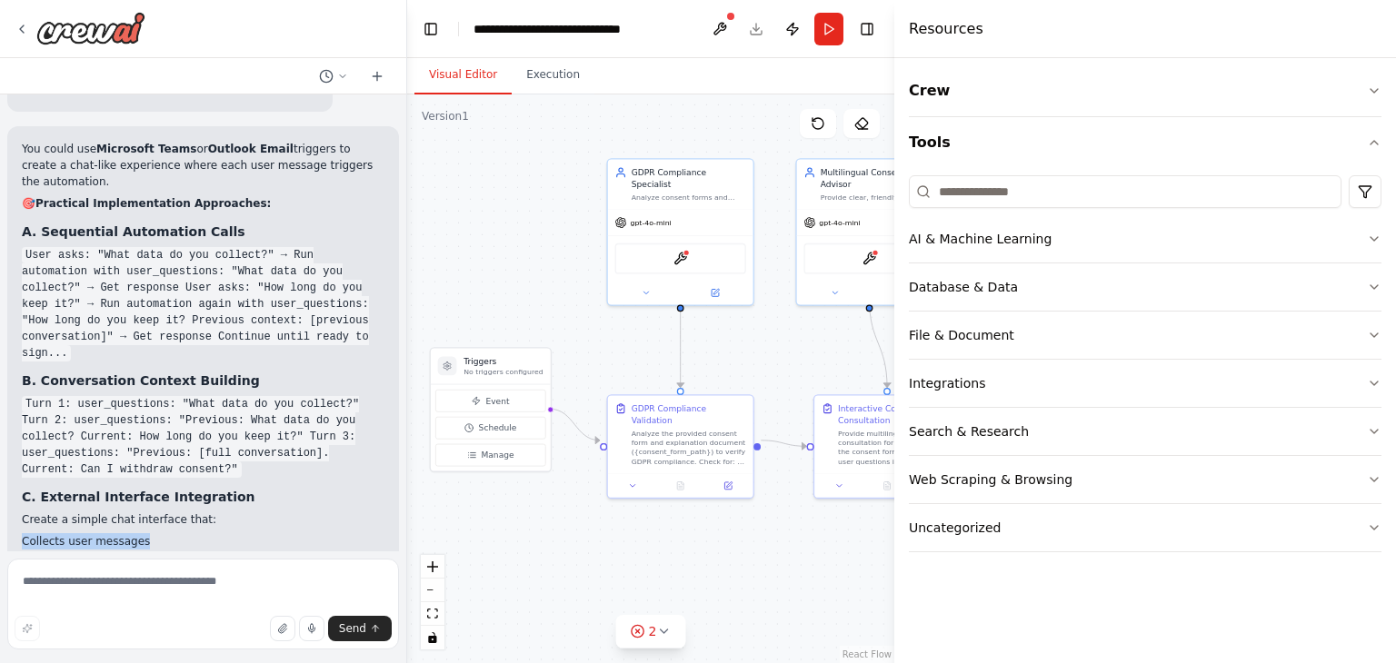
click at [22, 533] on li "Collects user messages" at bounding box center [203, 541] width 363 height 16
click at [64, 550] on li "Calls your CrewAI automation API" at bounding box center [203, 558] width 363 height 16
drag, startPoint x: 177, startPoint y: 345, endPoint x: 38, endPoint y: 350, distance: 139.1
click at [38, 533] on ul "Collects user messages Calls your CrewAI automation API Maintains conversation …" at bounding box center [203, 565] width 363 height 65
click at [38, 566] on li "Maintains conversation history" at bounding box center [203, 574] width 363 height 16
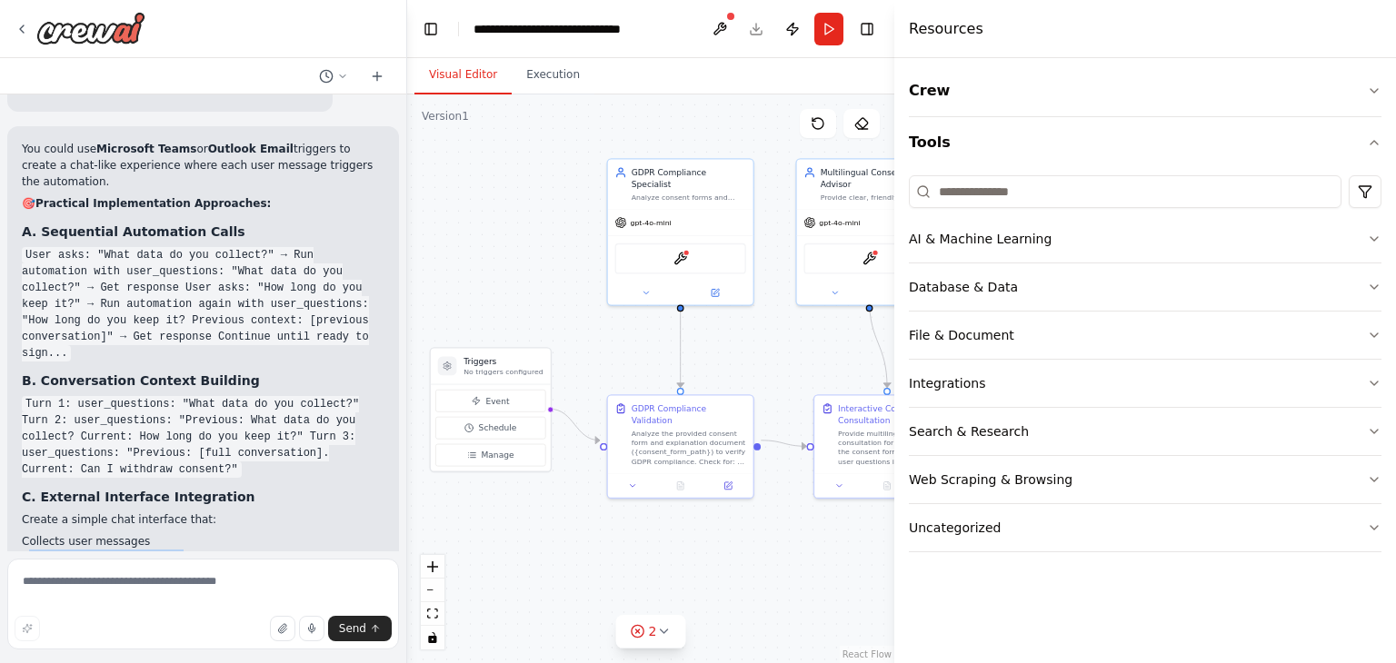
drag, startPoint x: 29, startPoint y: 346, endPoint x: 161, endPoint y: 346, distance: 131.7
click at [161, 550] on li "Calls your CrewAI automation API" at bounding box center [203, 558] width 363 height 16
click at [162, 550] on li "Calls your CrewAI automation API" at bounding box center [203, 558] width 363 height 16
drag, startPoint x: 47, startPoint y: 343, endPoint x: 162, endPoint y: 344, distance: 114.5
click at [162, 550] on li "Calls your CrewAI automation API" at bounding box center [203, 558] width 363 height 16
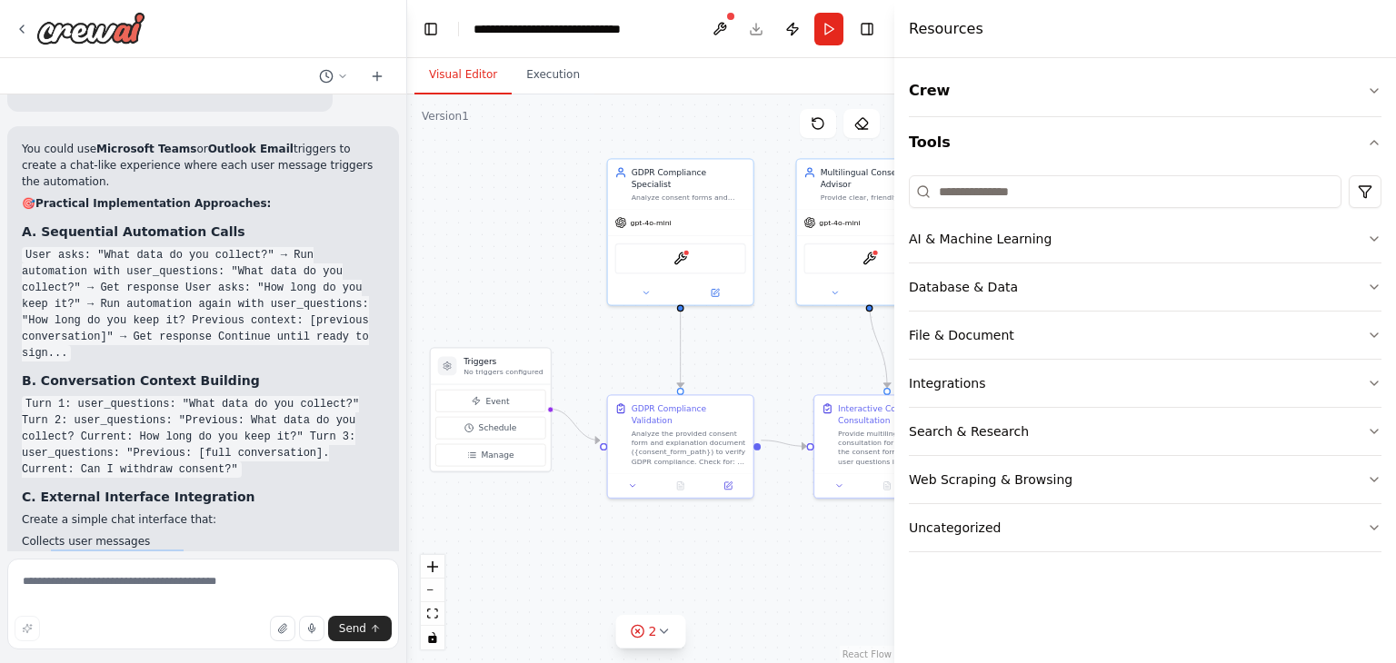
click at [156, 566] on li "Maintains conversation history" at bounding box center [203, 574] width 363 height 16
drag, startPoint x: 164, startPoint y: 359, endPoint x: 40, endPoint y: 357, distance: 124.5
click at [40, 566] on li "Maintains conversation history" at bounding box center [203, 574] width 363 height 16
drag, startPoint x: 29, startPoint y: 375, endPoint x: 121, endPoint y: 378, distance: 91.8
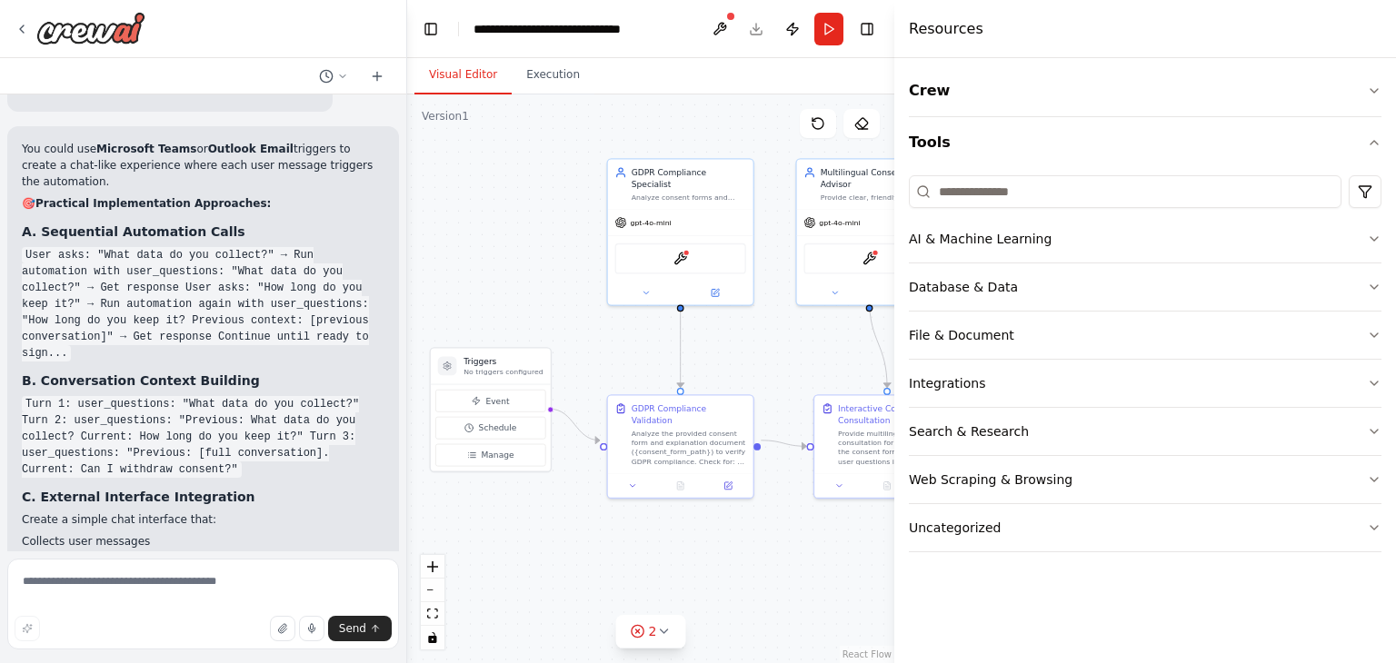
click at [120, 582] on li "Handles the signature step when ready" at bounding box center [203, 590] width 363 height 16
click at [121, 582] on li "Handles the signature step when ready" at bounding box center [203, 590] width 363 height 16
drag, startPoint x: 138, startPoint y: 380, endPoint x: 69, endPoint y: 379, distance: 69.1
click at [70, 582] on li "Handles the signature step when ready" at bounding box center [203, 590] width 363 height 16
click at [69, 582] on li "Handles the signature step when ready" at bounding box center [203, 590] width 363 height 16
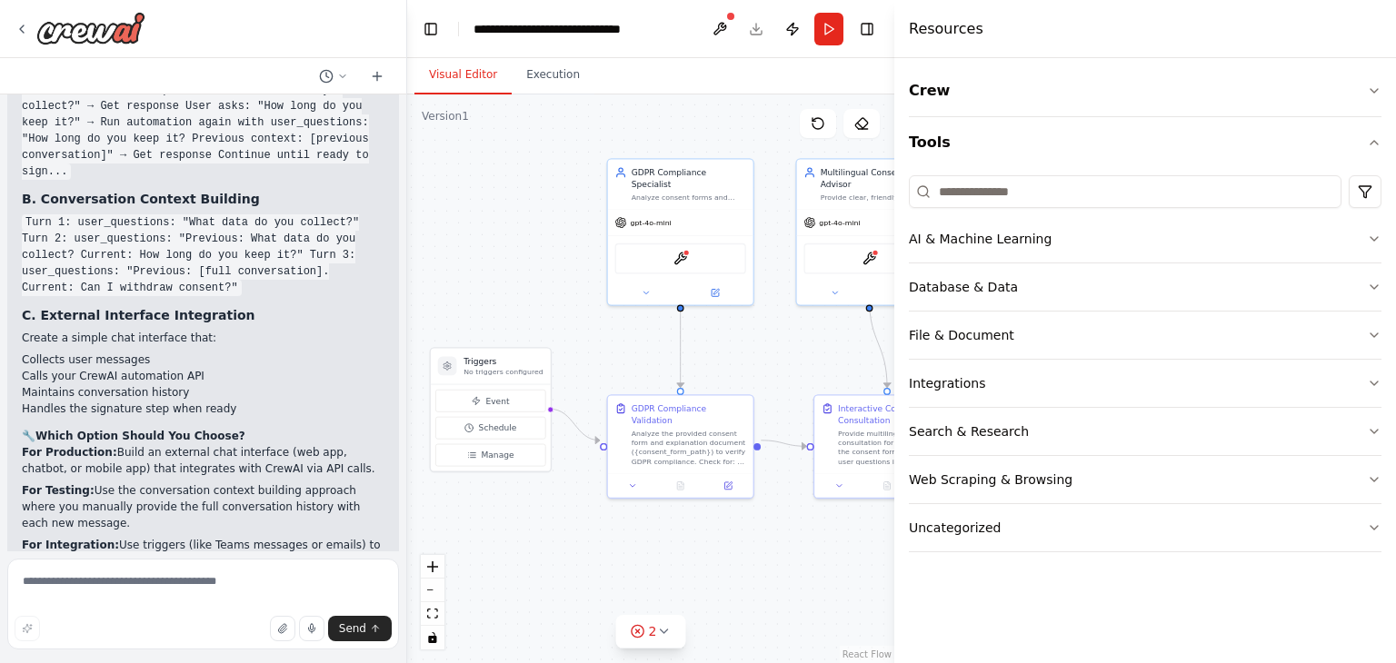
scroll to position [5107, 0]
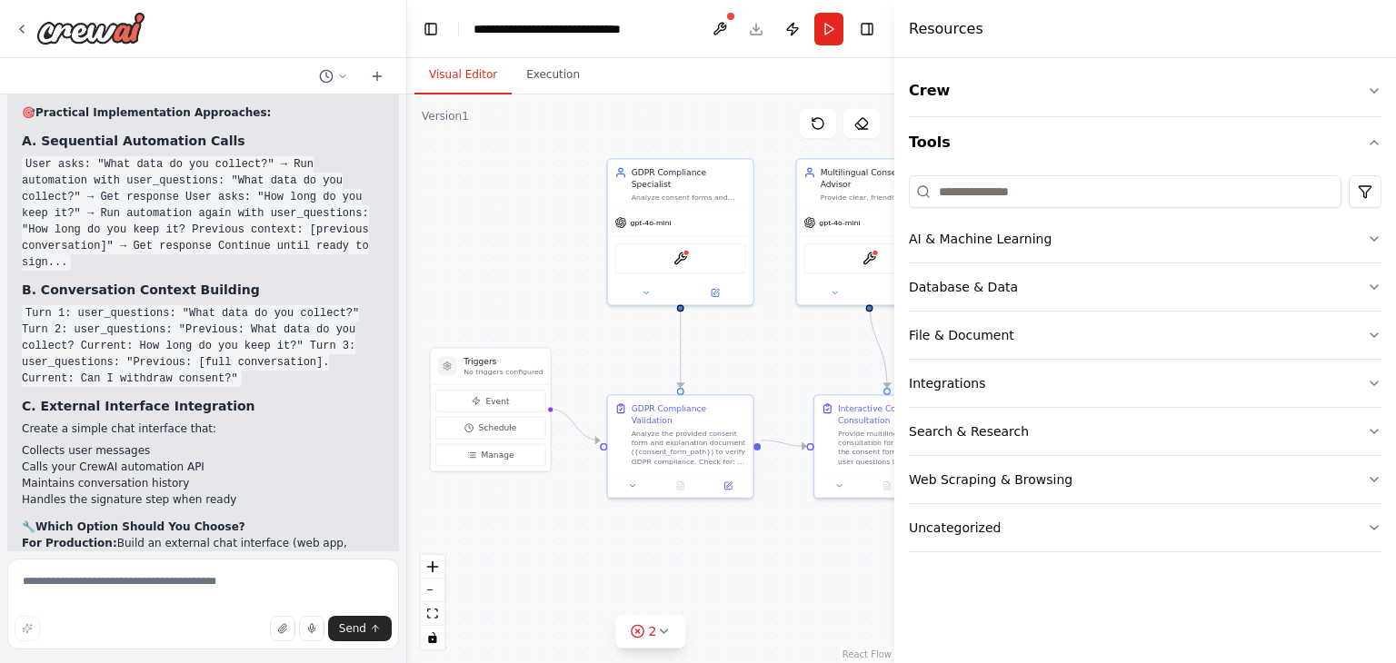
drag, startPoint x: 276, startPoint y: 343, endPoint x: 14, endPoint y: 333, distance: 262.8
click at [14, 333] on div "You could use Microsoft Teams or Outlook Email triggers to create a chat-like e…" at bounding box center [203, 374] width 392 height 678
click at [116, 535] on p "For Production: Build an external chat interface (web app, chatbot, or mobile a…" at bounding box center [203, 551] width 363 height 33
drag, startPoint x: 359, startPoint y: 383, endPoint x: 15, endPoint y: 371, distance: 343.7
click at [15, 371] on div "You could use Microsoft Teams or Outlook Email triggers to create a chat-like e…" at bounding box center [203, 374] width 392 height 678
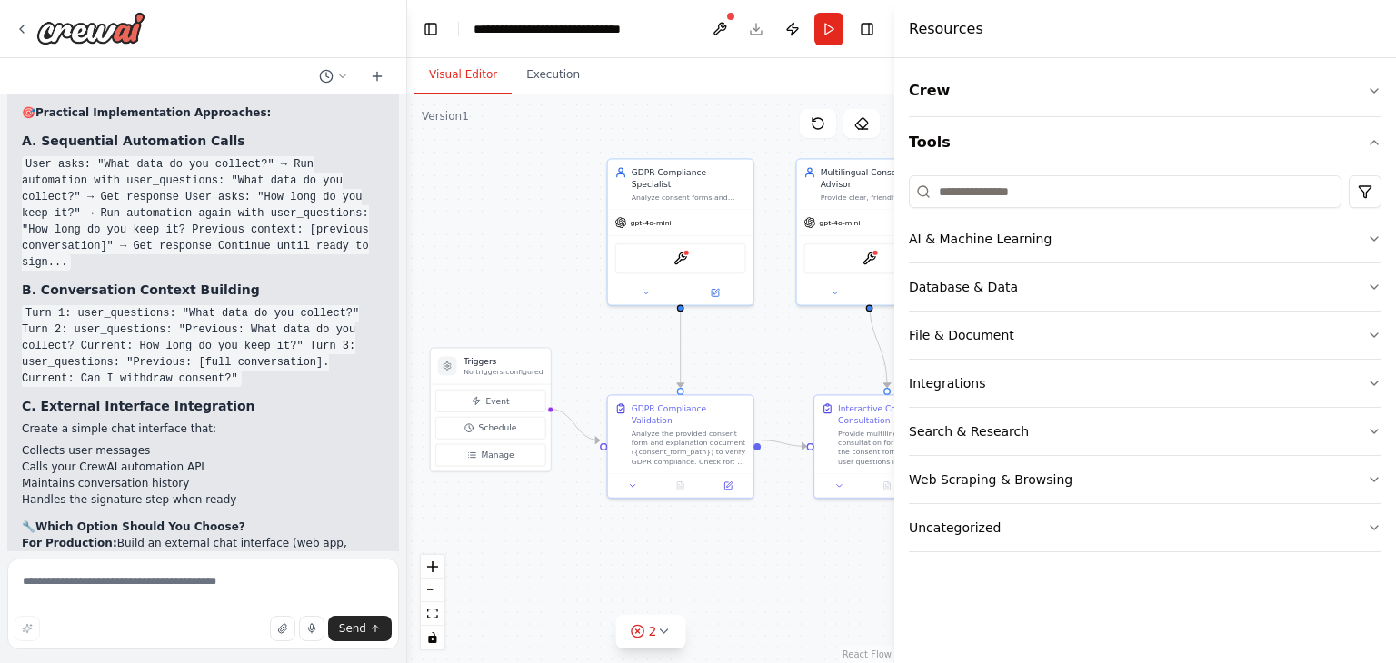
click at [184, 573] on p "For Testing: Use the conversation context building approach where you manually …" at bounding box center [203, 597] width 363 height 49
drag, startPoint x: 244, startPoint y: 423, endPoint x: 35, endPoint y: 403, distance: 208.9
click at [35, 628] on p "For Integration: Use triggers (like Teams messages or emails) to start new auto…" at bounding box center [203, 644] width 363 height 33
click at [124, 628] on p "For Integration: Use triggers (like Teams messages or emails) to start new auto…" at bounding box center [203, 644] width 363 height 33
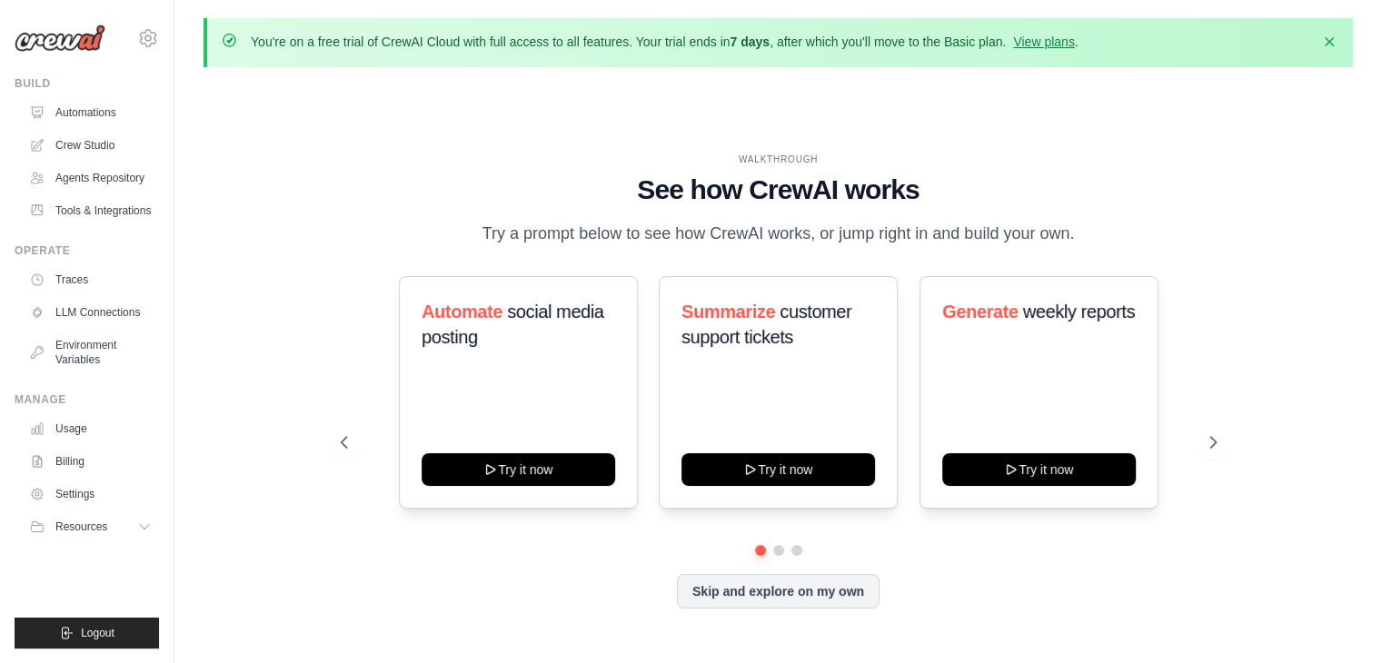
click at [456, 154] on div "WALKTHROUGH" at bounding box center [779, 160] width 876 height 14
click at [134, 530] on button "Resources" at bounding box center [92, 526] width 137 height 29
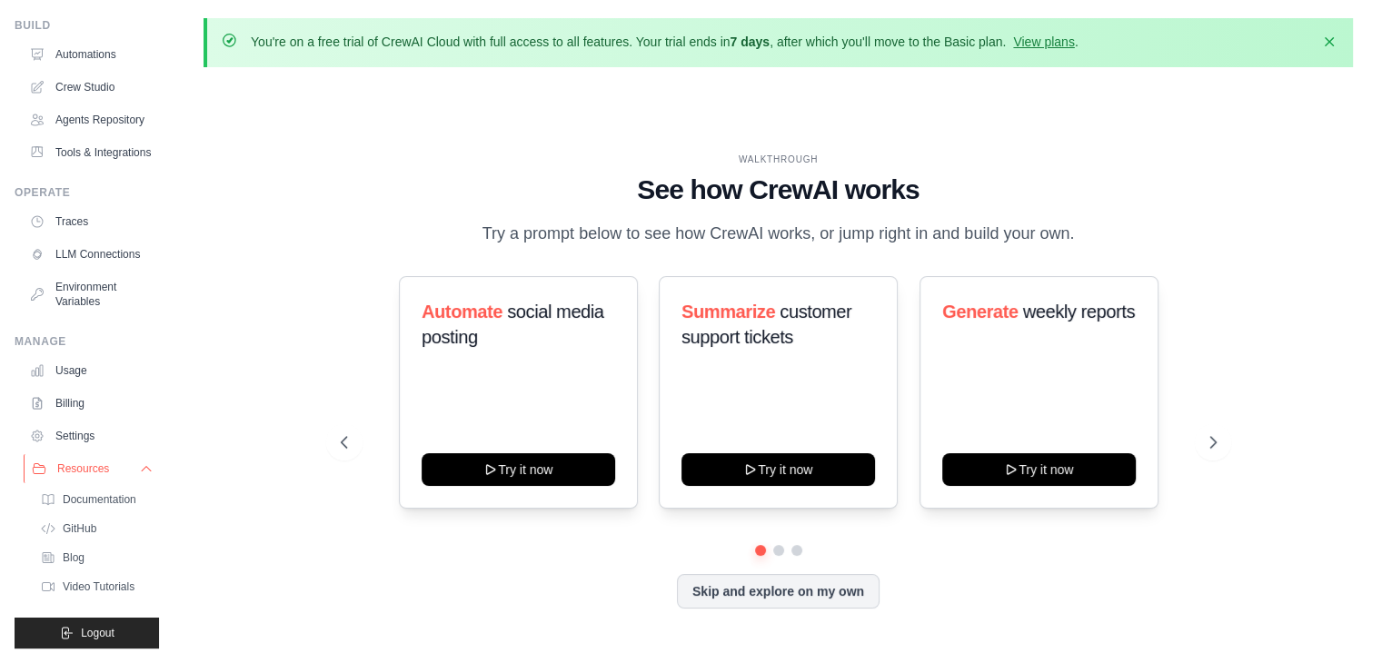
click at [124, 465] on button "Resources" at bounding box center [92, 468] width 137 height 29
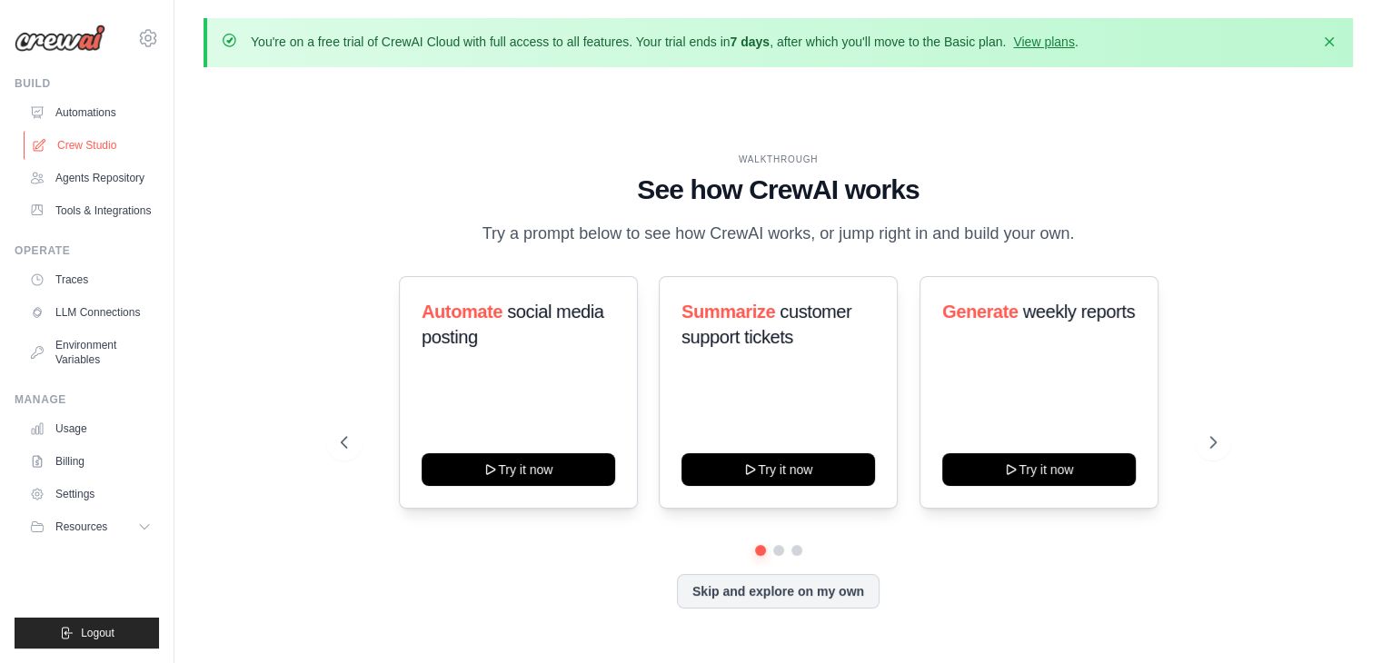
click at [94, 145] on link "Crew Studio" at bounding box center [92, 145] width 137 height 29
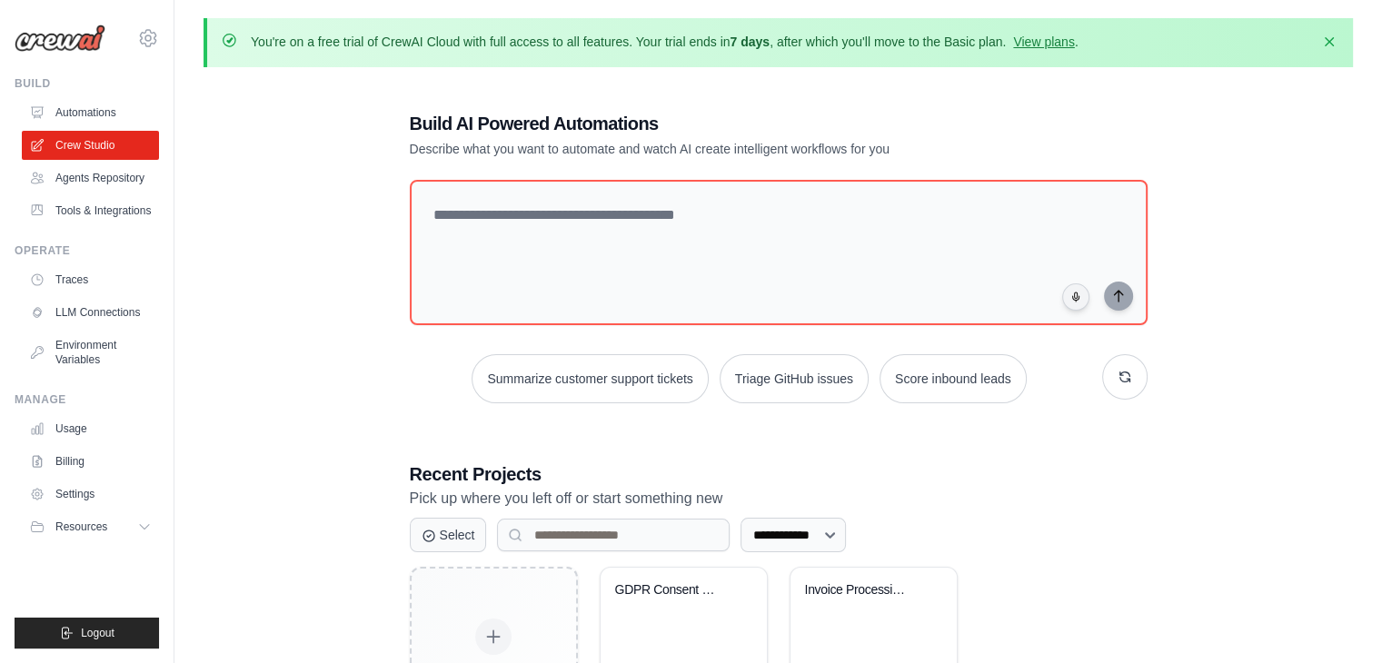
scroll to position [132, 0]
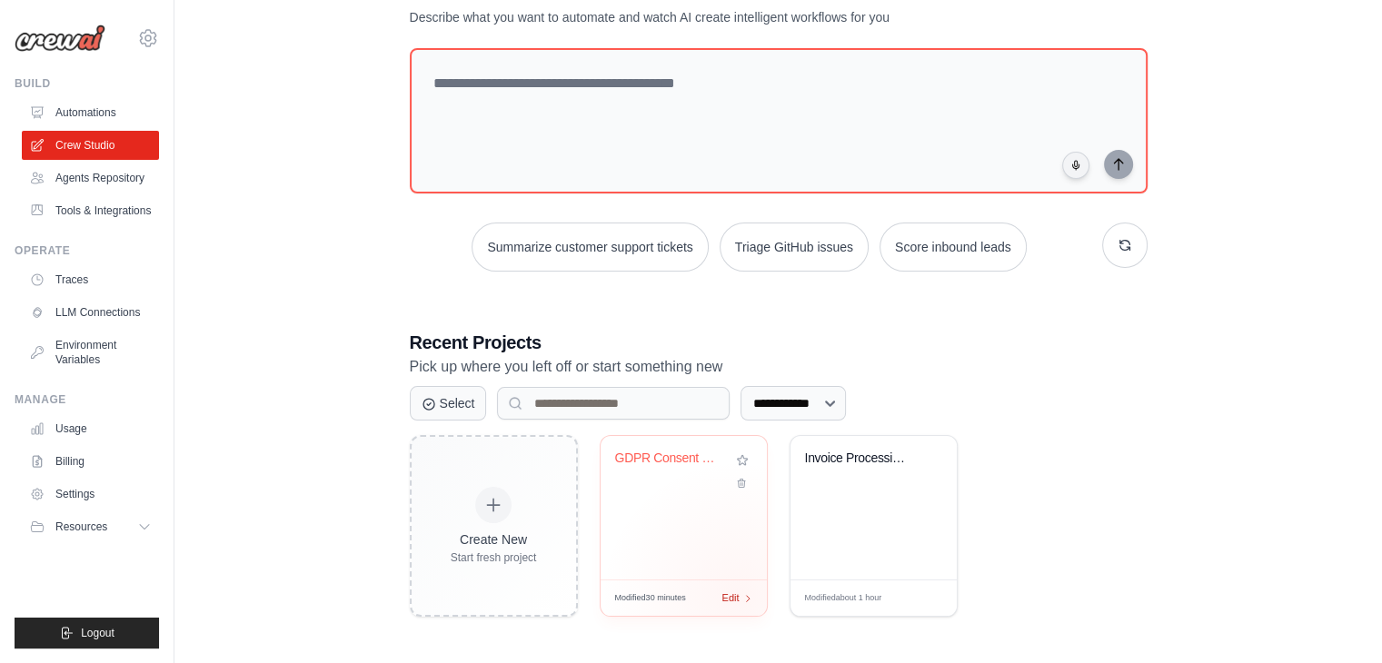
click at [737, 595] on span "Edit" at bounding box center [730, 598] width 17 height 15
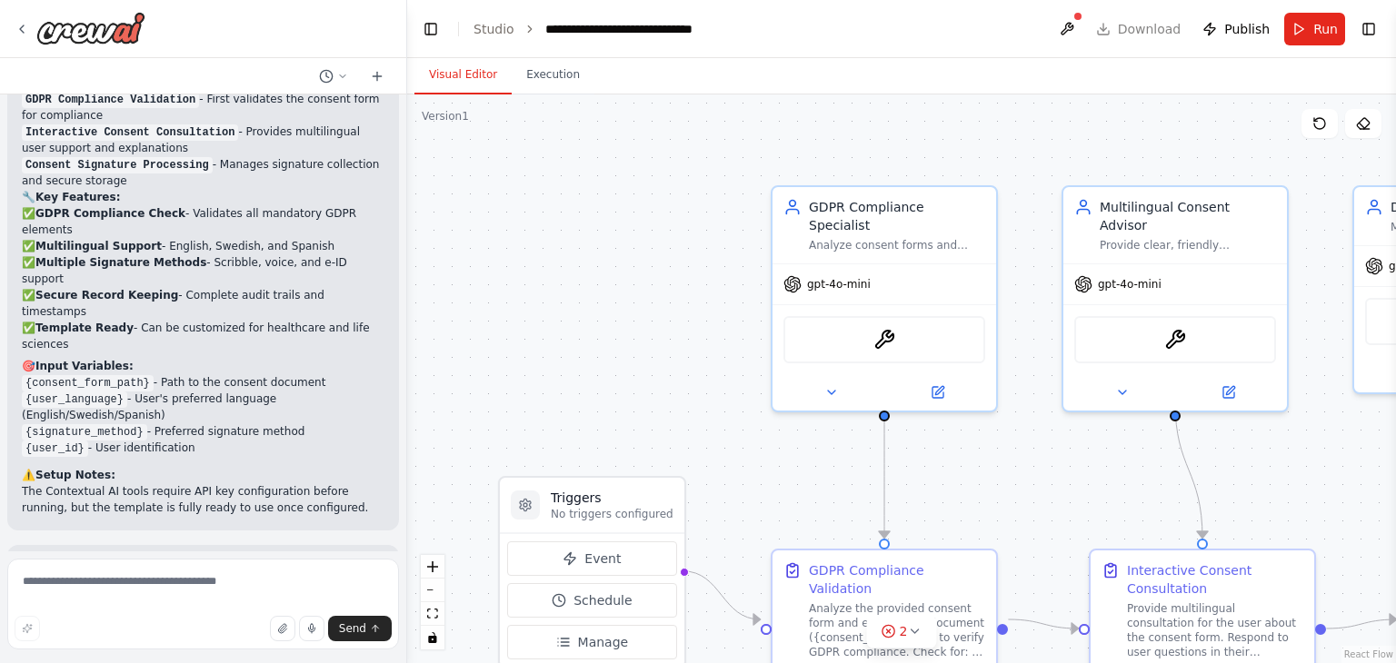
scroll to position [2391, 0]
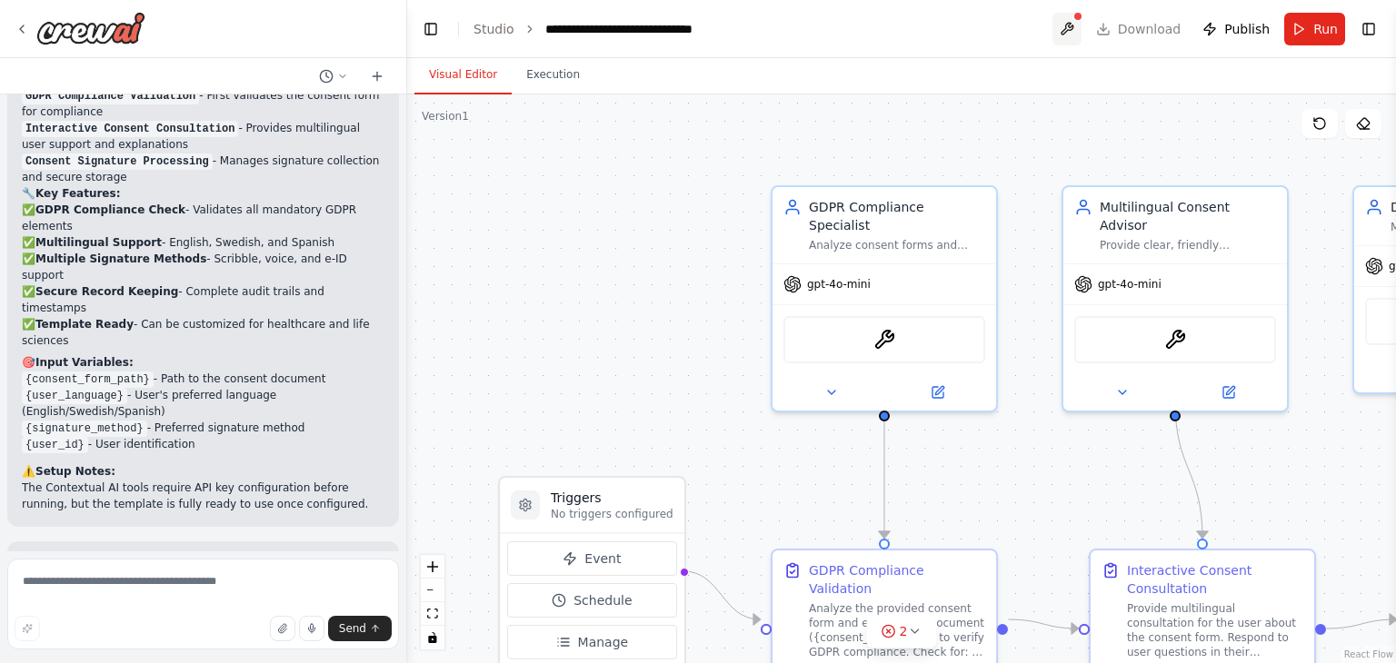
click at [1079, 30] on button at bounding box center [1066, 29] width 29 height 33
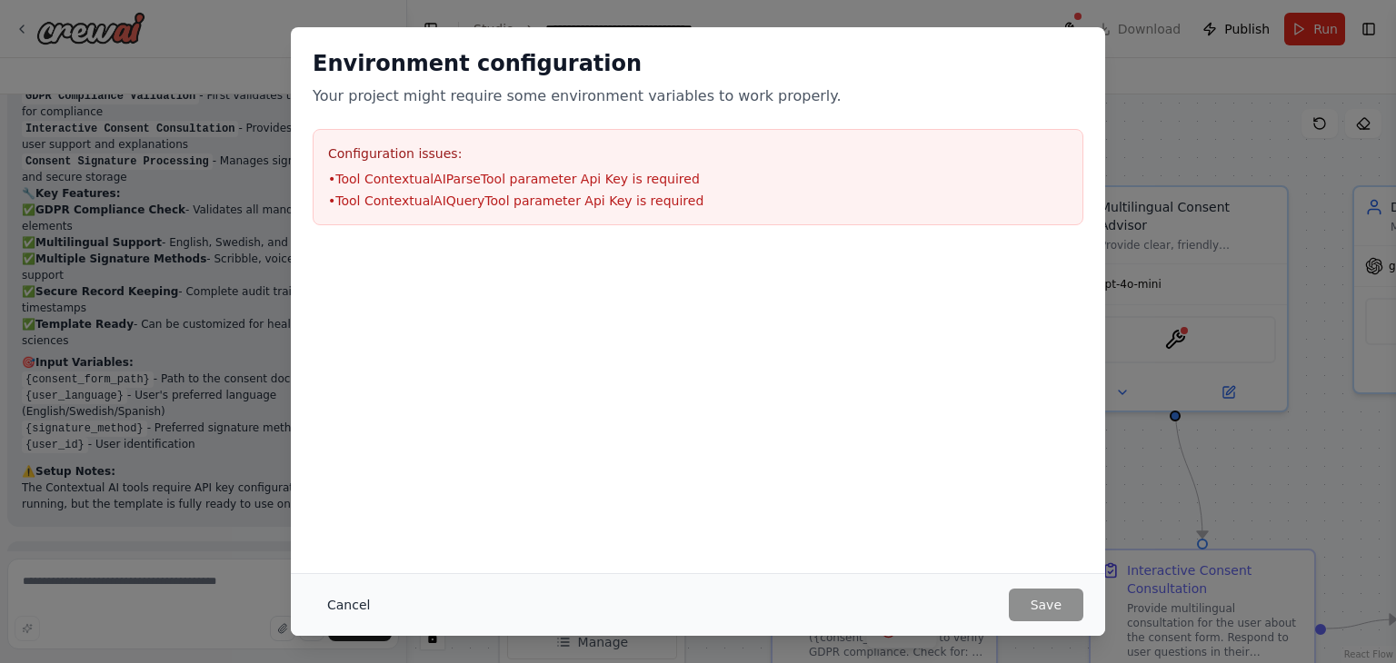
click at [347, 603] on button "Cancel" at bounding box center [349, 605] width 72 height 33
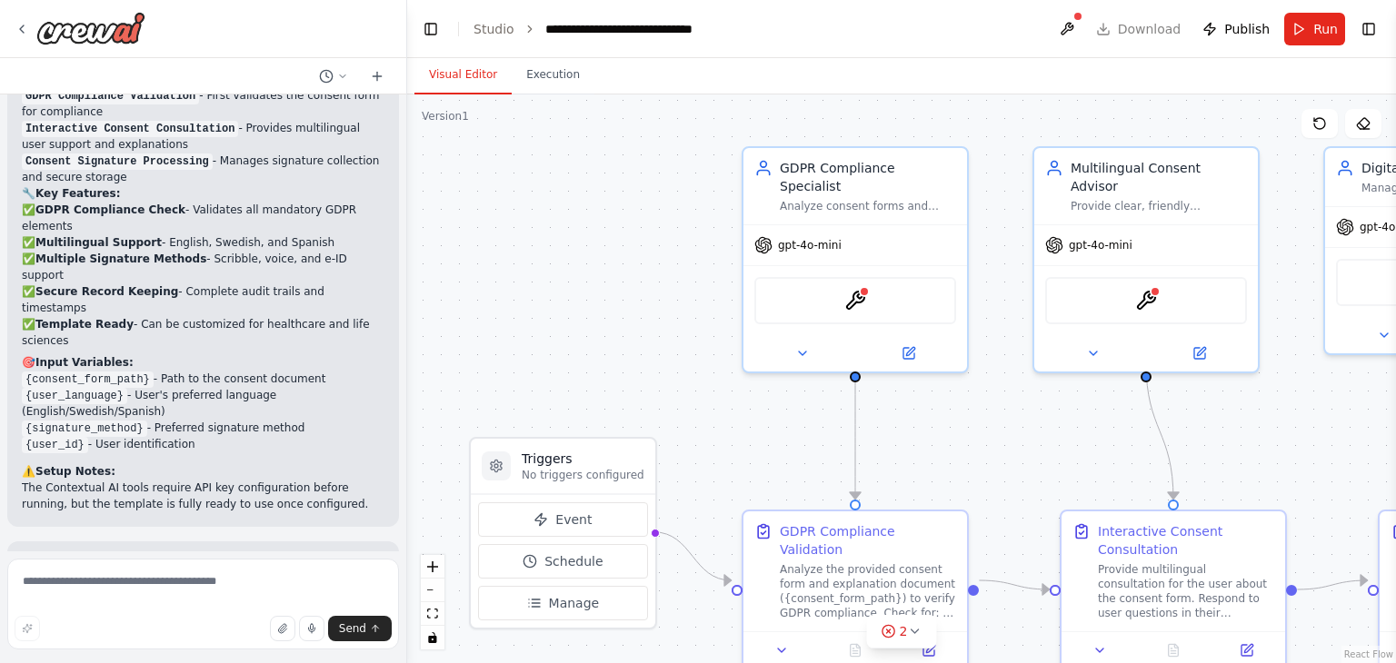
drag, startPoint x: 997, startPoint y: 148, endPoint x: 977, endPoint y: 109, distance: 43.9
click at [977, 109] on div ".deletable-edge-delete-btn { width: 20px; height: 20px; border: 0px solid #ffff…" at bounding box center [901, 378] width 989 height 569
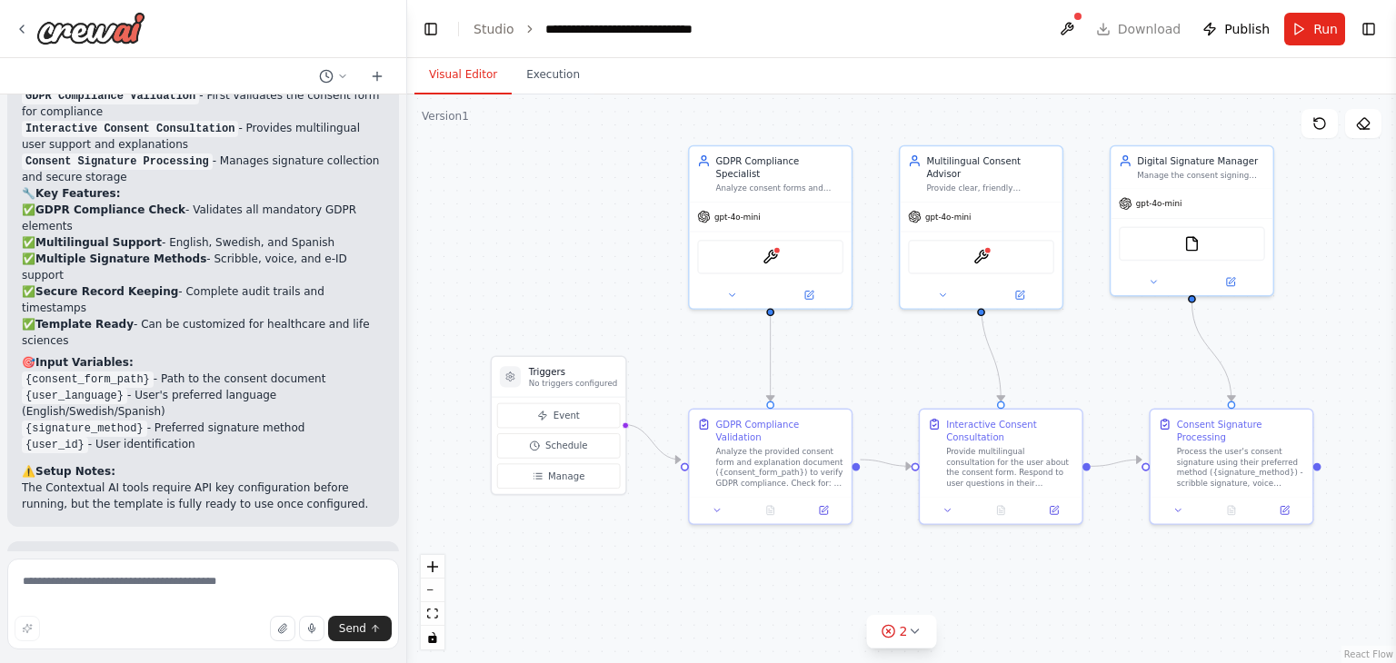
drag, startPoint x: 807, startPoint y: 423, endPoint x: 732, endPoint y: 347, distance: 106.0
click at [732, 347] on div ".deletable-edge-delete-btn { width: 20px; height: 20px; border: 0px solid #ffff…" at bounding box center [901, 378] width 989 height 569
click at [562, 85] on button "Execution" at bounding box center [553, 75] width 83 height 38
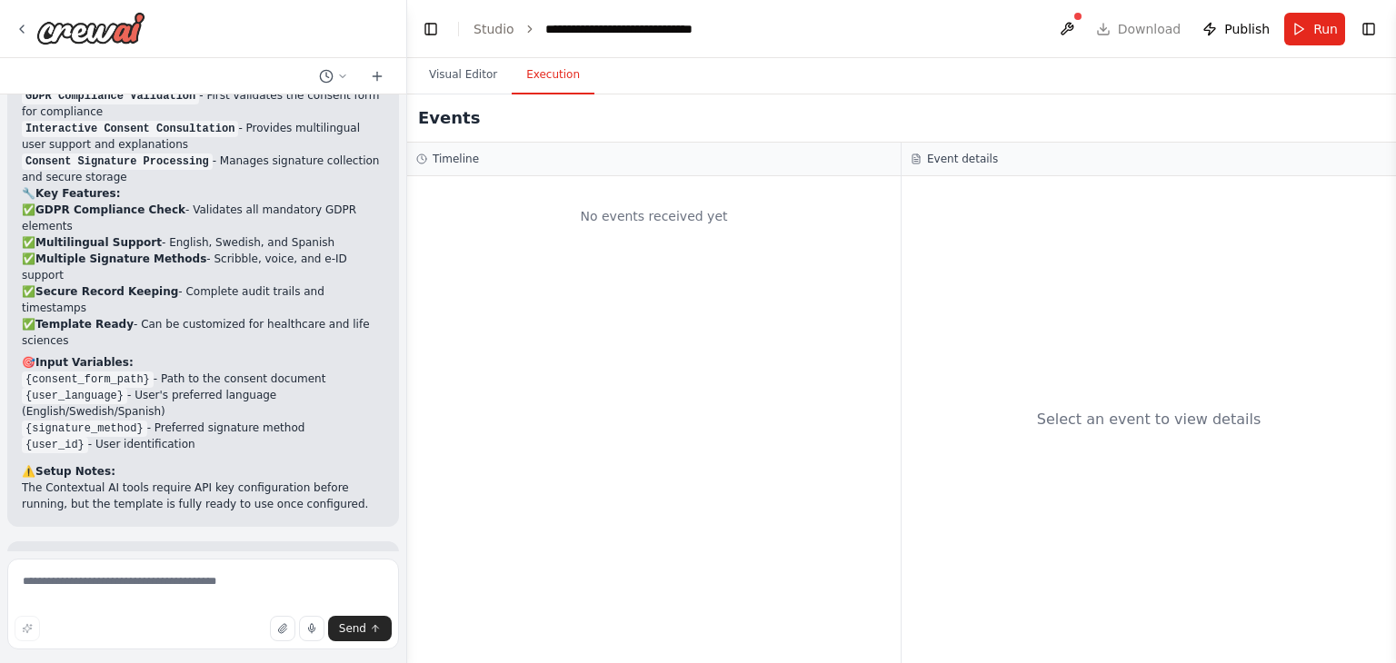
click at [465, 172] on div "Timeline" at bounding box center [653, 160] width 493 height 34
click at [840, 392] on div "No events received yet" at bounding box center [653, 419] width 493 height 487
click at [441, 69] on button "Visual Editor" at bounding box center [462, 75] width 97 height 38
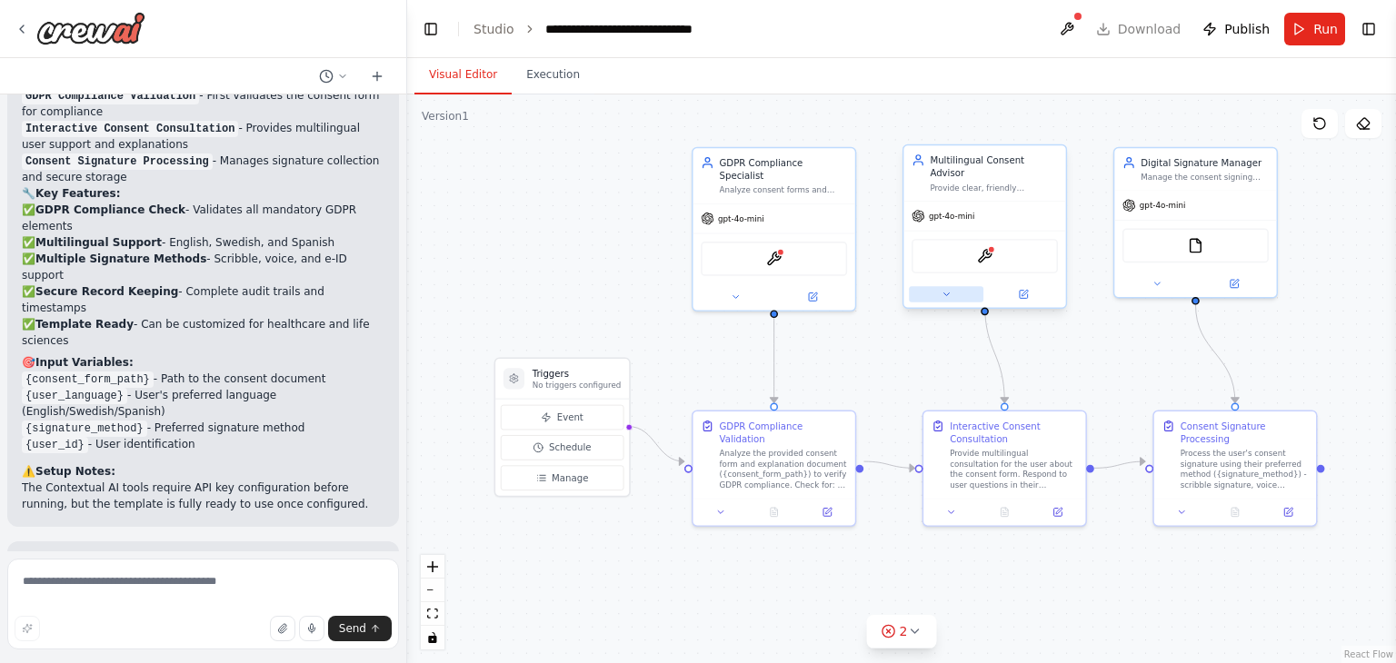
click at [941, 286] on button at bounding box center [946, 293] width 75 height 15
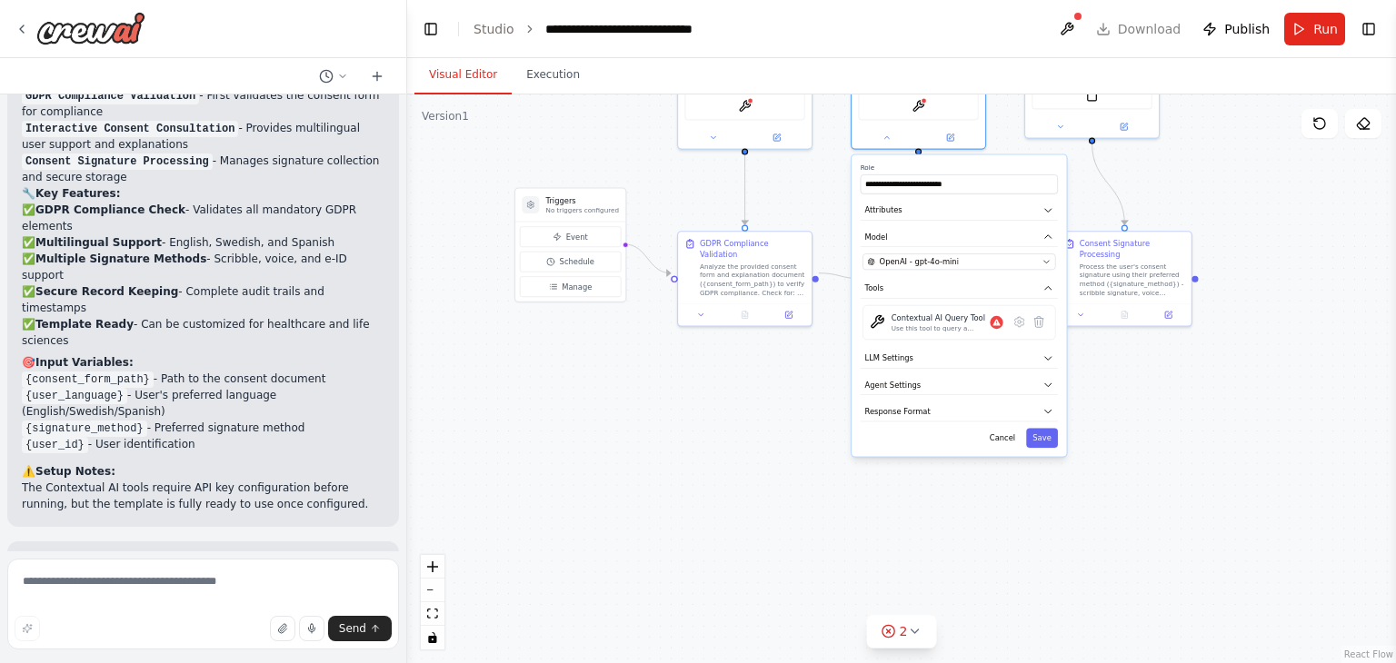
drag, startPoint x: 1249, startPoint y: 388, endPoint x: 1164, endPoint y: 183, distance: 222.4
click at [1164, 183] on div ".deletable-edge-delete-btn { width: 20px; height: 20px; border: 0px solid #ffff…" at bounding box center [901, 378] width 989 height 569
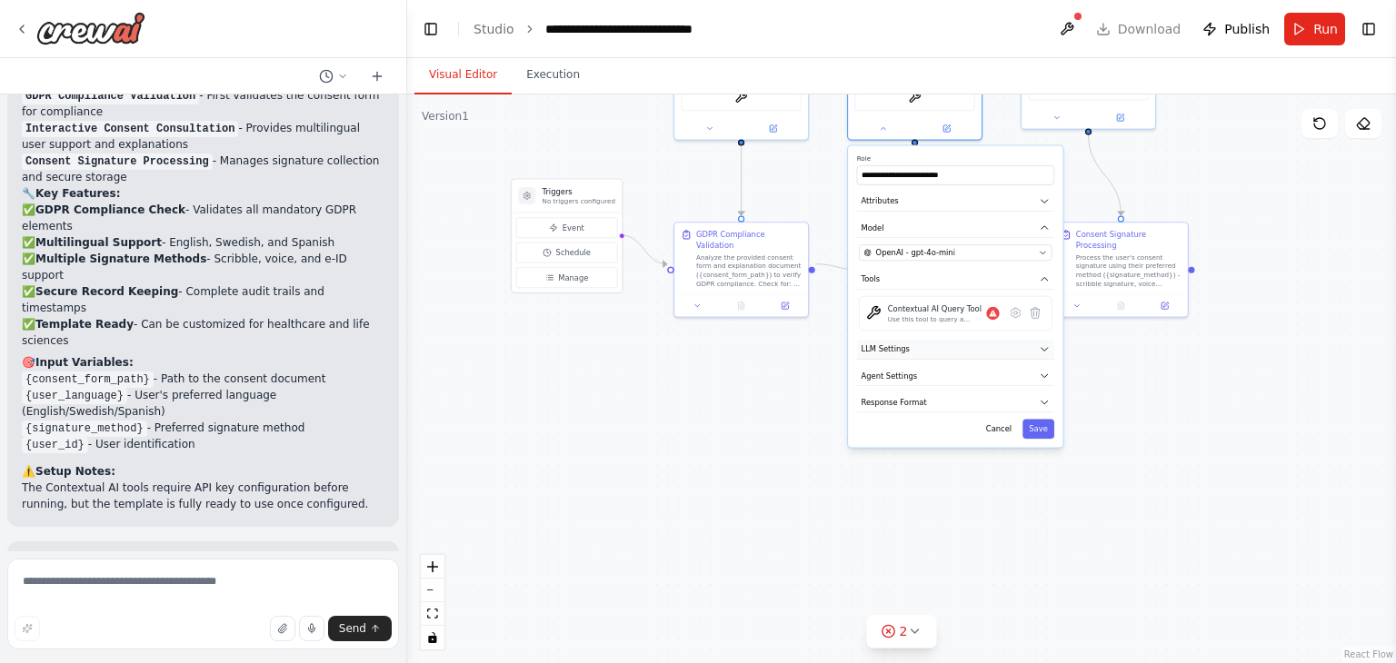
click at [1003, 340] on button "LLM Settings" at bounding box center [955, 350] width 197 height 20
click at [1003, 445] on button "Agent Settings" at bounding box center [955, 452] width 197 height 20
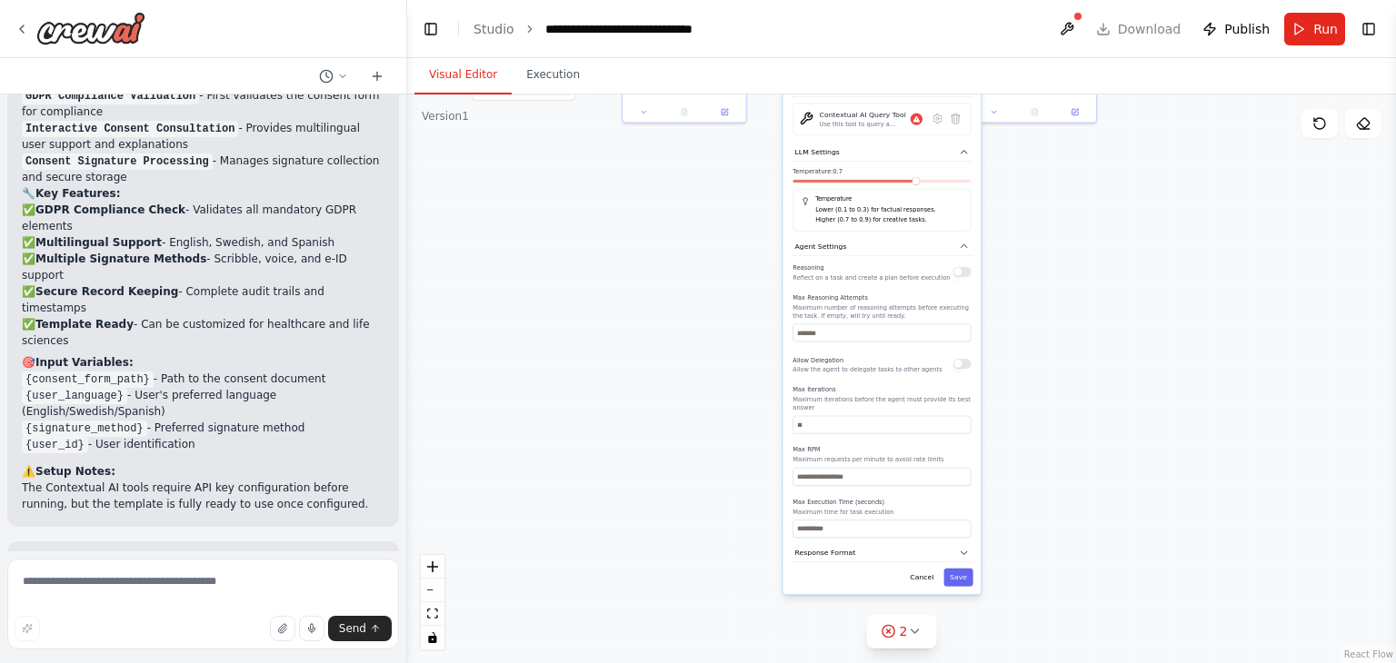
drag, startPoint x: 1144, startPoint y: 492, endPoint x: 1067, endPoint y: 288, distance: 217.7
click at [1067, 288] on div ".deletable-edge-delete-btn { width: 20px; height: 20px; border: 0px solid #ffff…" at bounding box center [901, 378] width 989 height 569
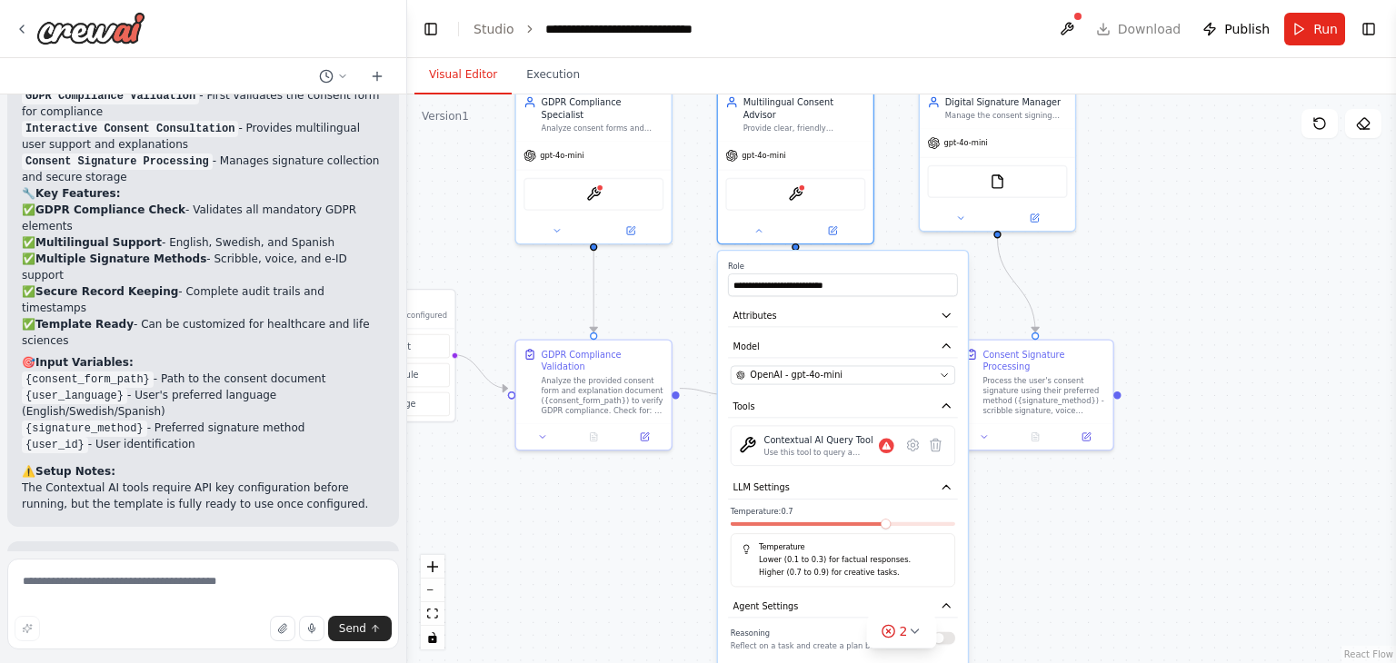
drag, startPoint x: 1040, startPoint y: 259, endPoint x: 1015, endPoint y: 592, distance: 334.4
click at [1015, 592] on div ".deletable-edge-delete-btn { width: 20px; height: 20px; border: 0px solid #ffff…" at bounding box center [901, 378] width 989 height 569
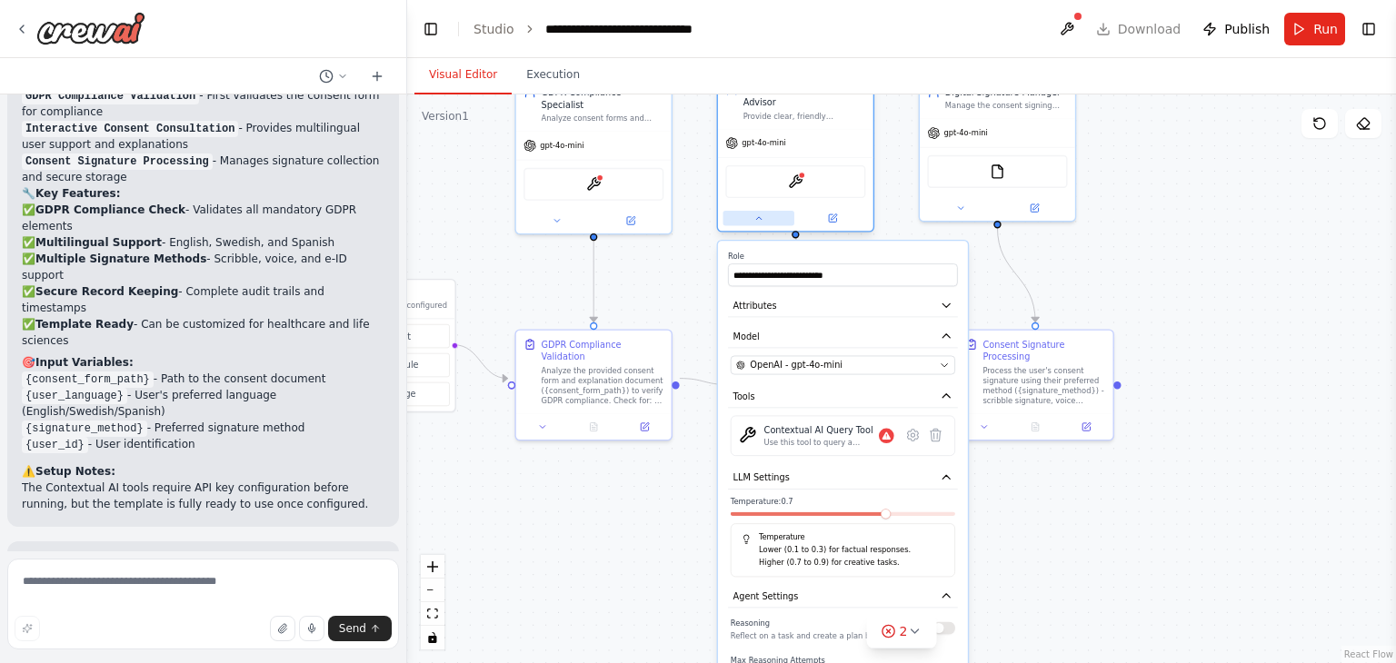
click at [762, 214] on icon at bounding box center [758, 219] width 10 height 10
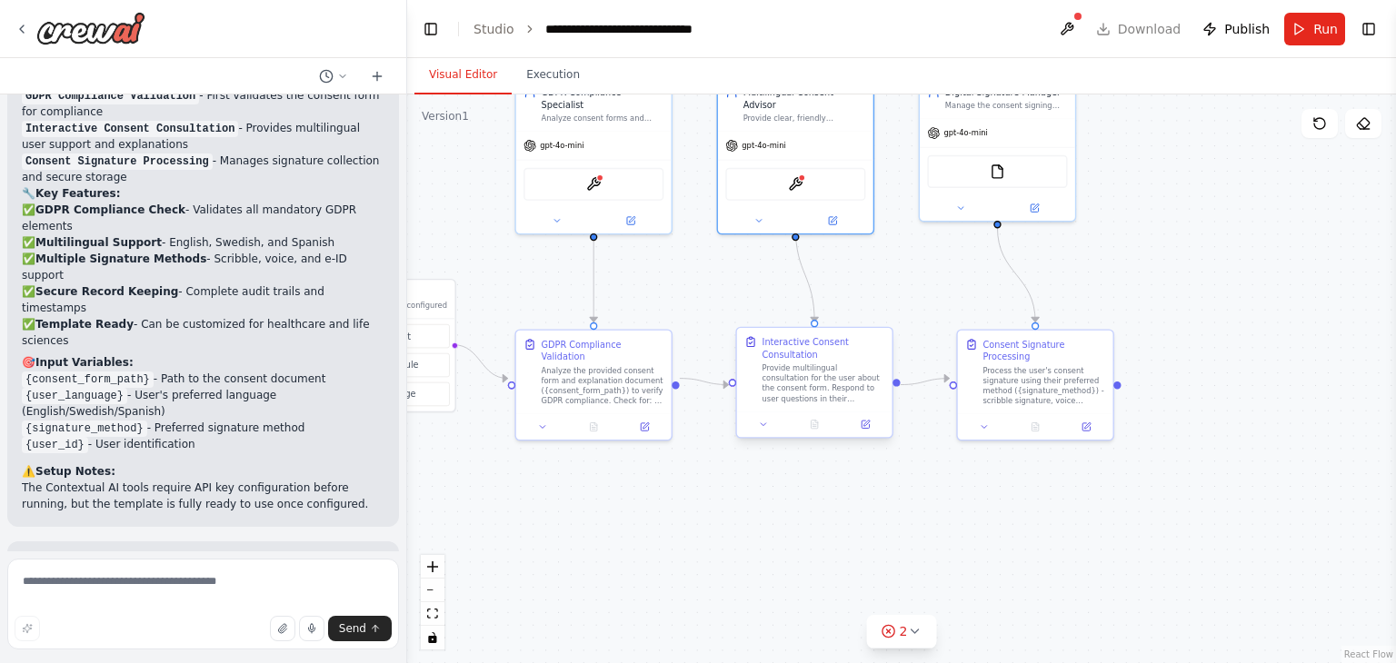
click at [764, 434] on div at bounding box center [814, 424] width 155 height 25
click at [763, 417] on button at bounding box center [763, 424] width 44 height 15
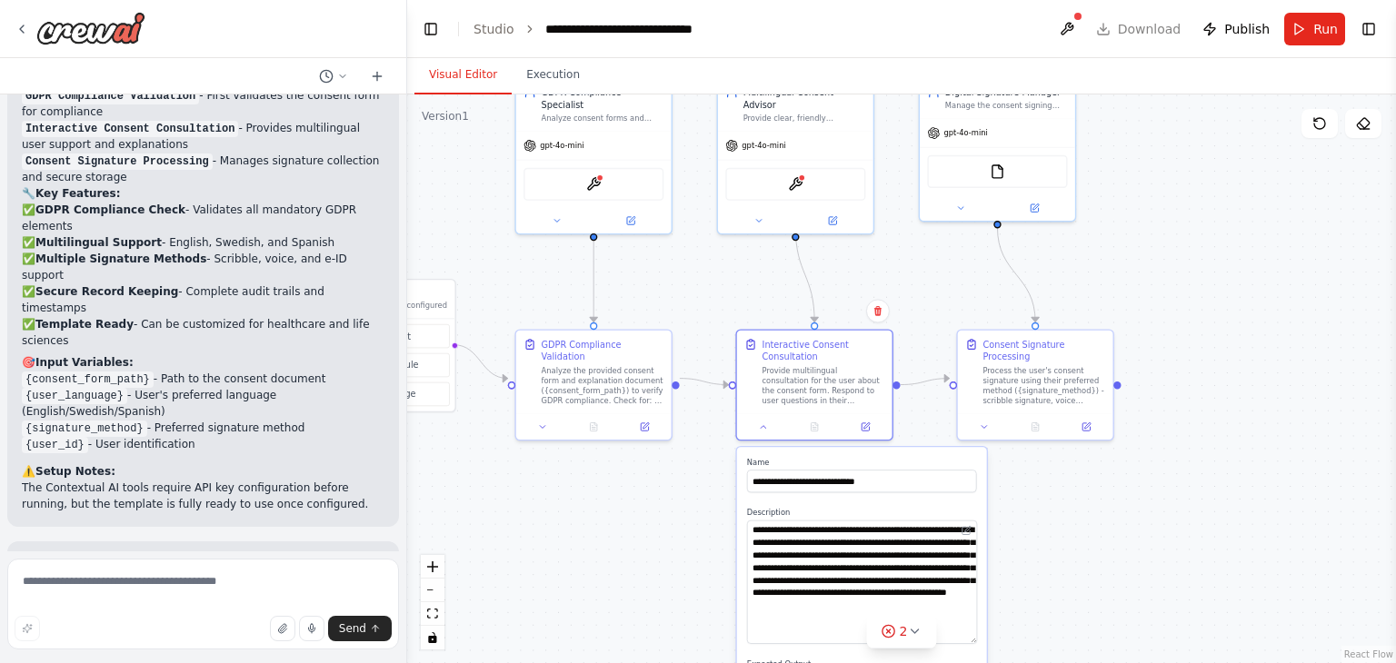
drag, startPoint x: 971, startPoint y: 555, endPoint x: 969, endPoint y: 644, distance: 89.1
click at [969, 644] on textarea "**********" at bounding box center [862, 583] width 230 height 124
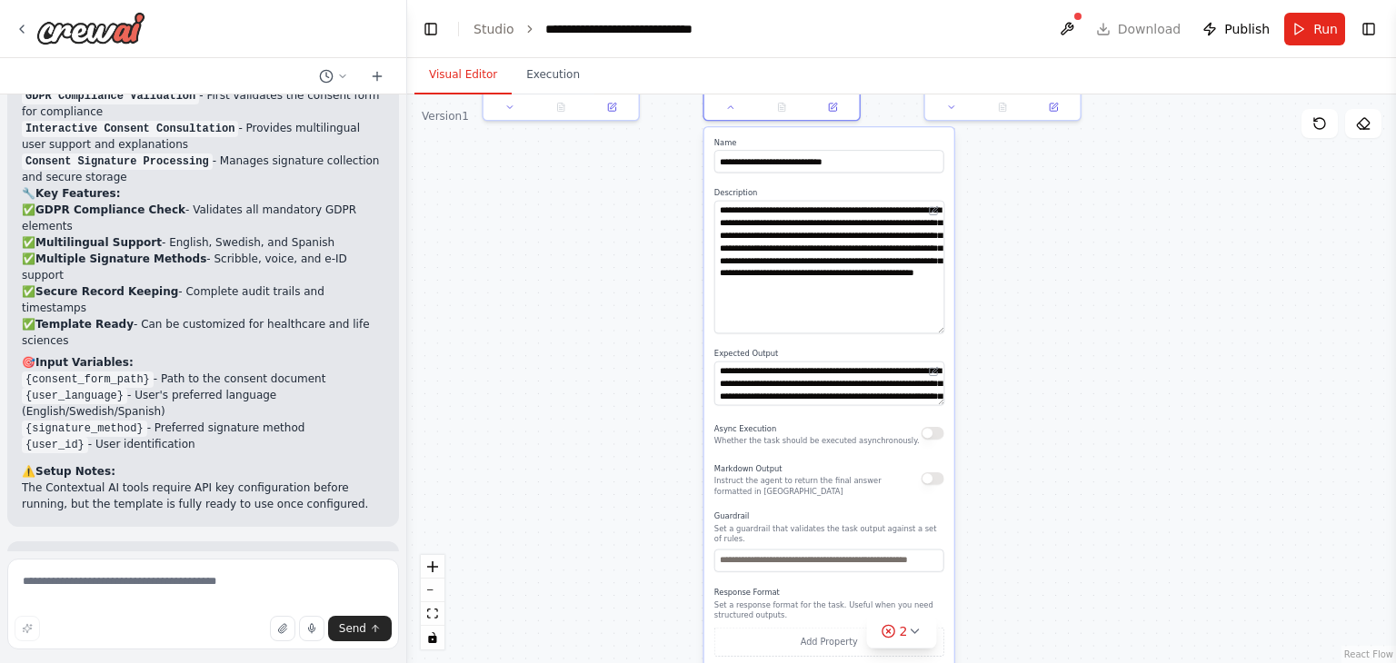
drag, startPoint x: 1013, startPoint y: 533, endPoint x: 980, endPoint y: 214, distance: 321.5
click at [980, 214] on div ".deletable-edge-delete-btn { width: 20px; height: 20px; border: 0px solid #ffff…" at bounding box center [901, 378] width 989 height 569
click at [911, 388] on textarea "**********" at bounding box center [829, 384] width 230 height 44
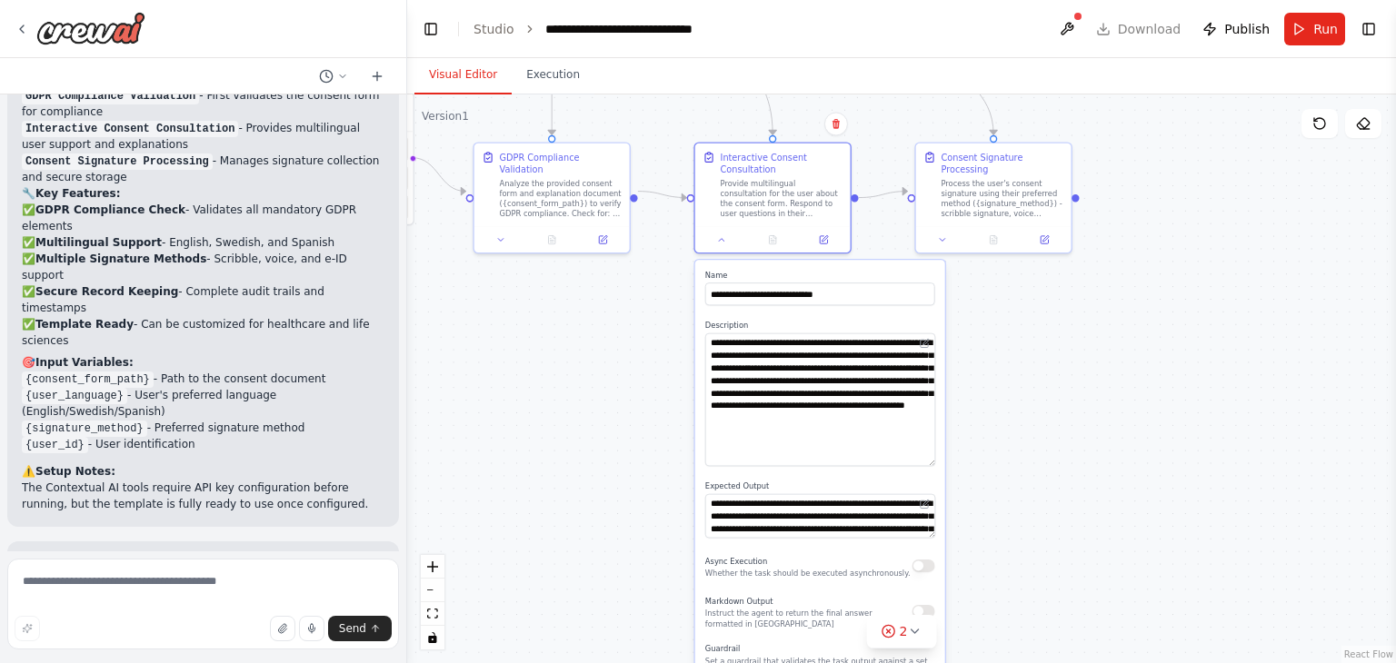
drag, startPoint x: 1005, startPoint y: 395, endPoint x: 995, endPoint y: 531, distance: 135.8
click at [995, 531] on div ".deletable-edge-delete-btn { width: 20px; height: 20px; border: 0px solid #ffff…" at bounding box center [901, 378] width 989 height 569
click at [720, 241] on icon at bounding box center [720, 240] width 5 height 3
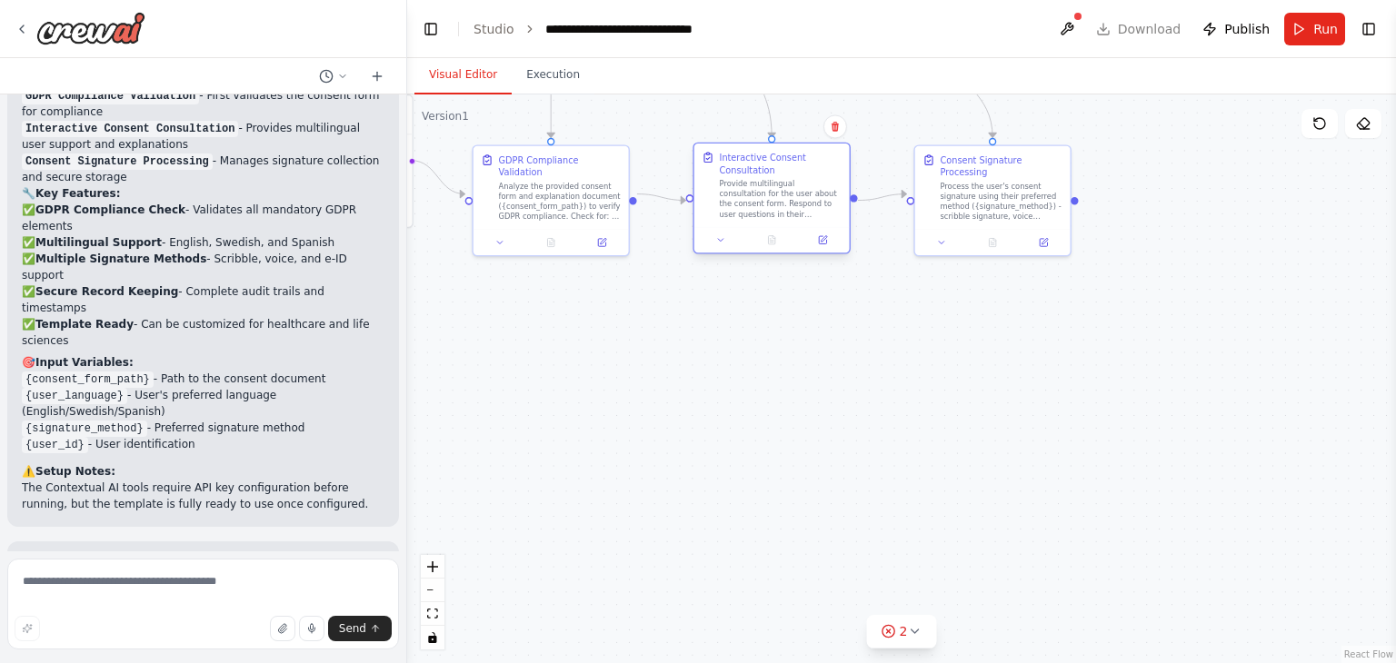
click at [815, 247] on div at bounding box center [771, 239] width 155 height 25
click at [828, 235] on button at bounding box center [822, 240] width 44 height 15
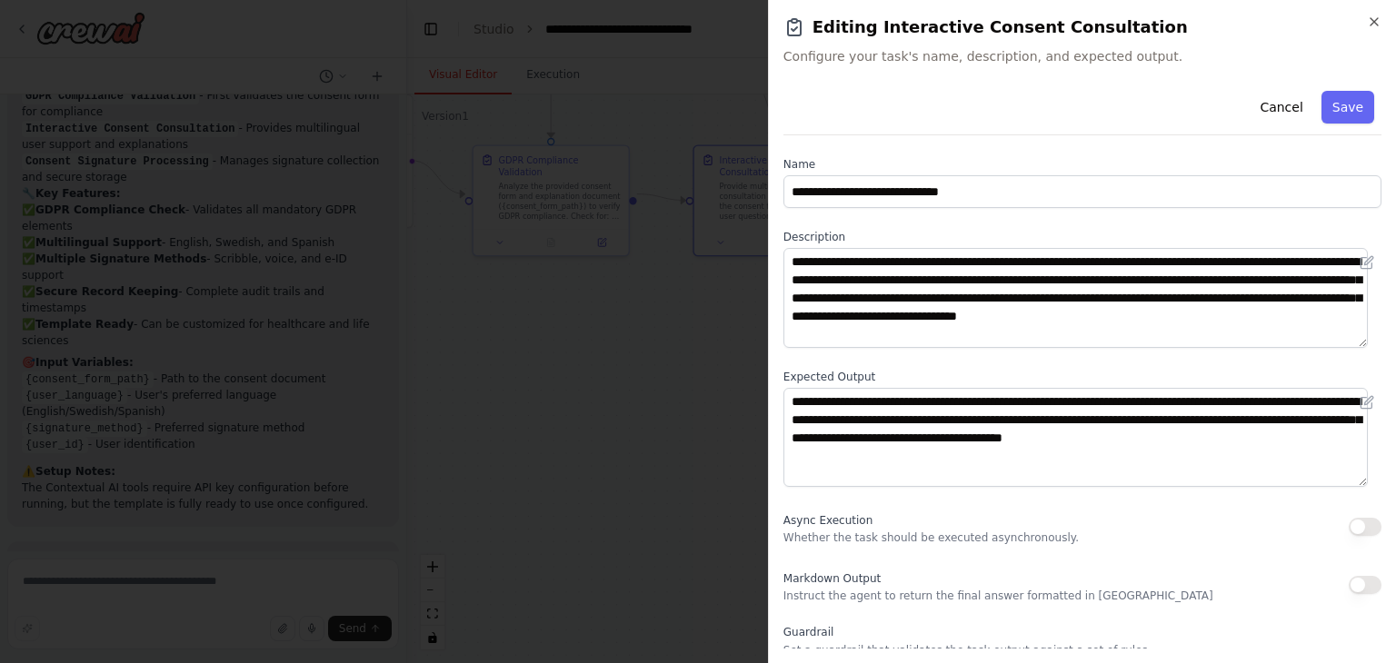
scroll to position [156, 0]
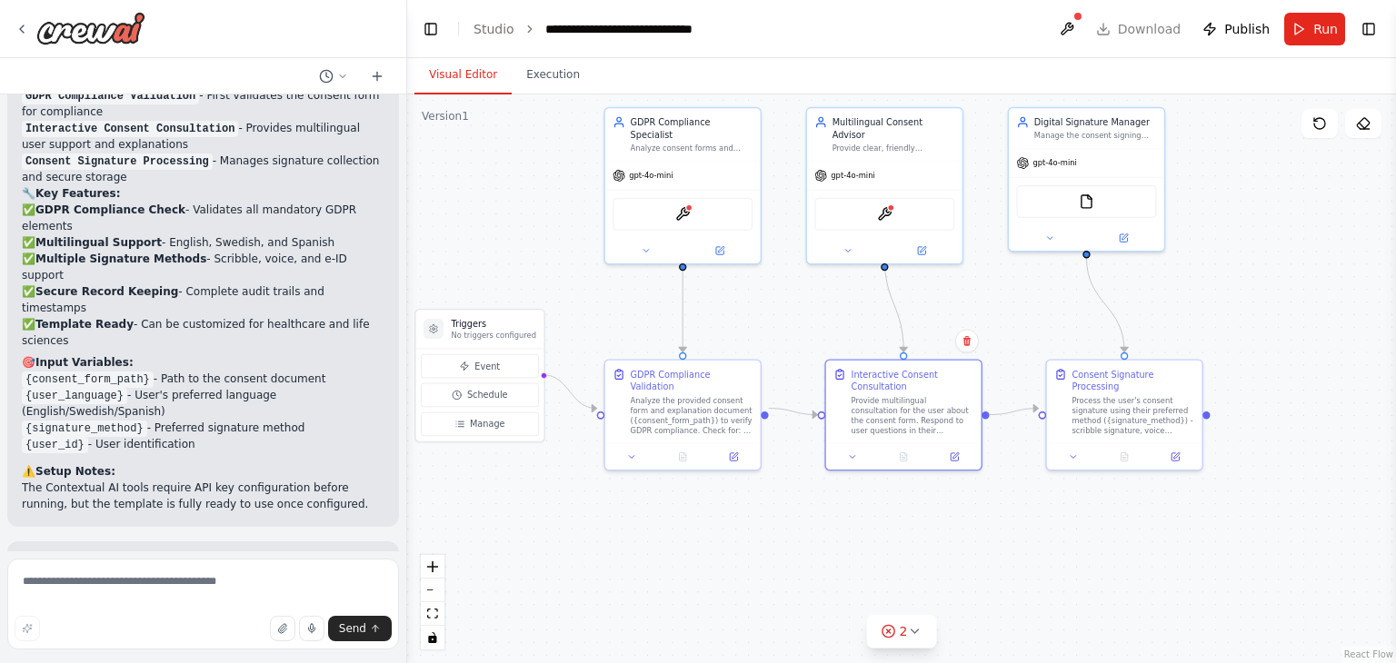
drag, startPoint x: 830, startPoint y: 332, endPoint x: 1008, endPoint y: 616, distance: 335.1
click at [1008, 616] on div ".deletable-edge-delete-btn { width: 20px; height: 20px; border: 0px solid #ffff…" at bounding box center [901, 378] width 989 height 569
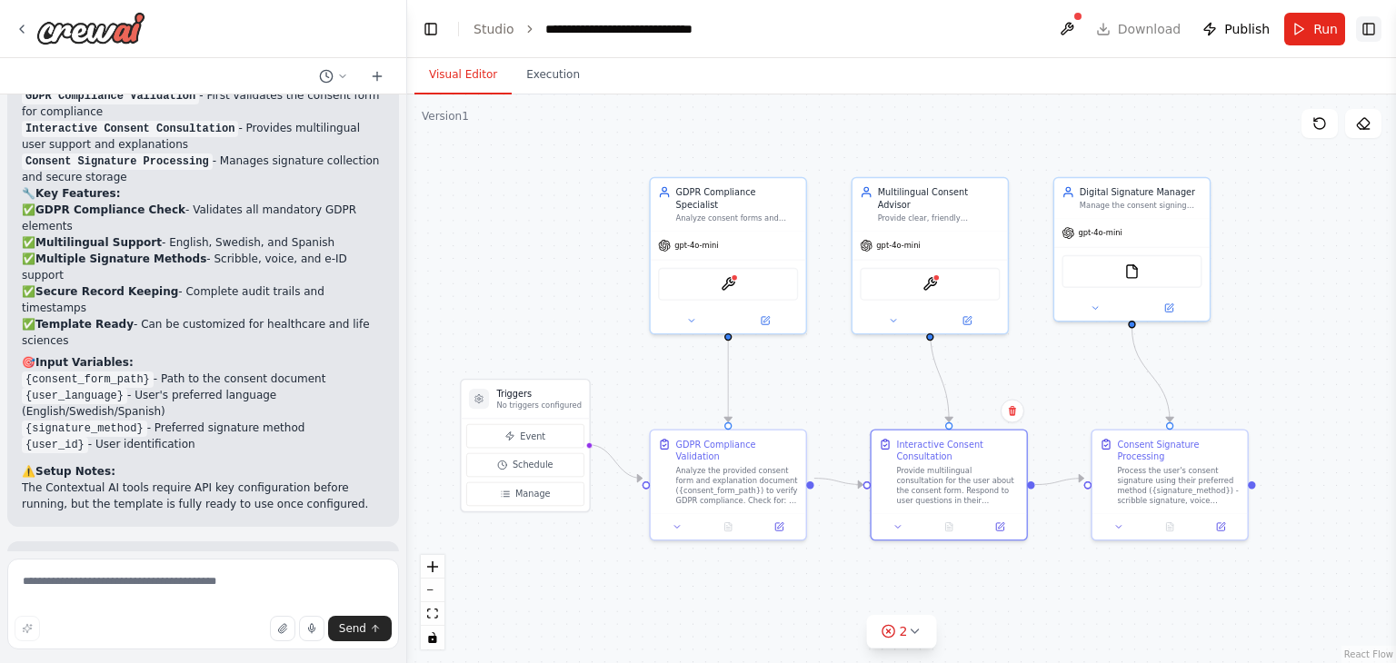
click at [1363, 37] on button "Toggle Right Sidebar" at bounding box center [1368, 28] width 25 height 25
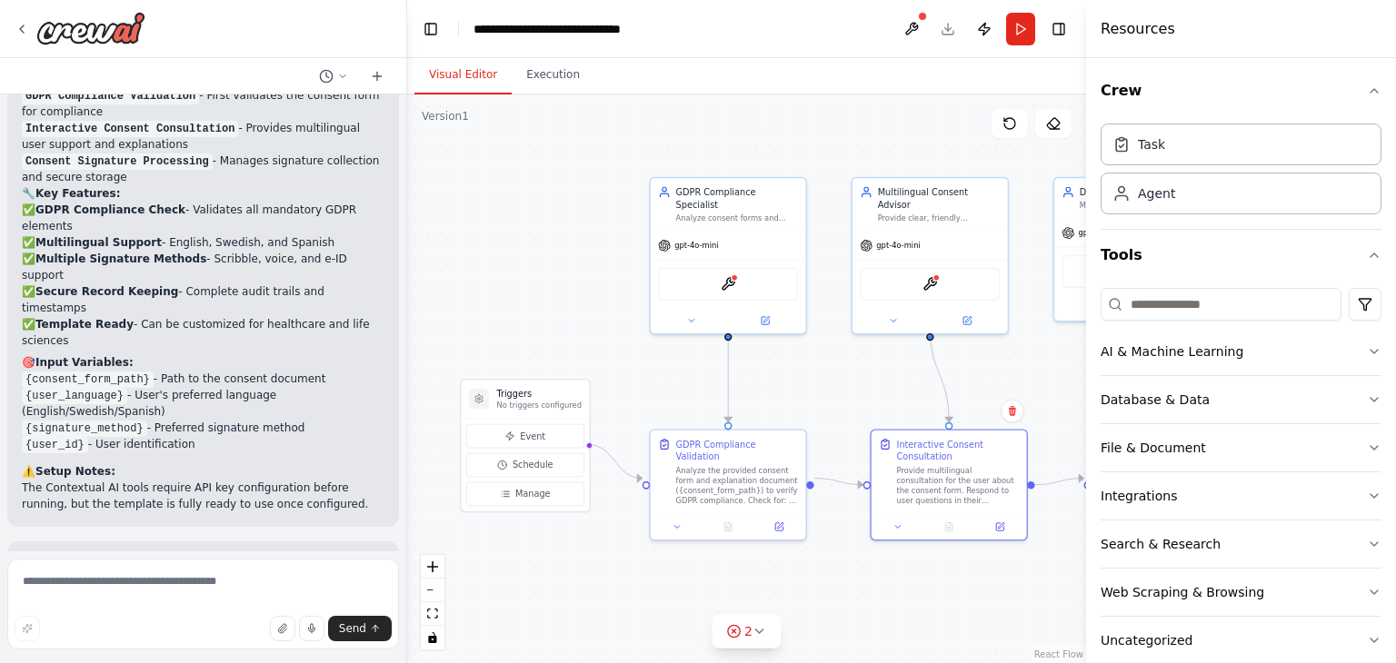
drag, startPoint x: 1178, startPoint y: 272, endPoint x: 1082, endPoint y: 273, distance: 95.4
click at [1086, 273] on div at bounding box center [1089, 331] width 7 height 663
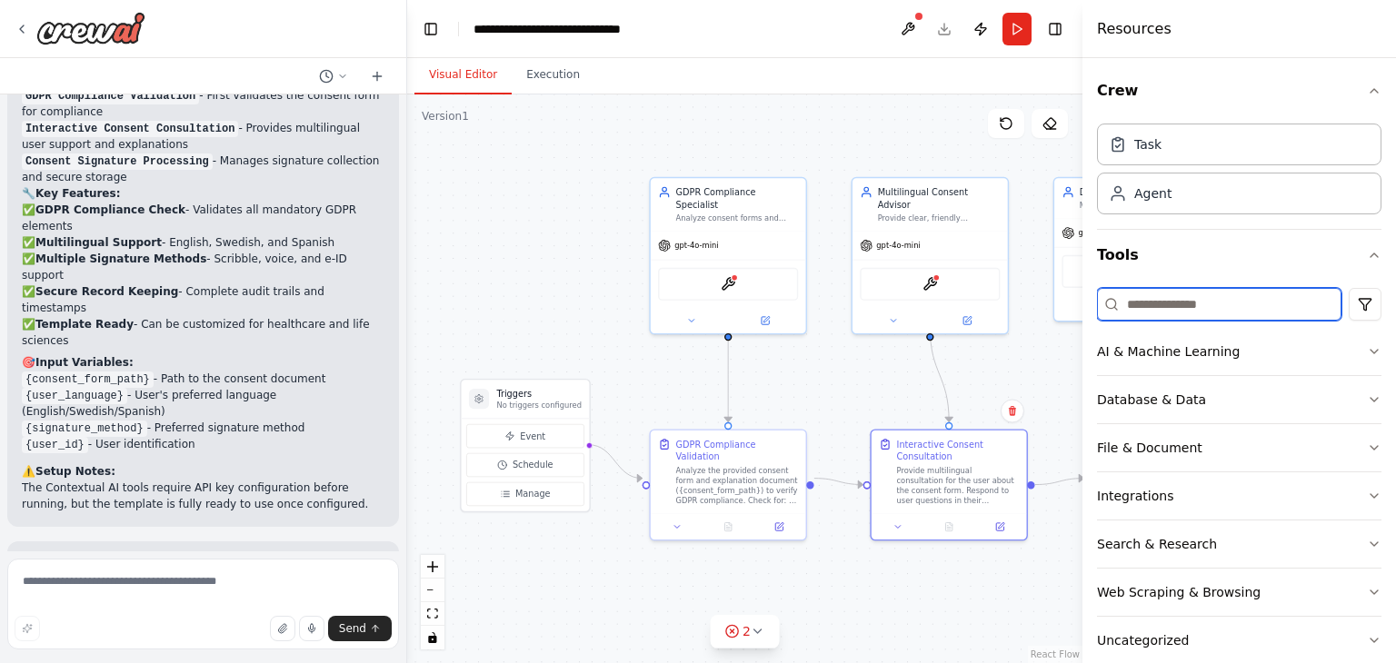
click at [1154, 309] on input at bounding box center [1219, 304] width 244 height 33
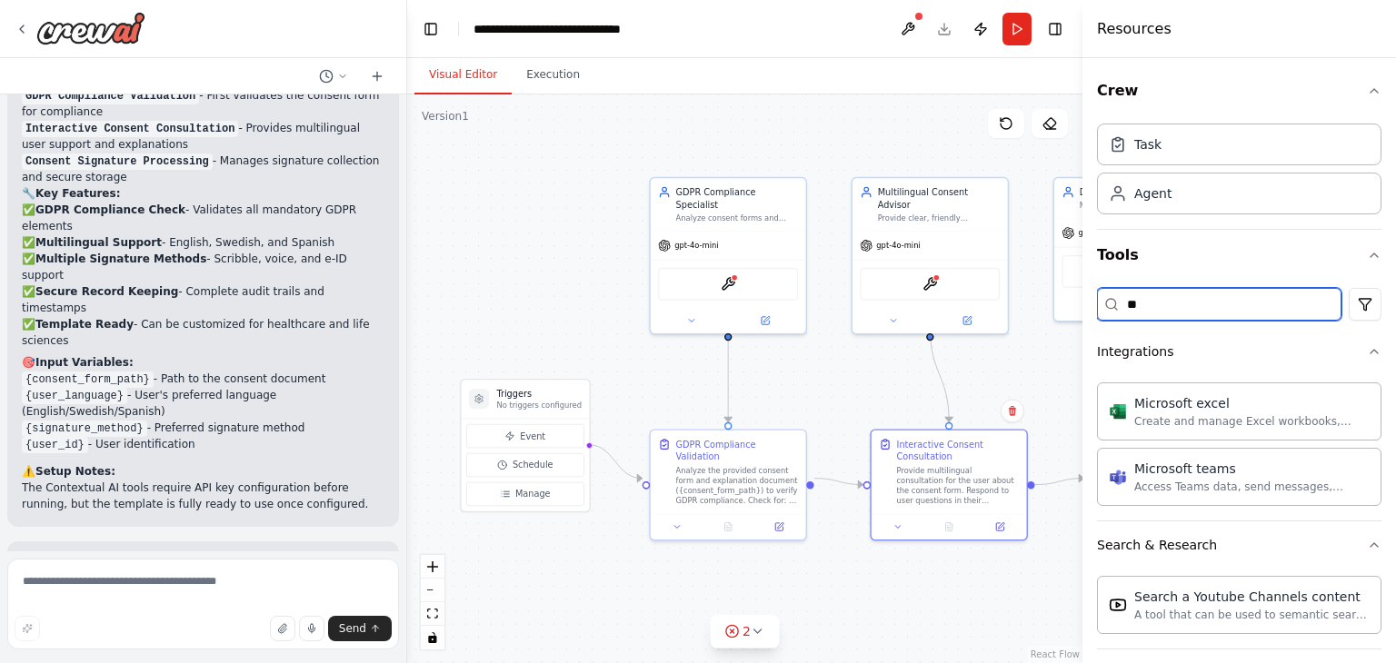
type input "*"
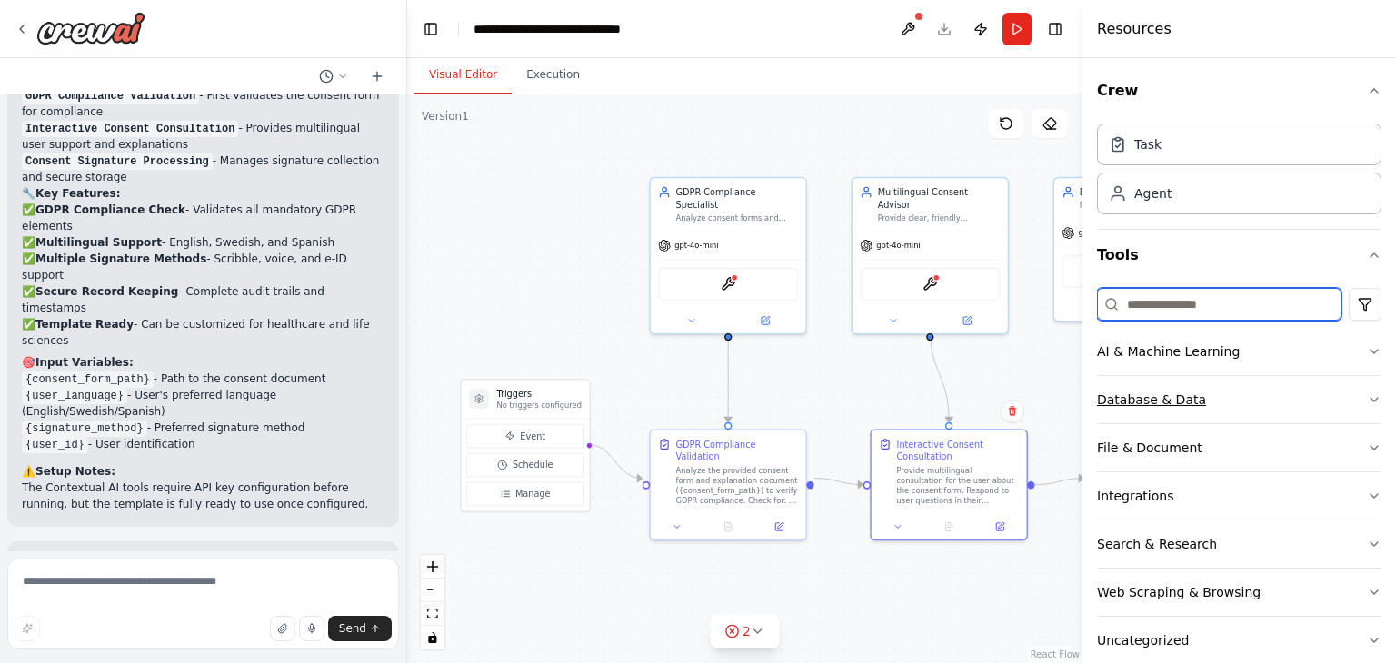
scroll to position [29, 0]
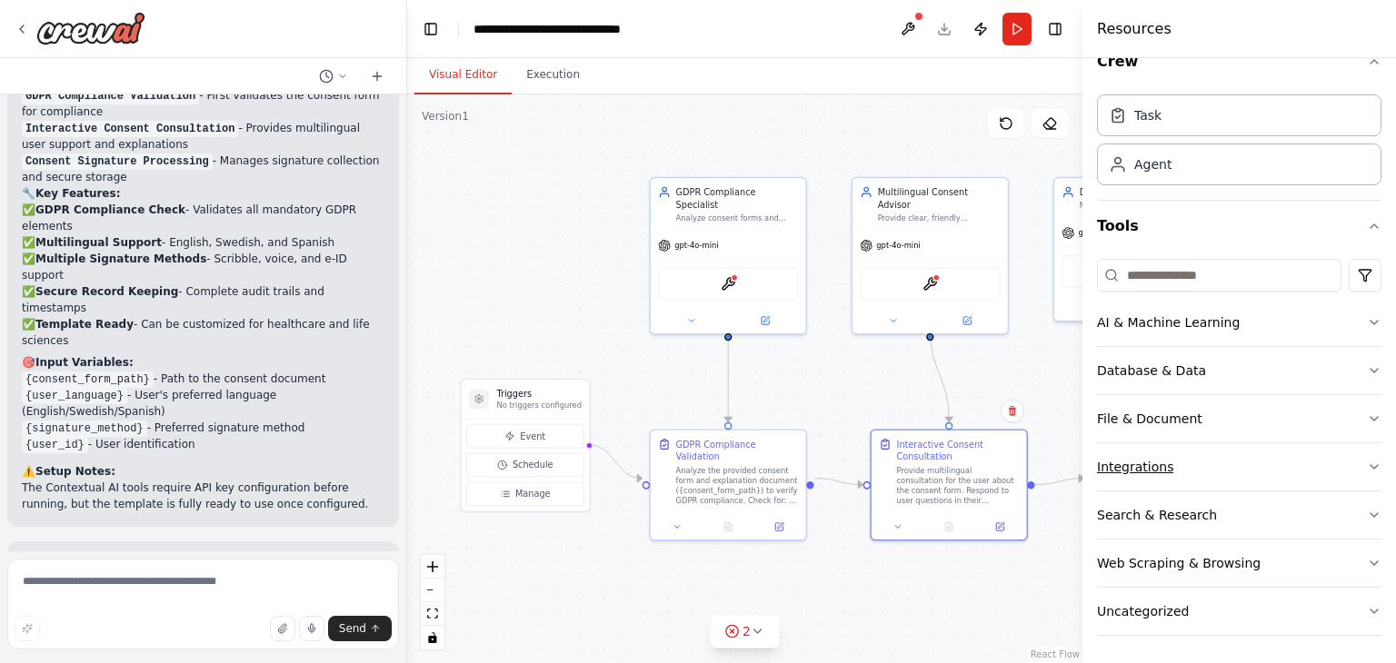
click at [1199, 472] on button "Integrations" at bounding box center [1239, 466] width 284 height 47
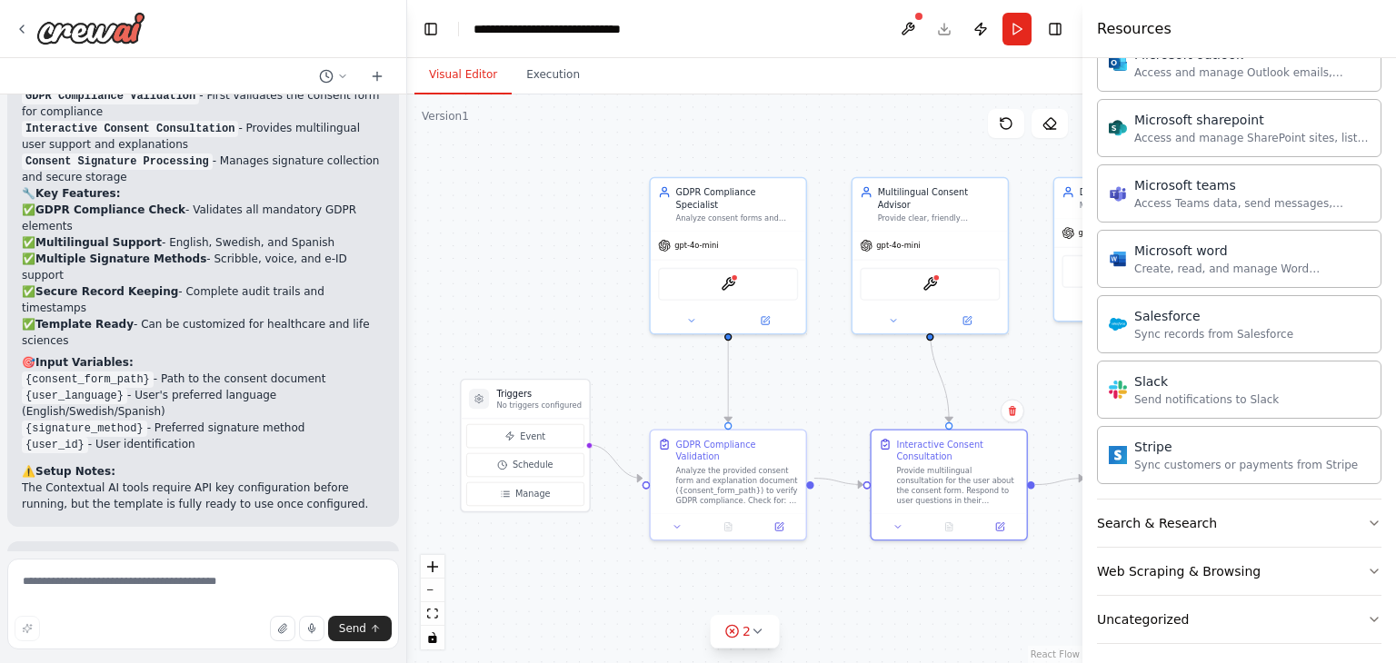
scroll to position [1148, 0]
click at [1205, 523] on button "Search & Research" at bounding box center [1239, 522] width 284 height 47
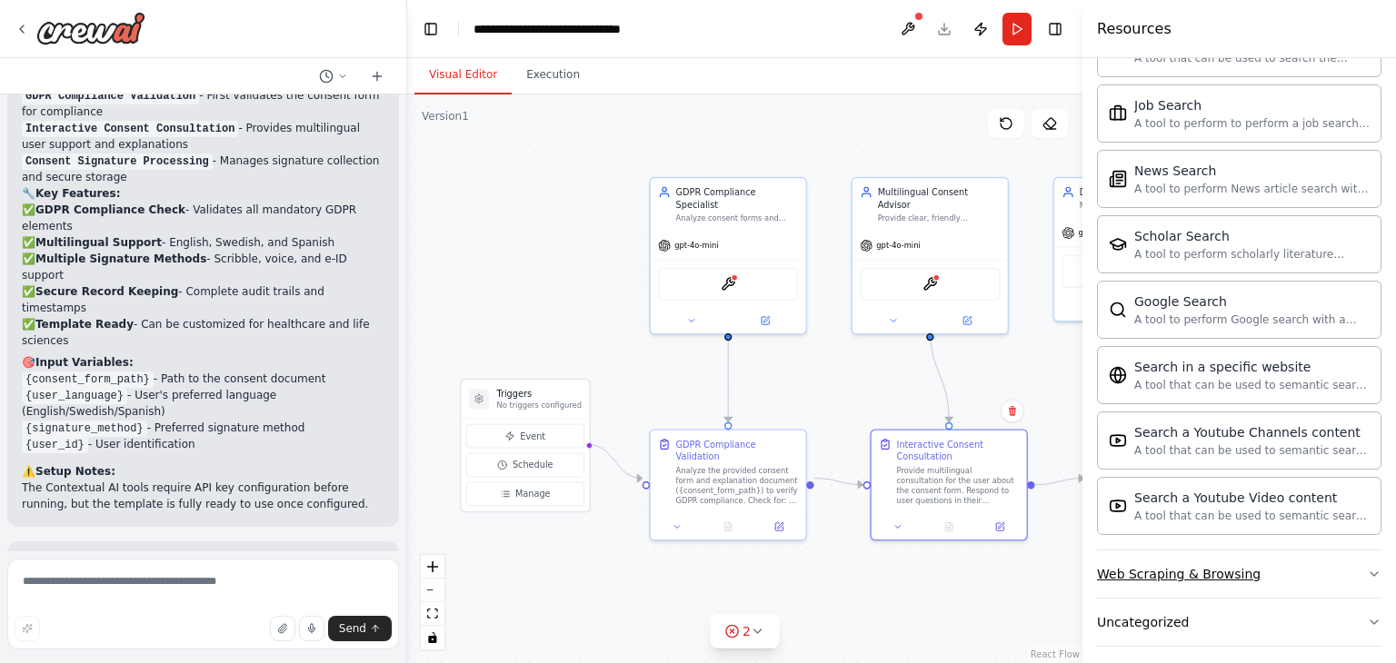
scroll to position [2071, 0]
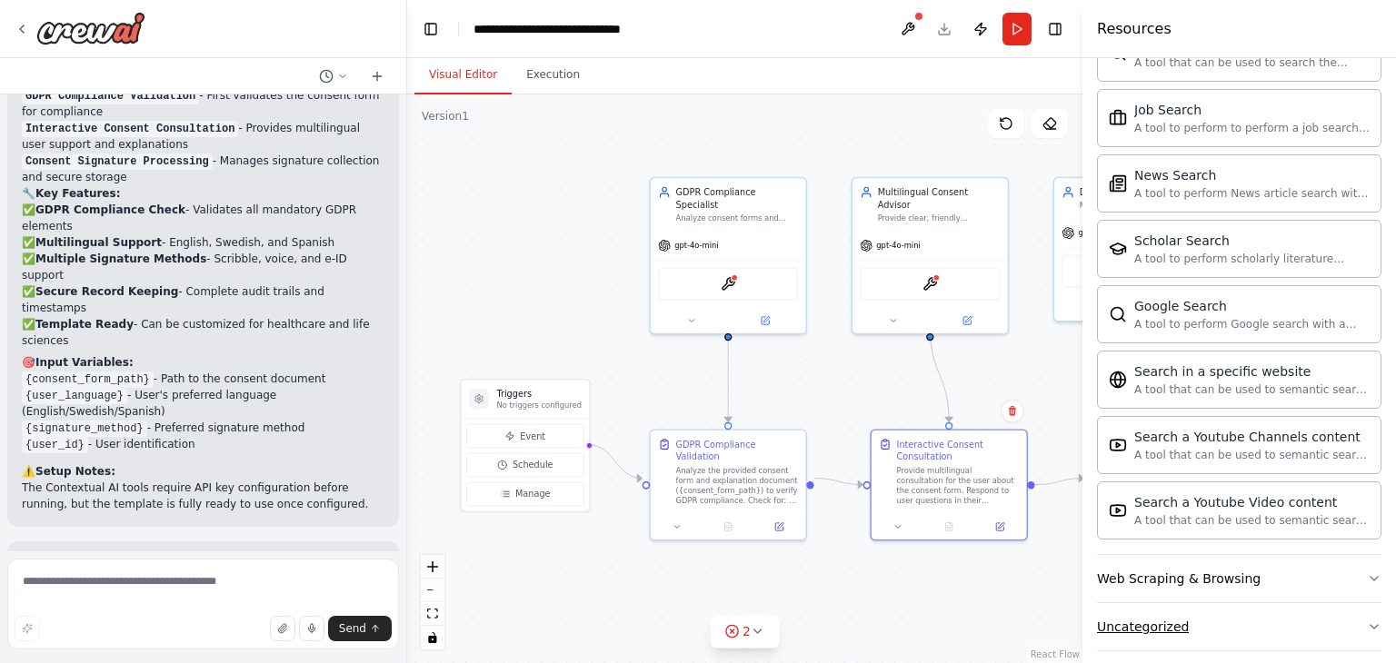
click at [1172, 618] on div "Uncategorized" at bounding box center [1143, 627] width 92 height 18
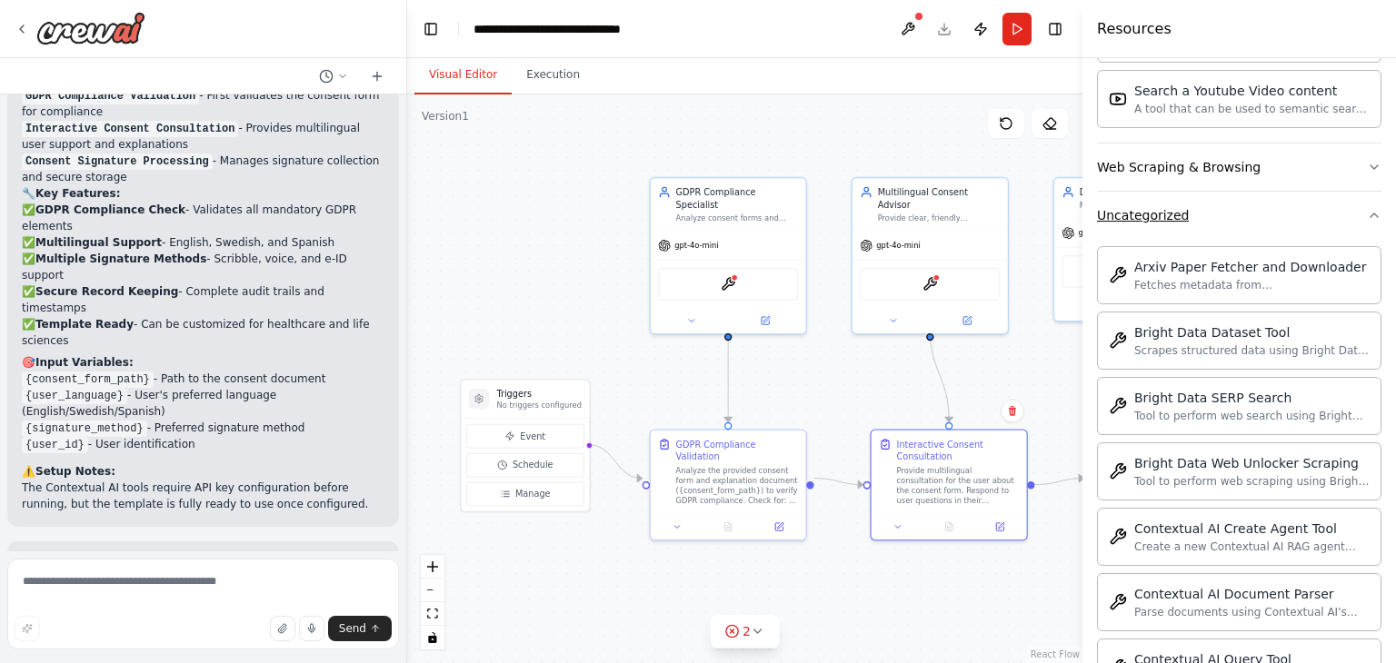
scroll to position [2485, 0]
click at [184, 603] on textarea at bounding box center [203, 604] width 392 height 91
click at [1054, 40] on button "Toggle Right Sidebar" at bounding box center [1054, 28] width 25 height 25
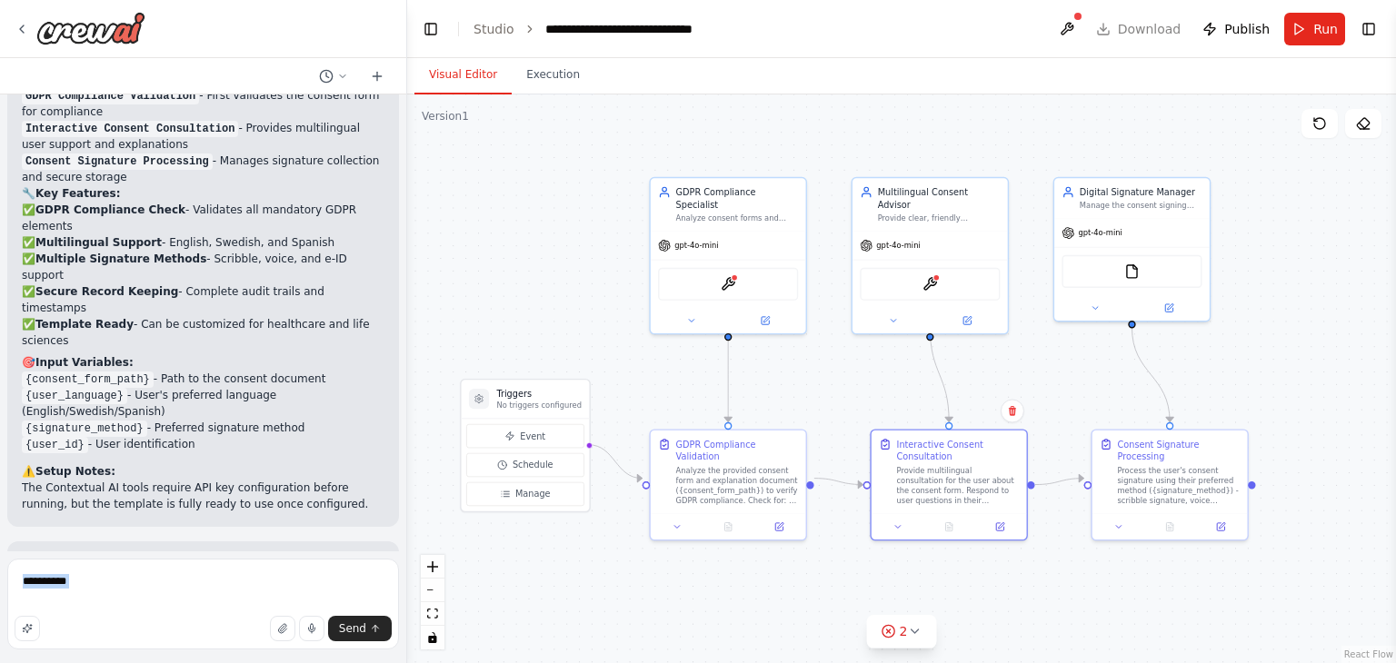
drag, startPoint x: 161, startPoint y: 619, endPoint x: 173, endPoint y: 601, distance: 21.7
click at [173, 601] on div "********* Send" at bounding box center [203, 607] width 392 height 97
click at [173, 601] on textarea "*********" at bounding box center [203, 604] width 392 height 91
type textarea "**********"
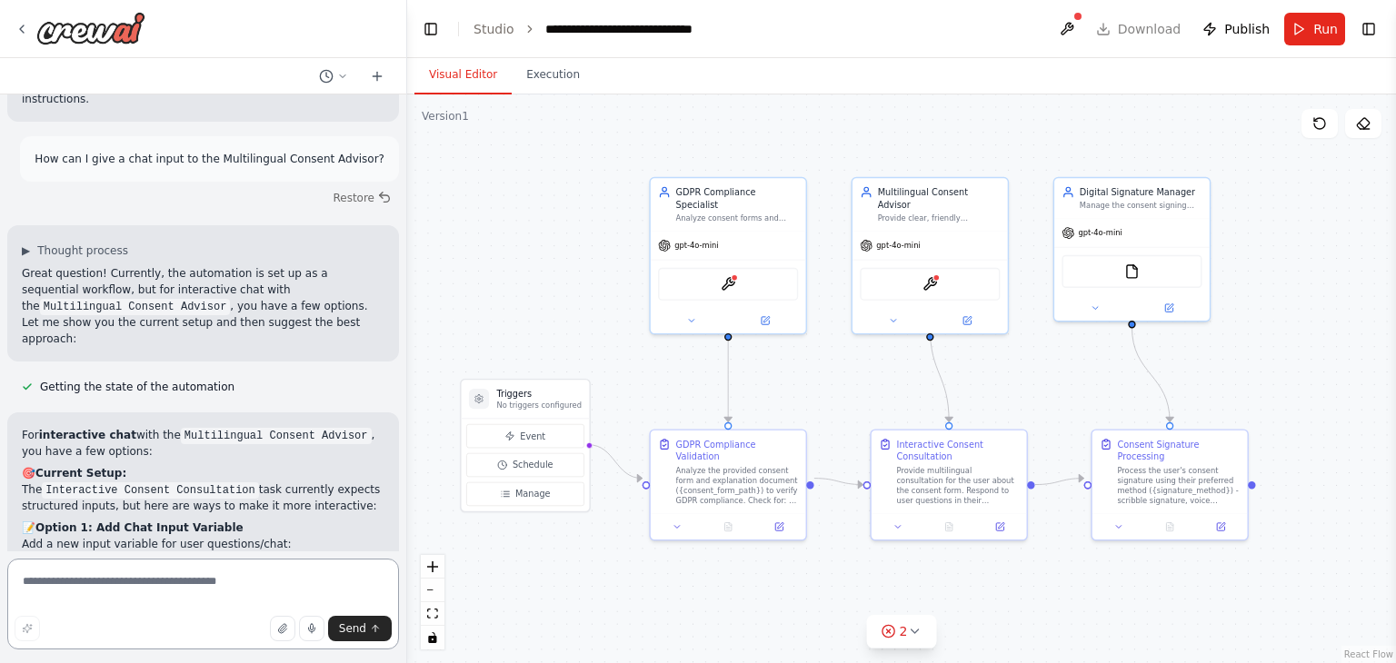
scroll to position [2967, 0]
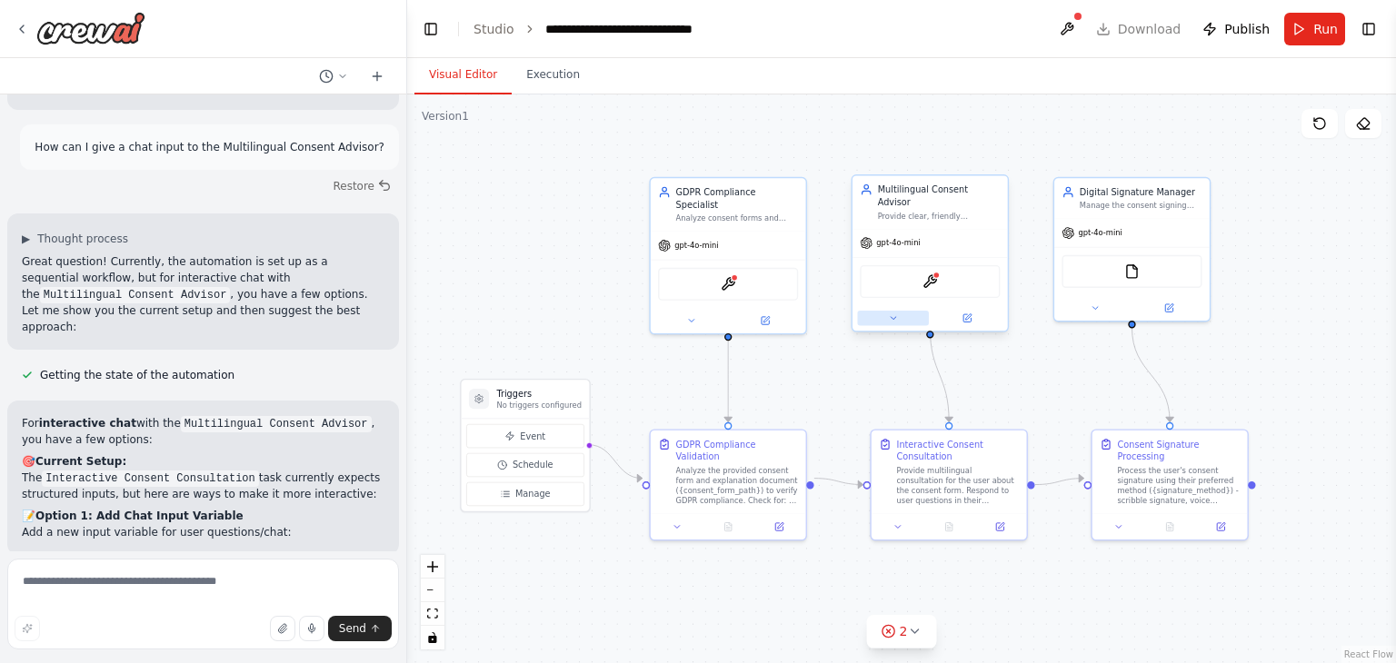
click at [900, 312] on button at bounding box center [892, 318] width 71 height 15
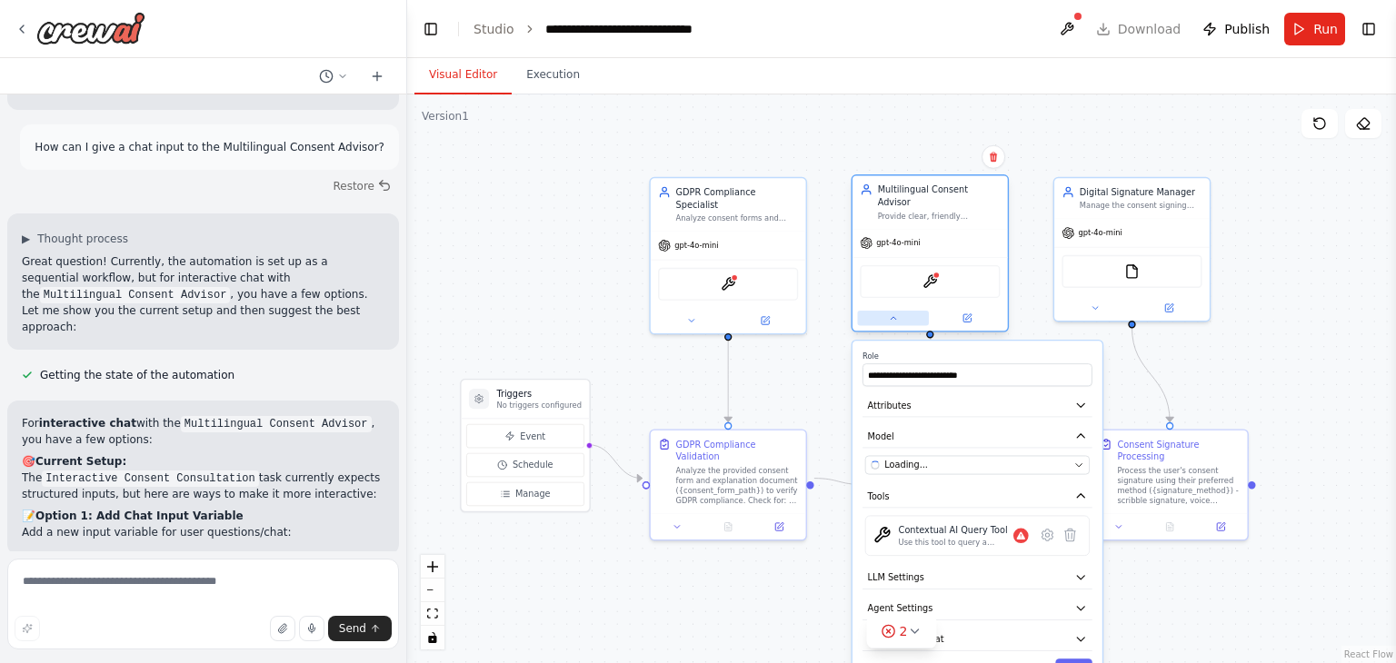
click at [900, 312] on button at bounding box center [892, 318] width 71 height 15
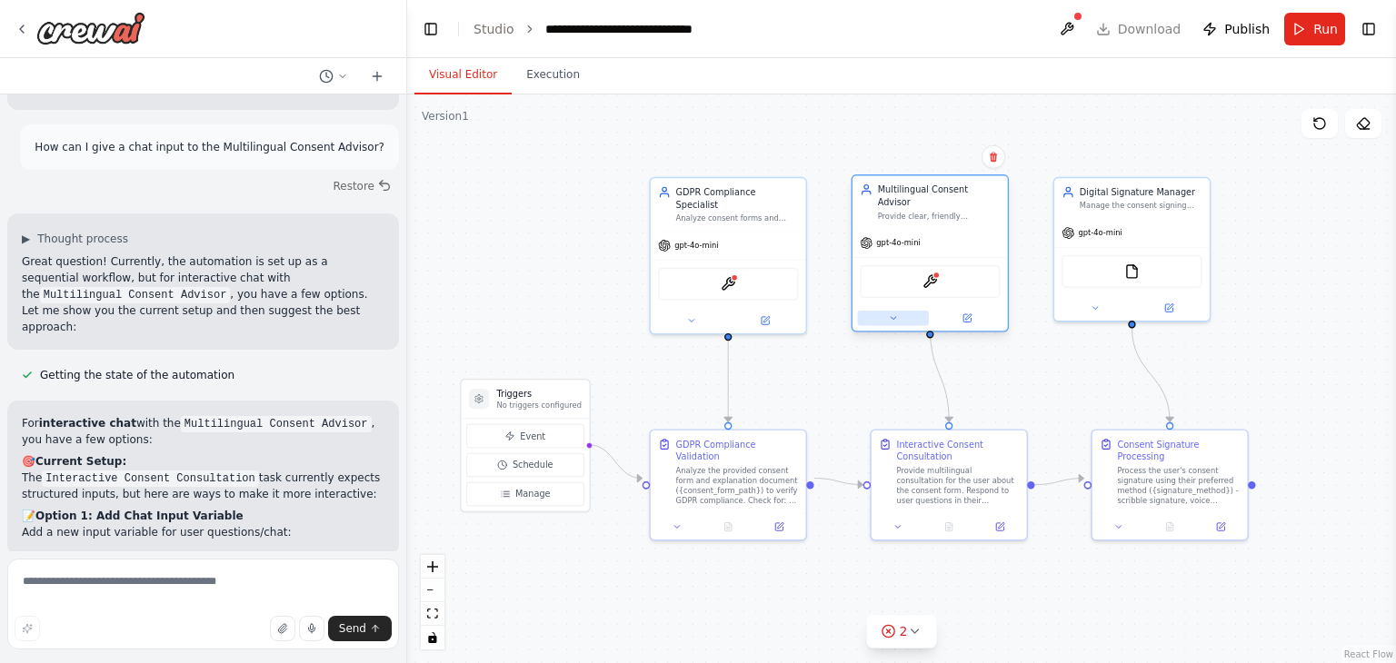
click at [900, 312] on button at bounding box center [892, 318] width 71 height 15
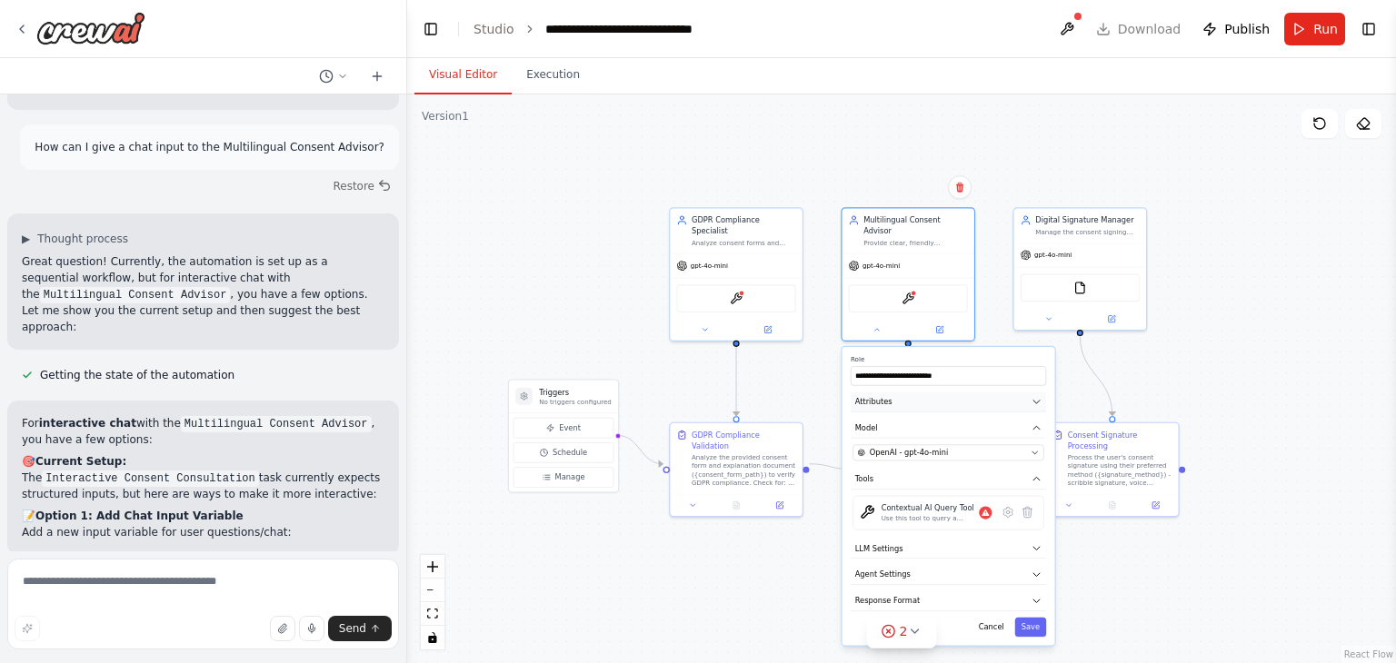
click at [1038, 396] on icon "button" at bounding box center [1036, 401] width 11 height 11
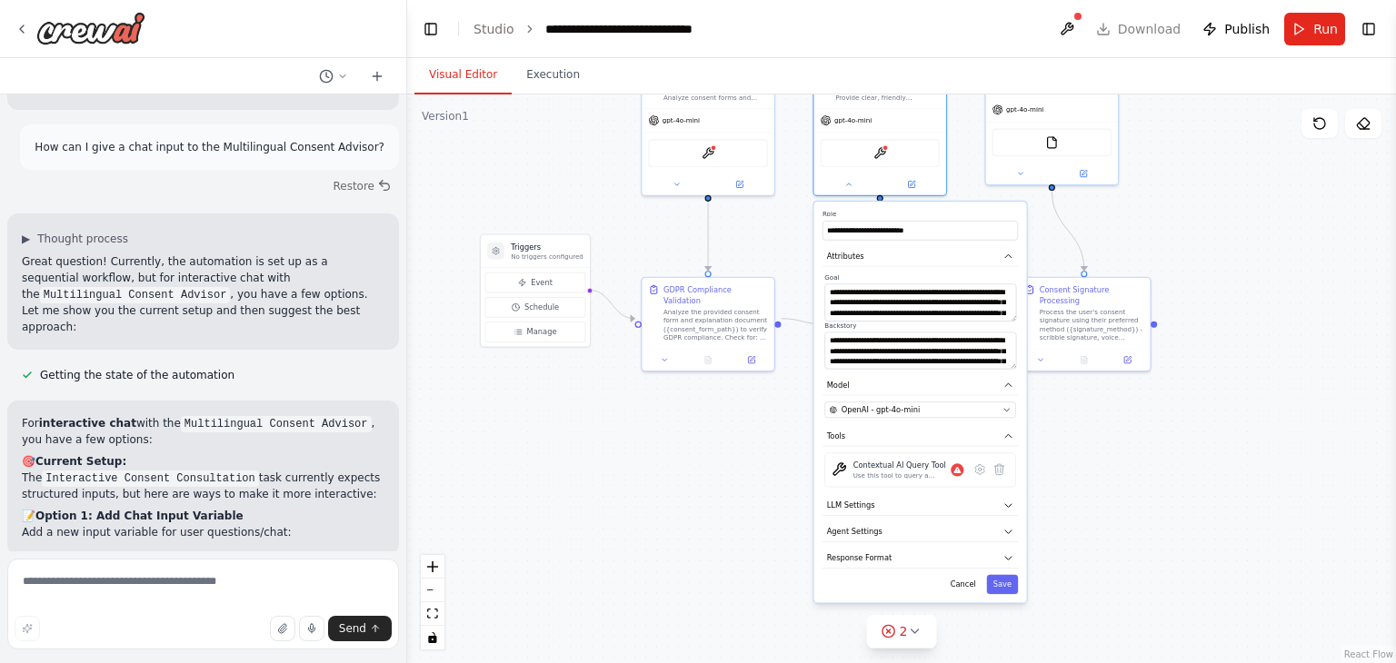
drag, startPoint x: 1128, startPoint y: 578, endPoint x: 1099, endPoint y: 425, distance: 155.4
click at [1099, 425] on div ".deletable-edge-delete-btn { width: 20px; height: 20px; border: 0px solid #ffff…" at bounding box center [901, 378] width 989 height 569
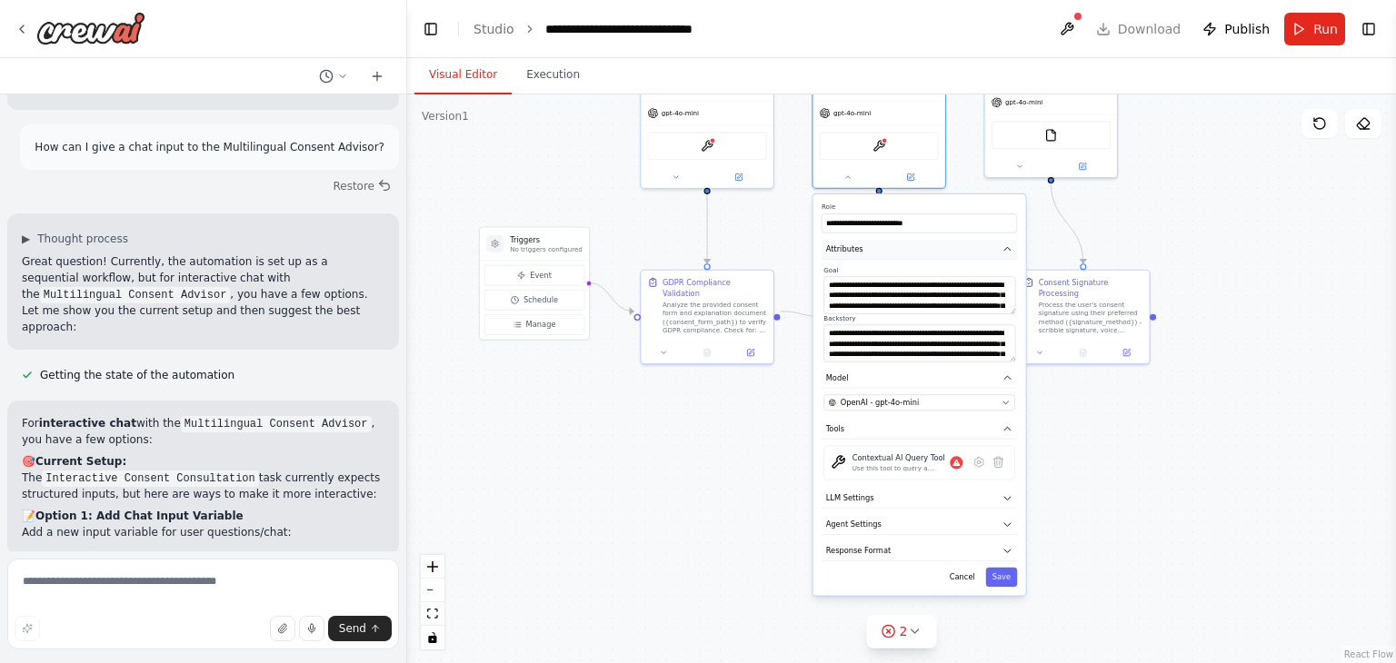
click at [1007, 247] on icon "button" at bounding box center [1007, 248] width 6 height 3
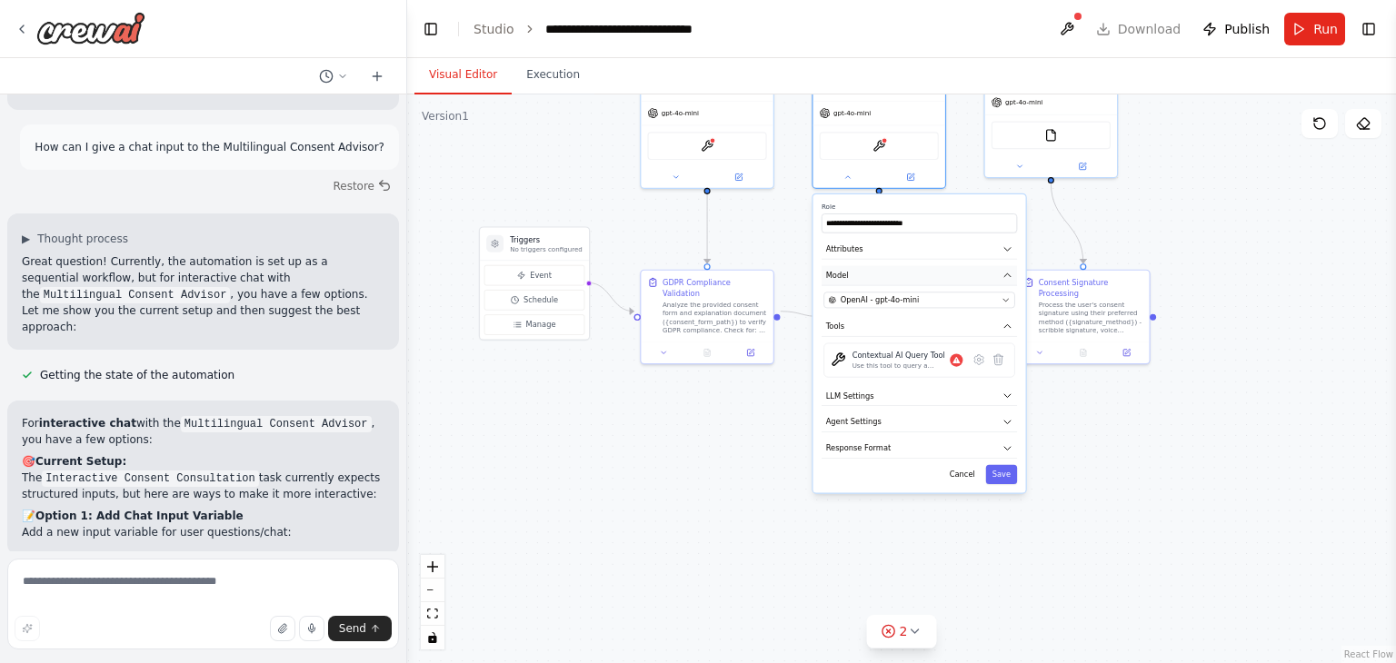
click at [1009, 273] on icon "button" at bounding box center [1007, 274] width 6 height 3
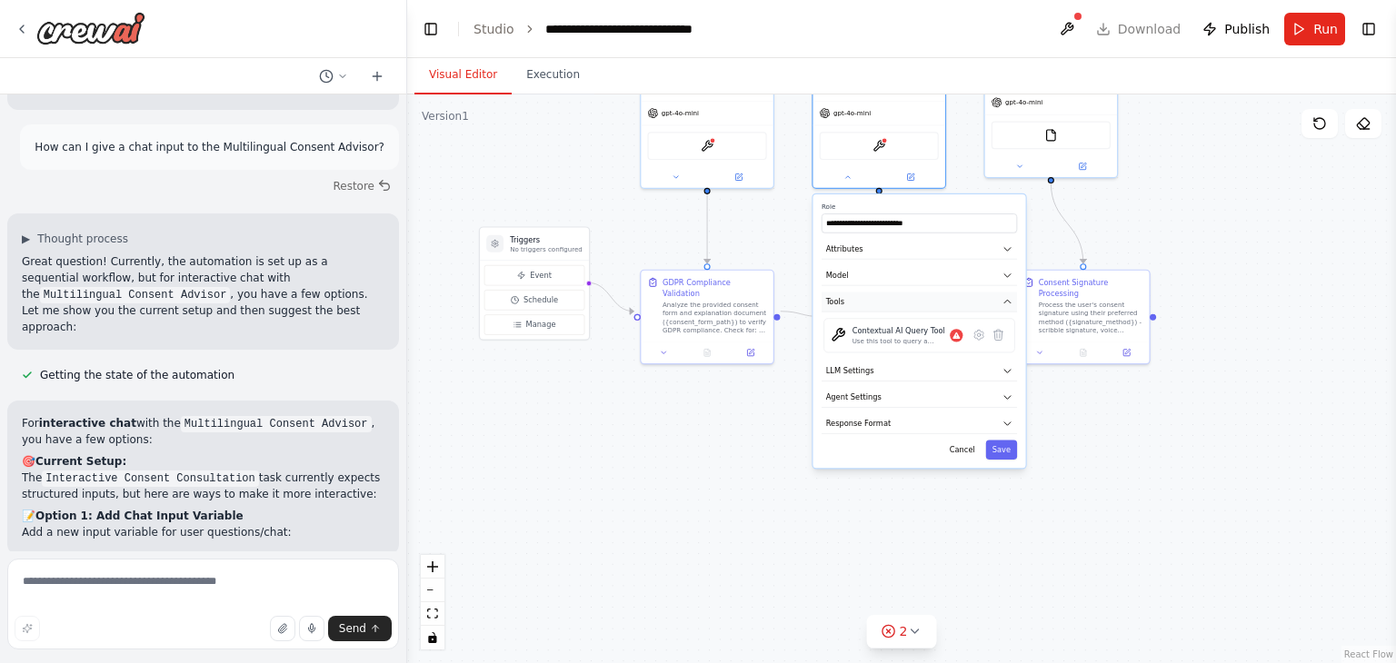
click at [1009, 296] on icon "button" at bounding box center [1007, 301] width 11 height 11
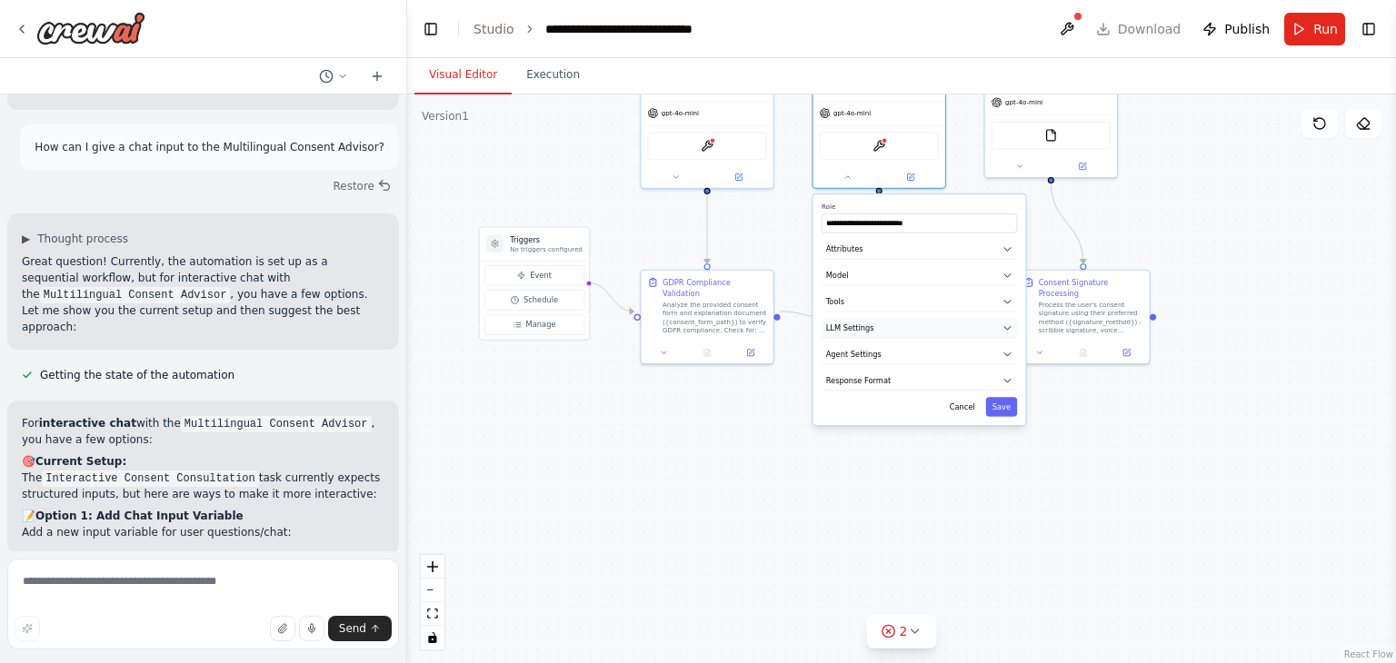
click at [1007, 327] on icon "button" at bounding box center [1007, 328] width 6 height 3
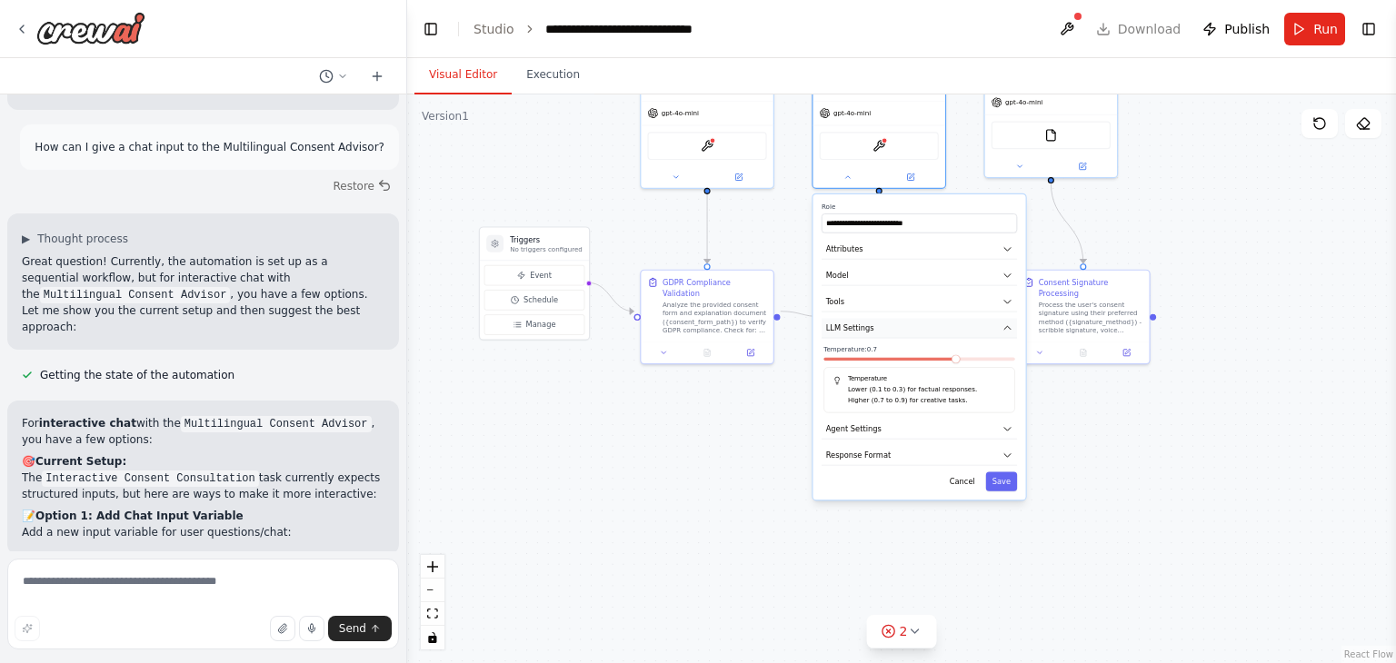
click at [1007, 326] on icon "button" at bounding box center [1007, 327] width 6 height 3
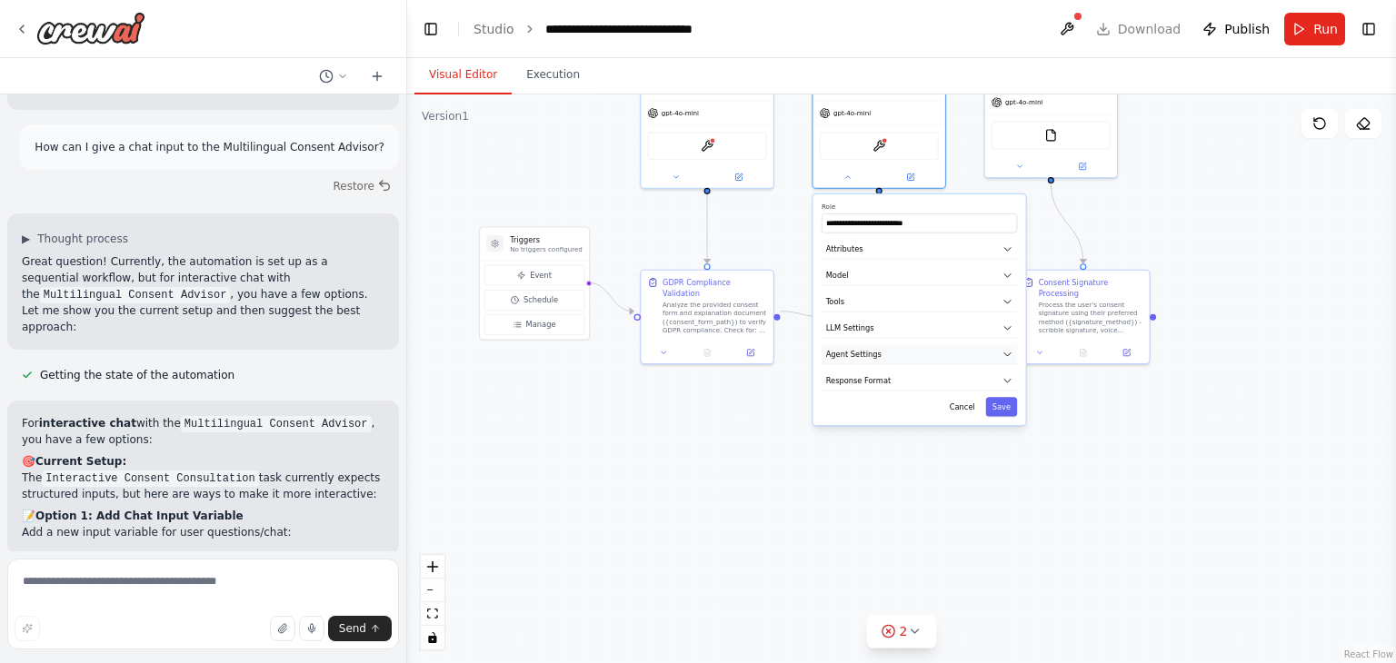
click at [1006, 349] on icon "button" at bounding box center [1007, 354] width 11 height 11
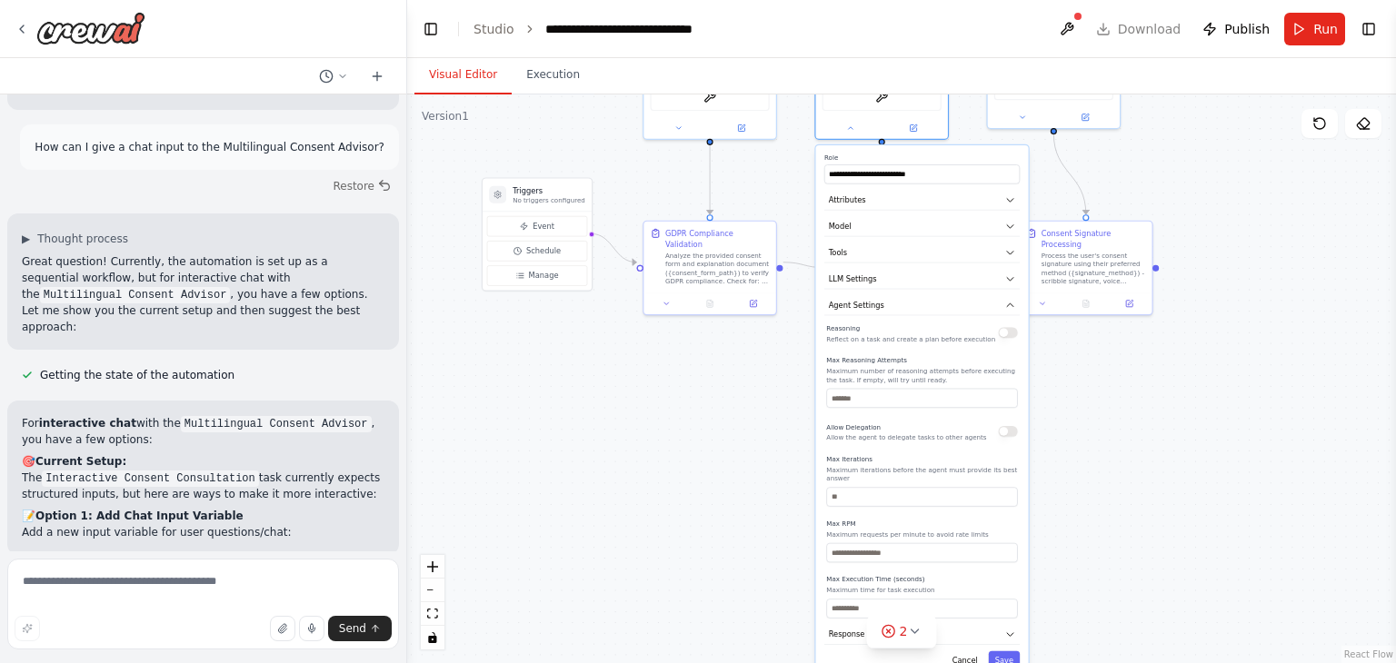
drag, startPoint x: 1079, startPoint y: 430, endPoint x: 1080, endPoint y: 386, distance: 43.7
click at [1080, 386] on div ".deletable-edge-delete-btn { width: 20px; height: 20px; border: 0px solid #ffff…" at bounding box center [901, 378] width 989 height 569
click at [311, 401] on div "For interactive chat with the Multilingual Consent Advisor , you have a few opt…" at bounding box center [203, 478] width 392 height 154
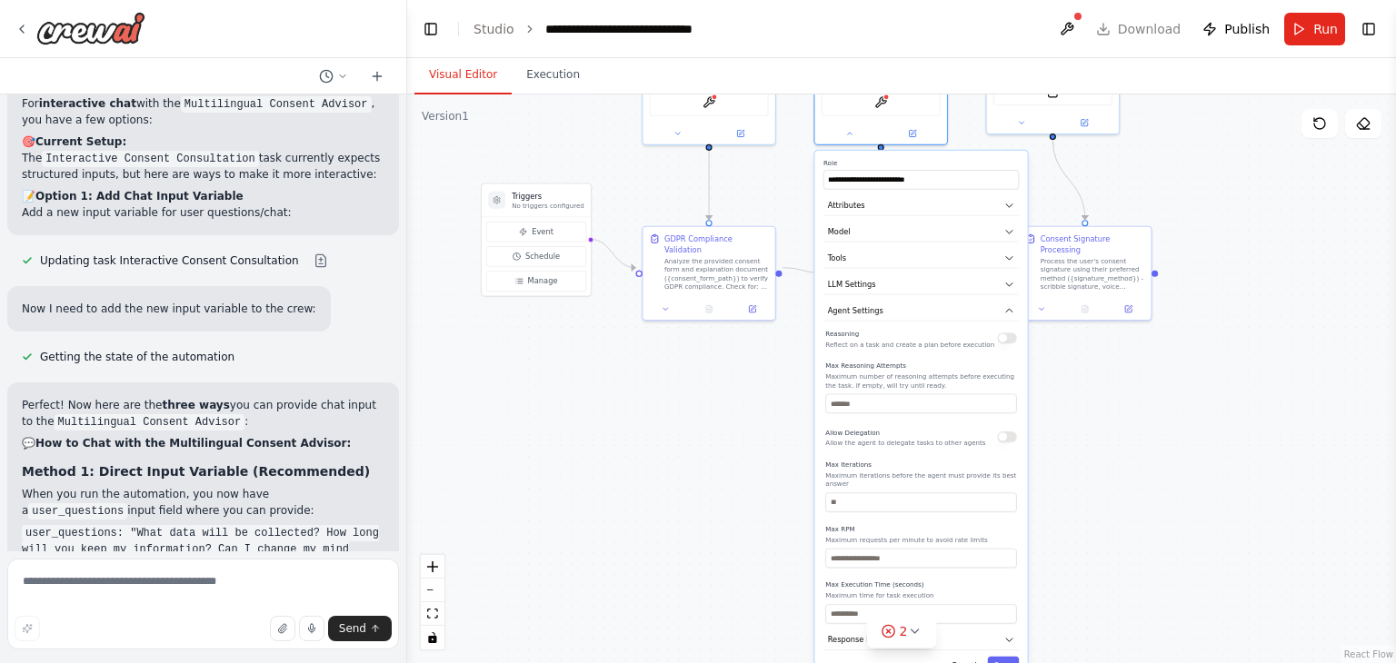
scroll to position [3287, 0]
click at [665, 472] on div ".deletable-edge-delete-btn { width: 20px; height: 20px; border: 0px solid #ffff…" at bounding box center [901, 378] width 989 height 569
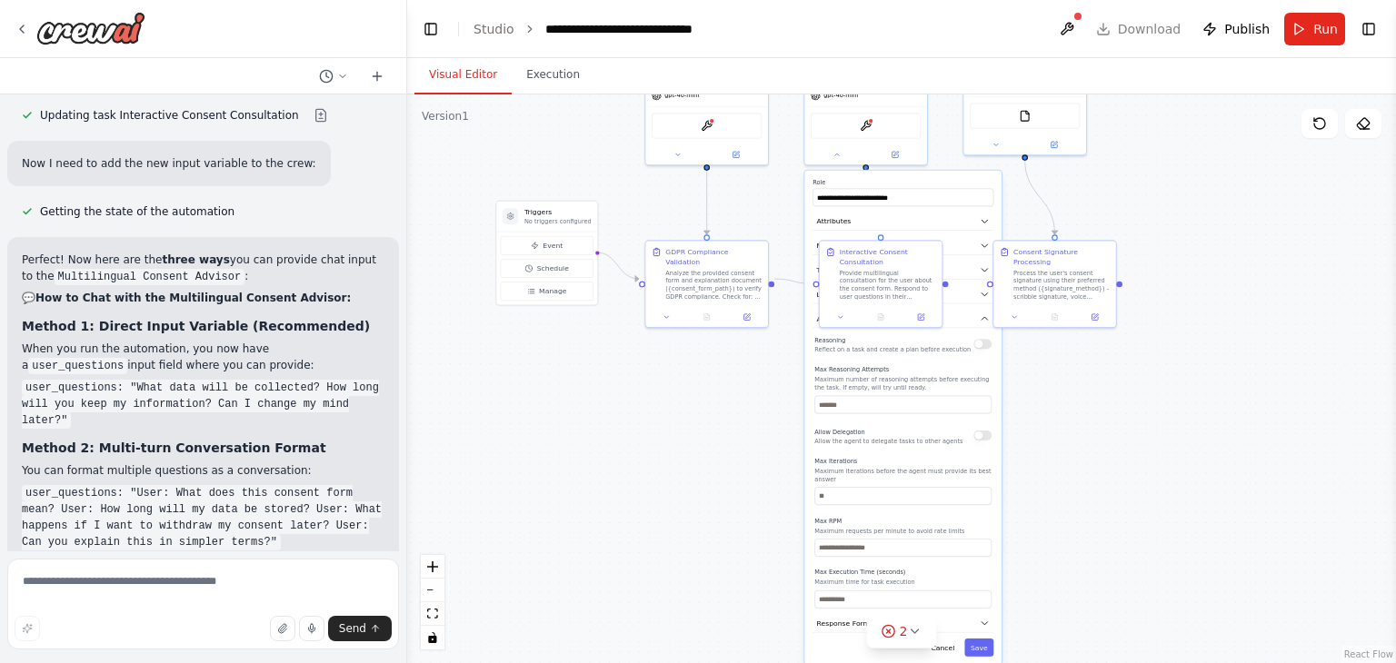
scroll to position [3454, 0]
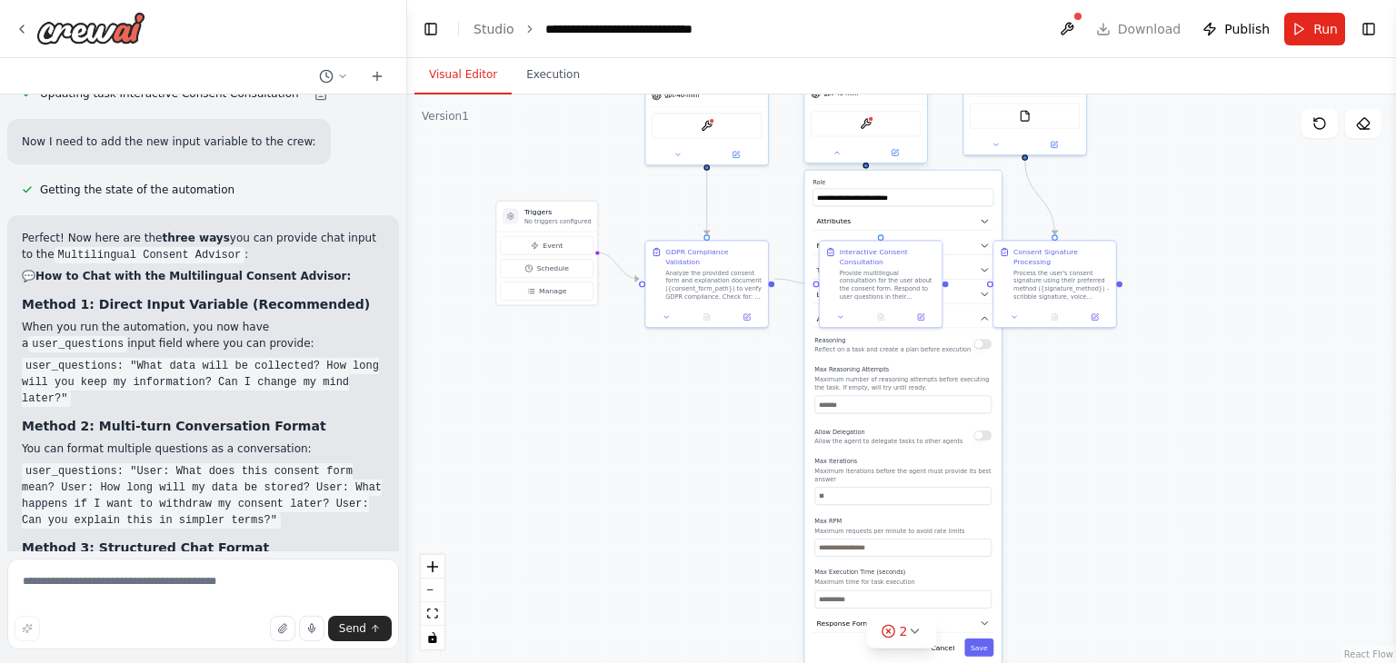
click at [843, 150] on div at bounding box center [865, 153] width 123 height 20
click at [969, 310] on button "Agent Settings" at bounding box center [902, 319] width 181 height 18
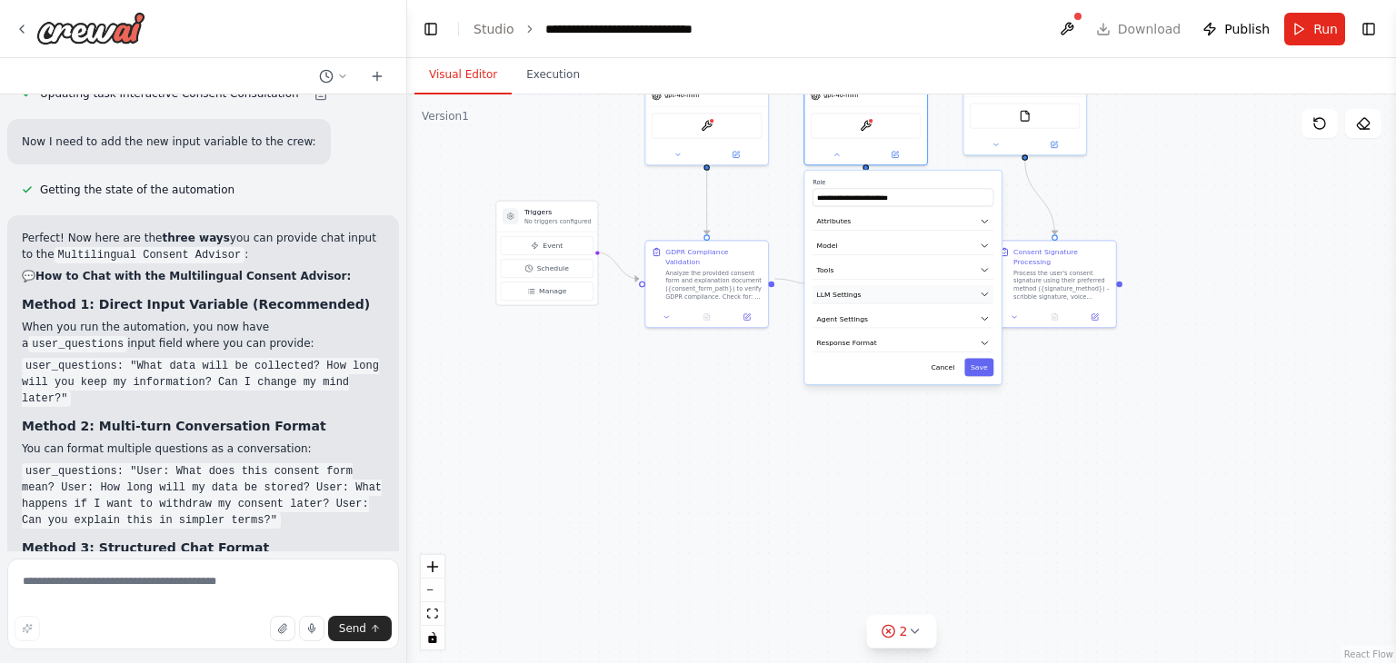
click at [975, 285] on button "LLM Settings" at bounding box center [902, 294] width 181 height 18
click at [978, 213] on button "Attributes" at bounding box center [902, 222] width 181 height 18
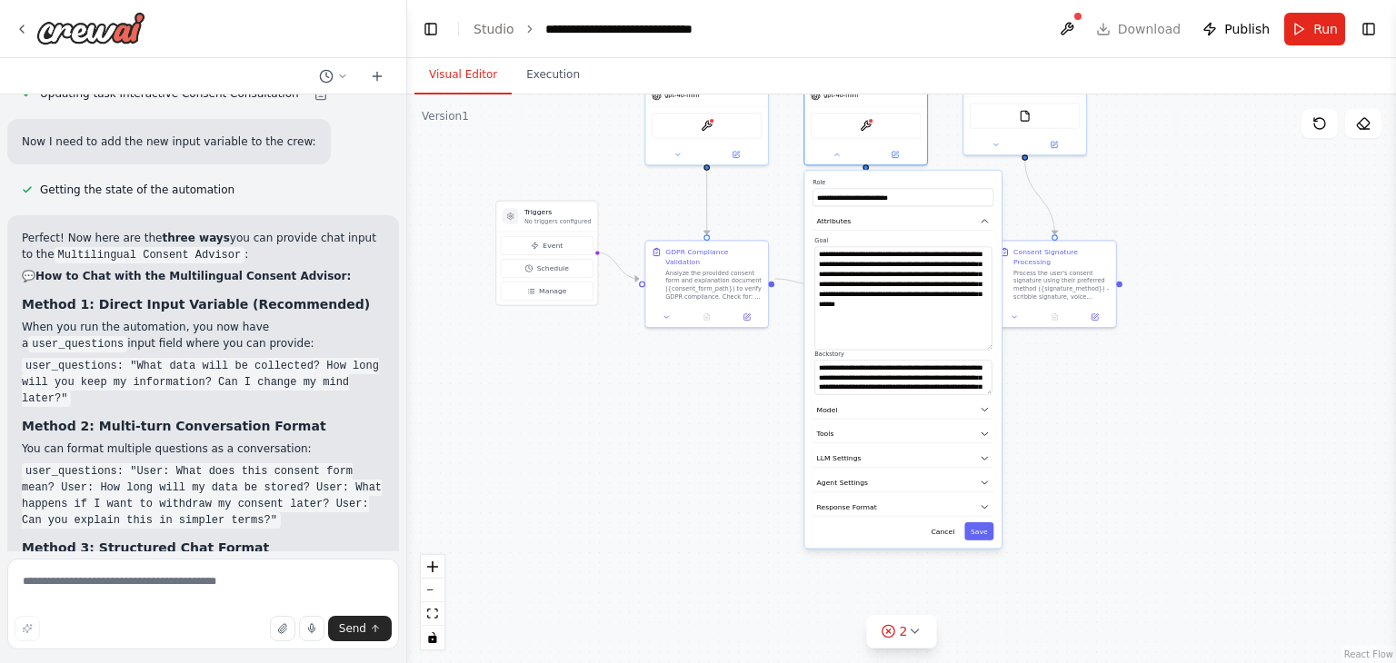
drag, startPoint x: 986, startPoint y: 265, endPoint x: 981, endPoint y: 328, distance: 62.9
click at [981, 328] on textarea "**********" at bounding box center [902, 298] width 177 height 104
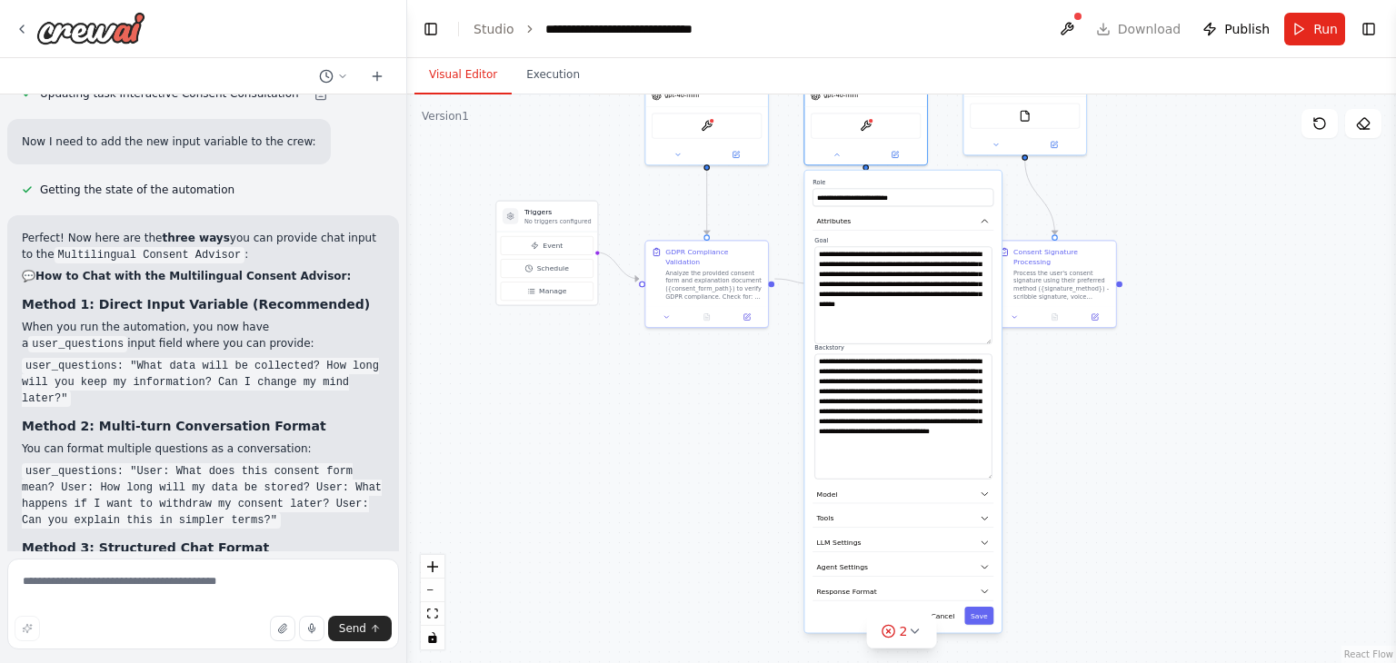
drag, startPoint x: 989, startPoint y: 373, endPoint x: 985, endPoint y: 464, distance: 90.9
click at [985, 464] on textarea "**********" at bounding box center [902, 416] width 177 height 125
click at [687, 502] on div ".deletable-edge-delete-btn { width: 20px; height: 20px; border: 0px solid #ffff…" at bounding box center [901, 378] width 989 height 569
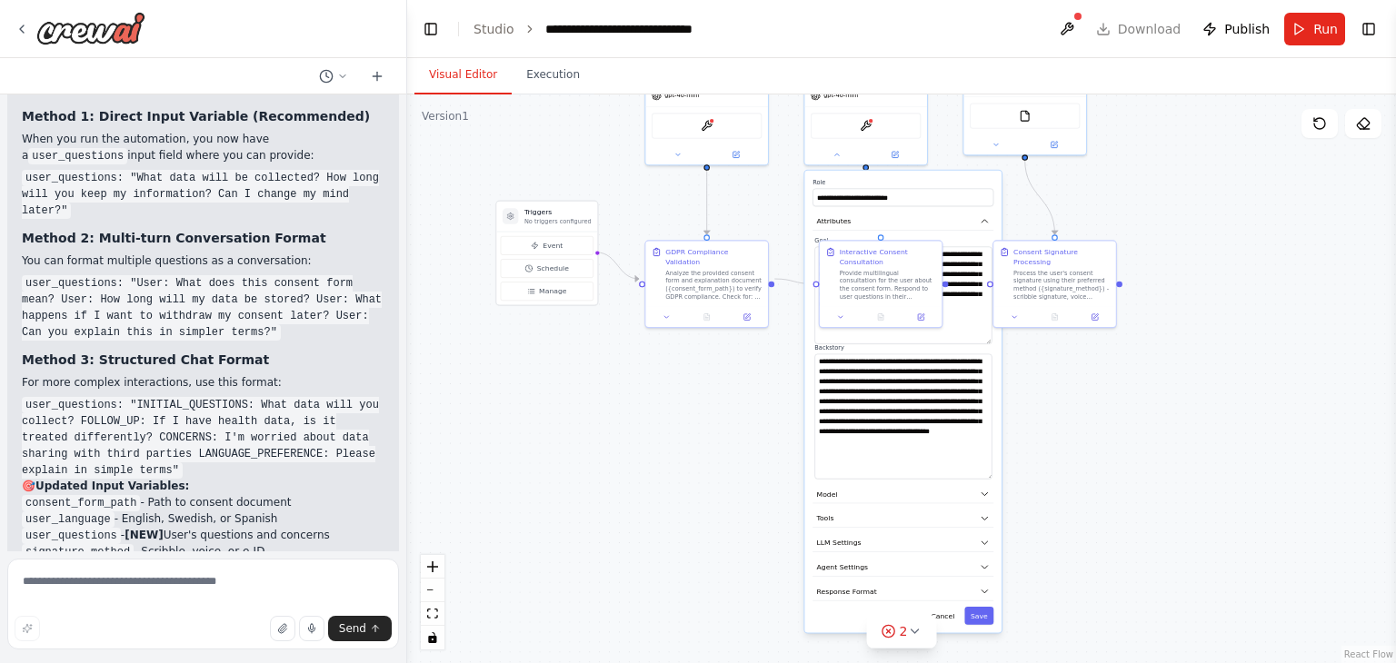
scroll to position [3639, 0]
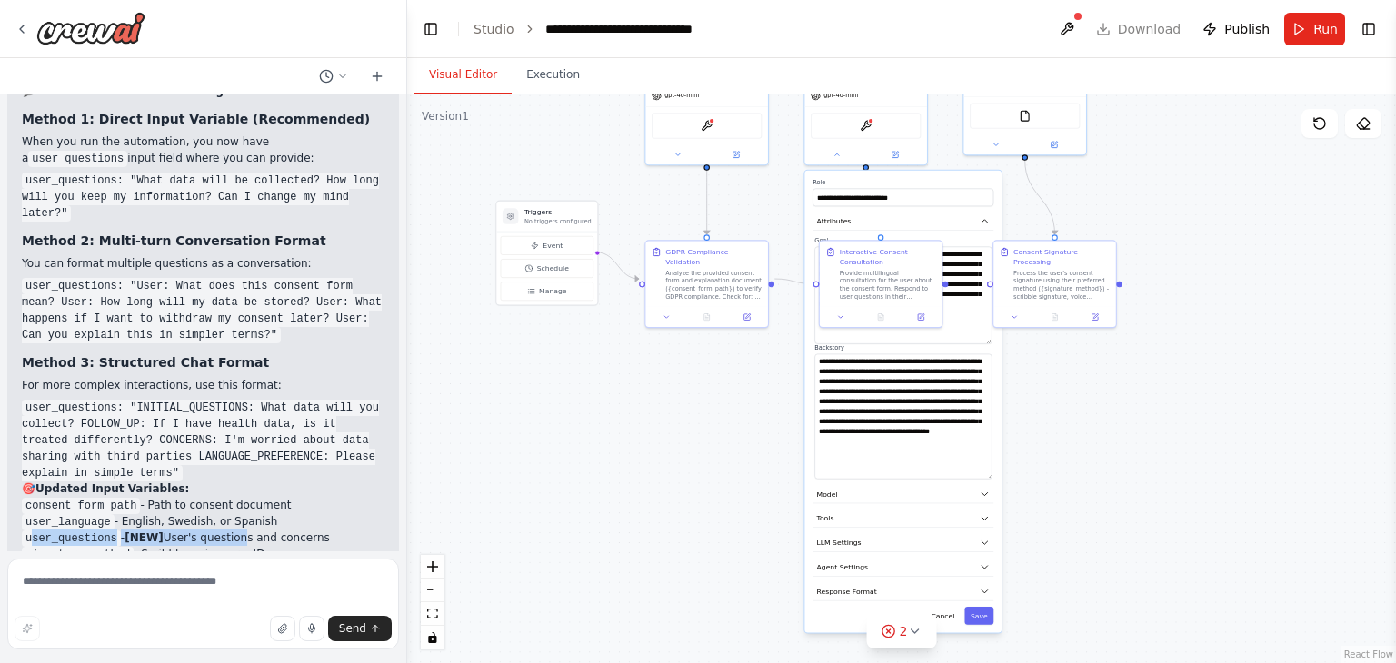
drag, startPoint x: 29, startPoint y: 373, endPoint x: 231, endPoint y: 369, distance: 201.7
click at [231, 530] on li "user_questions - [NEW] User's questions and concerns" at bounding box center [203, 538] width 363 height 16
click at [586, 405] on div ".deletable-edge-delete-btn { width: 20px; height: 20px; border: 0px solid #ffff…" at bounding box center [901, 378] width 989 height 569
click at [837, 149] on icon at bounding box center [836, 153] width 8 height 8
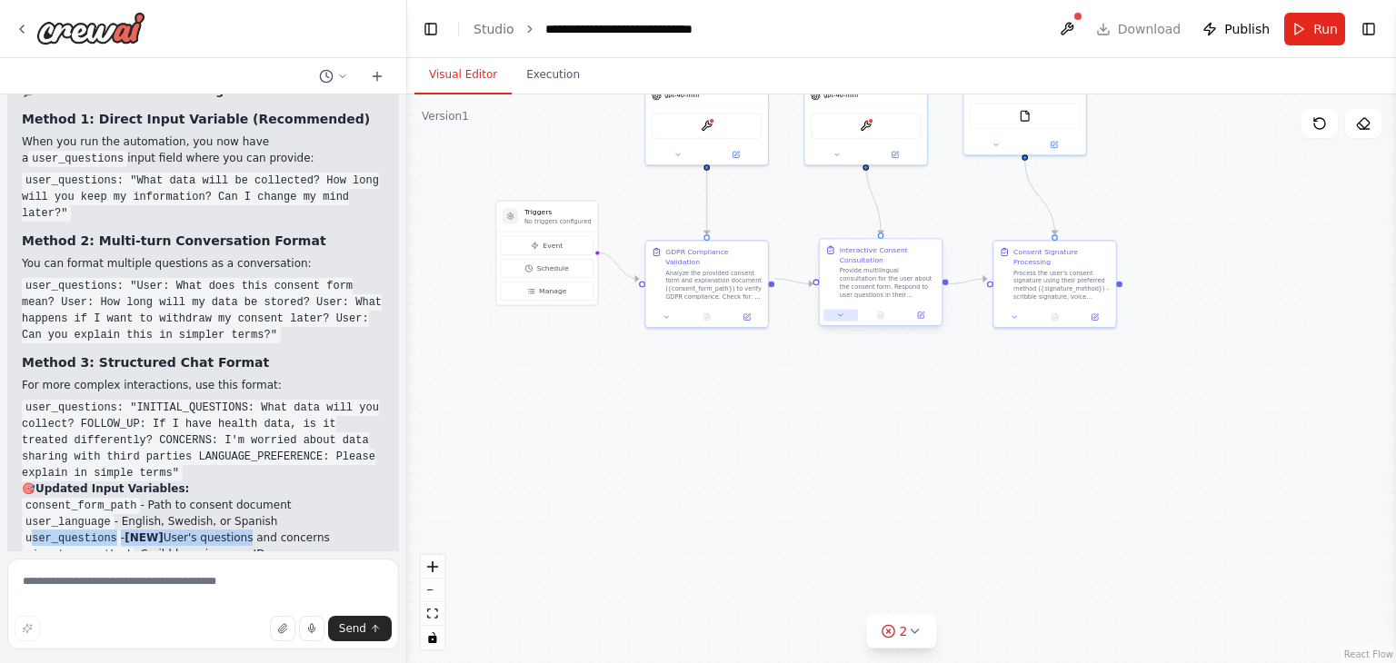
click at [843, 313] on icon at bounding box center [841, 316] width 8 height 8
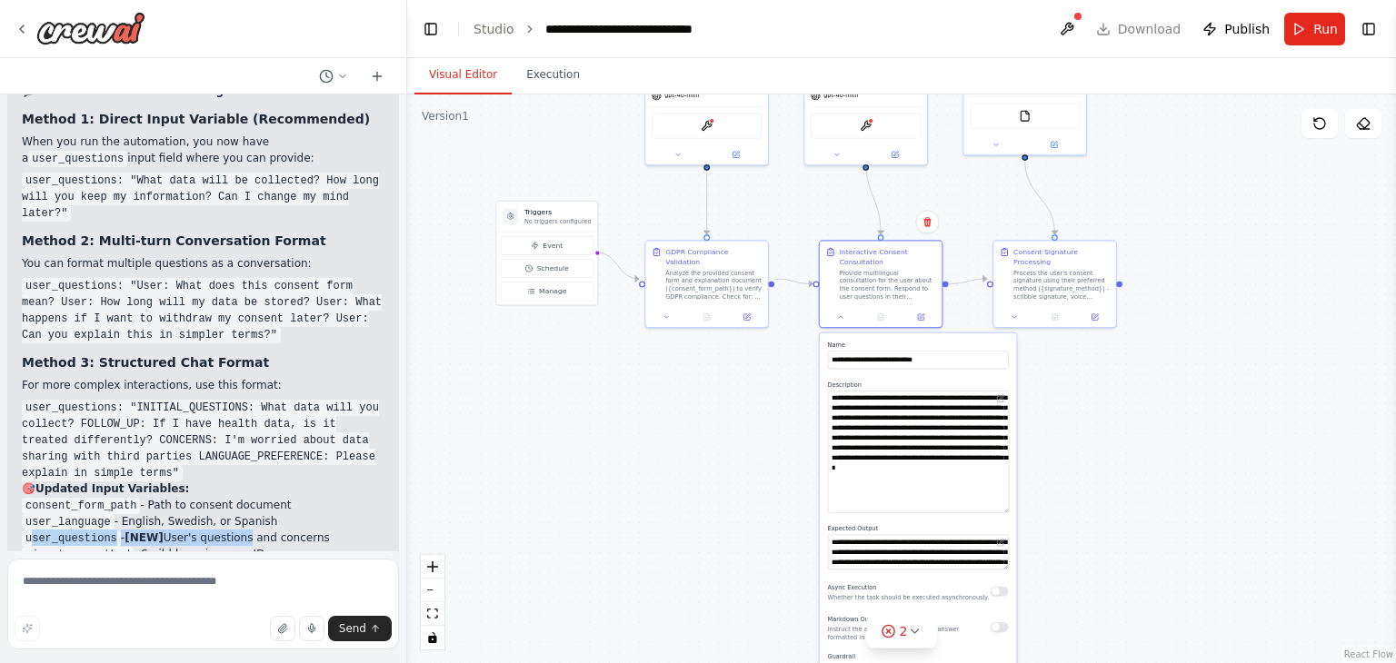
drag, startPoint x: 1006, startPoint y: 419, endPoint x: 1001, endPoint y: 507, distance: 88.3
click at [1001, 507] on textarea "**********" at bounding box center [918, 452] width 181 height 123
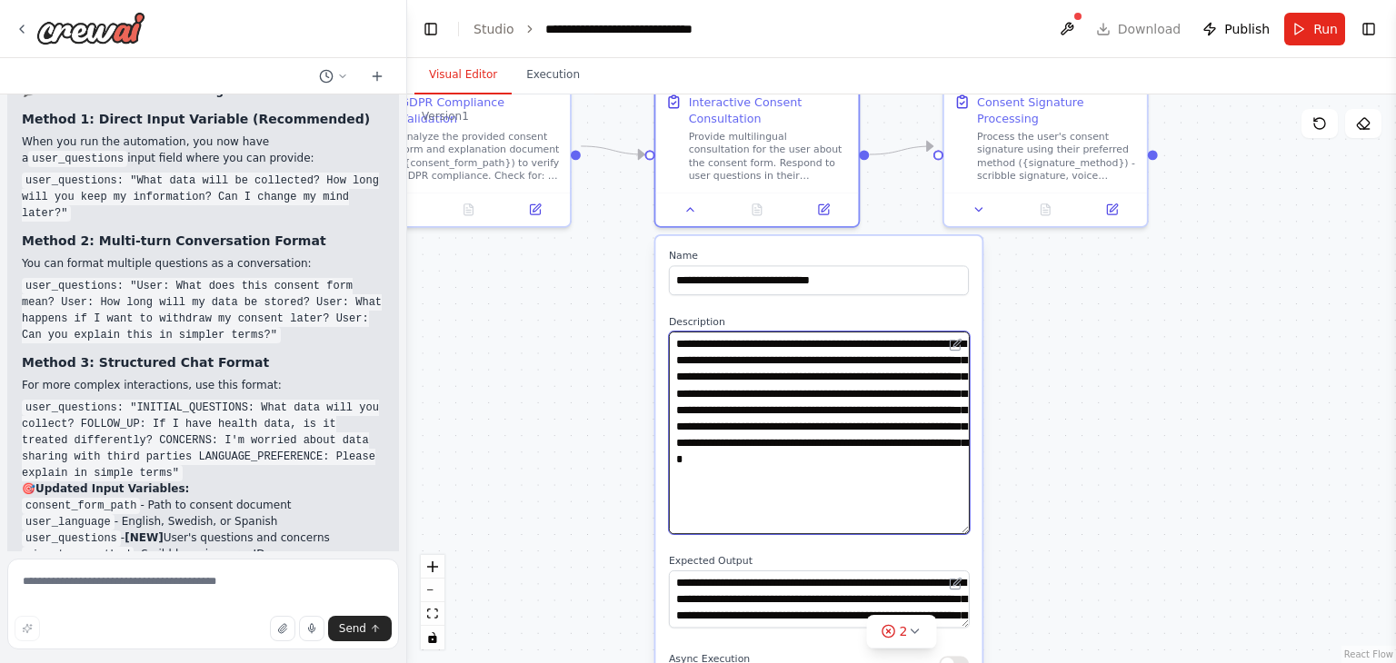
drag, startPoint x: 783, startPoint y: 409, endPoint x: 870, endPoint y: 411, distance: 86.3
click at [870, 411] on textarea "**********" at bounding box center [819, 433] width 301 height 203
click at [930, 427] on textarea "**********" at bounding box center [819, 433] width 301 height 203
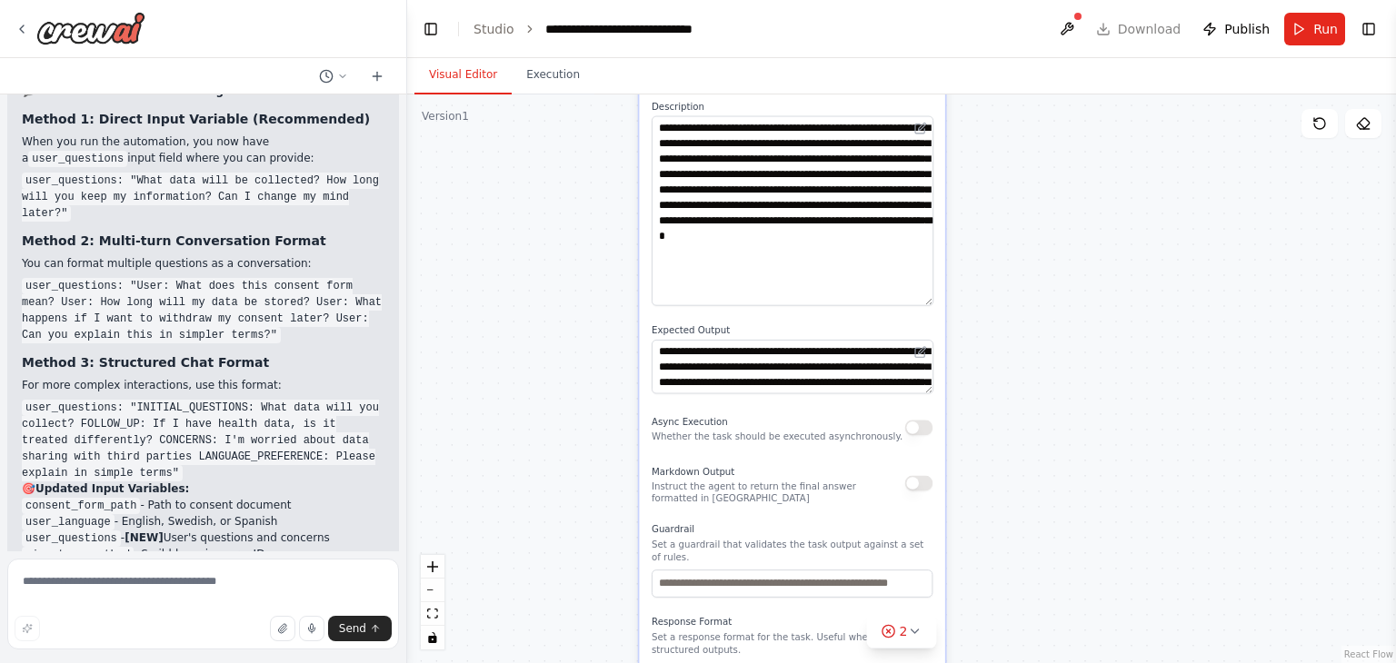
drag, startPoint x: 1044, startPoint y: 472, endPoint x: 1009, endPoint y: 249, distance: 225.3
click at [1009, 249] on div ".deletable-edge-delete-btn { width: 20px; height: 20px; border: 0px solid #ffff…" at bounding box center [901, 378] width 989 height 569
click at [991, 241] on div ".deletable-edge-delete-btn { width: 20px; height: 20px; border: 0px solid #ffff…" at bounding box center [901, 378] width 989 height 569
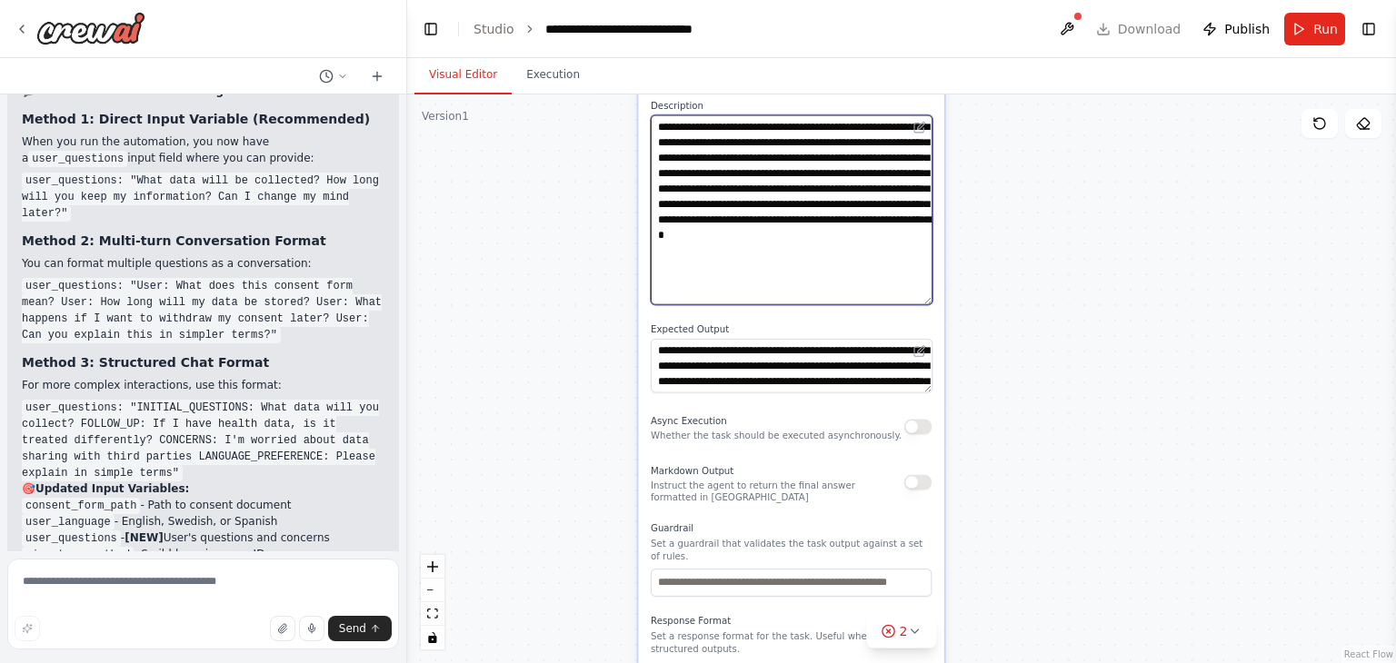
drag, startPoint x: 756, startPoint y: 188, endPoint x: 834, endPoint y: 191, distance: 78.2
click at [834, 191] on textarea "**********" at bounding box center [792, 210] width 282 height 190
click at [483, 357] on div ".deletable-edge-delete-btn { width: 20px; height: 20px; border: 0px solid #ffff…" at bounding box center [901, 378] width 989 height 569
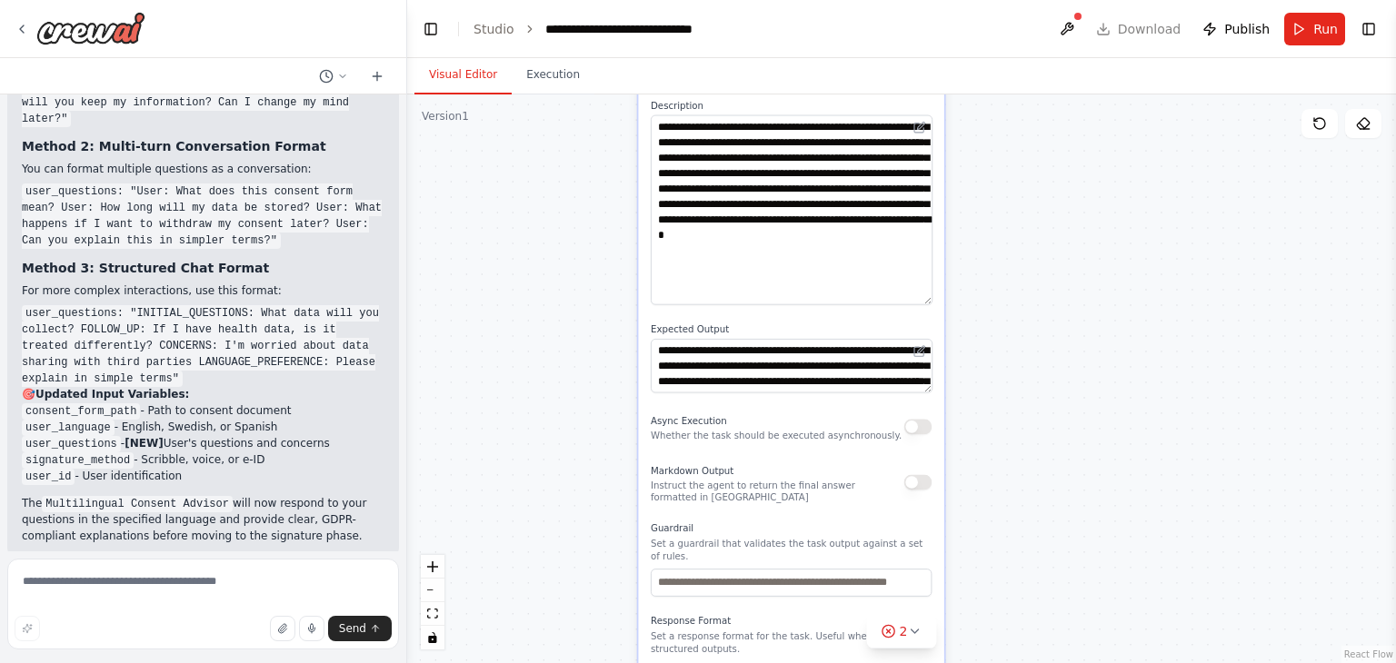
scroll to position [3813, 0]
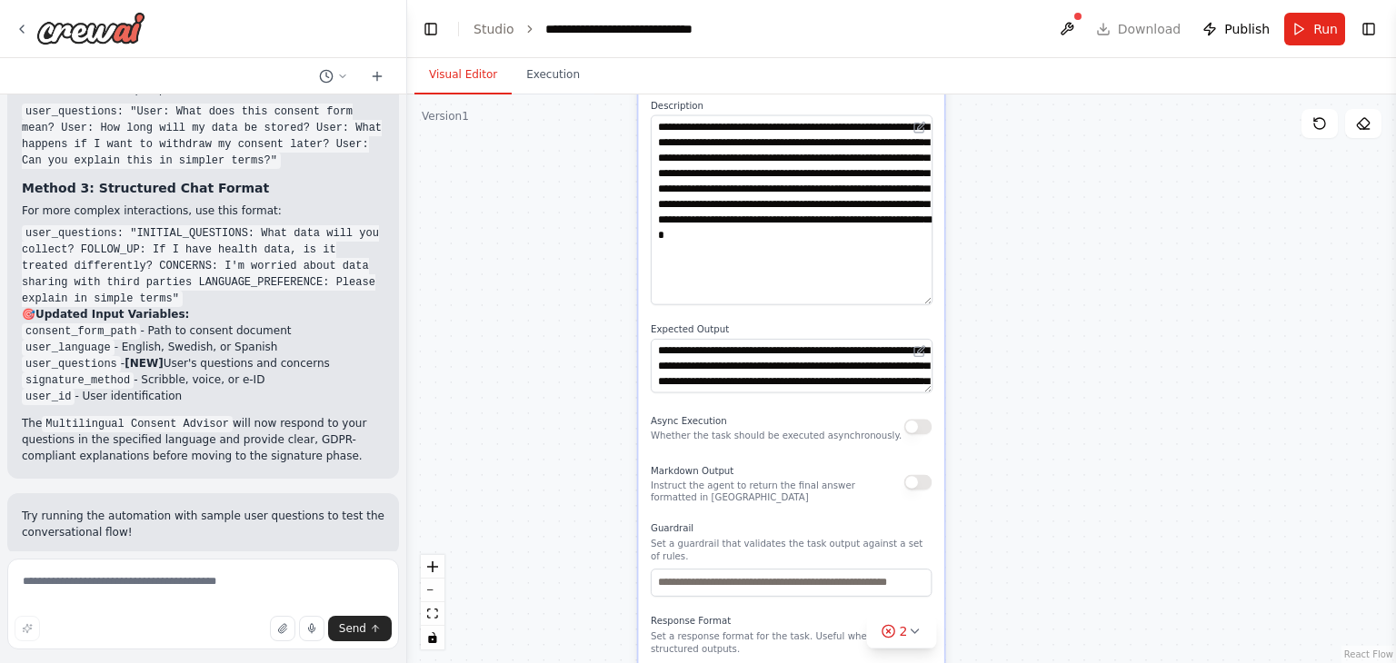
click at [265, 659] on button "Run Automation" at bounding box center [203, 673] width 363 height 29
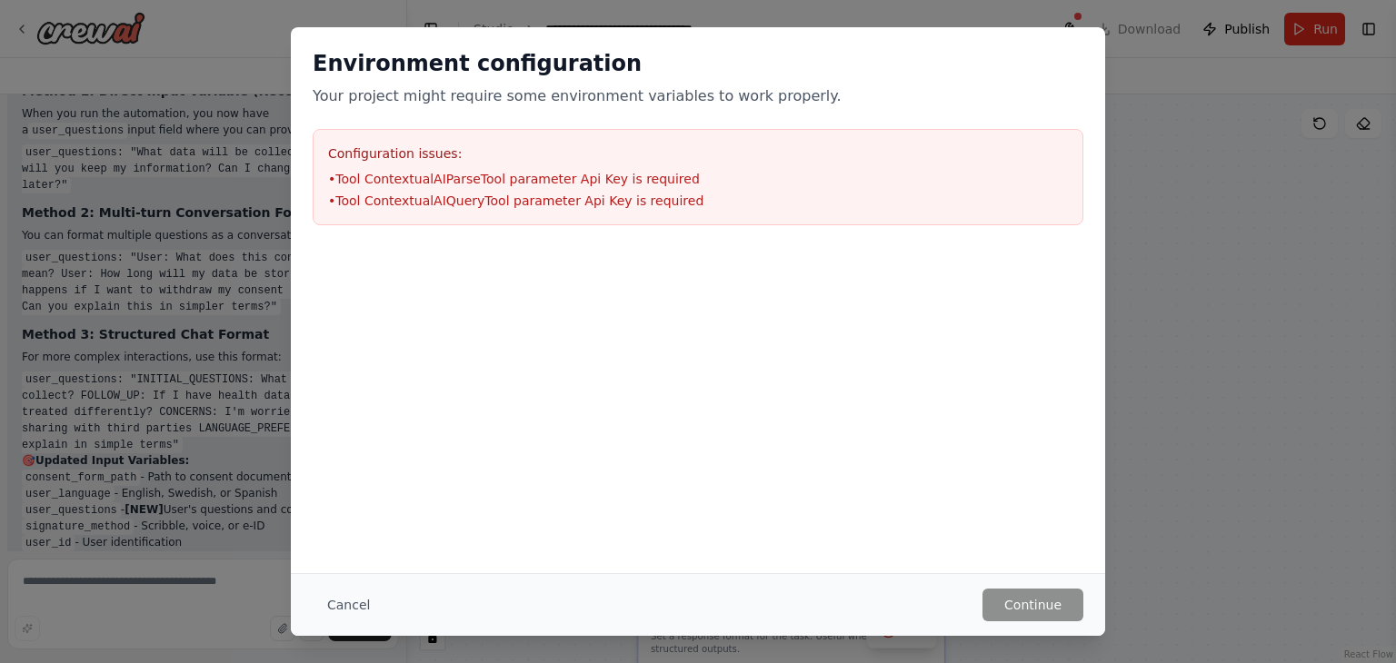
click at [462, 198] on li "• Tool ContextualAIQueryTool parameter Api Key is required" at bounding box center [698, 201] width 740 height 18
click at [422, 167] on div "Configuration issues: • Tool ContextualAIParseTool parameter Api Key is require…" at bounding box center [698, 177] width 771 height 96
click at [339, 611] on button "Cancel" at bounding box center [349, 605] width 72 height 33
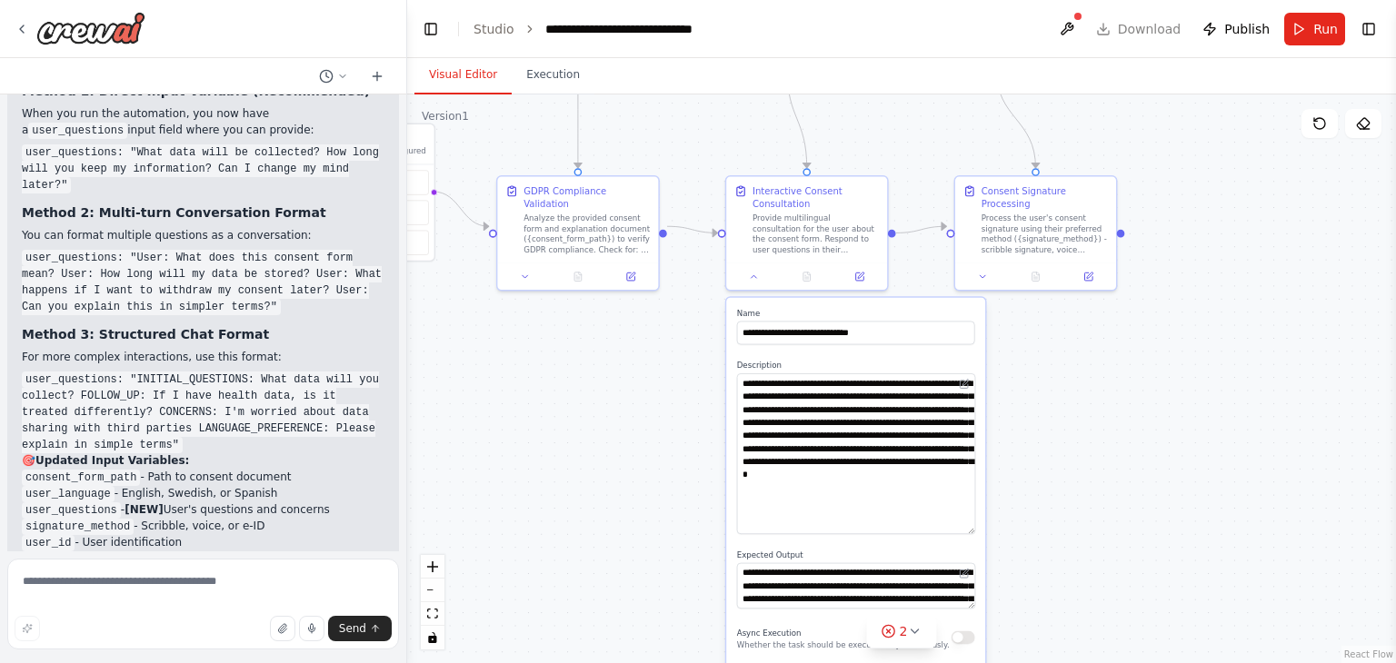
drag, startPoint x: 613, startPoint y: 302, endPoint x: 705, endPoint y: 532, distance: 247.5
click at [705, 532] on div ".deletable-edge-delete-btn { width: 20px; height: 20px; border: 0px solid #ffff…" at bounding box center [901, 378] width 989 height 569
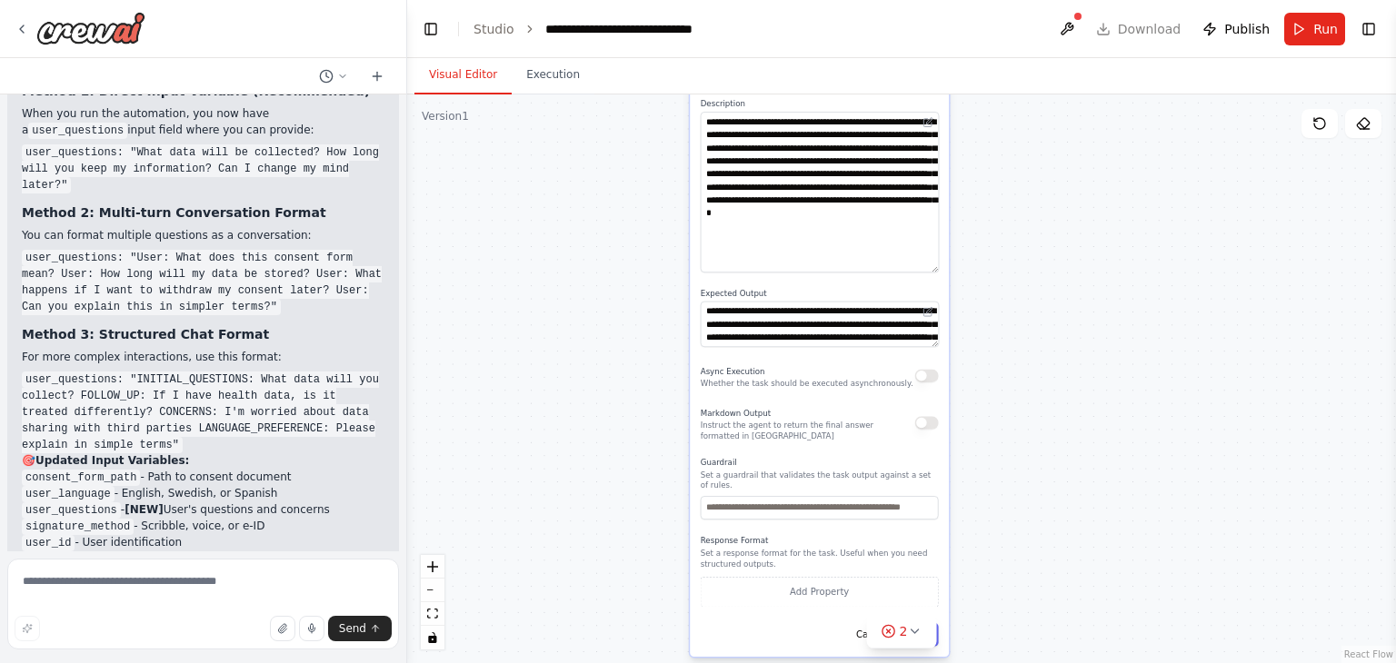
drag, startPoint x: 680, startPoint y: 438, endPoint x: 643, endPoint y: 171, distance: 269.6
click at [643, 171] on div ".deletable-edge-delete-btn { width: 20px; height: 20px; border: 0px solid #ffff…" at bounding box center [901, 378] width 989 height 569
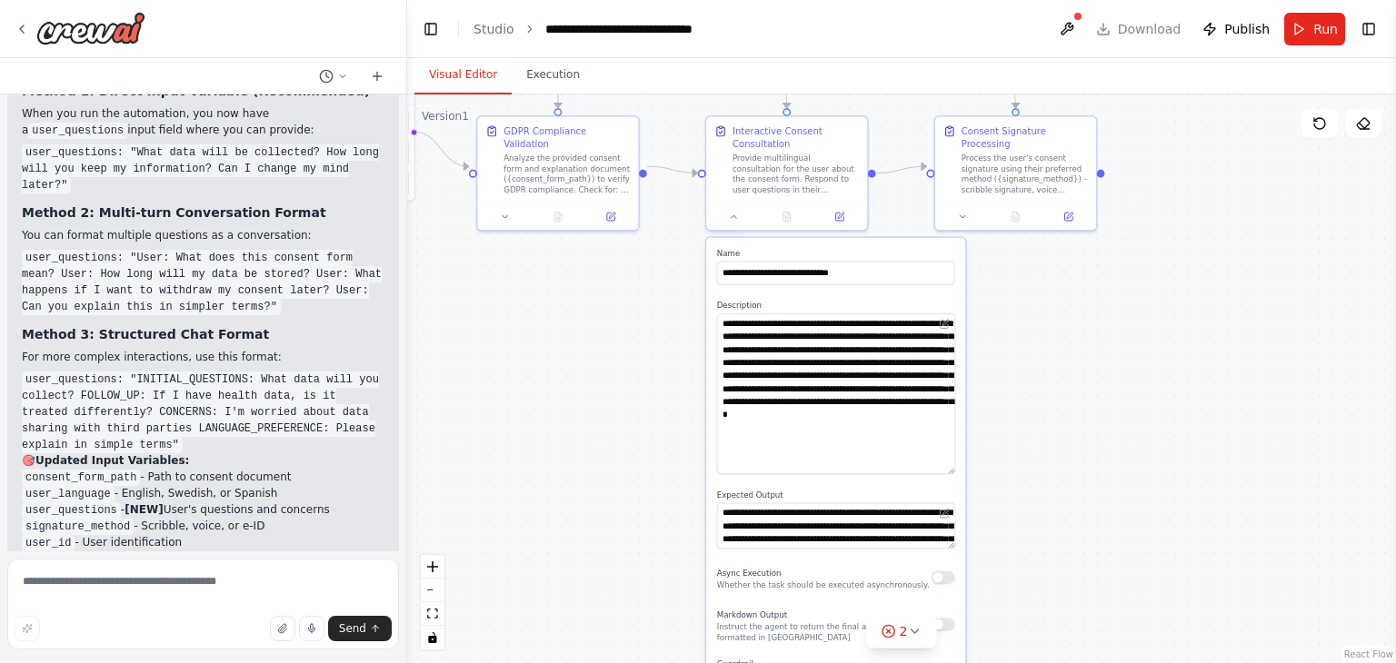
drag, startPoint x: 638, startPoint y: 317, endPoint x: 654, endPoint y: 551, distance: 234.1
click at [654, 551] on div ".deletable-edge-delete-btn { width: 20px; height: 20px; border: 0px solid #ffff…" at bounding box center [901, 378] width 989 height 569
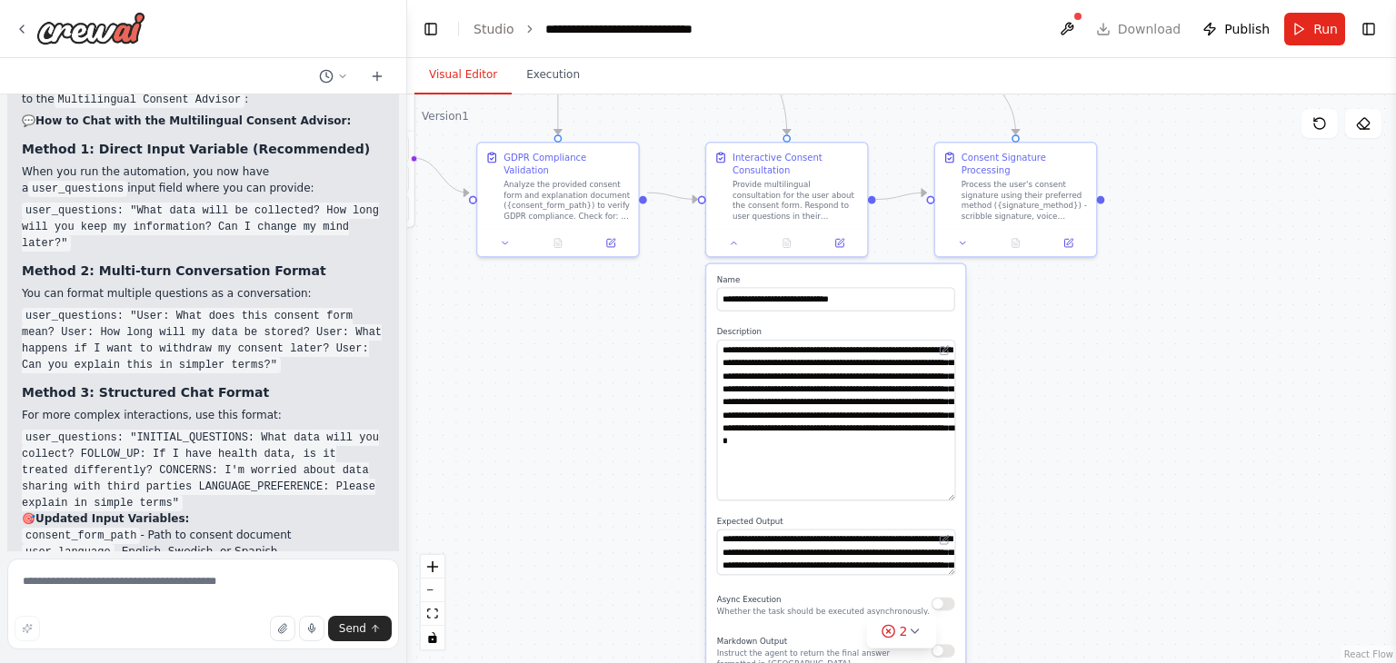
scroll to position [3609, 0]
click at [554, 416] on div ".deletable-edge-delete-btn { width: 20px; height: 20px; border: 0px solid #ffff…" at bounding box center [901, 378] width 989 height 569
click at [733, 246] on button at bounding box center [733, 240] width 45 height 15
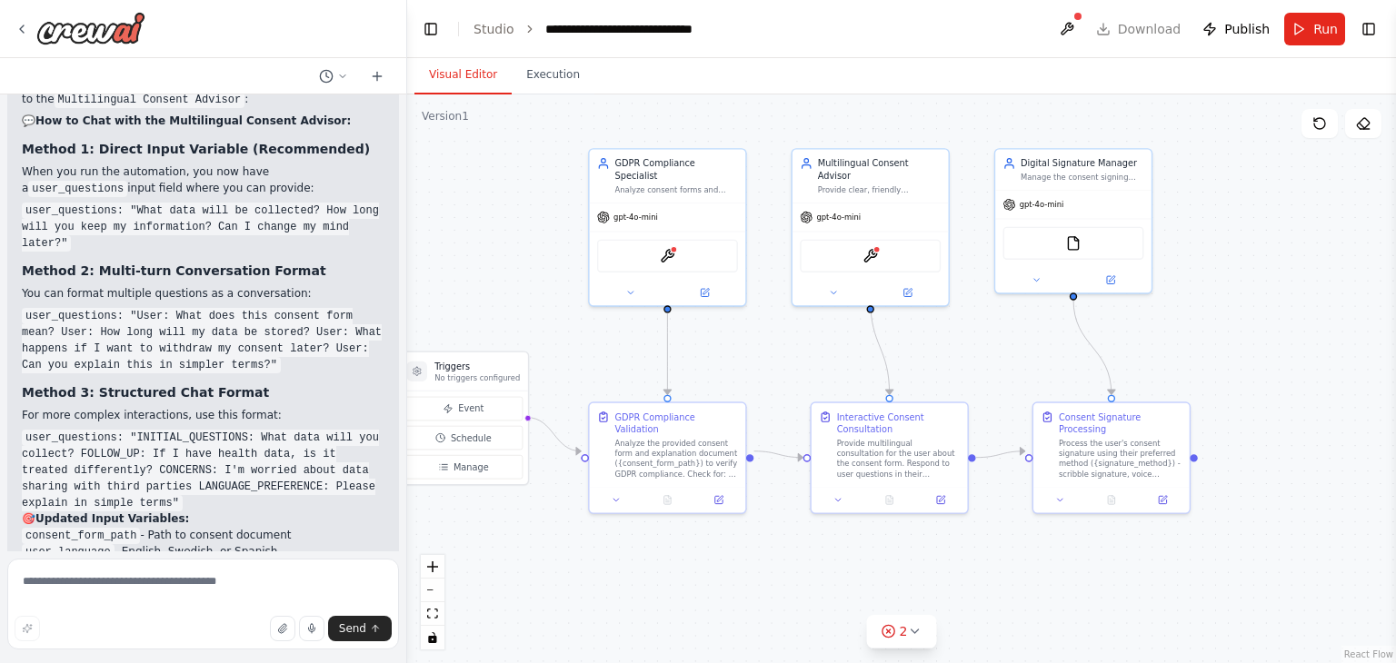
drag, startPoint x: 724, startPoint y: 390, endPoint x: 837, endPoint y: 664, distance: 296.6
click at [837, 662] on html "I want to create a Consent Management Agent template that helps individuals rec…" at bounding box center [698, 331] width 1396 height 663
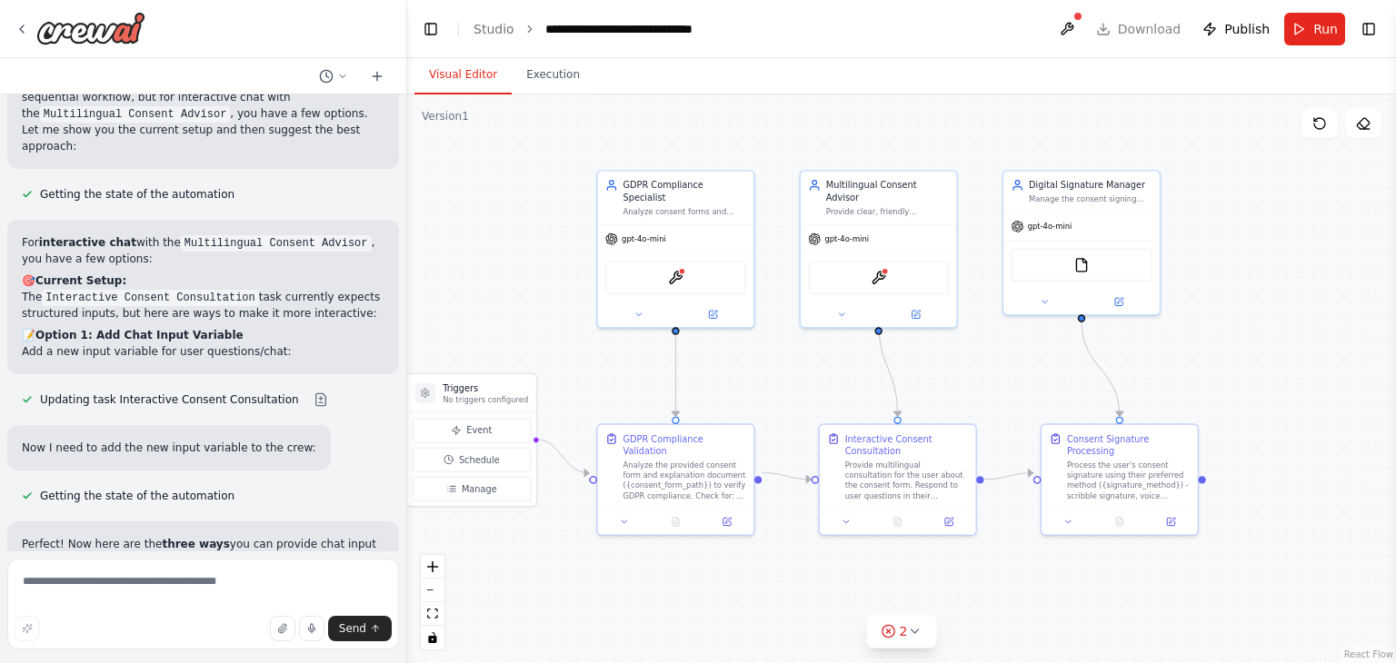
scroll to position [3139, 0]
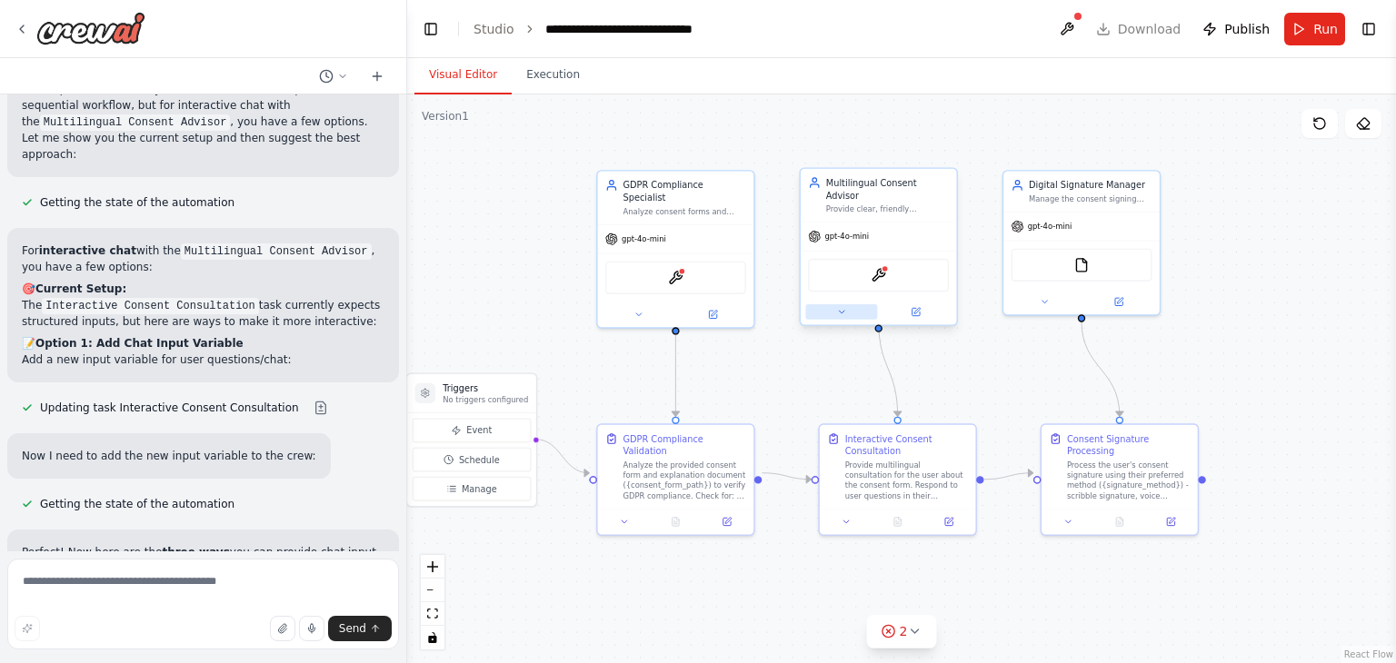
click at [849, 304] on button at bounding box center [841, 311] width 72 height 15
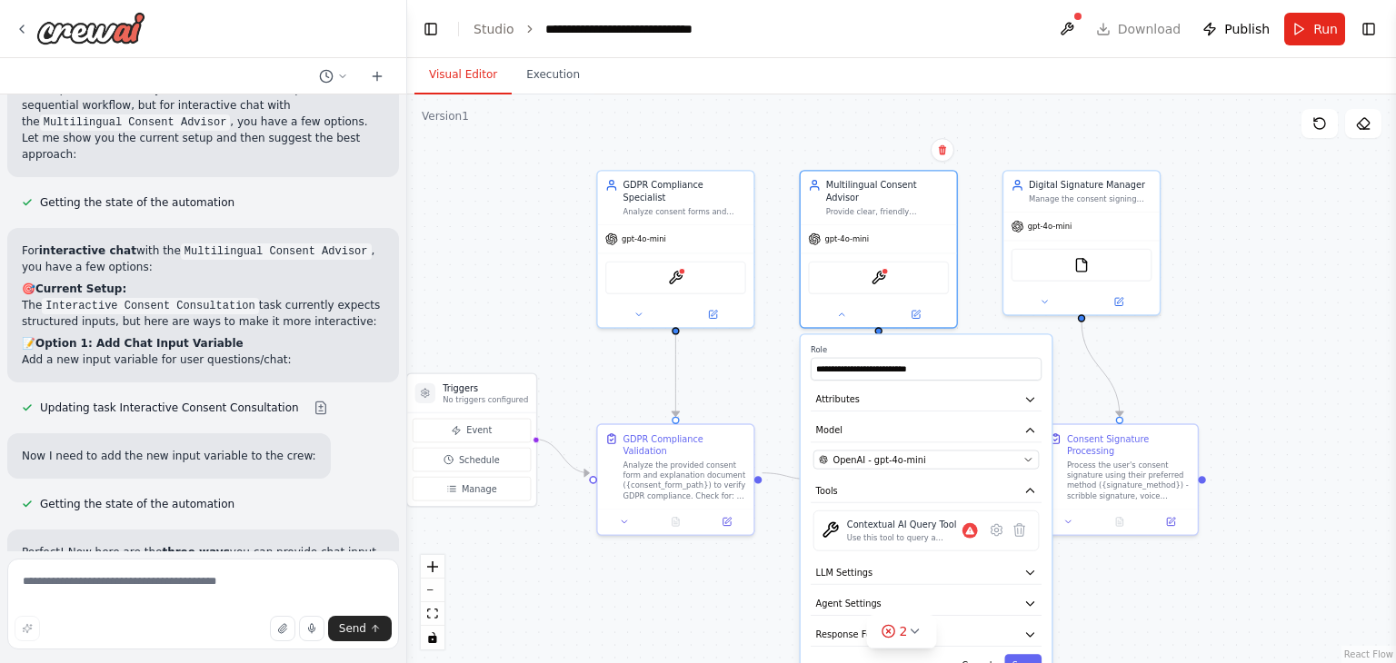
click at [743, 373] on div ".deletable-edge-delete-btn { width: 20px; height: 20px; border: 0px solid #ffff…" at bounding box center [901, 378] width 989 height 569
click at [845, 307] on icon at bounding box center [841, 312] width 10 height 10
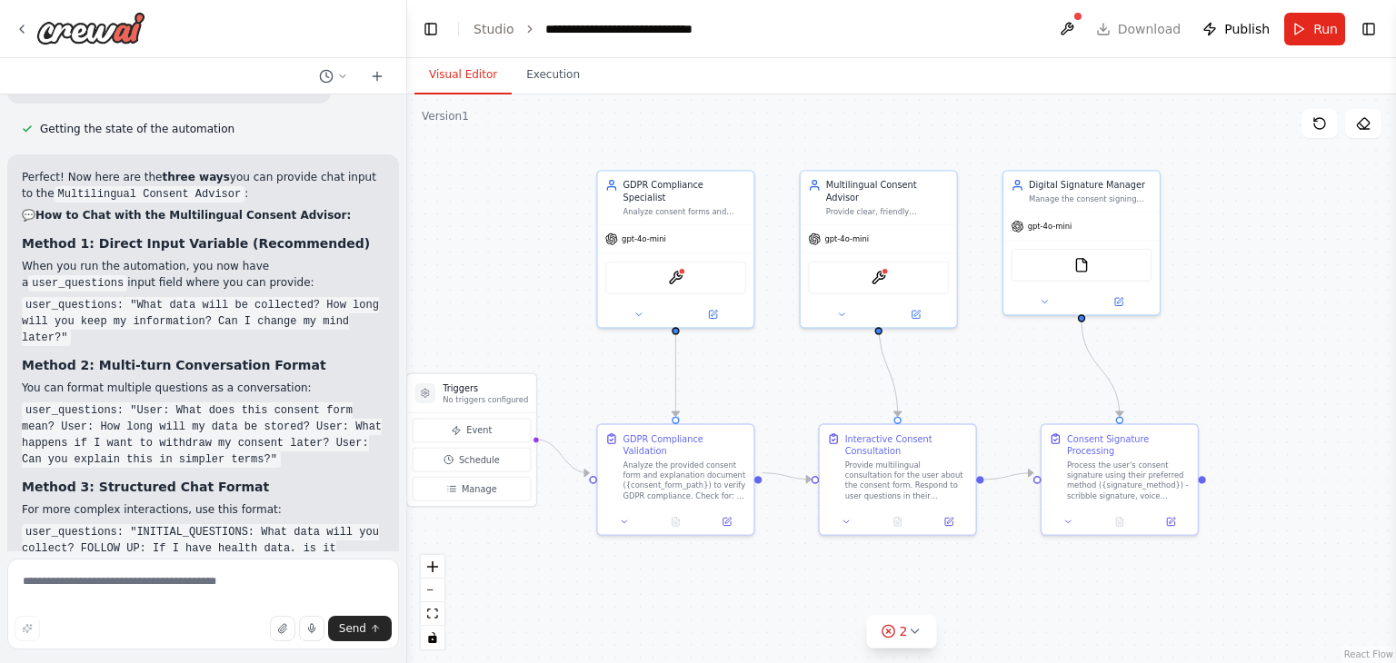
scroll to position [3515, 0]
click at [849, 304] on button at bounding box center [841, 311] width 72 height 15
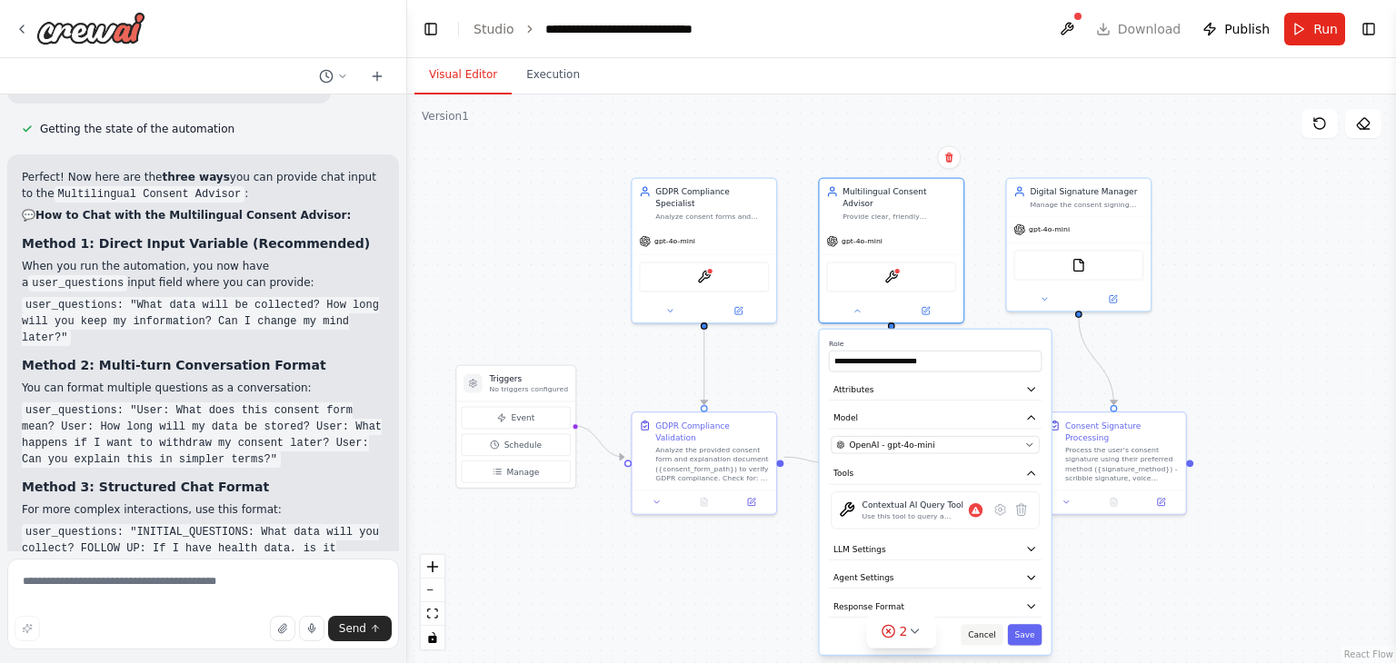
click at [985, 624] on button "Cancel" at bounding box center [982, 634] width 42 height 21
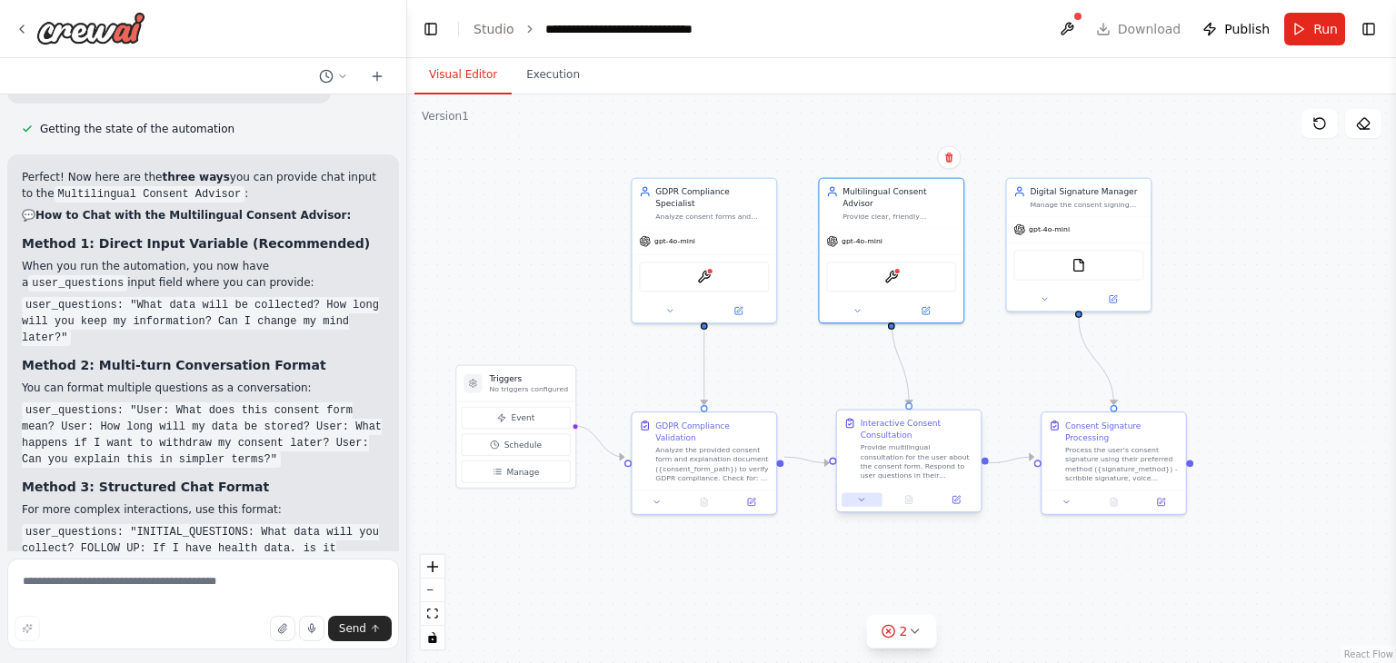
click at [865, 506] on button at bounding box center [861, 499] width 40 height 14
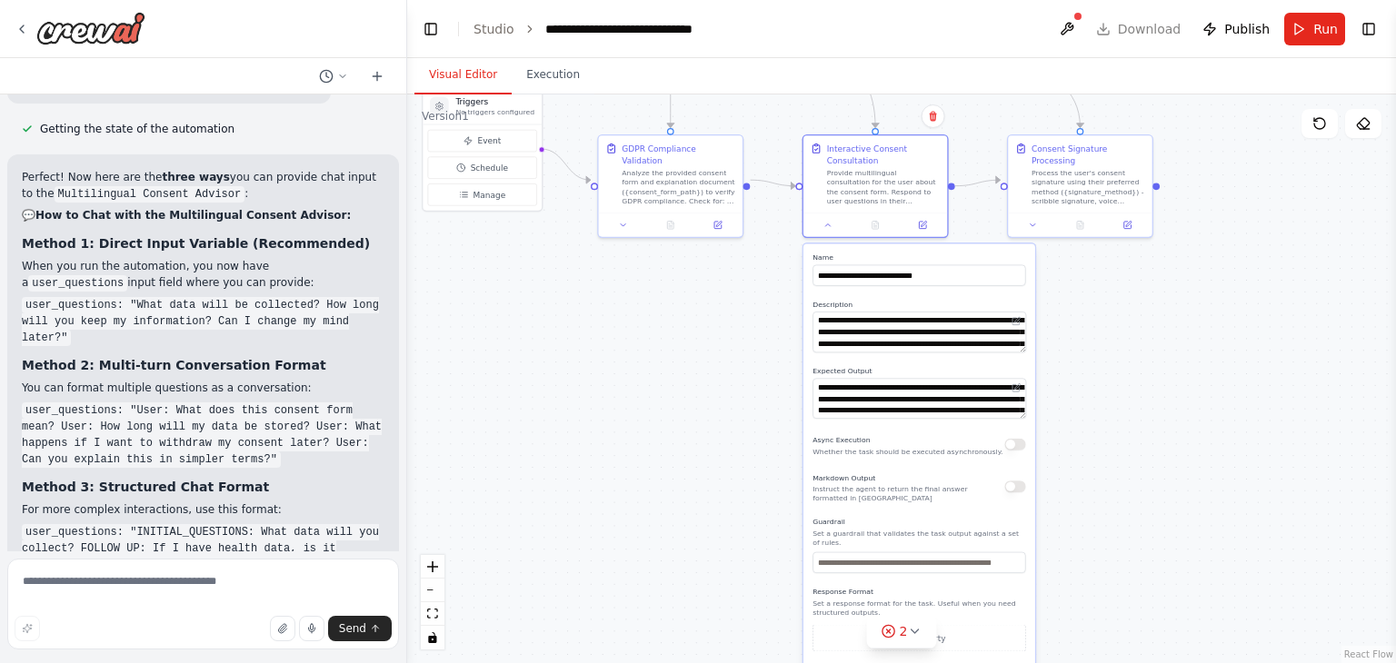
drag, startPoint x: 1142, startPoint y: 576, endPoint x: 1068, endPoint y: 284, distance: 301.0
click at [1068, 284] on div ".deletable-edge-delete-btn { width: 20px; height: 20px; border: 0px solid #ffff…" at bounding box center [901, 378] width 989 height 569
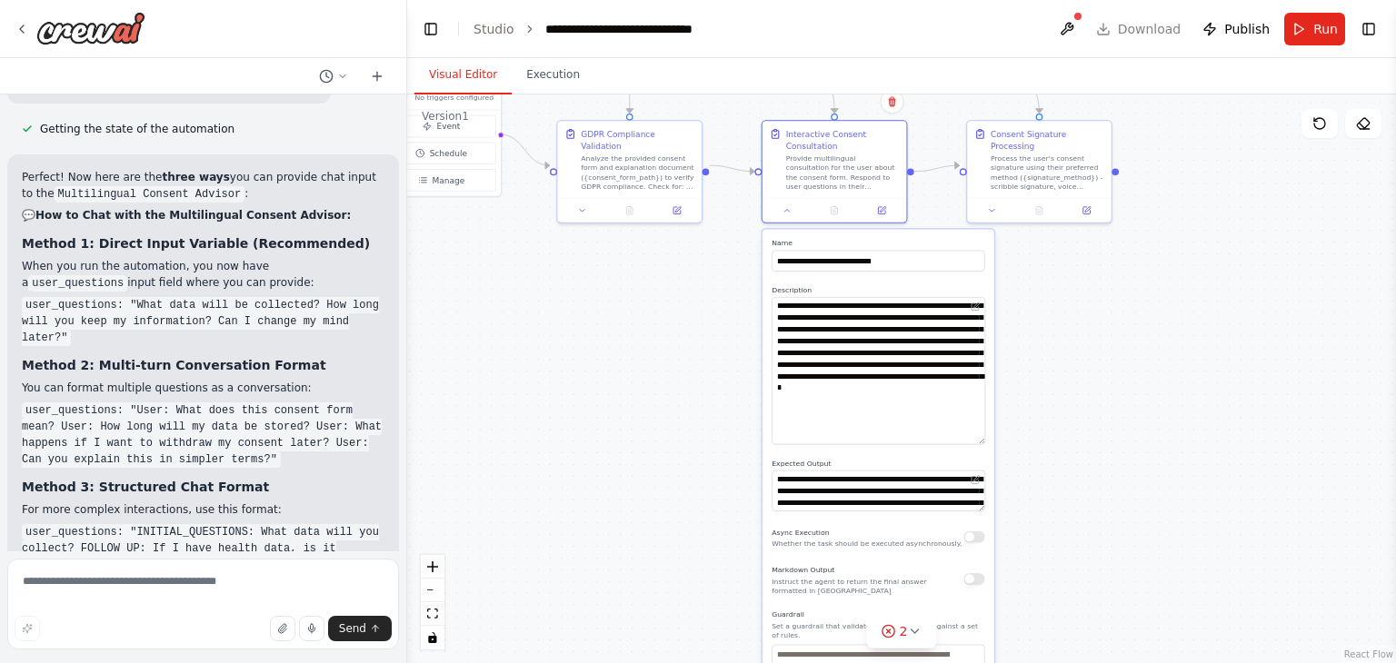
drag, startPoint x: 979, startPoint y: 332, endPoint x: 975, endPoint y: 448, distance: 116.4
click at [975, 444] on textarea "**********" at bounding box center [878, 370] width 214 height 147
click at [664, 451] on div ".deletable-edge-delete-btn { width: 20px; height: 20px; border: 0px solid #ffff…" at bounding box center [901, 378] width 989 height 569
click at [782, 212] on icon at bounding box center [786, 208] width 9 height 9
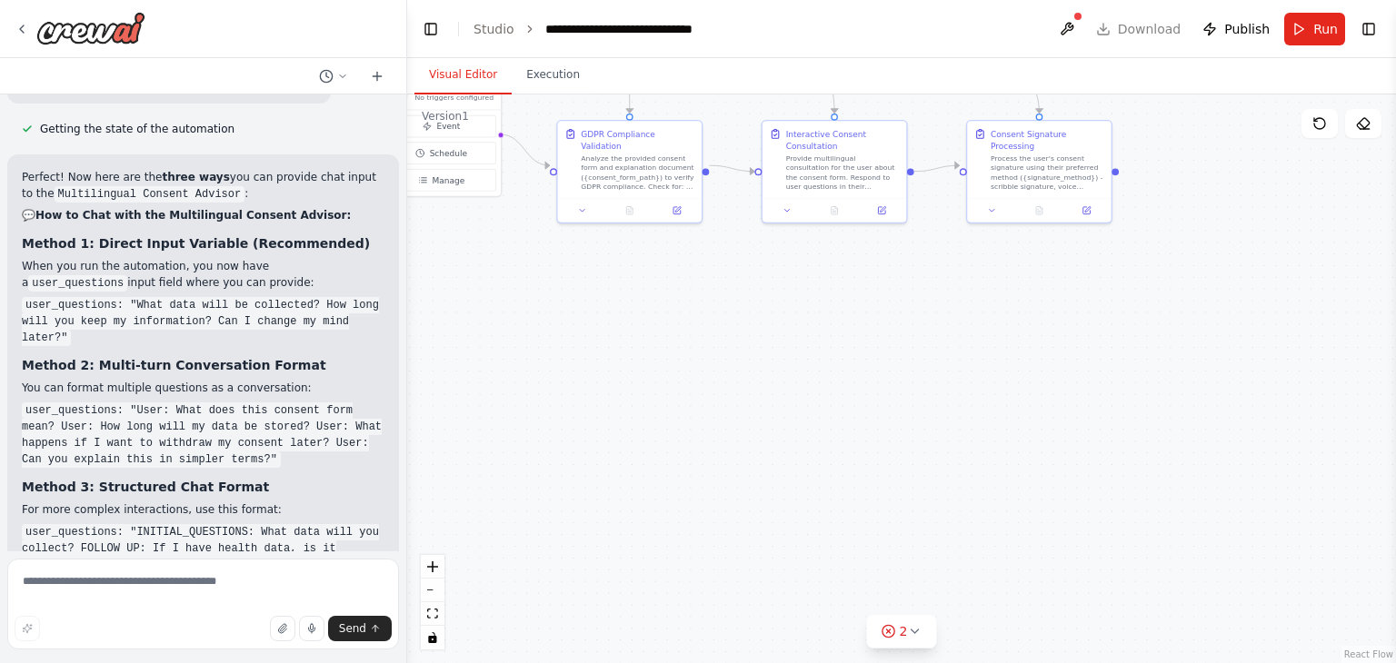
scroll to position [3667, 0]
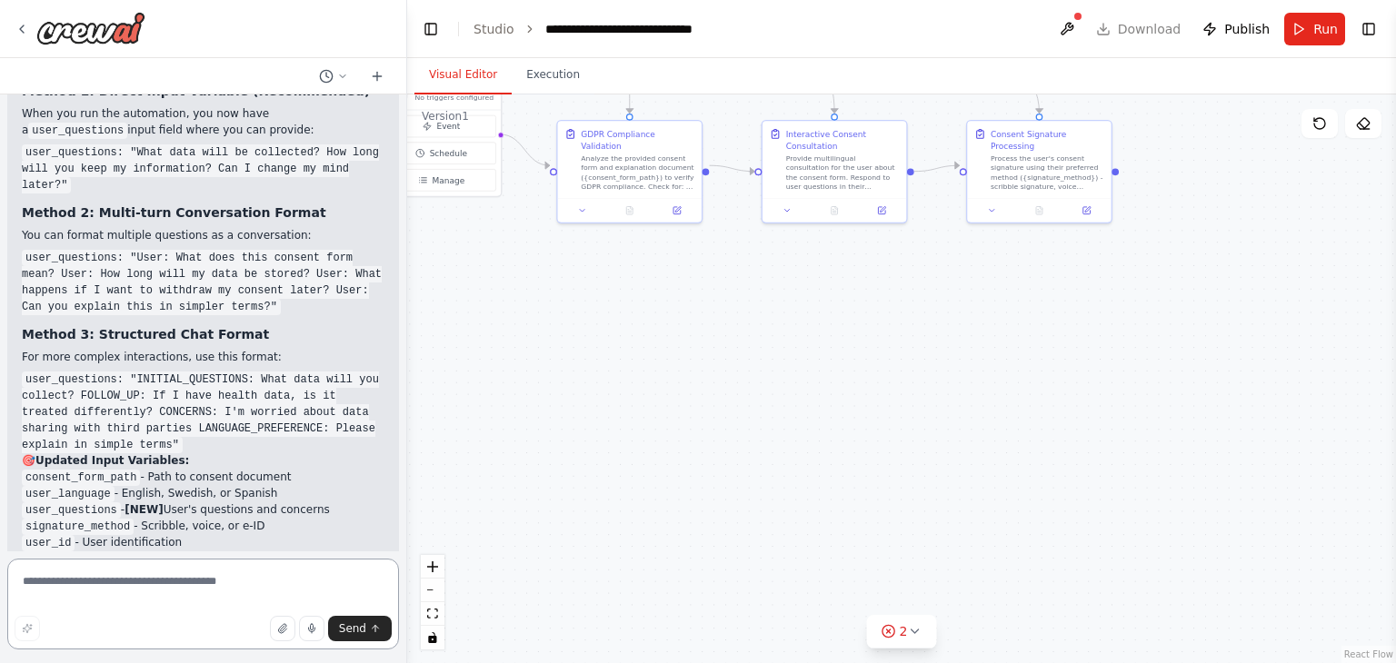
click at [182, 571] on textarea at bounding box center [203, 604] width 392 height 91
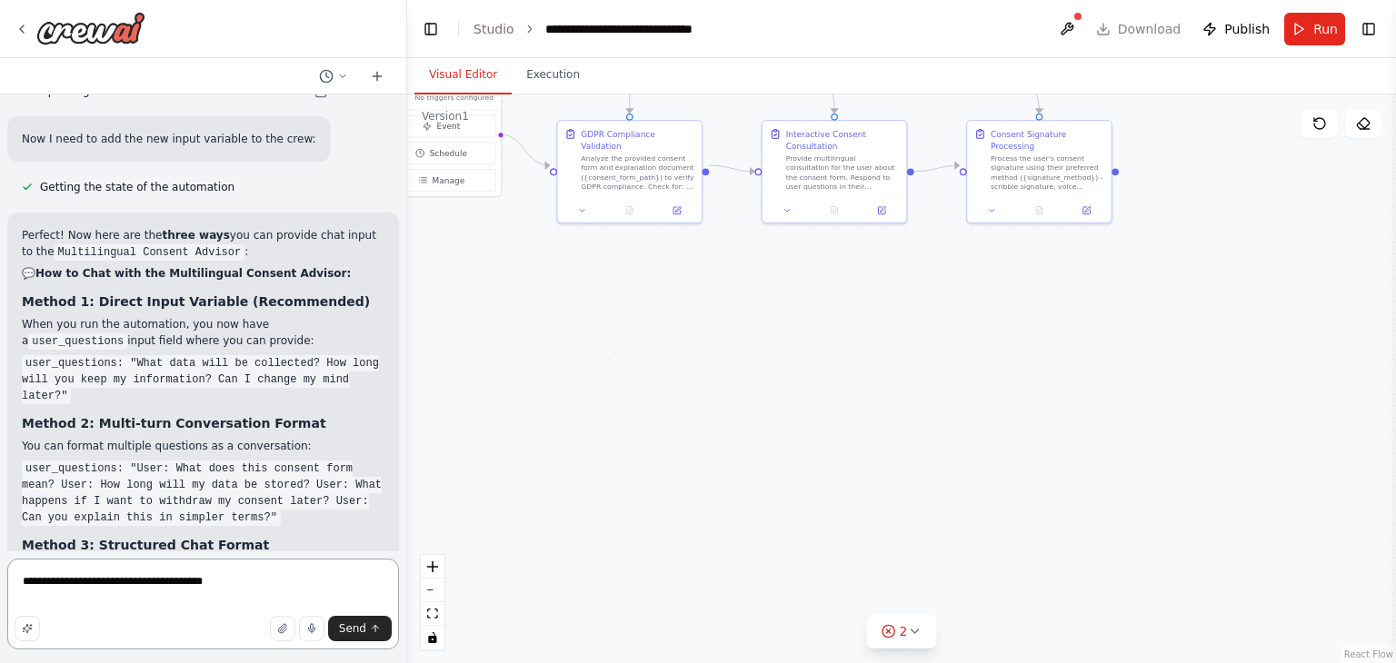
scroll to position [3455, 0]
drag, startPoint x: 109, startPoint y: 200, endPoint x: 25, endPoint y: 201, distance: 83.6
click at [25, 356] on code "user_questions: "What data will be collected? How long will you keep my informa…" at bounding box center [200, 380] width 357 height 49
copy code "user_questions"
click at [244, 582] on textarea "**********" at bounding box center [203, 604] width 392 height 91
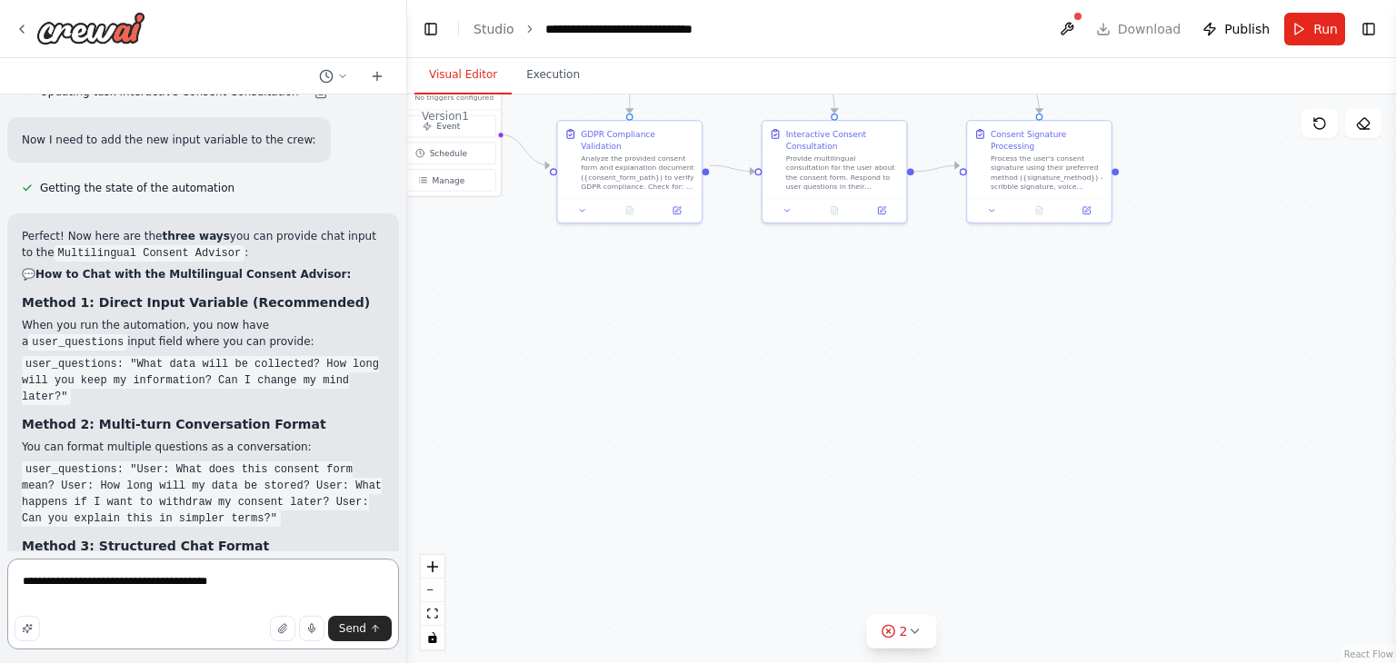
paste textarea "**********"
type textarea "**********"
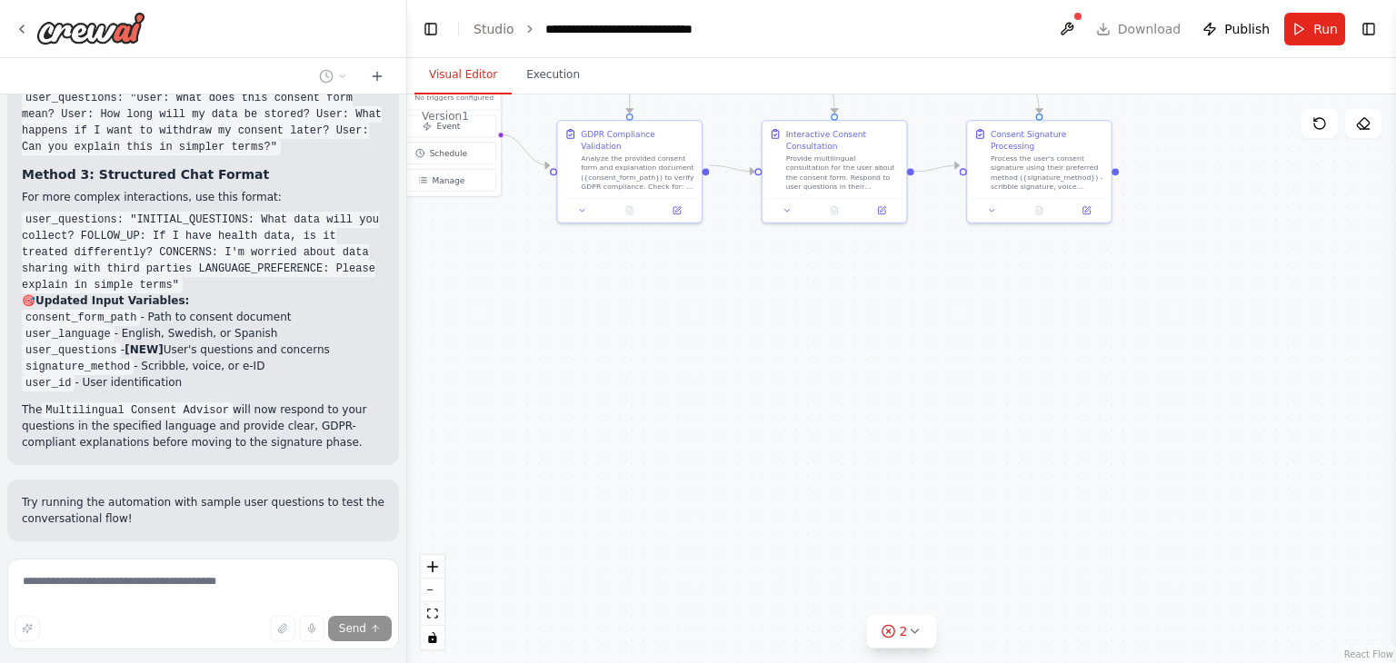
click at [364, 662] on span "Stop" at bounding box center [375, 673] width 25 height 15
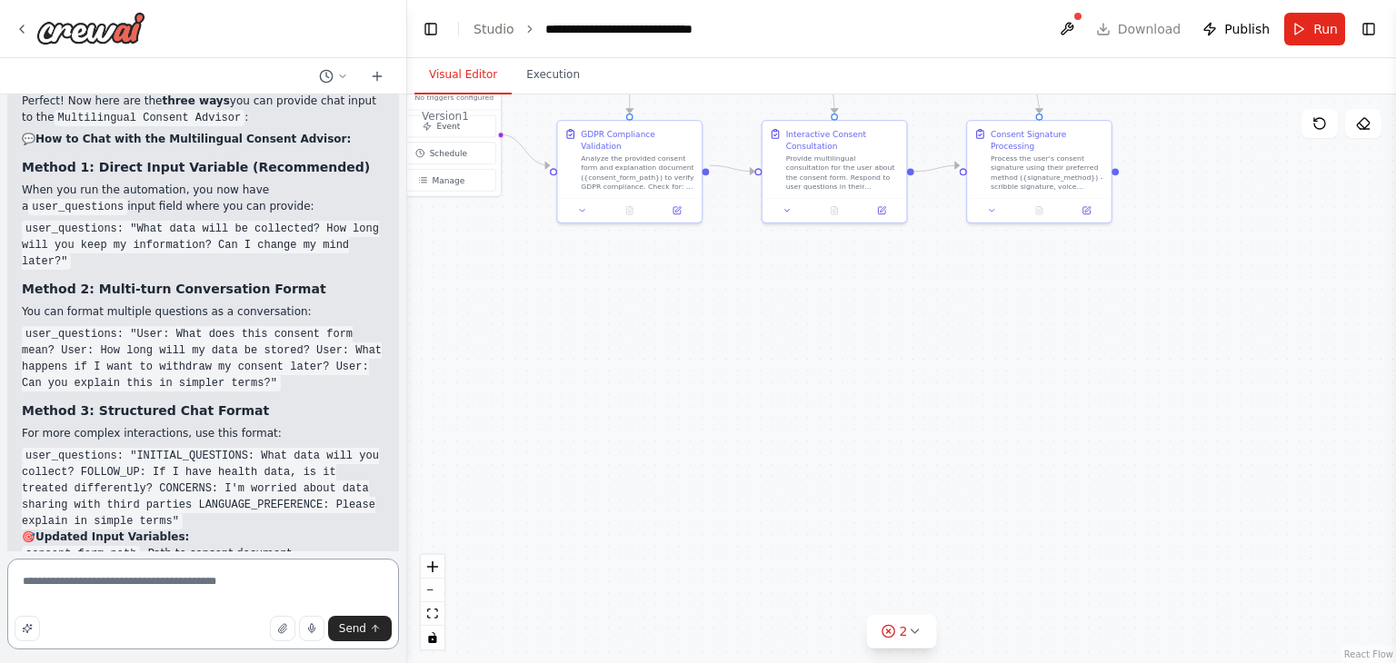
click at [309, 582] on textarea "**********" at bounding box center [203, 604] width 392 height 91
click at [123, 583] on textarea "**********" at bounding box center [203, 604] width 392 height 91
click at [375, 581] on textarea "**********" at bounding box center [203, 604] width 392 height 91
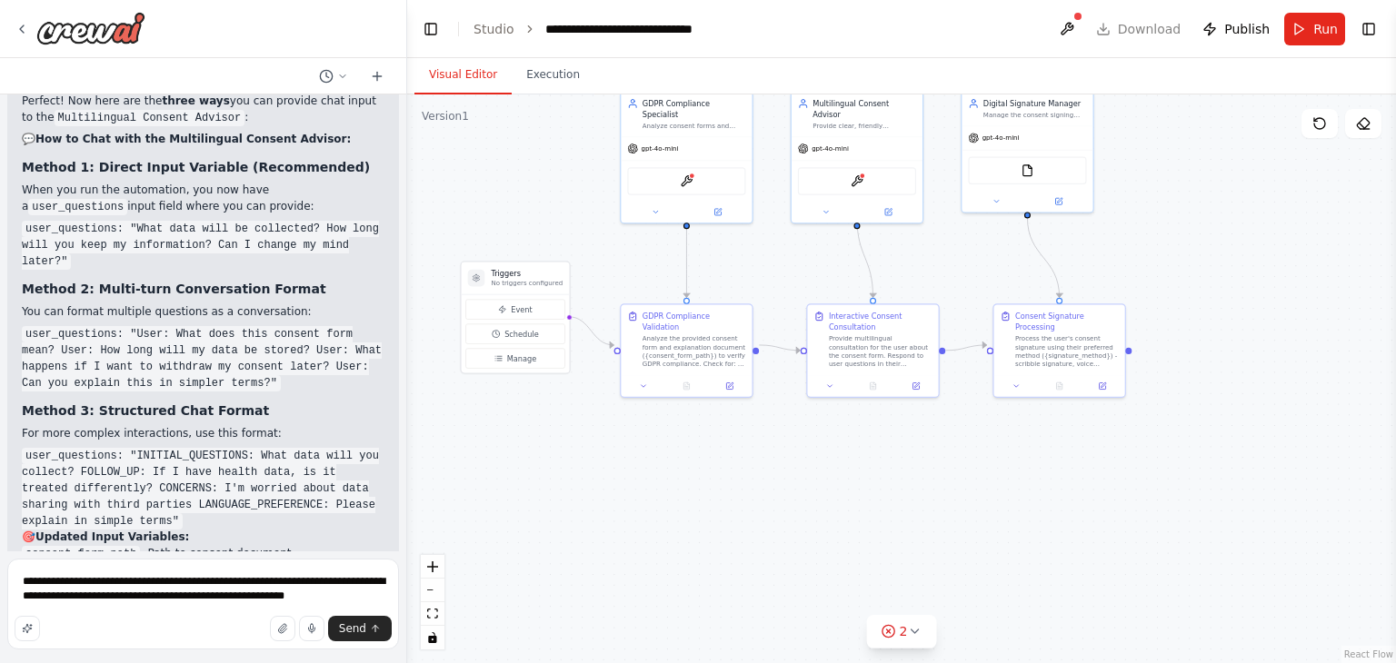
drag, startPoint x: 596, startPoint y: 415, endPoint x: 664, endPoint y: 590, distance: 187.3
click at [664, 590] on div ".deletable-edge-delete-btn { width: 20px; height: 20px; border: 0px solid #ffff…" at bounding box center [901, 378] width 989 height 569
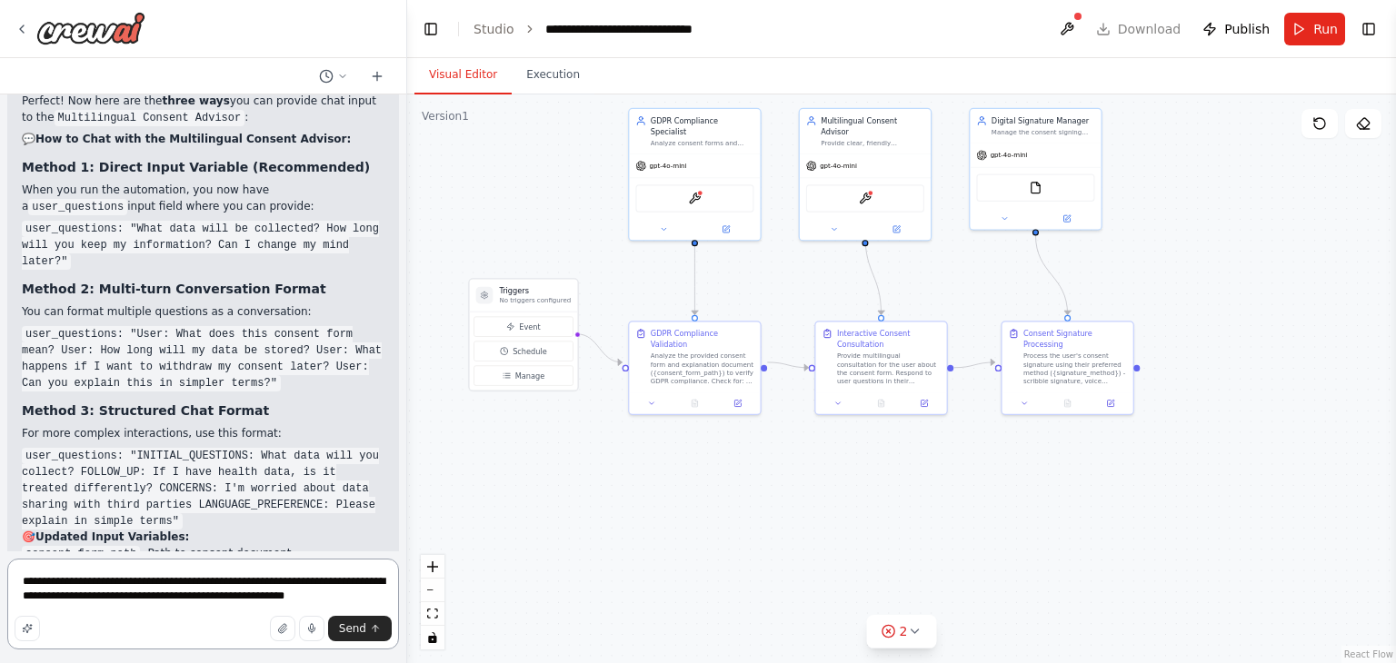
click at [358, 597] on textarea "**********" at bounding box center [203, 604] width 392 height 91
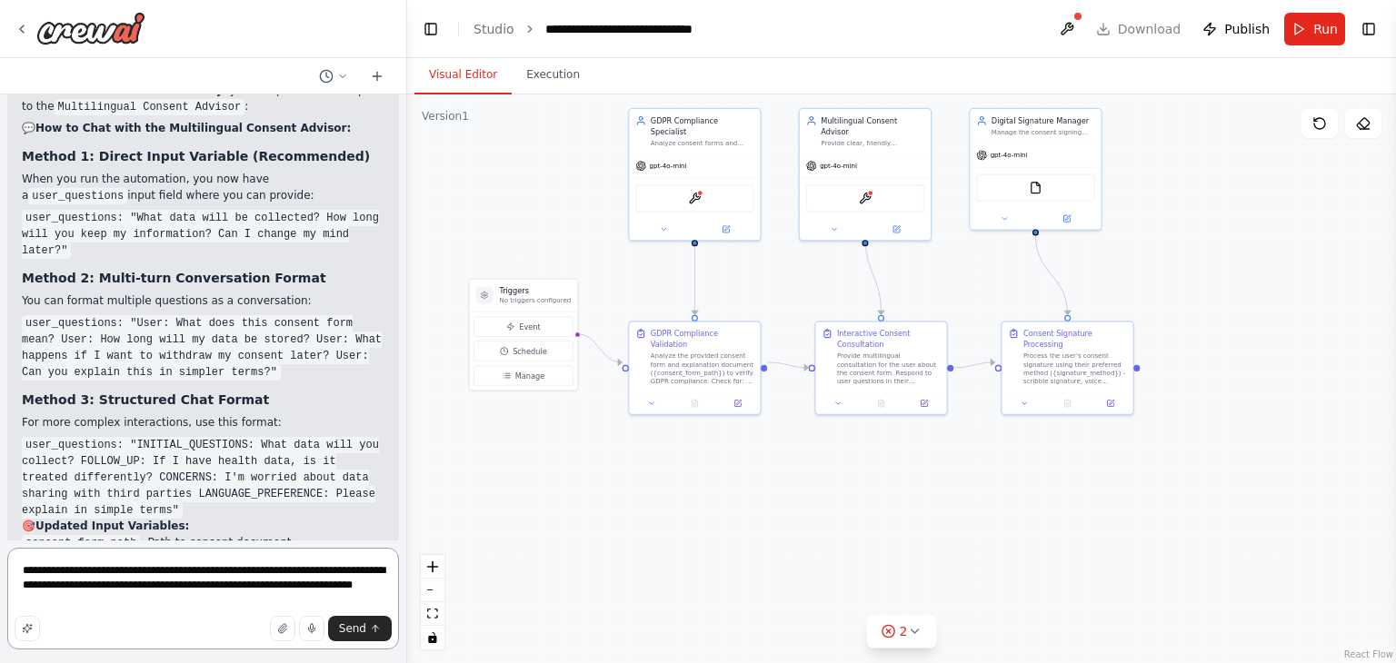
click at [343, 584] on textarea "**********" at bounding box center [203, 599] width 392 height 102
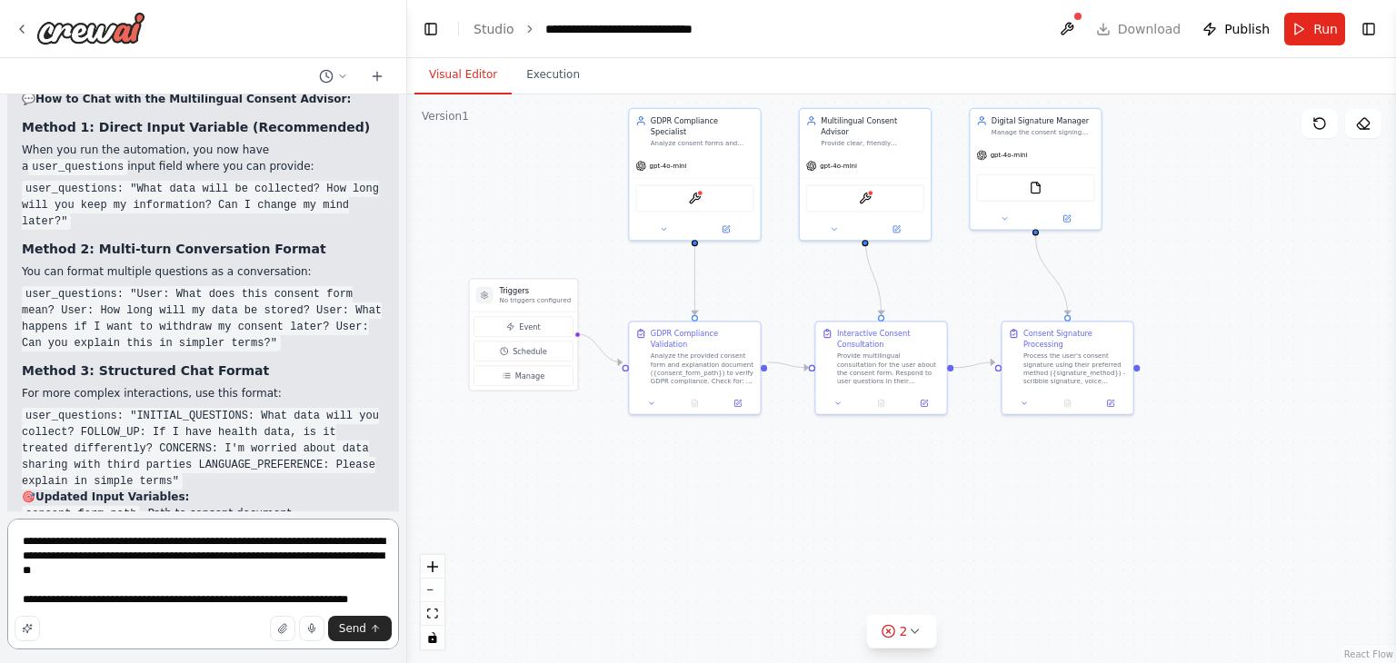
scroll to position [3645, 0]
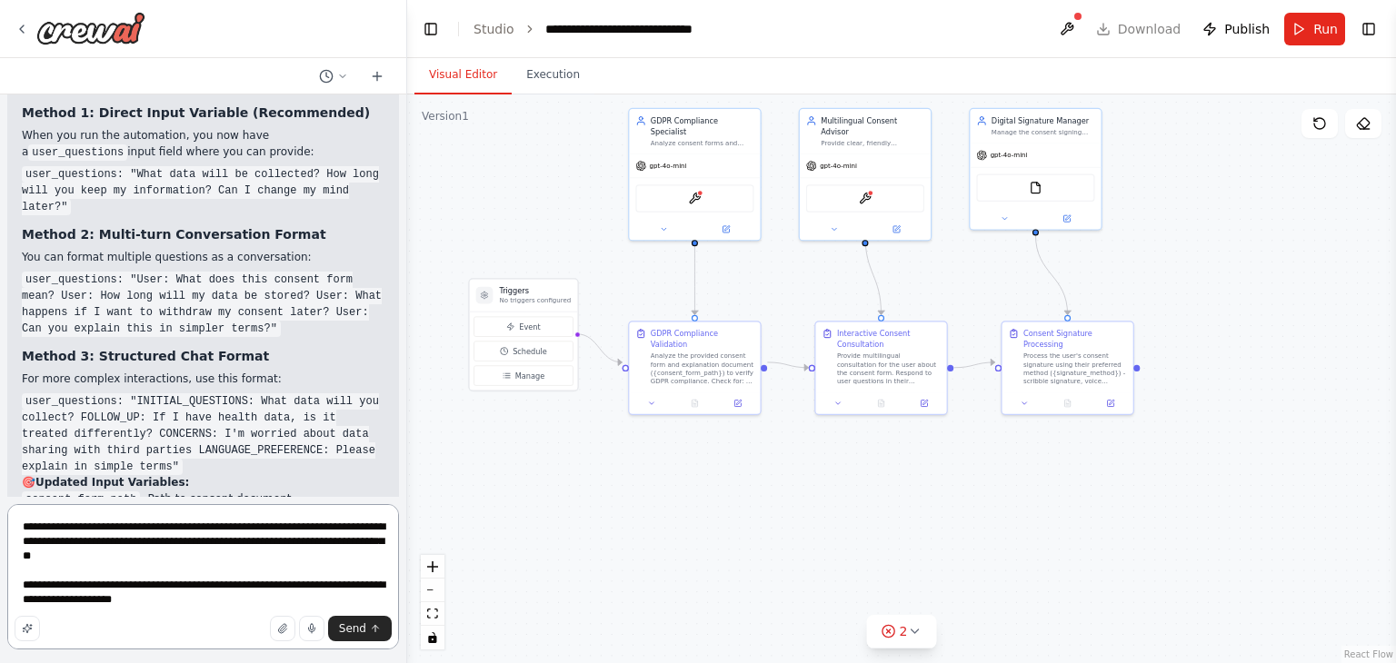
type textarea "**********"
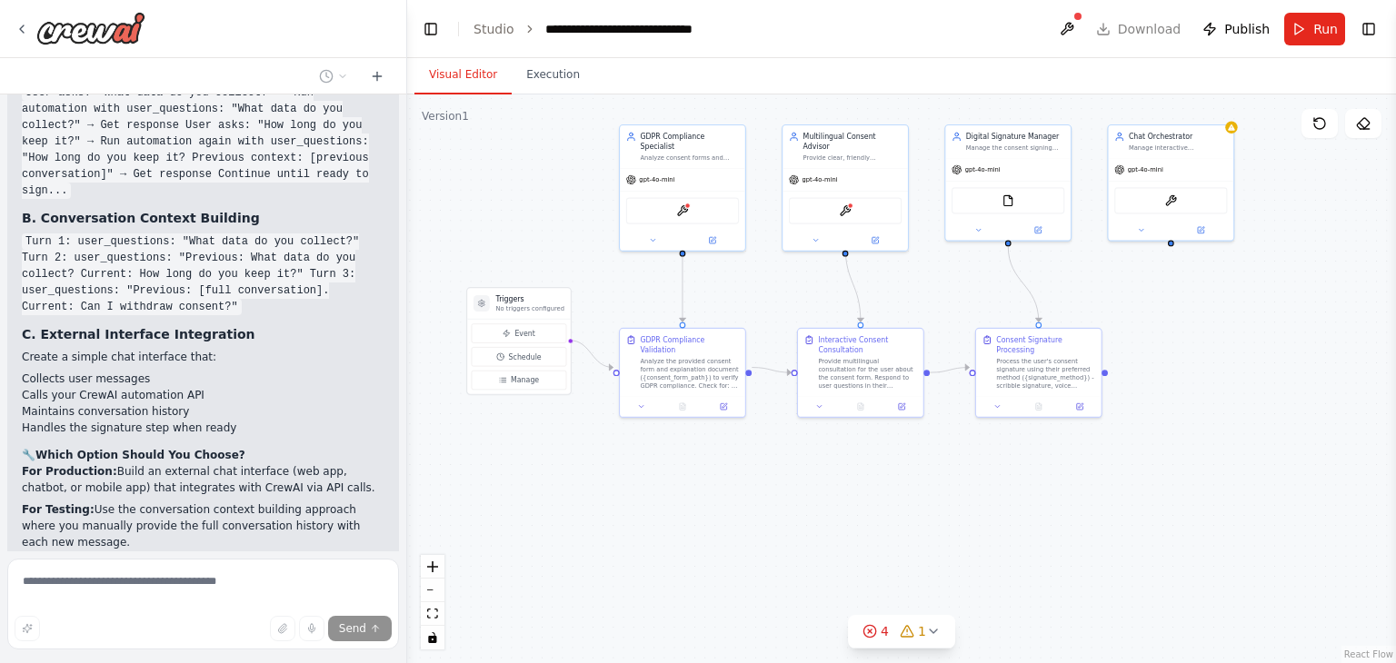
scroll to position [5269, 0]
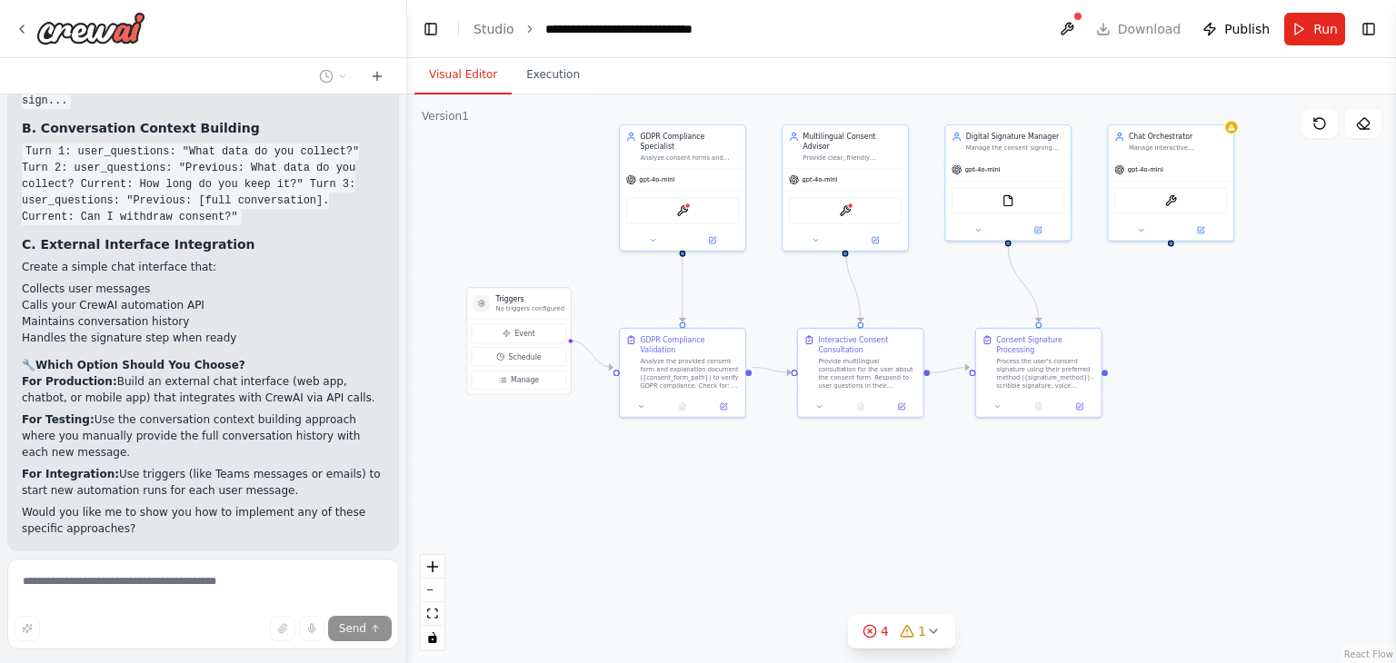
click at [257, 655] on button "Run Automation" at bounding box center [203, 669] width 363 height 29
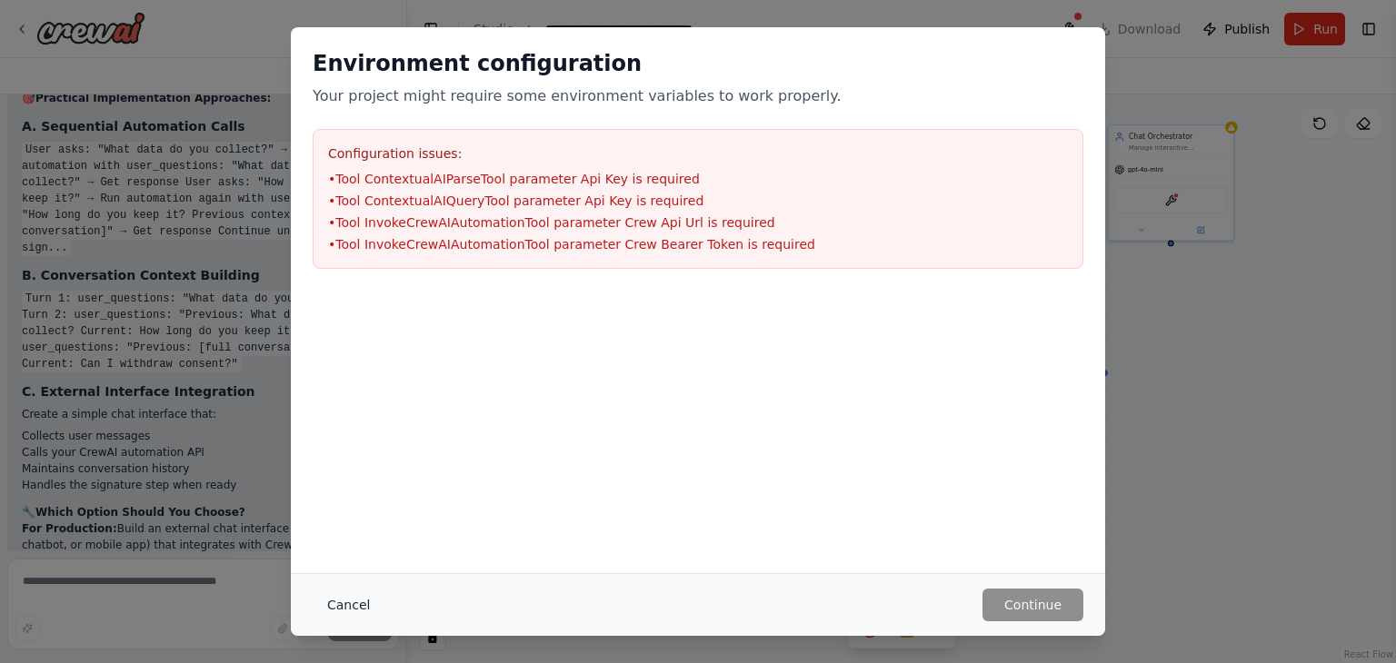
click at [338, 608] on button "Cancel" at bounding box center [349, 605] width 72 height 33
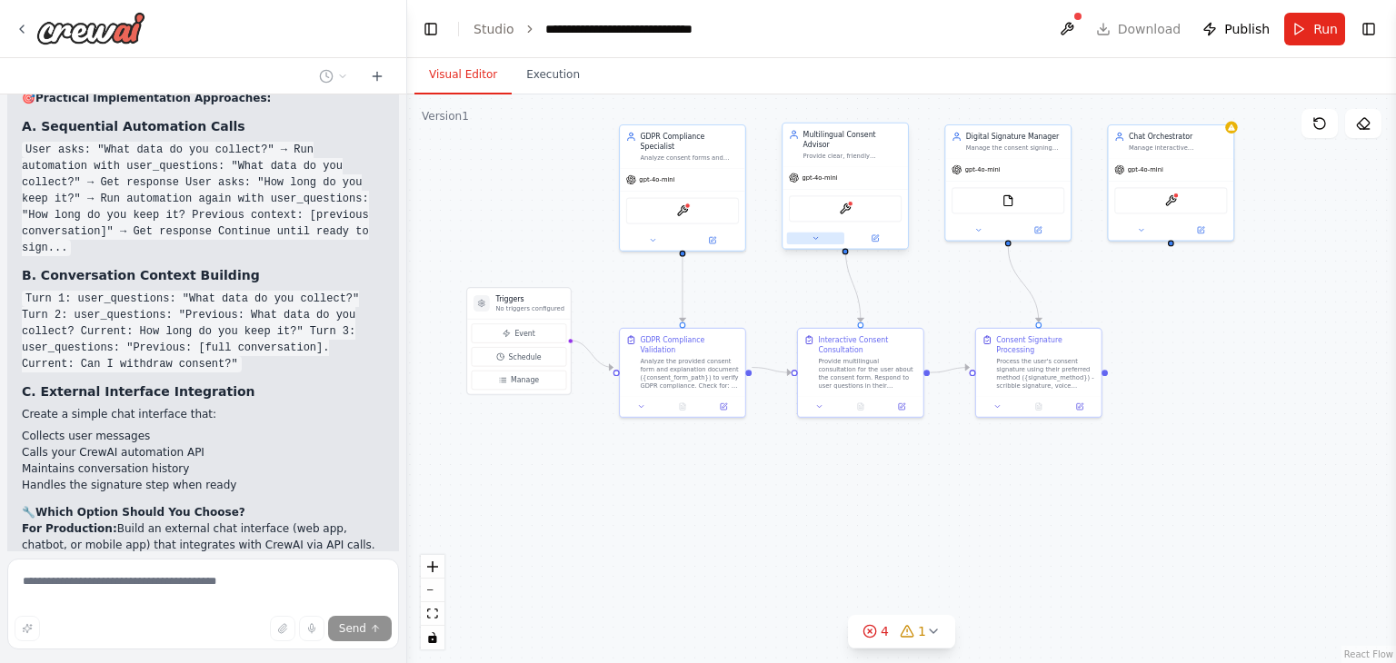
click at [805, 233] on button at bounding box center [815, 239] width 57 height 12
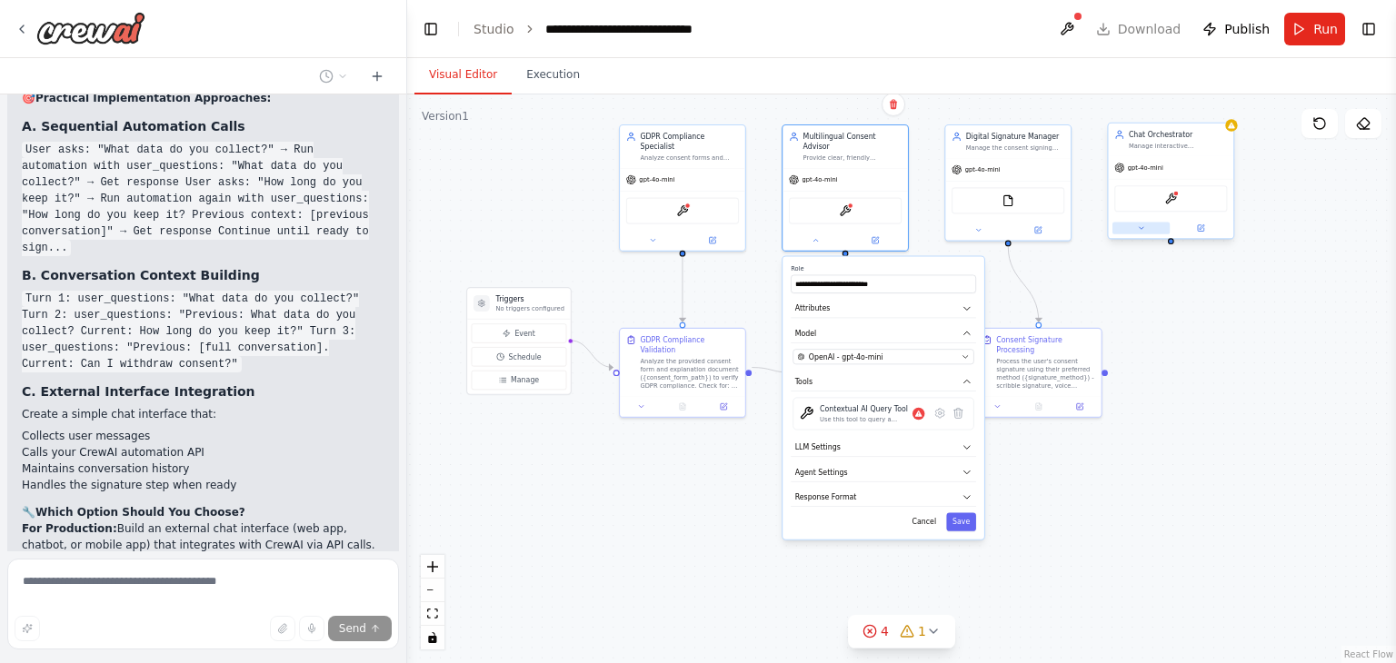
click at [1148, 230] on button at bounding box center [1140, 228] width 57 height 12
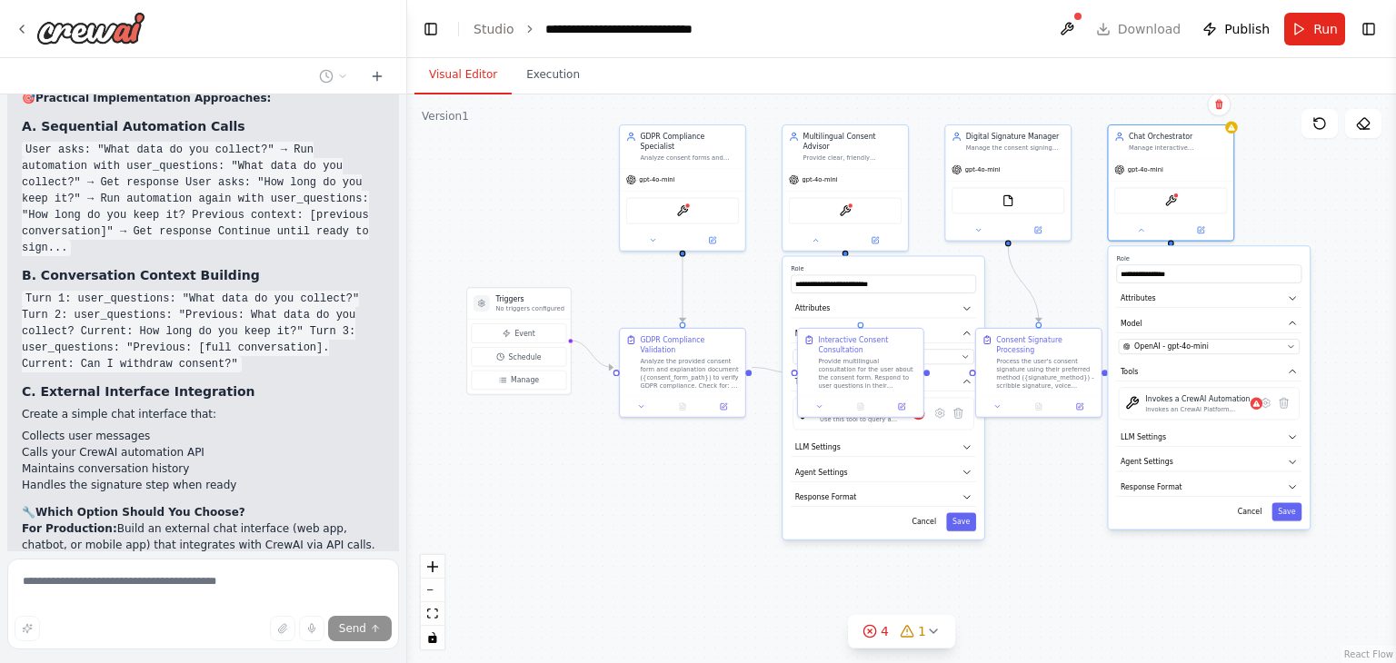
click at [1235, 546] on div ".deletable-edge-delete-btn { width: 20px; height: 20px; border: 0px solid #ffff…" at bounding box center [901, 378] width 989 height 569
click at [1265, 404] on icon at bounding box center [1265, 403] width 9 height 9
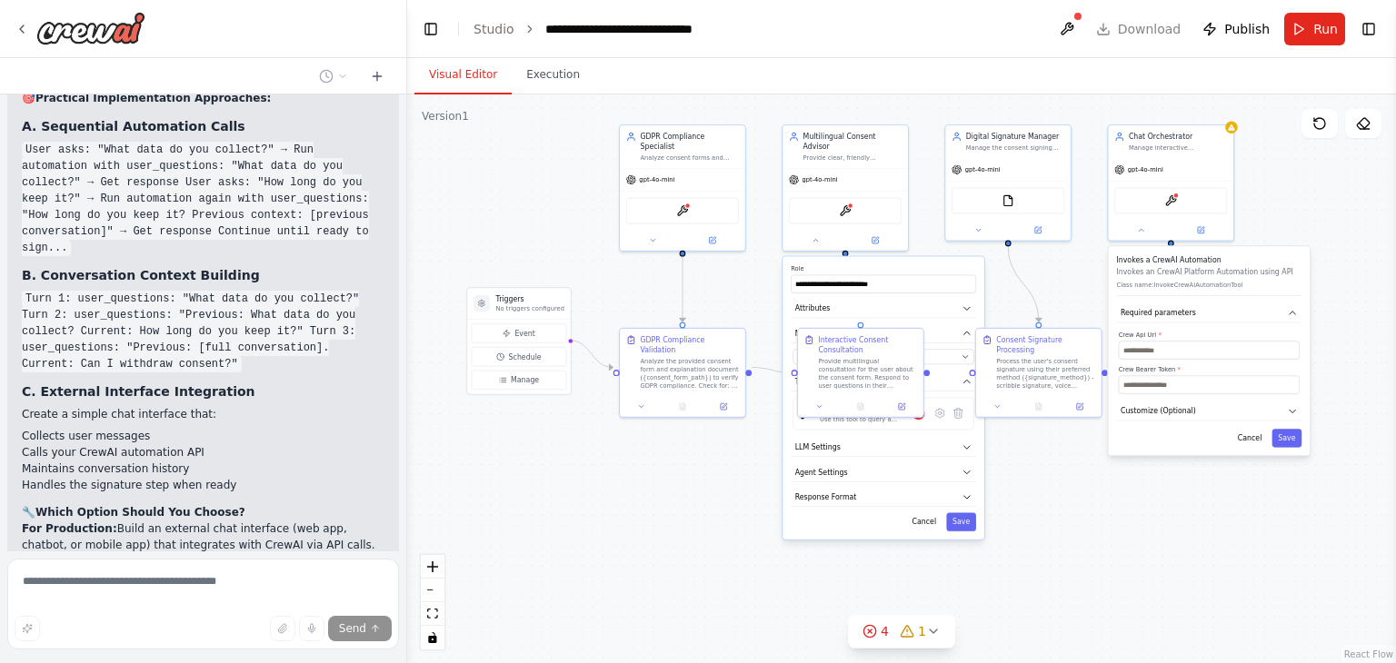
click at [1185, 484] on div ".deletable-edge-delete-btn { width: 20px; height: 20px; border: 0px solid #ffff…" at bounding box center [901, 378] width 989 height 569
click at [1253, 437] on button "Cancel" at bounding box center [1249, 438] width 36 height 18
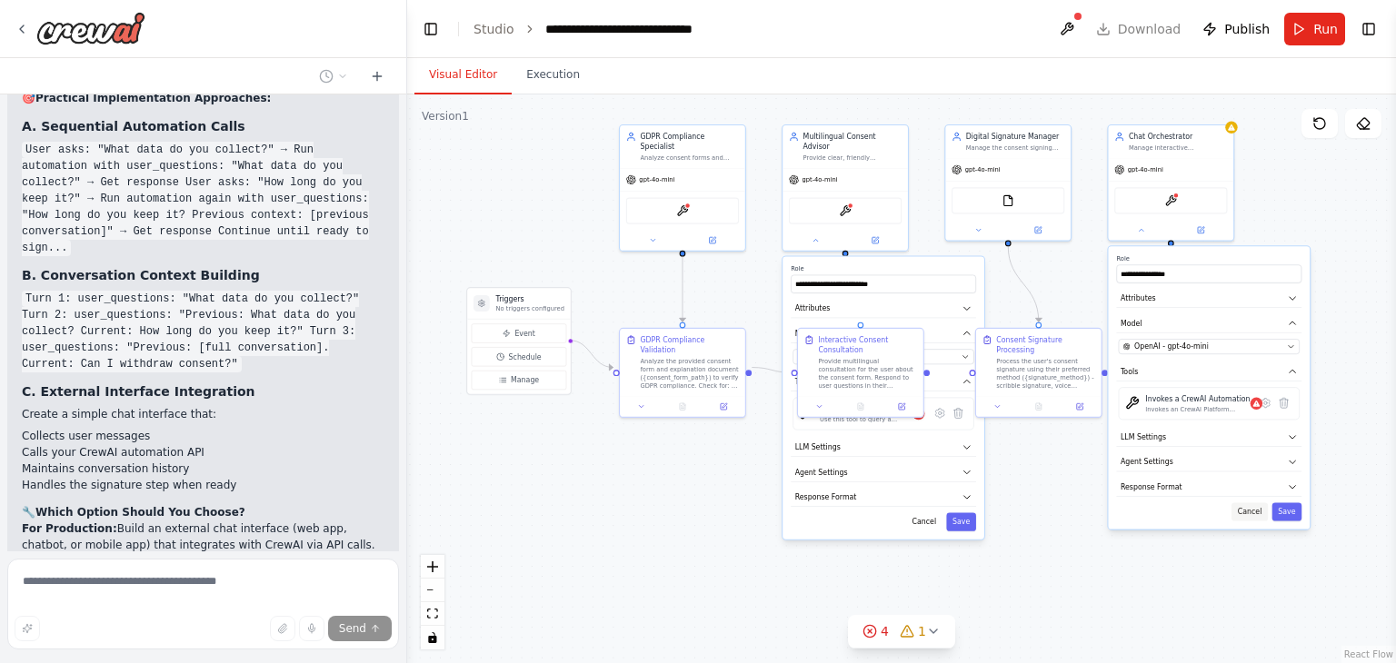
click at [1250, 513] on button "Cancel" at bounding box center [1249, 511] width 36 height 18
click at [1234, 491] on div ".deletable-edge-delete-btn { width: 20px; height: 20px; border: 0px solid #ffff…" at bounding box center [901, 378] width 989 height 569
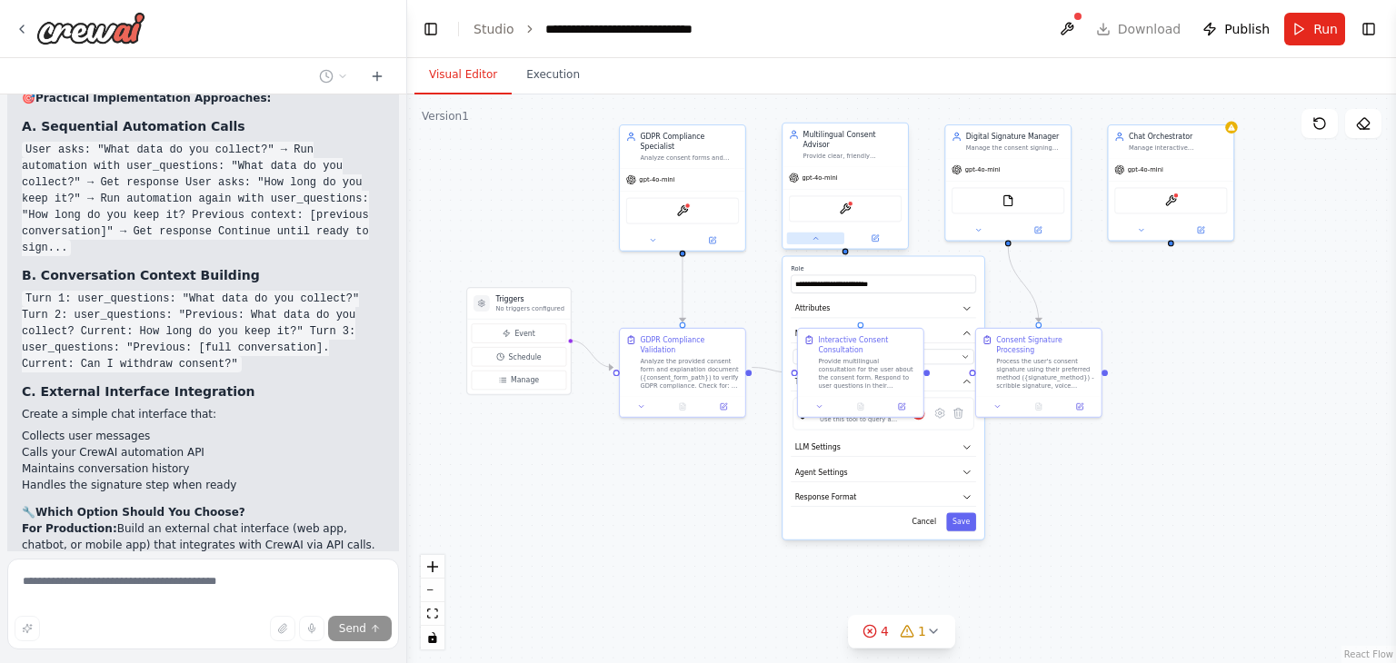
click at [811, 234] on icon at bounding box center [815, 238] width 8 height 8
click at [1159, 380] on div ".deletable-edge-delete-btn { width: 20px; height: 20px; border: 0px solid #ffff…" at bounding box center [901, 378] width 989 height 569
click at [1140, 225] on icon at bounding box center [1141, 228] width 8 height 8
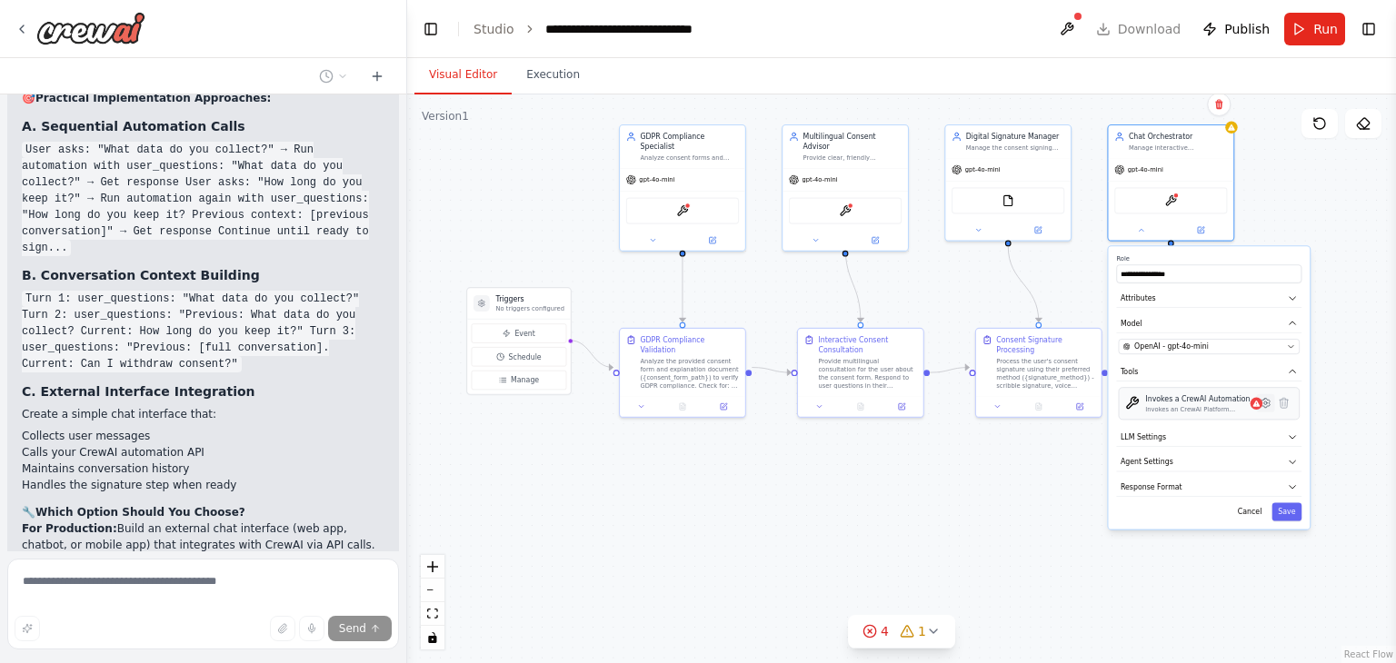
click at [1270, 403] on icon at bounding box center [1265, 403] width 12 height 12
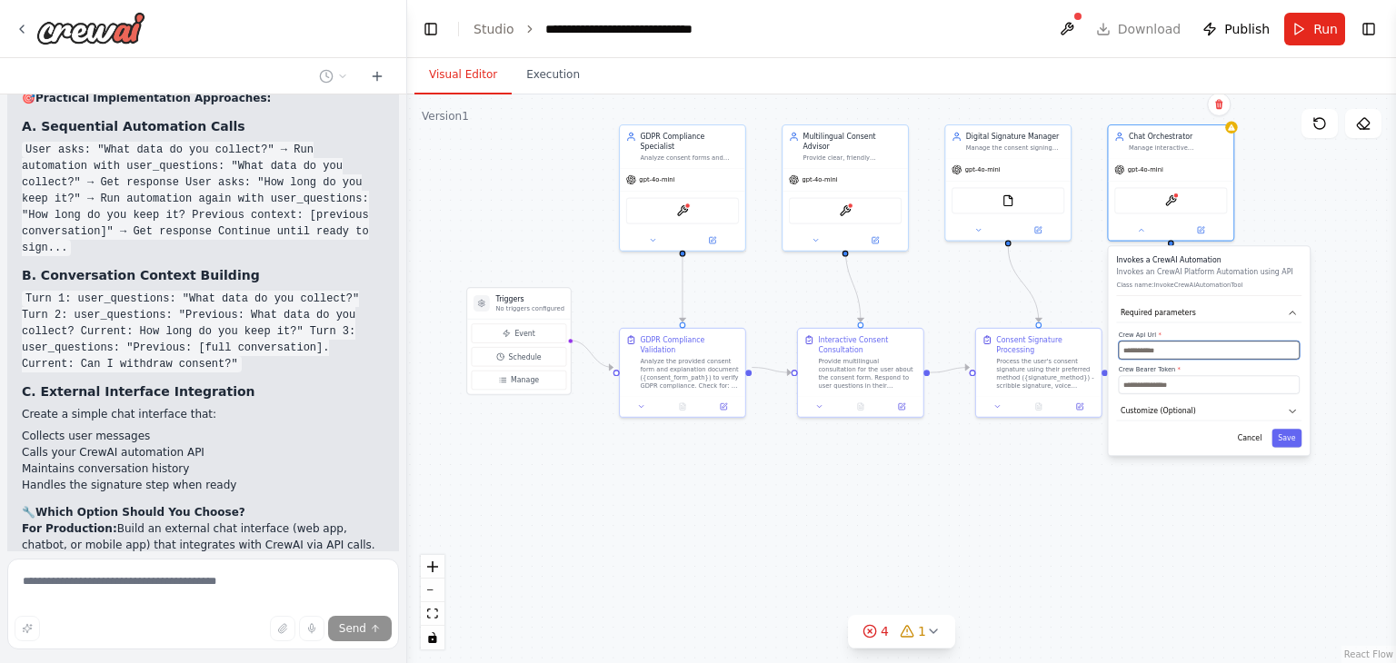
click at [1182, 347] on input "text" at bounding box center [1209, 350] width 181 height 18
click at [1277, 209] on div ".deletable-edge-delete-btn { width: 20px; height: 20px; border: 0px solid #ffff…" at bounding box center [901, 378] width 989 height 569
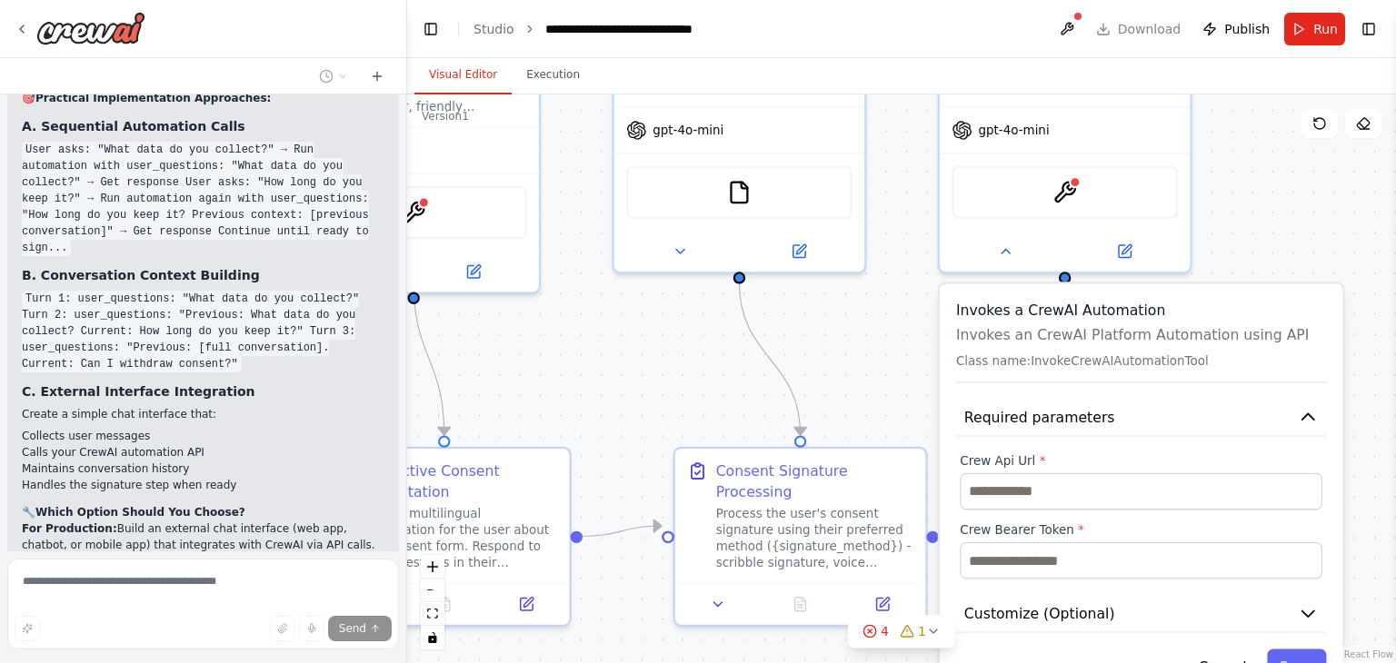
click at [1272, 174] on div ".deletable-edge-delete-btn { width: 20px; height: 20px; border: 0px solid #ffff…" at bounding box center [901, 378] width 989 height 569
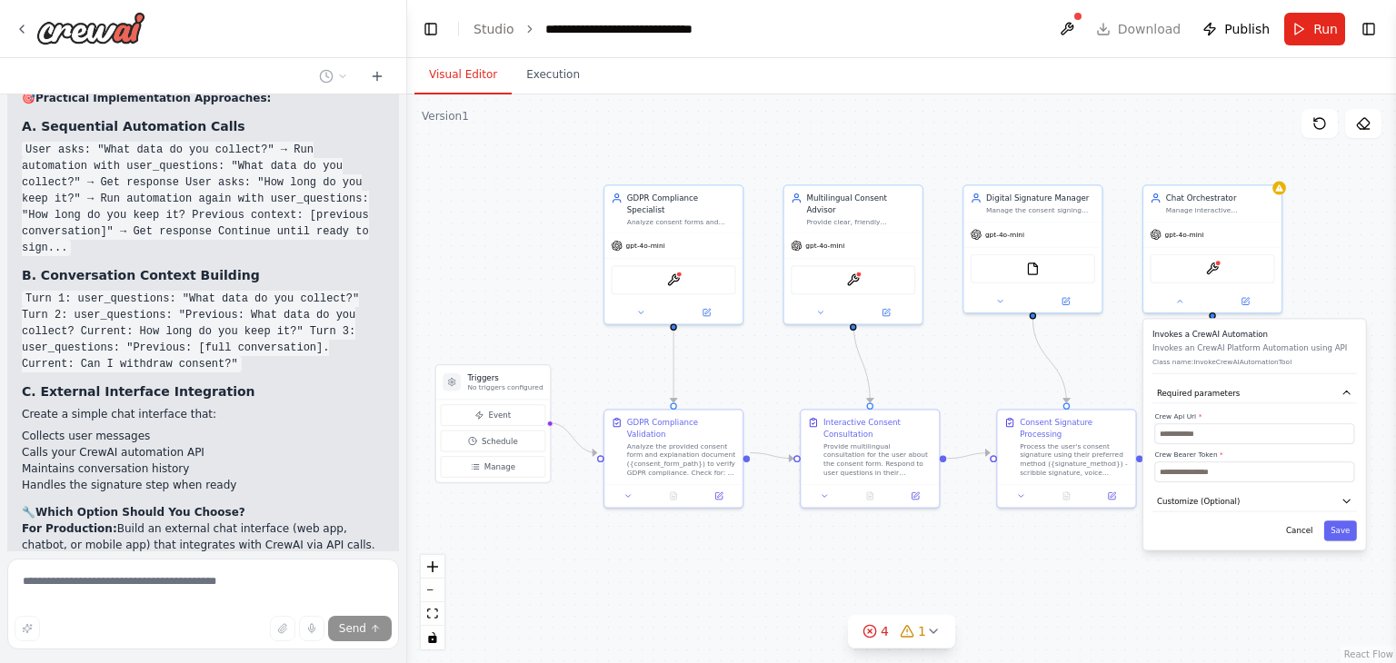
drag, startPoint x: 1272, startPoint y: 174, endPoint x: 1324, endPoint y: 256, distance: 96.8
click at [1324, 256] on div ".deletable-edge-delete-btn { width: 20px; height: 20px; border: 0px solid #ffff…" at bounding box center [901, 378] width 989 height 569
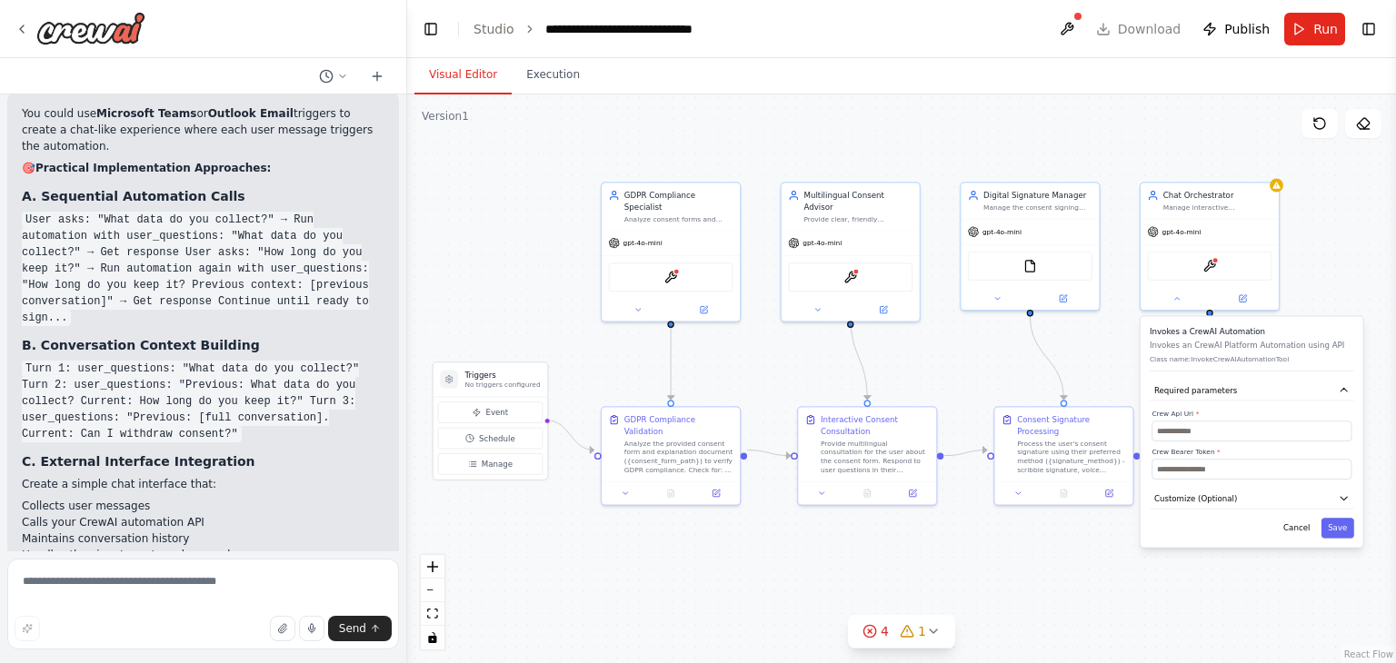
click at [1193, 137] on div ".deletable-edge-delete-btn { width: 20px; height: 20px; border: 0px solid #ffff…" at bounding box center [901, 378] width 989 height 569
click at [1214, 204] on div "Manage interactive conversations with users by collecting their questions and i…" at bounding box center [1217, 205] width 109 height 9
click at [568, 275] on div ".deletable-edge-delete-btn { width: 20px; height: 20px; border: 0px solid #ffff…" at bounding box center [901, 378] width 989 height 569
click at [1178, 301] on button at bounding box center [1177, 297] width 64 height 14
click at [542, 546] on div ".deletable-edge-delete-btn { width: 20px; height: 20px; border: 0px solid #ffff…" at bounding box center [901, 378] width 989 height 569
